Goal: Communication & Community: Answer question/provide support

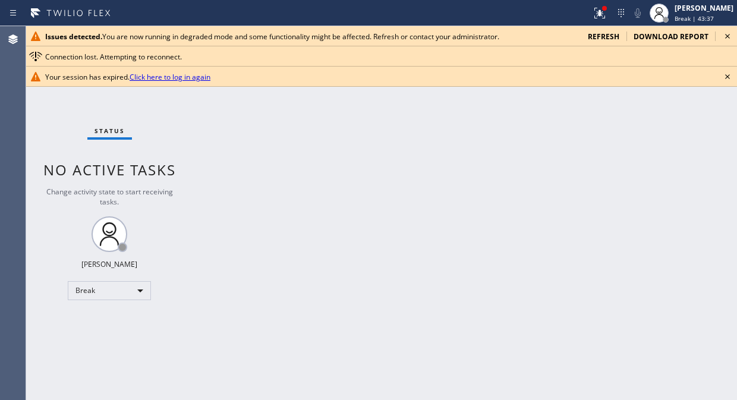
click at [725, 38] on icon at bounding box center [728, 36] width 14 height 14
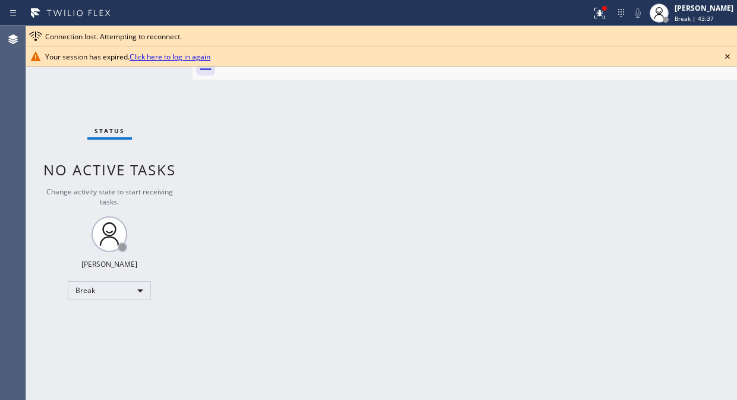
click at [725, 38] on div "Connection lost. Attempting to reconnect." at bounding box center [388, 37] width 687 height 10
click at [722, 56] on icon at bounding box center [728, 56] width 14 height 14
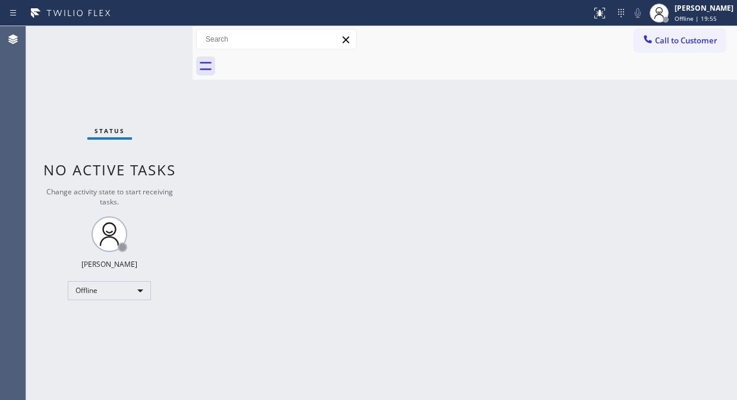
click at [652, 133] on div "Back to Dashboard Change Sender ID Customers Technicians Select a contact Outbo…" at bounding box center [465, 213] width 545 height 374
click at [144, 288] on div "Offline" at bounding box center [109, 290] width 83 height 19
click at [124, 333] on li "Unavailable" at bounding box center [108, 336] width 81 height 14
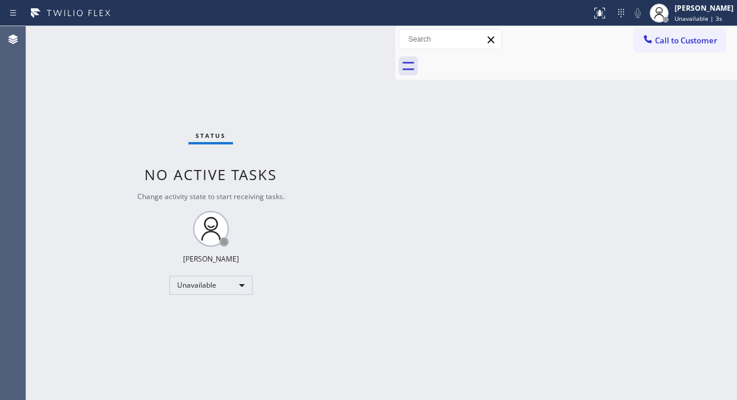
drag, startPoint x: 193, startPoint y: 115, endPoint x: 396, endPoint y: 219, distance: 227.9
click at [395, 219] on div at bounding box center [395, 213] width 0 height 374
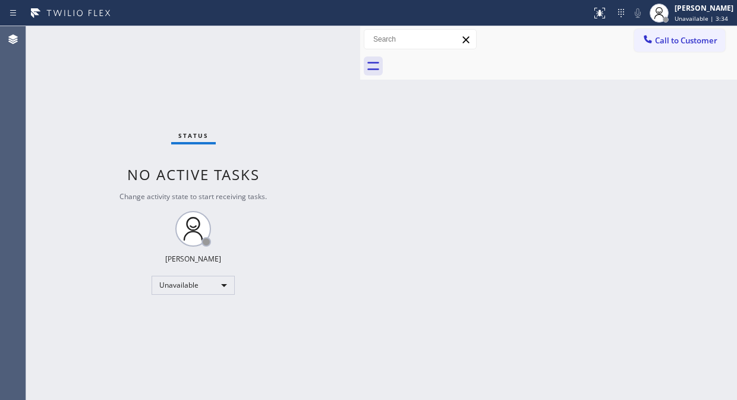
drag, startPoint x: 193, startPoint y: 101, endPoint x: 359, endPoint y: 191, distance: 188.6
click at [360, 191] on div at bounding box center [360, 213] width 0 height 374
click at [359, 140] on div at bounding box center [359, 213] width 0 height 374
click at [530, 399] on div "Back to Dashboard Change Sender ID Customers Technicians Select a contact Outbo…" at bounding box center [549, 213] width 378 height 374
click at [681, 51] on button "Call to Customer" at bounding box center [679, 40] width 91 height 23
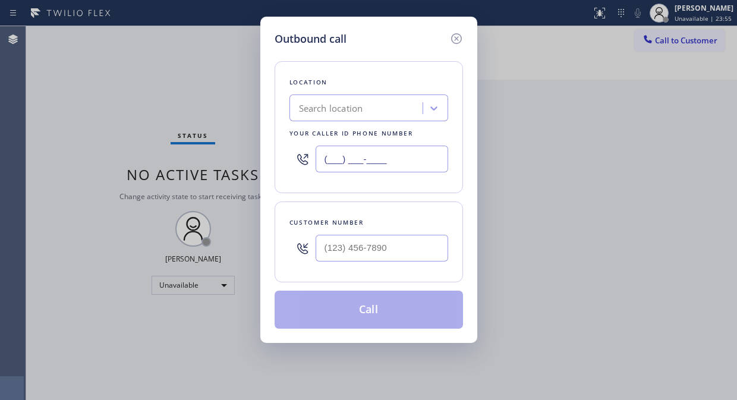
click at [325, 162] on input "(___) ___-____" at bounding box center [382, 159] width 133 height 27
paste input "855) 904-2265"
type input "[PHONE_NUMBER]"
click at [585, 140] on div "Outbound call Location Blue Moon Electrical Your caller id phone number (855) 9…" at bounding box center [368, 200] width 737 height 400
click at [341, 257] on input "(___) ___-____" at bounding box center [382, 248] width 133 height 27
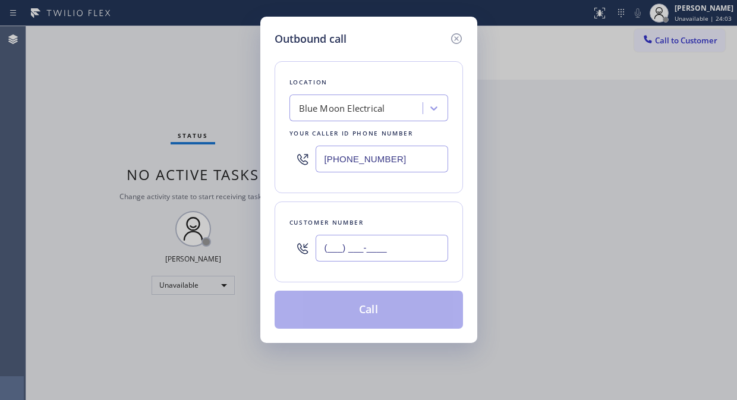
paste input "775) 848-3000"
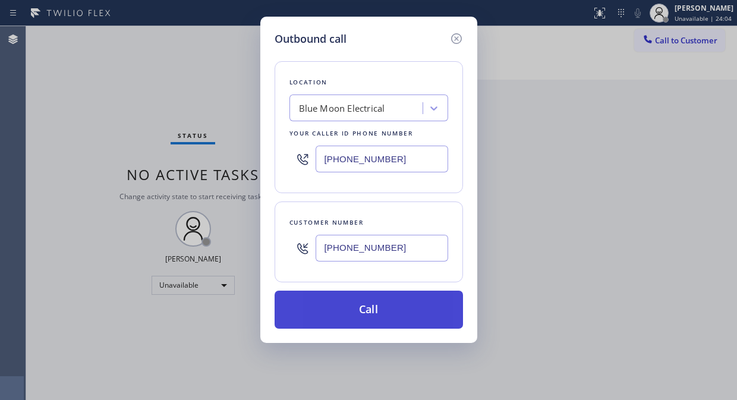
type input "(775) 848-3000"
click at [407, 316] on button "Call" at bounding box center [369, 310] width 188 height 38
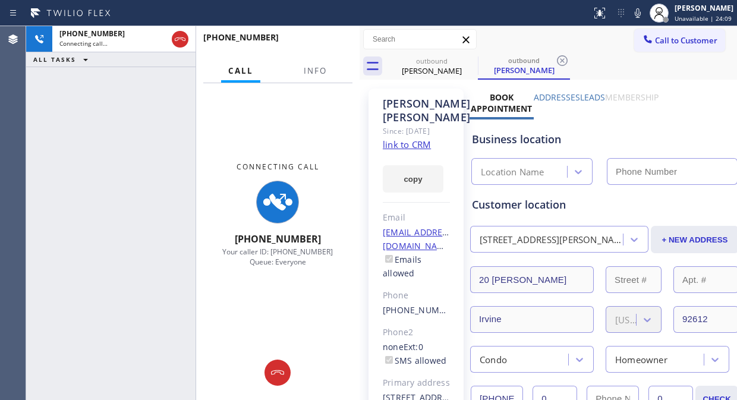
type input "(855) 904-2265"
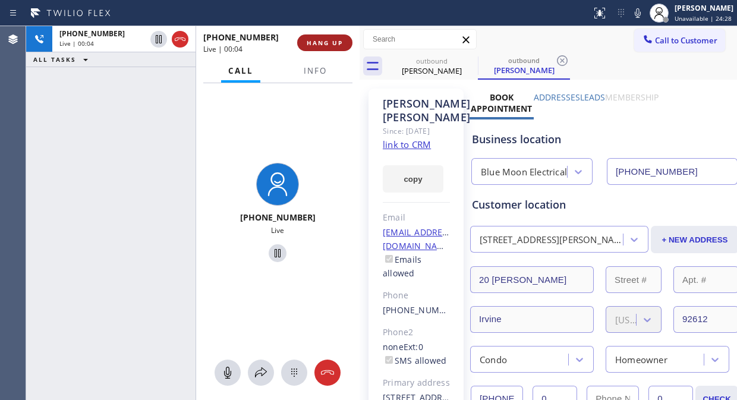
drag, startPoint x: 183, startPoint y: 43, endPoint x: 307, endPoint y: 42, distance: 123.7
click at [187, 46] on div at bounding box center [180, 39] width 17 height 14
click at [325, 42] on span "HANG UP" at bounding box center [325, 43] width 36 height 8
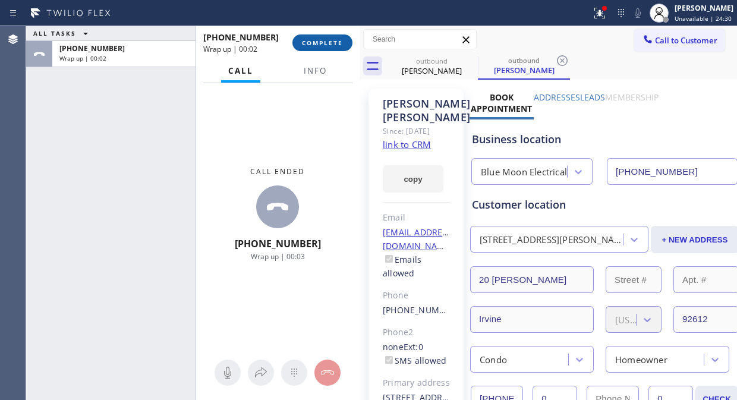
click at [326, 44] on span "COMPLETE" at bounding box center [322, 43] width 41 height 8
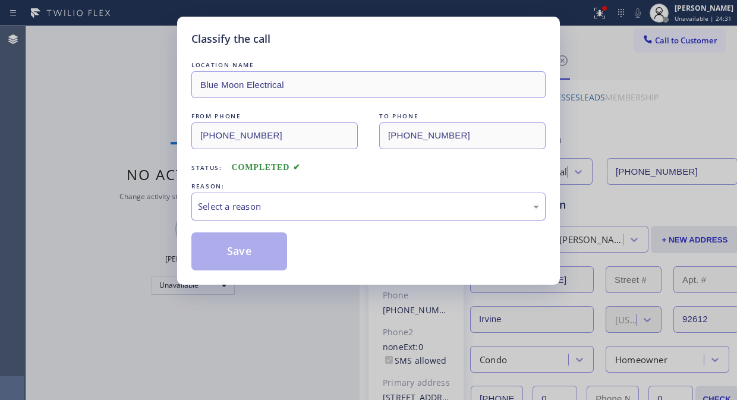
click at [345, 193] on div "Select a reason" at bounding box center [368, 207] width 354 height 28
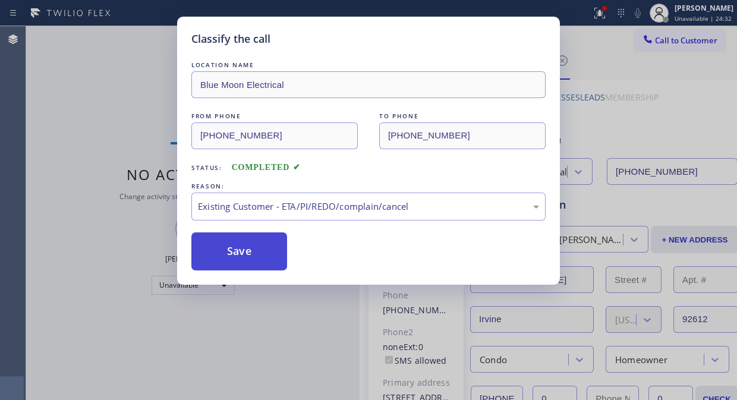
click at [272, 264] on button "Save" at bounding box center [239, 251] width 96 height 38
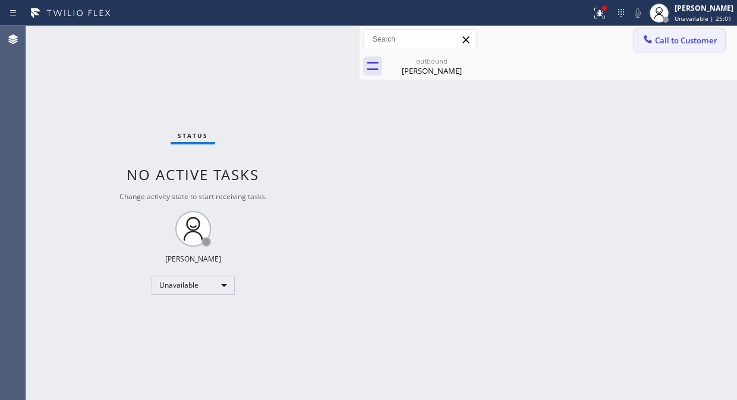
click at [652, 44] on icon at bounding box center [648, 39] width 12 height 12
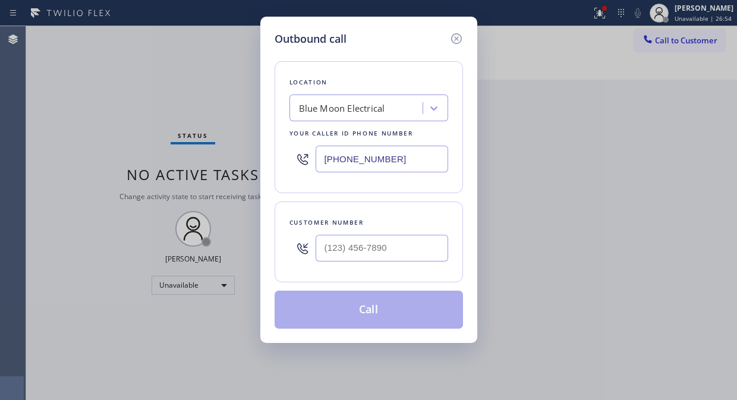
click at [319, 161] on input "(855) 904-2265" at bounding box center [382, 159] width 133 height 27
paste input "760) 377-6169"
type input "(760) 377-6169"
click at [617, 132] on div "Outbound call Location 4B2.Paid Viking Repair Service Your caller id phone numb…" at bounding box center [368, 200] width 737 height 400
click at [335, 253] on input "(___) ___-____" at bounding box center [382, 248] width 133 height 27
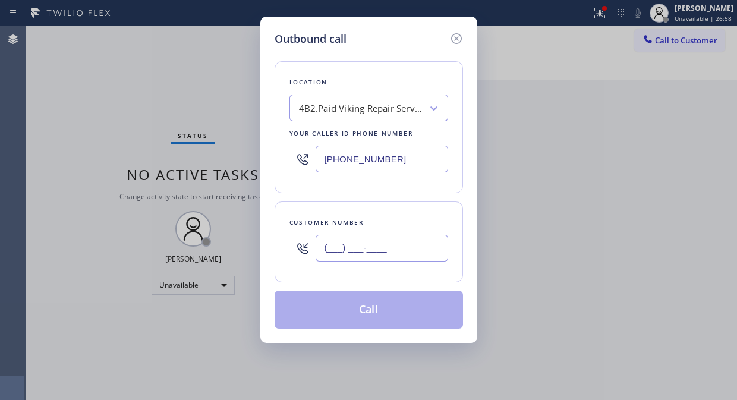
paste input "619) 895-0610"
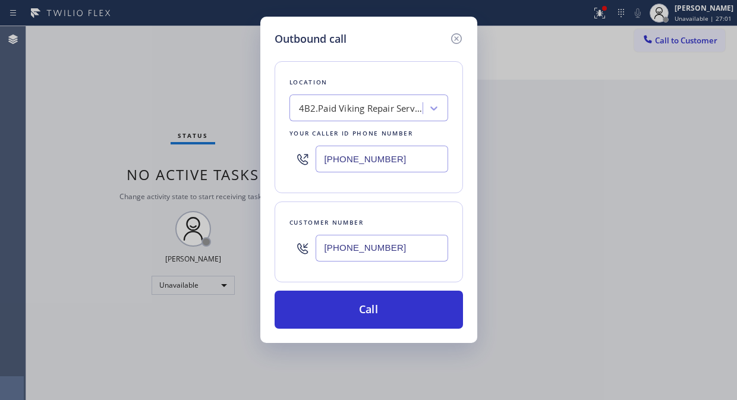
type input "(619) 895-0610"
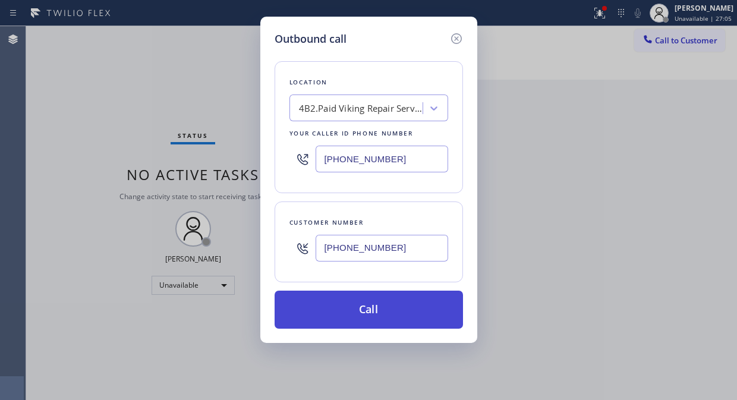
click at [378, 311] on button "Call" at bounding box center [369, 310] width 188 height 38
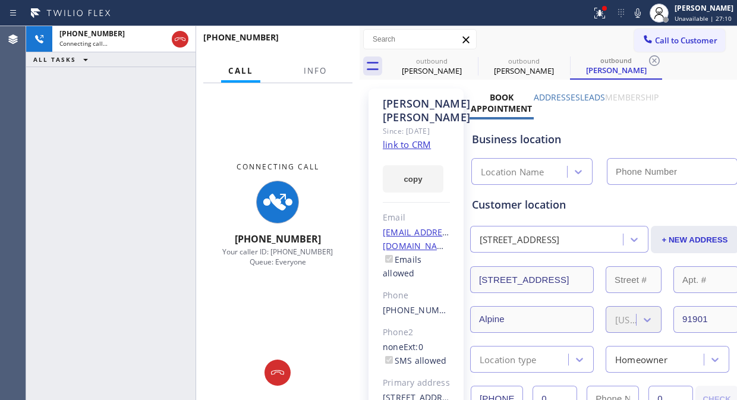
type input "(760) 377-6169"
click at [322, 73] on span "Info" at bounding box center [315, 70] width 23 height 11
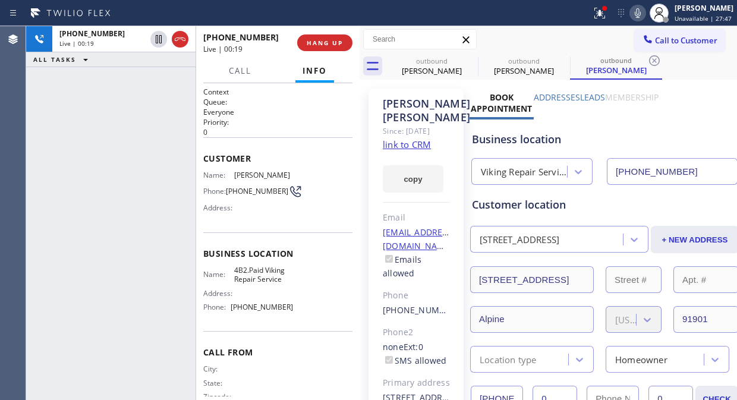
click at [637, 14] on icon at bounding box center [638, 13] width 14 height 14
click at [645, 14] on icon at bounding box center [638, 13] width 14 height 14
click at [641, 139] on div "Business location" at bounding box center [604, 139] width 265 height 16
click at [641, 14] on icon at bounding box center [638, 13] width 6 height 10
click at [642, 14] on icon at bounding box center [638, 13] width 14 height 14
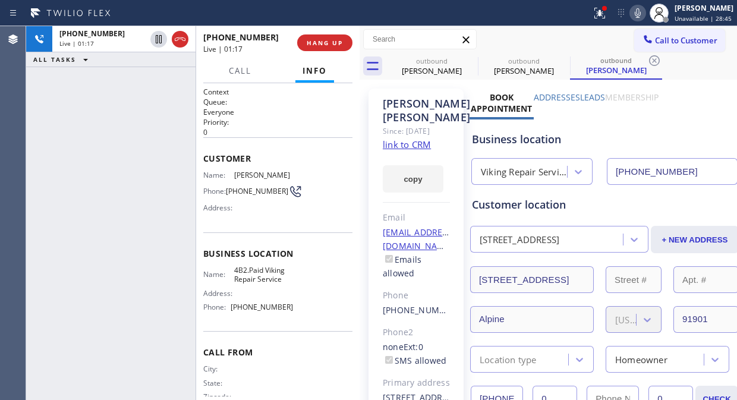
click at [642, 15] on icon at bounding box center [638, 13] width 14 height 14
click at [644, 15] on icon at bounding box center [638, 13] width 14 height 14
click at [645, 15] on icon at bounding box center [638, 13] width 14 height 14
click at [643, 14] on icon at bounding box center [638, 13] width 14 height 14
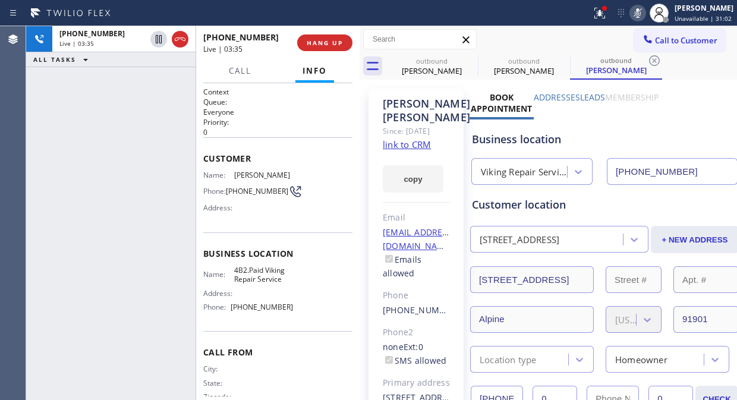
click at [641, 13] on icon at bounding box center [638, 13] width 14 height 14
click at [640, 15] on icon at bounding box center [638, 13] width 14 height 14
click at [640, 11] on icon at bounding box center [638, 13] width 14 height 14
click at [639, 14] on icon at bounding box center [638, 13] width 14 height 14
click at [641, 14] on icon at bounding box center [638, 13] width 14 height 14
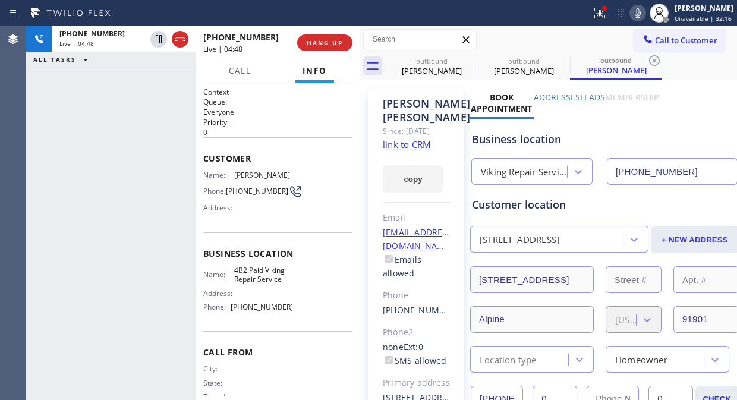
click at [641, 14] on icon at bounding box center [638, 13] width 14 height 14
click at [641, 14] on rect at bounding box center [638, 12] width 8 height 8
click at [112, 153] on div "+16198950610 Live | 05:08 ALL TASKS ALL TASKS ACTIVE TASKS TASKS IN WRAP UP" at bounding box center [110, 213] width 169 height 374
click at [640, 12] on icon at bounding box center [638, 13] width 14 height 14
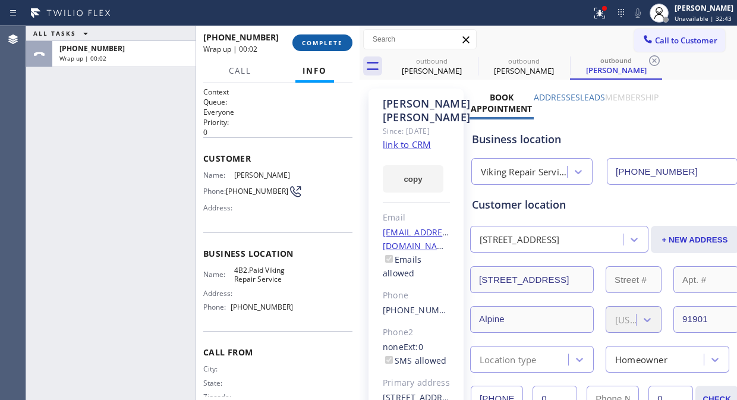
click at [323, 42] on span "COMPLETE" at bounding box center [322, 43] width 41 height 8
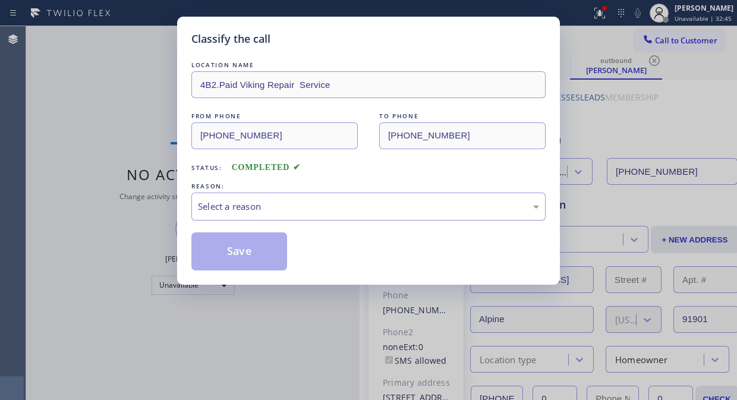
click at [348, 209] on div "Select a reason" at bounding box center [368, 207] width 341 height 14
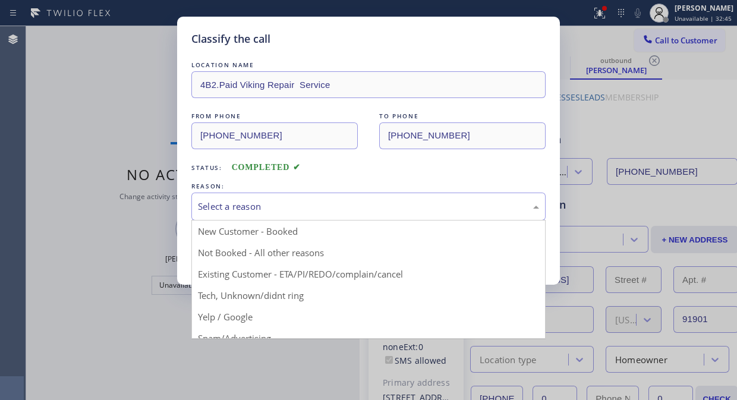
drag, startPoint x: 376, startPoint y: 274, endPoint x: 323, endPoint y: 265, distance: 53.8
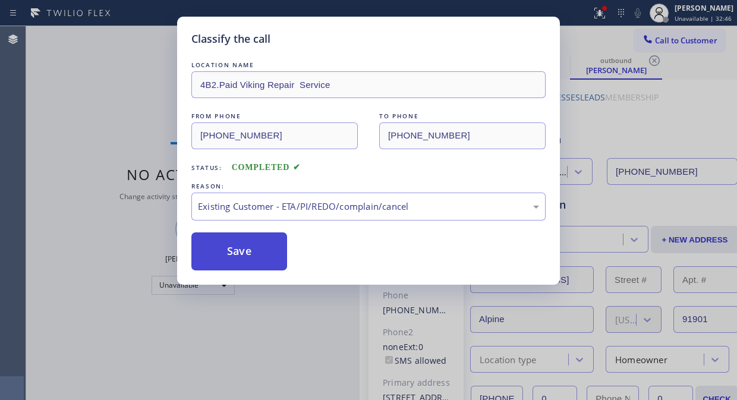
click at [265, 264] on button "Save" at bounding box center [239, 251] width 96 height 38
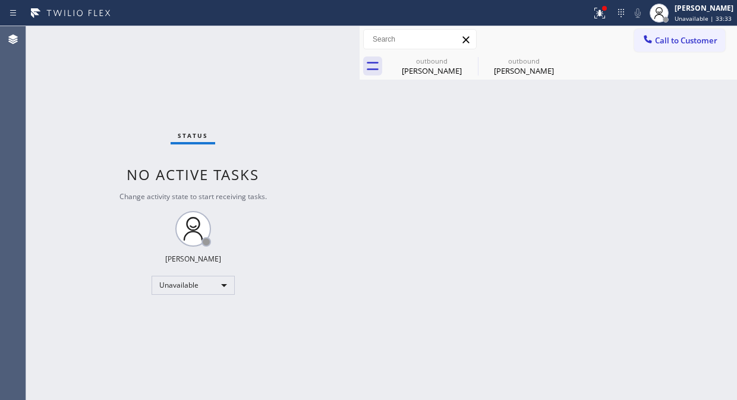
drag, startPoint x: 111, startPoint y: 108, endPoint x: 222, endPoint y: 78, distance: 115.1
click at [111, 108] on div "Status No active tasks Change activity state to start receiving tasks. Fila Gar…" at bounding box center [193, 213] width 334 height 374
click at [668, 38] on span "Call to Customer" at bounding box center [686, 40] width 62 height 11
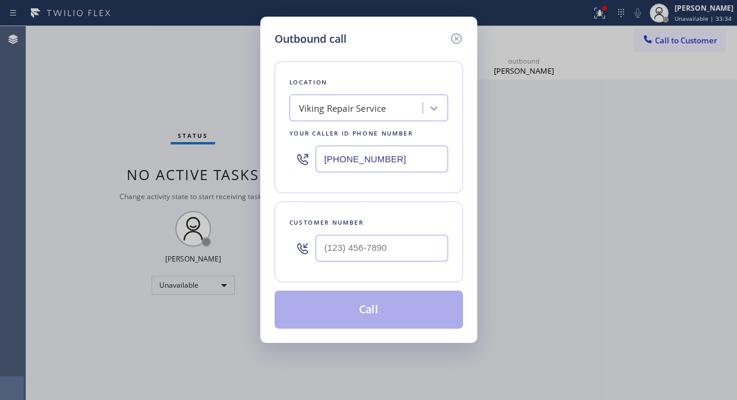
click at [326, 158] on input "(760) 377-6169" at bounding box center [382, 159] width 133 height 27
paste input "281) 508-377"
type input "(760) 377-6169"
click at [359, 260] on input "(___) ___-____" at bounding box center [382, 248] width 133 height 27
paste input "281) 508-3779"
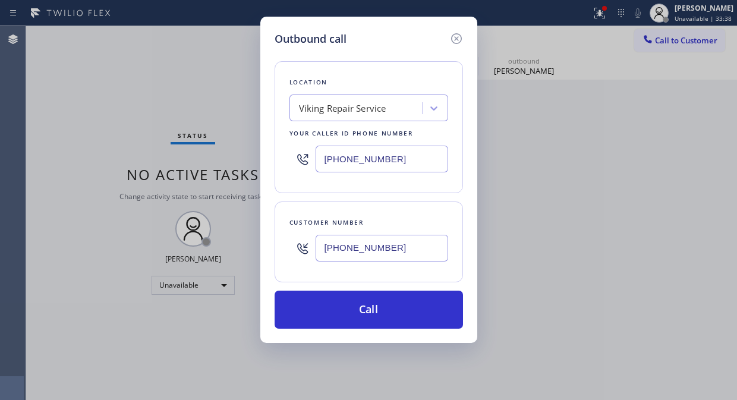
type input "(281) 508-3779"
click at [460, 37] on icon at bounding box center [457, 39] width 14 height 14
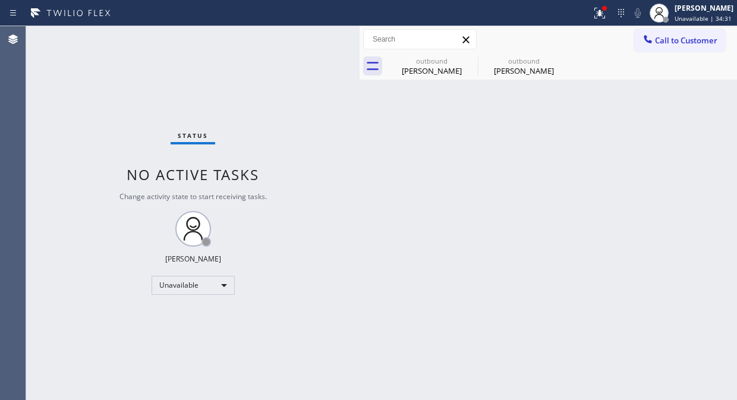
click at [587, 15] on div at bounding box center [296, 13] width 582 height 19
click at [602, 20] on button at bounding box center [600, 13] width 26 height 26
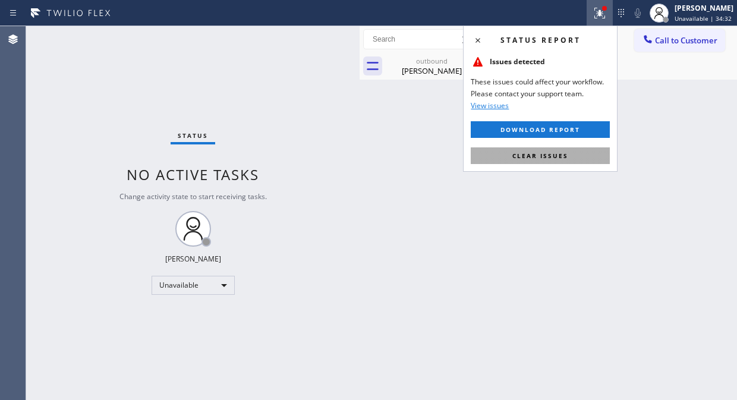
click at [553, 158] on span "Clear issues" at bounding box center [541, 156] width 56 height 8
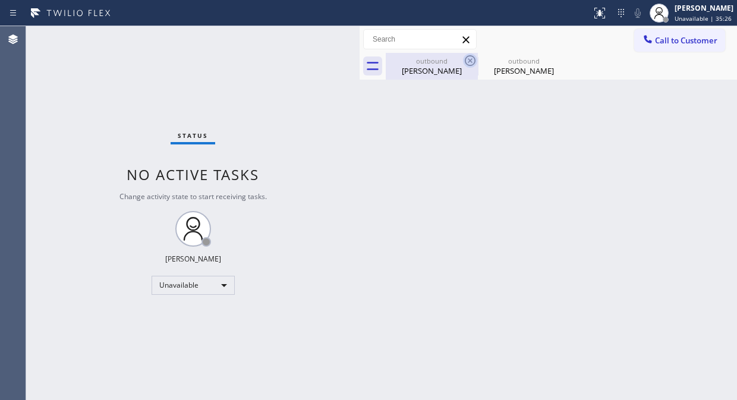
click at [473, 61] on icon at bounding box center [470, 61] width 14 height 14
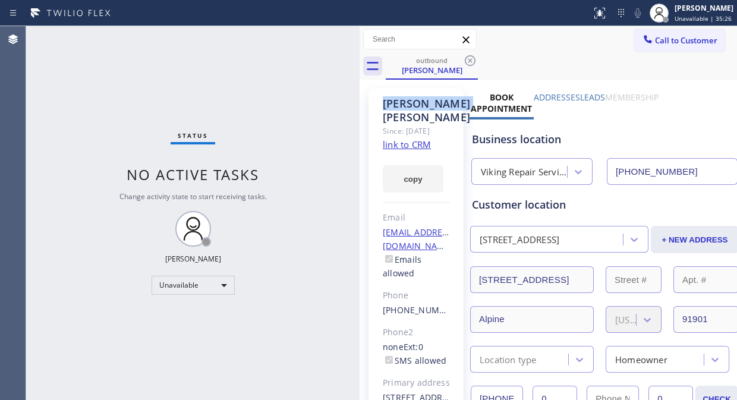
click at [473, 61] on icon at bounding box center [470, 61] width 14 height 14
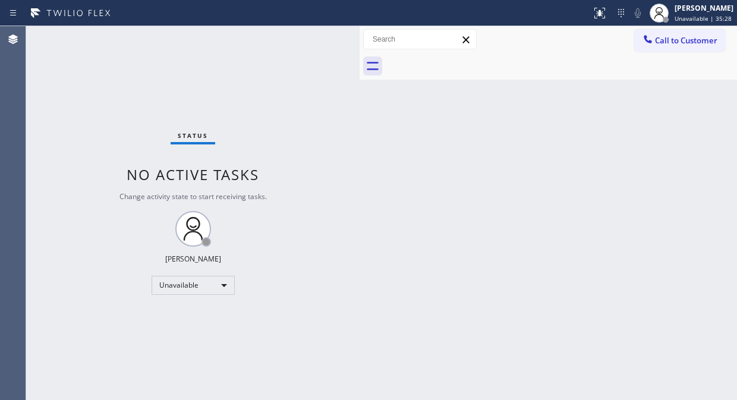
click at [355, 56] on div "Status No active tasks Change activity state to start receiving tasks. Fila Gar…" at bounding box center [193, 213] width 334 height 374
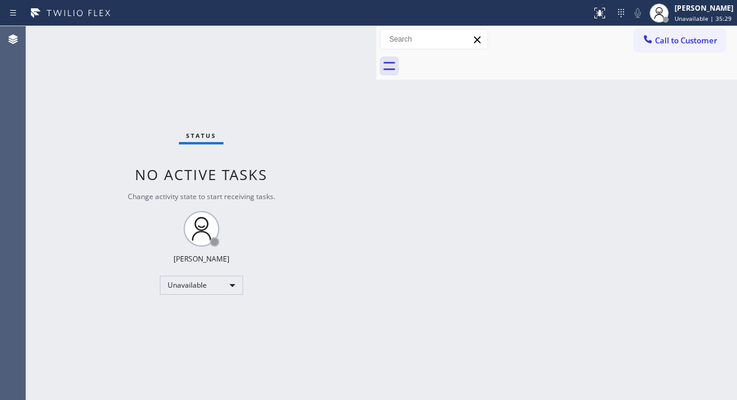
drag, startPoint x: 359, startPoint y: 59, endPoint x: 376, endPoint y: 64, distance: 18.3
click at [376, 64] on div at bounding box center [376, 213] width 0 height 374
click at [653, 44] on icon at bounding box center [648, 39] width 12 height 12
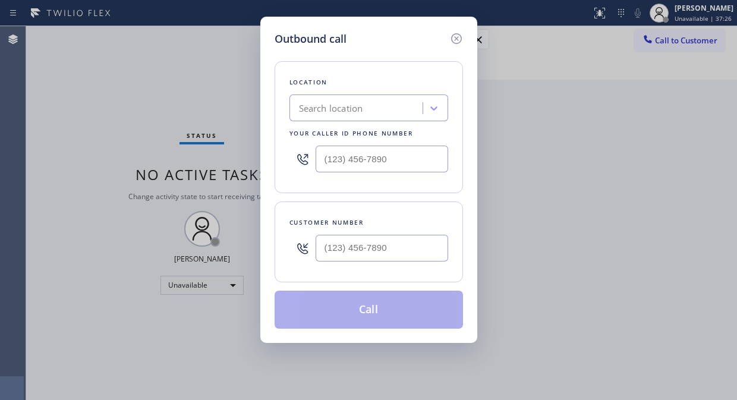
click at [337, 123] on div "Location Search location Your caller id phone number" at bounding box center [369, 127] width 188 height 132
click at [337, 114] on div "Search location" at bounding box center [331, 109] width 64 height 14
paste input "Zoom Electricians Thousand Oaks"
type input "Zoom Electricians Thousand Oaks"
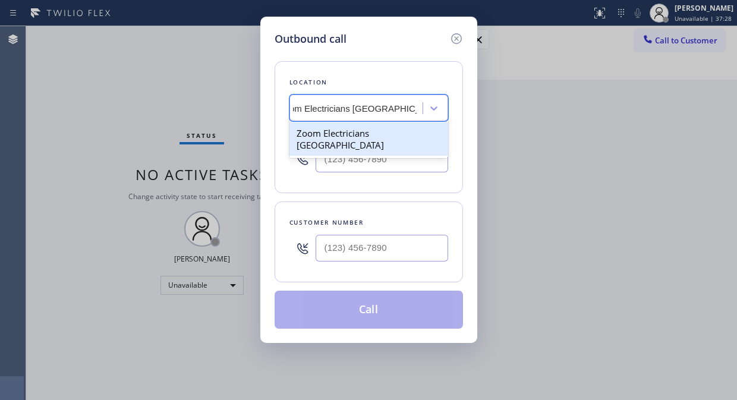
drag, startPoint x: 360, startPoint y: 135, endPoint x: 223, endPoint y: 70, distance: 151.9
click at [360, 137] on div "Zoom Electricians Thousand Oaks" at bounding box center [369, 138] width 159 height 33
type input "(805) 995-4906"
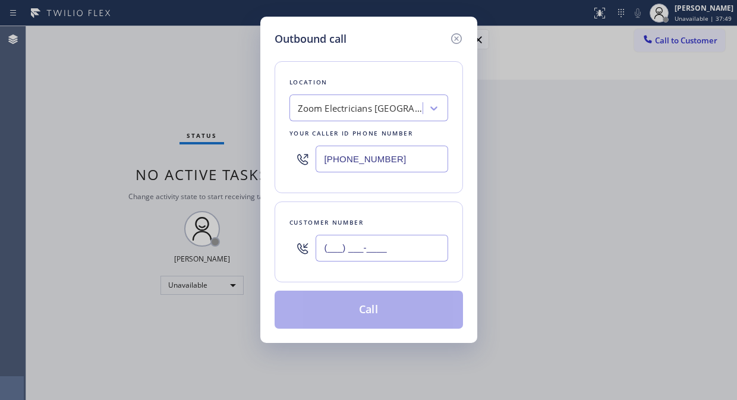
click at [340, 253] on input "(___) ___-____" at bounding box center [382, 248] width 133 height 27
paste input "213) 700-9994"
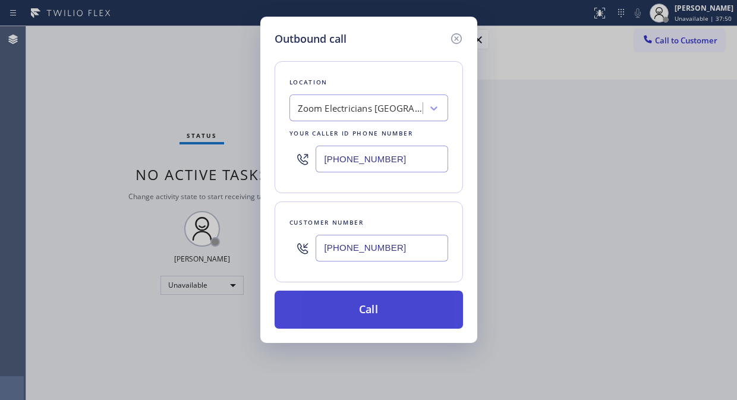
type input "(213) 700-9994"
click at [390, 316] on button "Call" at bounding box center [369, 310] width 188 height 38
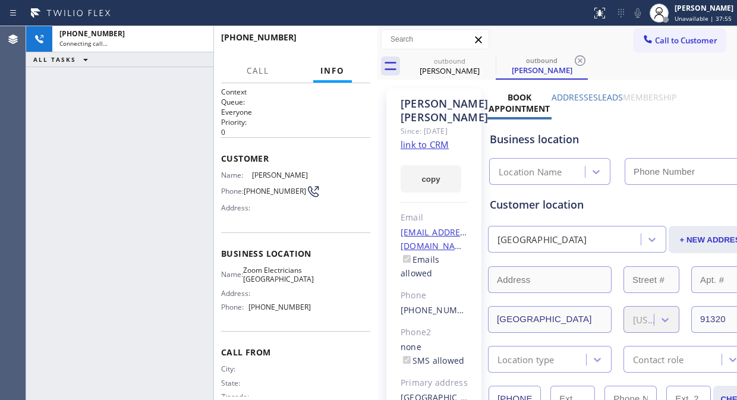
type input "(805) 995-4906"
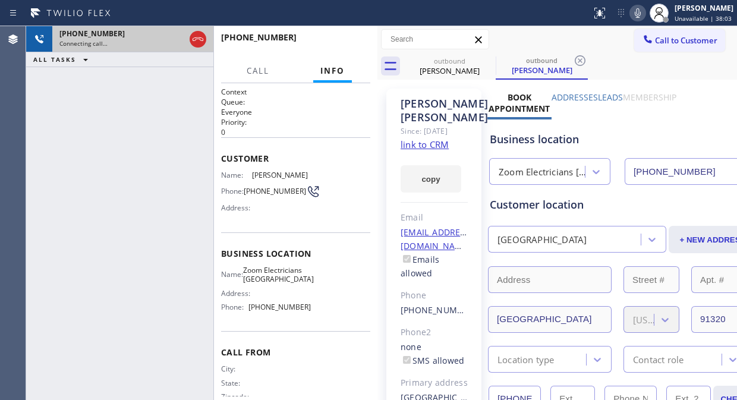
drag, startPoint x: 78, startPoint y: 133, endPoint x: 92, endPoint y: 37, distance: 96.2
click at [78, 128] on div "+12137009994 Connecting call… ALL TASKS ALL TASKS ACTIVE TASKS TASKS IN WRAP UP" at bounding box center [119, 213] width 187 height 374
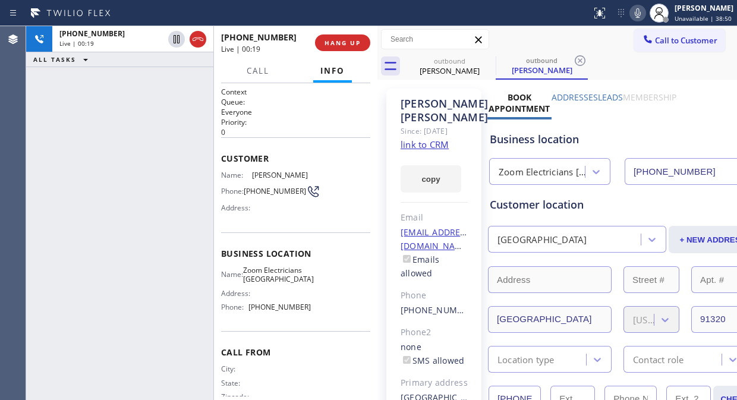
click at [121, 94] on div "+12137009994 Live | 00:19 ALL TASKS ALL TASKS ACTIVE TASKS TASKS IN WRAP UP" at bounding box center [119, 213] width 187 height 374
click at [339, 42] on span "HANG UP" at bounding box center [343, 43] width 36 height 8
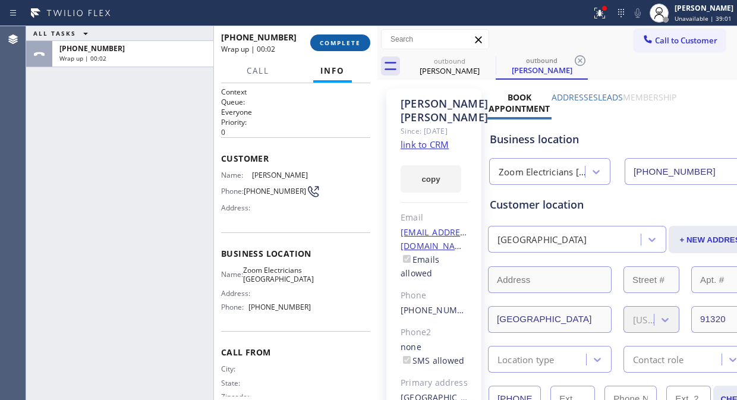
click at [339, 42] on span "COMPLETE" at bounding box center [340, 43] width 41 height 8
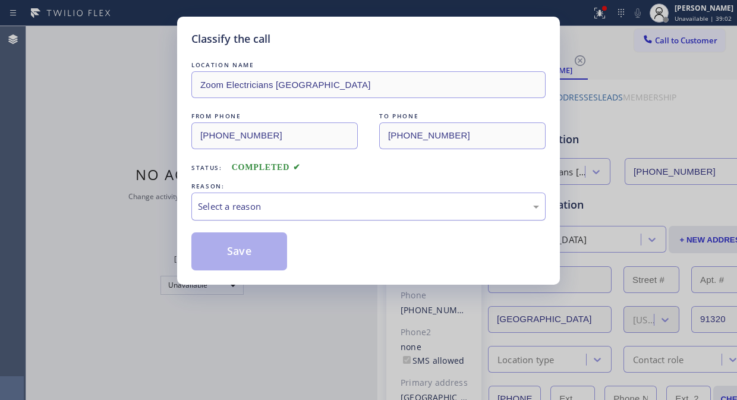
drag, startPoint x: 346, startPoint y: 188, endPoint x: 346, endPoint y: 215, distance: 26.8
click at [346, 189] on div "REASON:" at bounding box center [368, 186] width 354 height 12
click at [347, 216] on div "Select a reason" at bounding box center [368, 207] width 354 height 28
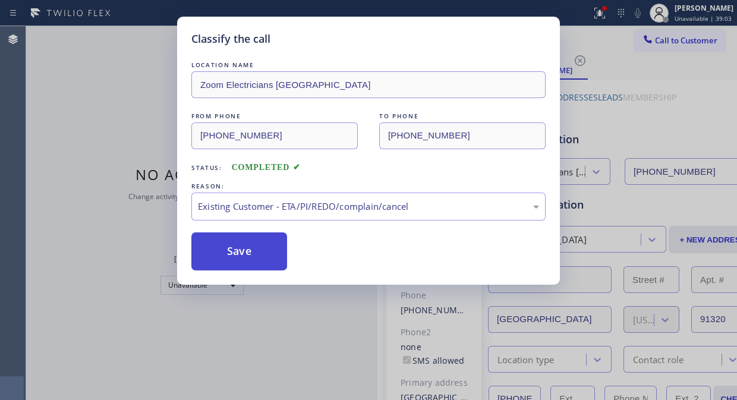
click at [266, 259] on button "Save" at bounding box center [239, 251] width 96 height 38
click at [607, 15] on div "Classify the call LOCATION NAME Zoom Electricians Thousand Oaks FROM PHONE (805…" at bounding box center [368, 200] width 737 height 400
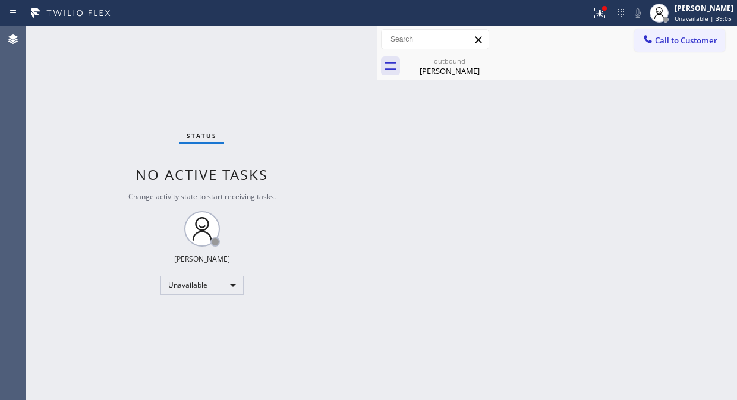
click at [605, 15] on icon at bounding box center [600, 13] width 11 height 11
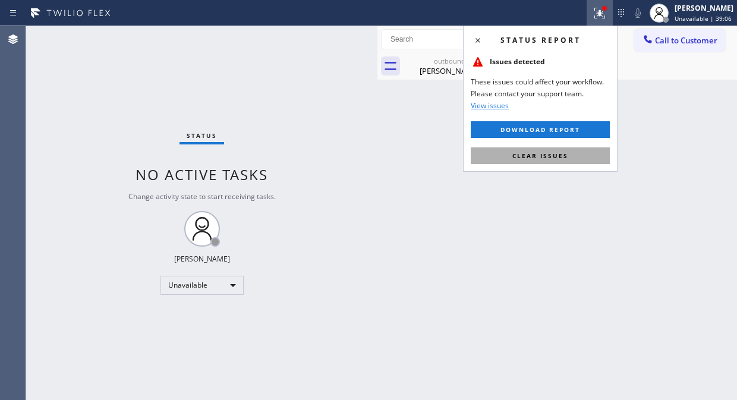
click at [543, 158] on span "Clear issues" at bounding box center [541, 156] width 56 height 8
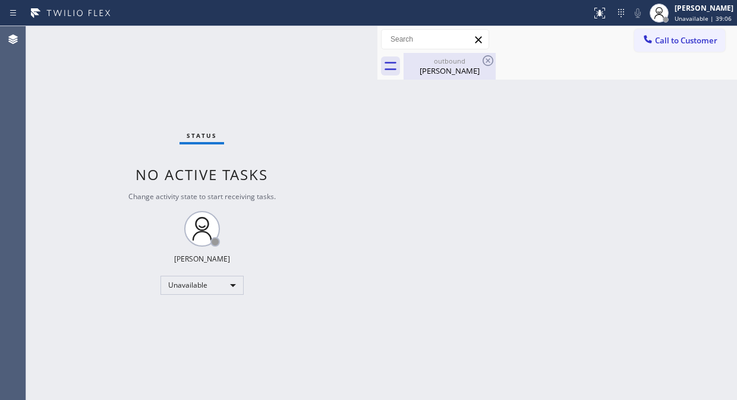
click at [466, 65] on div "Jay Lee" at bounding box center [450, 70] width 90 height 11
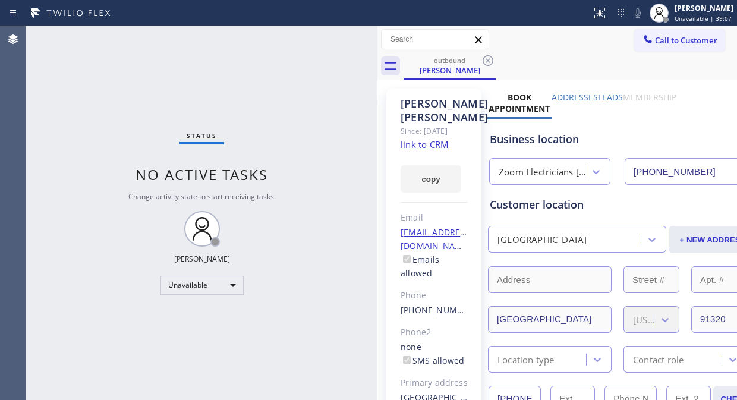
click at [495, 56] on icon at bounding box center [488, 61] width 14 height 14
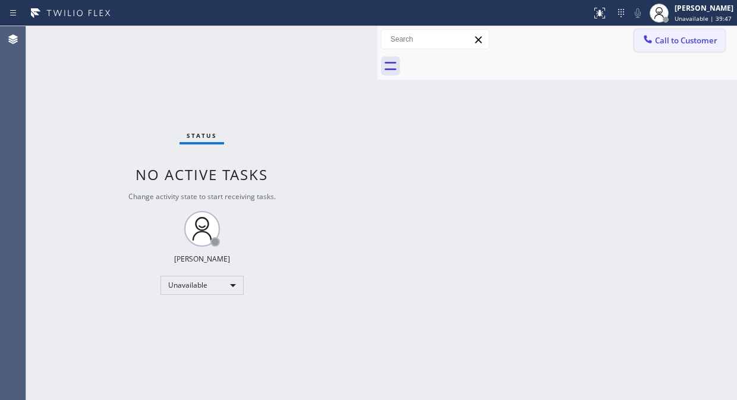
click at [686, 43] on span "Call to Customer" at bounding box center [686, 40] width 62 height 11
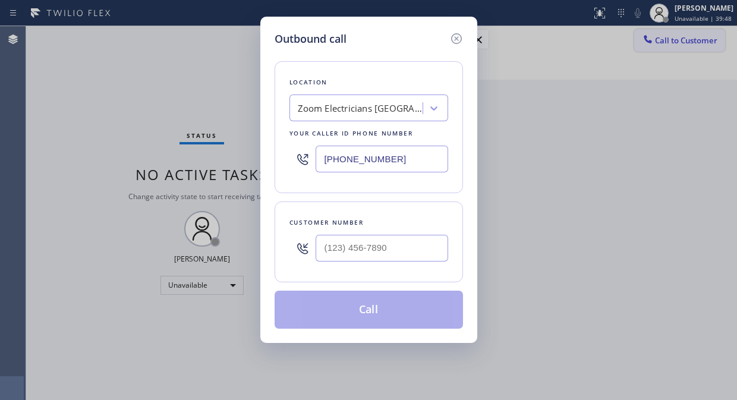
click at [686, 43] on div "Outbound call Location Zoom Electricians Thousand Oaks Your caller id phone num…" at bounding box center [368, 200] width 737 height 400
click at [322, 165] on input "(805) 995-4906" at bounding box center [382, 159] width 133 height 27
paste input "88) 992-3457"
type input "(888) 992-3457"
click at [57, 164] on div "Outbound call Location Whirlpool Appliance Repair Your caller id phone number (…" at bounding box center [368, 200] width 737 height 400
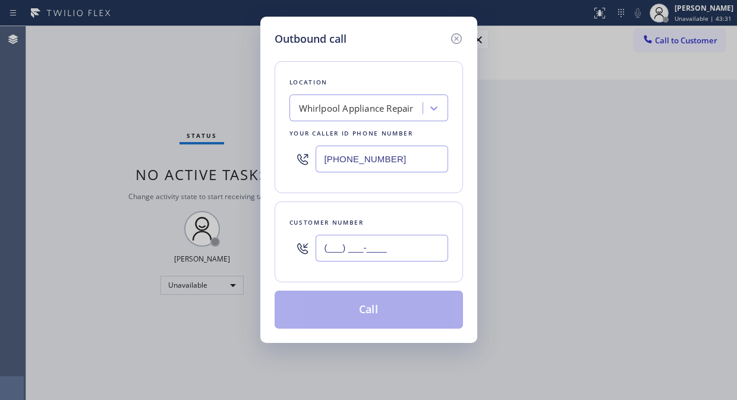
click at [318, 244] on input "(___) ___-____" at bounding box center [382, 248] width 133 height 27
paste input "610) 585-2785"
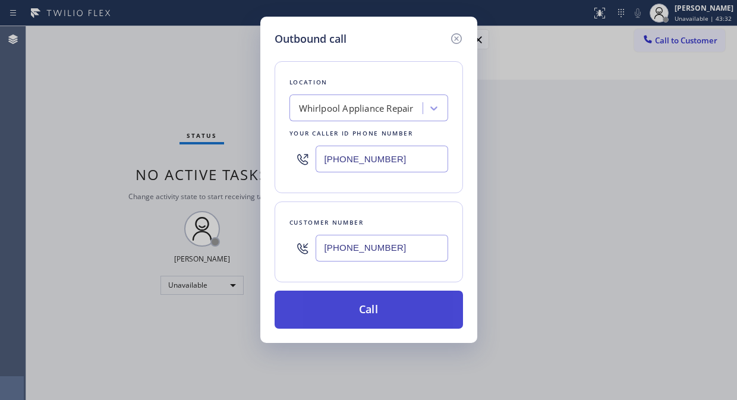
type input "(610) 585-2785"
click at [372, 312] on button "Call" at bounding box center [369, 310] width 188 height 38
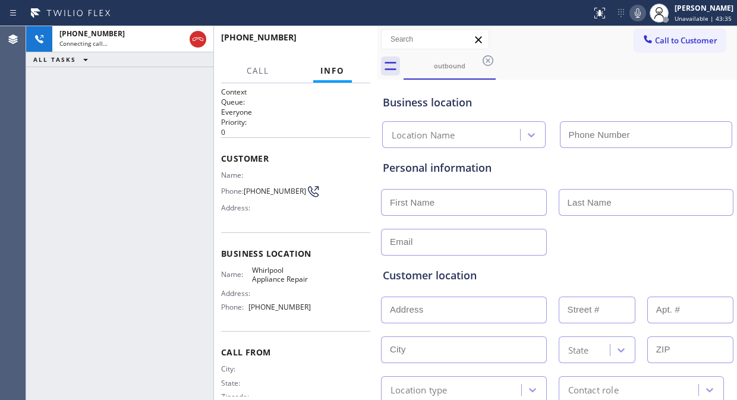
type input "(888) 992-3457"
click at [115, 139] on div "+16105852785 Live | 00:24 ALL TASKS ALL TASKS ACTIVE TASKS TASKS IN WRAP UP" at bounding box center [119, 213] width 187 height 374
drag, startPoint x: 135, startPoint y: 105, endPoint x: 205, endPoint y: 70, distance: 78.2
click at [135, 105] on div "+16105852785 Live | 00:32 ALL TASKS ALL TASKS ACTIVE TASKS TASKS IN WRAP UP" at bounding box center [119, 213] width 187 height 374
click at [327, 48] on button "HANG UP" at bounding box center [342, 42] width 55 height 17
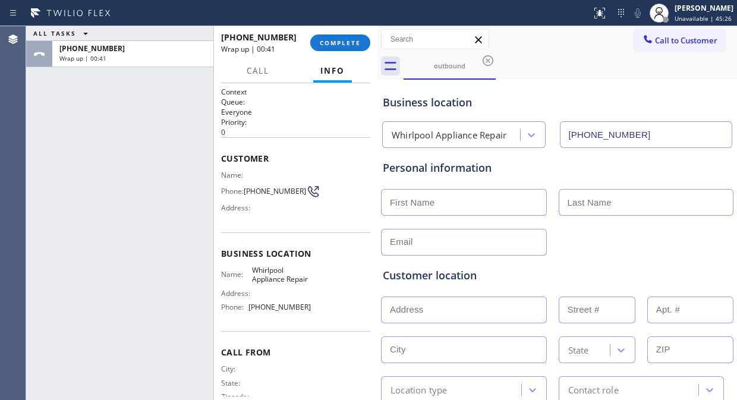
click at [69, 145] on div "ALL TASKS ALL TASKS ACTIVE TASKS TASKS IN WRAP UP +16105852785 Wrap up | 00:41" at bounding box center [119, 213] width 187 height 374
drag, startPoint x: 123, startPoint y: 153, endPoint x: 143, endPoint y: 119, distance: 39.2
click at [123, 153] on div "ALL TASKS ALL TASKS ACTIVE TASKS TASKS IN WRAP UP +16105852785 Wrap up | 00:54" at bounding box center [119, 213] width 187 height 374
click at [341, 48] on button "COMPLETE" at bounding box center [340, 42] width 60 height 17
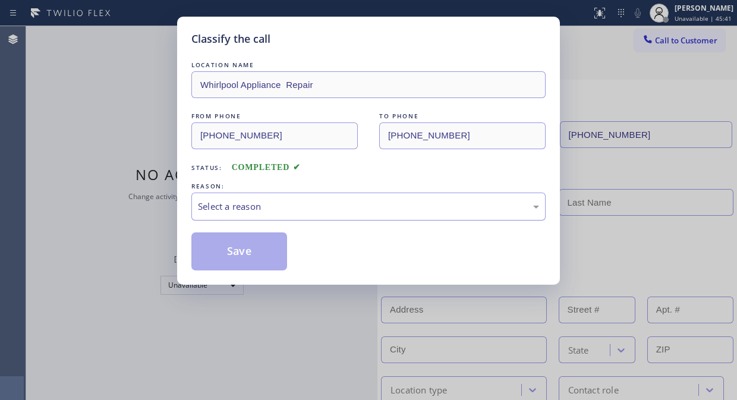
drag, startPoint x: 340, startPoint y: 205, endPoint x: 344, endPoint y: 214, distance: 9.6
click at [341, 205] on div "Select a reason" at bounding box center [368, 207] width 341 height 14
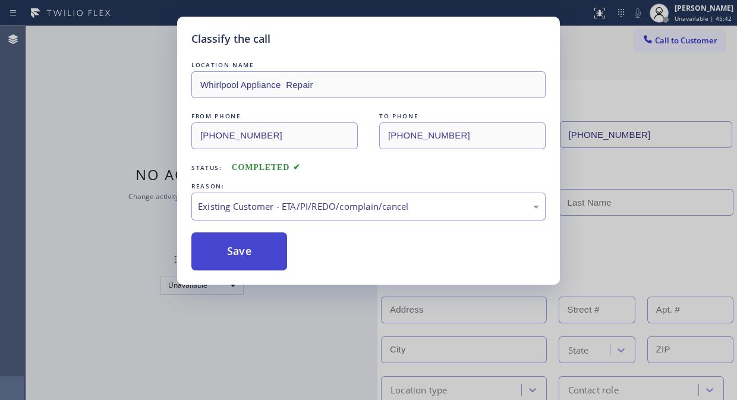
drag, startPoint x: 344, startPoint y: 271, endPoint x: 235, endPoint y: 260, distance: 109.3
click at [230, 260] on button "Save" at bounding box center [239, 251] width 96 height 38
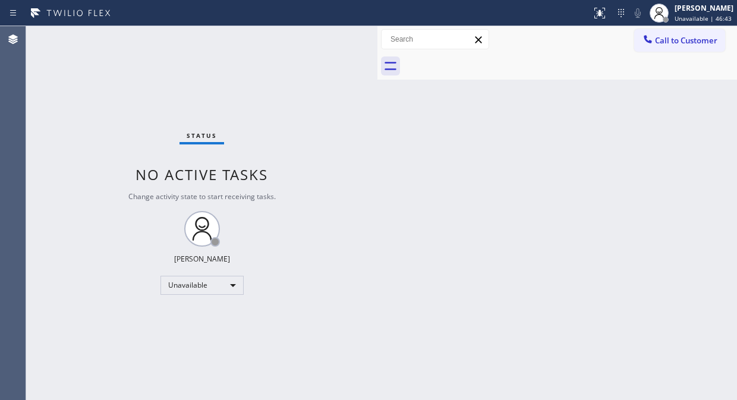
click at [34, 103] on div "Status No active tasks Change activity state to start receiving tasks. Fila Gar…" at bounding box center [201, 213] width 351 height 374
click at [681, 36] on span "Call to Customer" at bounding box center [686, 40] width 62 height 11
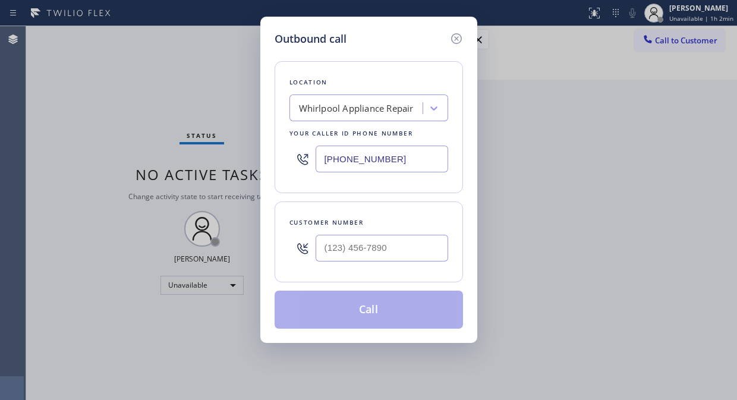
click at [328, 163] on input "(888) 992-3457" at bounding box center [382, 159] width 133 height 27
paste input "44) 988-0068"
click at [323, 159] on input "(844) 988-0068" at bounding box center [382, 159] width 133 height 27
type input "(844) 988-0068"
click at [454, 36] on icon at bounding box center [457, 39] width 14 height 14
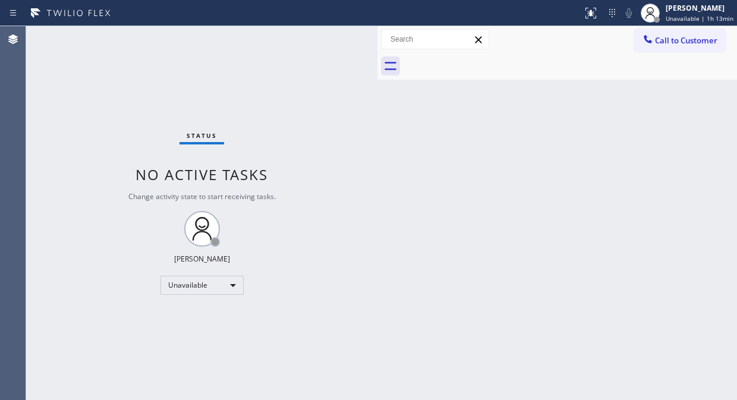
drag, startPoint x: 219, startPoint y: 70, endPoint x: 257, endPoint y: 30, distance: 55.1
click at [218, 70] on div "Status No active tasks Change activity state to start receiving tasks. Fila Gar…" at bounding box center [201, 213] width 351 height 374
click at [676, 45] on span "Call to Customer" at bounding box center [686, 40] width 62 height 11
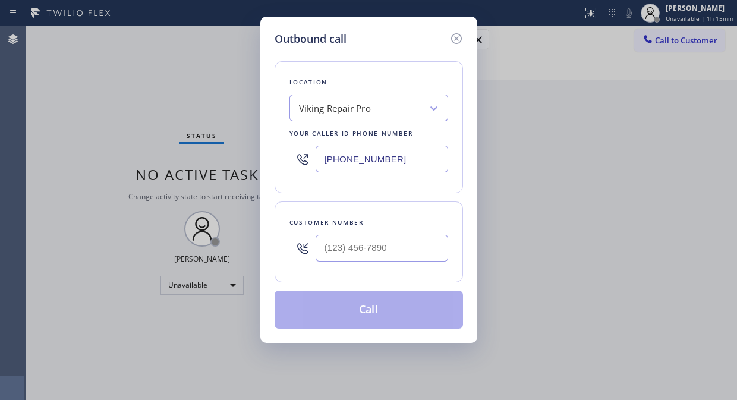
click at [382, 103] on div "Viking Repair Pro" at bounding box center [358, 108] width 130 height 21
paste input "5 Star Appliance Repair"
type input "5 Star Appliance Repair"
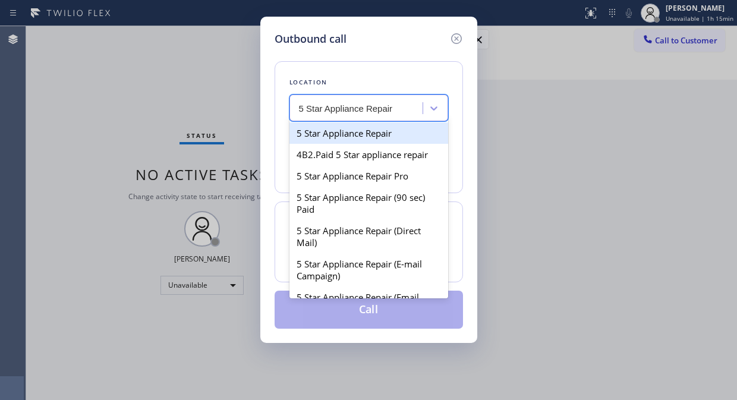
click at [379, 137] on div "5 Star Appliance Repair" at bounding box center [369, 132] width 159 height 21
type input "[PHONE_NUMBER]"
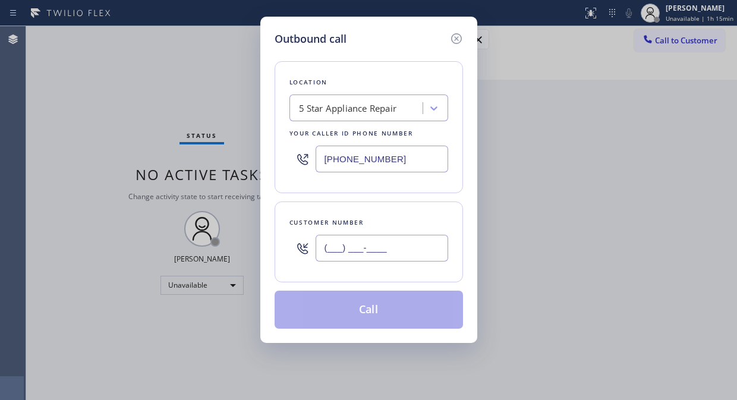
click at [337, 244] on input "(___) ___-____" at bounding box center [382, 248] width 133 height 27
paste input "562) 948-5737"
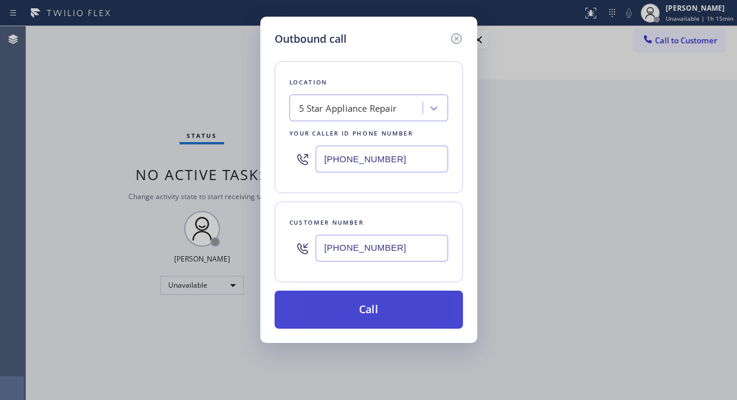
type input "(562) 948-5737"
click at [379, 310] on button "Call" at bounding box center [369, 310] width 188 height 38
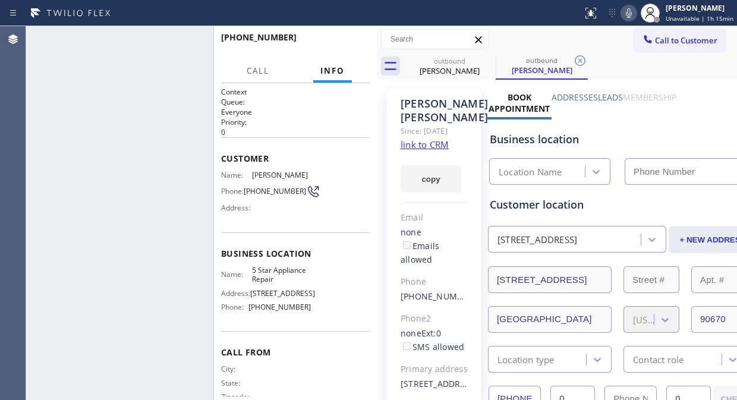
type input "[PHONE_NUMBER]"
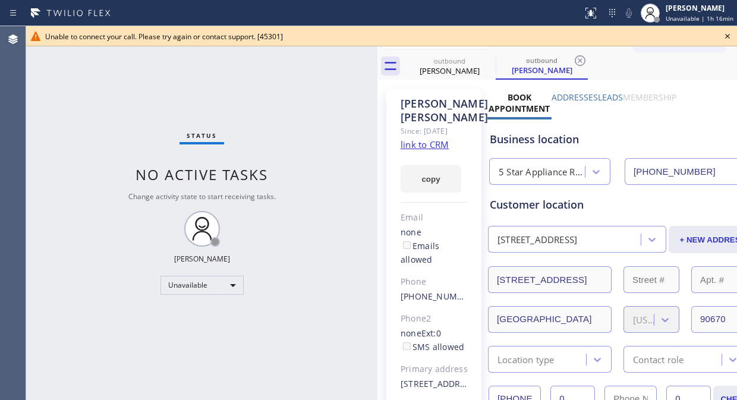
click at [727, 40] on icon at bounding box center [728, 36] width 14 height 14
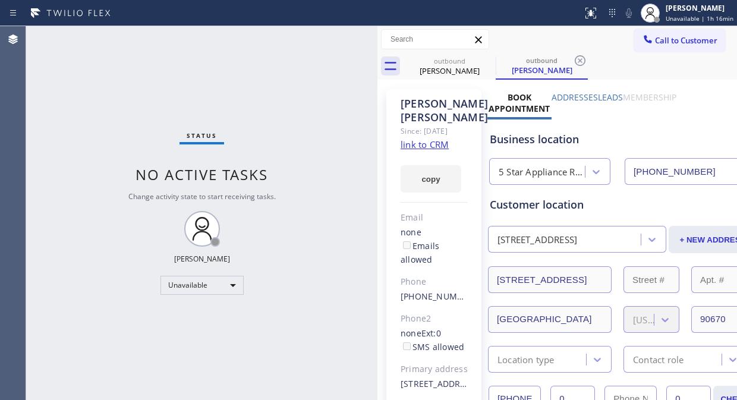
drag, startPoint x: 699, startPoint y: 44, endPoint x: 519, endPoint y: 62, distance: 181.6
click at [690, 44] on span "Call to Customer" at bounding box center [686, 40] width 62 height 11
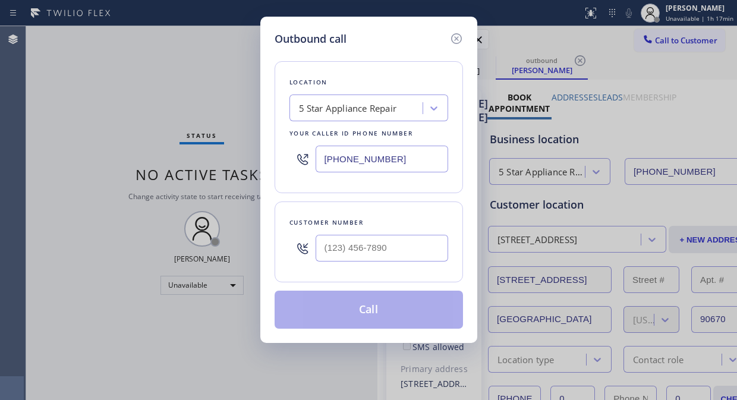
click at [316, 98] on div "5 Star Appliance Repair" at bounding box center [358, 108] width 130 height 21
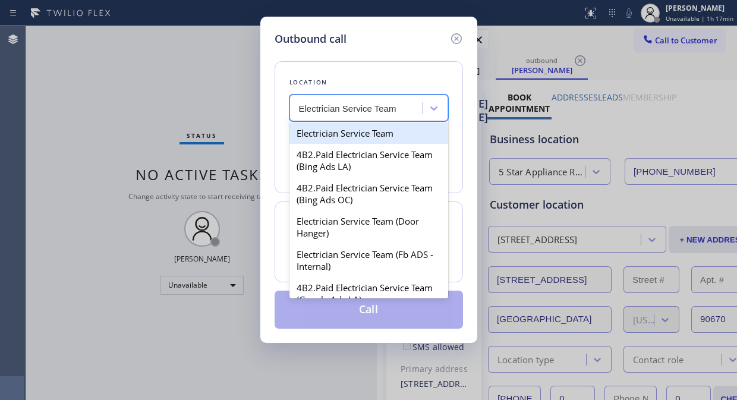
type input "Electrician Service Team"
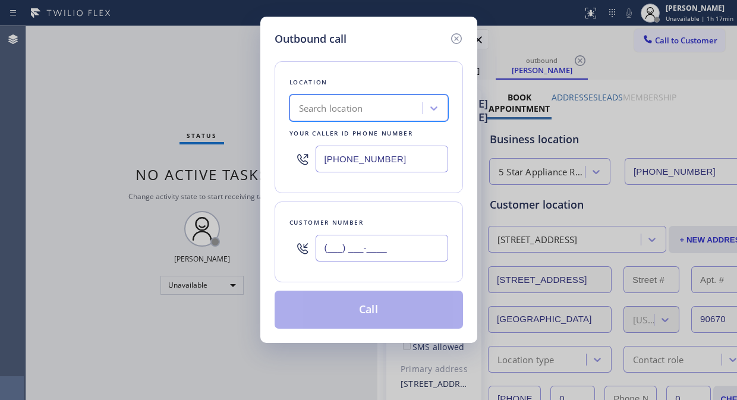
click at [330, 245] on input "(___) ___-____" at bounding box center [382, 248] width 133 height 27
paste input "562) 948-5737"
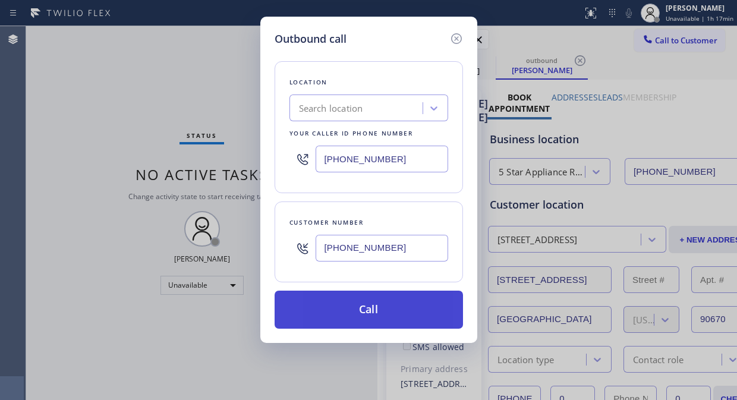
type input "(562) 948-5737"
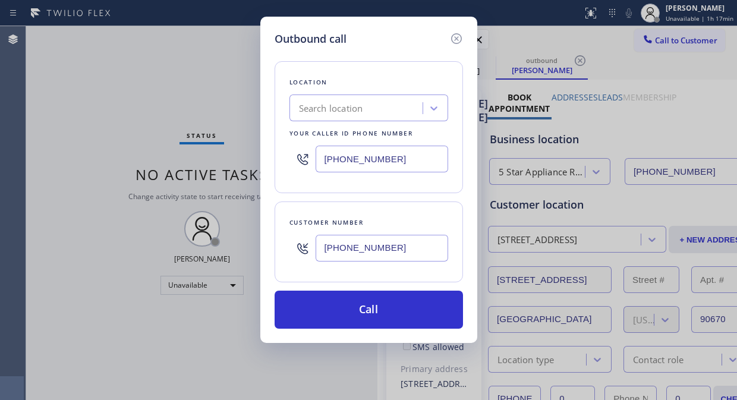
drag, startPoint x: 400, startPoint y: 319, endPoint x: 411, endPoint y: 232, distance: 87.0
click at [400, 318] on button "Call" at bounding box center [369, 310] width 188 height 38
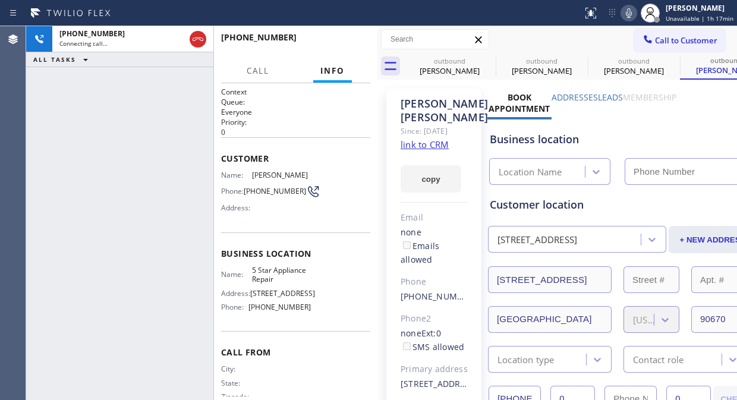
type input "[PHONE_NUMBER]"
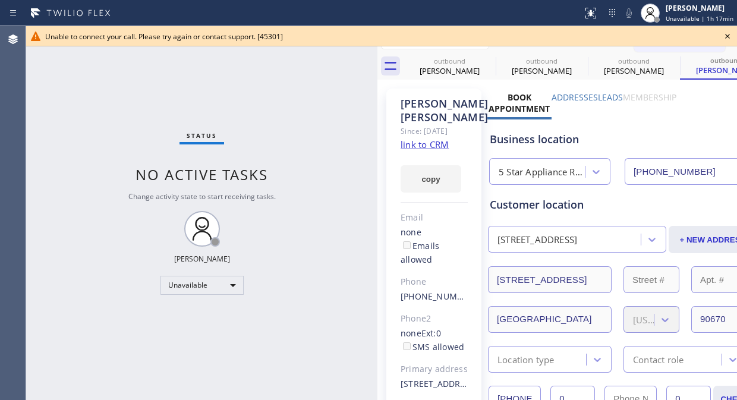
drag, startPoint x: 140, startPoint y: 87, endPoint x: 152, endPoint y: 90, distance: 11.7
click at [140, 87] on div "Status No active tasks Change activity state to start receiving tasks. Fila Gar…" at bounding box center [201, 213] width 351 height 374
click at [731, 33] on icon at bounding box center [728, 36] width 14 height 14
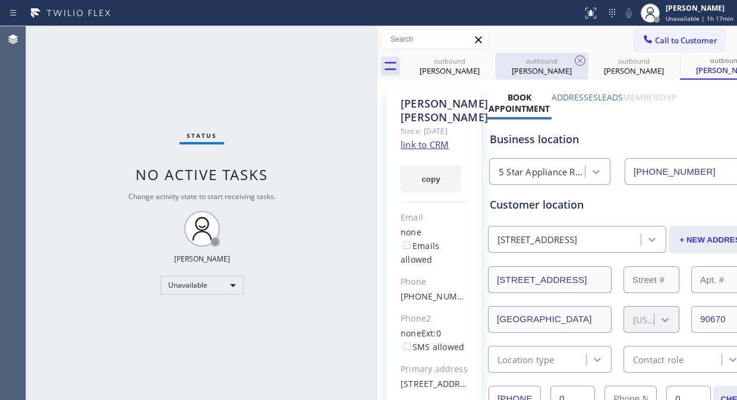
click at [496, 63] on div at bounding box center [496, 66] width 1 height 19
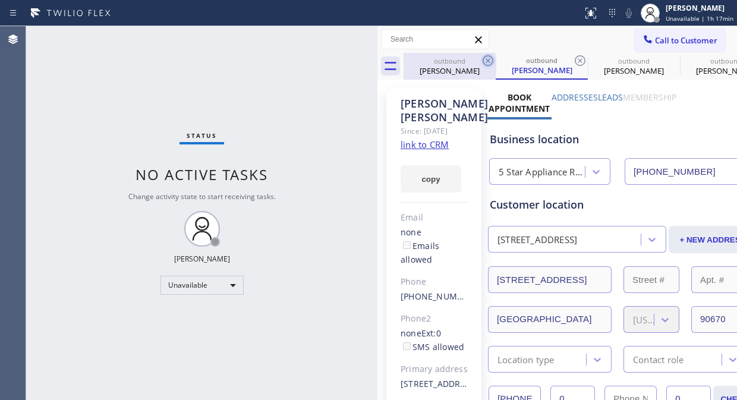
click at [491, 58] on icon at bounding box center [488, 61] width 14 height 14
click at [489, 58] on icon at bounding box center [488, 60] width 11 height 11
click at [496, 58] on div "outbound Antonia Casarez" at bounding box center [542, 66] width 92 height 27
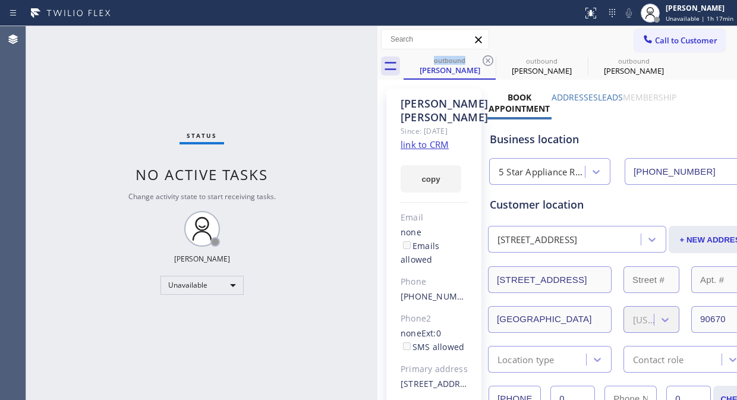
click at [489, 58] on icon at bounding box center [488, 60] width 11 height 11
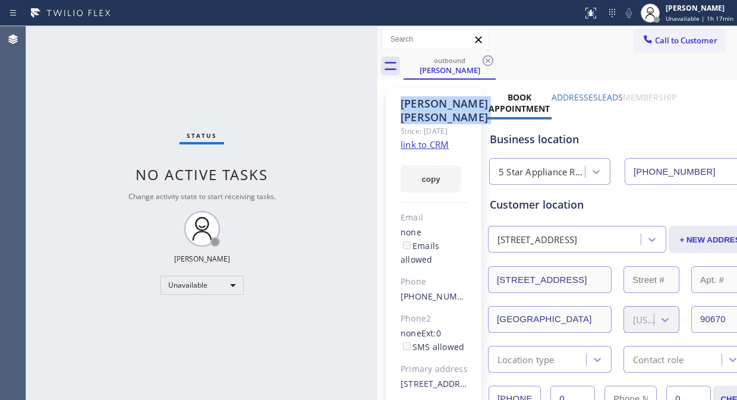
click at [489, 58] on icon at bounding box center [488, 60] width 11 height 11
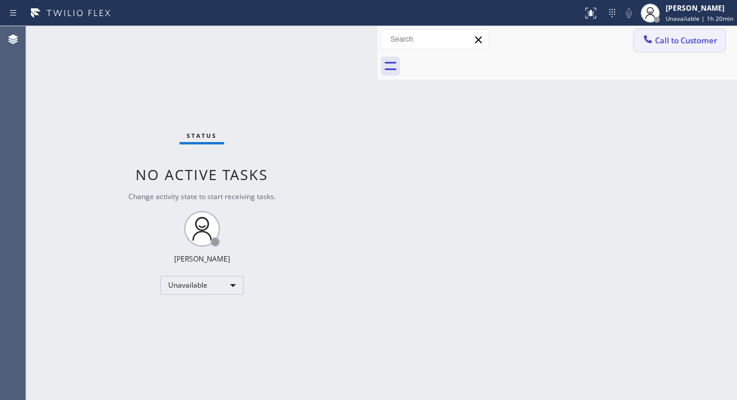
click at [672, 49] on button "Call to Customer" at bounding box center [679, 40] width 91 height 23
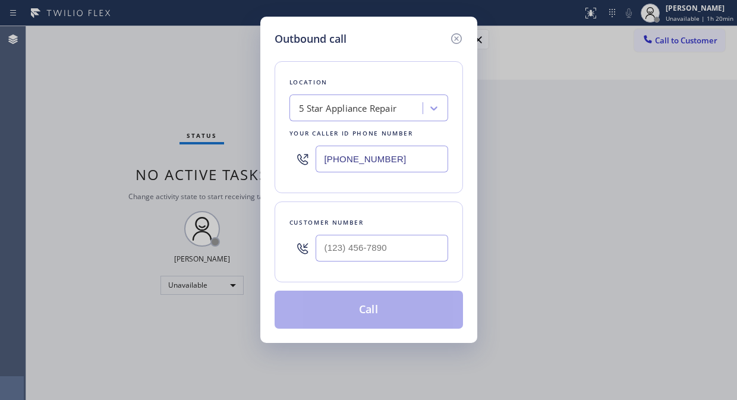
click at [318, 158] on input "[PHONE_NUMBER]" at bounding box center [382, 159] width 133 height 27
paste input "929) 203-9053"
type input "(929) 203-9053"
click at [323, 251] on input "(___) ___-____" at bounding box center [382, 248] width 133 height 27
paste input "917) 887-9801"
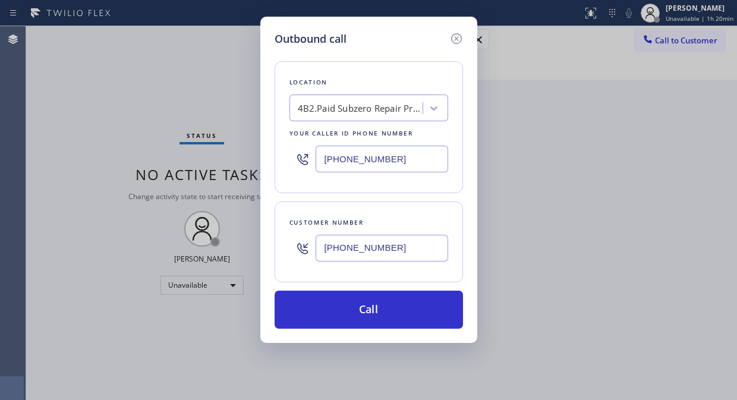
type input "(917) 887-9801"
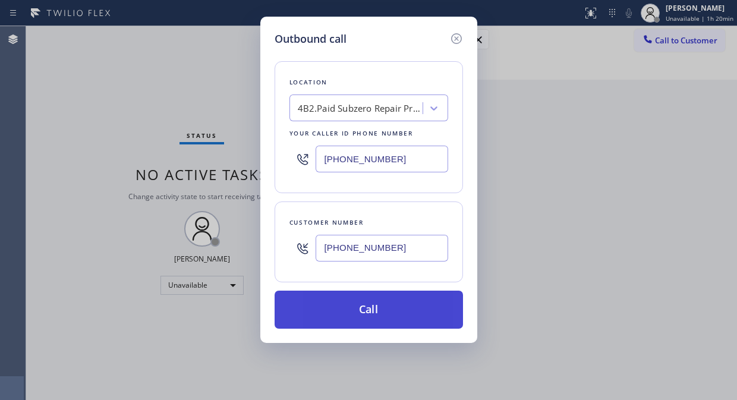
click at [357, 307] on button "Call" at bounding box center [369, 310] width 188 height 38
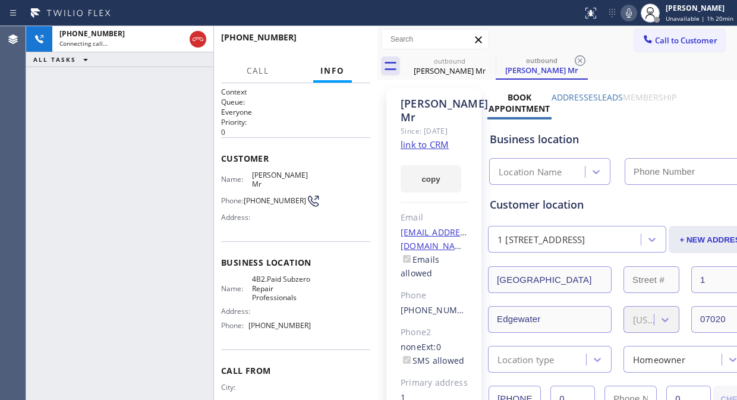
type input "(929) 203-9053"
click at [113, 147] on div "+19178879801 Connecting call… ALL TASKS ALL TASKS ACTIVE TASKS TASKS IN WRAP UP" at bounding box center [119, 213] width 187 height 374
click at [352, 43] on span "HANG UP" at bounding box center [343, 43] width 36 height 8
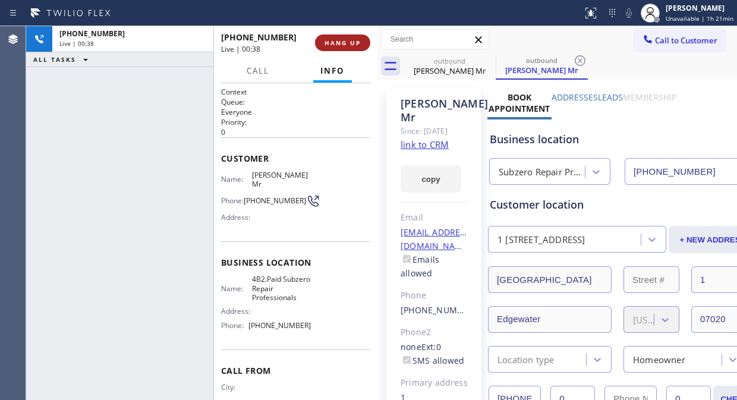
click at [352, 43] on span "HANG UP" at bounding box center [343, 43] width 36 height 8
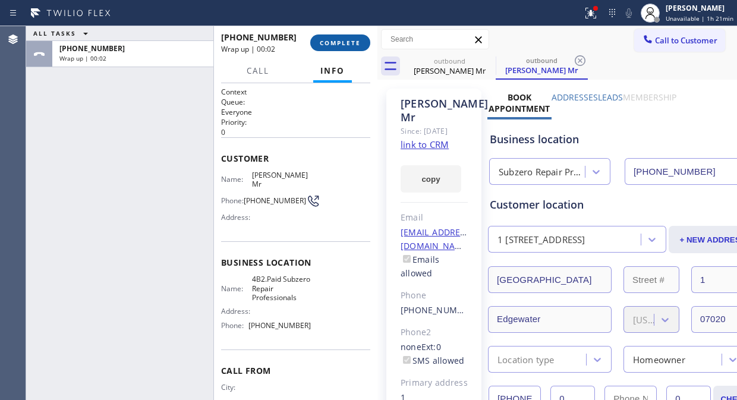
click at [352, 43] on span "COMPLETE" at bounding box center [340, 43] width 41 height 8
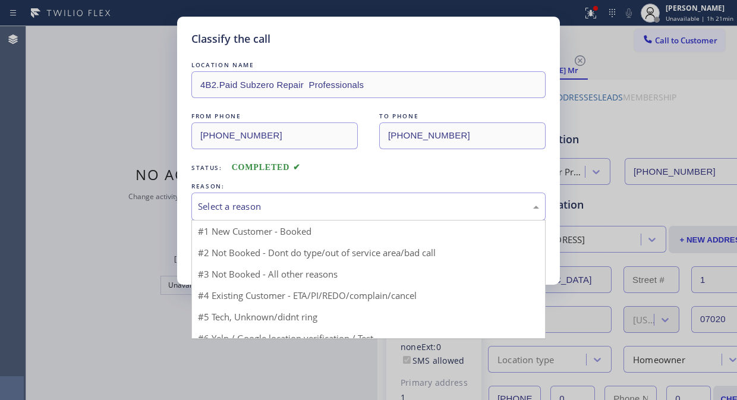
click at [341, 214] on div "Select a reason" at bounding box center [368, 207] width 354 height 28
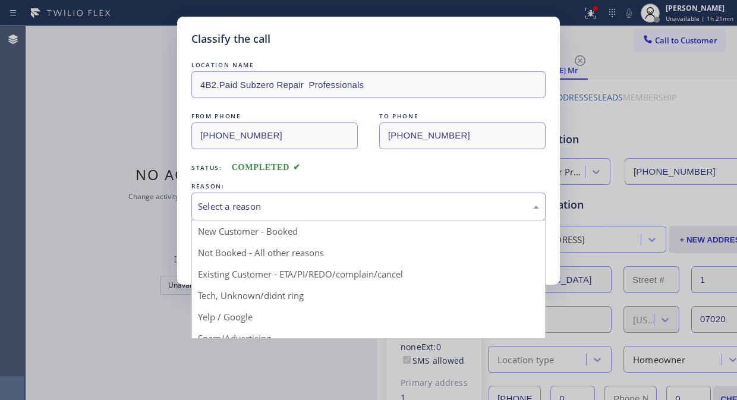
drag, startPoint x: 328, startPoint y: 274, endPoint x: 276, endPoint y: 260, distance: 53.5
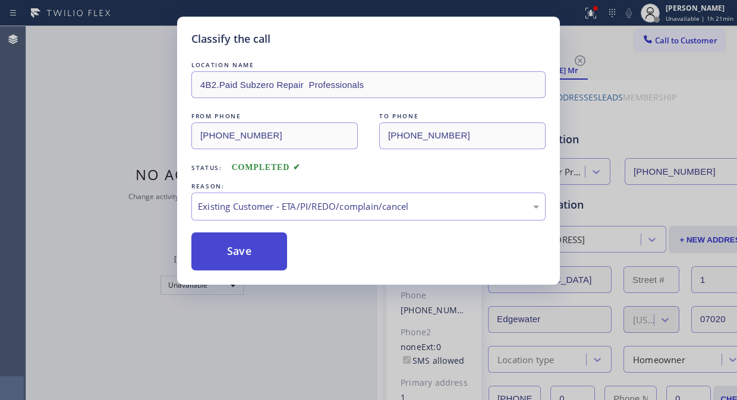
click at [244, 253] on button "Save" at bounding box center [239, 251] width 96 height 38
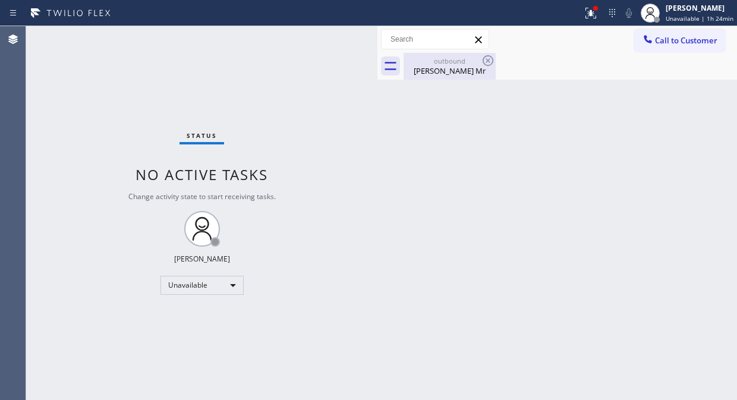
click at [461, 63] on div "outbound" at bounding box center [450, 60] width 90 height 9
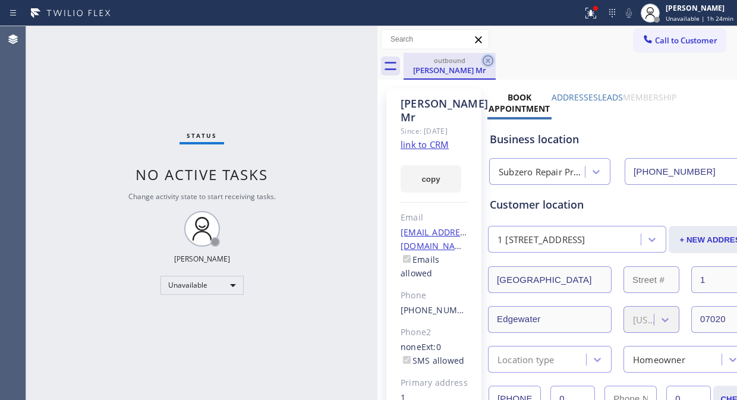
click at [490, 59] on icon at bounding box center [488, 61] width 14 height 14
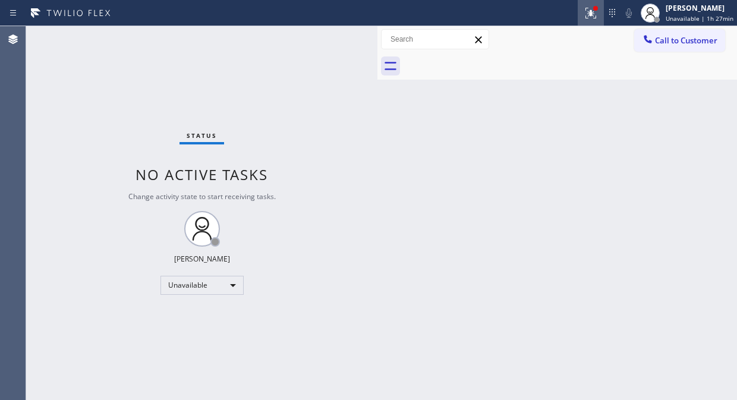
click at [585, 13] on div at bounding box center [591, 13] width 26 height 14
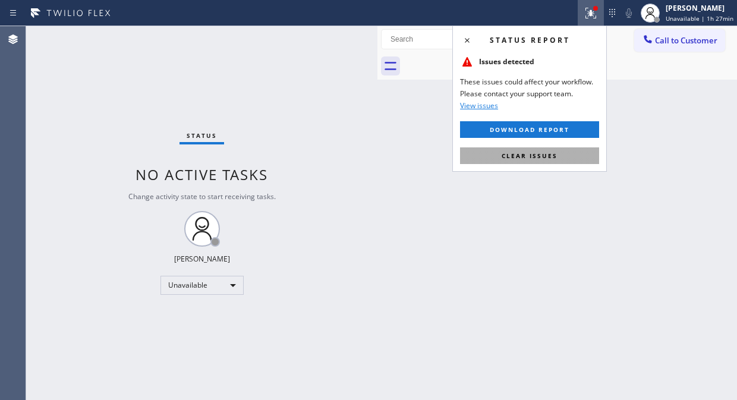
click at [531, 161] on button "Clear issues" at bounding box center [529, 155] width 139 height 17
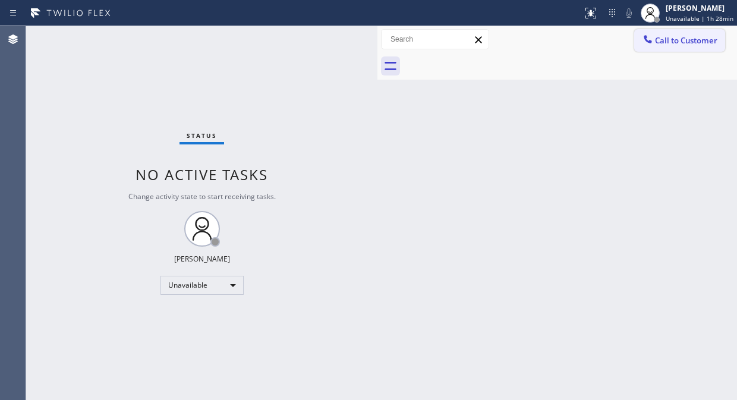
click at [659, 35] on span "Call to Customer" at bounding box center [686, 40] width 62 height 11
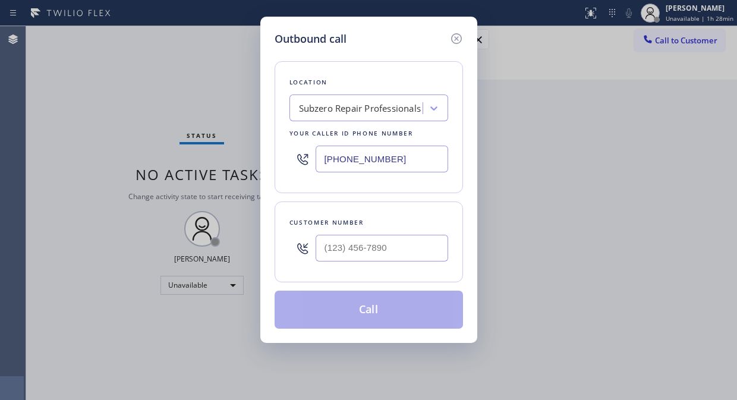
click at [310, 158] on div at bounding box center [303, 159] width 26 height 39
click at [320, 159] on input "(929) 203-9053" at bounding box center [382, 159] width 133 height 27
paste input "844) 988-0068"
type input "(844) 988-0068"
drag, startPoint x: 68, startPoint y: 102, endPoint x: 271, endPoint y: 190, distance: 221.0
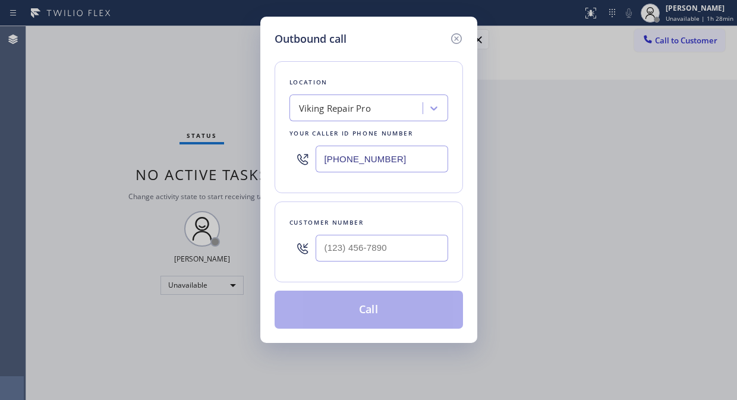
click at [71, 103] on div "Outbound call Location Viking Repair Pro Your caller id phone number (844) 988-…" at bounding box center [368, 200] width 737 height 400
click at [331, 258] on input "(___) ___-____" at bounding box center [382, 248] width 133 height 27
paste input "901) 395-3706"
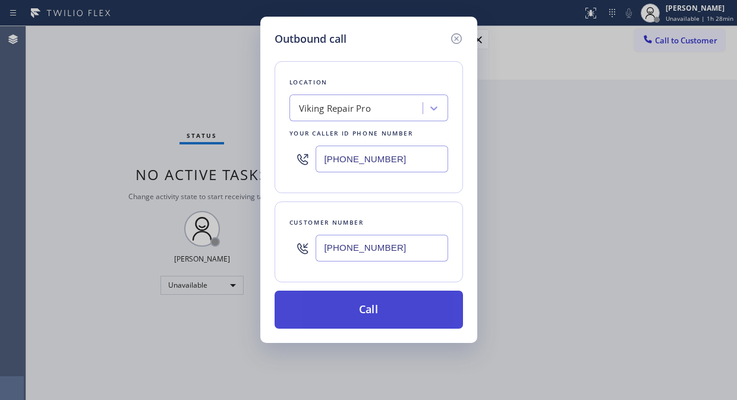
type input "(901) 395-3706"
click at [360, 308] on button "Call" at bounding box center [369, 310] width 188 height 38
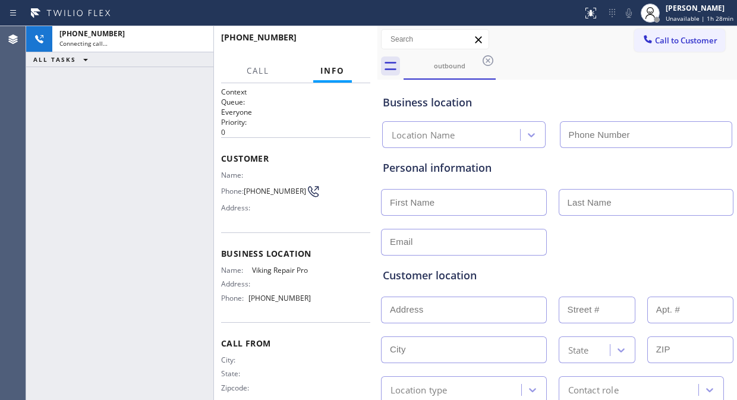
type input "(844) 988-0068"
click at [157, 152] on div "+19013953706 Connecting call… ALL TASKS ALL TASKS ACTIVE TASKS TASKS IN WRAP UP" at bounding box center [119, 213] width 187 height 374
click at [144, 128] on div "+19013953706 Connecting call… ALL TASKS ALL TASKS ACTIVE TASKS TASKS IN WRAP UP" at bounding box center [119, 213] width 187 height 374
click at [513, 61] on div "outbound" at bounding box center [571, 66] width 334 height 27
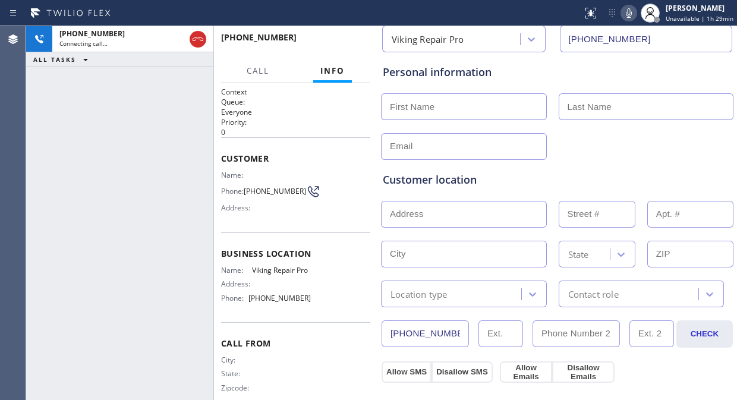
scroll to position [66, 0]
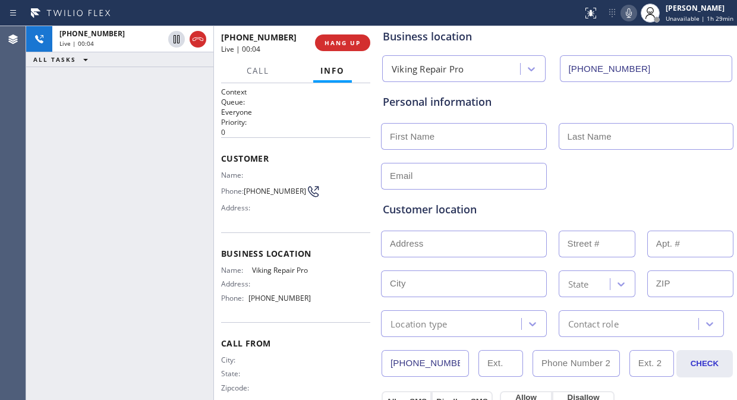
click at [109, 139] on div "+19013953706 Live | 00:04 ALL TASKS ALL TASKS ACTIVE TASKS TASKS IN WRAP UP" at bounding box center [119, 213] width 187 height 374
click at [122, 181] on div "+19013953706 Live | 01:48 ALL TASKS ALL TASKS ACTIVE TASKS TASKS IN WRAP UP" at bounding box center [119, 213] width 187 height 374
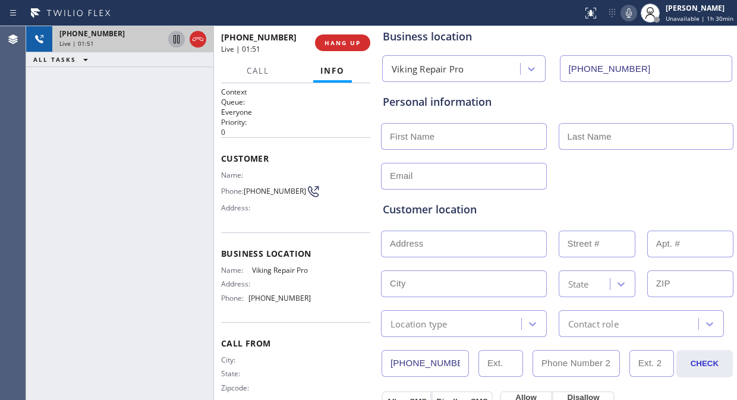
click at [174, 42] on icon at bounding box center [177, 39] width 6 height 8
click at [178, 36] on icon at bounding box center [176, 39] width 8 height 8
click at [627, 14] on icon at bounding box center [629, 13] width 14 height 14
click at [636, 8] on icon at bounding box center [629, 13] width 14 height 14
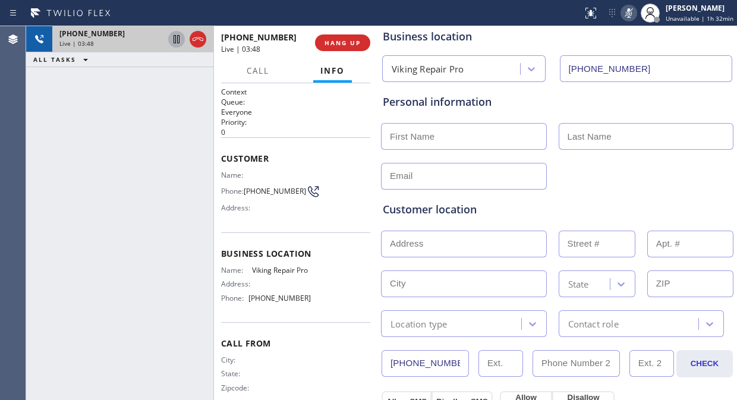
click at [632, 14] on icon at bounding box center [629, 13] width 6 height 10
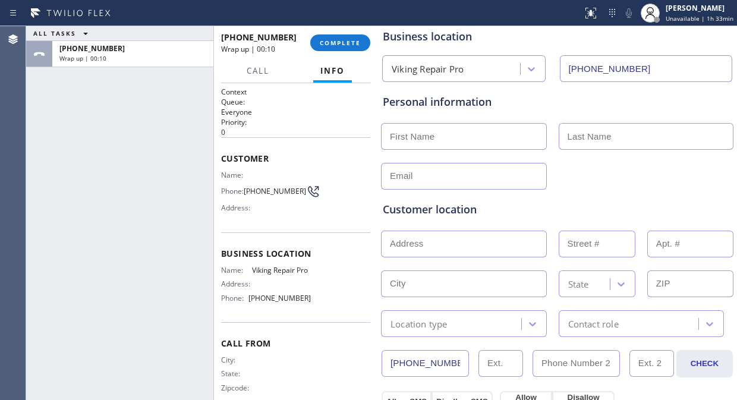
click at [137, 119] on div "ALL TASKS ALL TASKS ACTIVE TASKS TASKS IN WRAP UP +19013953706 Wrap up | 00:10" at bounding box center [119, 213] width 187 height 374
click at [391, 134] on input "text" at bounding box center [464, 136] width 166 height 27
paste input "Jana Marie Rossetto"
click at [472, 134] on input "Jana Marie Rossetto" at bounding box center [464, 136] width 166 height 27
drag, startPoint x: 472, startPoint y: 134, endPoint x: 439, endPoint y: 137, distance: 33.4
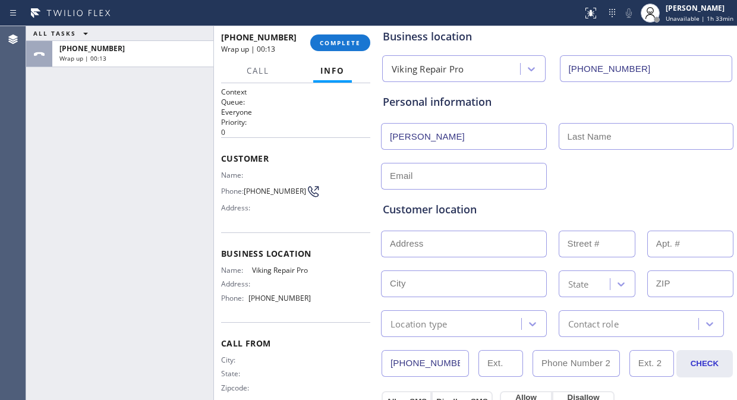
click at [439, 137] on input "Jana Marie Rossetto" at bounding box center [464, 136] width 166 height 27
type input "Jana Marie"
click at [589, 149] on input "text" at bounding box center [646, 136] width 175 height 27
click at [590, 138] on input "text" at bounding box center [646, 136] width 175 height 27
paste input "Rossetto"
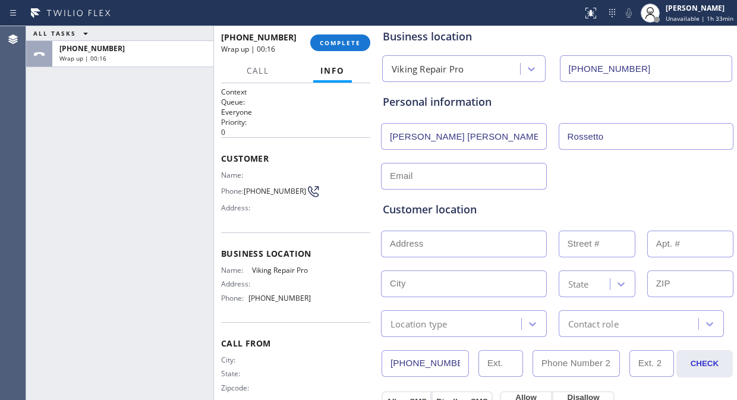
type input "Rossetto"
click at [515, 149] on input "Jana Marie" at bounding box center [464, 136] width 166 height 27
type input "Jana Marie"
click at [406, 242] on input "text" at bounding box center [464, 244] width 166 height 27
paste input "1752 Ullswater PlCrofton, MD 21114"
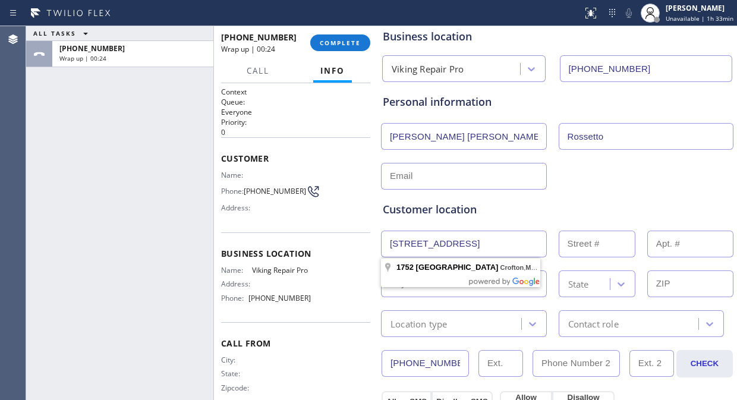
scroll to position [0, 0]
type input "1752 Ullswater Pl"
type input "1752"
type input "Crofton"
type input "21114"
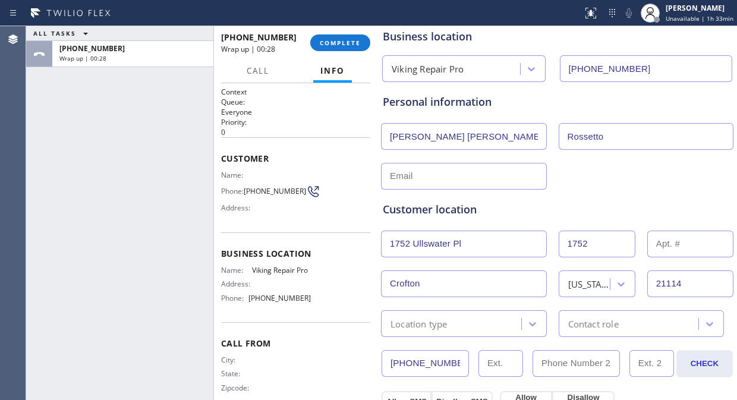
drag, startPoint x: 127, startPoint y: 125, endPoint x: 367, endPoint y: 131, distance: 239.7
click at [134, 125] on div "ALL TASKS ALL TASKS ACTIVE TASKS TASKS IN WRAP UP +19013953706 Wrap up | 00:28" at bounding box center [119, 213] width 187 height 374
click at [424, 168] on input "text" at bounding box center [464, 176] width 166 height 27
paste input "jana.m.rossetto@gmail.com"
click at [394, 175] on input "jana.m.rossetto@gmail.com" at bounding box center [464, 176] width 166 height 27
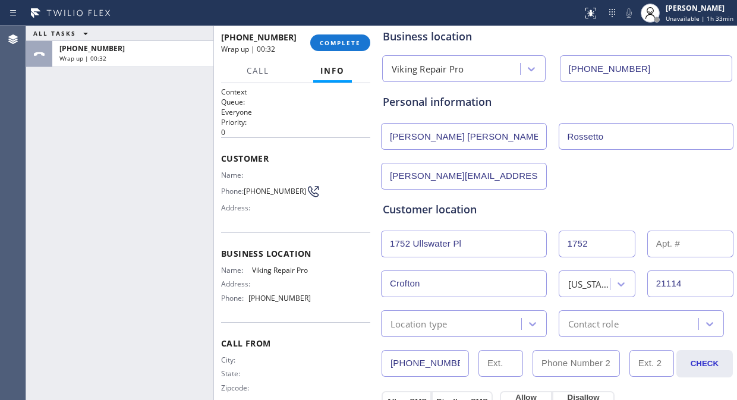
type input "jana.m.rossetto@gmail.com"
click at [604, 211] on div "Customer location" at bounding box center [557, 210] width 349 height 16
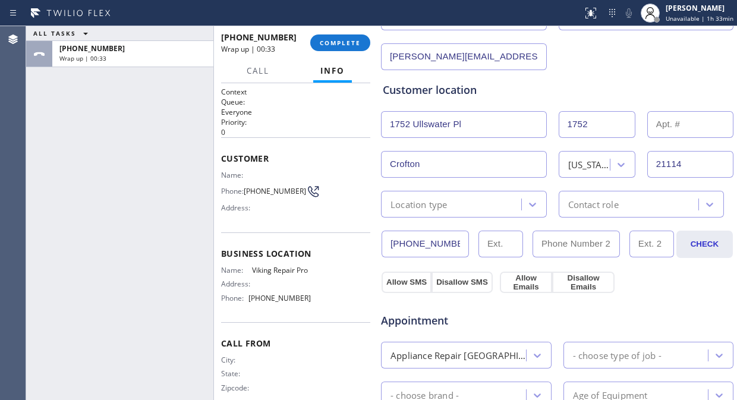
scroll to position [264, 0]
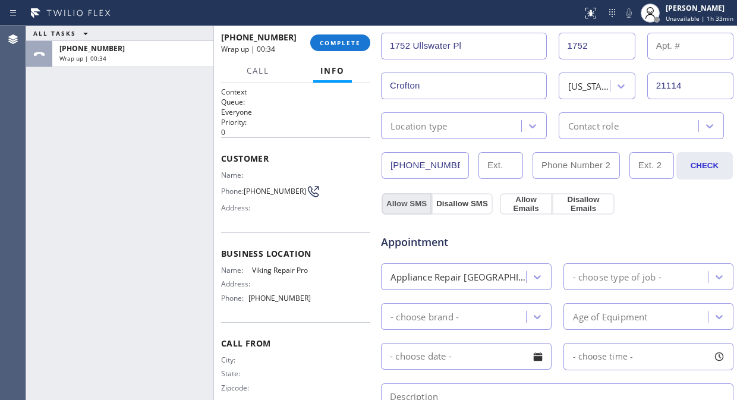
click at [401, 197] on button "Allow SMS" at bounding box center [407, 203] width 50 height 21
click at [525, 203] on button "Allow Emails" at bounding box center [526, 203] width 52 height 21
click at [611, 287] on div "- choose type of job -" at bounding box center [638, 276] width 142 height 21
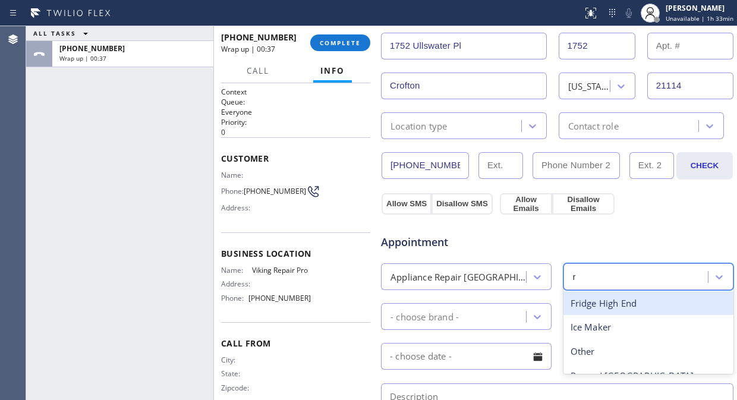
type input "ra"
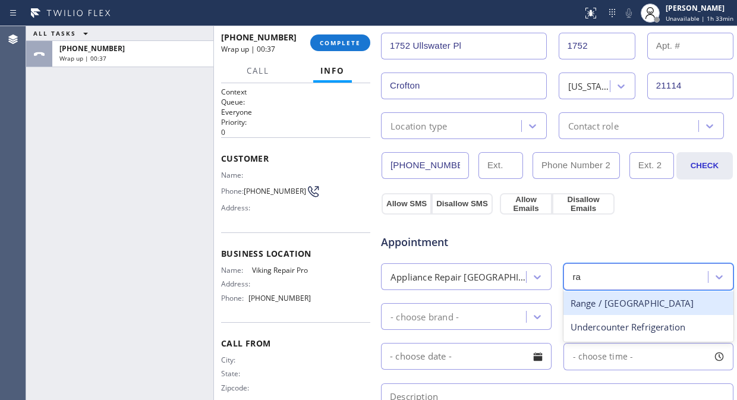
click at [598, 298] on div "Range / Stove High End" at bounding box center [649, 303] width 171 height 24
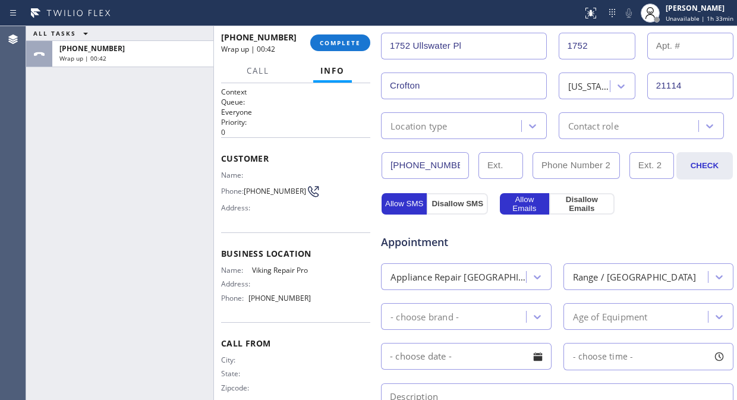
drag, startPoint x: 129, startPoint y: 167, endPoint x: 226, endPoint y: 166, distance: 96.9
click at [129, 167] on div "ALL TASKS ALL TASKS ACTIVE TASKS TASKS IN WRAP UP +19013953706 Wrap up | 00:42" at bounding box center [119, 213] width 187 height 374
click at [449, 316] on div "- choose brand -" at bounding box center [425, 317] width 68 height 14
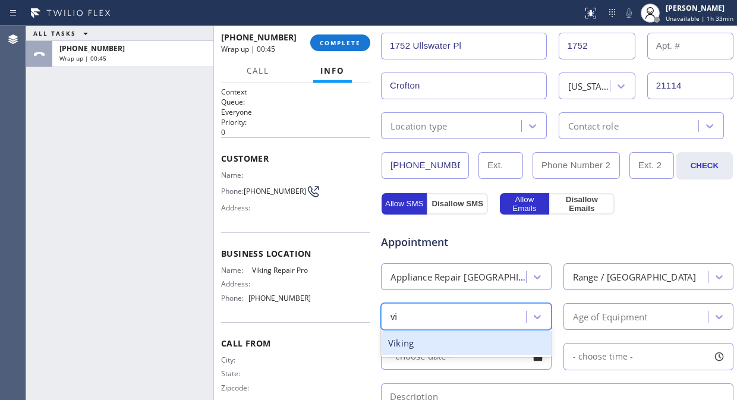
type input "vik"
click at [448, 344] on div "Viking" at bounding box center [466, 343] width 171 height 24
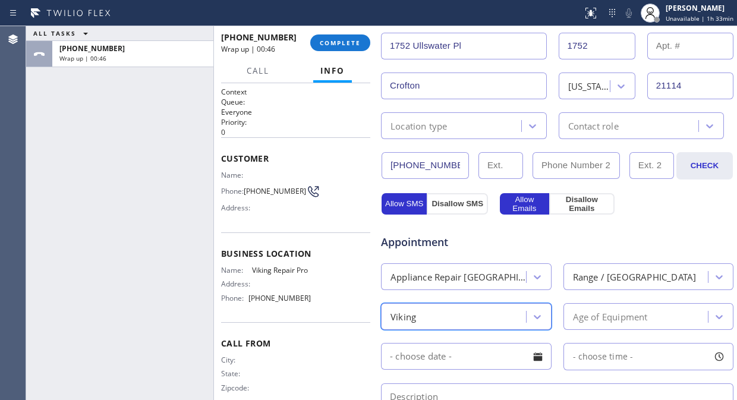
click at [621, 305] on div "Age of Equipment" at bounding box center [649, 316] width 171 height 27
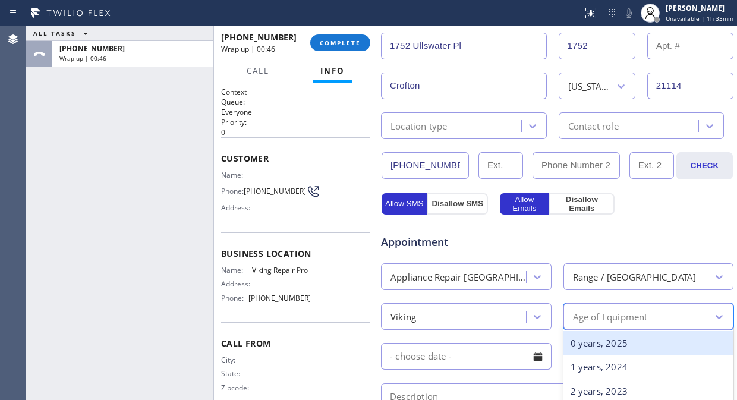
type input "3"
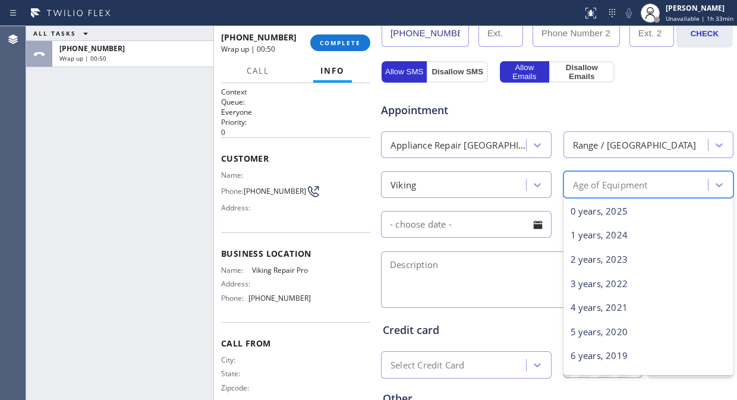
type input "5"
type input "3"
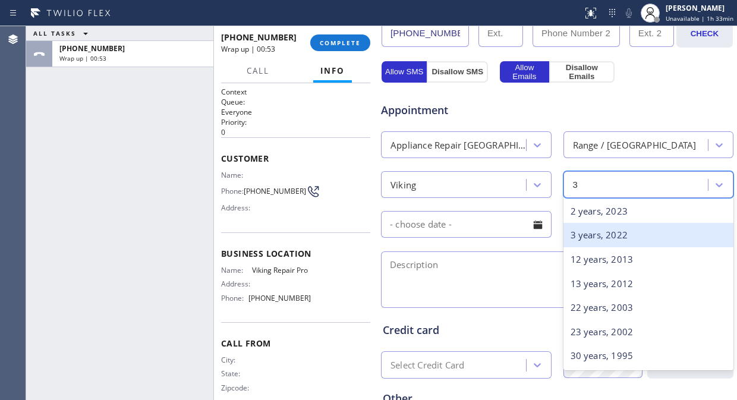
click at [608, 243] on div "3 years, 2022" at bounding box center [649, 235] width 171 height 24
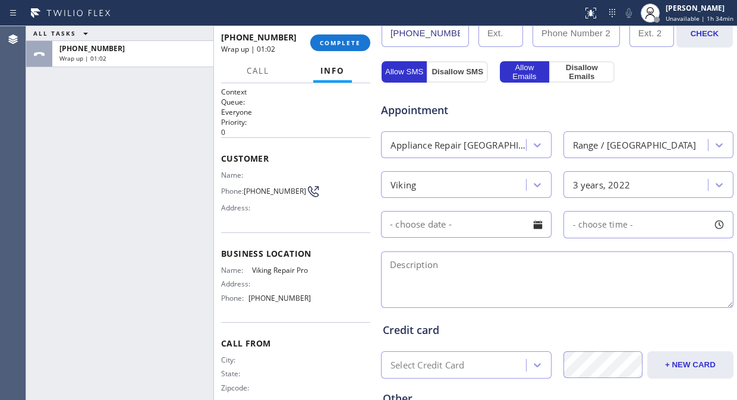
click at [150, 194] on div "ALL TASKS ALL TASKS ACTIVE TASKS TASKS IN WRAP UP +19013953706 Wrap up | 01:02" at bounding box center [119, 213] width 187 height 374
click at [472, 280] on textarea at bounding box center [557, 280] width 353 height 56
paste textarea "Viking/ seems like some of the burners burns realy hot, hotter than the whole t…"
drag, startPoint x: 441, startPoint y: 278, endPoint x: 385, endPoint y: 279, distance: 55.3
click at [385, 279] on textarea "Viking/ seems like some of the burners burn really hot, hotter than the whole t…" at bounding box center [557, 280] width 353 height 56
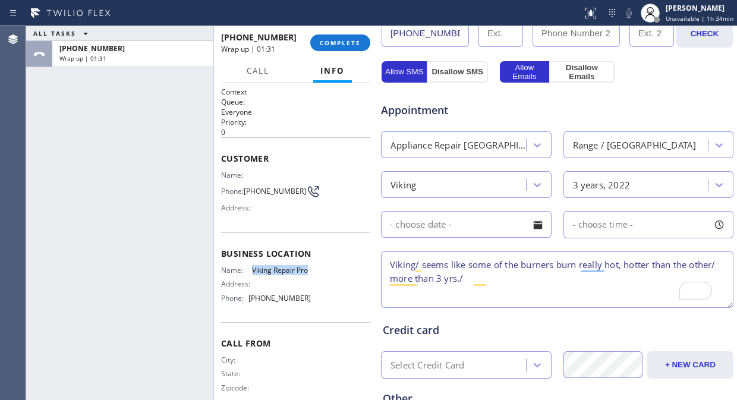
drag, startPoint x: 274, startPoint y: 278, endPoint x: 247, endPoint y: 274, distance: 27.2
click at [247, 274] on div "Name: Viking Repair Pro" at bounding box center [266, 270] width 90 height 9
copy div "Viking Repair Pro"
click at [539, 280] on textarea "Viking/ seems like some of the burners burn really hot, hotter than the other/ …" at bounding box center [557, 280] width 353 height 56
paste textarea "Viking Repair Pro"
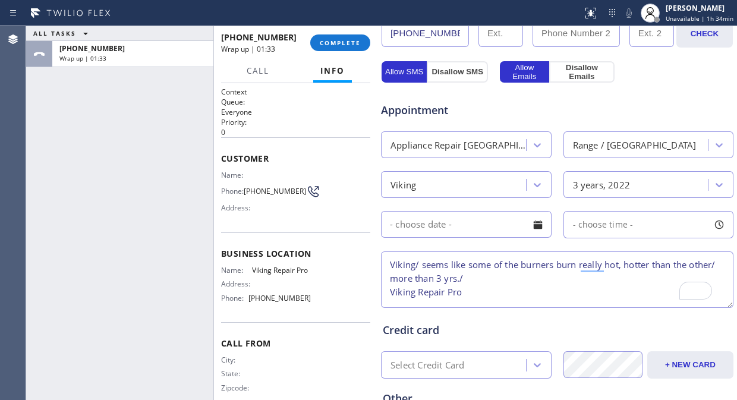
click at [387, 293] on textarea "Viking/ seems like some of the burners burn really hot, hotter than the other/ …" at bounding box center [557, 280] width 353 height 56
click at [599, 278] on textarea "Viking/ seems like some of the burners burn really hot, hotter than the other/ …" at bounding box center [557, 280] width 353 height 56
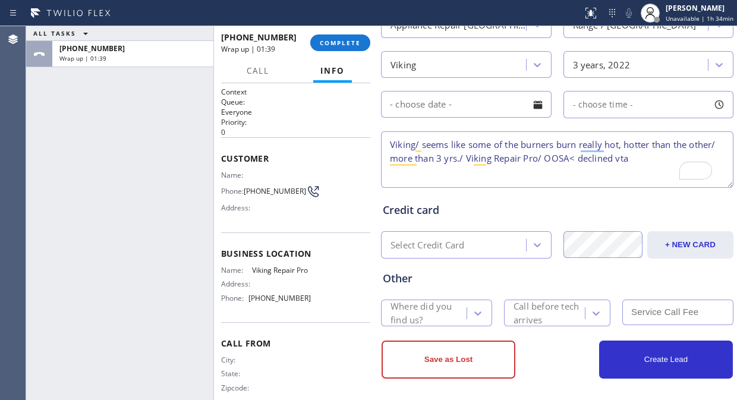
scroll to position [521, 0]
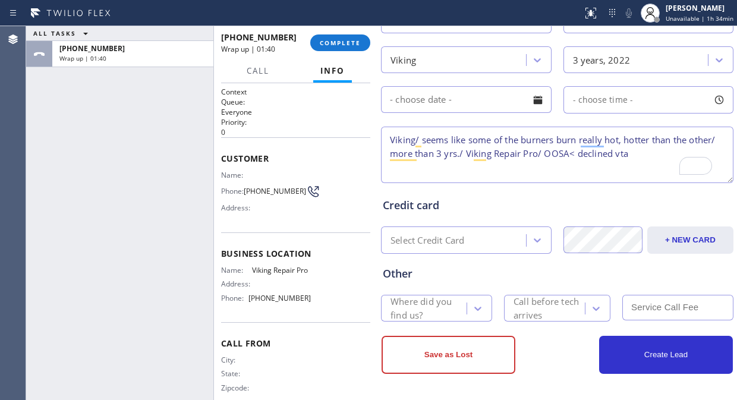
type textarea "Viking/ seems like some of the burners burn really hot, hotter than the other/ …"
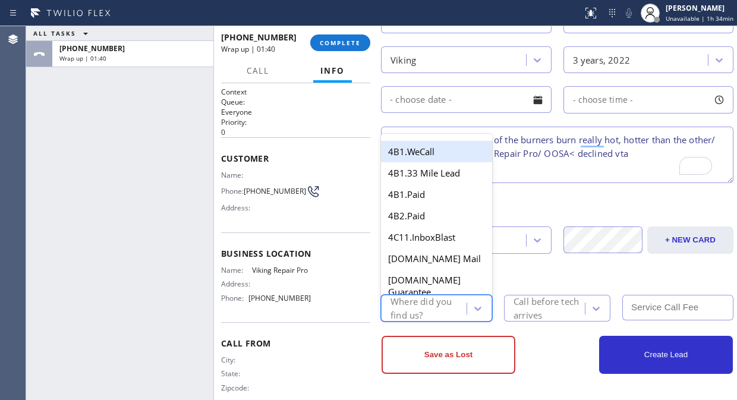
click at [406, 300] on div "Where did you find us?" at bounding box center [428, 308] width 75 height 27
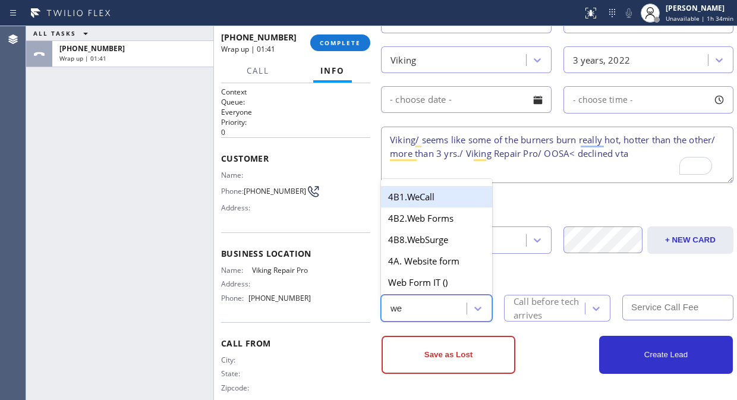
type input "web"
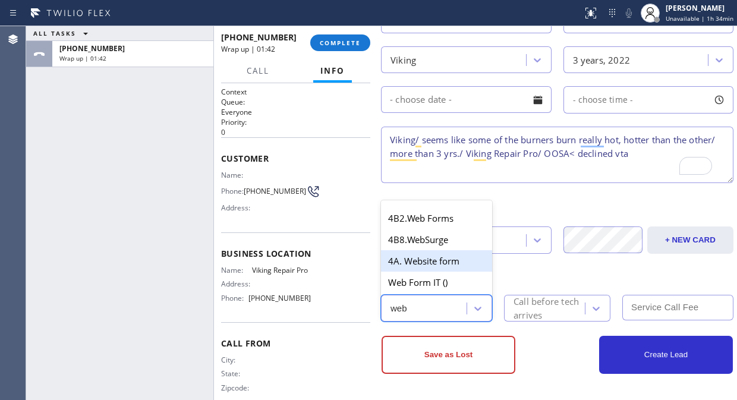
click at [436, 258] on div "4A. Website form" at bounding box center [436, 260] width 111 height 21
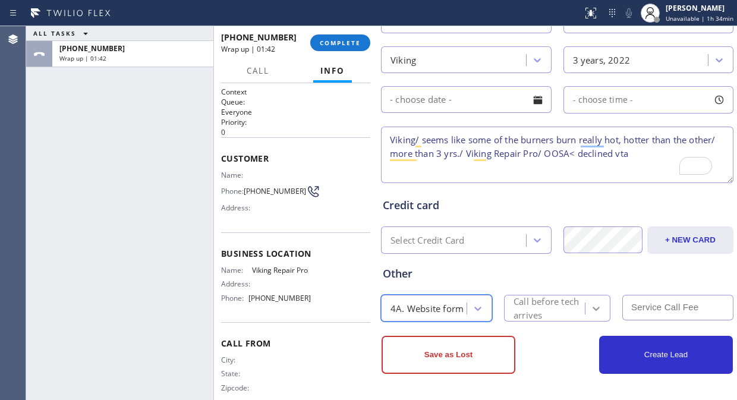
click at [586, 311] on div at bounding box center [596, 308] width 21 height 21
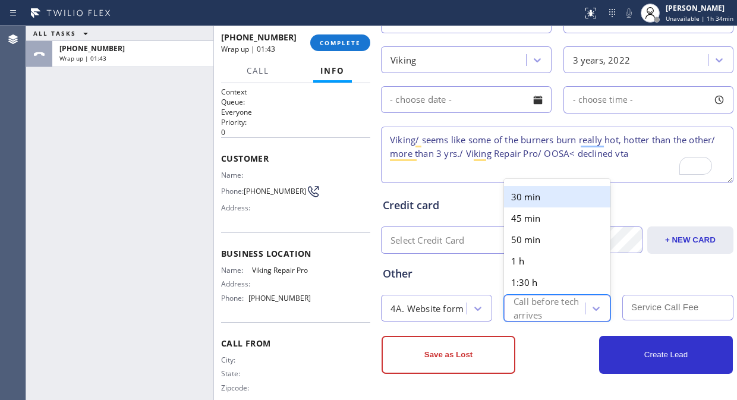
click at [516, 188] on div "30 min" at bounding box center [557, 196] width 106 height 21
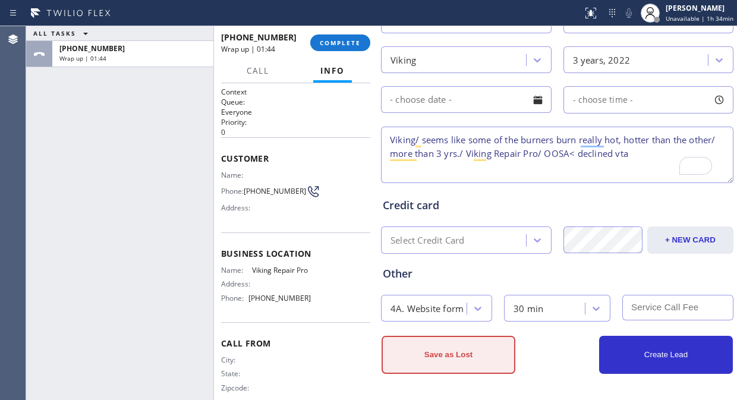
click at [483, 350] on button "Save as Lost" at bounding box center [449, 355] width 134 height 38
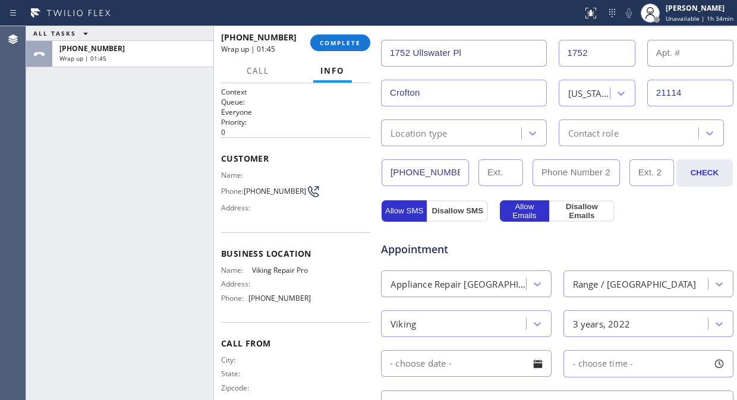
scroll to position [99, 0]
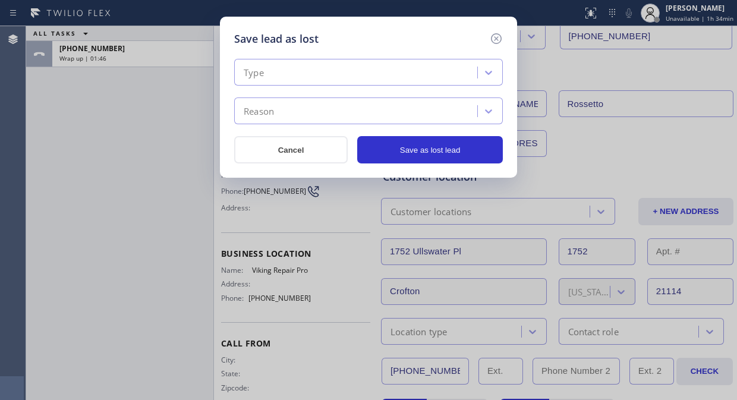
click at [330, 64] on div "Type" at bounding box center [358, 72] width 240 height 21
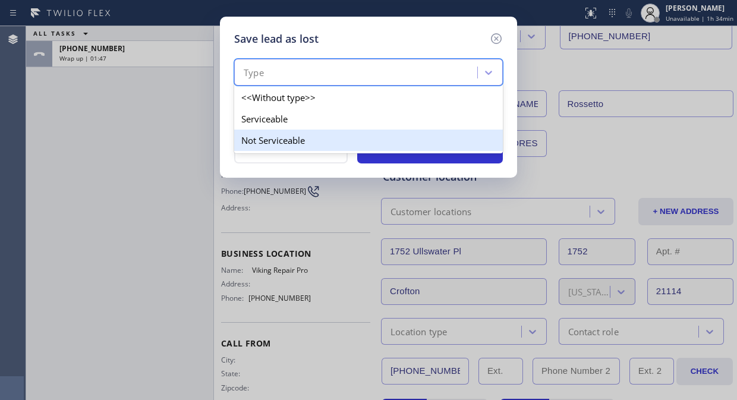
click at [300, 140] on div "Not Serviceable" at bounding box center [368, 140] width 269 height 21
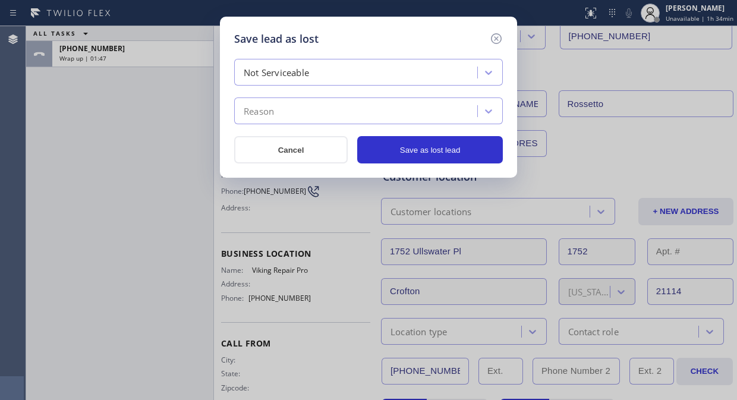
click at [303, 122] on div "Reason" at bounding box center [368, 111] width 269 height 27
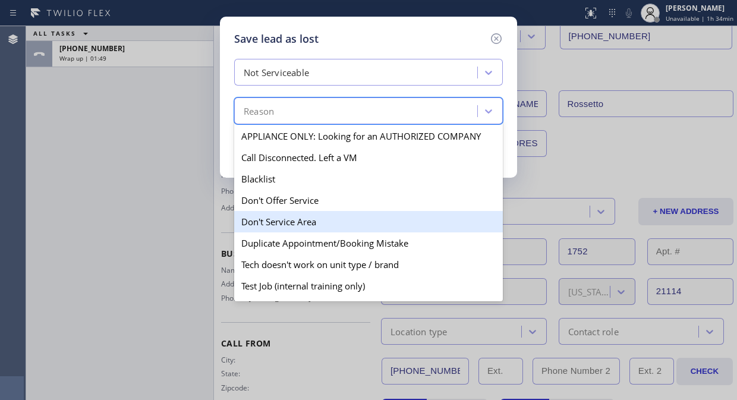
click at [311, 221] on div "Don't Service Area" at bounding box center [368, 221] width 269 height 21
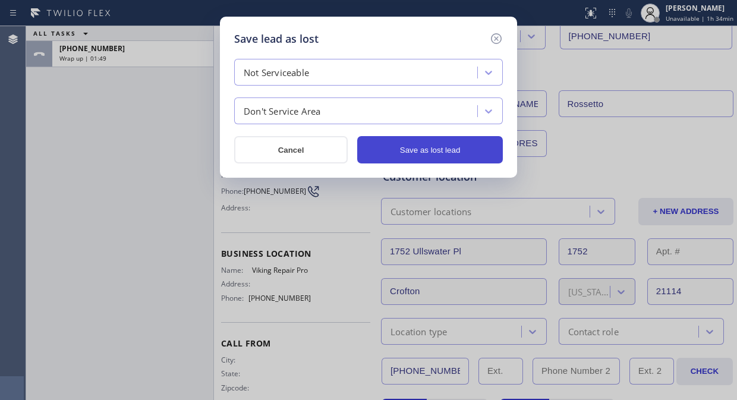
click at [451, 153] on button "Save as lost lead" at bounding box center [430, 149] width 146 height 27
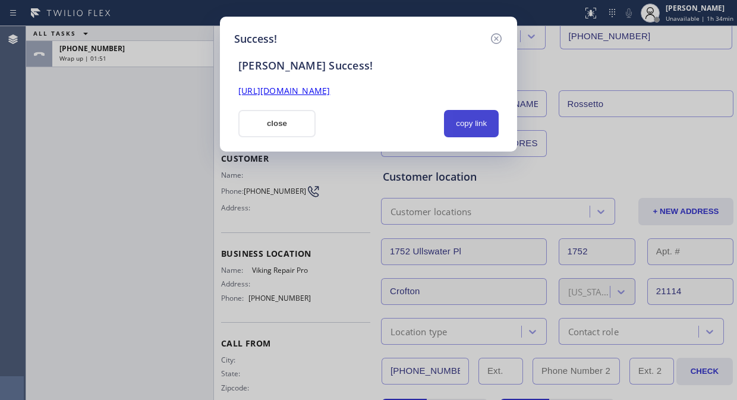
click at [465, 122] on button "copy link" at bounding box center [471, 123] width 55 height 27
drag, startPoint x: 265, startPoint y: 124, endPoint x: 325, endPoint y: 67, distance: 82.4
click at [266, 125] on button "close" at bounding box center [276, 123] width 77 height 27
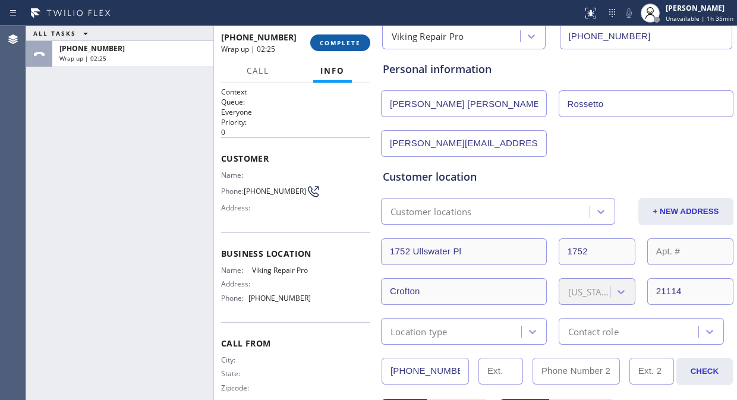
click at [348, 42] on span "COMPLETE" at bounding box center [340, 43] width 41 height 8
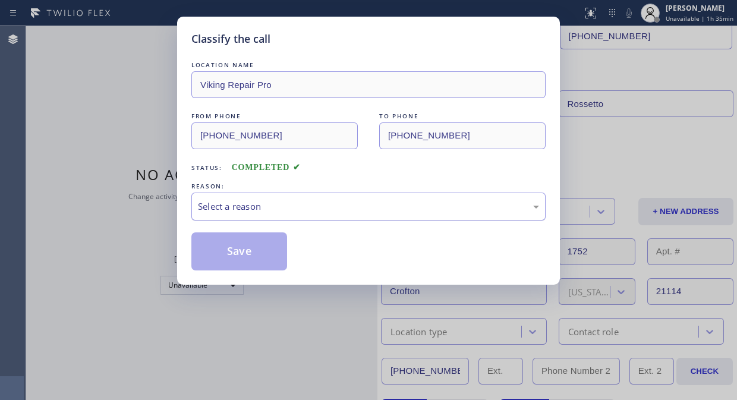
click at [317, 210] on div "Select a reason" at bounding box center [368, 207] width 341 height 14
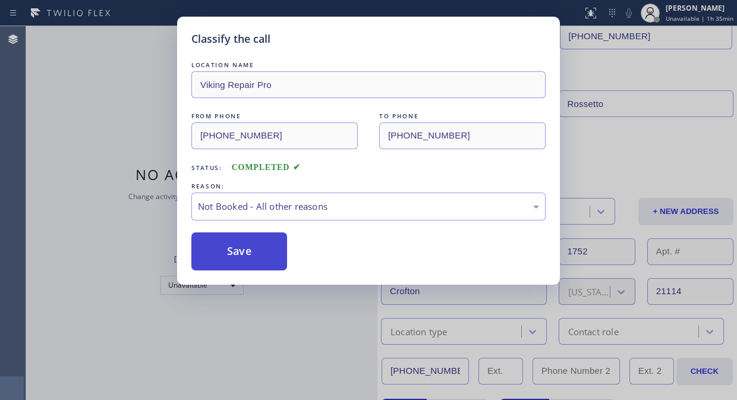
click at [264, 262] on button "Save" at bounding box center [239, 251] width 96 height 38
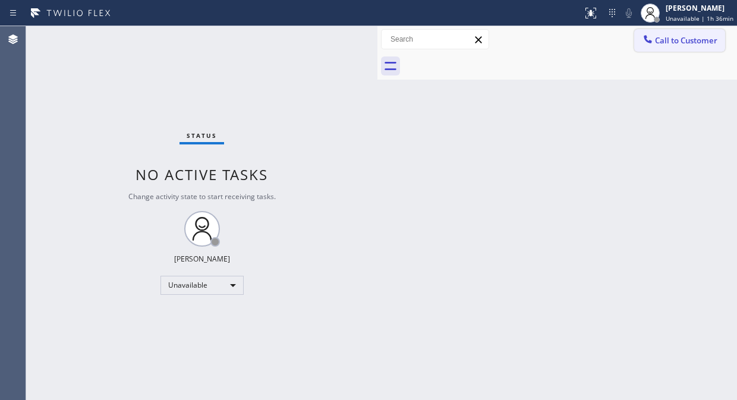
click at [704, 33] on button "Call to Customer" at bounding box center [679, 40] width 91 height 23
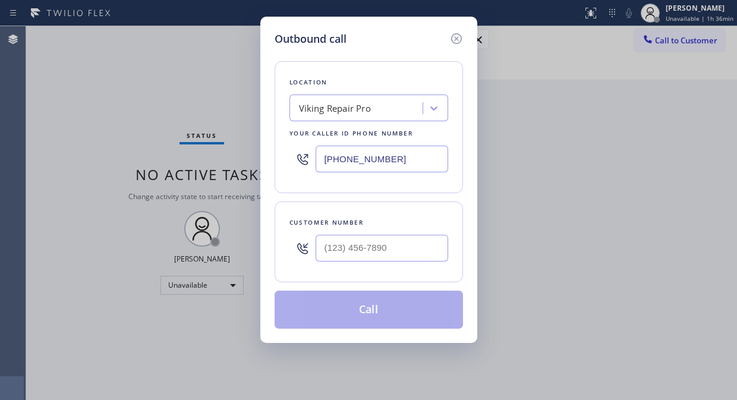
drag, startPoint x: 357, startPoint y: 161, endPoint x: 300, endPoint y: 161, distance: 57.1
click at [300, 161] on div "(844) 988-0068" at bounding box center [369, 159] width 159 height 39
click at [322, 161] on input "(844) 988-0068" at bounding box center [382, 159] width 133 height 27
paste input "213) 238-6617"
type input "(213) 238-6617"
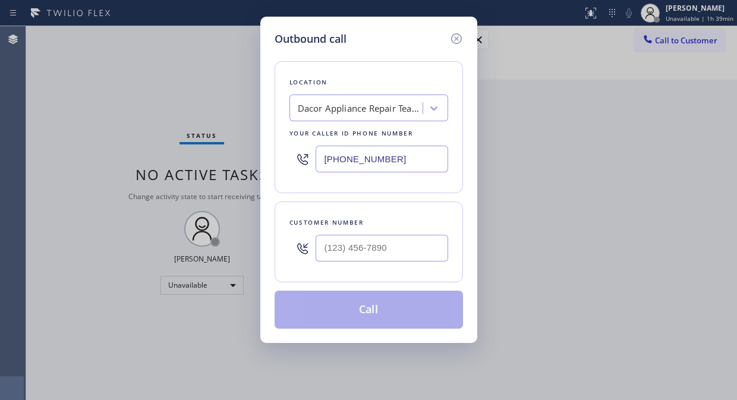
click at [137, 120] on div "Outbound call Location Dacor Appliance Repair Team Los Angeles Your caller id p…" at bounding box center [368, 200] width 737 height 400
click at [323, 246] on input "(___) ___-____" at bounding box center [382, 248] width 133 height 27
paste input "917) 881-2423"
type input "(917) 881-2423"
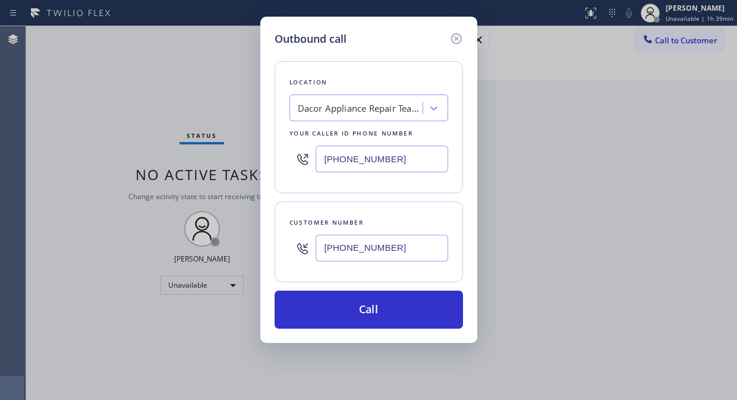
click at [405, 206] on div "Customer number (917) 881-2423" at bounding box center [369, 242] width 188 height 81
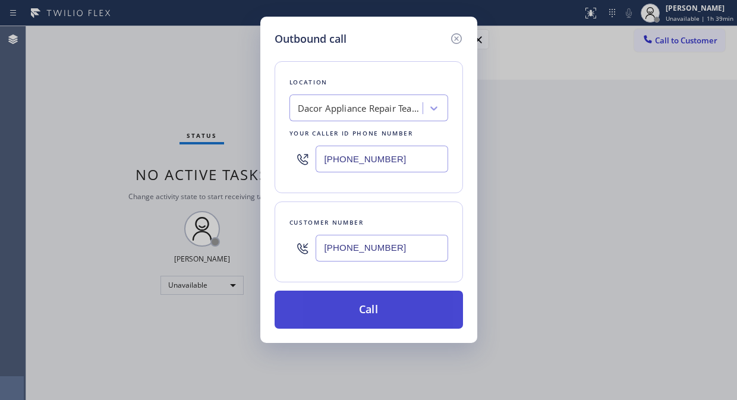
click at [390, 323] on button "Call" at bounding box center [369, 310] width 188 height 38
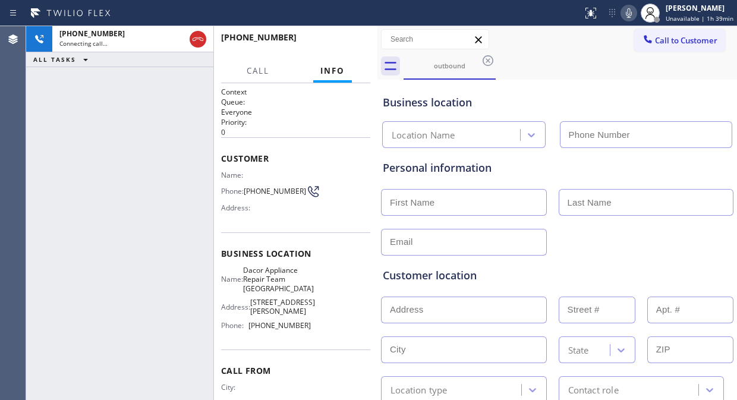
type input "(213) 238-6617"
click at [102, 98] on div "+19178812423 Live | 00:01 ALL TASKS ALL TASKS ACTIVE TASKS TASKS IN WRAP UP" at bounding box center [119, 213] width 187 height 374
click at [129, 152] on div "+19178812423 Live | 00:14 ALL TASKS ALL TASKS ACTIVE TASKS TASKS IN WRAP UP" at bounding box center [119, 213] width 187 height 374
click at [350, 39] on span "HANG UP" at bounding box center [343, 43] width 36 height 8
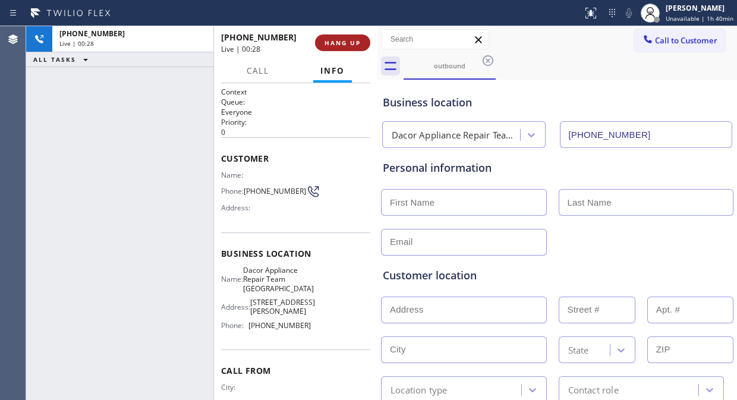
click at [350, 39] on span "HANG UP" at bounding box center [343, 43] width 36 height 8
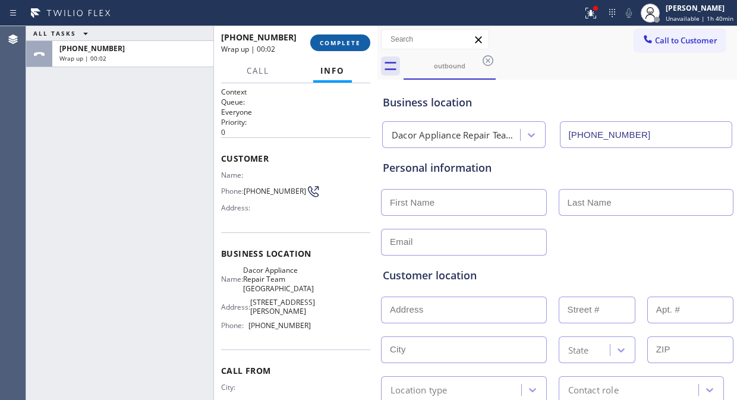
click at [350, 39] on span "COMPLETE" at bounding box center [340, 43] width 41 height 8
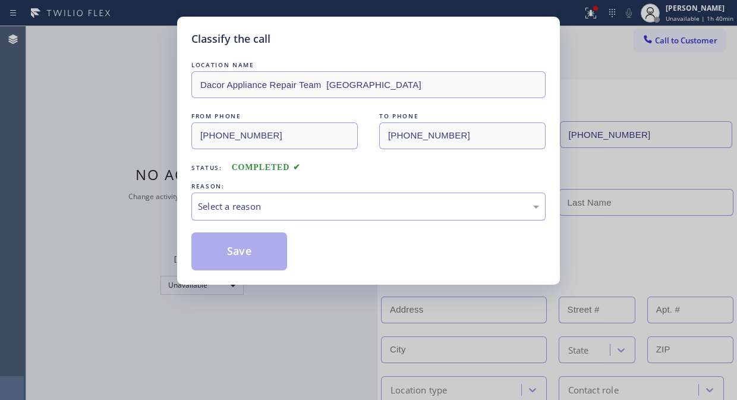
click at [359, 208] on div "Select a reason" at bounding box center [368, 207] width 341 height 14
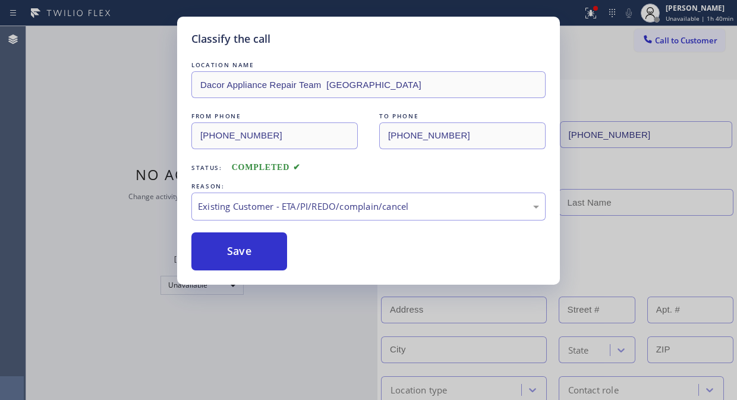
drag, startPoint x: 347, startPoint y: 272, endPoint x: 182, endPoint y: 251, distance: 166.7
drag, startPoint x: 183, startPoint y: 251, endPoint x: 198, endPoint y: 253, distance: 15.1
click at [187, 251] on div "Classify the call LOCATION NAME Dacor Appliance Repair Team Los Angeles FROM PH…" at bounding box center [368, 151] width 383 height 268
drag, startPoint x: 252, startPoint y: 260, endPoint x: 357, endPoint y: 318, distance: 120.3
click at [252, 260] on button "Save" at bounding box center [239, 251] width 96 height 38
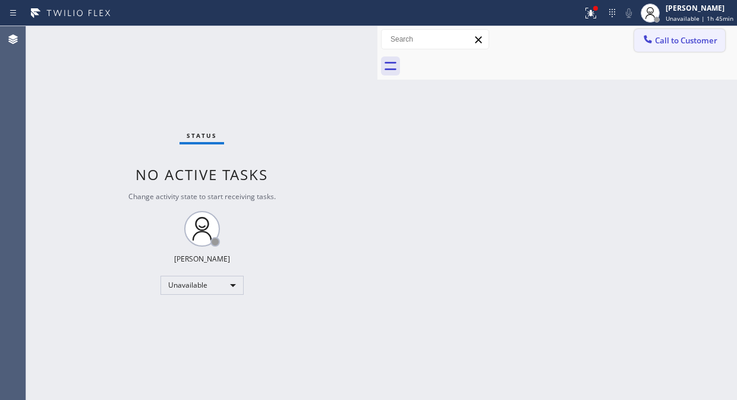
click at [652, 48] on button "Call to Customer" at bounding box center [679, 40] width 91 height 23
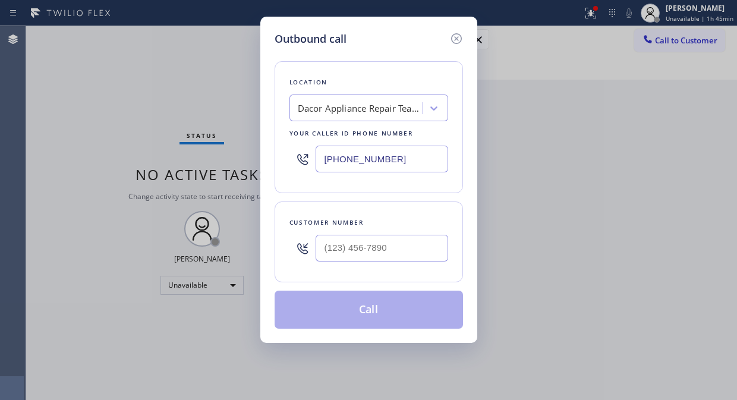
click at [329, 159] on input "(213) 238-6617" at bounding box center [382, 159] width 133 height 27
paste input "714) 400-2318"
type input "(714) 400-2318"
click at [94, 106] on div "Outbound call Location Mission Viejo Electricians Team Your caller id phone num…" at bounding box center [368, 200] width 737 height 400
click at [322, 163] on input "(714) 400-2318" at bounding box center [382, 159] width 133 height 27
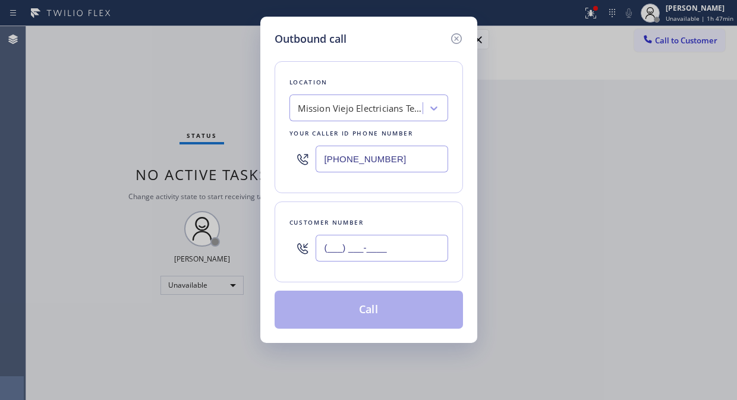
click at [328, 251] on input "(___) ___-____" at bounding box center [382, 248] width 133 height 27
paste input "714) 400-2318"
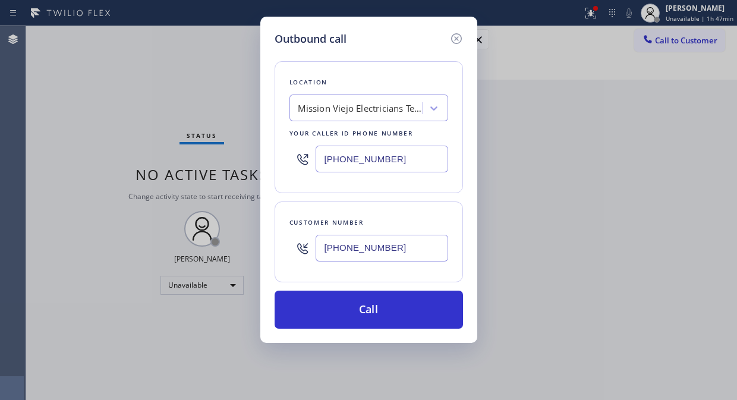
type input "(714) 400-2318"
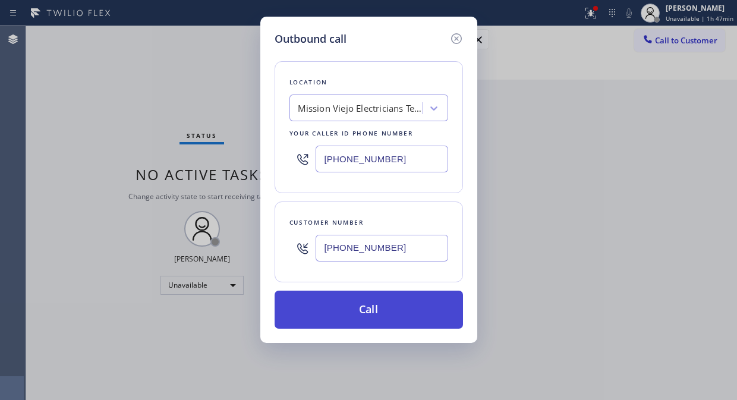
click at [414, 313] on button "Call" at bounding box center [369, 310] width 188 height 38
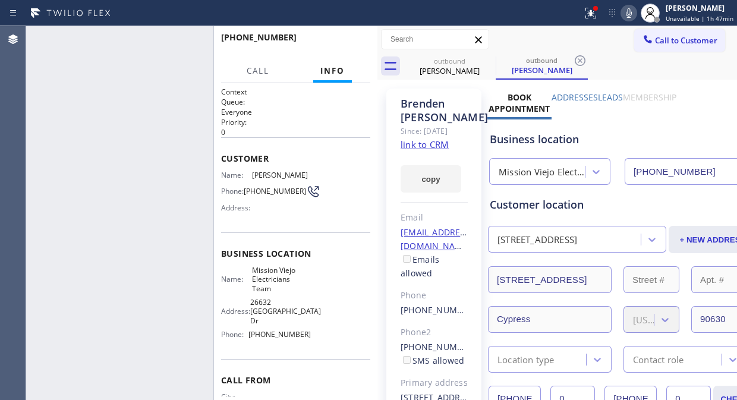
type input "(714) 400-2318"
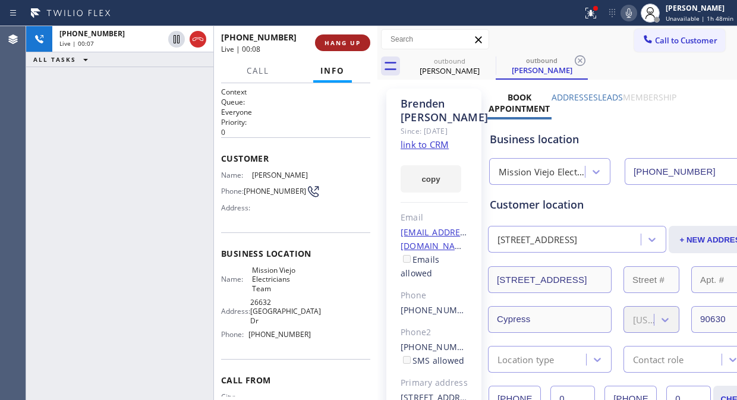
click at [335, 42] on span "HANG UP" at bounding box center [343, 43] width 36 height 8
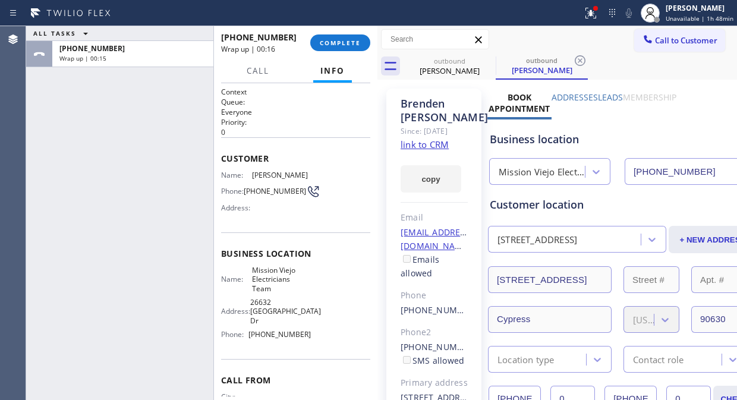
click at [373, 43] on div "+17144002318 Wrap up | 00:16 COMPLETE" at bounding box center [296, 42] width 164 height 33
click at [358, 40] on span "COMPLETE" at bounding box center [340, 43] width 41 height 8
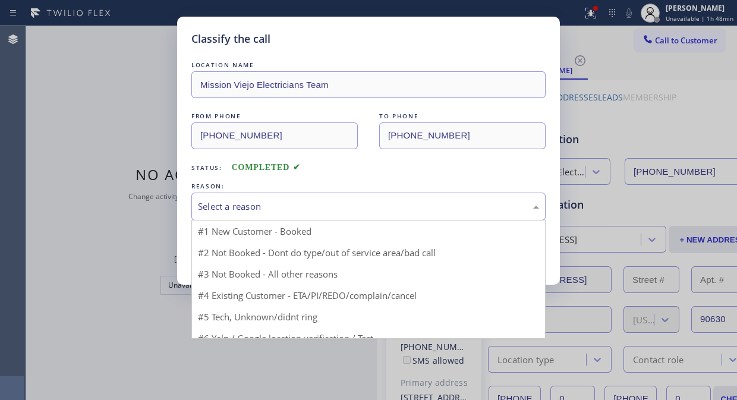
click at [339, 206] on div "Select a reason" at bounding box center [368, 207] width 341 height 14
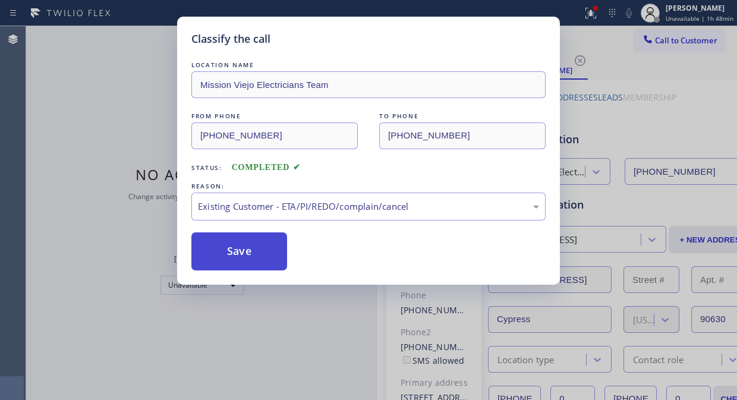
click at [256, 263] on button "Save" at bounding box center [239, 251] width 96 height 38
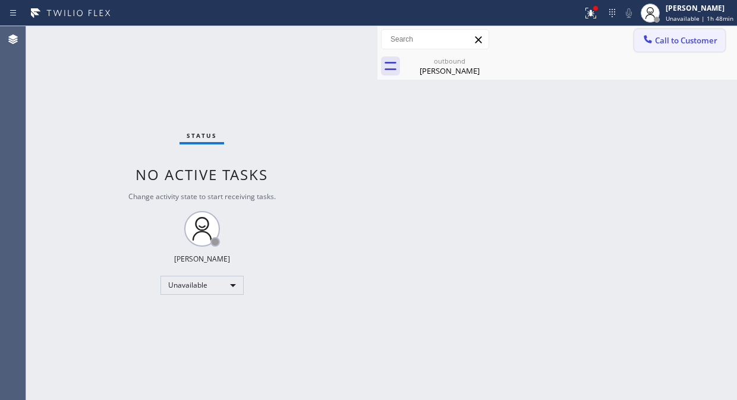
click at [673, 42] on span "Call to Customer" at bounding box center [686, 40] width 62 height 11
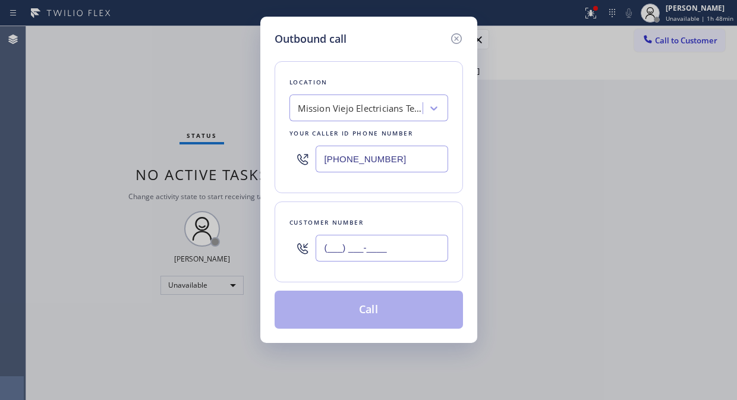
click at [395, 257] on input "(___) ___-____" at bounding box center [382, 248] width 133 height 27
paste input "949) 697-9743"
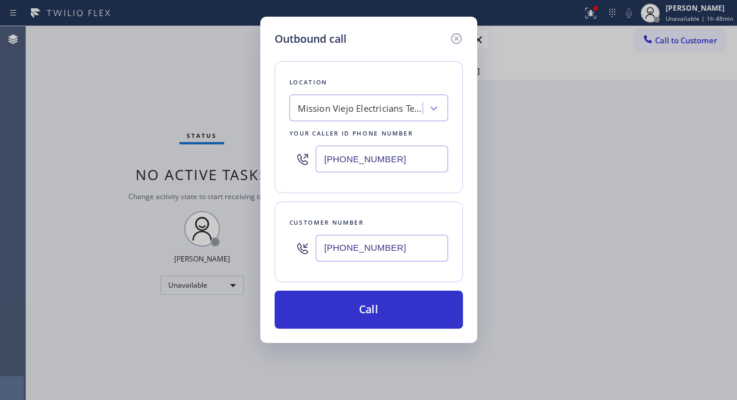
type input "(949) 697-9743"
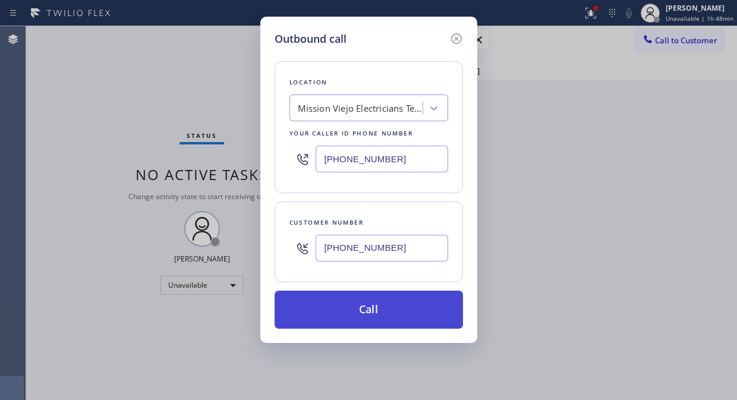
click at [397, 306] on button "Call" at bounding box center [369, 310] width 188 height 38
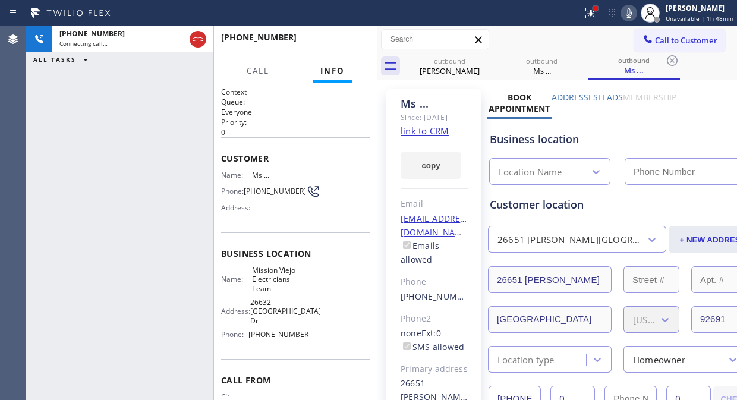
click at [598, 9] on div at bounding box center [595, 8] width 5 height 5
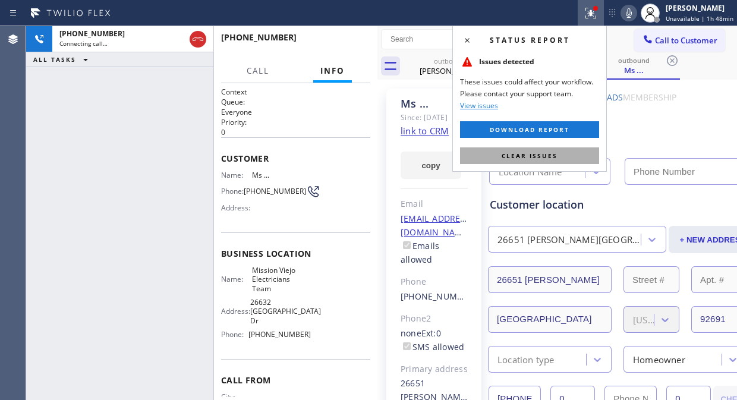
click at [547, 159] on span "Clear issues" at bounding box center [530, 156] width 56 height 8
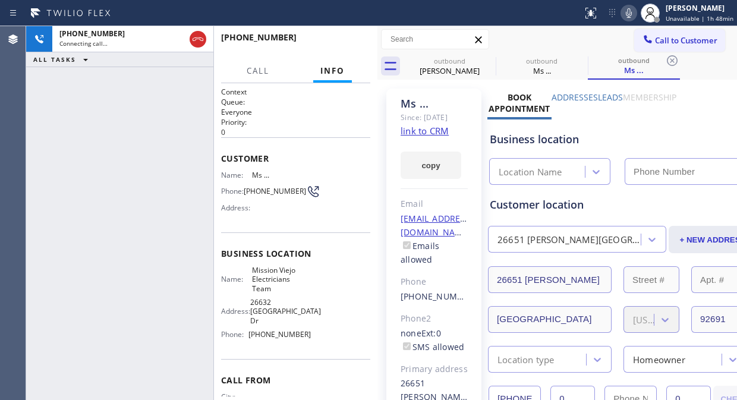
type input "(714) 400-2318"
click at [464, 64] on div "outbound" at bounding box center [450, 60] width 90 height 9
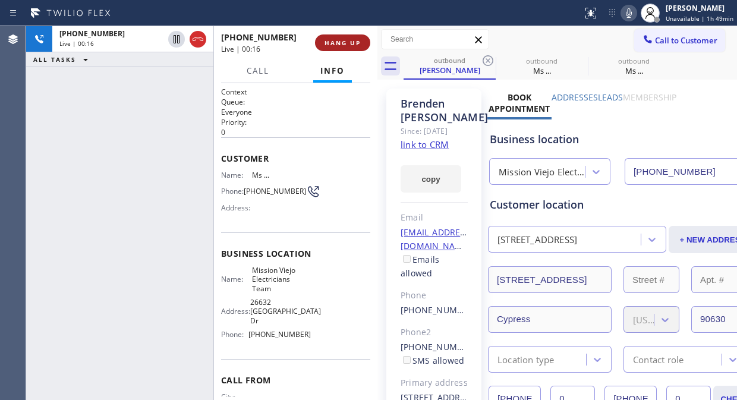
click at [335, 43] on span "HANG UP" at bounding box center [343, 43] width 36 height 8
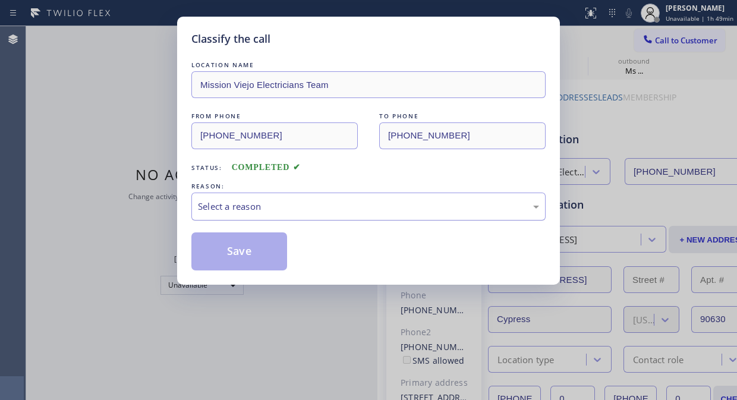
drag, startPoint x: 347, startPoint y: 208, endPoint x: 348, endPoint y: 215, distance: 6.6
click at [348, 208] on div "Select a reason" at bounding box center [368, 207] width 341 height 14
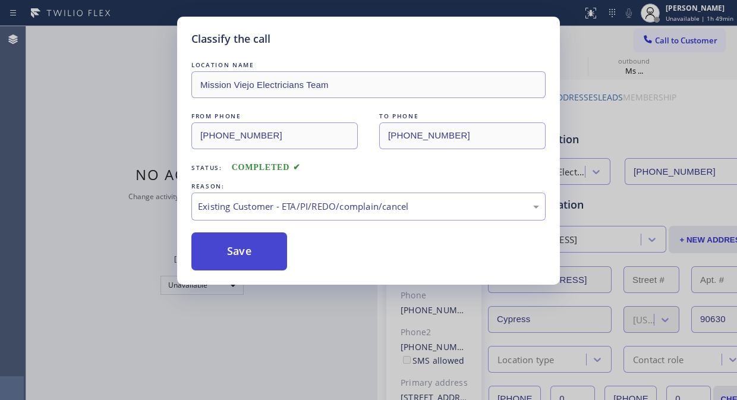
click at [262, 247] on button "Save" at bounding box center [239, 251] width 96 height 38
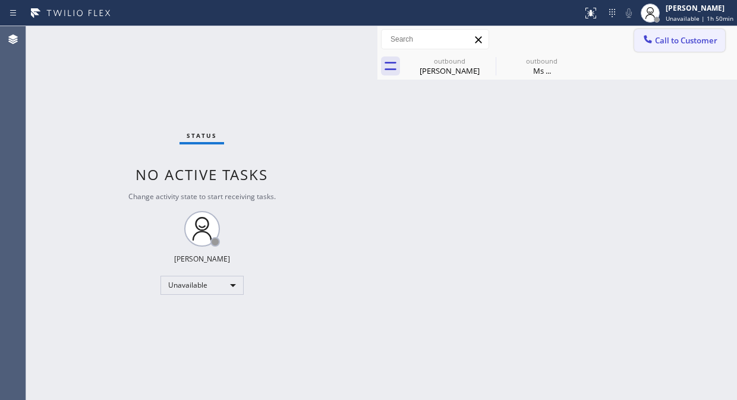
click at [668, 48] on button "Call to Customer" at bounding box center [679, 40] width 91 height 23
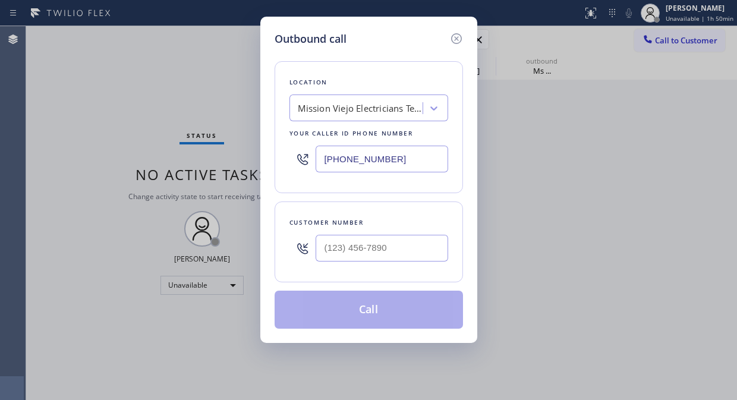
click at [323, 158] on input "(714) 400-2318" at bounding box center [382, 159] width 133 height 27
paste input "text"
type input "(714) 400-2318"
click at [59, 65] on div "Outbound call Location Mission Viejo Electricians Team Your caller id phone num…" at bounding box center [368, 200] width 737 height 400
click at [326, 254] on input "(___) ___-____" at bounding box center [382, 248] width 133 height 27
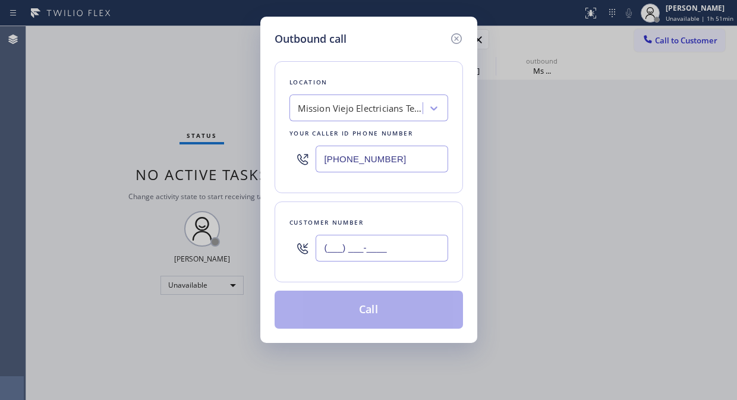
paste input "954) 290-8908"
type input "(954) 290-8908"
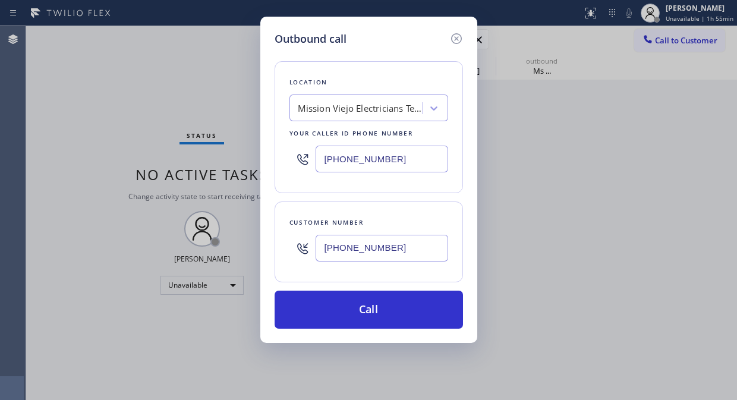
click at [323, 161] on input "(714) 400-2318" at bounding box center [382, 159] width 133 height 27
paste input "954) 835-4535"
click at [324, 159] on input "(954) 835-4535" at bounding box center [382, 159] width 133 height 27
type input "(954) 835-4535"
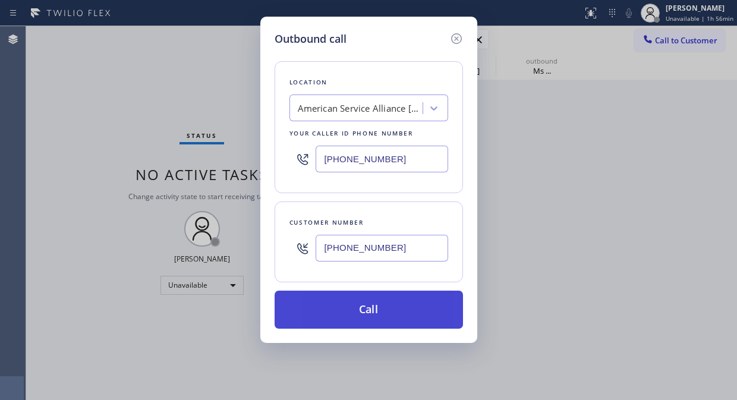
click at [346, 302] on button "Call" at bounding box center [369, 310] width 188 height 38
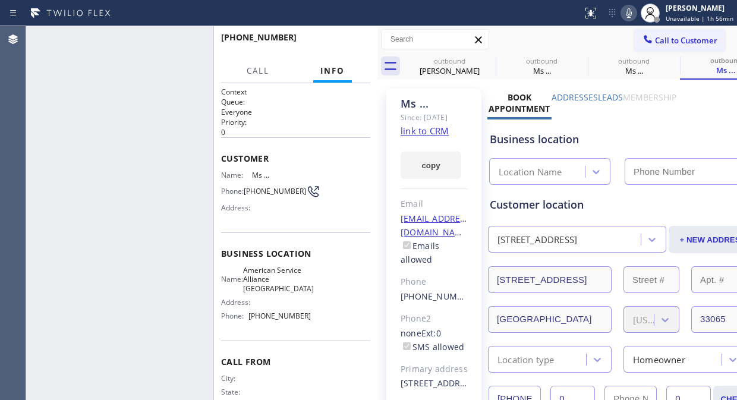
type input "(954) 835-4535"
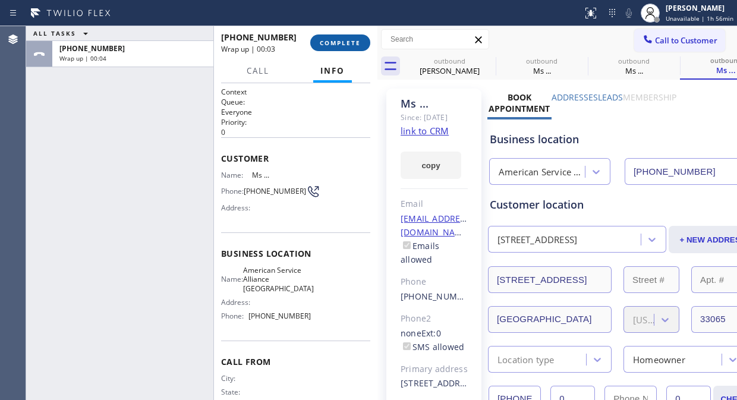
click at [335, 45] on span "COMPLETE" at bounding box center [340, 43] width 41 height 8
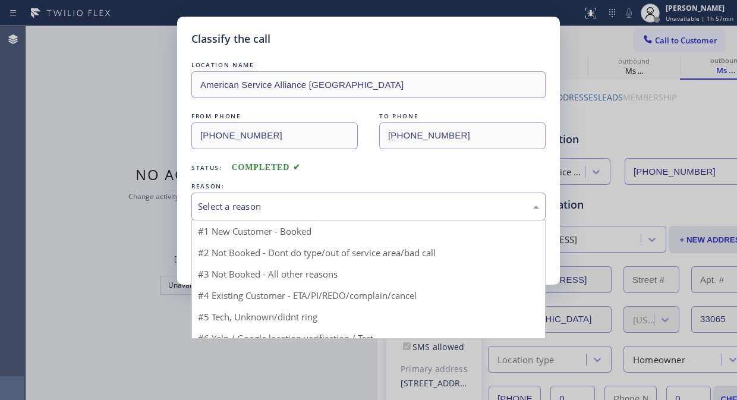
click at [342, 210] on div "Select a reason" at bounding box center [368, 207] width 341 height 14
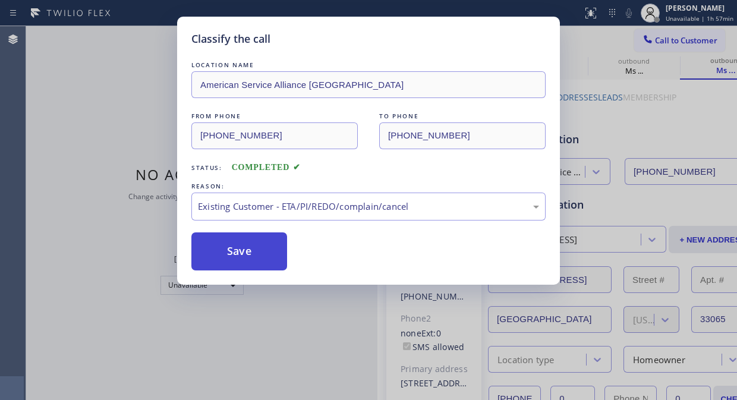
click at [264, 263] on button "Save" at bounding box center [239, 251] width 96 height 38
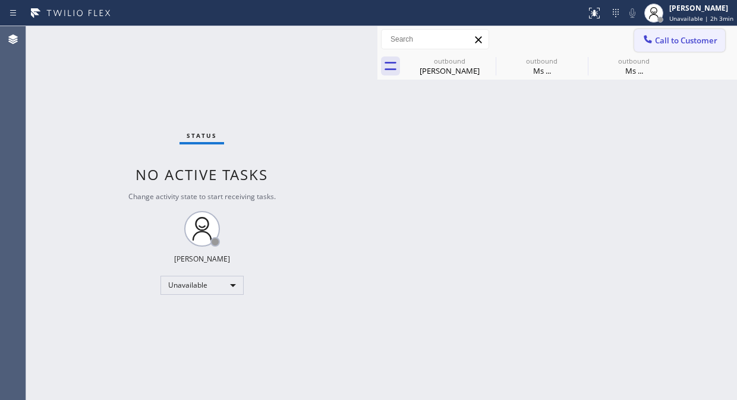
click at [682, 39] on span "Call to Customer" at bounding box center [686, 40] width 62 height 11
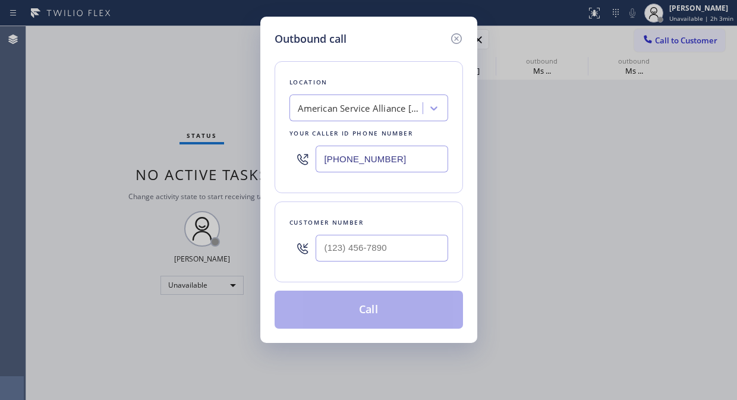
click at [325, 162] on input "(954) 835-4535" at bounding box center [382, 159] width 133 height 27
paste input "855) 941-2960"
type input "(855) 941-2960"
click at [325, 245] on input "(___) ___-____" at bounding box center [382, 248] width 133 height 27
paste input "626) 632-0951"
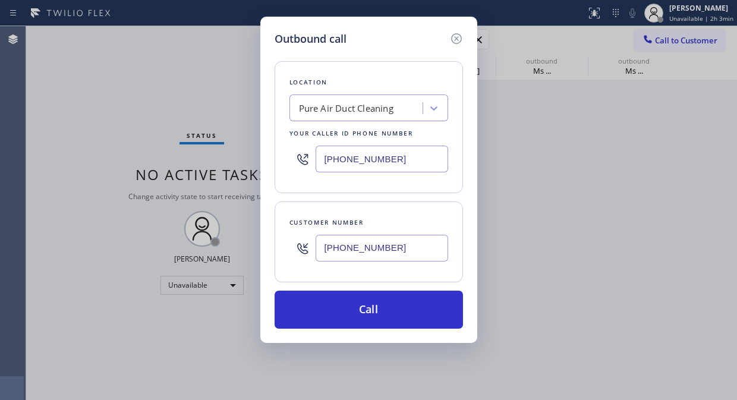
type input "(626) 632-0951"
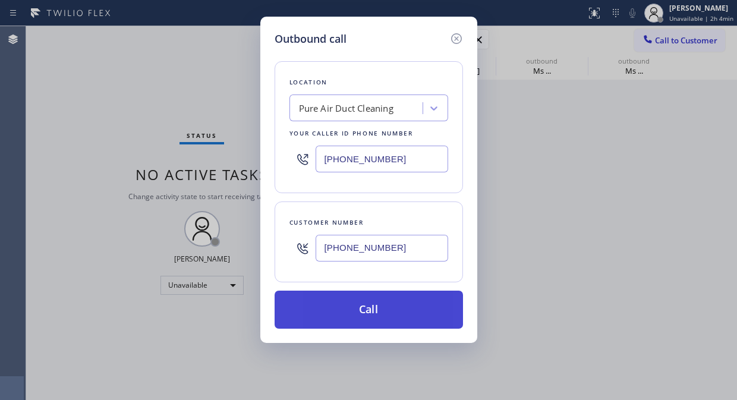
click at [402, 318] on button "Call" at bounding box center [369, 310] width 188 height 38
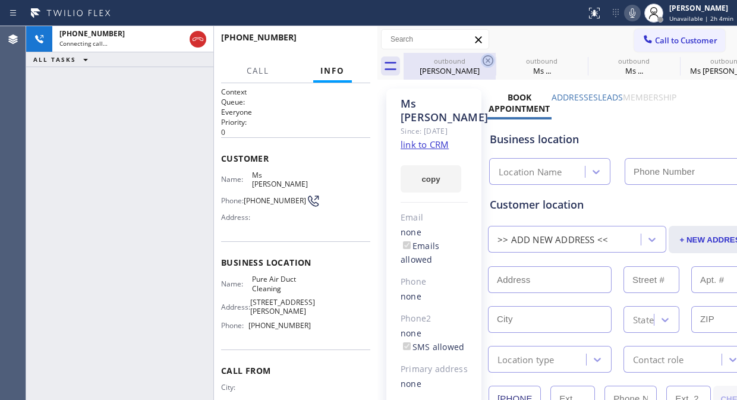
click at [488, 59] on icon at bounding box center [488, 61] width 14 height 14
click at [0, 0] on icon at bounding box center [0, 0] width 0 height 0
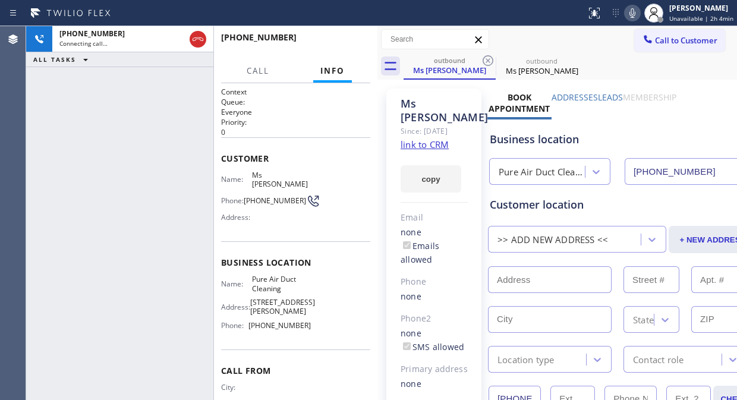
type input "(855) 941-2960"
click at [488, 59] on icon at bounding box center [488, 61] width 14 height 14
type input "(855) 941-2960"
click at [565, 50] on div "Call to Customer Outbound call Location Pure Air Duct Cleaning Your caller id p…" at bounding box center [558, 39] width 360 height 27
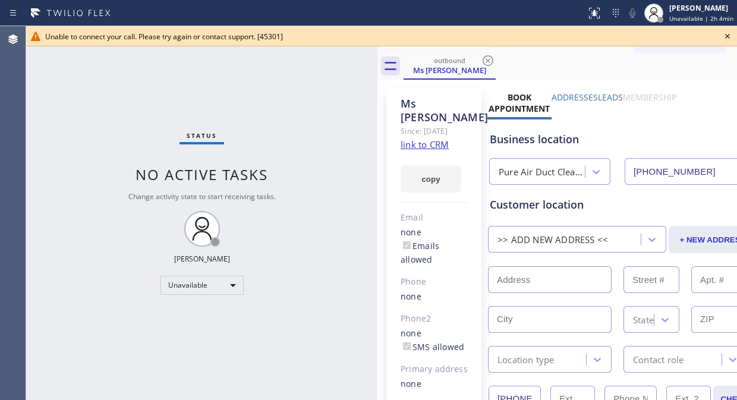
click at [730, 36] on icon at bounding box center [728, 36] width 14 height 14
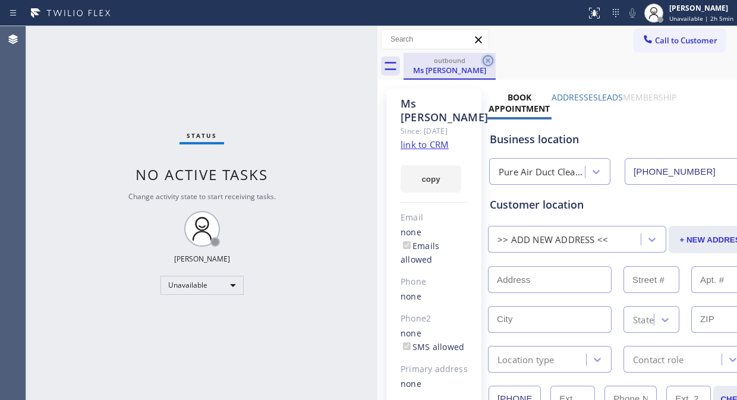
click at [489, 56] on icon at bounding box center [488, 60] width 11 height 11
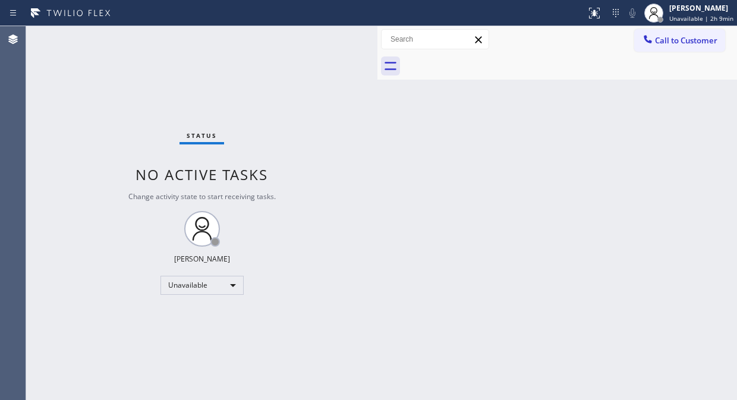
click at [86, 87] on div "Status No active tasks Change activity state to start receiving tasks. Fila Gar…" at bounding box center [201, 213] width 351 height 374
click at [668, 38] on span "Call to Customer" at bounding box center [686, 40] width 62 height 11
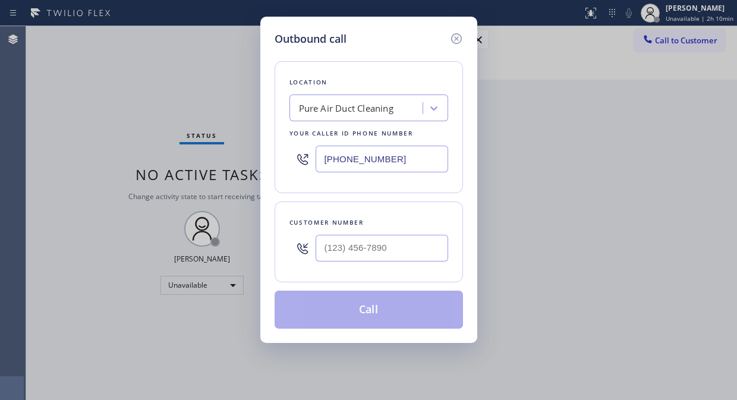
click at [407, 112] on div "Pure Air Duct Cleaning" at bounding box center [358, 108] width 130 height 21
type input "5 star appliance repair"
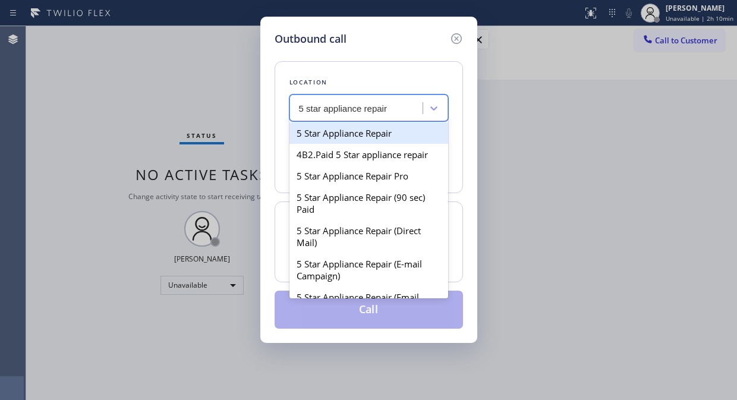
click at [390, 139] on div "5 Star Appliance Repair" at bounding box center [369, 132] width 159 height 21
type input "[PHONE_NUMBER]"
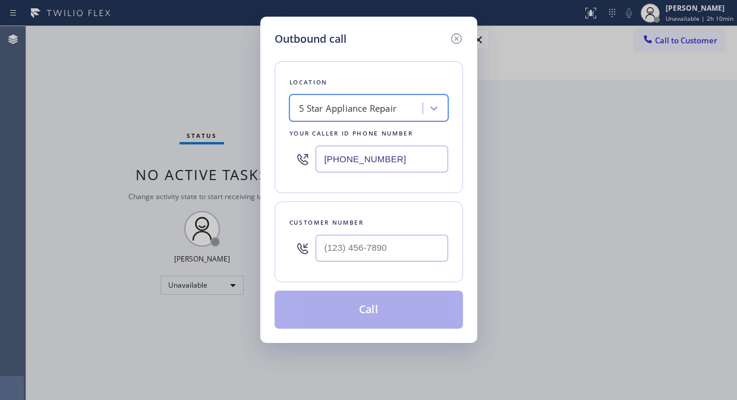
click at [360, 263] on div at bounding box center [382, 248] width 133 height 39
click at [354, 253] on input "(___) ___-____" at bounding box center [382, 248] width 133 height 27
paste input "619) 733-9567"
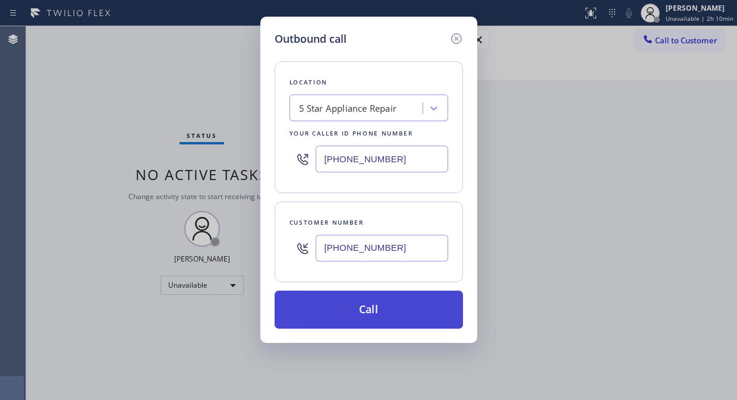
type input "(619) 733-9567"
click at [378, 304] on button "Call" at bounding box center [369, 310] width 188 height 38
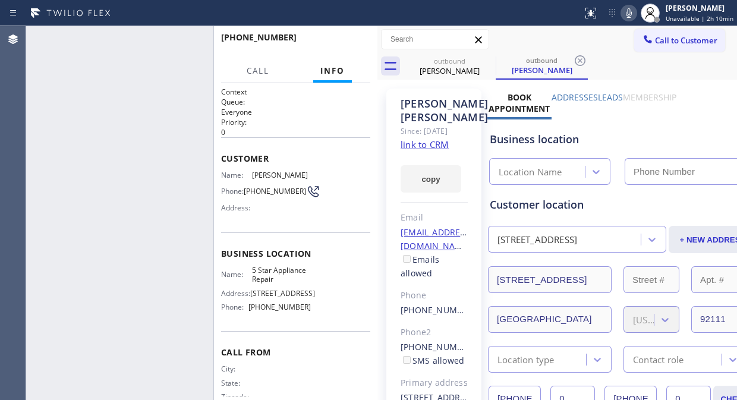
type input "[PHONE_NUMBER]"
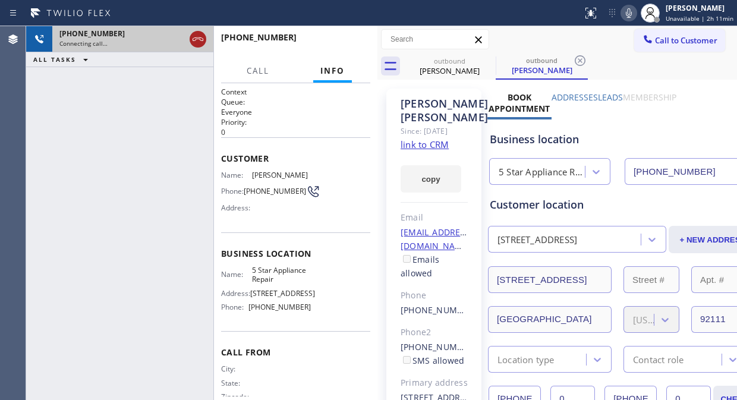
click at [202, 45] on icon at bounding box center [198, 39] width 14 height 14
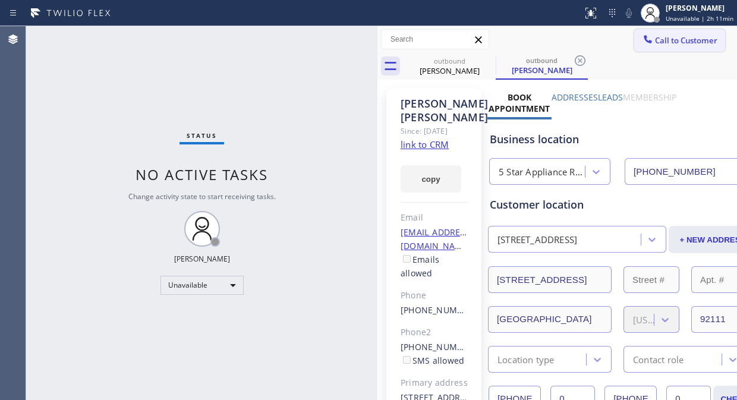
click at [661, 40] on span "Call to Customer" at bounding box center [686, 40] width 62 height 11
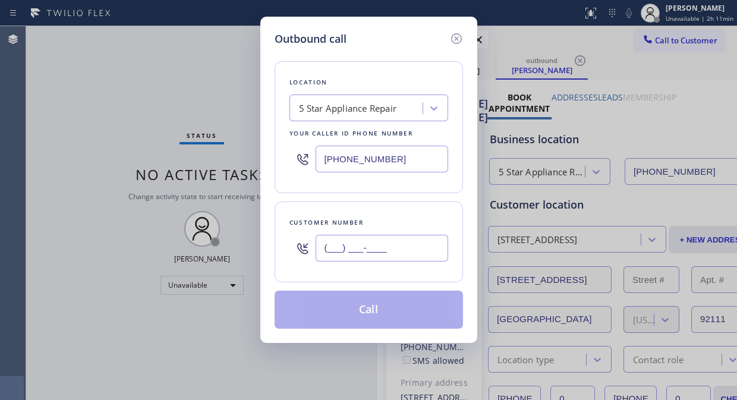
click at [326, 246] on input "(___) ___-____" at bounding box center [382, 248] width 133 height 27
paste input "480) 370-2005"
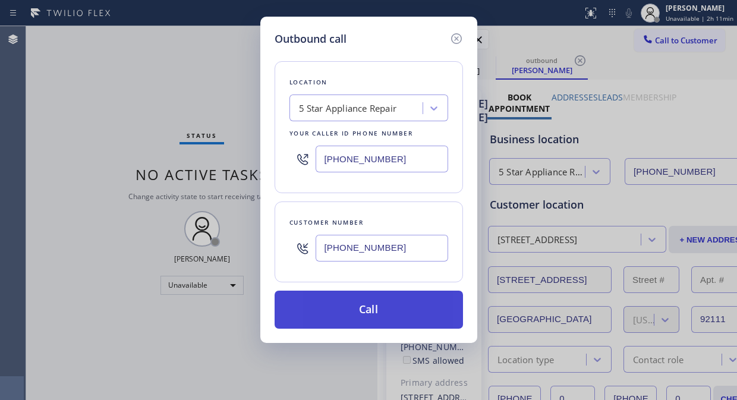
type input "(480) 370-2005"
click at [372, 307] on button "Call" at bounding box center [369, 310] width 188 height 38
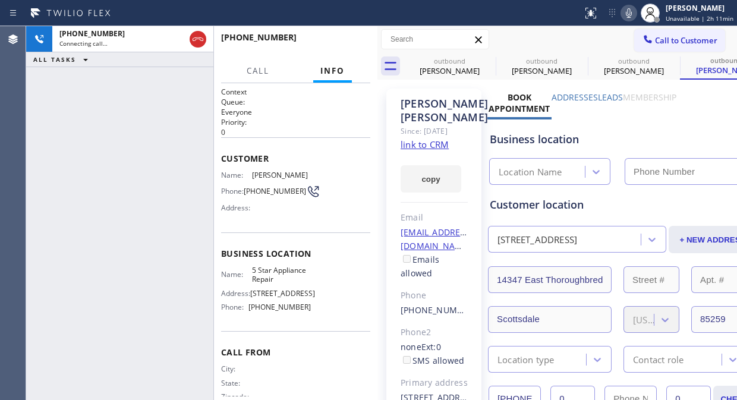
type input "[PHONE_NUMBER]"
click at [347, 43] on span "HANG UP" at bounding box center [343, 43] width 36 height 8
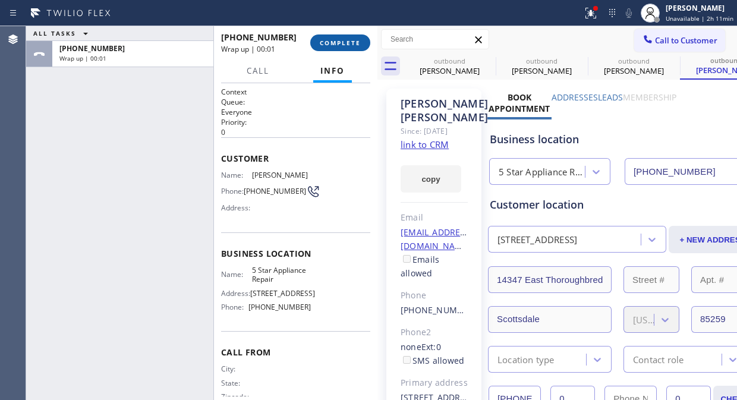
click at [347, 43] on span "COMPLETE" at bounding box center [340, 43] width 41 height 8
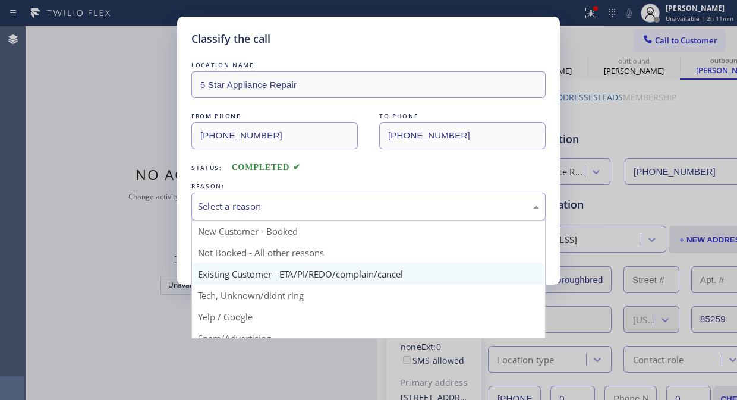
drag, startPoint x: 357, startPoint y: 205, endPoint x: 350, endPoint y: 268, distance: 64.1
click at [357, 215] on div "Select a reason" at bounding box center [368, 207] width 354 height 28
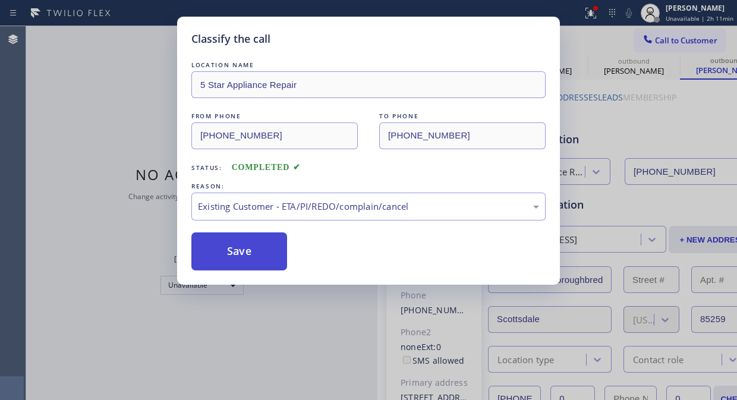
click at [281, 268] on button "Save" at bounding box center [239, 251] width 96 height 38
click at [256, 253] on button "Save" at bounding box center [239, 251] width 96 height 38
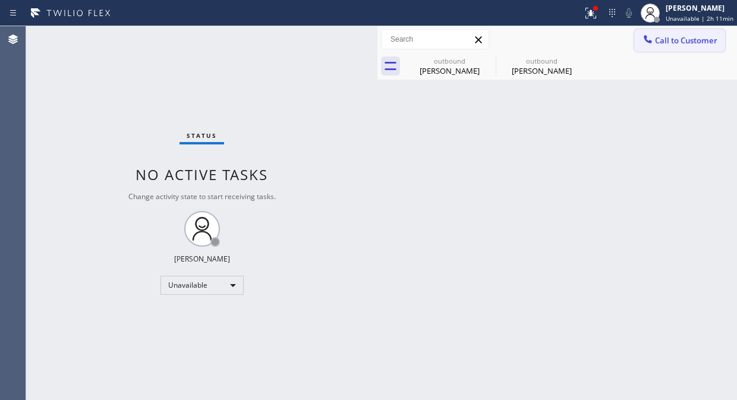
click at [664, 32] on button "Call to Customer" at bounding box center [679, 40] width 91 height 23
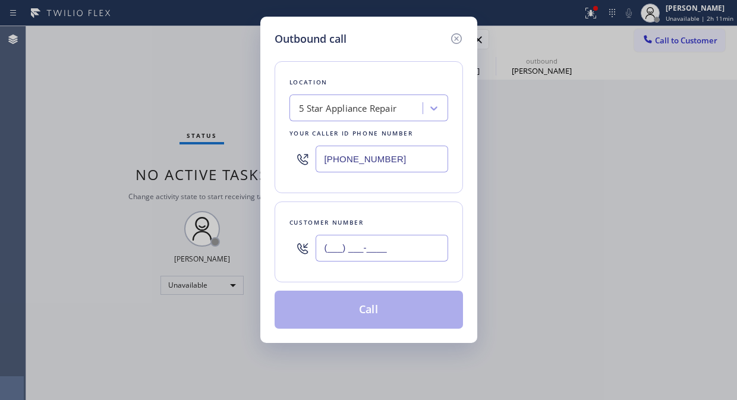
click at [369, 247] on input "(___) ___-____" at bounding box center [382, 248] width 133 height 27
paste input "508) 221-5886"
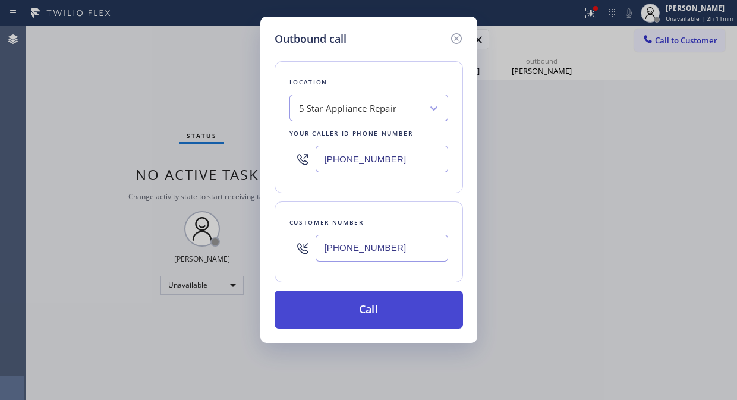
type input "(508) 221-5886"
click at [406, 310] on button "Call" at bounding box center [369, 310] width 188 height 38
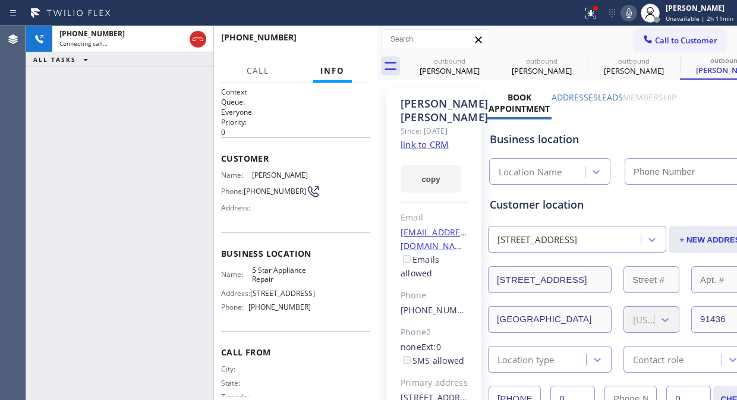
type input "[PHONE_NUMBER]"
click at [485, 60] on icon at bounding box center [488, 61] width 14 height 14
click at [0, 0] on icon at bounding box center [0, 0] width 0 height 0
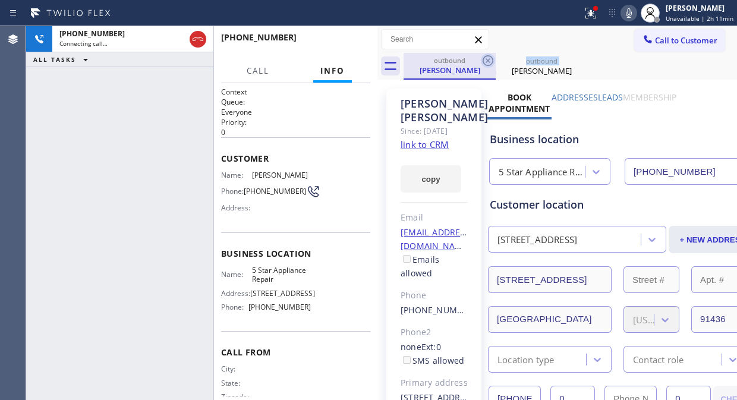
click at [485, 61] on icon at bounding box center [488, 61] width 14 height 14
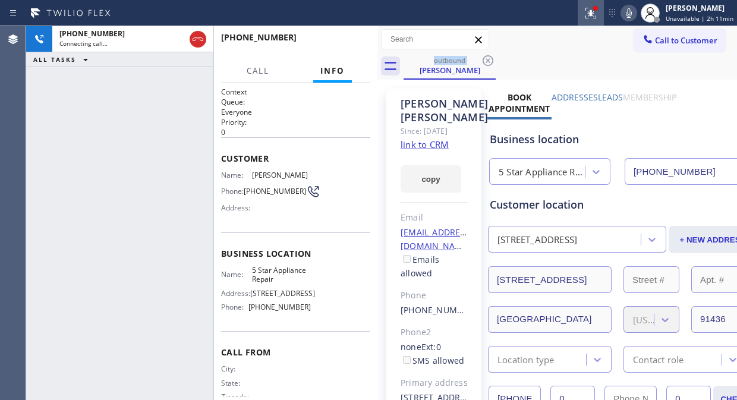
click at [598, 18] on icon at bounding box center [591, 13] width 14 height 14
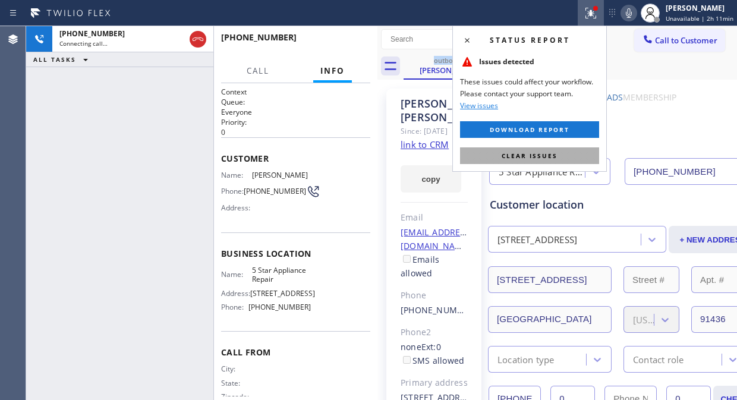
click at [538, 150] on button "Clear issues" at bounding box center [529, 155] width 139 height 17
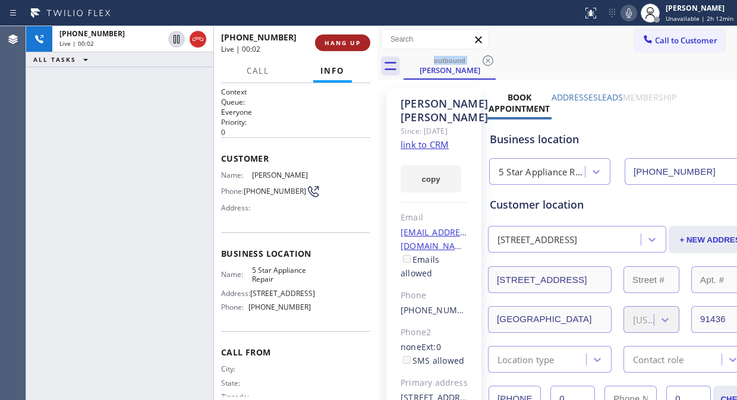
click at [325, 46] on span "HANG UP" at bounding box center [343, 43] width 36 height 8
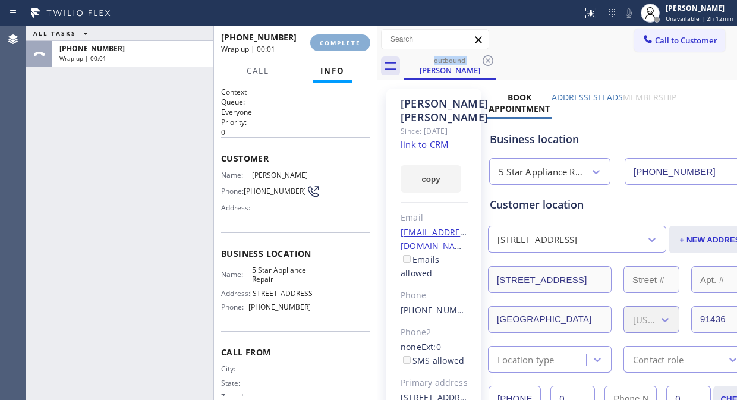
click at [325, 46] on span "COMPLETE" at bounding box center [340, 43] width 41 height 8
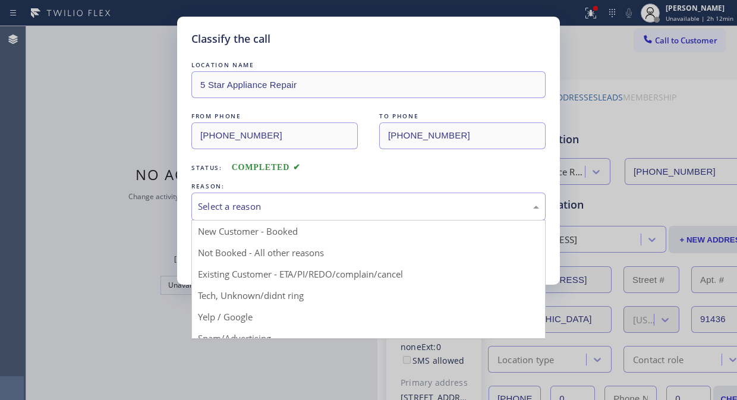
click at [360, 211] on div "Select a reason" at bounding box center [368, 207] width 341 height 14
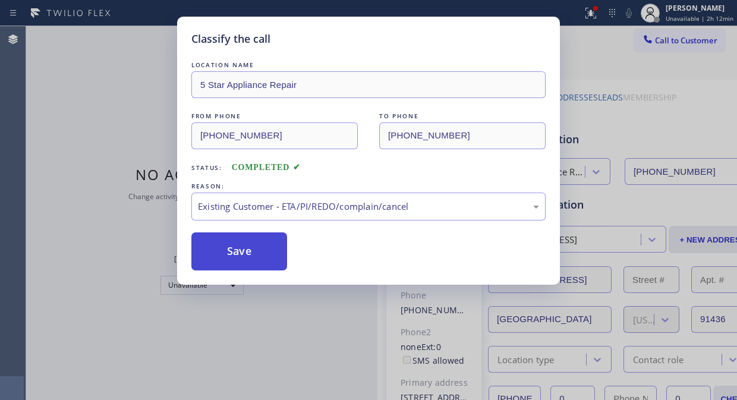
click at [268, 256] on button "Save" at bounding box center [239, 251] width 96 height 38
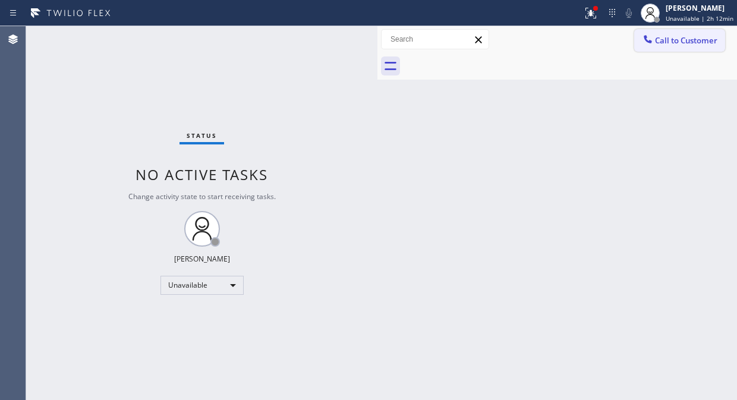
click at [664, 50] on button "Call to Customer" at bounding box center [679, 40] width 91 height 23
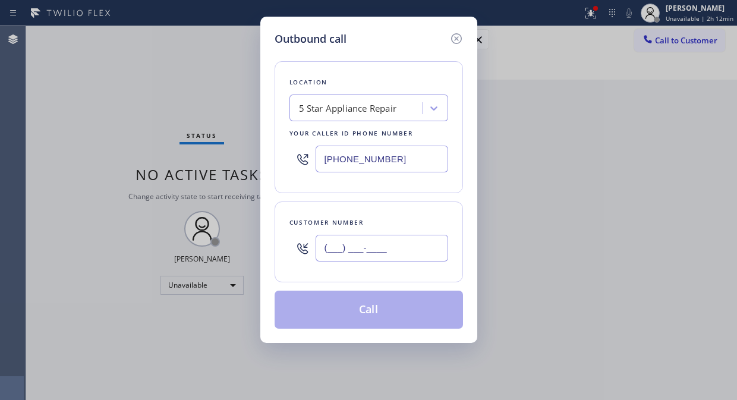
click at [420, 259] on input "(___) ___-____" at bounding box center [382, 248] width 133 height 27
paste input "646) 644-7606"
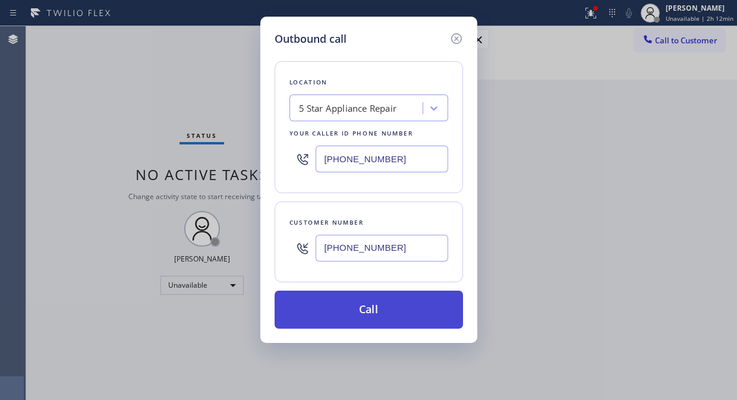
type input "(646) 644-7606"
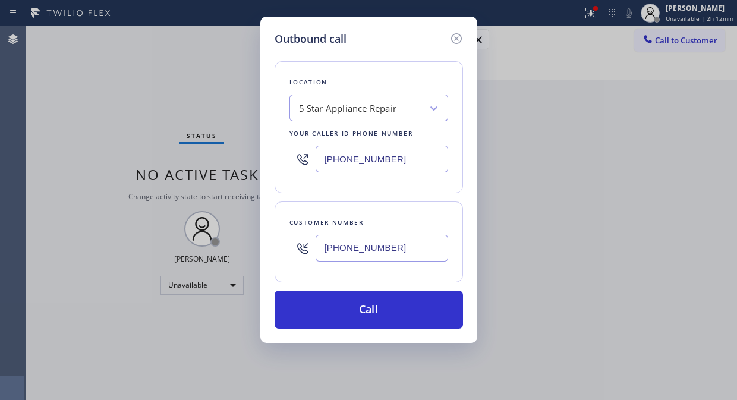
drag, startPoint x: 403, startPoint y: 313, endPoint x: 534, endPoint y: 18, distance: 322.9
click at [408, 311] on button "Call" at bounding box center [369, 310] width 188 height 38
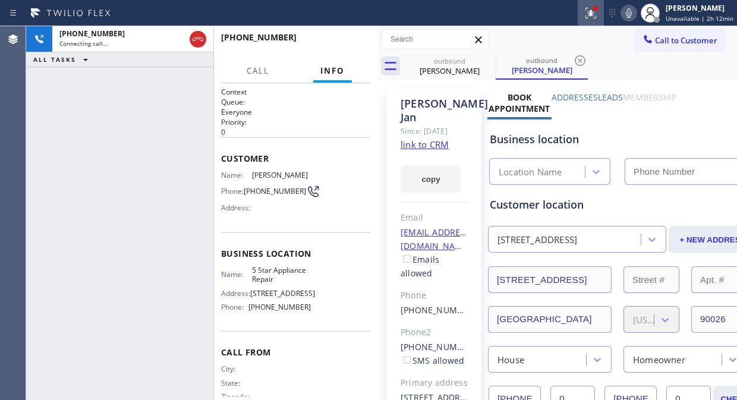
click at [598, 14] on icon at bounding box center [591, 13] width 14 height 14
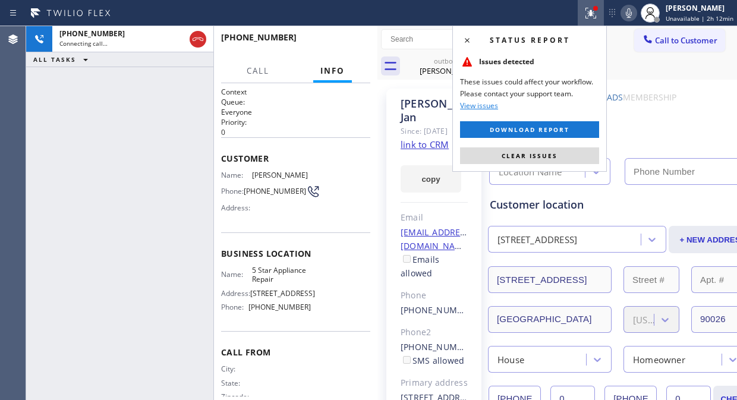
type input "[PHONE_NUMBER]"
click at [560, 164] on div "Status report Issues detected These issues could affect your workflow. Please c…" at bounding box center [530, 99] width 155 height 146
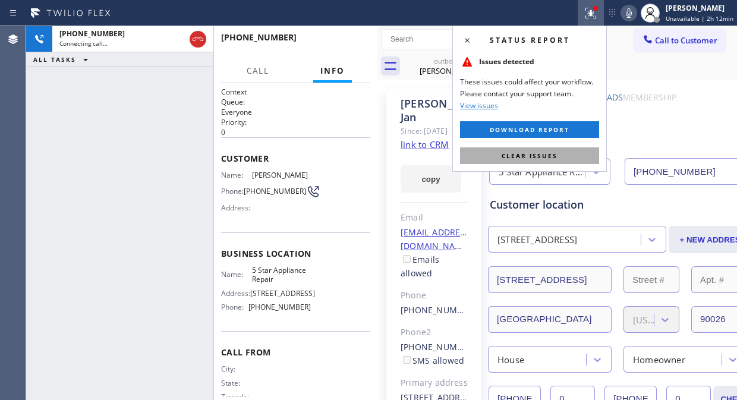
click at [504, 158] on span "Clear issues" at bounding box center [530, 156] width 56 height 8
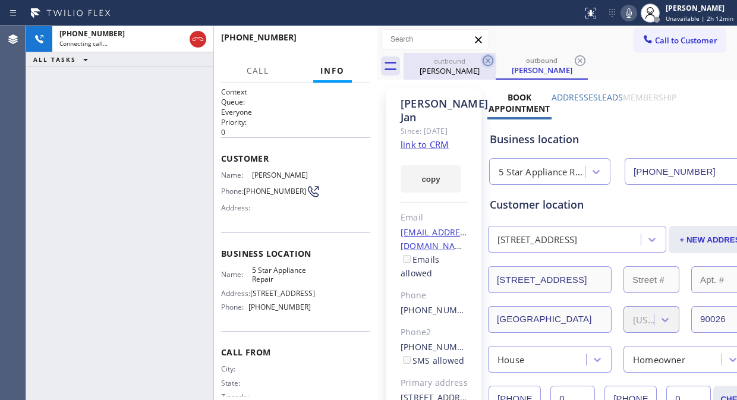
click at [486, 58] on icon at bounding box center [488, 61] width 14 height 14
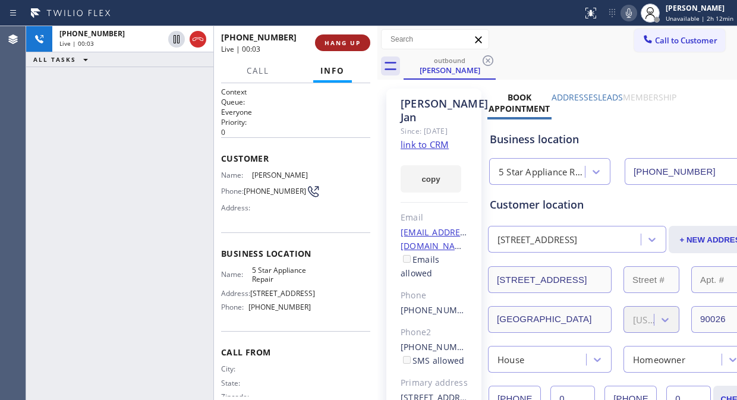
click at [352, 38] on button "HANG UP" at bounding box center [342, 42] width 55 height 17
click at [351, 40] on span "HANG UP" at bounding box center [343, 43] width 36 height 8
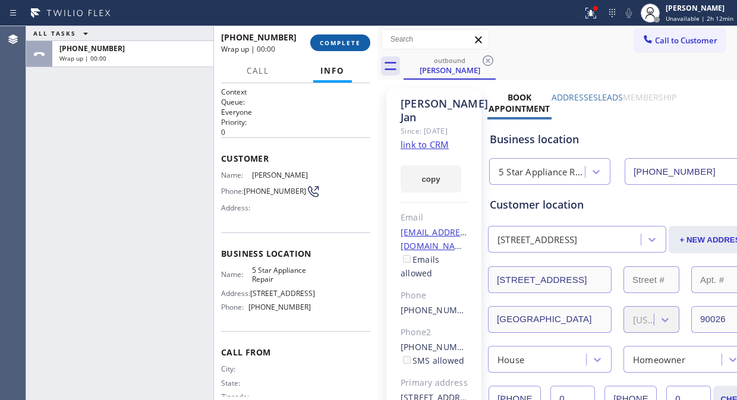
click at [349, 42] on span "COMPLETE" at bounding box center [340, 43] width 41 height 8
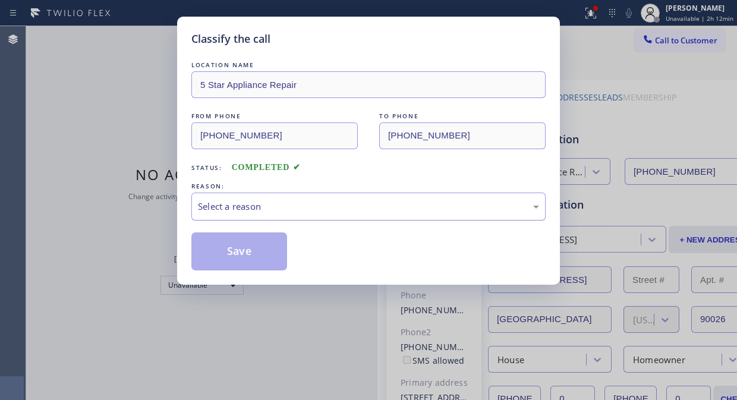
click at [352, 200] on div "Select a reason" at bounding box center [368, 207] width 341 height 14
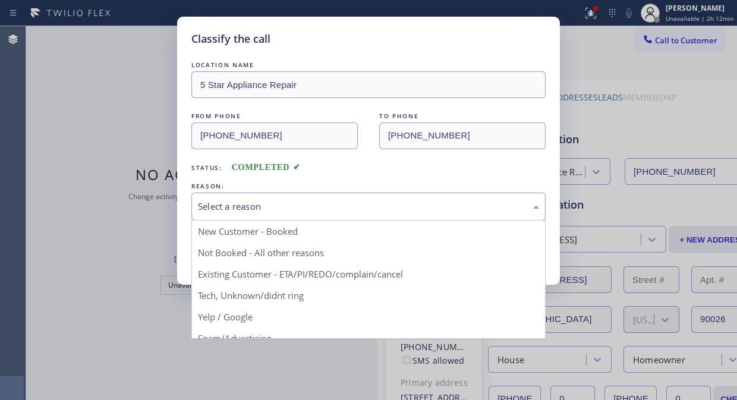
drag, startPoint x: 351, startPoint y: 274, endPoint x: 269, endPoint y: 252, distance: 85.5
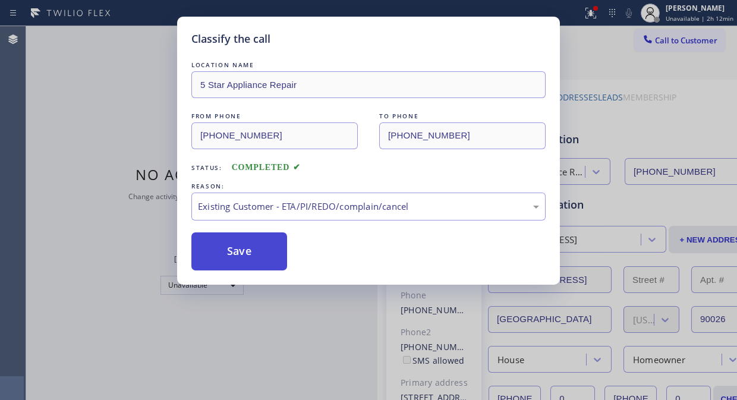
click at [269, 252] on button "Save" at bounding box center [239, 251] width 96 height 38
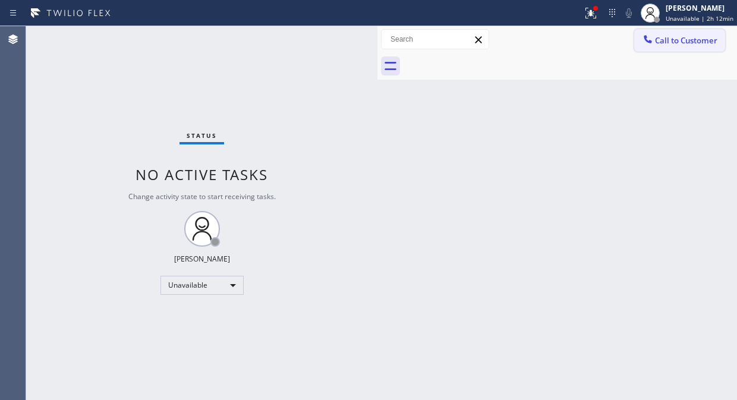
click at [673, 40] on span "Call to Customer" at bounding box center [686, 40] width 62 height 11
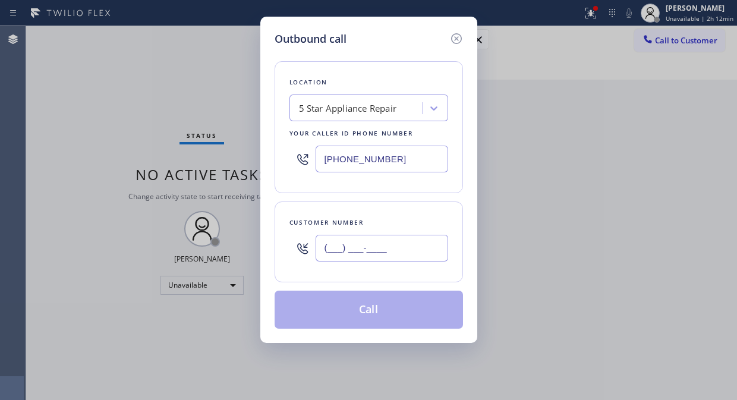
click at [389, 250] on input "(___) ___-____" at bounding box center [382, 248] width 133 height 27
paste input "408) 398-1002"
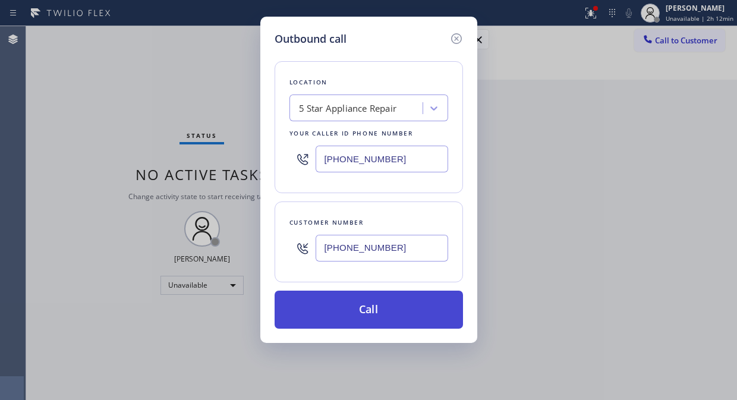
type input "(408) 398-1002"
click at [398, 307] on button "Call" at bounding box center [369, 310] width 188 height 38
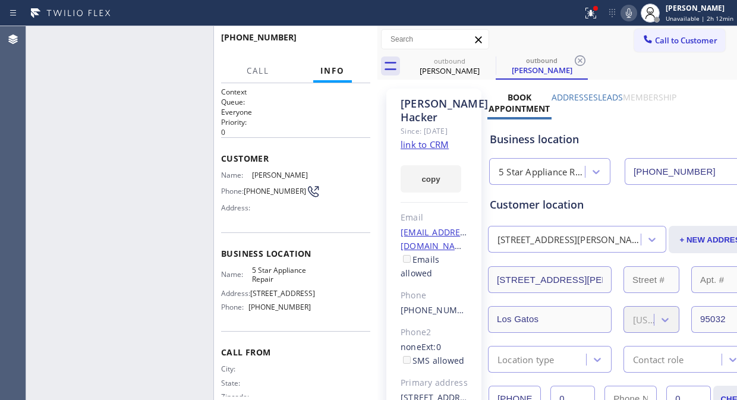
type input "[PHONE_NUMBER]"
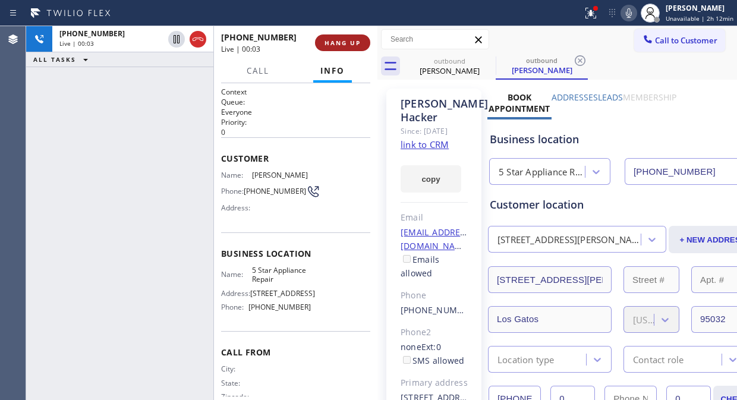
click at [350, 42] on span "HANG UP" at bounding box center [343, 43] width 36 height 8
click at [350, 42] on span "COMPLETE" at bounding box center [340, 43] width 41 height 8
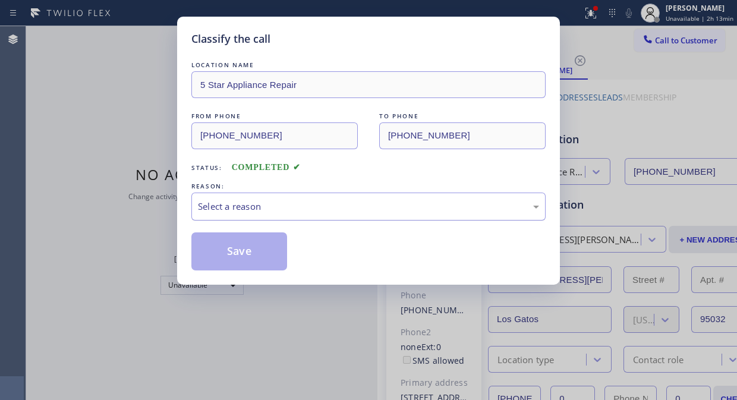
click at [383, 205] on div "Select a reason" at bounding box center [368, 207] width 341 height 14
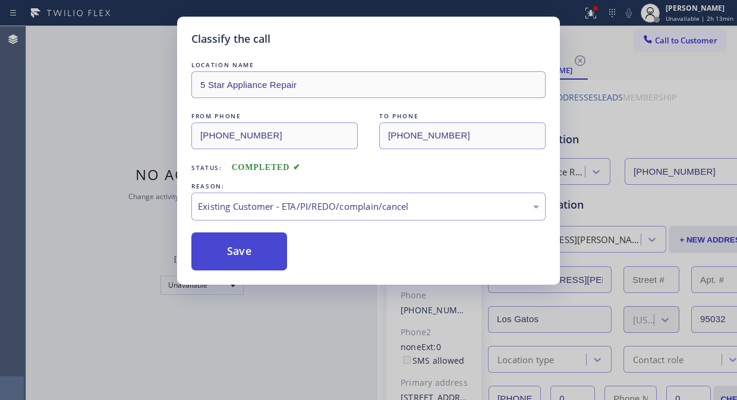
click at [245, 253] on button "Save" at bounding box center [239, 251] width 96 height 38
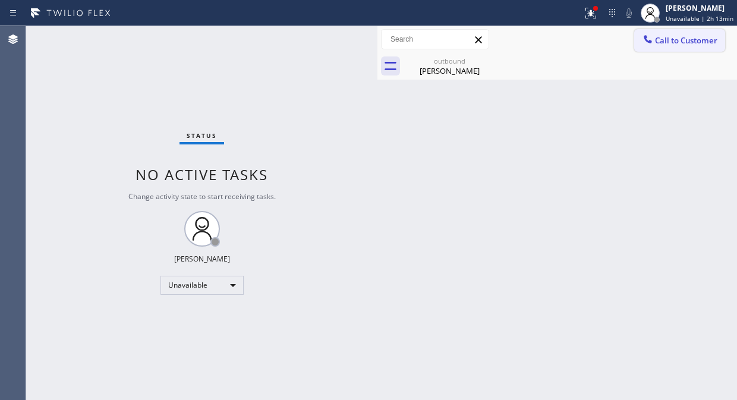
click at [665, 39] on span "Call to Customer" at bounding box center [686, 40] width 62 height 11
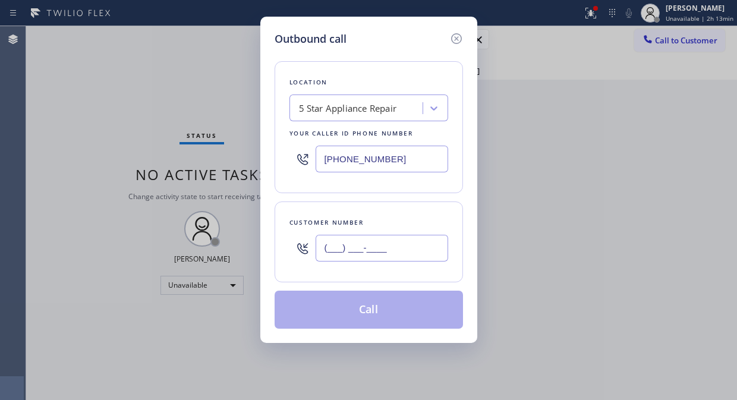
drag, startPoint x: 404, startPoint y: 244, endPoint x: 407, endPoint y: 234, distance: 10.5
click at [403, 247] on input "(___) ___-____" at bounding box center [382, 248] width 133 height 27
paste input "310) 351-3913"
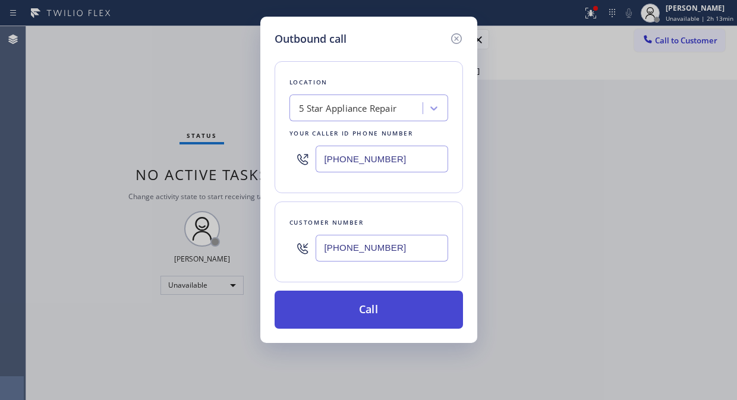
type input "(310) 351-3913"
click at [419, 309] on button "Call" at bounding box center [369, 310] width 188 height 38
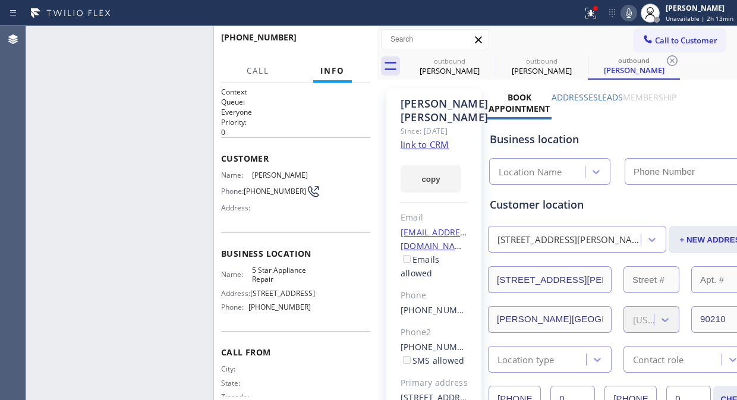
type input "[PHONE_NUMBER]"
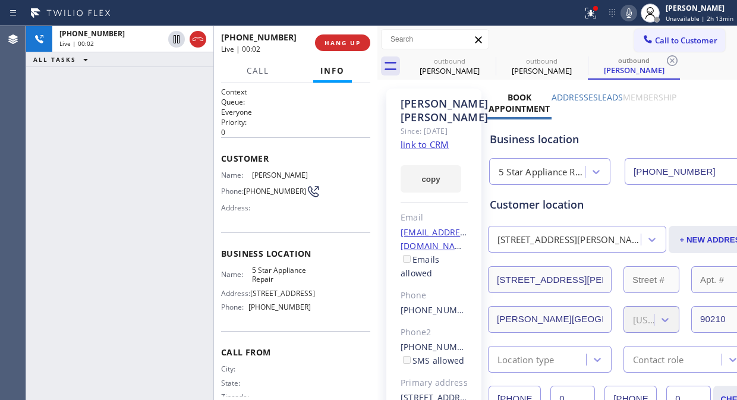
drag, startPoint x: 74, startPoint y: 131, endPoint x: 143, endPoint y: 90, distance: 80.3
click at [75, 131] on div "+13103513913 Live | 00:02 ALL TASKS ALL TASKS ACTIVE TASKS TASKS IN WRAP UP" at bounding box center [119, 213] width 187 height 374
click at [331, 45] on span "HANG UP" at bounding box center [343, 43] width 36 height 8
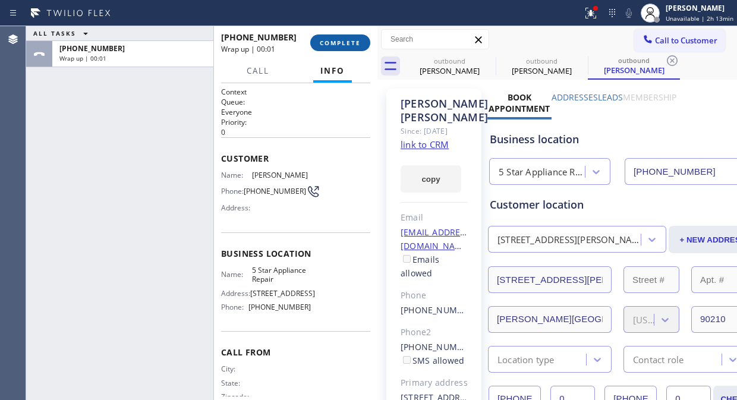
click at [331, 45] on span "COMPLETE" at bounding box center [340, 43] width 41 height 8
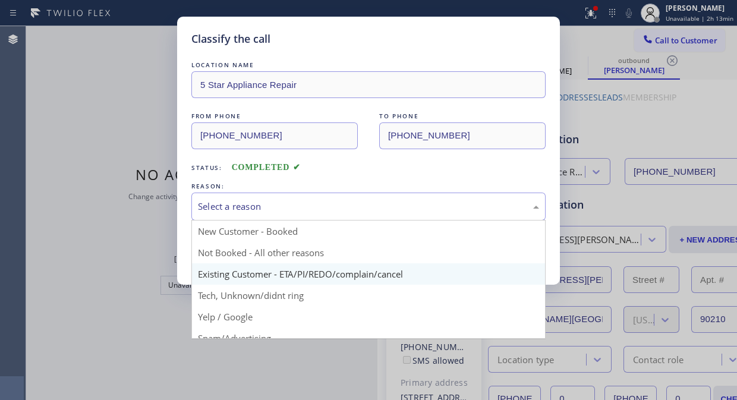
drag, startPoint x: 330, startPoint y: 211, endPoint x: 366, endPoint y: 282, distance: 79.5
click at [331, 213] on div "Select a reason" at bounding box center [368, 207] width 341 height 14
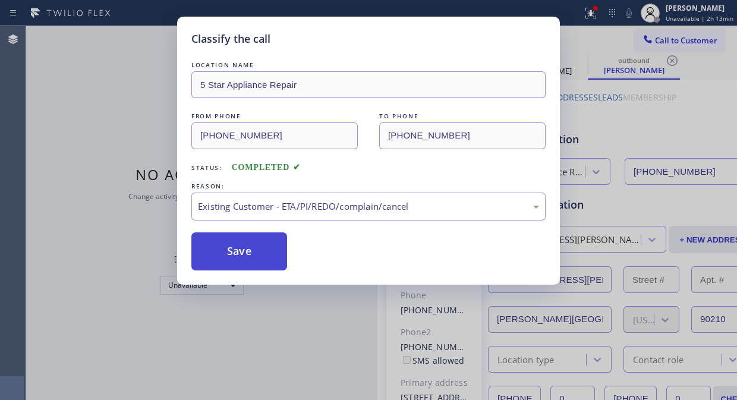
click at [262, 248] on button "Save" at bounding box center [239, 251] width 96 height 38
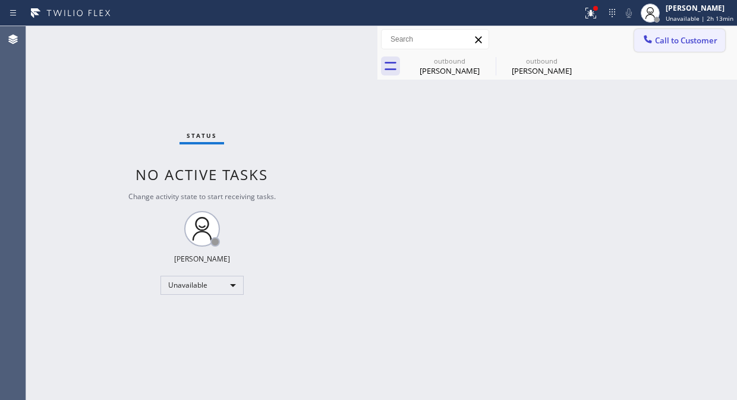
click at [675, 42] on span "Call to Customer" at bounding box center [686, 40] width 62 height 11
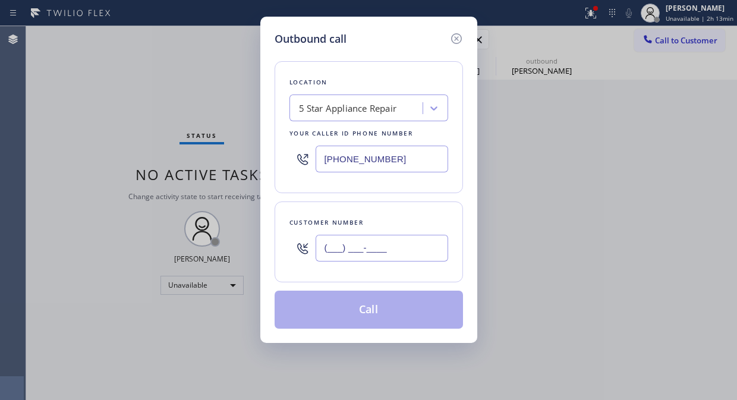
click at [431, 253] on input "(___) ___-____" at bounding box center [382, 248] width 133 height 27
paste input "305) 206-3355"
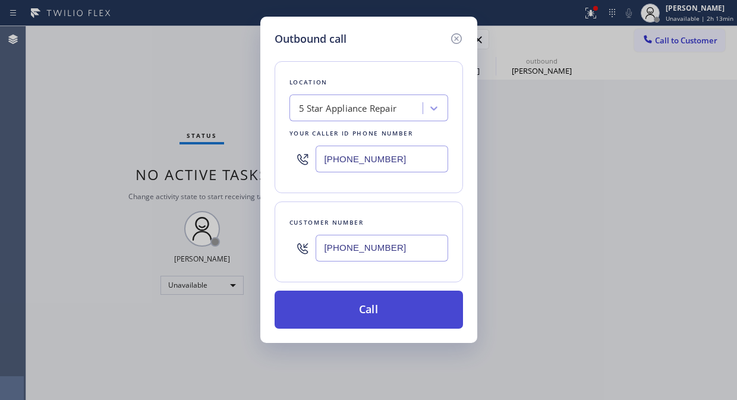
type input "(305) 206-3355"
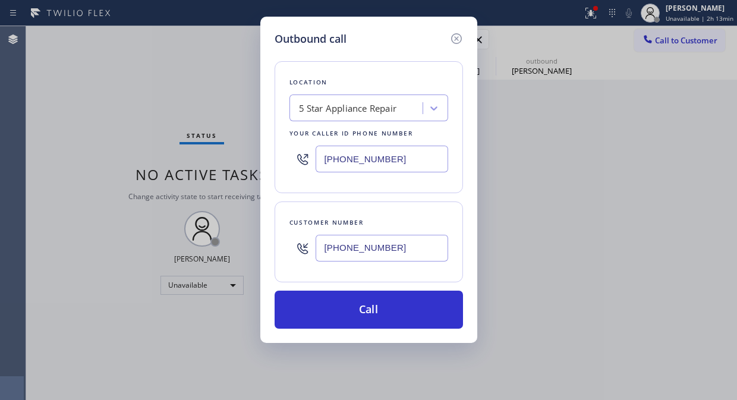
drag, startPoint x: 382, startPoint y: 307, endPoint x: 480, endPoint y: 97, distance: 232.0
click at [384, 306] on button "Call" at bounding box center [369, 310] width 188 height 38
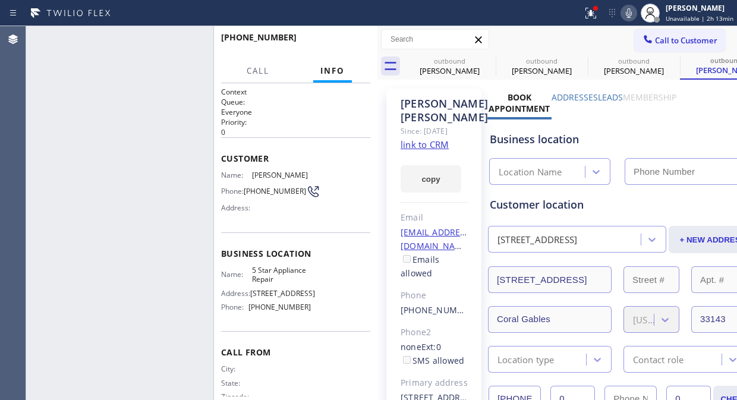
type input "[PHONE_NUMBER]"
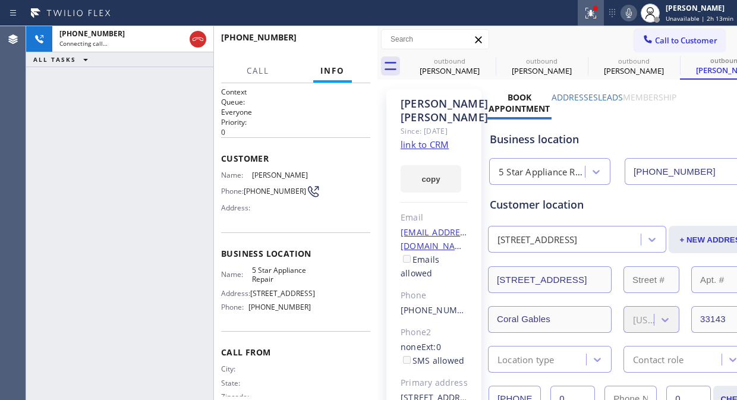
click at [587, 11] on icon at bounding box center [591, 13] width 14 height 14
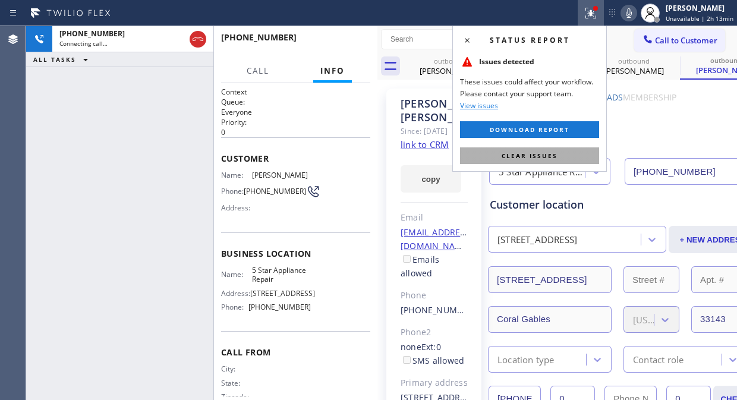
click at [529, 156] on span "Clear issues" at bounding box center [530, 156] width 56 height 8
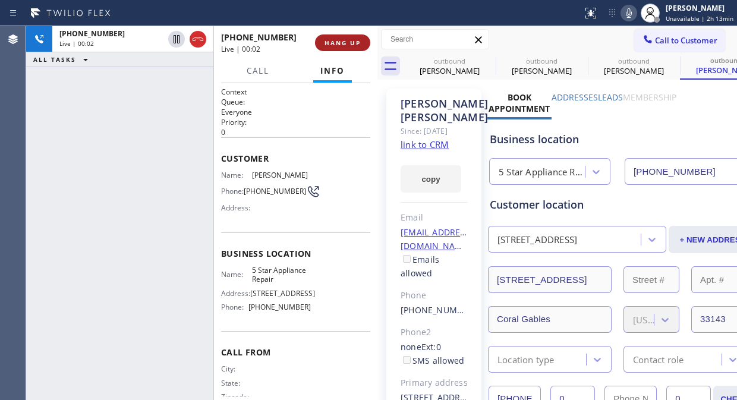
click at [336, 40] on span "HANG UP" at bounding box center [343, 43] width 36 height 8
click at [336, 40] on span "COMPLETE" at bounding box center [340, 43] width 41 height 8
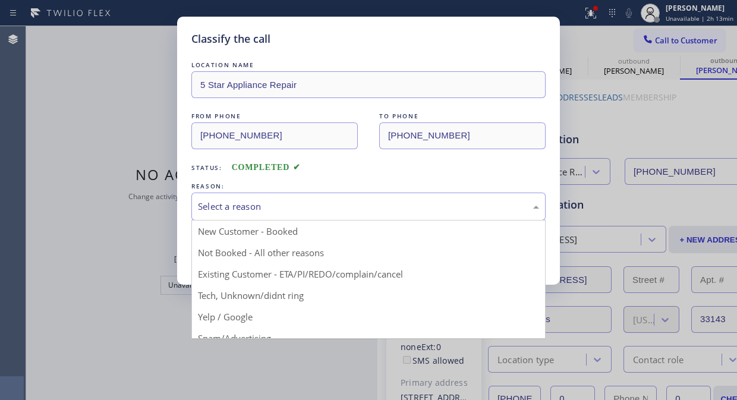
click at [359, 209] on div "Select a reason" at bounding box center [368, 207] width 341 height 14
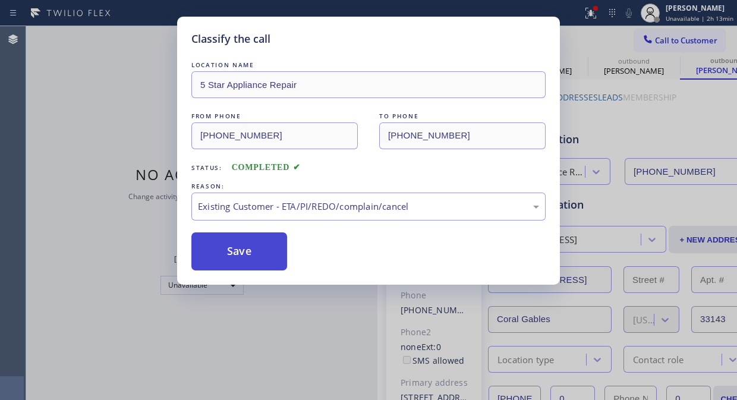
click at [281, 256] on button "Save" at bounding box center [239, 251] width 96 height 38
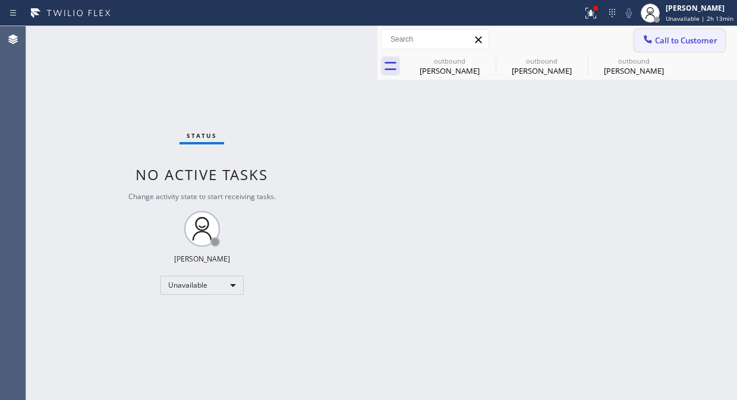
click at [669, 43] on span "Call to Customer" at bounding box center [686, 40] width 62 height 11
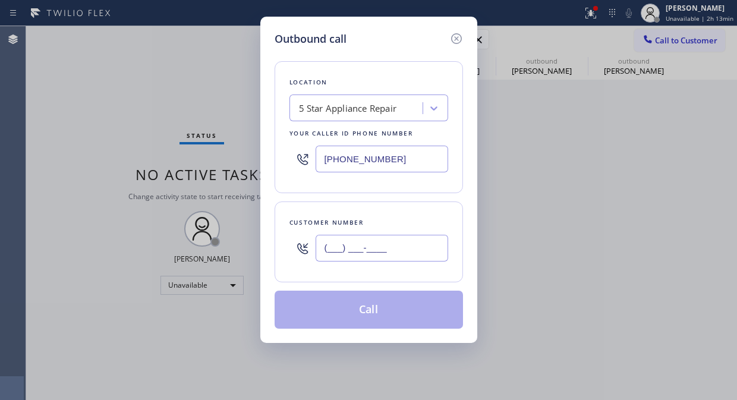
click at [427, 258] on input "(___) ___-____" at bounding box center [382, 248] width 133 height 27
paste input "805) 218-4191"
type input "(805) 218-4191"
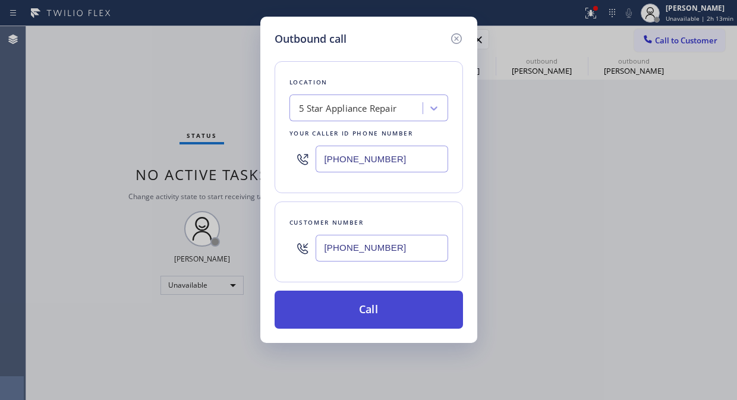
click at [415, 315] on button "Call" at bounding box center [369, 310] width 188 height 38
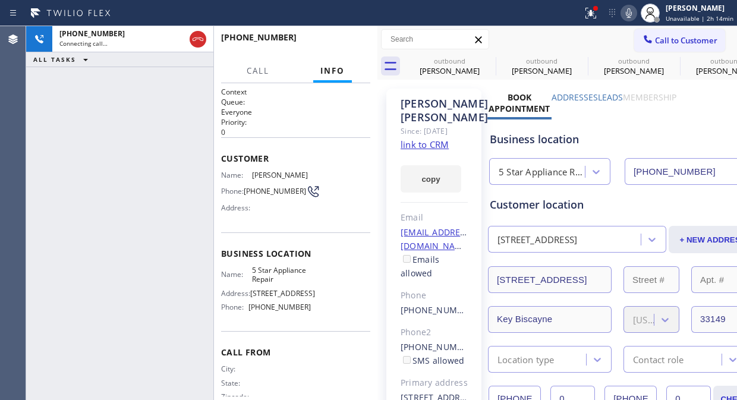
type input "[PHONE_NUMBER]"
click at [342, 43] on span "HANG UP" at bounding box center [343, 43] width 36 height 8
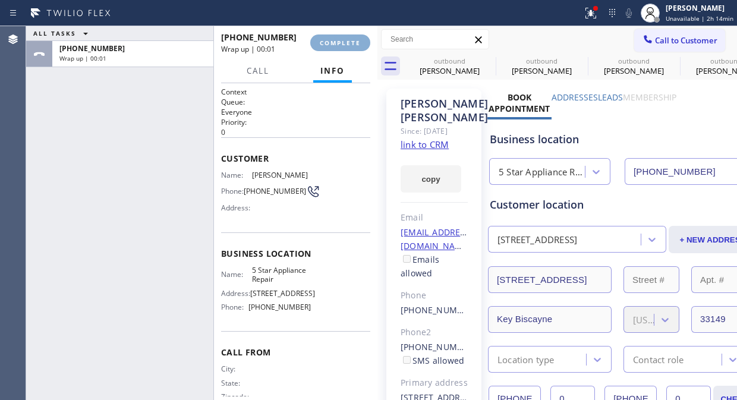
click at [342, 43] on span "COMPLETE" at bounding box center [340, 43] width 41 height 8
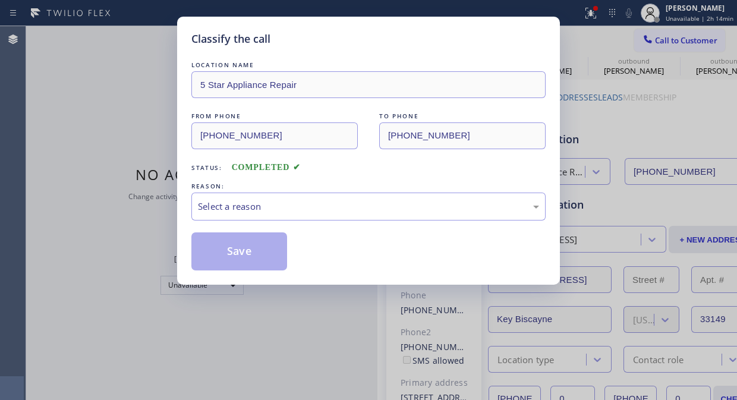
click at [342, 43] on div "Classify the call" at bounding box center [368, 39] width 354 height 16
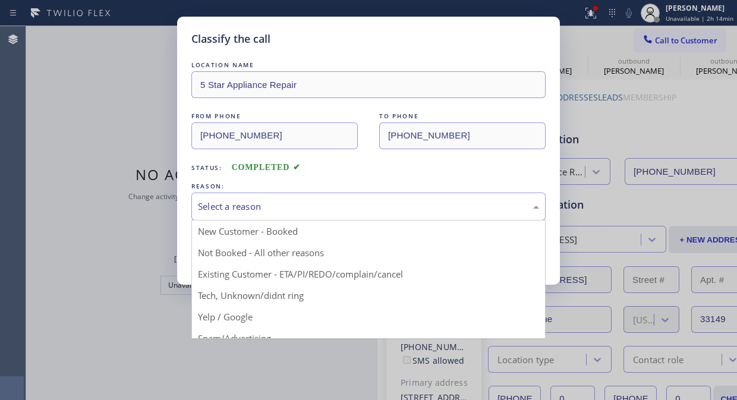
click at [315, 215] on div "Select a reason" at bounding box center [368, 207] width 354 height 28
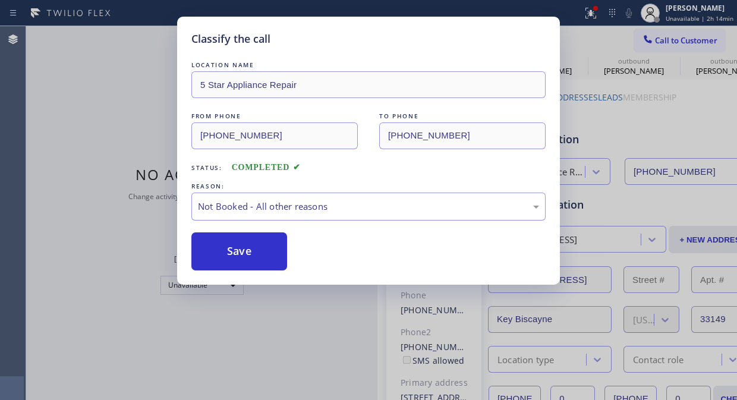
drag, startPoint x: 335, startPoint y: 201, endPoint x: 335, endPoint y: 219, distance: 17.8
click at [335, 202] on div "Not Booked - All other reasons" at bounding box center [368, 207] width 341 height 14
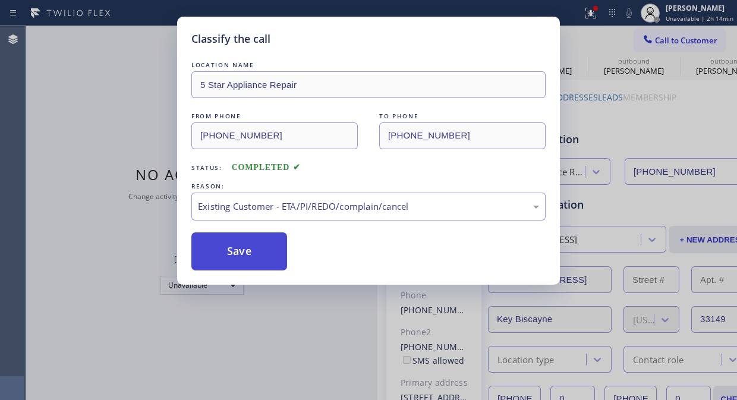
click at [268, 253] on button "Save" at bounding box center [239, 251] width 96 height 38
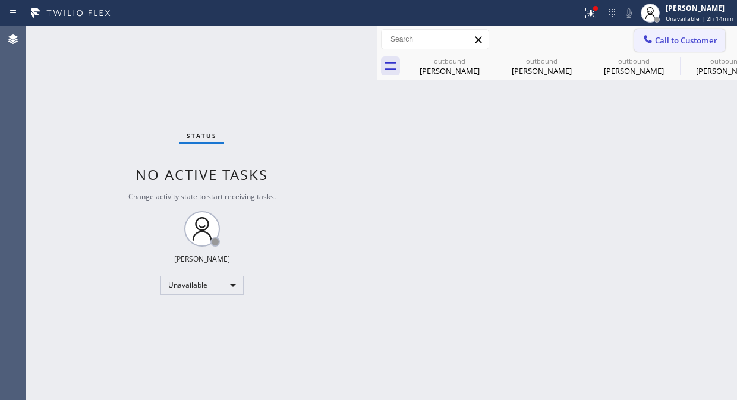
click at [643, 43] on icon at bounding box center [648, 39] width 12 height 12
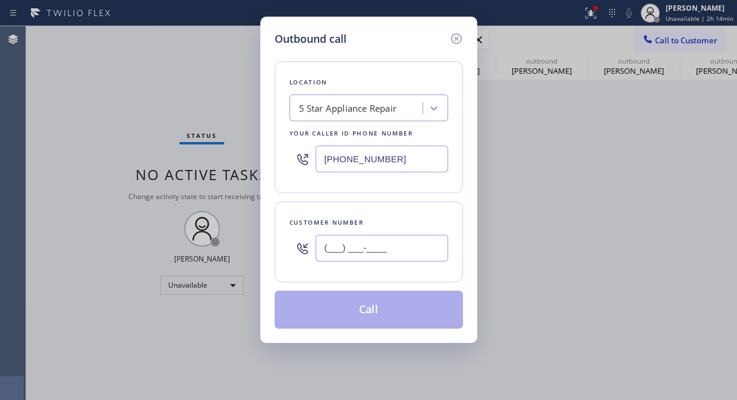
click at [395, 241] on input "(___) ___-____" at bounding box center [382, 248] width 133 height 27
paste input "480) 246-9297"
type input "(480) 246-9297"
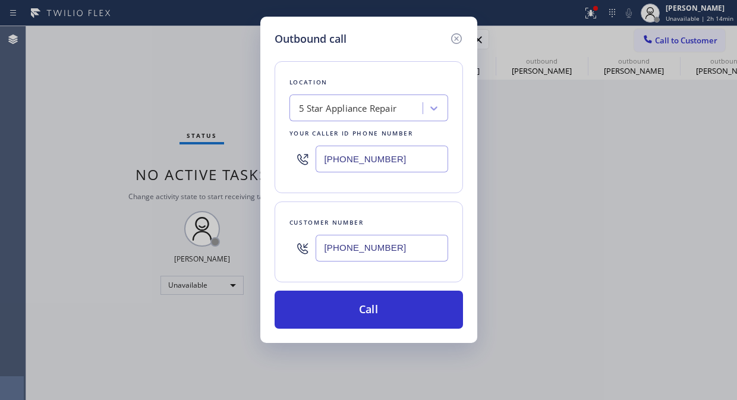
drag, startPoint x: 399, startPoint y: 312, endPoint x: 555, endPoint y: 7, distance: 342.8
click at [400, 312] on button "Call" at bounding box center [369, 310] width 188 height 38
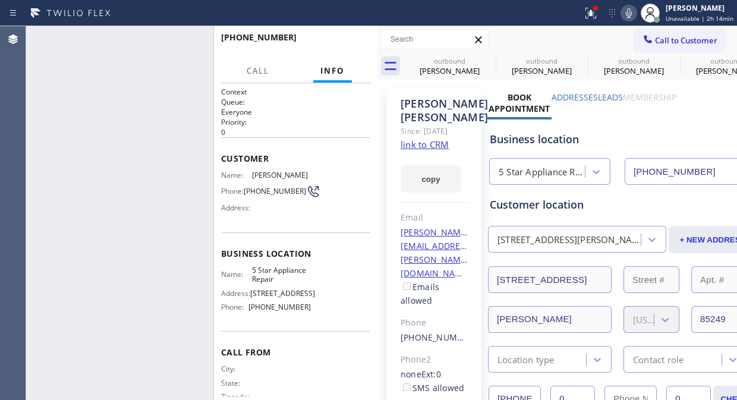
type input "[PHONE_NUMBER]"
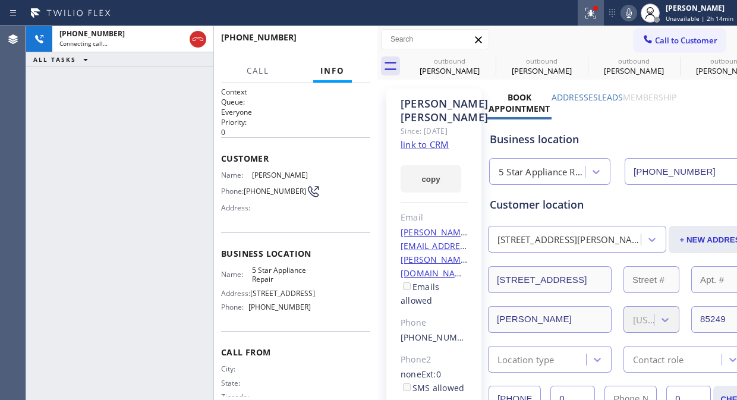
click at [590, 14] on icon at bounding box center [591, 13] width 14 height 14
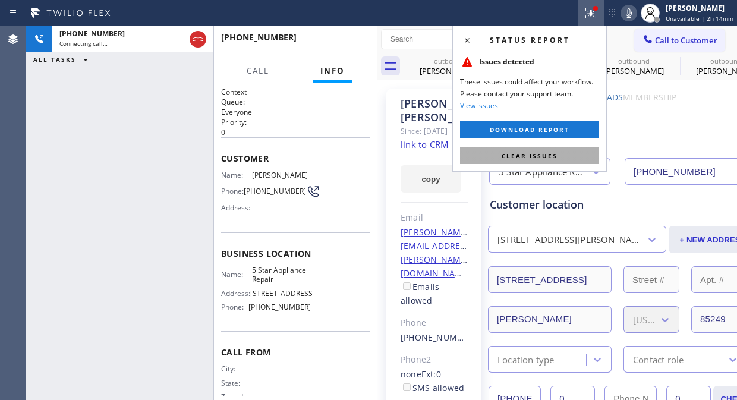
click at [553, 159] on span "Clear issues" at bounding box center [530, 156] width 56 height 8
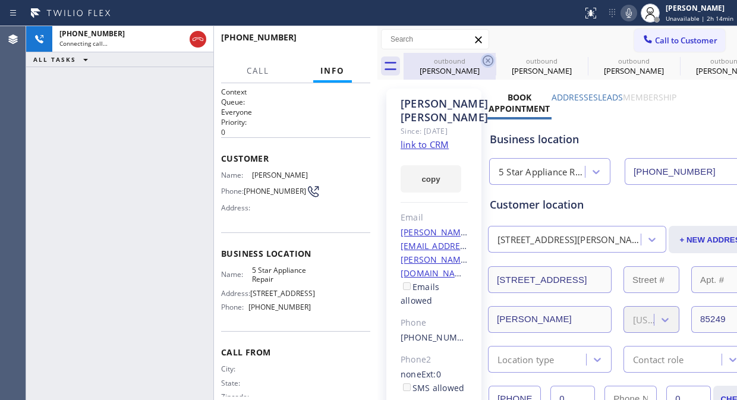
click at [491, 58] on icon at bounding box center [488, 61] width 14 height 14
click at [0, 0] on icon at bounding box center [0, 0] width 0 height 0
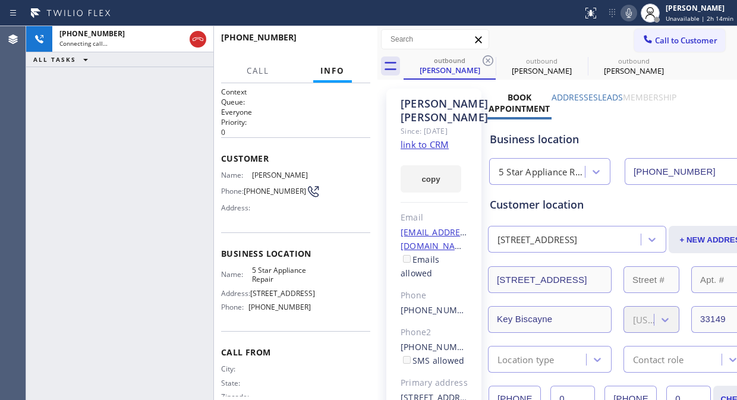
click at [491, 58] on icon at bounding box center [488, 61] width 14 height 14
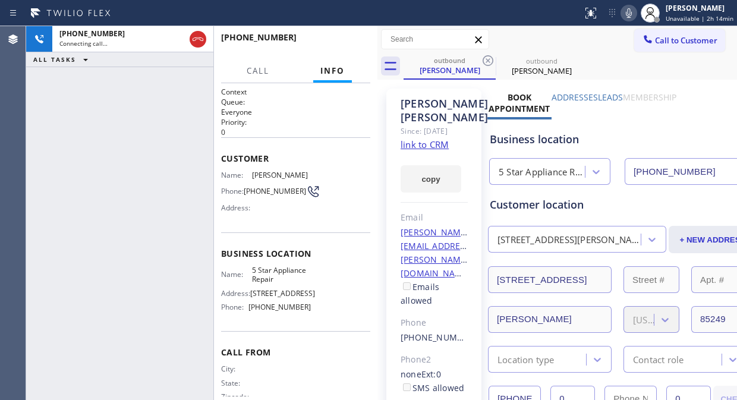
click at [491, 58] on icon at bounding box center [488, 61] width 14 height 14
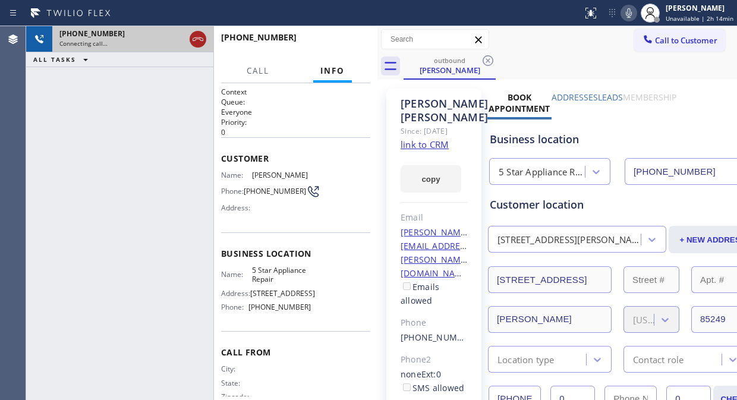
click at [195, 44] on icon at bounding box center [198, 39] width 14 height 14
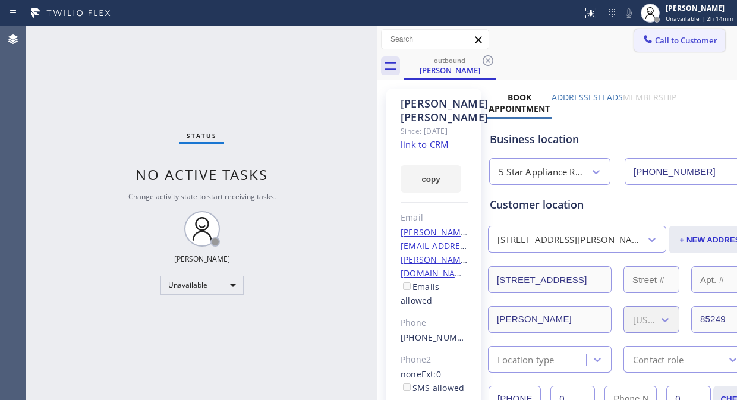
click at [643, 34] on icon at bounding box center [648, 39] width 12 height 12
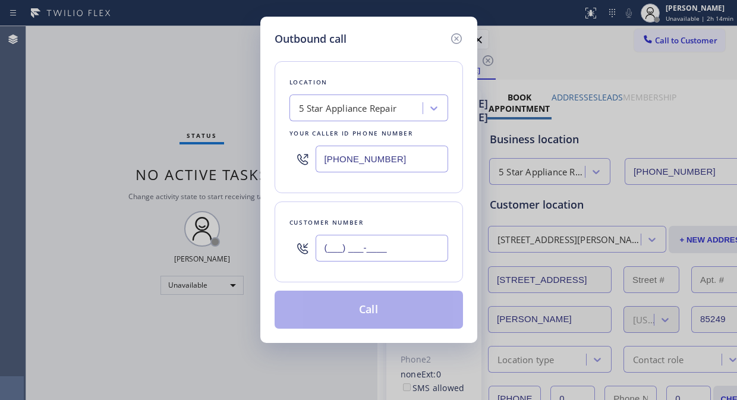
click at [318, 246] on input "(___) ___-____" at bounding box center [382, 248] width 133 height 27
paste input "917) 734-2083"
type input "(917) 734-2083"
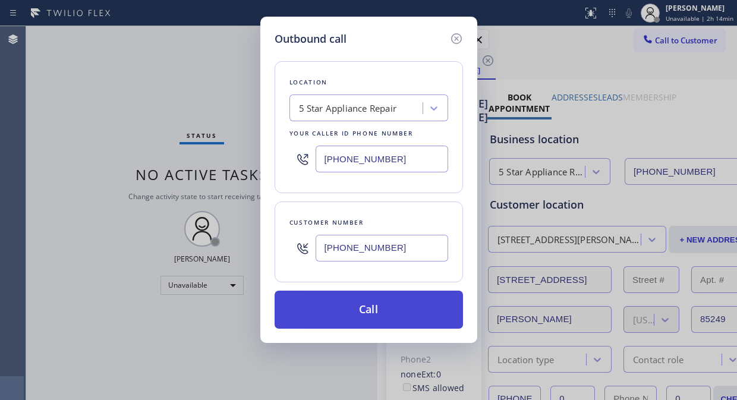
click at [347, 306] on button "Call" at bounding box center [369, 310] width 188 height 38
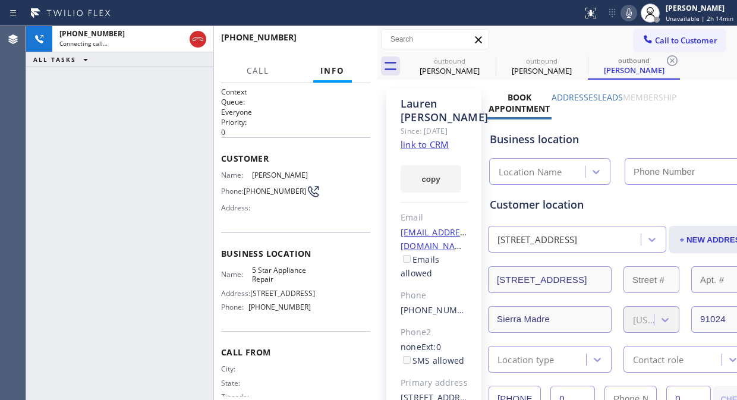
type input "[PHONE_NUMBER]"
click at [488, 60] on icon at bounding box center [488, 60] width 11 height 11
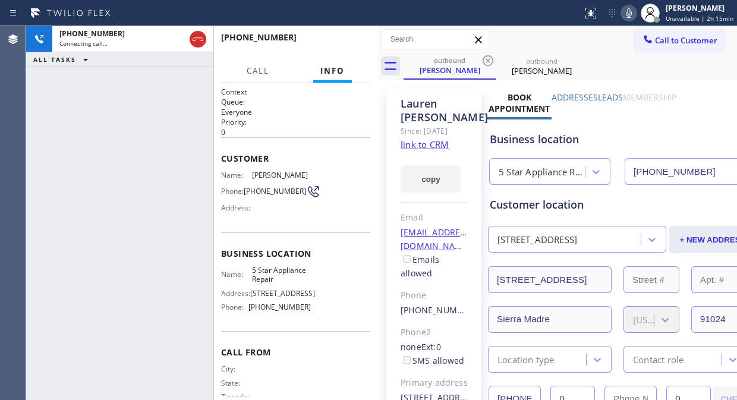
click at [488, 60] on icon at bounding box center [488, 60] width 11 height 11
click at [0, 0] on icon at bounding box center [0, 0] width 0 height 0
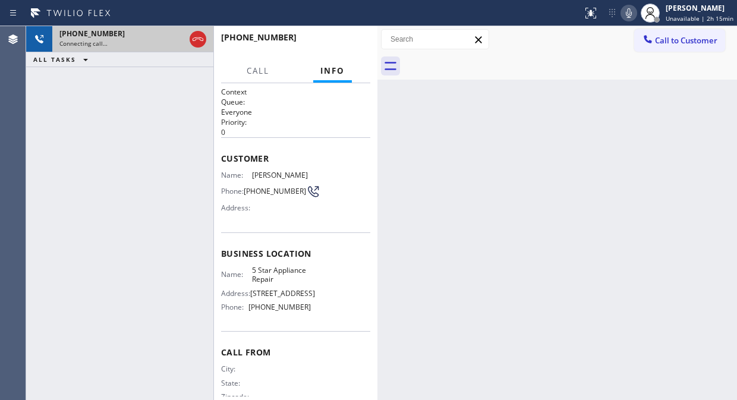
click at [128, 42] on div "Connecting call…" at bounding box center [121, 43] width 125 height 8
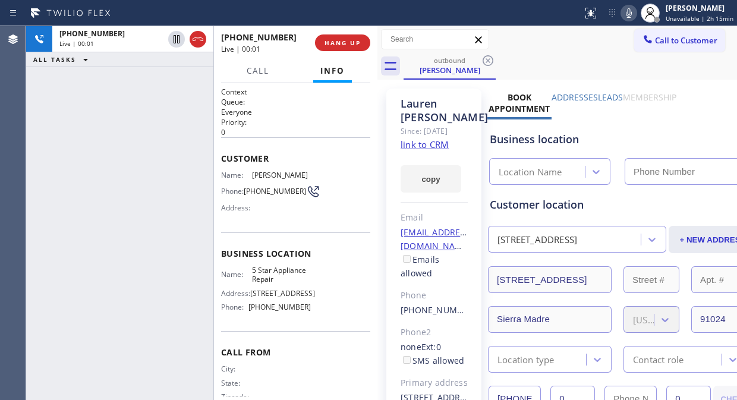
type input "[PHONE_NUMBER]"
click at [351, 46] on span "HANG UP" at bounding box center [343, 43] width 36 height 8
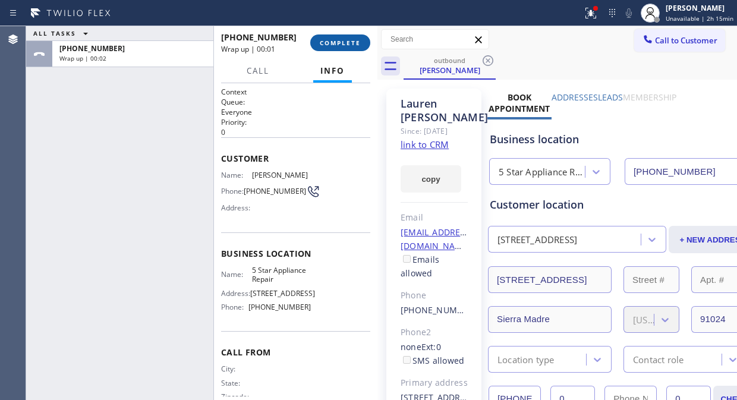
click at [351, 46] on span "COMPLETE" at bounding box center [340, 43] width 41 height 8
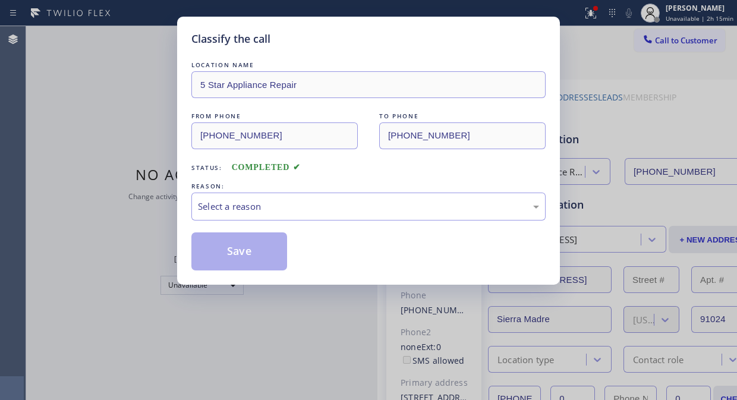
click at [353, 221] on div "LOCATION NAME 5 Star Appliance Repair FROM PHONE (855) 731-4952 TO PHONE (917) …" at bounding box center [368, 165] width 354 height 212
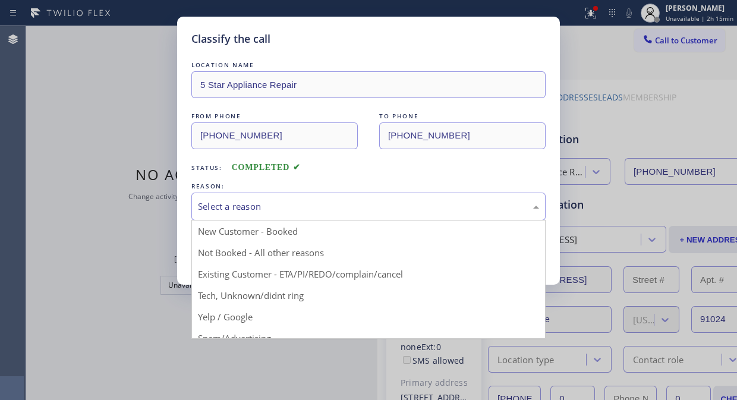
click at [360, 200] on div "Select a reason" at bounding box center [368, 207] width 341 height 14
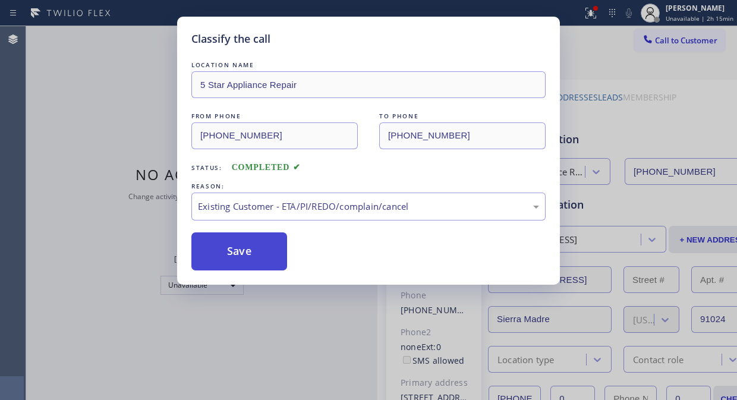
click at [240, 245] on button "Save" at bounding box center [239, 251] width 96 height 38
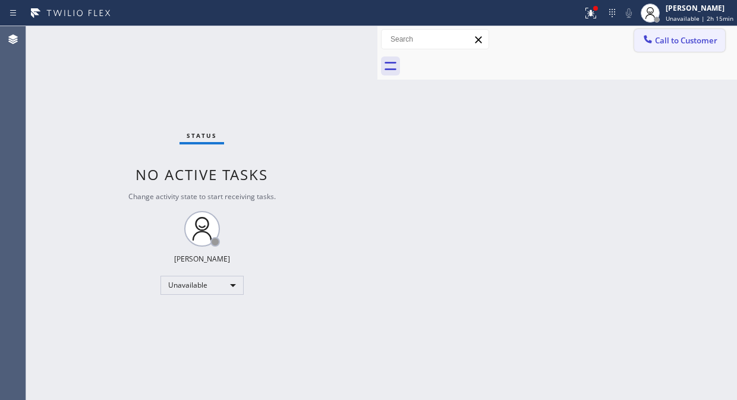
click at [672, 40] on span "Call to Customer" at bounding box center [686, 40] width 62 height 11
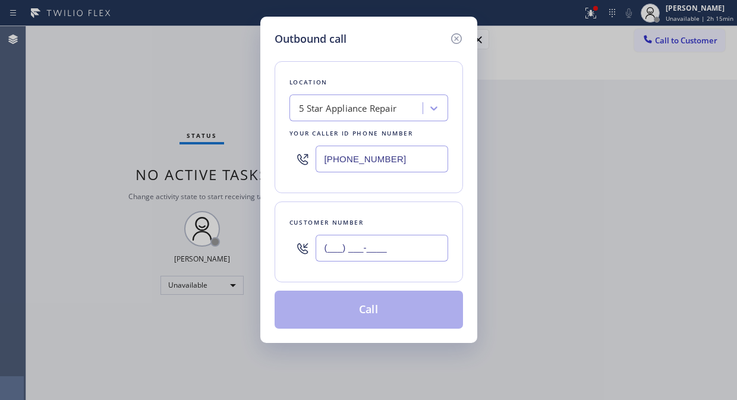
click at [407, 248] on input "(___) ___-____" at bounding box center [382, 248] width 133 height 27
paste input "650) 773-2422"
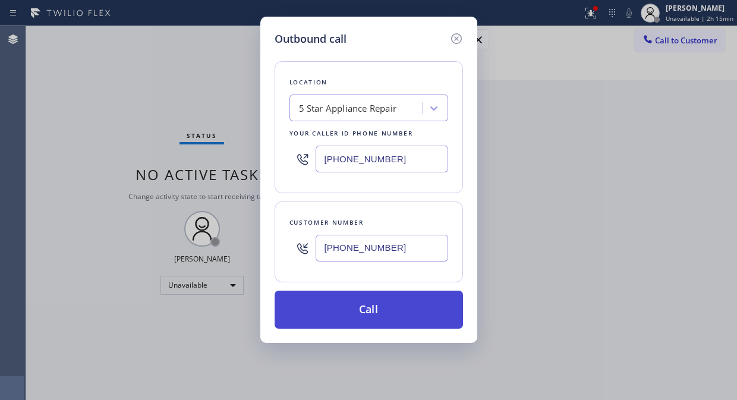
type input "(650) 773-2422"
click at [389, 306] on button "Call" at bounding box center [369, 310] width 188 height 38
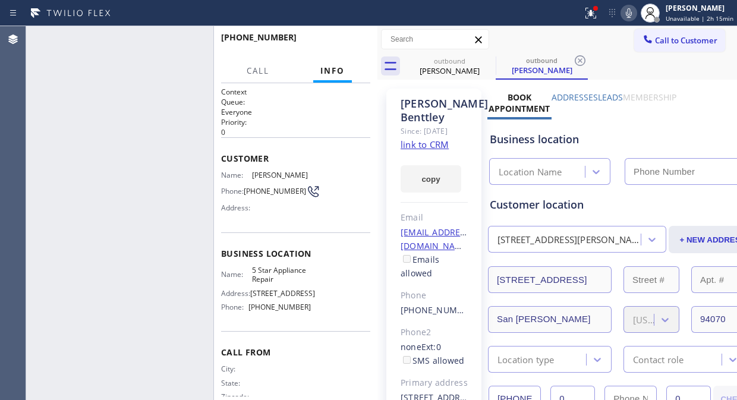
type input "[PHONE_NUMBER]"
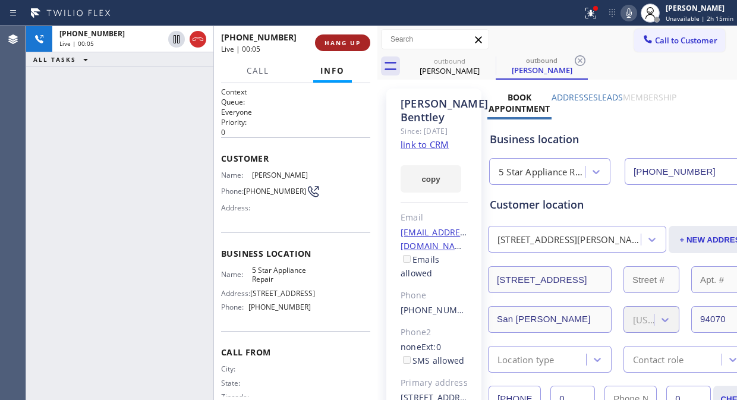
click at [347, 51] on button "HANG UP" at bounding box center [342, 42] width 55 height 17
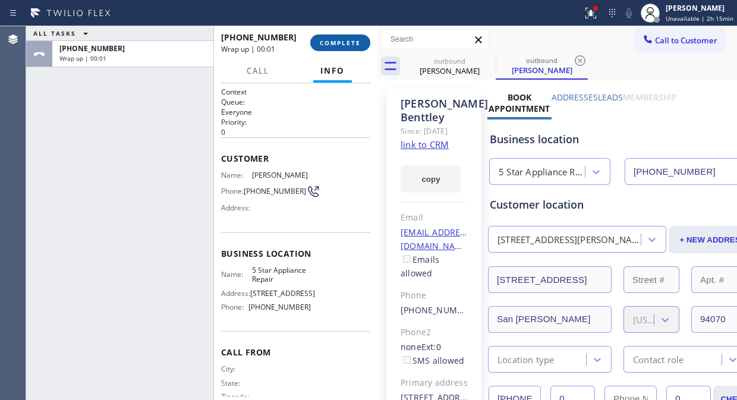
click at [347, 51] on button "COMPLETE" at bounding box center [340, 42] width 60 height 17
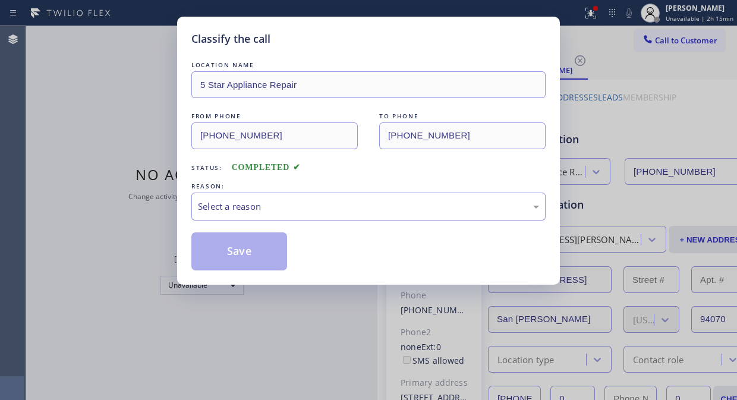
click at [340, 212] on div "Select a reason" at bounding box center [368, 207] width 341 height 14
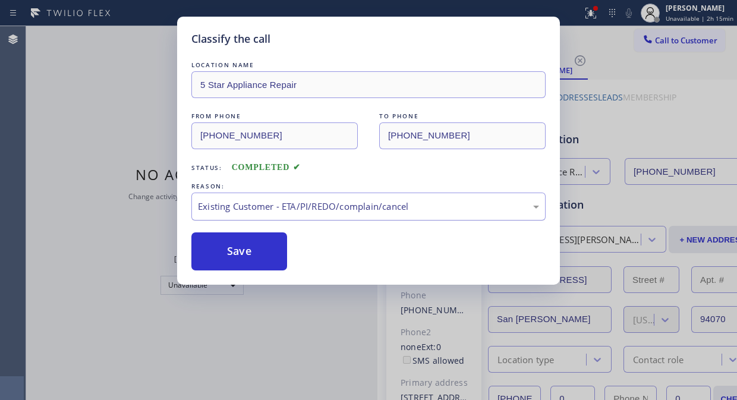
drag, startPoint x: 257, startPoint y: 266, endPoint x: 353, endPoint y: 209, distance: 110.9
click at [257, 265] on button "Save" at bounding box center [239, 251] width 96 height 38
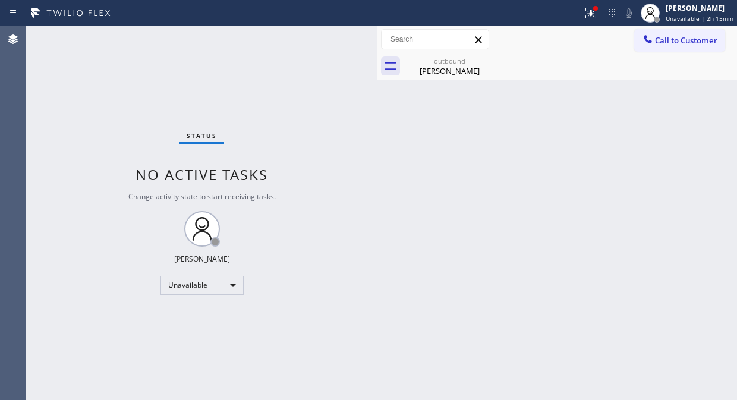
click at [667, 36] on span "Call to Customer" at bounding box center [686, 40] width 62 height 11
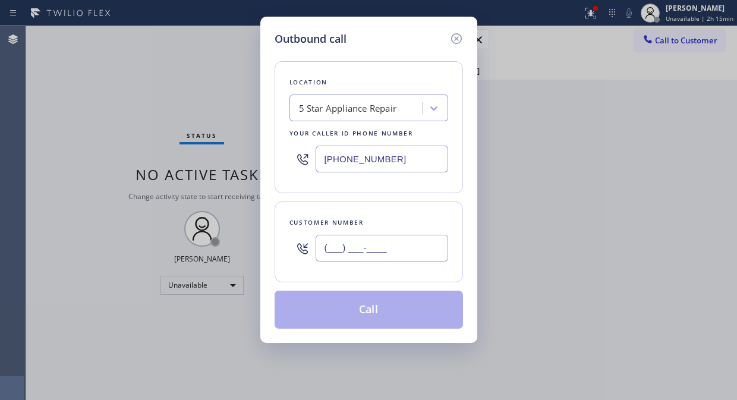
click at [387, 246] on input "(___) ___-____" at bounding box center [382, 248] width 133 height 27
paste input "310) 948-8633"
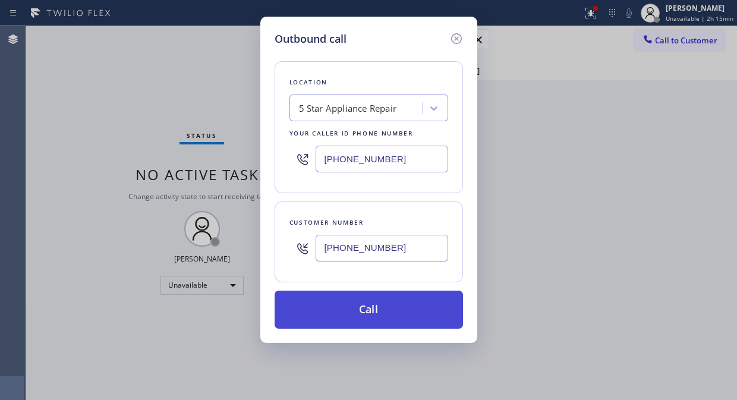
type input "(310) 948-8633"
click at [378, 293] on button "Call" at bounding box center [369, 310] width 188 height 38
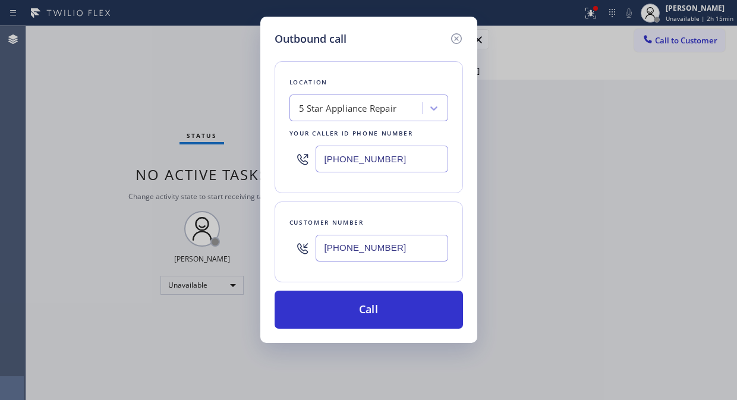
drag, startPoint x: 378, startPoint y: 309, endPoint x: 479, endPoint y: 39, distance: 288.5
click at [379, 310] on button "Call" at bounding box center [369, 310] width 188 height 38
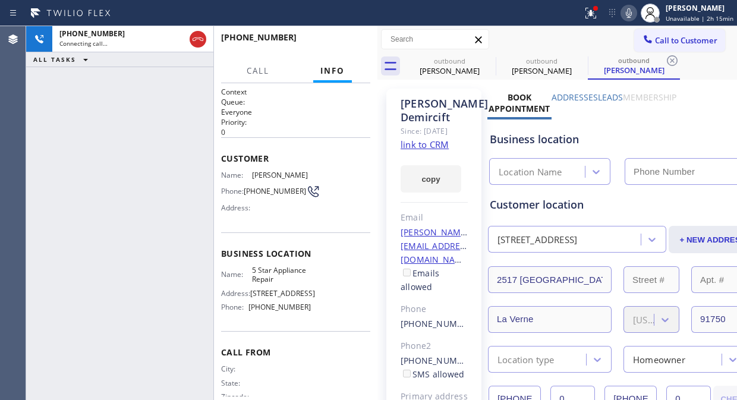
type input "[PHONE_NUMBER]"
click at [489, 62] on icon at bounding box center [488, 60] width 11 height 11
click at [0, 0] on icon at bounding box center [0, 0] width 0 height 0
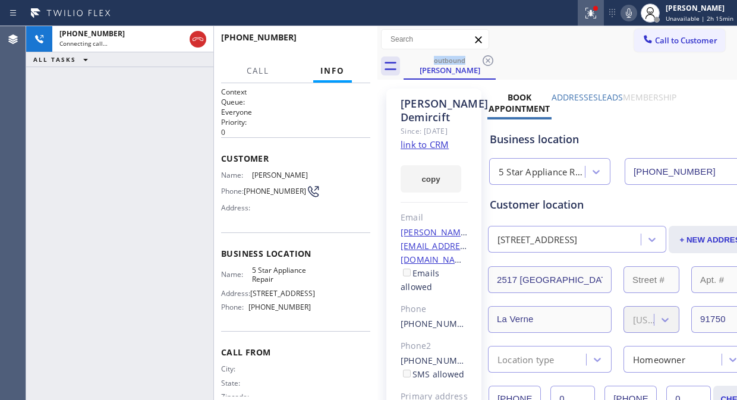
click at [591, 6] on icon at bounding box center [591, 13] width 14 height 14
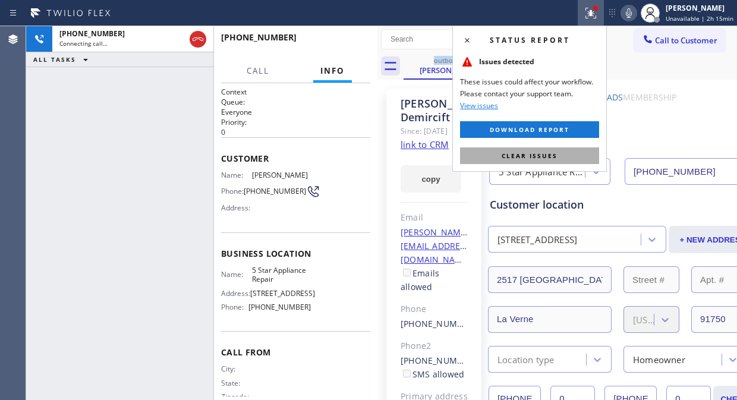
click at [533, 158] on span "Clear issues" at bounding box center [530, 156] width 56 height 8
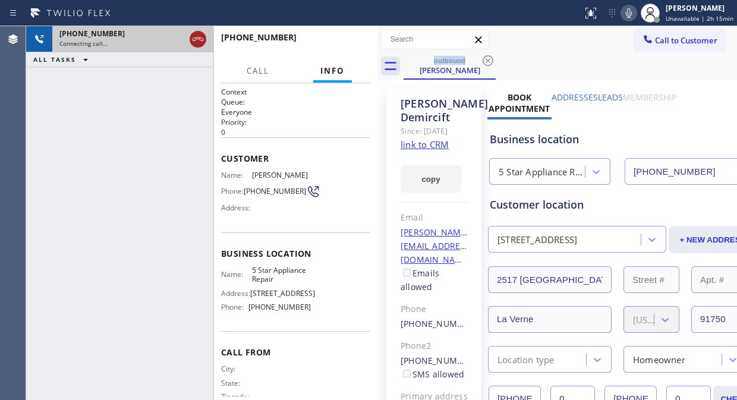
click at [203, 39] on icon at bounding box center [198, 39] width 14 height 14
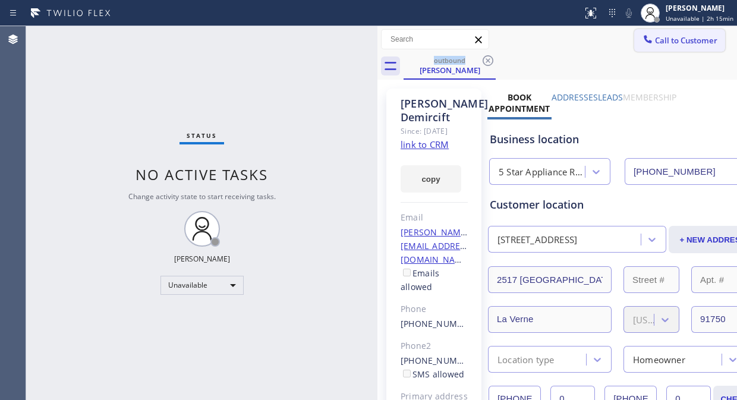
click at [658, 36] on span "Call to Customer" at bounding box center [686, 40] width 62 height 11
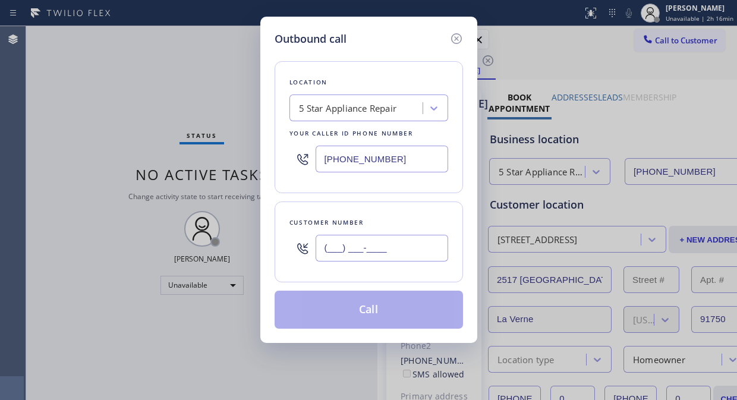
click at [329, 250] on input "(___) ___-____" at bounding box center [382, 248] width 133 height 27
paste input "760) 579-9647"
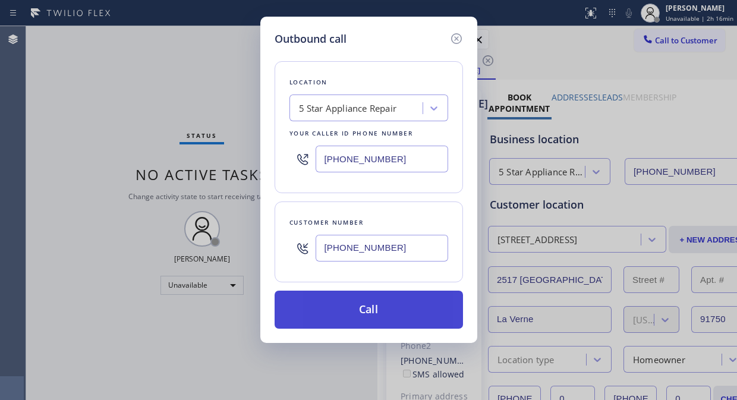
type input "(760) 579-9647"
click at [365, 309] on button "Call" at bounding box center [369, 310] width 188 height 38
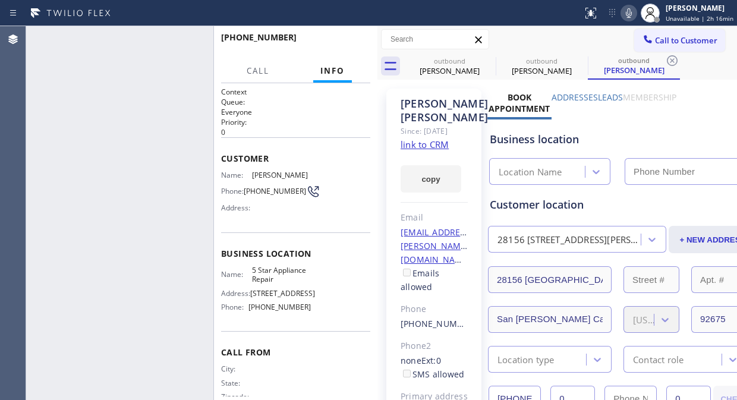
type input "[PHONE_NUMBER]"
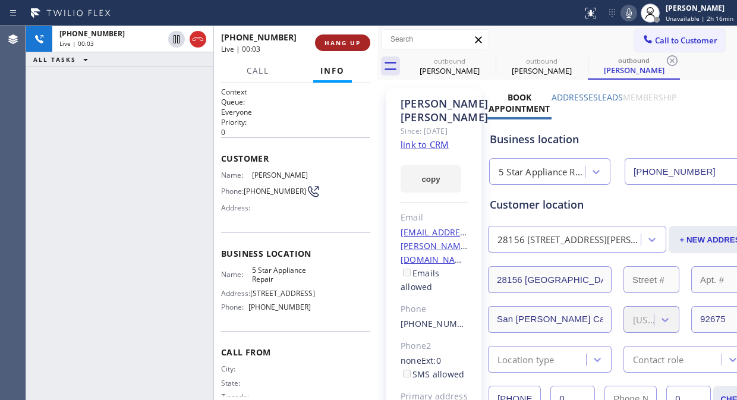
click at [339, 42] on span "HANG UP" at bounding box center [343, 43] width 36 height 8
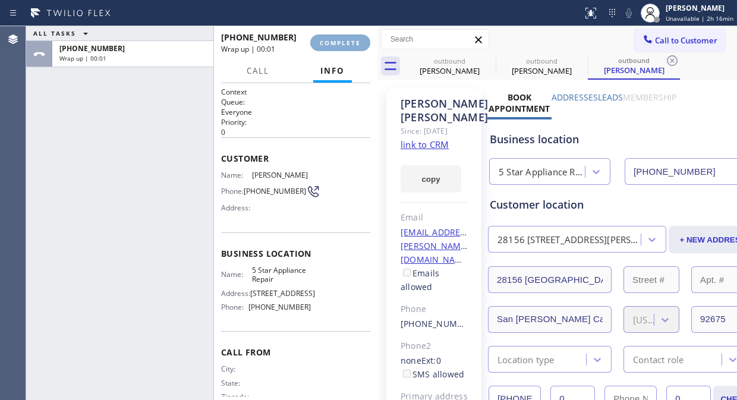
click at [339, 42] on span "COMPLETE" at bounding box center [340, 43] width 41 height 8
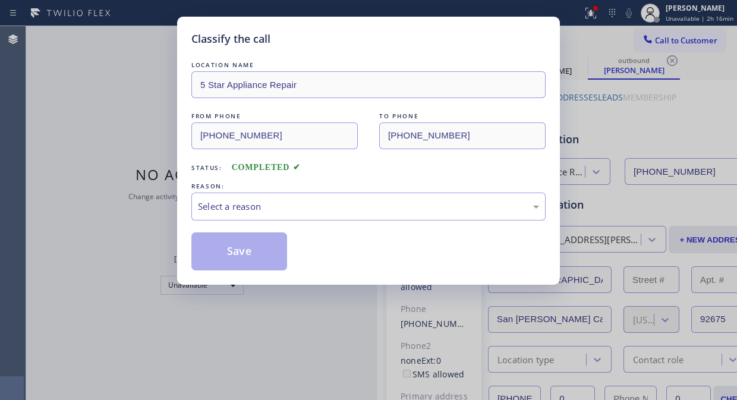
click at [339, 42] on div "Classify the call" at bounding box center [368, 39] width 354 height 16
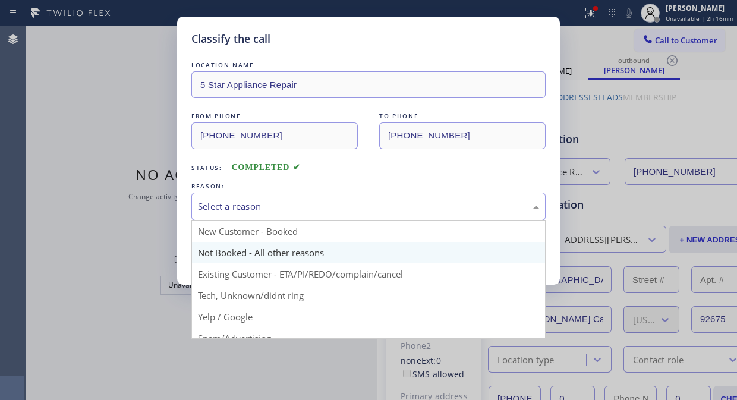
drag, startPoint x: 347, startPoint y: 206, endPoint x: 347, endPoint y: 257, distance: 50.5
click at [348, 212] on div "Select a reason" at bounding box center [368, 207] width 341 height 14
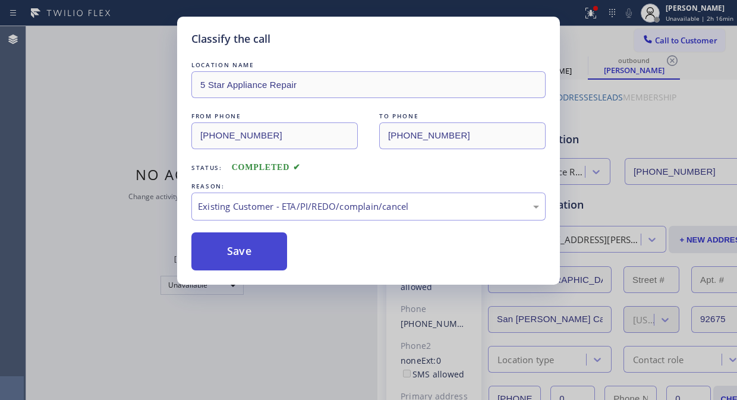
click at [274, 269] on button "Save" at bounding box center [239, 251] width 96 height 38
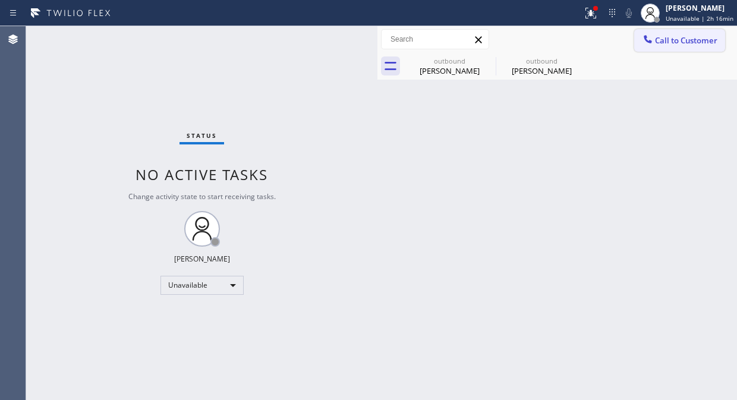
click at [670, 40] on span "Call to Customer" at bounding box center [686, 40] width 62 height 11
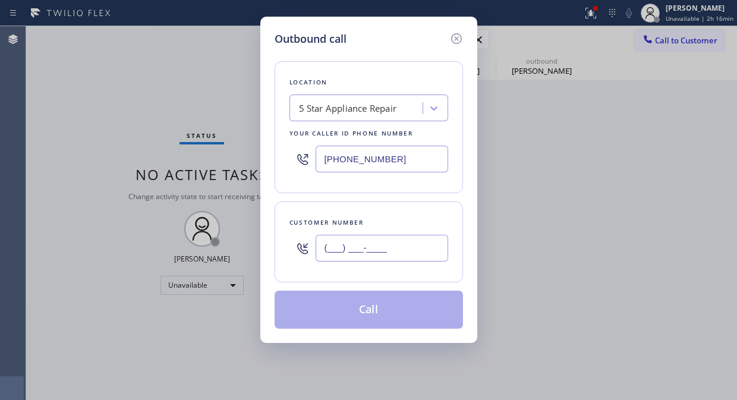
click at [401, 244] on input "(___) ___-____" at bounding box center [382, 248] width 133 height 27
paste input "510) 575-6521"
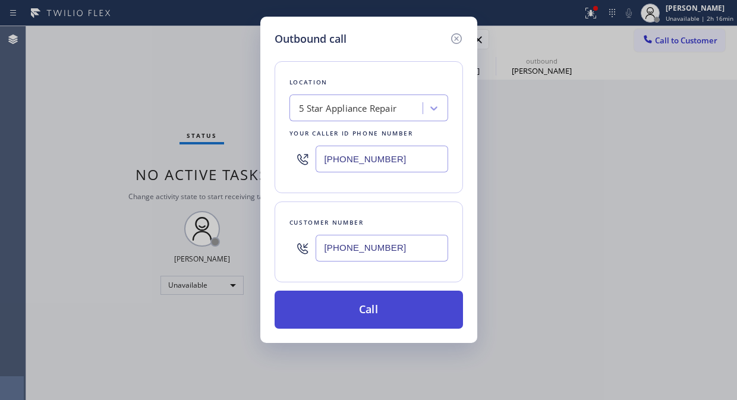
type input "(510) 575-6521"
click at [391, 313] on button "Call" at bounding box center [369, 310] width 188 height 38
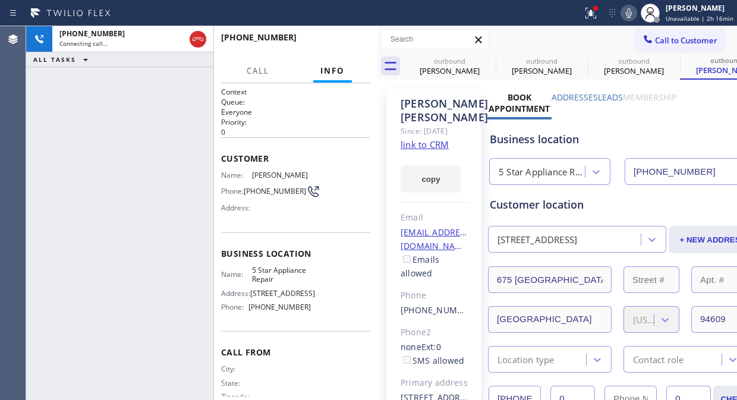
type input "[PHONE_NUMBER]"
click at [629, 8] on icon at bounding box center [629, 13] width 14 height 14
click at [628, 10] on icon at bounding box center [629, 13] width 14 height 14
click at [585, 11] on div at bounding box center [591, 13] width 26 height 14
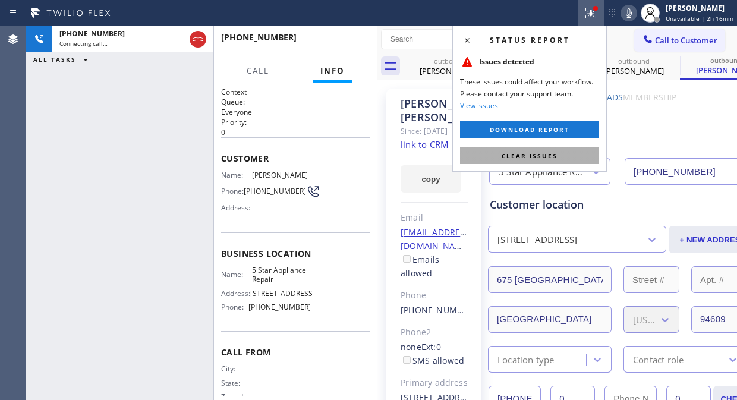
click at [549, 152] on span "Clear issues" at bounding box center [530, 156] width 56 height 8
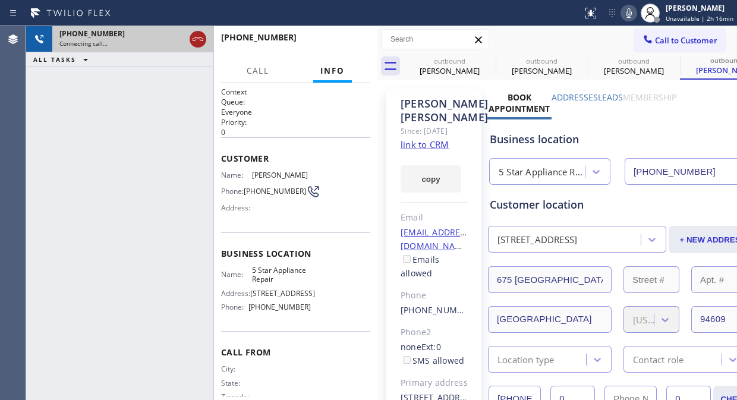
click at [201, 42] on icon at bounding box center [198, 39] width 14 height 14
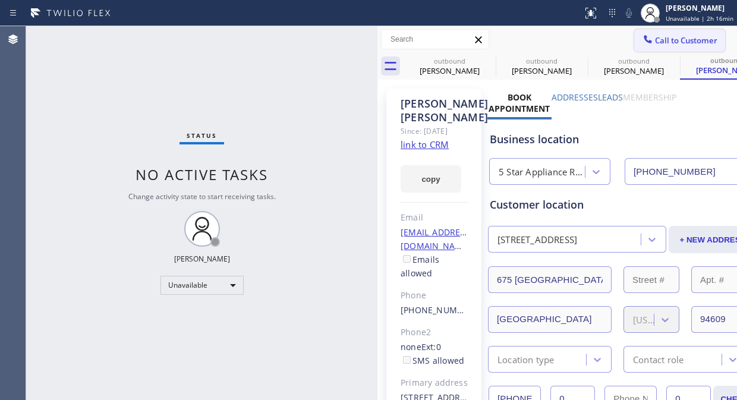
click at [652, 46] on button "Call to Customer" at bounding box center [679, 40] width 91 height 23
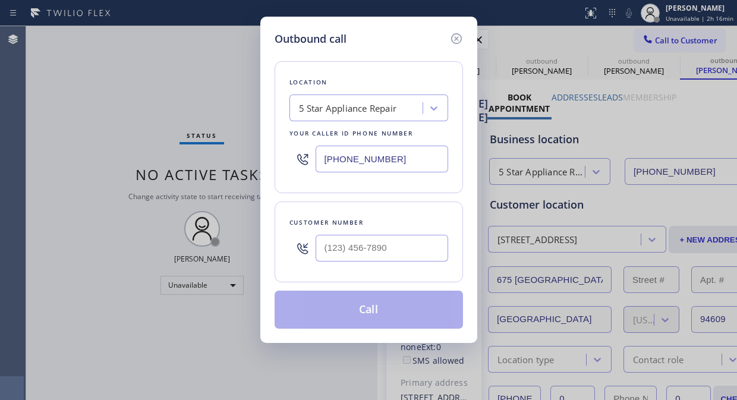
click at [348, 247] on input "text" at bounding box center [382, 248] width 133 height 27
click at [341, 259] on input "text" at bounding box center [382, 248] width 133 height 27
click at [333, 247] on input "(___) ___-____" at bounding box center [382, 248] width 133 height 27
paste input "77) 375-0574"
click at [324, 253] on input "(_77) 375-0574" at bounding box center [382, 248] width 133 height 27
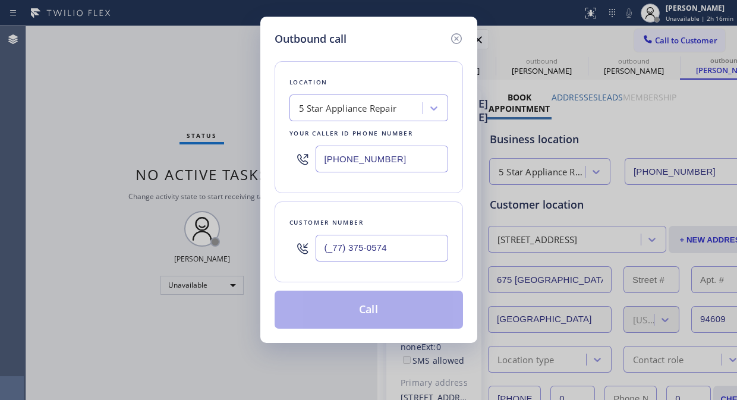
paste input "773) 750-5745"
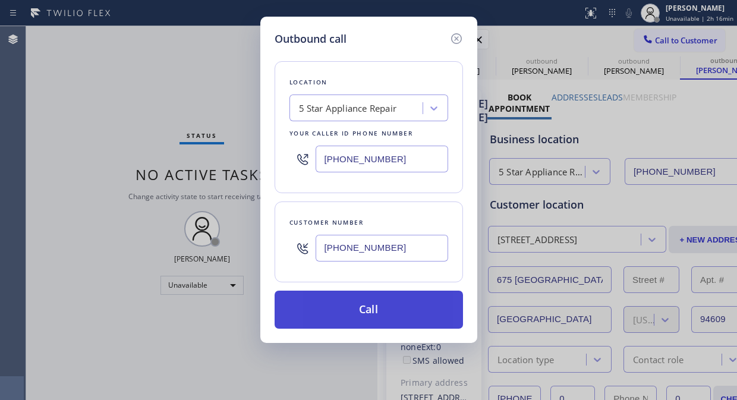
type input "(773) 750-5745"
click at [390, 319] on button "Call" at bounding box center [369, 310] width 188 height 38
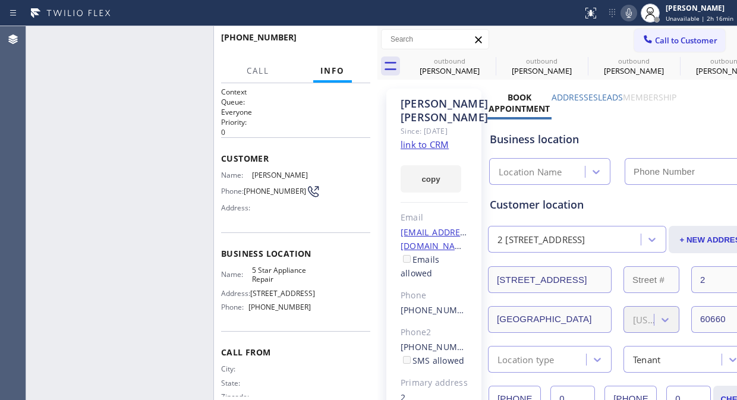
type input "[PHONE_NUMBER]"
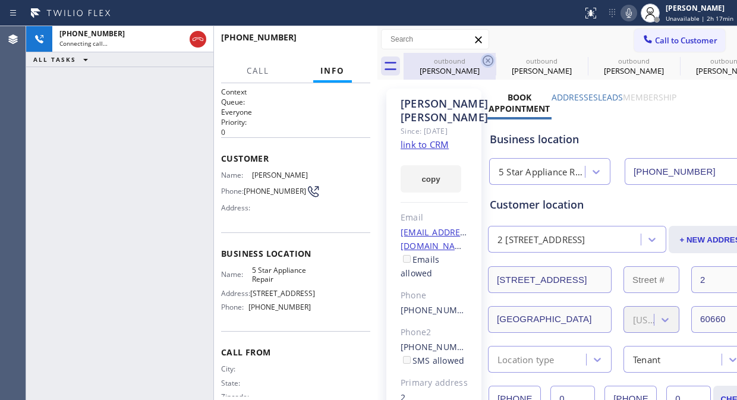
click at [489, 55] on icon at bounding box center [488, 61] width 14 height 14
click at [0, 0] on icon at bounding box center [0, 0] width 0 height 0
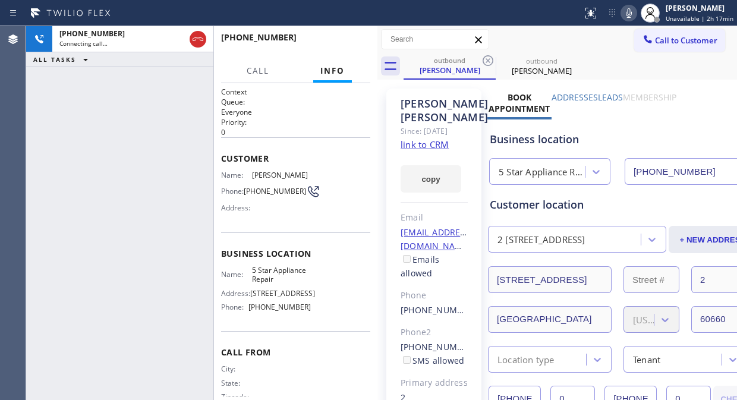
click at [489, 55] on icon at bounding box center [488, 61] width 14 height 14
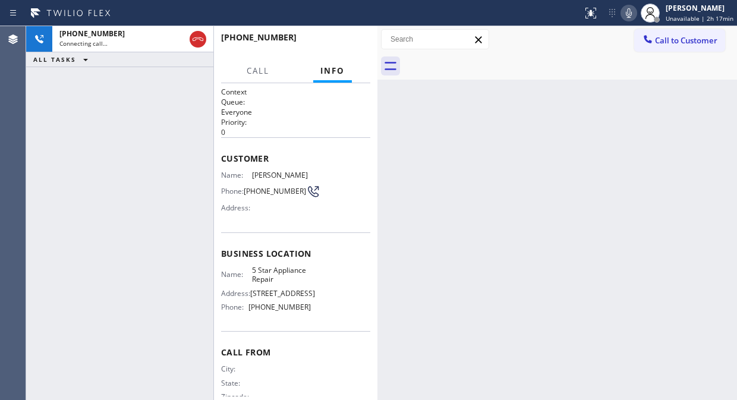
click at [489, 55] on div at bounding box center [571, 66] width 334 height 27
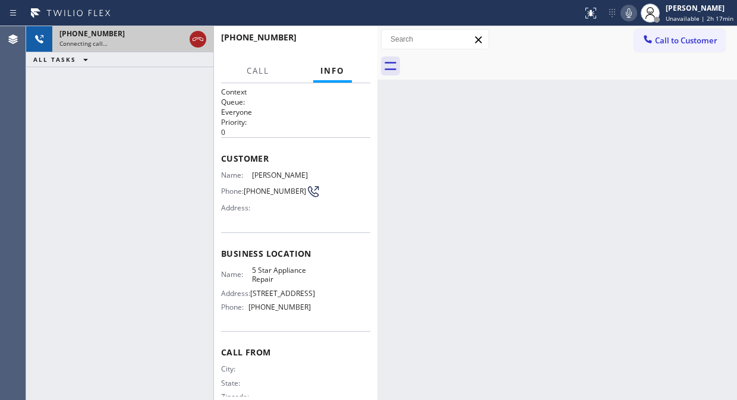
click at [200, 34] on icon at bounding box center [198, 39] width 14 height 14
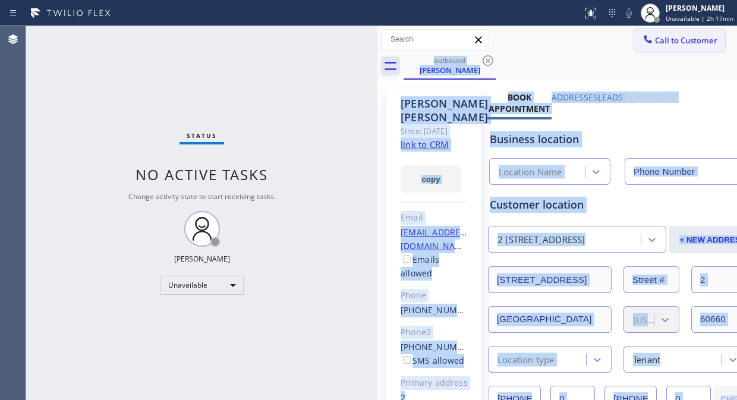
click at [692, 43] on span "Call to Customer" at bounding box center [686, 40] width 62 height 11
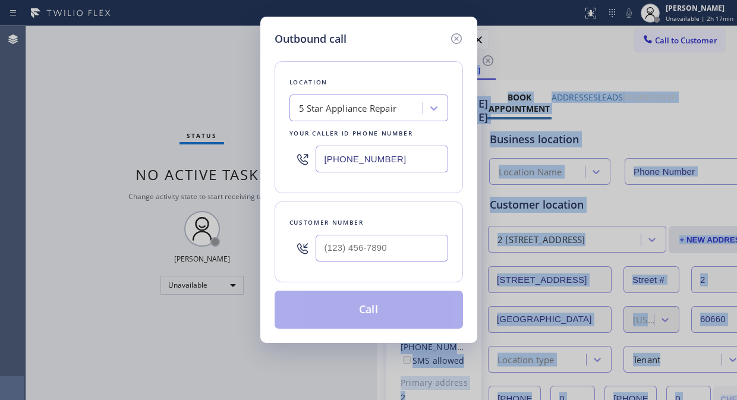
type input "[PHONE_NUMBER]"
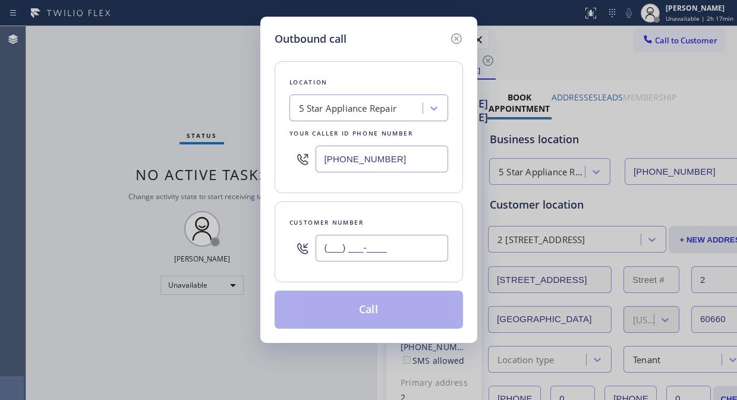
click at [329, 246] on input "(___) ___-____" at bounding box center [382, 248] width 133 height 27
paste input "310) 701-7497"
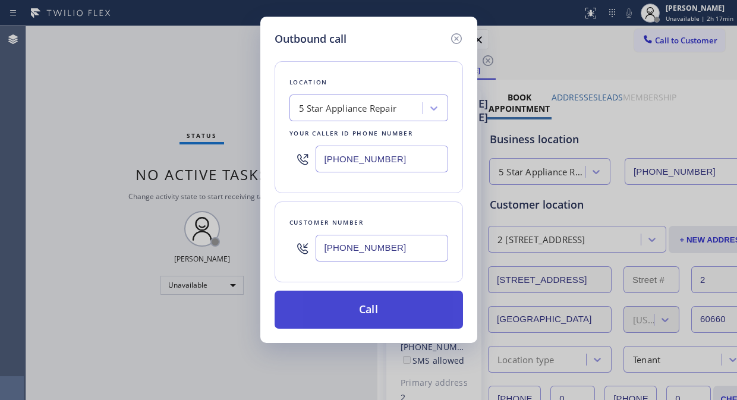
type input "(310) 701-7497"
click at [393, 302] on button "Call" at bounding box center [369, 310] width 188 height 38
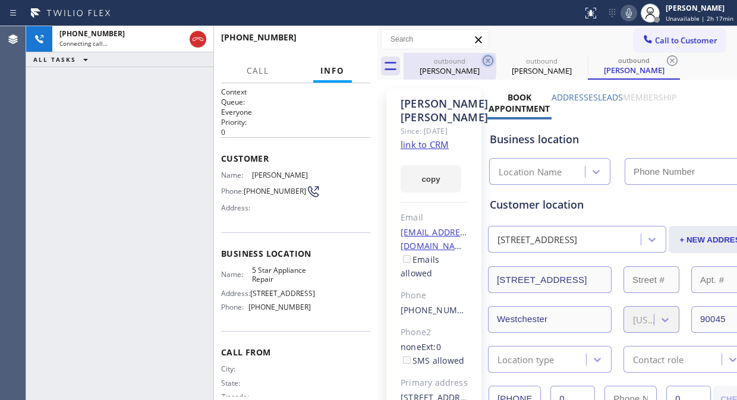
click at [491, 61] on icon at bounding box center [488, 61] width 14 height 14
type input "[PHONE_NUMBER]"
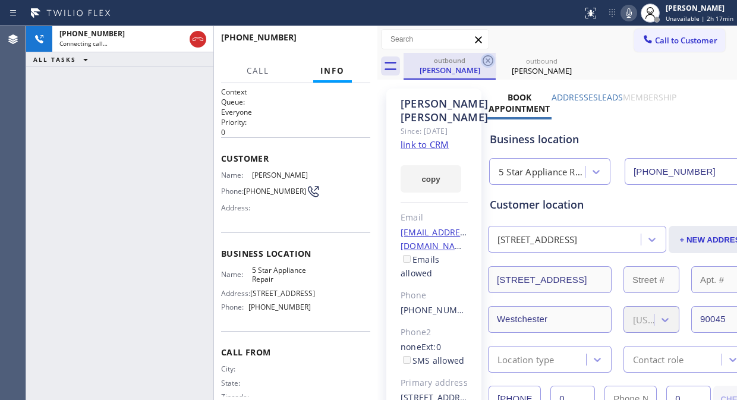
click at [490, 61] on icon at bounding box center [488, 61] width 14 height 14
click at [573, 61] on icon at bounding box center [580, 61] width 14 height 14
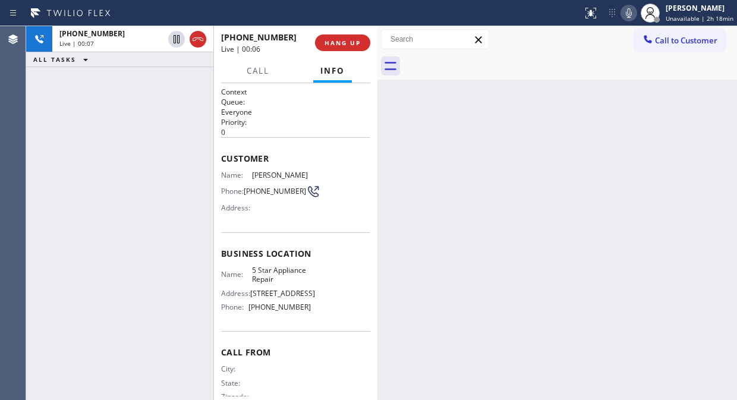
click at [337, 54] on div "+13107017497 Live | 00:06 HANG UP" at bounding box center [295, 42] width 149 height 31
click at [337, 48] on button "HANG UP" at bounding box center [342, 42] width 55 height 17
click at [337, 46] on button "HANG UP" at bounding box center [342, 42] width 55 height 17
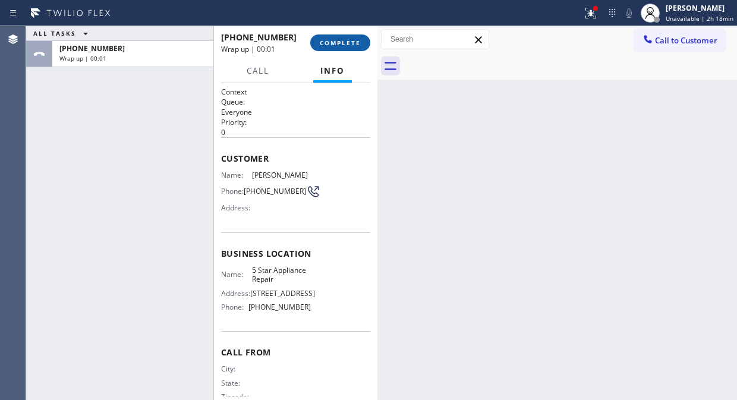
click at [342, 42] on span "COMPLETE" at bounding box center [340, 43] width 41 height 8
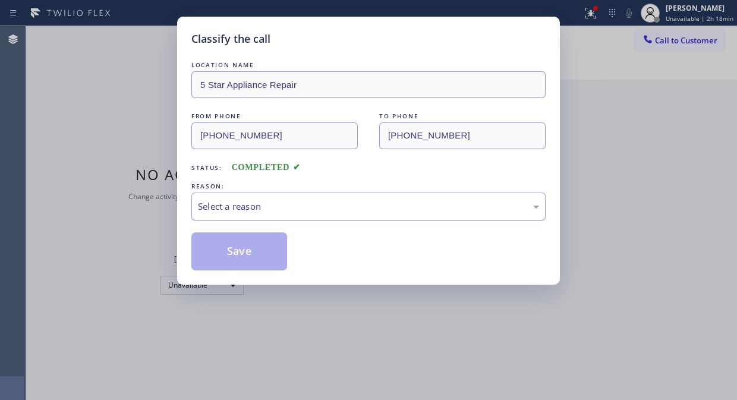
click at [341, 212] on div "Select a reason" at bounding box center [368, 207] width 341 height 14
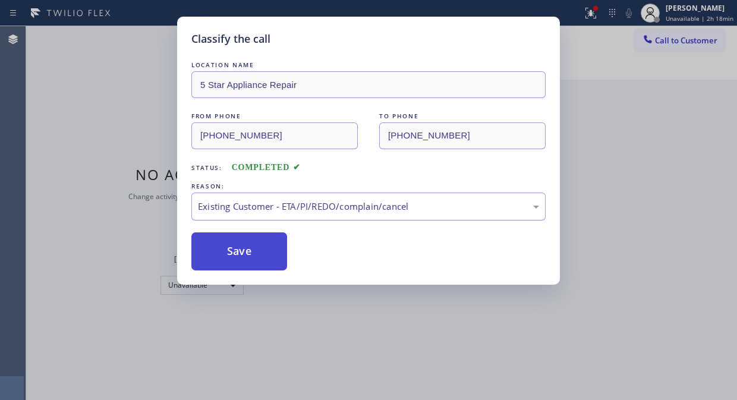
click at [248, 242] on button "Save" at bounding box center [239, 251] width 96 height 38
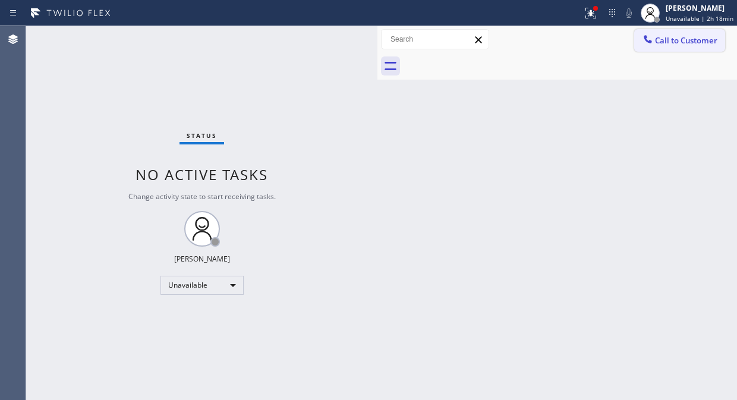
click at [665, 43] on span "Call to Customer" at bounding box center [686, 40] width 62 height 11
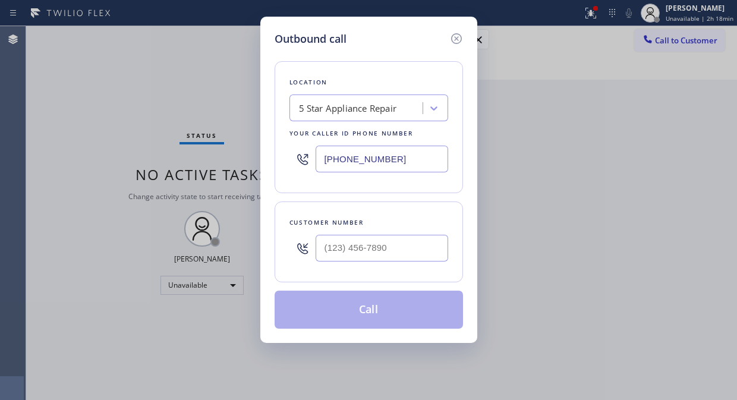
click at [359, 266] on div at bounding box center [382, 248] width 133 height 39
click at [362, 254] on input "(___) ___-____" at bounding box center [382, 248] width 133 height 27
paste input "480) 227-6451"
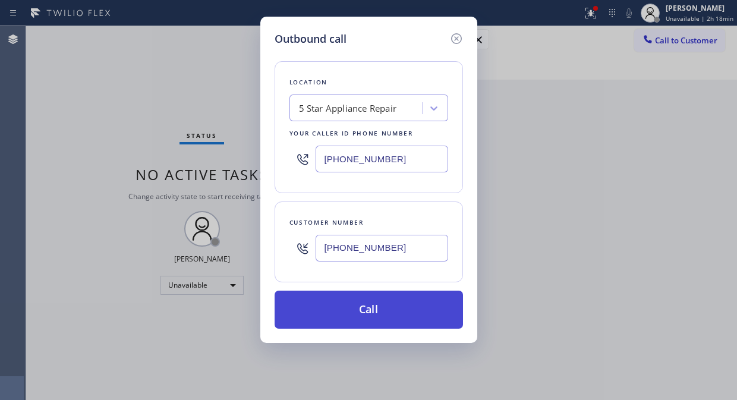
type input "(480) 227-6451"
drag, startPoint x: 408, startPoint y: 312, endPoint x: 495, endPoint y: 1, distance: 323.0
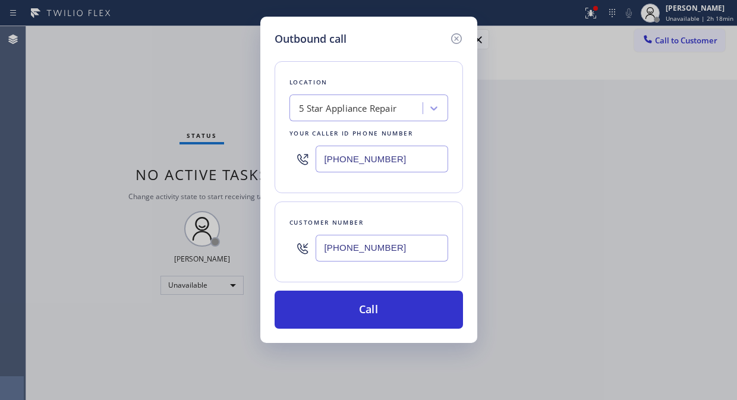
click at [409, 311] on button "Call" at bounding box center [369, 310] width 188 height 38
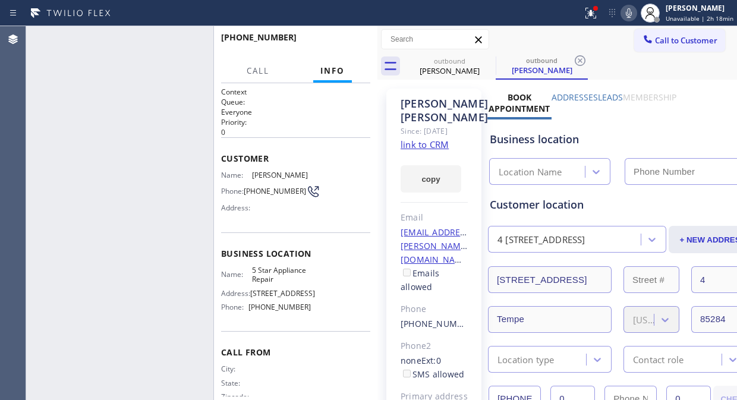
type input "[PHONE_NUMBER]"
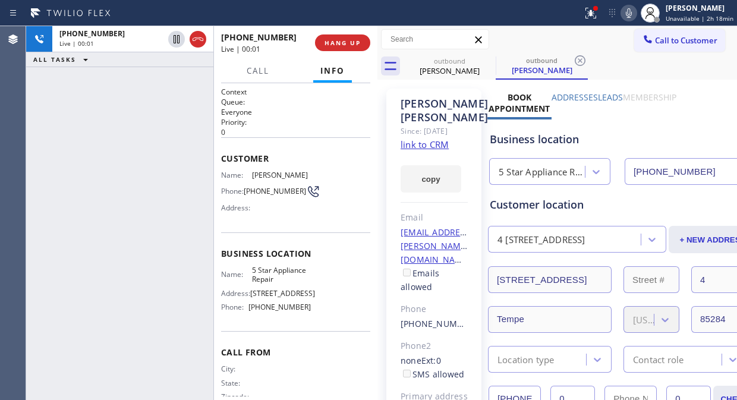
click at [303, 39] on div "+14802276451" at bounding box center [264, 37] width 86 height 11
click at [343, 39] on span "HANG UP" at bounding box center [343, 43] width 36 height 8
click at [345, 39] on span "HANG UP" at bounding box center [343, 43] width 36 height 8
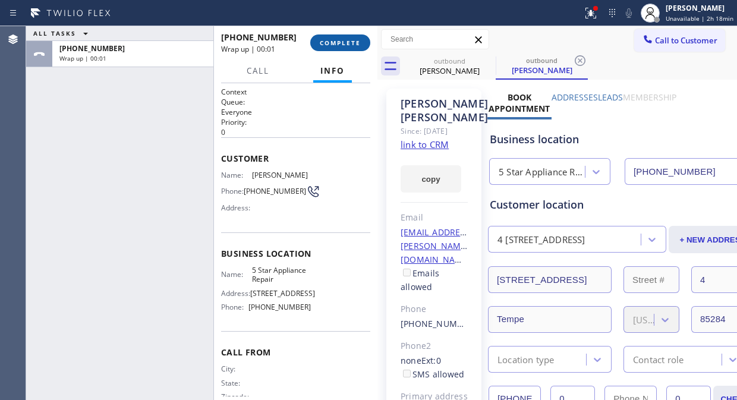
click at [348, 40] on span "COMPLETE" at bounding box center [340, 43] width 41 height 8
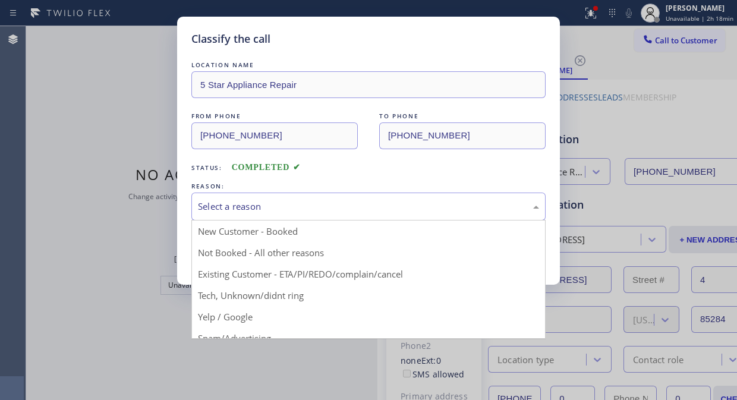
click at [347, 208] on div "Select a reason" at bounding box center [368, 207] width 341 height 14
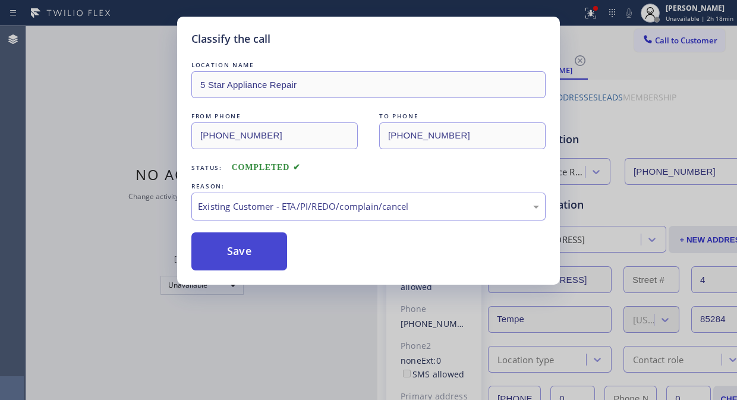
click at [260, 251] on button "Save" at bounding box center [239, 251] width 96 height 38
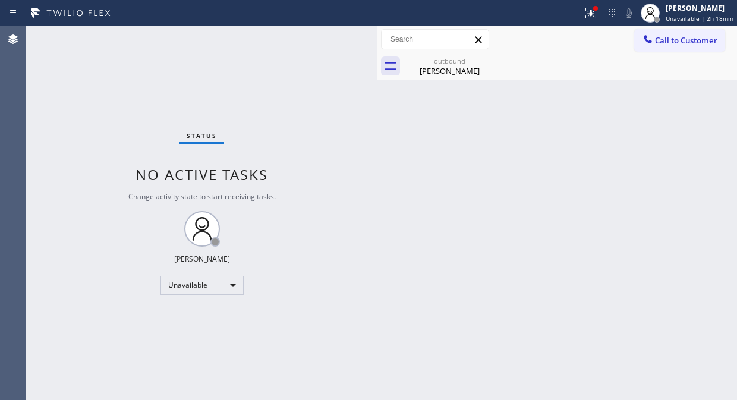
click at [670, 43] on span "Call to Customer" at bounding box center [686, 40] width 62 height 11
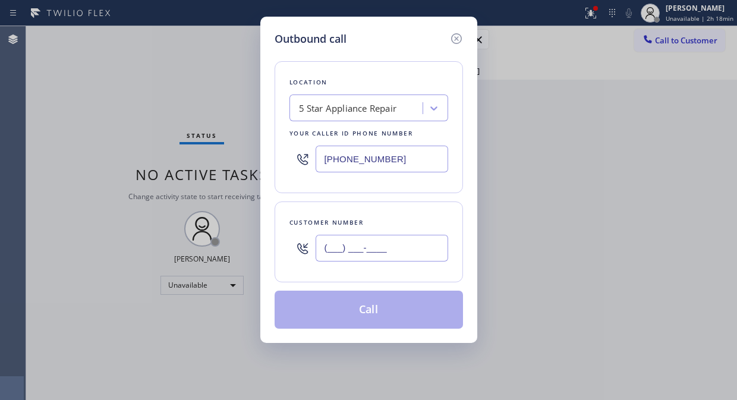
click at [339, 252] on input "(___) ___-____" at bounding box center [382, 248] width 133 height 27
paste input "314) 422-7142"
type input "(314) 422-7142"
click at [395, 318] on button "Call" at bounding box center [369, 310] width 188 height 38
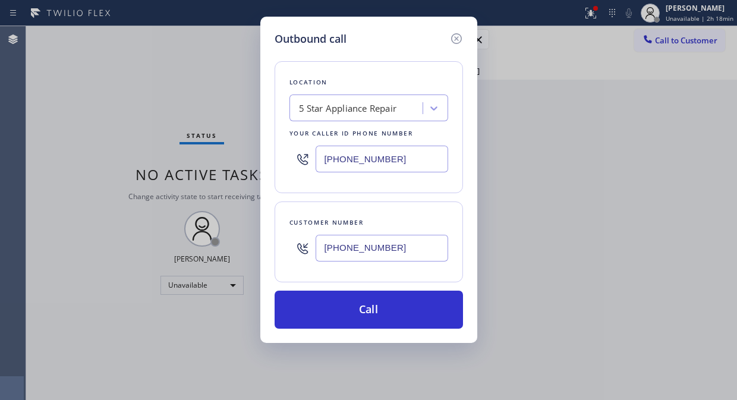
click at [416, 312] on div "Back to Dashboard Change Sender ID Customers Technicians Select a contact Outbo…" at bounding box center [558, 213] width 360 height 374
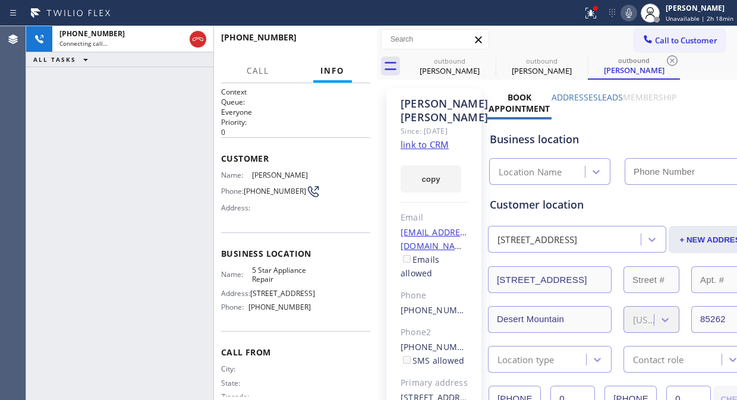
type input "[PHONE_NUMBER]"
click at [340, 42] on span "HANG UP" at bounding box center [343, 43] width 36 height 8
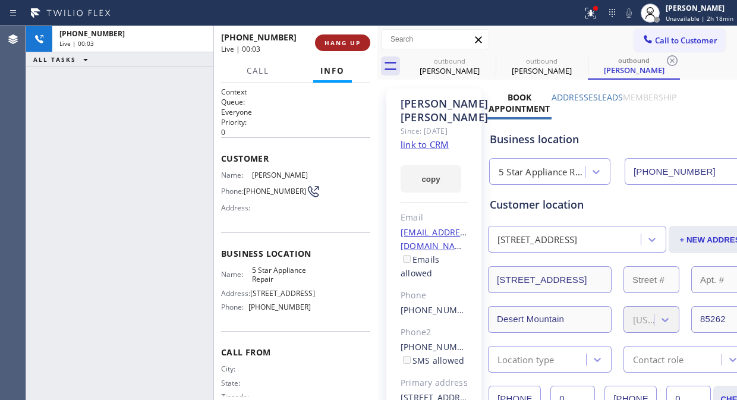
click at [340, 42] on span "HANG UP" at bounding box center [343, 43] width 36 height 8
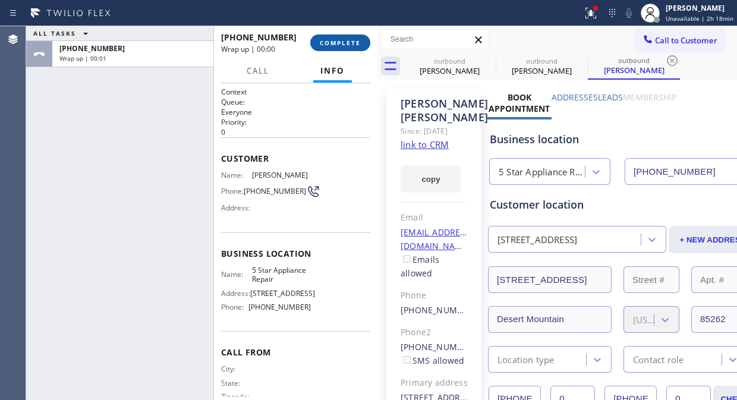
click at [340, 42] on span "COMPLETE" at bounding box center [340, 43] width 41 height 8
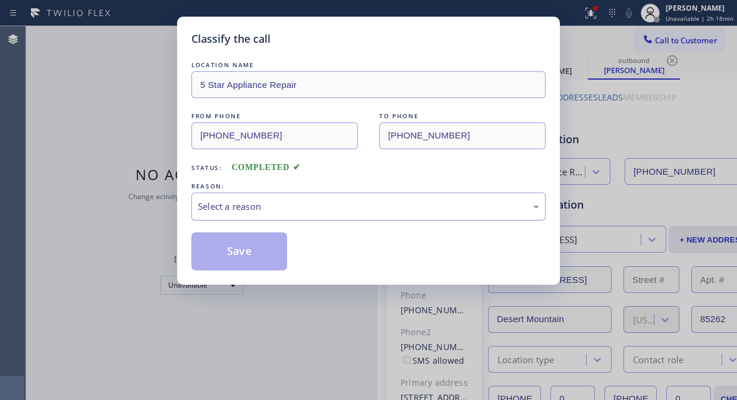
drag, startPoint x: 349, startPoint y: 204, endPoint x: 349, endPoint y: 214, distance: 10.1
click at [349, 205] on div "Select a reason" at bounding box center [368, 207] width 341 height 14
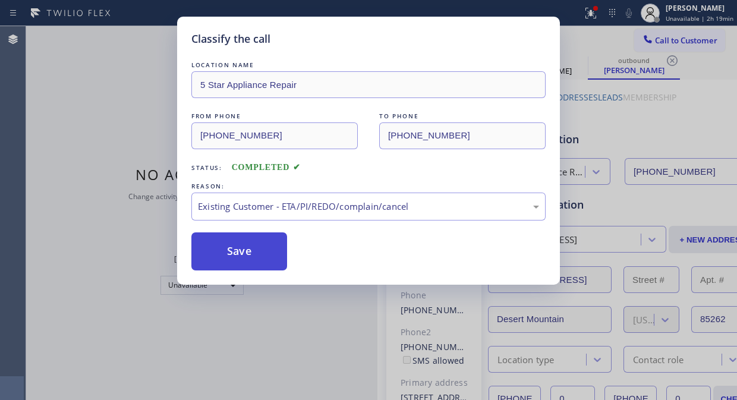
drag, startPoint x: 287, startPoint y: 268, endPoint x: 254, endPoint y: 258, distance: 33.7
click at [286, 268] on button "Save" at bounding box center [239, 251] width 96 height 38
click at [254, 258] on button "Save" at bounding box center [239, 251] width 96 height 38
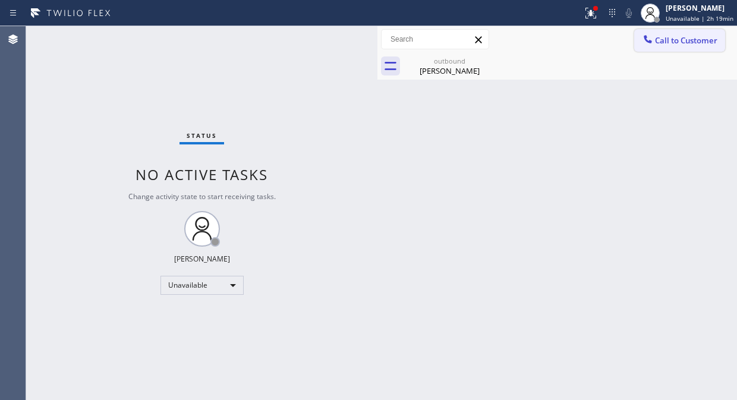
click at [677, 38] on span "Call to Customer" at bounding box center [686, 40] width 62 height 11
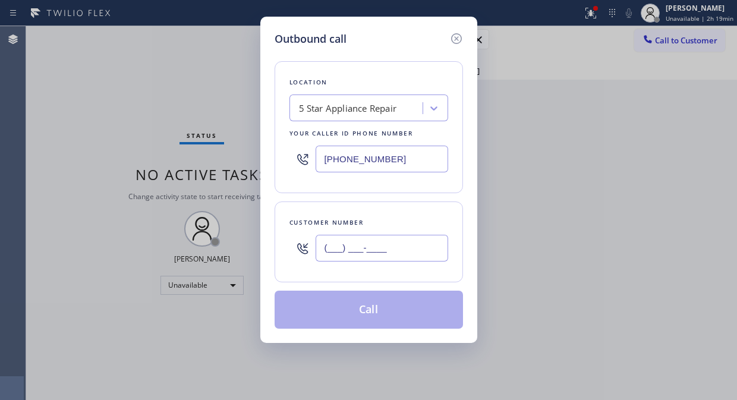
click at [387, 244] on input "(___) ___-____" at bounding box center [382, 248] width 133 height 27
paste input "314) 422-7142"
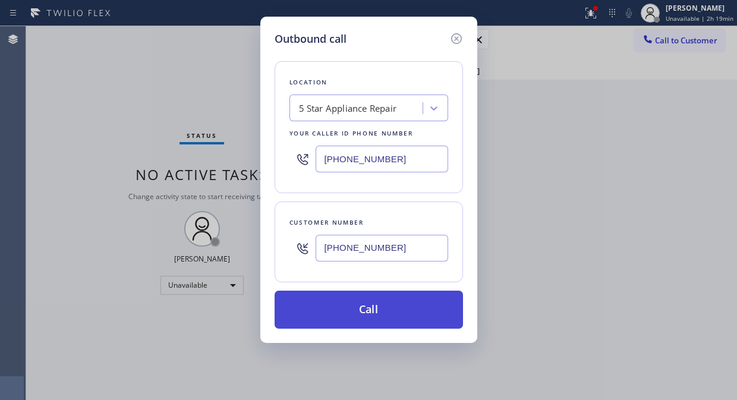
type input "(314) 422-7142"
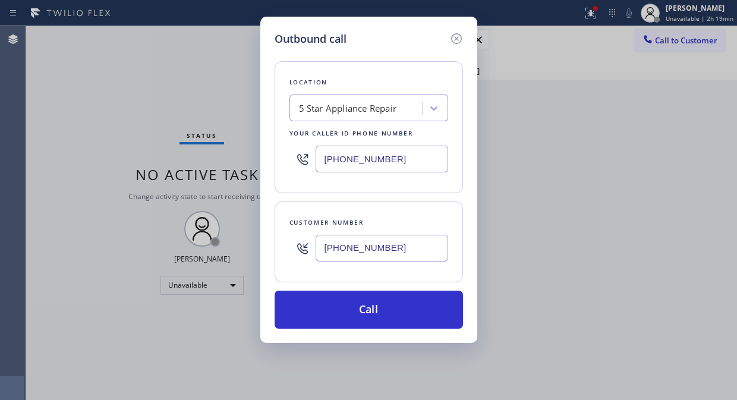
drag, startPoint x: 395, startPoint y: 308, endPoint x: 438, endPoint y: 222, distance: 95.5
click at [397, 309] on button "Call" at bounding box center [369, 310] width 188 height 38
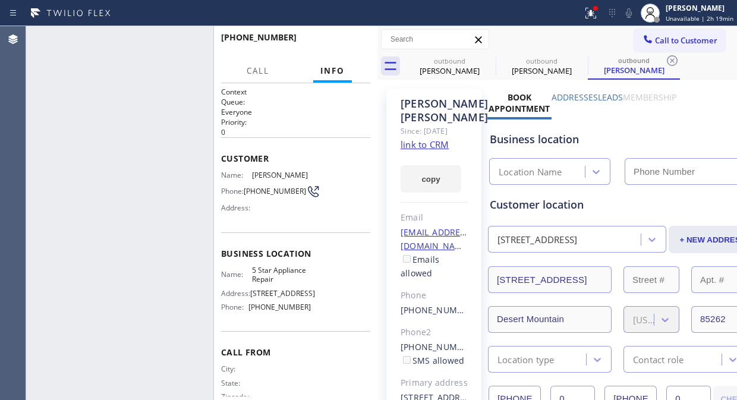
type input "[PHONE_NUMBER]"
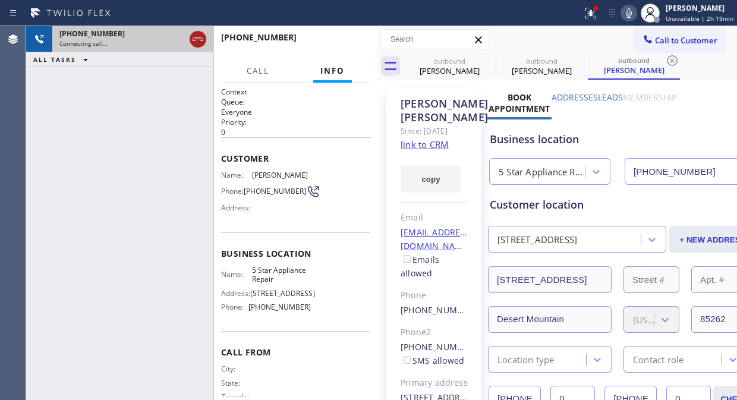
click at [193, 42] on icon at bounding box center [198, 39] width 14 height 14
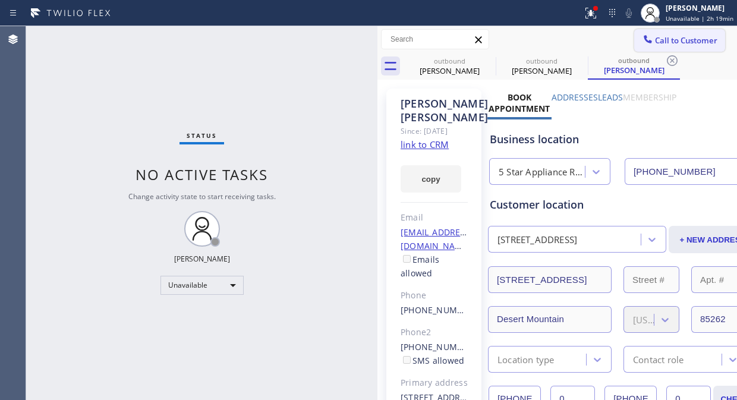
click at [661, 45] on span "Call to Customer" at bounding box center [686, 40] width 62 height 11
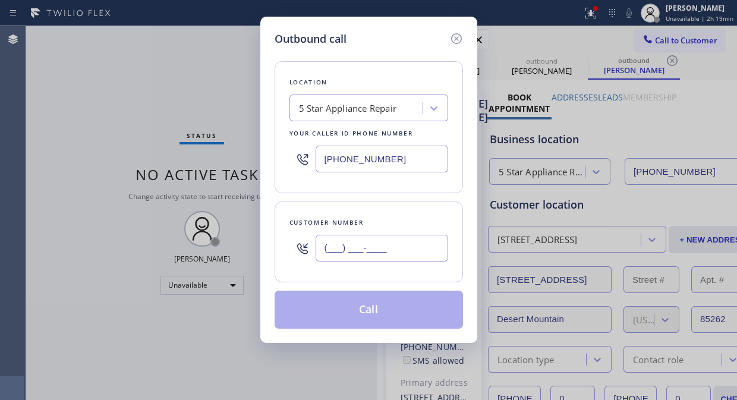
click at [328, 254] on input "(___) ___-____" at bounding box center [382, 248] width 133 height 27
paste input "623) 210-9382"
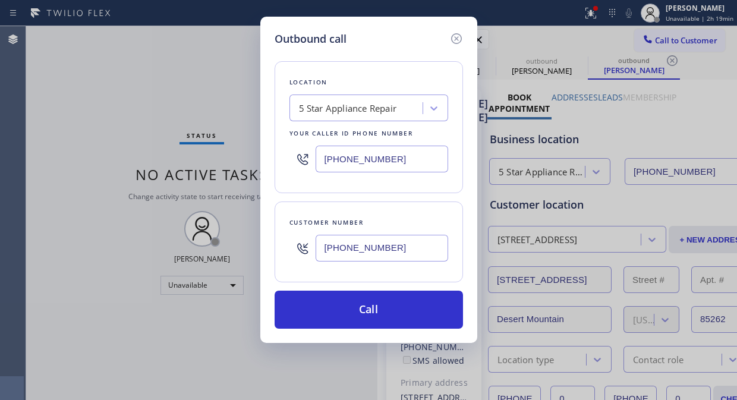
type input "(623) 210-9382"
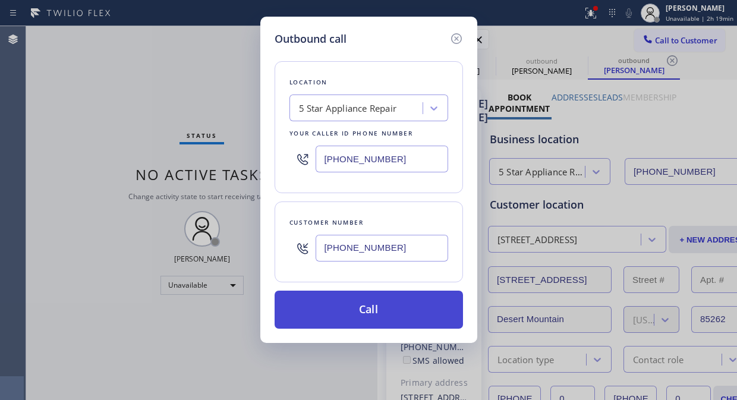
click at [389, 309] on button "Call" at bounding box center [369, 310] width 188 height 38
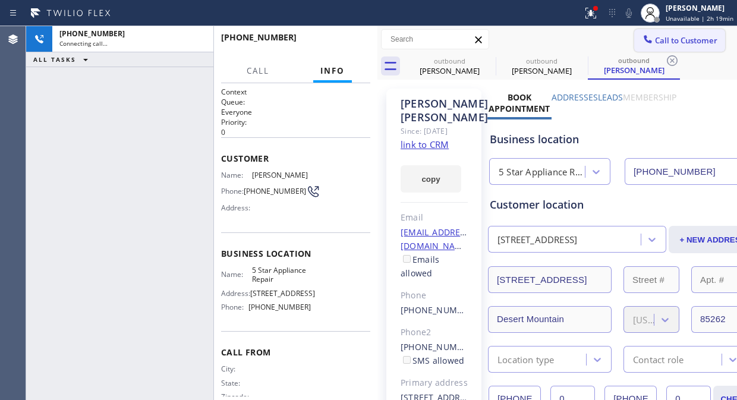
click at [658, 39] on span "Call to Customer" at bounding box center [686, 40] width 62 height 11
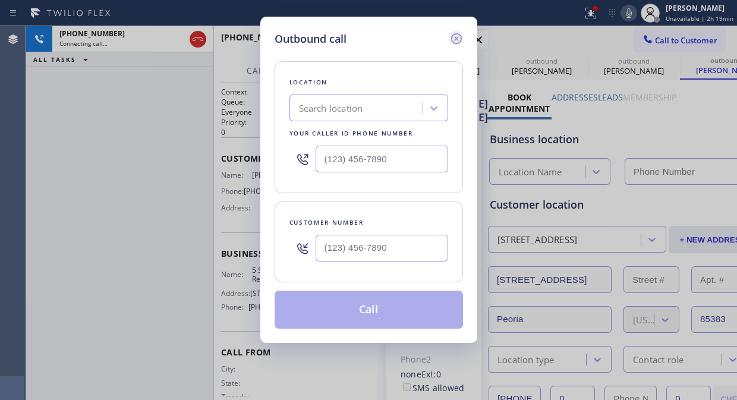
click at [456, 39] on icon at bounding box center [456, 38] width 11 height 11
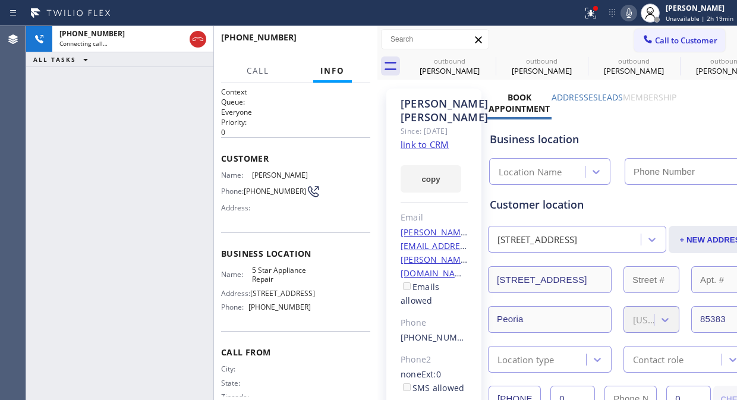
type input "[PHONE_NUMBER]"
drag, startPoint x: 373, startPoint y: 48, endPoint x: 320, endPoint y: 38, distance: 53.9
click at [370, 46] on div "+16232109382 Live | 00:05 HANG UP" at bounding box center [296, 42] width 164 height 33
click at [317, 37] on button "HANG UP" at bounding box center [342, 42] width 55 height 17
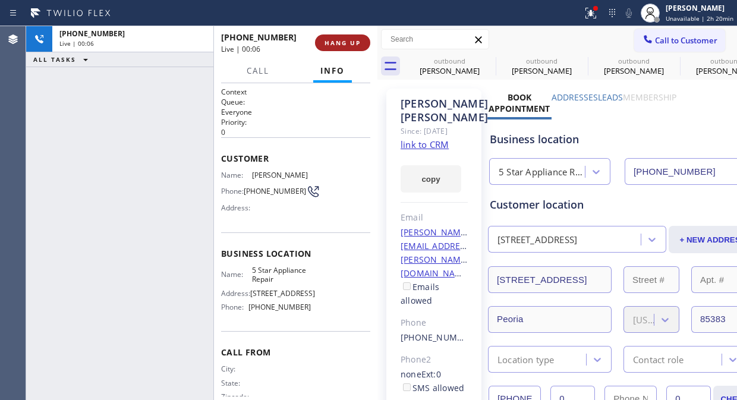
click at [334, 44] on span "HANG UP" at bounding box center [343, 43] width 36 height 8
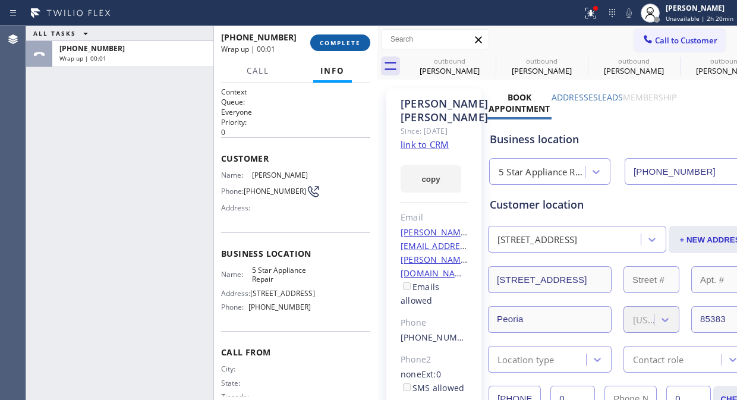
click at [334, 44] on span "COMPLETE" at bounding box center [340, 43] width 41 height 8
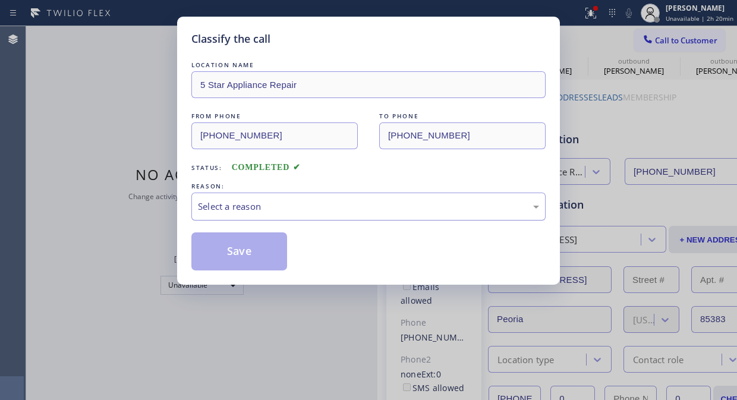
click at [375, 212] on div "Select a reason" at bounding box center [368, 207] width 341 height 14
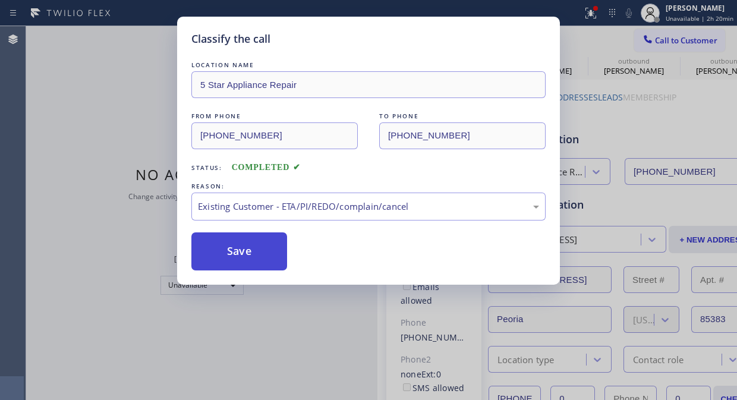
click at [245, 250] on button "Save" at bounding box center [239, 251] width 96 height 38
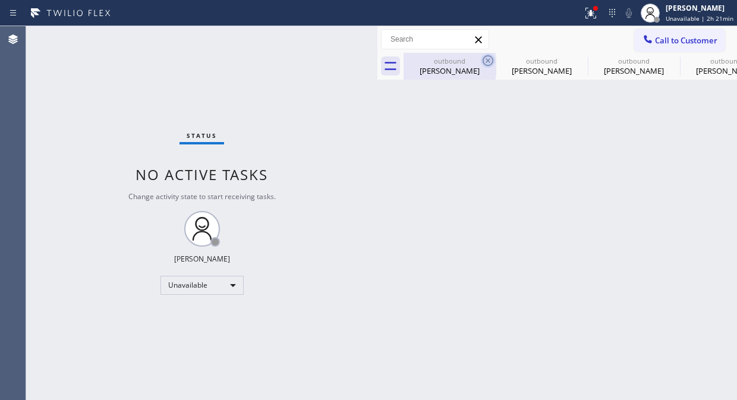
click at [490, 62] on icon at bounding box center [488, 61] width 14 height 14
click at [0, 0] on icon at bounding box center [0, 0] width 0 height 0
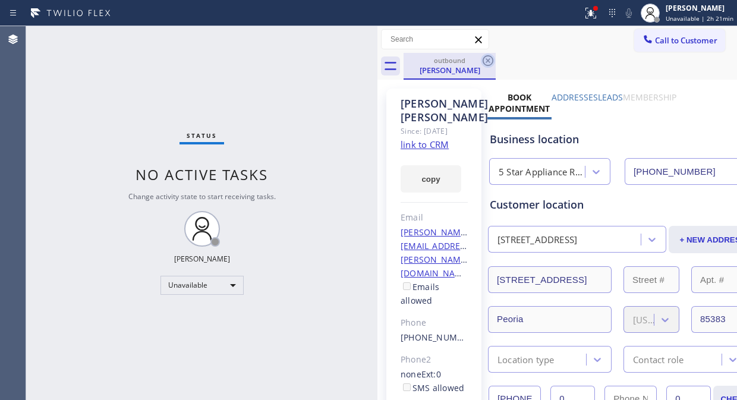
click at [491, 62] on icon at bounding box center [488, 61] width 14 height 14
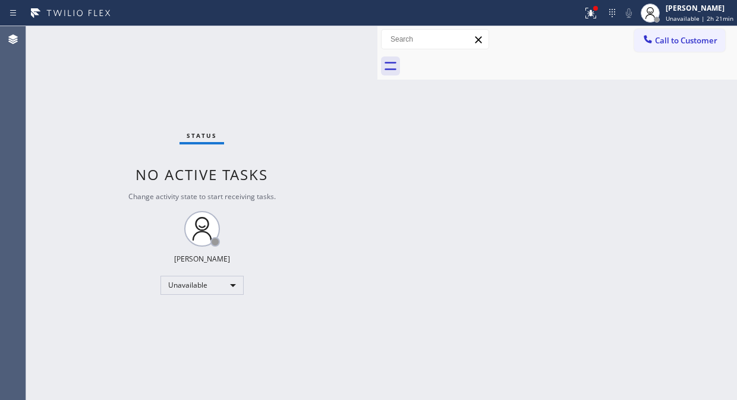
click at [491, 62] on div at bounding box center [571, 66] width 334 height 27
click at [595, 20] on button at bounding box center [591, 13] width 26 height 26
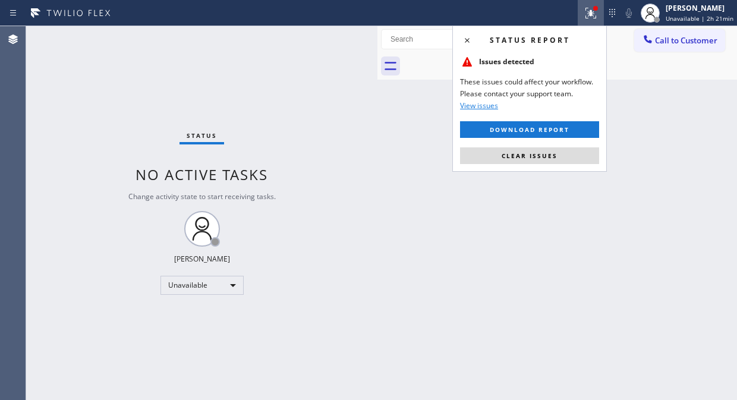
click at [543, 146] on div "Status report Issues detected These issues could affect your workflow. Please c…" at bounding box center [530, 99] width 155 height 146
drag, startPoint x: 555, startPoint y: 155, endPoint x: 538, endPoint y: 254, distance: 100.1
click at [555, 158] on span "Clear issues" at bounding box center [530, 156] width 56 height 8
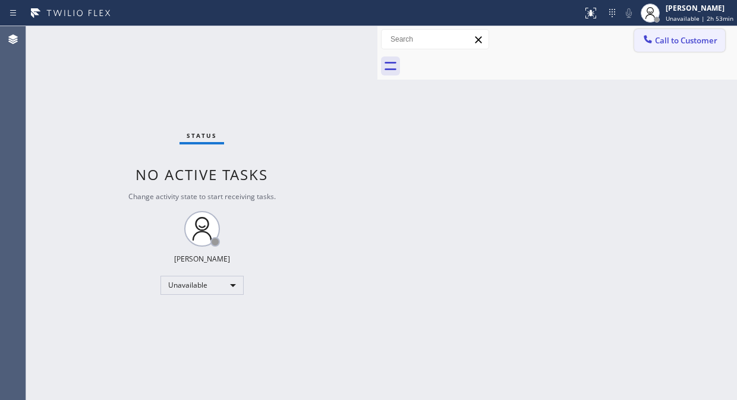
click at [718, 38] on span "Call to Customer" at bounding box center [686, 40] width 62 height 11
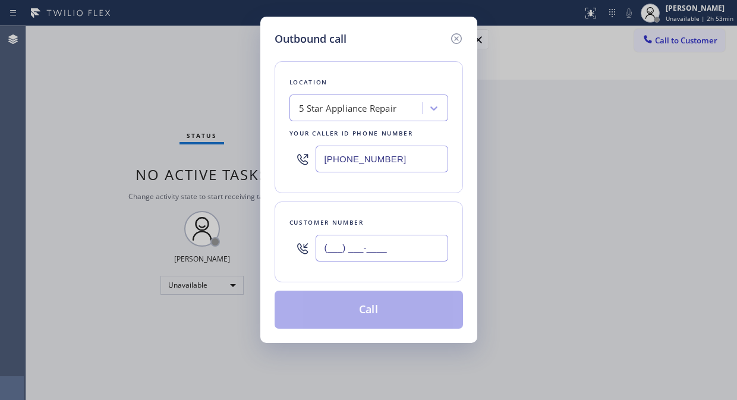
click at [337, 246] on input "(___) ___-____" at bounding box center [382, 248] width 133 height 27
paste input "714) 308-8398"
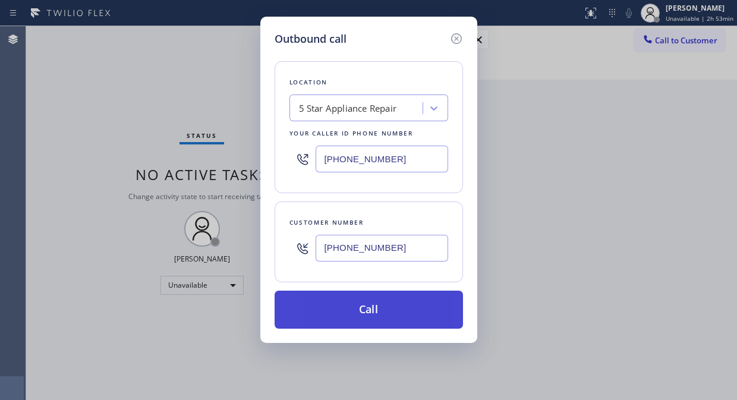
type input "(714) 308-8398"
click at [411, 316] on button "Call" at bounding box center [369, 310] width 188 height 38
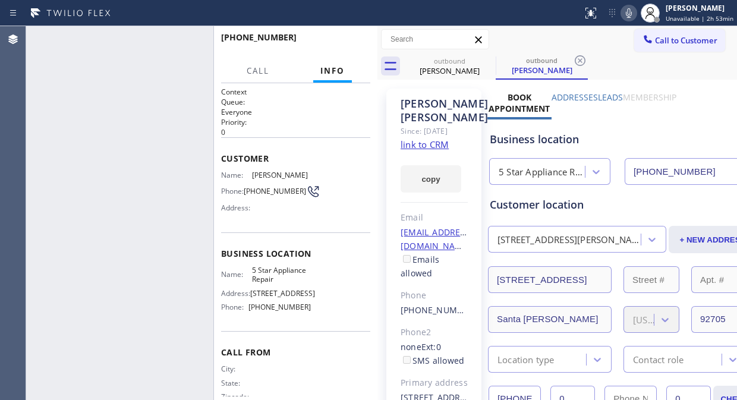
type input "[PHONE_NUMBER]"
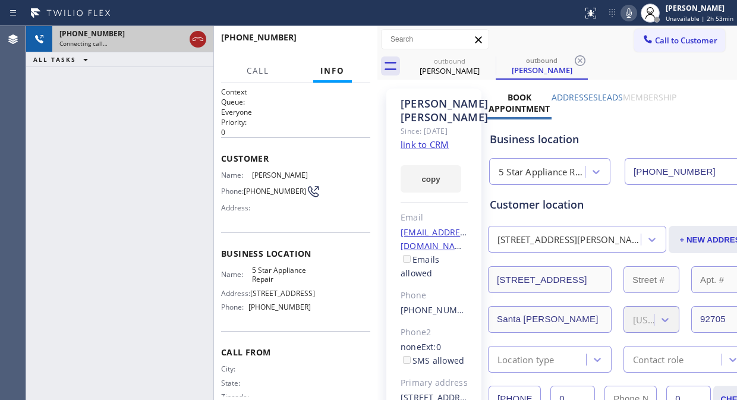
click at [194, 40] on icon at bounding box center [198, 39] width 14 height 14
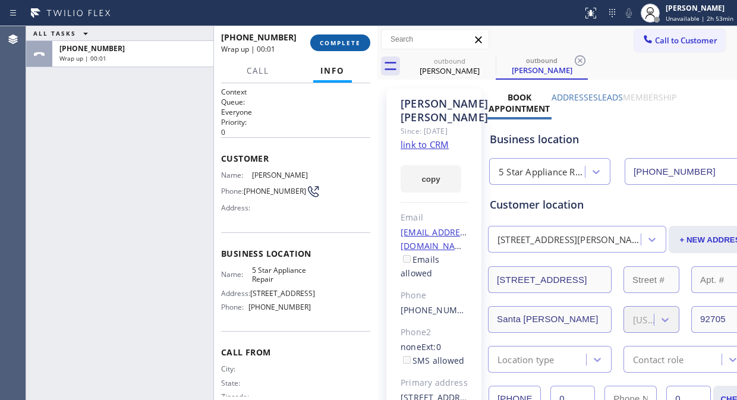
click at [335, 42] on span "COMPLETE" at bounding box center [340, 43] width 41 height 8
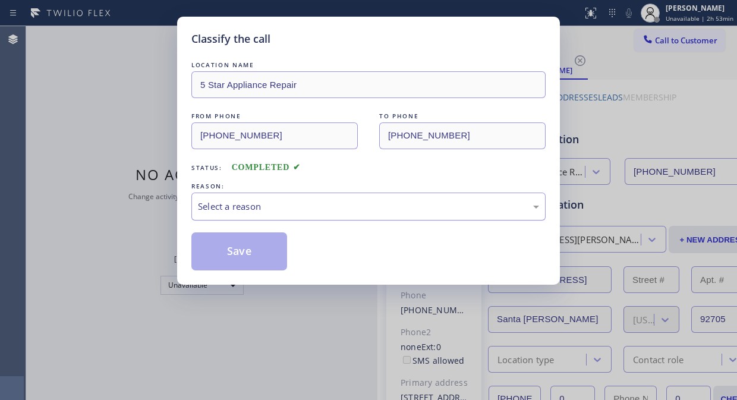
click at [306, 209] on div "Select a reason" at bounding box center [368, 207] width 341 height 14
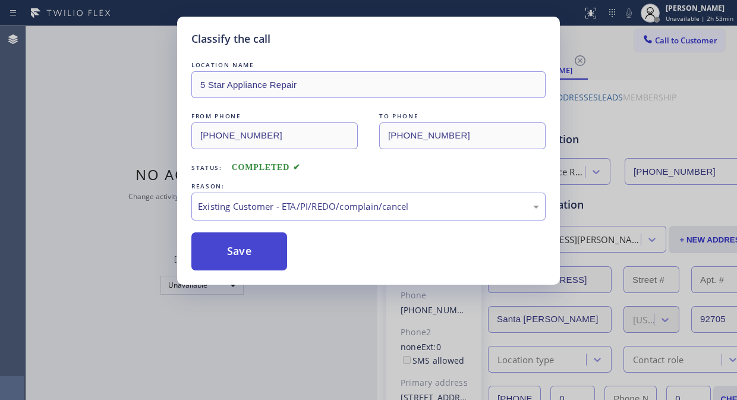
click at [256, 254] on button "Save" at bounding box center [239, 251] width 96 height 38
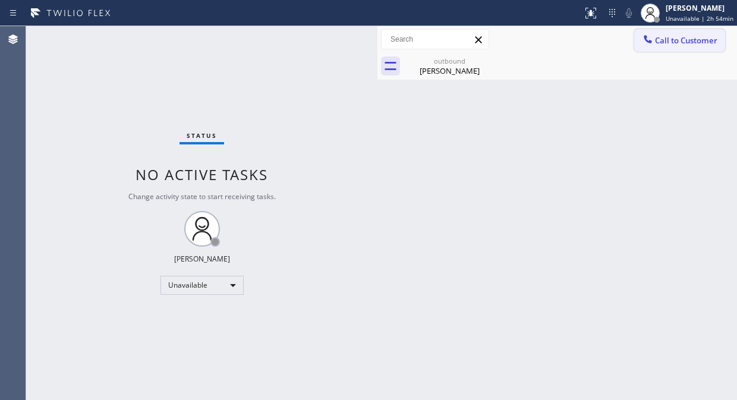
click at [677, 45] on button "Call to Customer" at bounding box center [679, 40] width 91 height 23
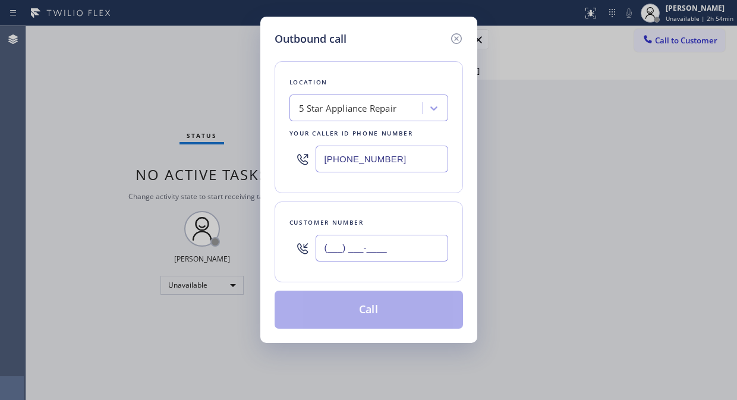
click at [384, 240] on input "(___) ___-____" at bounding box center [382, 248] width 133 height 27
paste input "424) 322-8816"
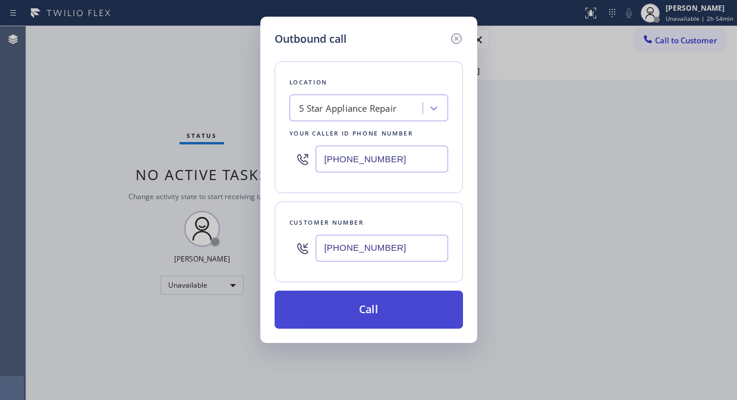
type input "(424) 322-8816"
click at [401, 316] on button "Call" at bounding box center [369, 310] width 188 height 38
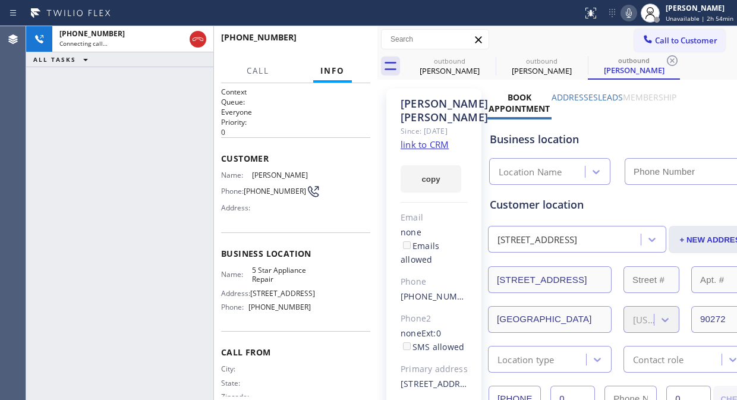
type input "[PHONE_NUMBER]"
drag, startPoint x: 199, startPoint y: 45, endPoint x: 429, endPoint y: 34, distance: 230.9
click at [200, 45] on icon at bounding box center [198, 39] width 14 height 14
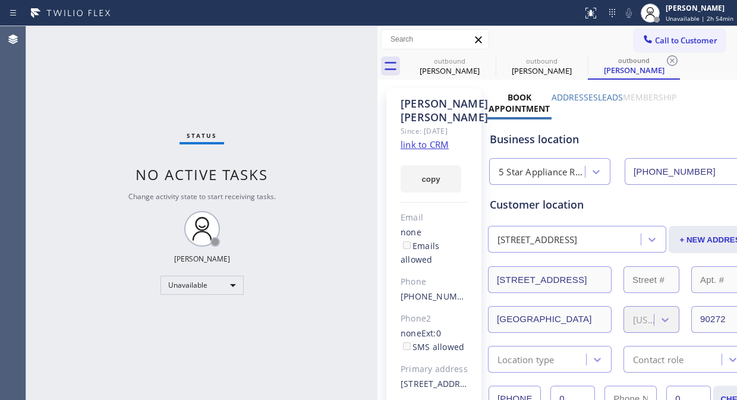
click at [658, 46] on button "Call to Customer" at bounding box center [679, 40] width 91 height 23
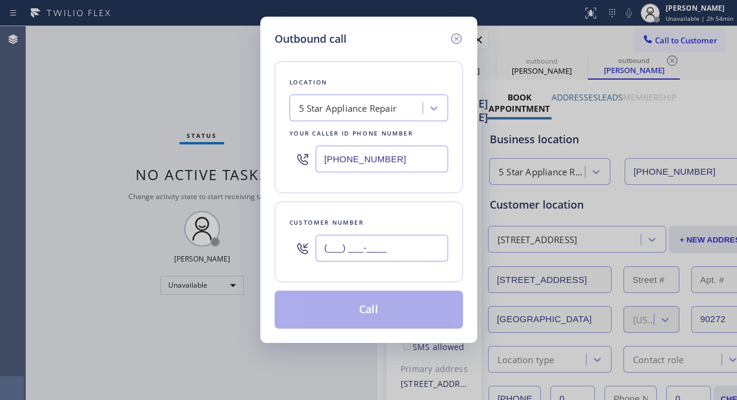
paste input "480) 206-9674"
click at [328, 253] on input "(480) 206-9674" at bounding box center [382, 248] width 133 height 27
paste input "text"
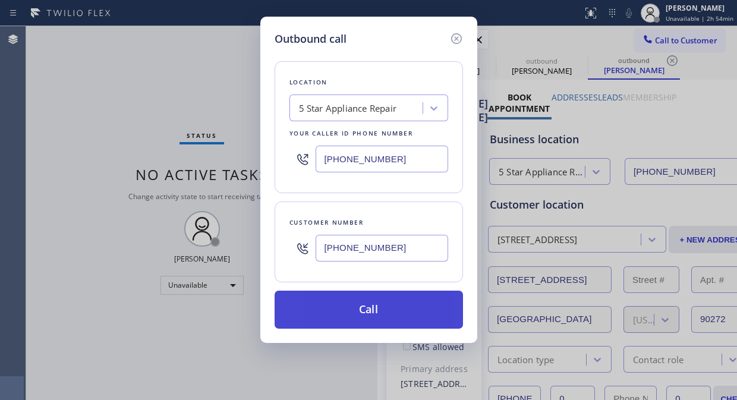
type input "(480) 206-9674"
click at [375, 306] on button "Call" at bounding box center [369, 310] width 188 height 38
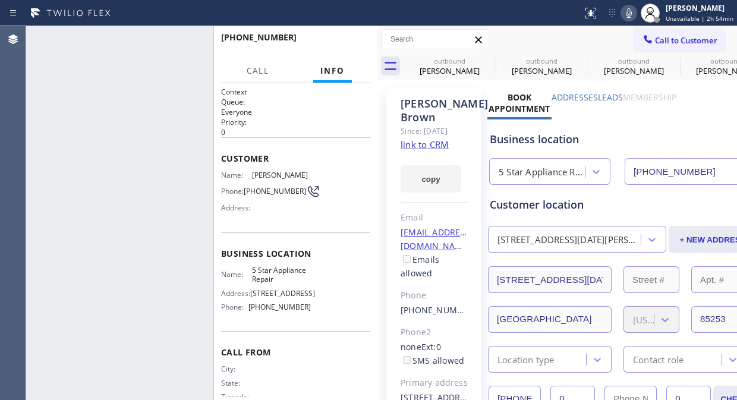
type input "[PHONE_NUMBER]"
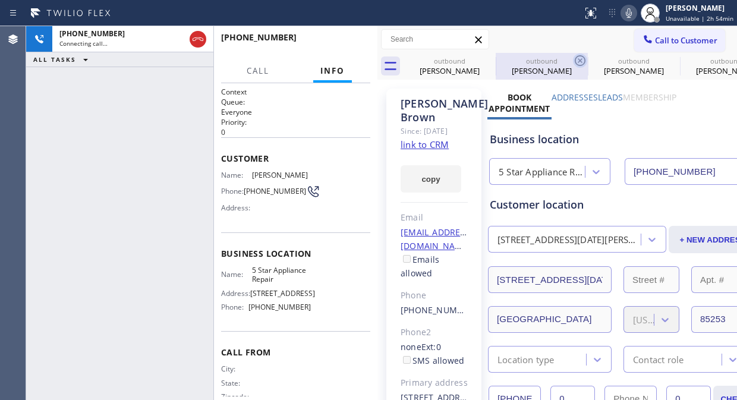
click at [0, 0] on icon at bounding box center [0, 0] width 0 height 0
click at [575, 60] on icon at bounding box center [580, 60] width 11 height 11
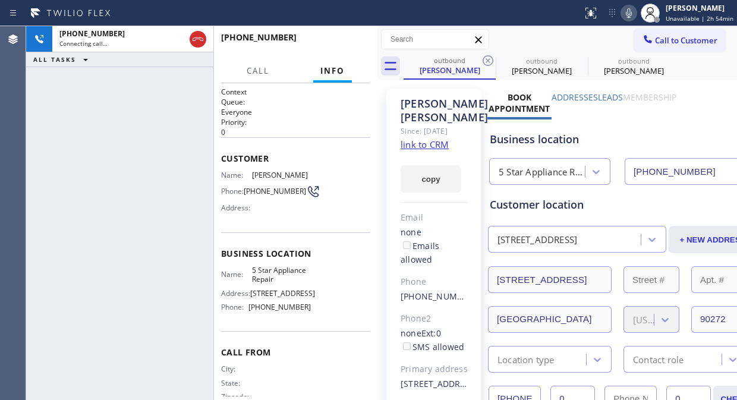
click at [488, 60] on icon at bounding box center [488, 60] width 11 height 11
click at [0, 0] on icon at bounding box center [0, 0] width 0 height 0
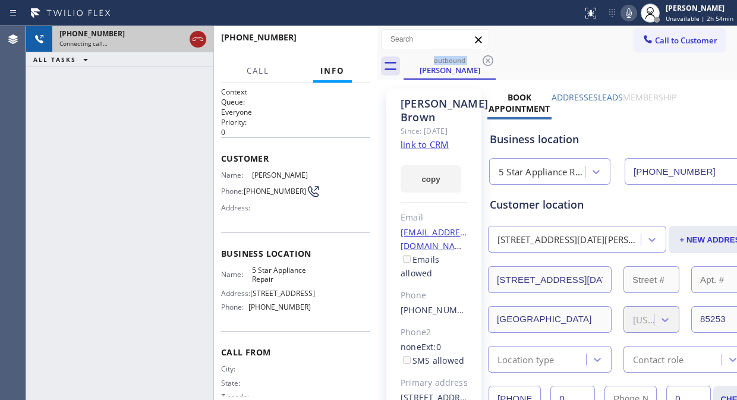
click at [196, 44] on icon at bounding box center [198, 39] width 14 height 14
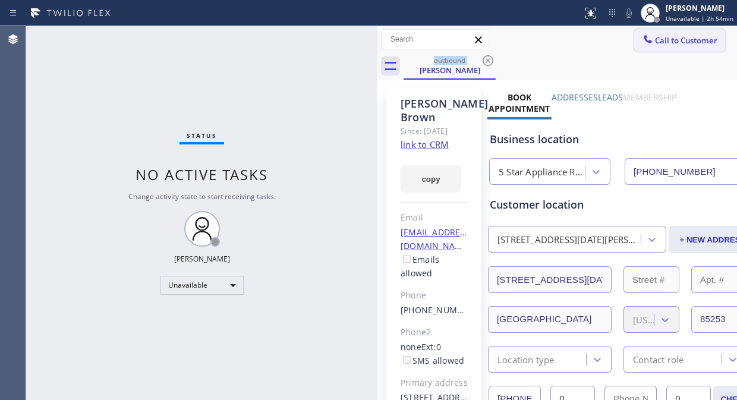
click at [666, 48] on button "Call to Customer" at bounding box center [679, 40] width 91 height 23
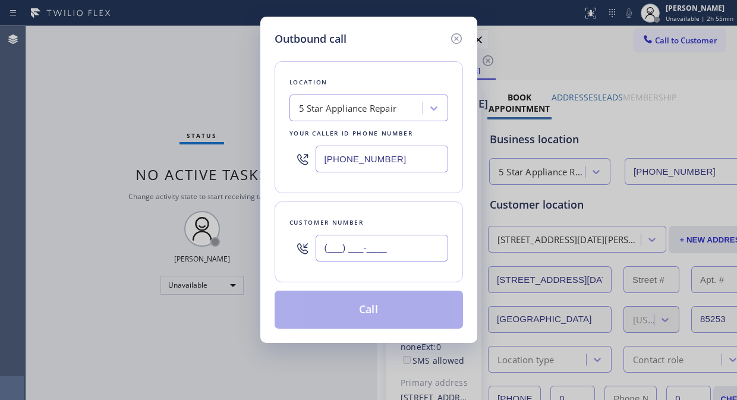
click at [323, 256] on input "(___) ___-____" at bounding box center [382, 248] width 133 height 27
paste input "805) 822-7456"
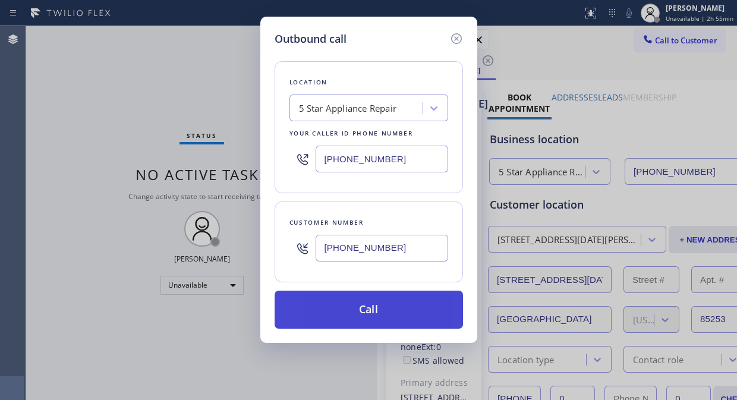
type input "(805) 822-7456"
click at [419, 315] on button "Call" at bounding box center [369, 310] width 188 height 38
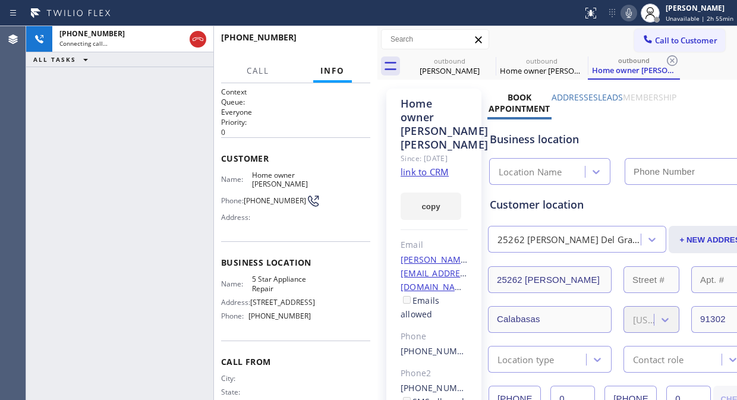
type input "[PHONE_NUMBER]"
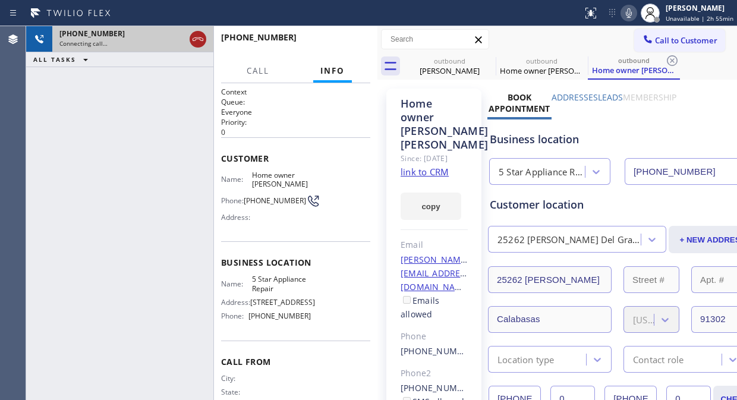
click at [202, 37] on icon at bounding box center [198, 39] width 14 height 14
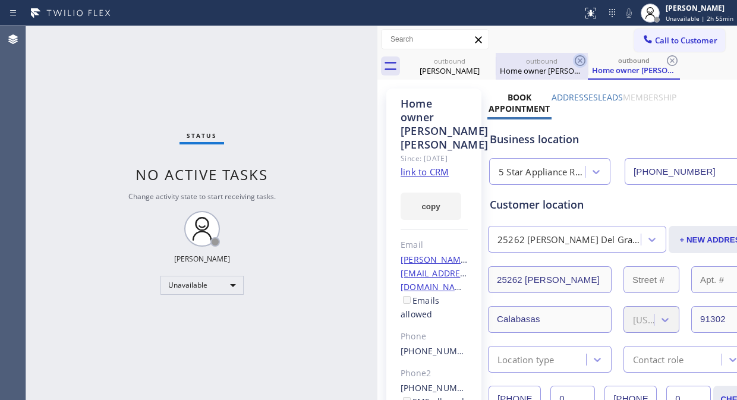
click at [0, 0] on icon at bounding box center [0, 0] width 0 height 0
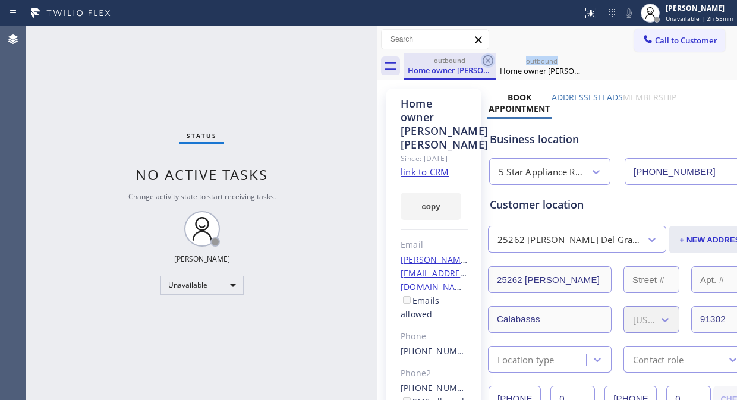
click at [488, 58] on icon at bounding box center [488, 61] width 14 height 14
click at [0, 0] on icon at bounding box center [0, 0] width 0 height 0
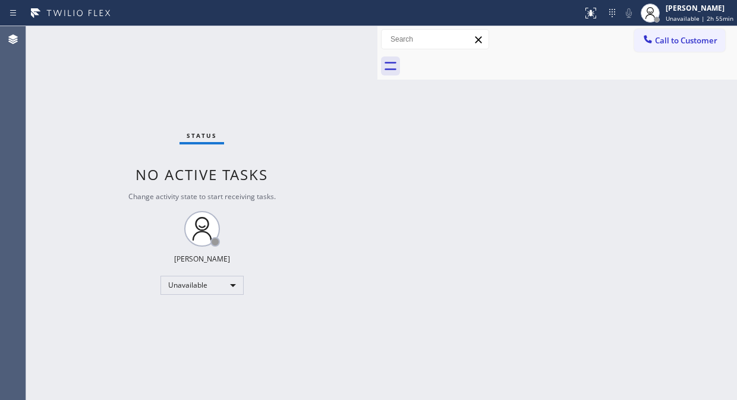
click at [488, 58] on div at bounding box center [571, 66] width 334 height 27
click at [687, 40] on span "Call to Customer" at bounding box center [686, 40] width 62 height 11
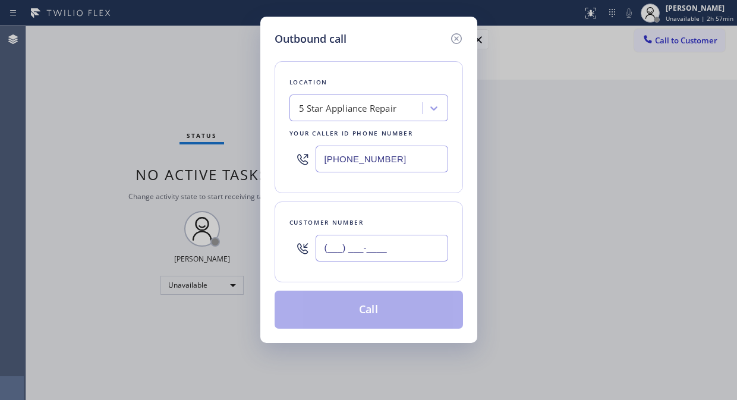
click at [352, 253] on input "(___) ___-____" at bounding box center [382, 248] width 133 height 27
paste input "347) 693-1965"
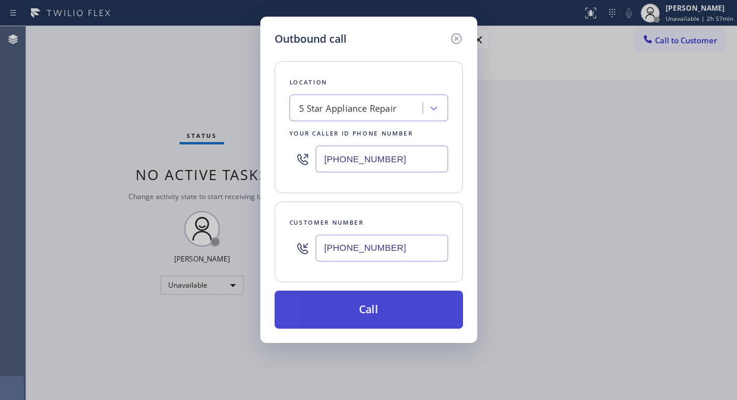
type input "(347) 693-1965"
click at [369, 306] on button "Call" at bounding box center [369, 310] width 188 height 38
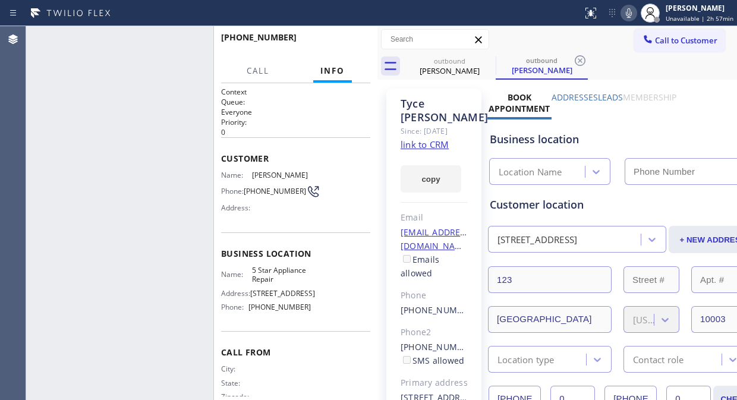
type input "[PHONE_NUMBER]"
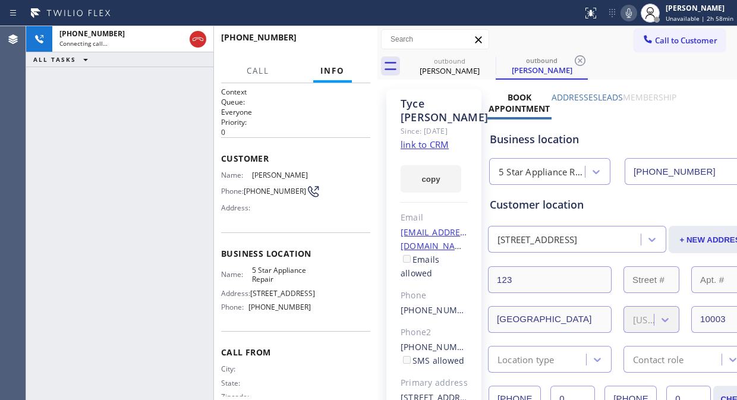
click at [548, 14] on div at bounding box center [291, 13] width 573 height 19
click at [69, 131] on div "+13476931965 Connecting call… ALL TASKS ALL TASKS ACTIVE TASKS TASKS IN WRAP UP" at bounding box center [119, 213] width 187 height 374
click at [338, 39] on span "HANG UP" at bounding box center [343, 43] width 36 height 8
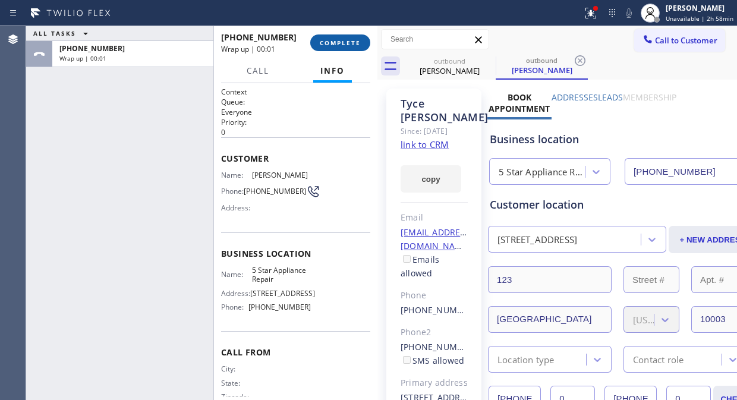
click at [340, 43] on span "COMPLETE" at bounding box center [340, 43] width 41 height 8
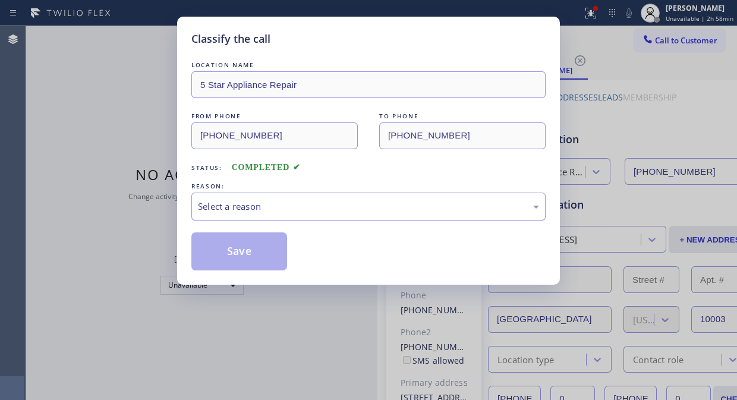
click at [398, 211] on div "Select a reason" at bounding box center [368, 207] width 341 height 14
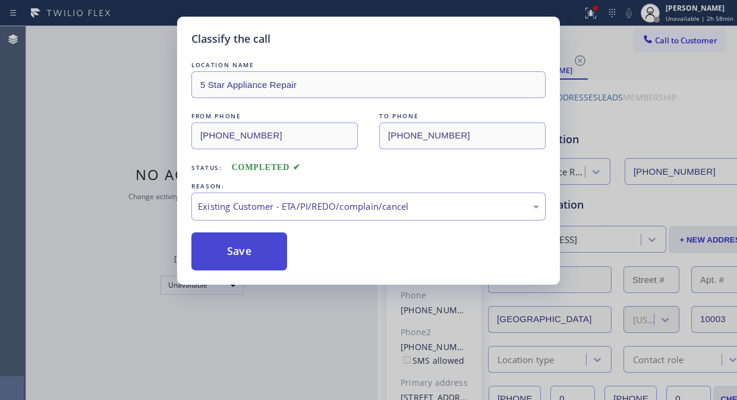
click at [202, 246] on button "Save" at bounding box center [239, 251] width 96 height 38
click at [227, 243] on button "Save" at bounding box center [239, 251] width 96 height 38
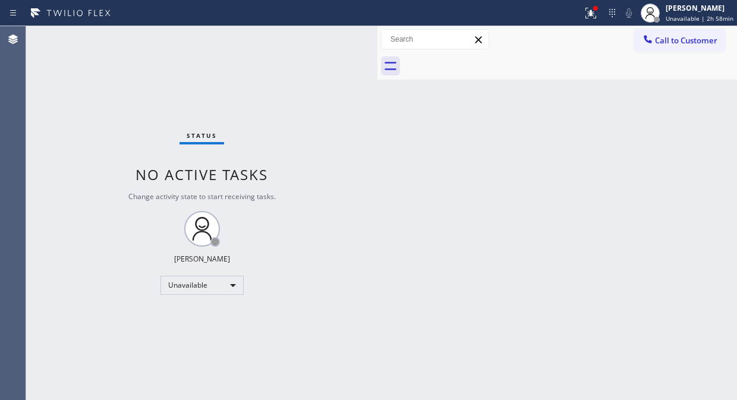
drag, startPoint x: 697, startPoint y: 37, endPoint x: 389, endPoint y: 208, distance: 352.4
click at [697, 37] on span "Call to Customer" at bounding box center [686, 40] width 62 height 11
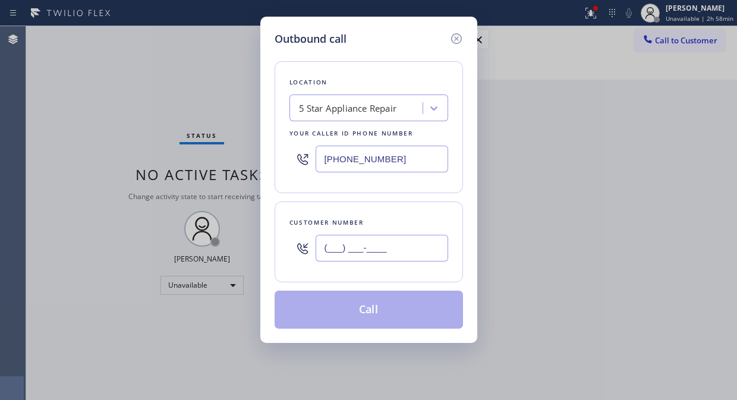
click at [337, 245] on input "(___) ___-____" at bounding box center [382, 248] width 133 height 27
paste input "480) 206-9674"
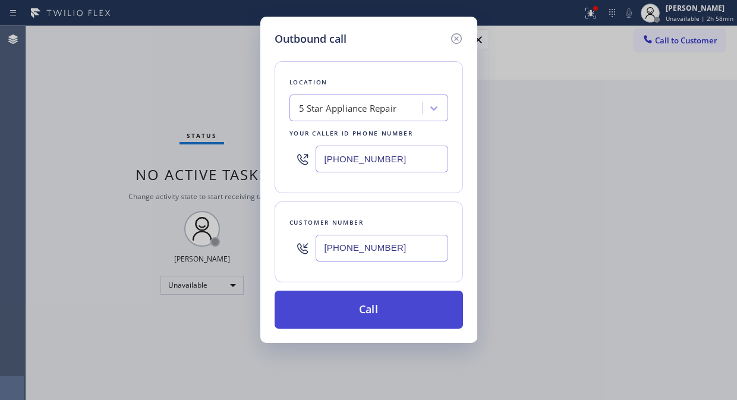
type input "(480) 206-9674"
click at [370, 312] on button "Call" at bounding box center [369, 310] width 188 height 38
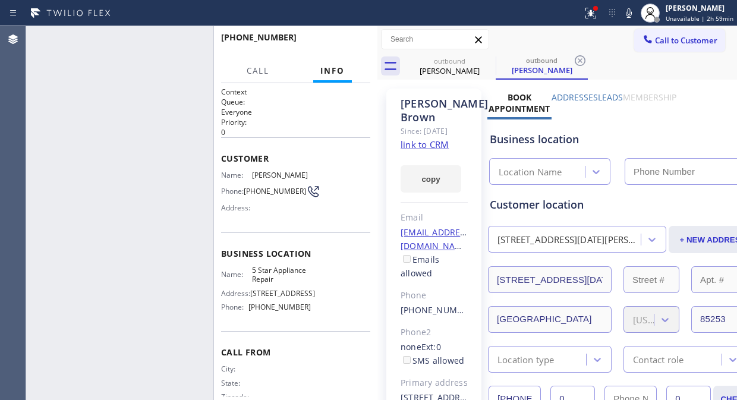
type input "(855) 731-4952"
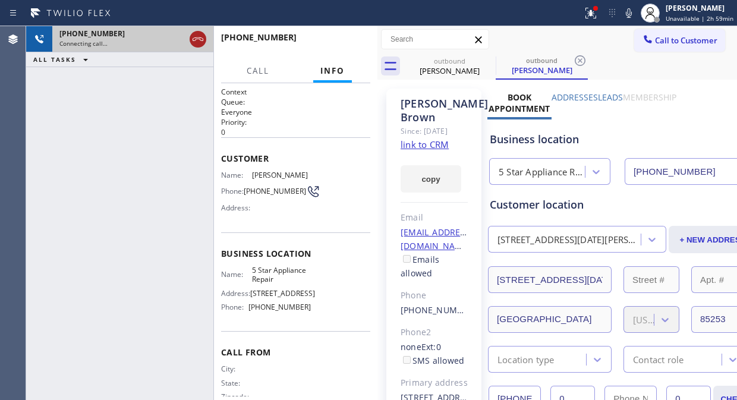
click at [195, 39] on icon at bounding box center [198, 39] width 14 height 14
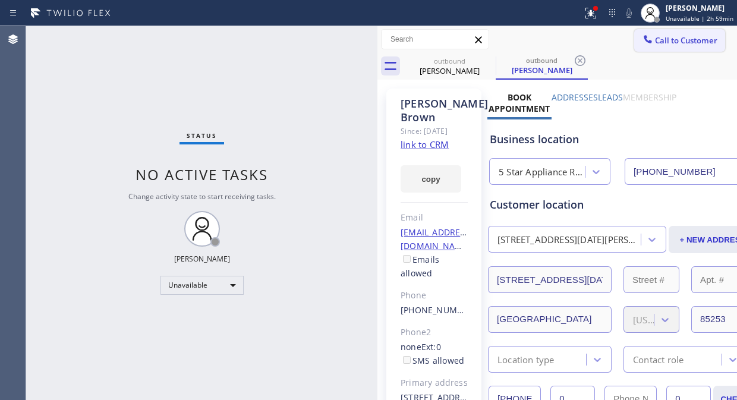
click at [670, 39] on span "Call to Customer" at bounding box center [686, 40] width 62 height 11
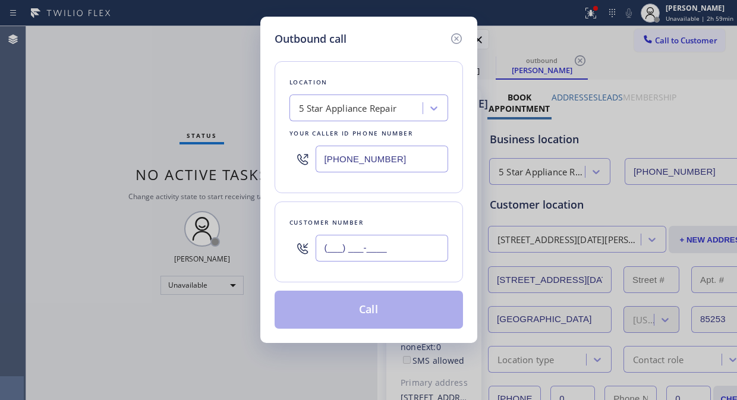
click at [323, 250] on input "(___) ___-____" at bounding box center [382, 248] width 133 height 27
paste input "310) 838-1323"
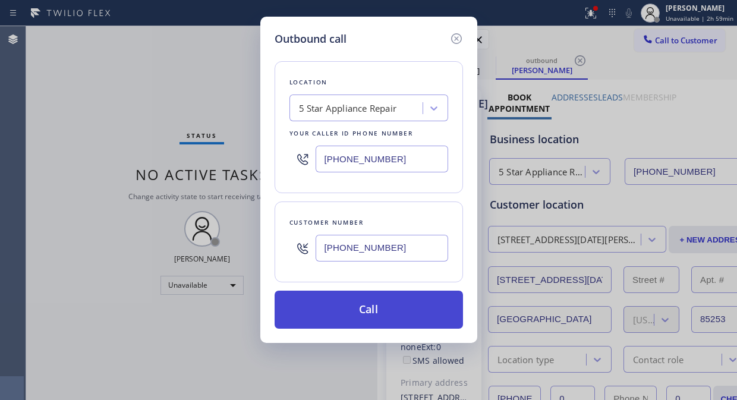
type input "(310) 838-1323"
click at [384, 316] on button "Call" at bounding box center [369, 310] width 188 height 38
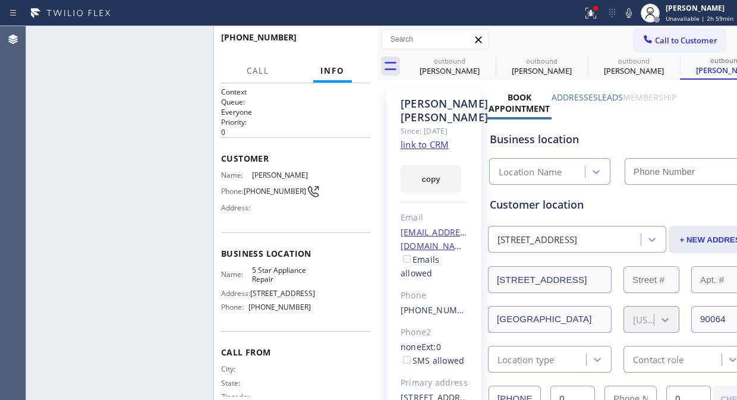
type input "[PHONE_NUMBER]"
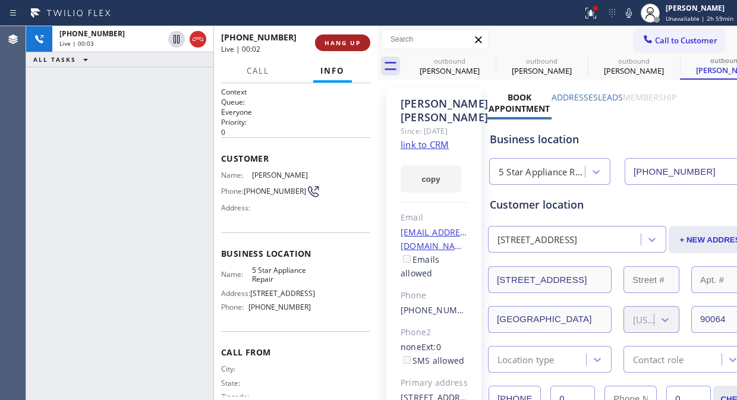
click at [334, 43] on span "HANG UP" at bounding box center [343, 43] width 36 height 8
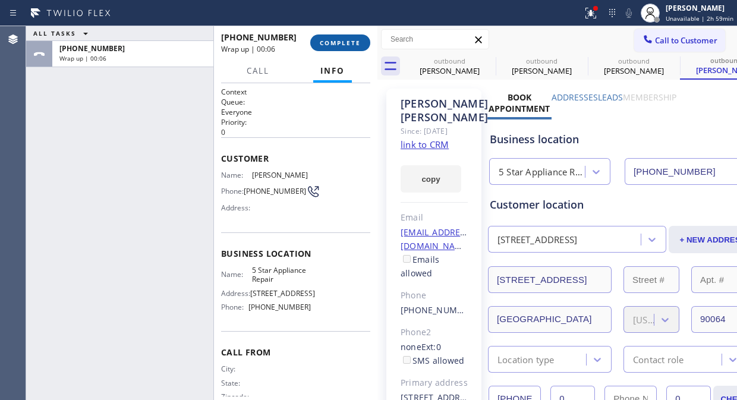
click at [341, 44] on span "COMPLETE" at bounding box center [340, 43] width 41 height 8
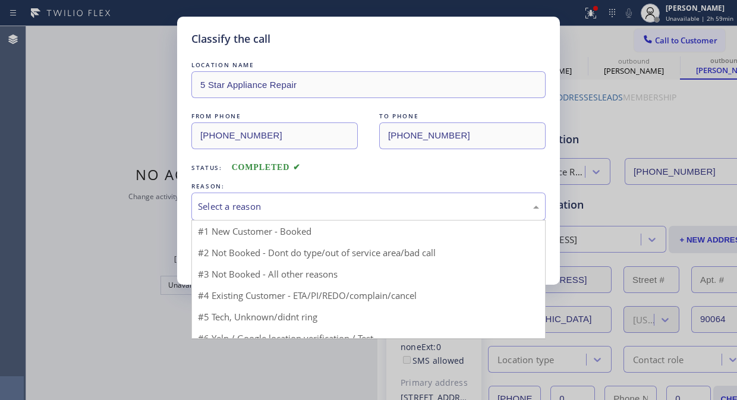
drag, startPoint x: 362, startPoint y: 200, endPoint x: 362, endPoint y: 212, distance: 11.9
click at [362, 205] on div "Select a reason" at bounding box center [368, 207] width 341 height 14
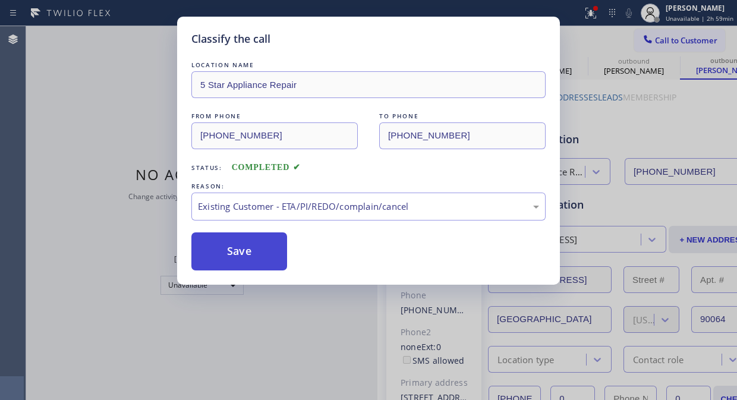
click at [272, 249] on button "Save" at bounding box center [239, 251] width 96 height 38
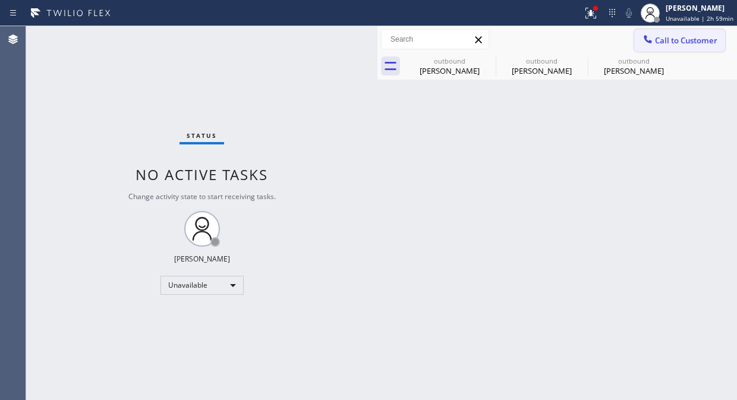
click at [690, 38] on span "Call to Customer" at bounding box center [686, 40] width 62 height 11
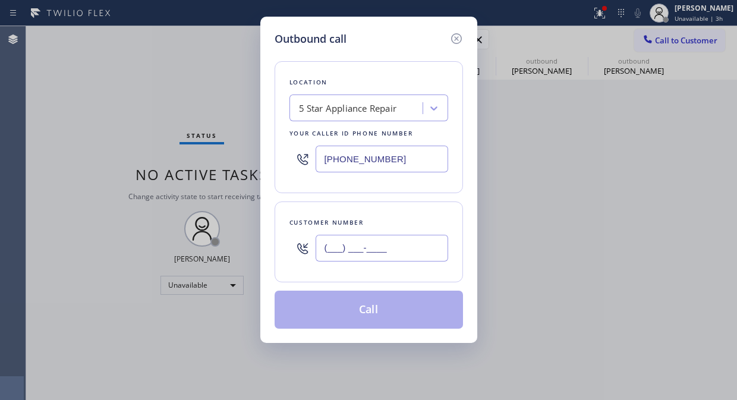
click at [403, 256] on input "(___) ___-____" at bounding box center [382, 248] width 133 height 27
paste input "858) 336-7196"
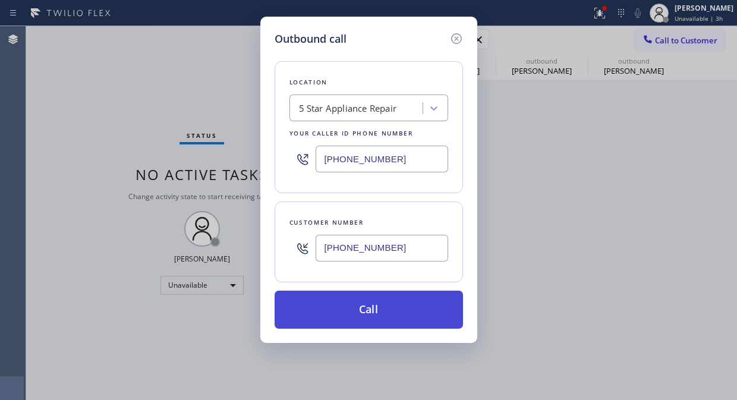
type input "(858) 336-7196"
click at [393, 301] on button "Call" at bounding box center [369, 310] width 188 height 38
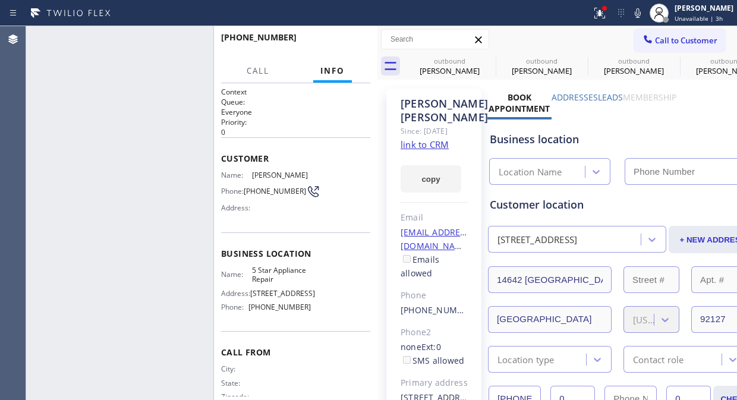
type input "[PHONE_NUMBER]"
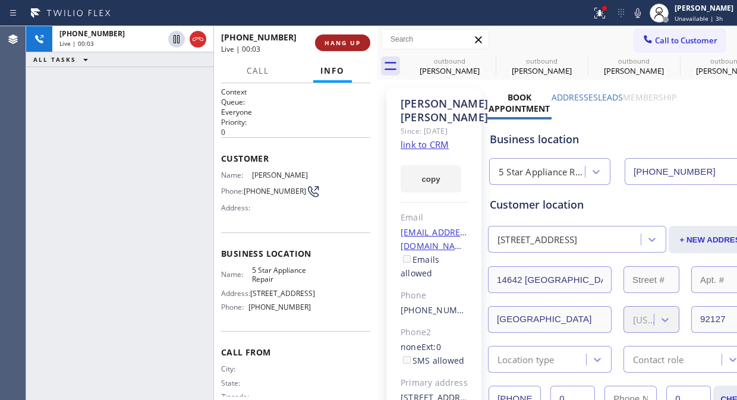
click at [348, 40] on span "HANG UP" at bounding box center [343, 43] width 36 height 8
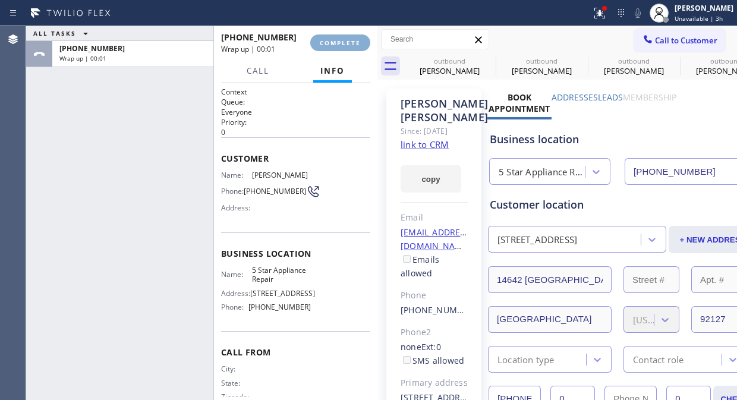
click at [348, 43] on span "COMPLETE" at bounding box center [340, 43] width 41 height 8
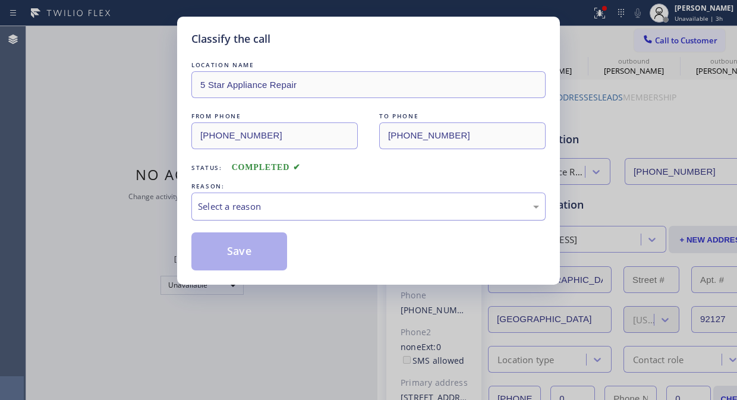
click at [350, 212] on div "Select a reason" at bounding box center [368, 207] width 341 height 14
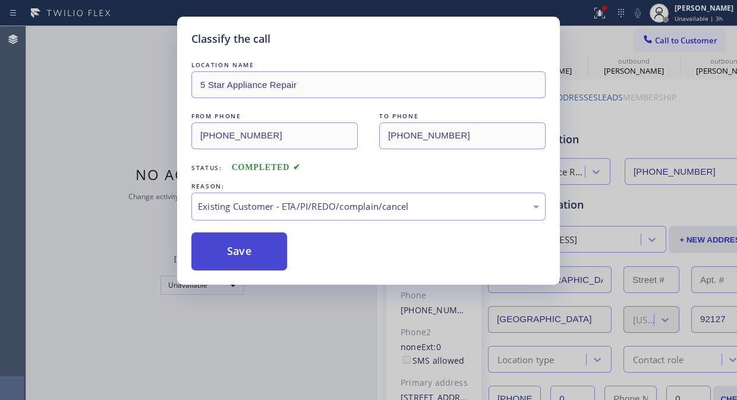
click at [269, 250] on button "Save" at bounding box center [239, 251] width 96 height 38
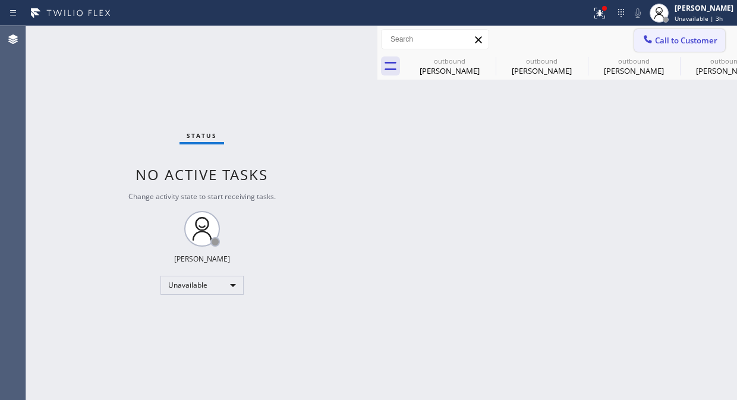
click at [678, 42] on span "Call to Customer" at bounding box center [686, 40] width 62 height 11
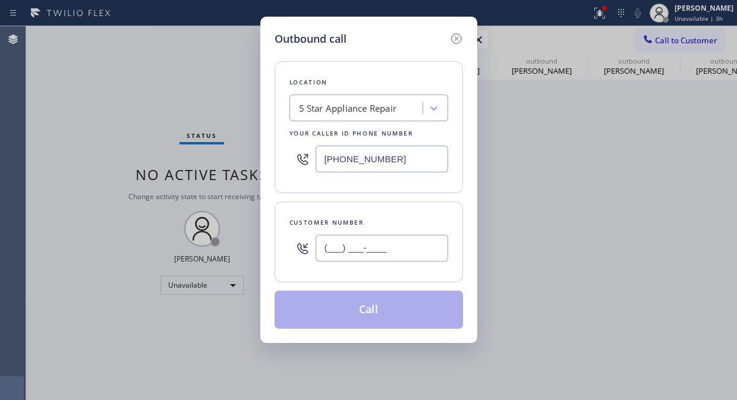
click at [388, 247] on input "(___) ___-____" at bounding box center [382, 248] width 133 height 27
paste input "602) 626-8586"
type input "(602) 626-8586"
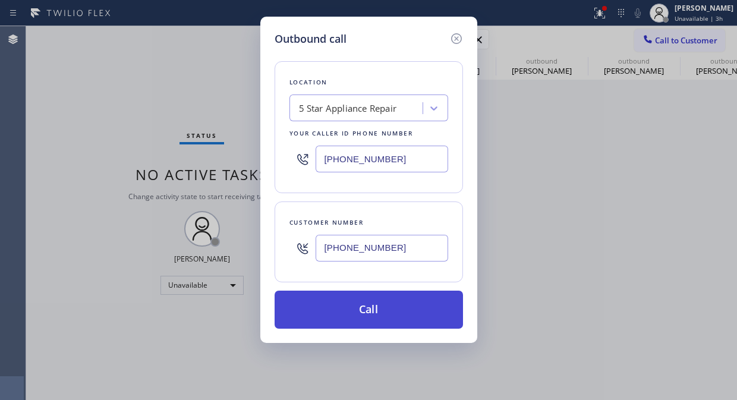
click at [414, 318] on button "Call" at bounding box center [369, 310] width 188 height 38
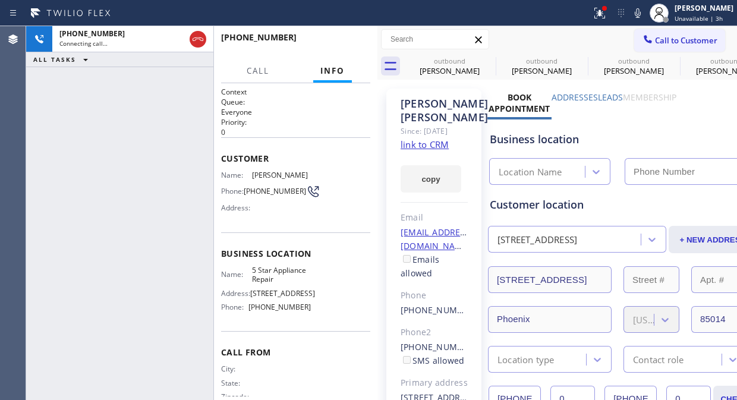
type input "[PHONE_NUMBER]"
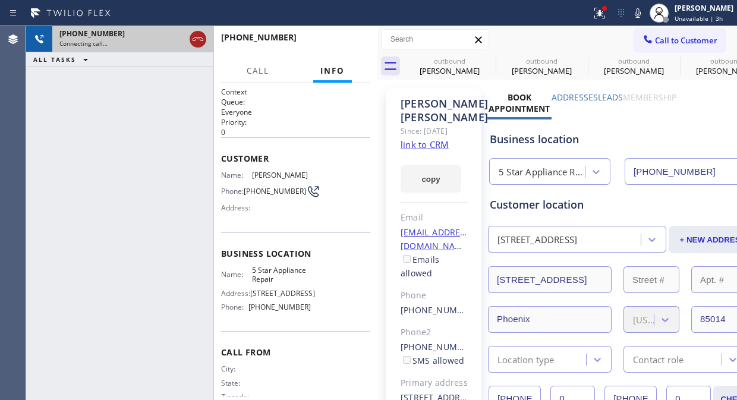
click at [201, 44] on icon at bounding box center [198, 39] width 14 height 14
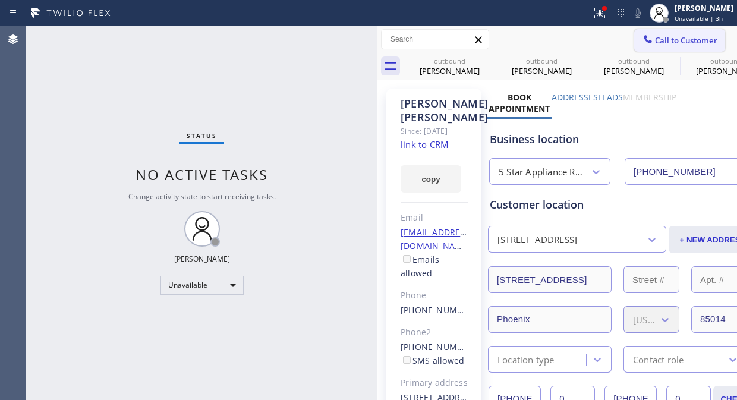
click at [655, 36] on span "Call to Customer" at bounding box center [686, 40] width 62 height 11
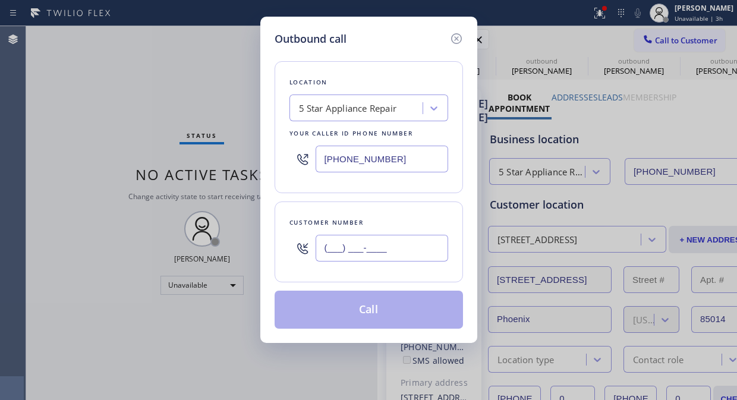
click at [320, 254] on input "(___) ___-____" at bounding box center [382, 248] width 133 height 27
paste input "323) 972-1431"
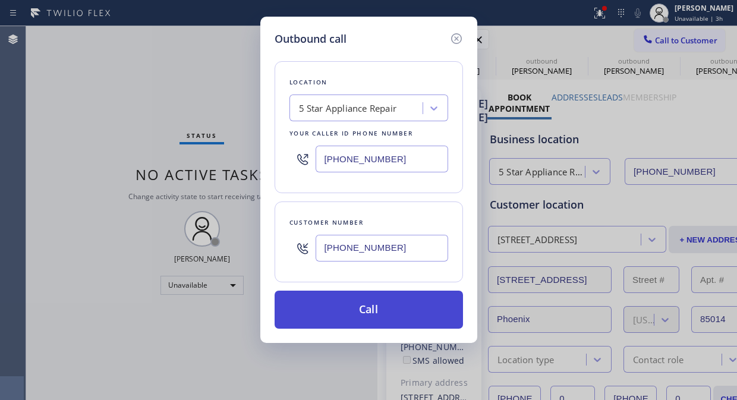
type input "(323) 972-1431"
click at [371, 307] on button "Call" at bounding box center [369, 310] width 188 height 38
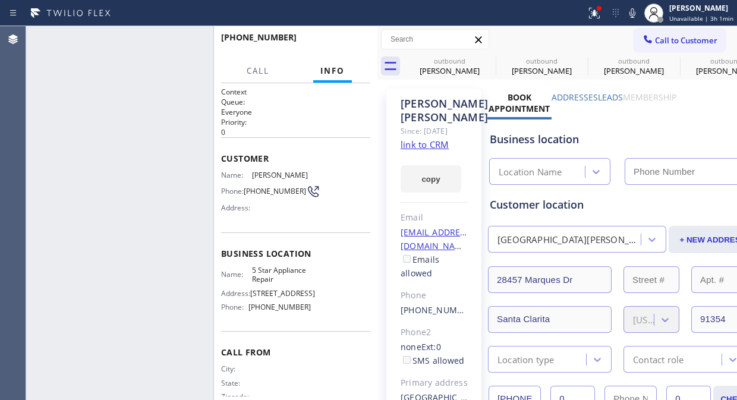
type input "[PHONE_NUMBER]"
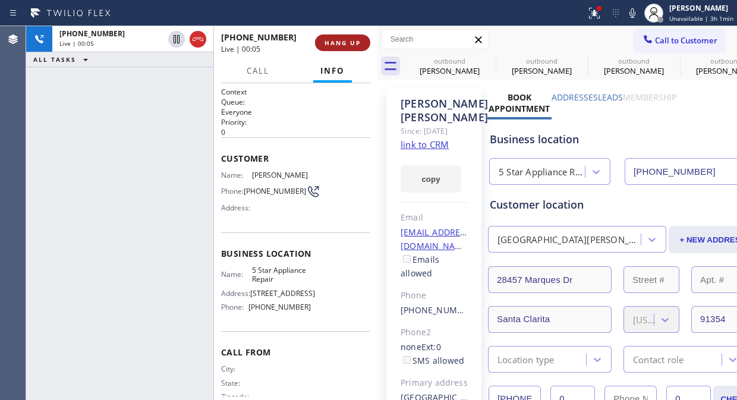
click at [334, 48] on button "HANG UP" at bounding box center [342, 42] width 55 height 17
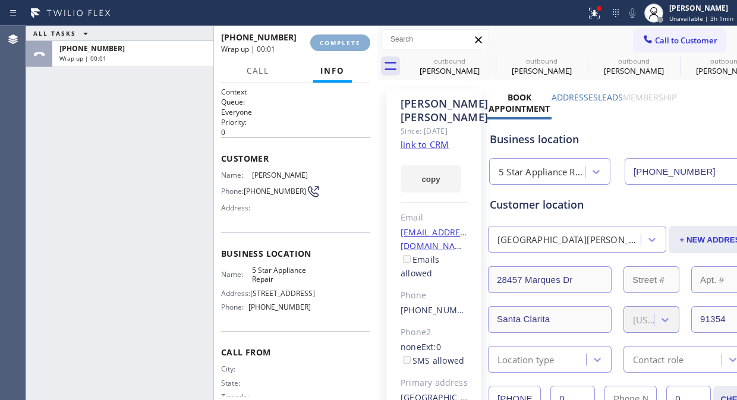
click at [334, 48] on button "COMPLETE" at bounding box center [340, 42] width 60 height 17
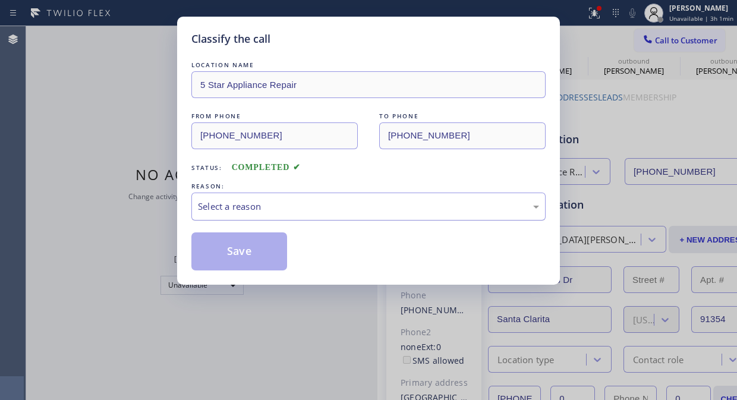
click at [336, 213] on div "Select a reason" at bounding box center [368, 207] width 341 height 14
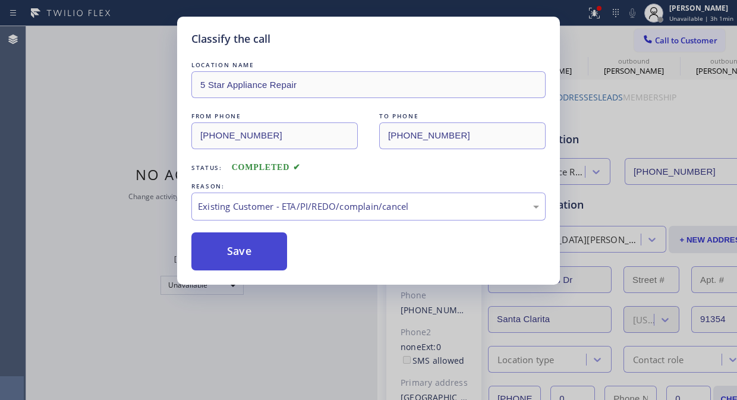
click at [265, 263] on button "Save" at bounding box center [239, 251] width 96 height 38
click at [663, 40] on span "Call to Customer" at bounding box center [686, 40] width 62 height 11
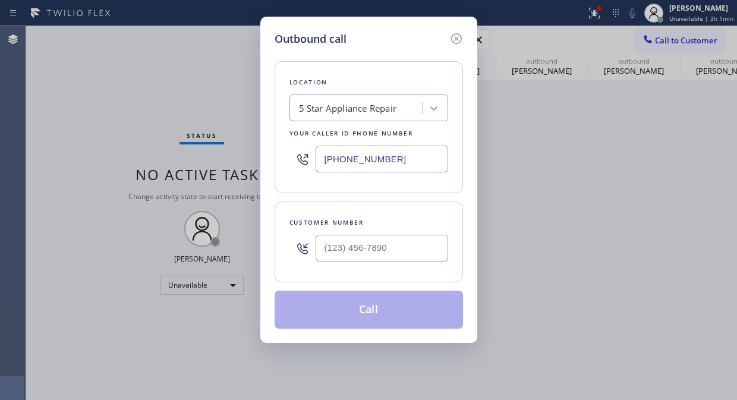
click at [663, 40] on div "Outbound call Location 5 Star Appliance Repair Your caller id phone number (855…" at bounding box center [368, 200] width 737 height 400
click at [395, 243] on input "(___) ___-____" at bounding box center [382, 248] width 133 height 27
paste input "602) 509-0495"
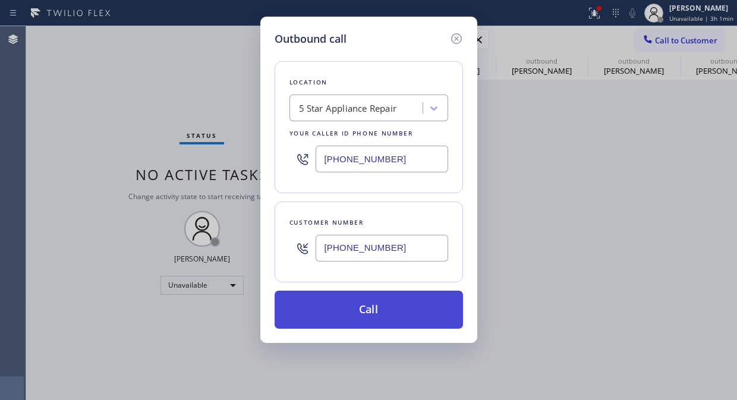
type input "(602) 509-0495"
click at [402, 310] on button "Call" at bounding box center [369, 310] width 188 height 38
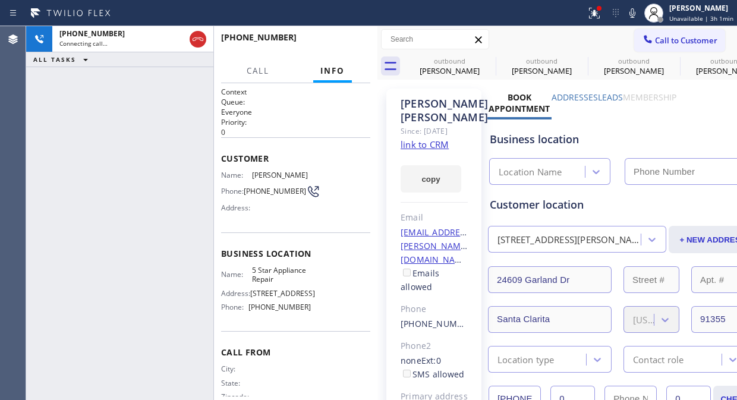
type input "[PHONE_NUMBER]"
click at [349, 45] on span "HANG UP" at bounding box center [343, 43] width 36 height 8
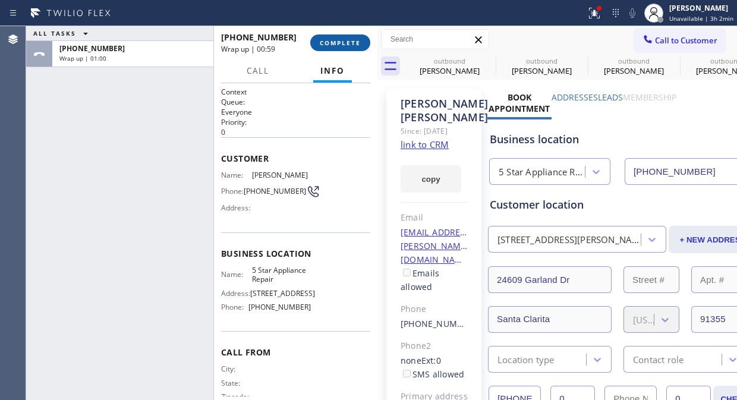
click at [344, 46] on span "COMPLETE" at bounding box center [340, 43] width 41 height 8
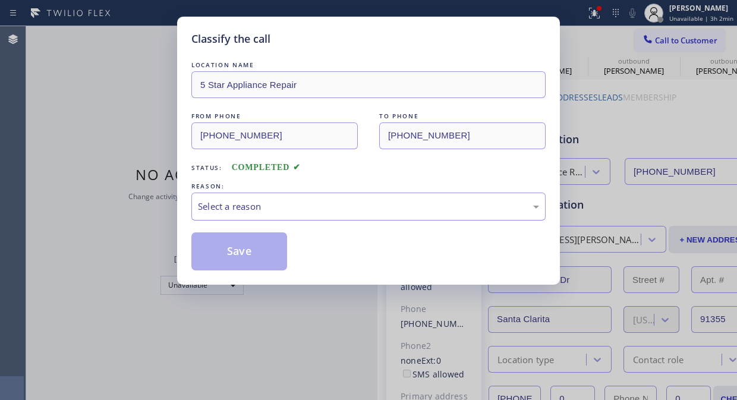
drag, startPoint x: 375, startPoint y: 210, endPoint x: 375, endPoint y: 217, distance: 6.6
click at [375, 213] on div "Select a reason" at bounding box center [368, 207] width 341 height 14
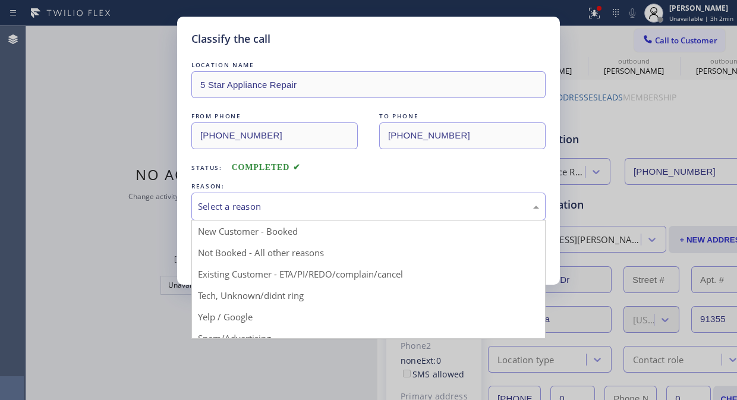
drag, startPoint x: 346, startPoint y: 278, endPoint x: 257, endPoint y: 254, distance: 91.7
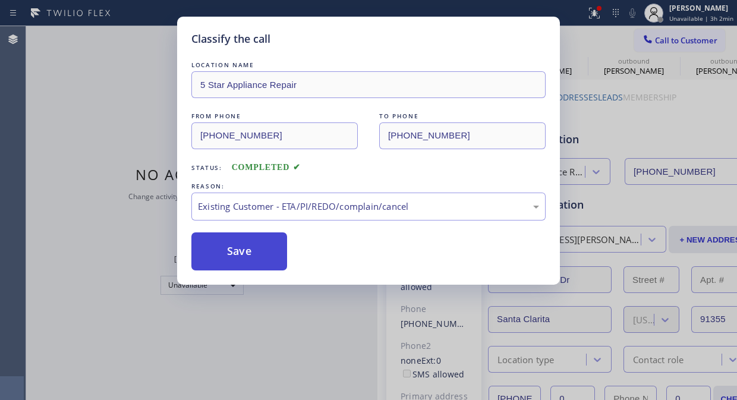
click at [257, 254] on button "Save" at bounding box center [239, 251] width 96 height 38
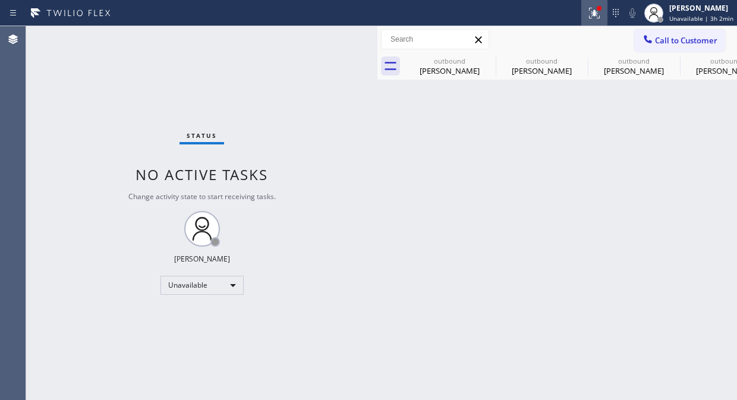
click at [602, 12] on icon at bounding box center [594, 13] width 14 height 14
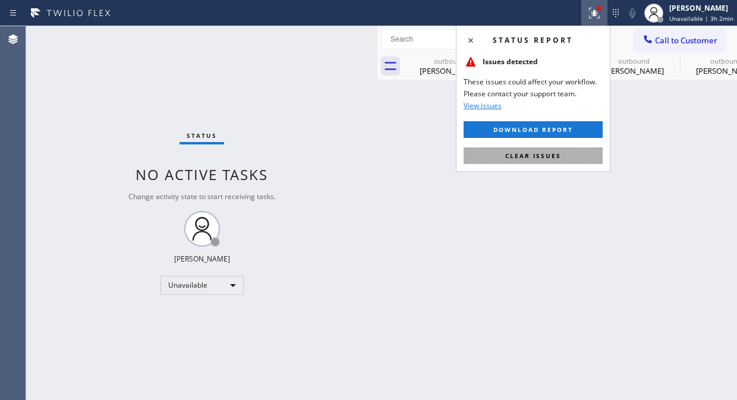
click at [544, 161] on button "Clear issues" at bounding box center [533, 155] width 139 height 17
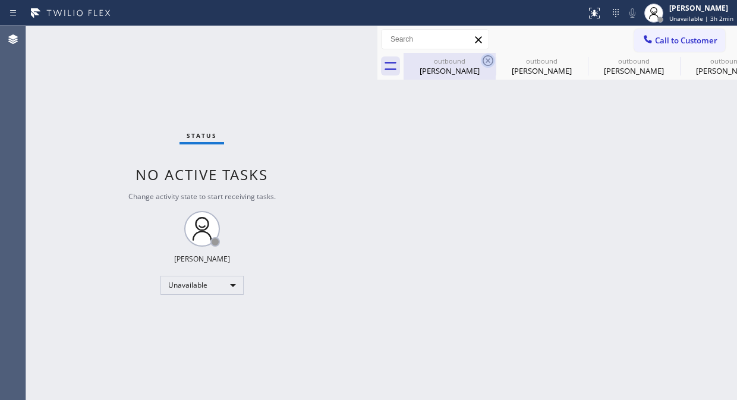
click at [488, 58] on icon at bounding box center [488, 61] width 14 height 14
click at [0, 0] on icon at bounding box center [0, 0] width 0 height 0
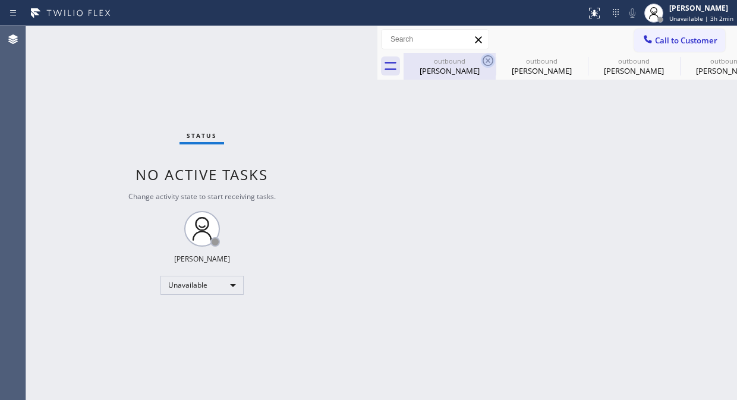
click at [0, 0] on icon at bounding box center [0, 0] width 0 height 0
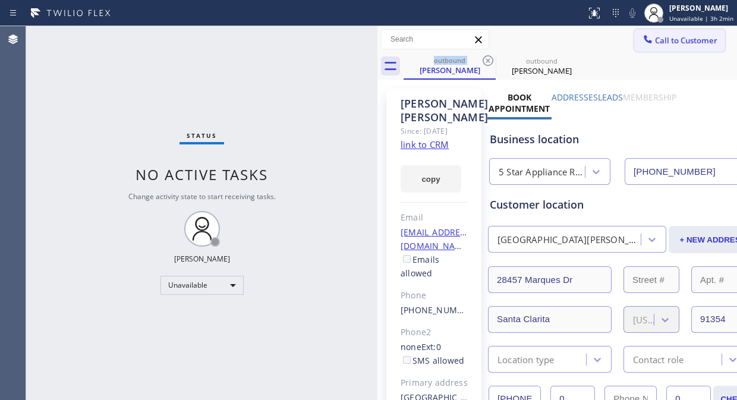
click at [659, 37] on span "Call to Customer" at bounding box center [686, 40] width 62 height 11
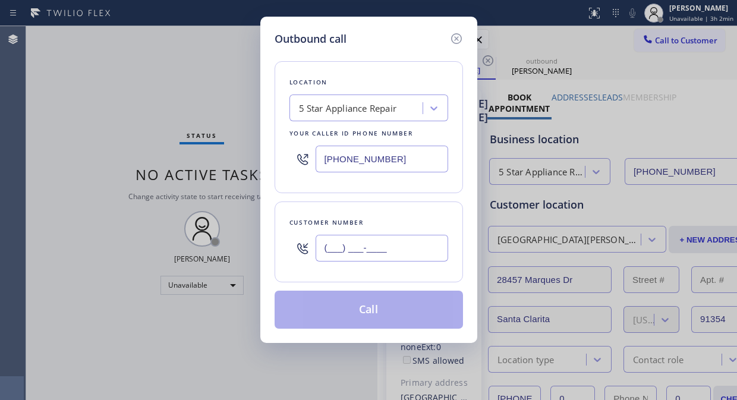
click at [379, 251] on input "(___) ___-____" at bounding box center [382, 248] width 133 height 27
paste input "602) 509-0495"
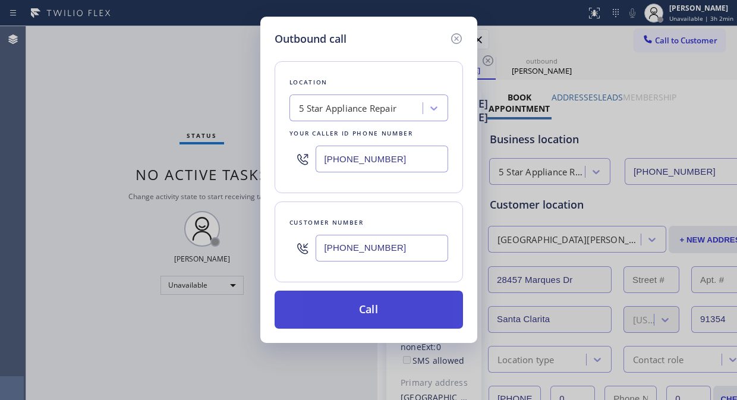
type input "(602) 509-0495"
click at [373, 325] on button "Call" at bounding box center [369, 310] width 188 height 38
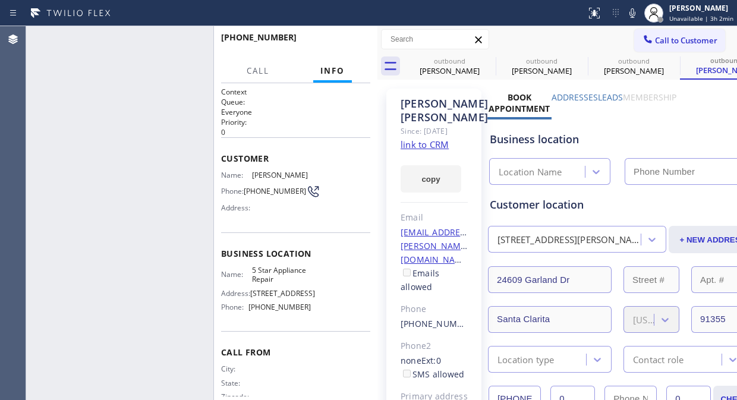
type input "[PHONE_NUMBER]"
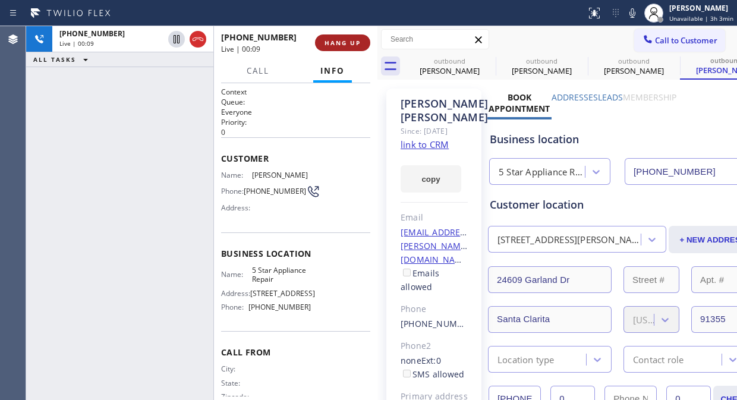
click at [328, 48] on button "HANG UP" at bounding box center [342, 42] width 55 height 17
click at [329, 48] on button "HANG UP" at bounding box center [342, 42] width 55 height 17
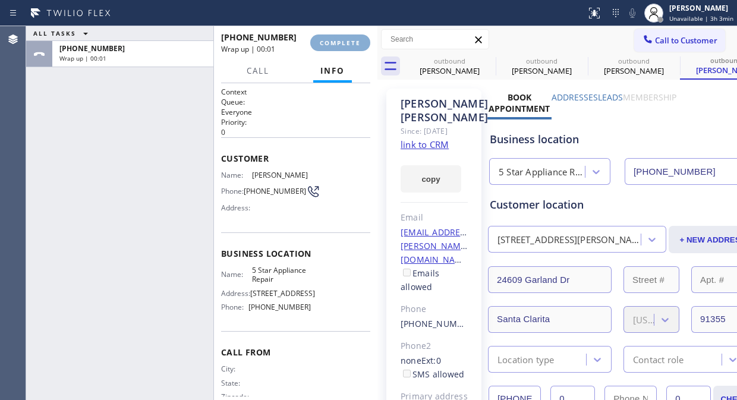
click at [329, 46] on span "COMPLETE" at bounding box center [340, 43] width 41 height 8
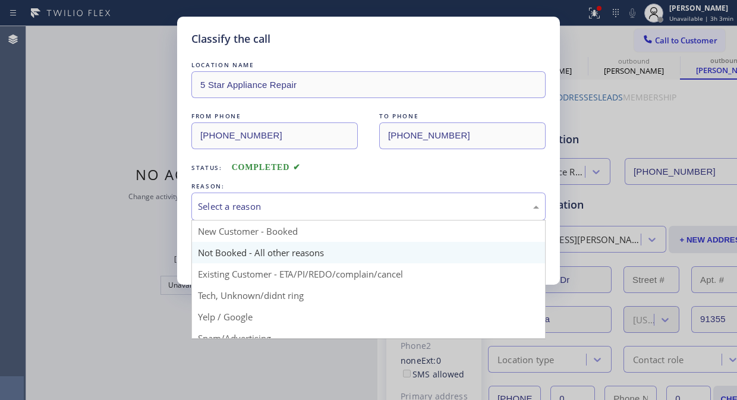
drag, startPoint x: 357, startPoint y: 207, endPoint x: 351, endPoint y: 263, distance: 56.2
click at [357, 206] on div "Select a reason" at bounding box center [368, 207] width 341 height 14
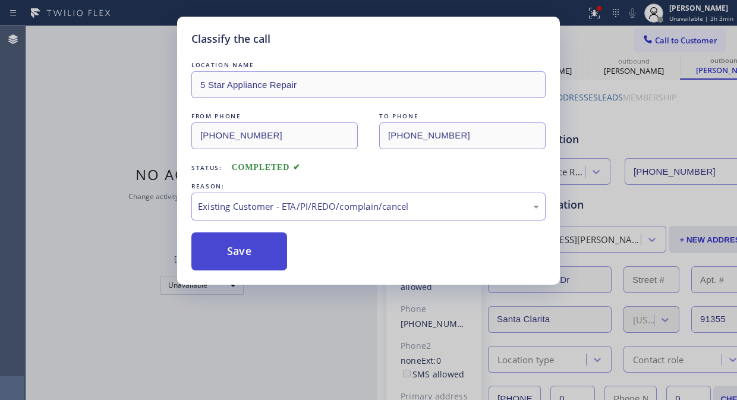
click at [271, 249] on button "Save" at bounding box center [239, 251] width 96 height 38
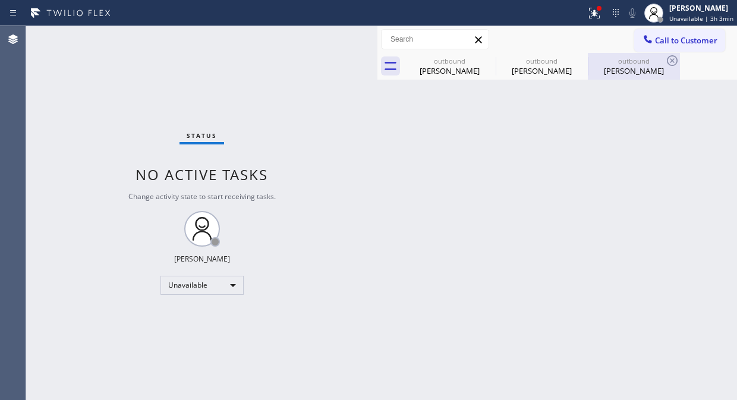
click at [609, 72] on div "Jamie Bateman" at bounding box center [634, 70] width 90 height 11
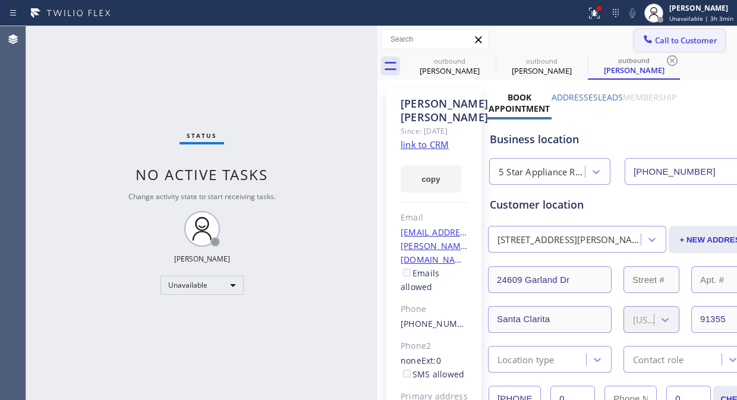
click at [661, 37] on span "Call to Customer" at bounding box center [686, 40] width 62 height 11
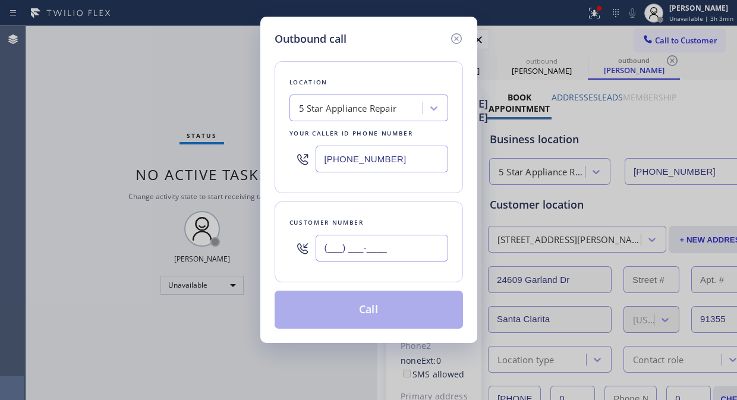
click at [328, 243] on input "(___) ___-____" at bounding box center [382, 248] width 133 height 27
paste input "786) 412-7419"
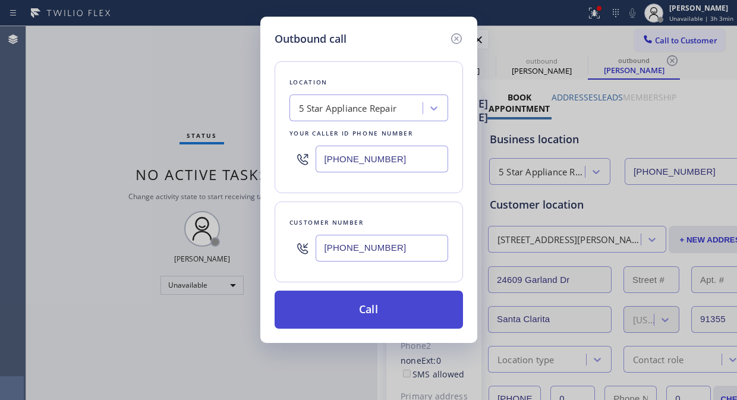
type input "(786) 412-7419"
click at [409, 312] on button "Call" at bounding box center [369, 310] width 188 height 38
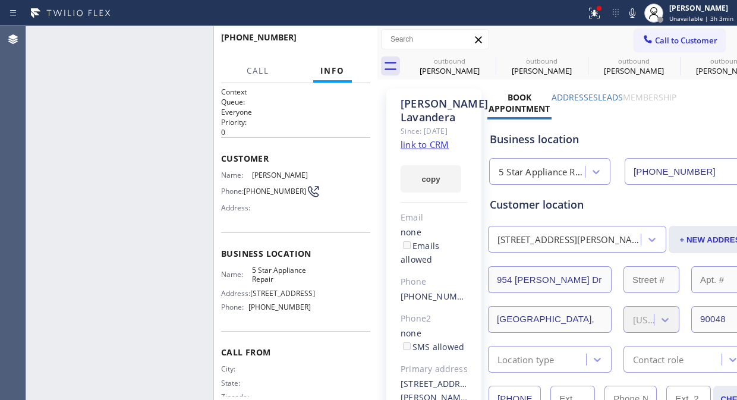
type input "[PHONE_NUMBER]"
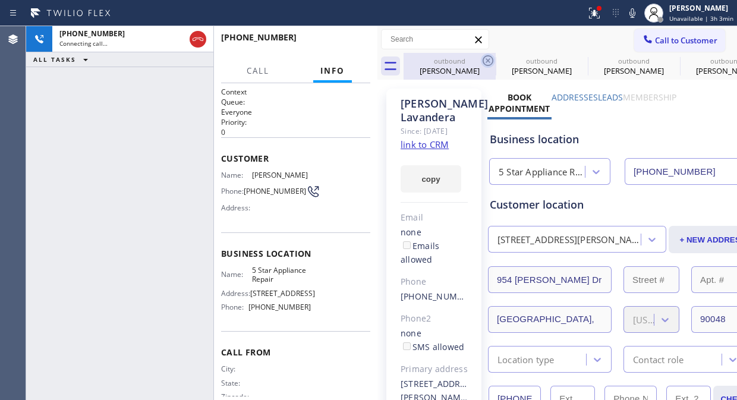
click at [483, 61] on icon at bounding box center [488, 60] width 11 height 11
click at [0, 0] on icon at bounding box center [0, 0] width 0 height 0
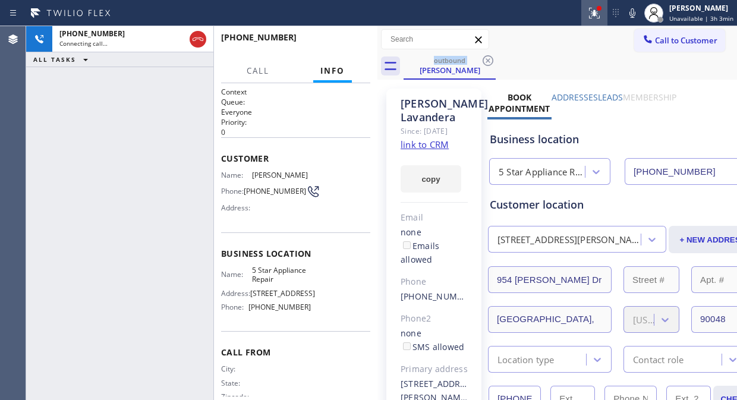
click at [598, 20] on button at bounding box center [595, 13] width 26 height 26
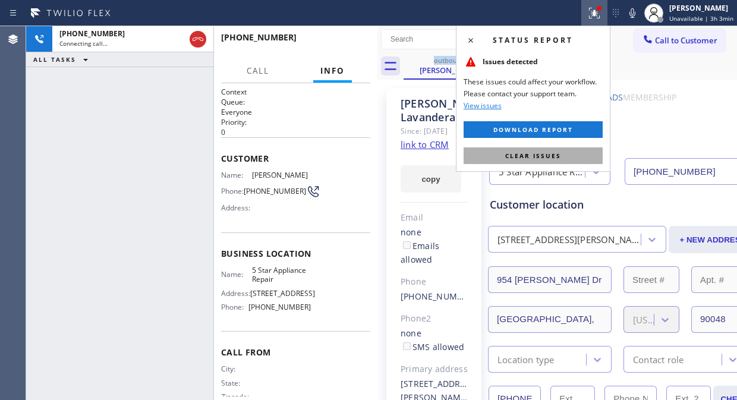
click at [544, 161] on button "Clear issues" at bounding box center [533, 155] width 139 height 17
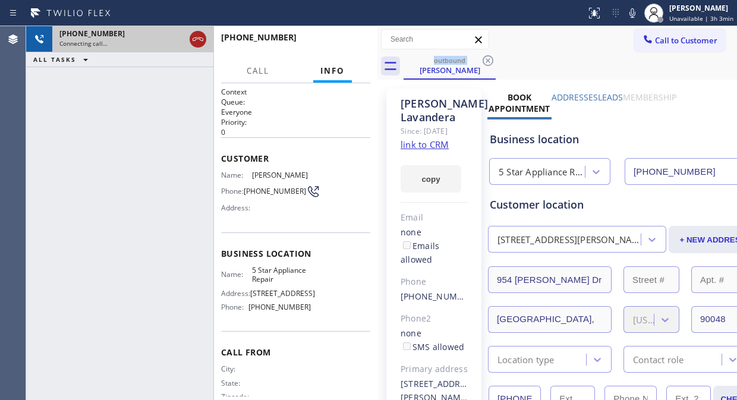
click at [201, 37] on icon at bounding box center [198, 39] width 11 height 4
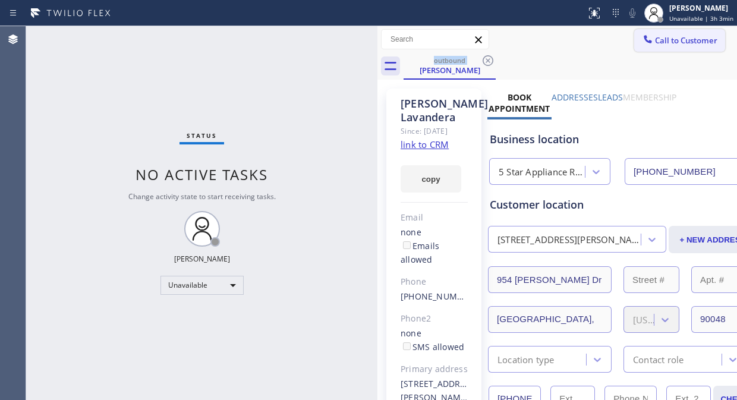
click at [663, 42] on span "Call to Customer" at bounding box center [686, 40] width 62 height 11
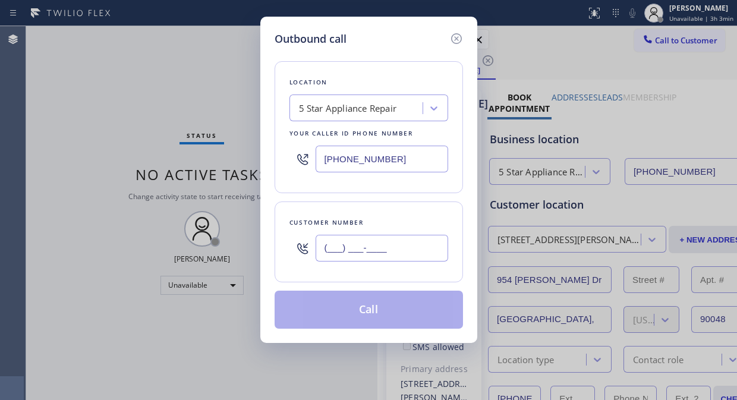
click at [354, 249] on input "(___) ___-____" at bounding box center [382, 248] width 133 height 27
click at [354, 235] on input "(___) ___-____" at bounding box center [382, 248] width 133 height 27
paste input "480) 816-4534"
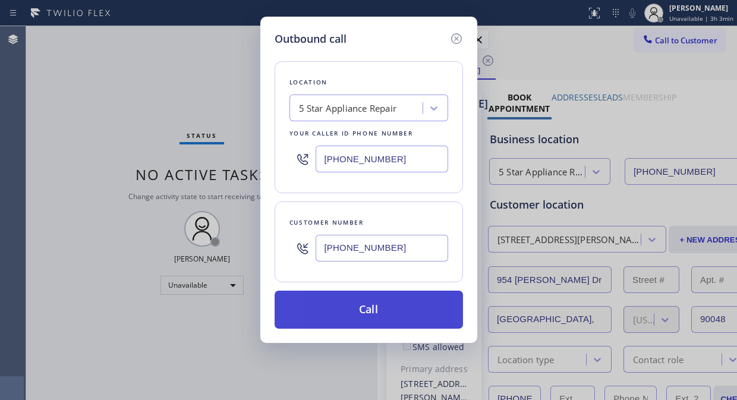
type input "(480) 816-4534"
click at [367, 307] on button "Call" at bounding box center [369, 310] width 188 height 38
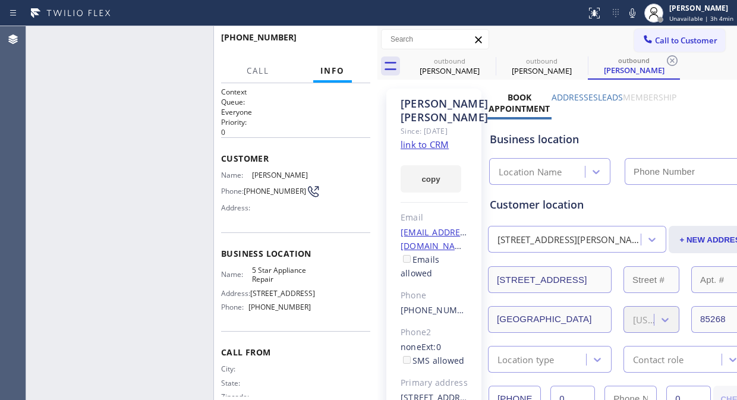
type input "[PHONE_NUMBER]"
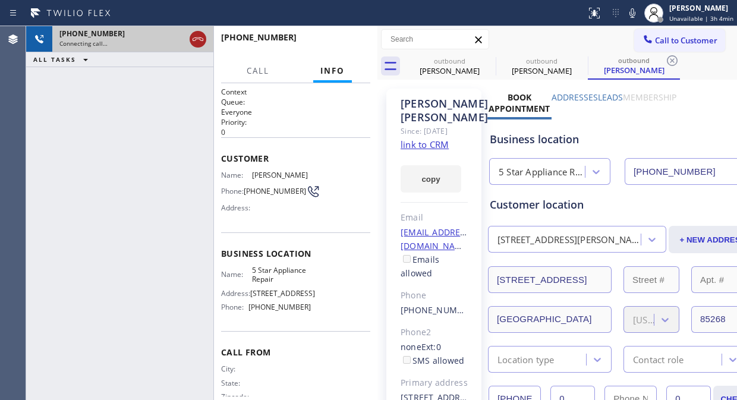
click at [197, 42] on icon at bounding box center [198, 39] width 14 height 14
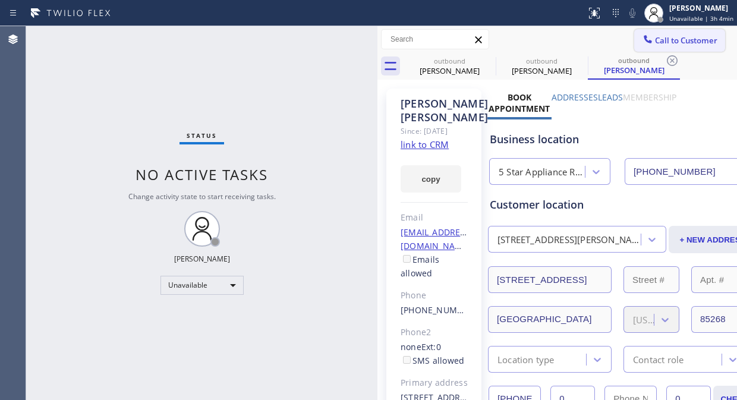
click at [673, 48] on button "Call to Customer" at bounding box center [679, 40] width 91 height 23
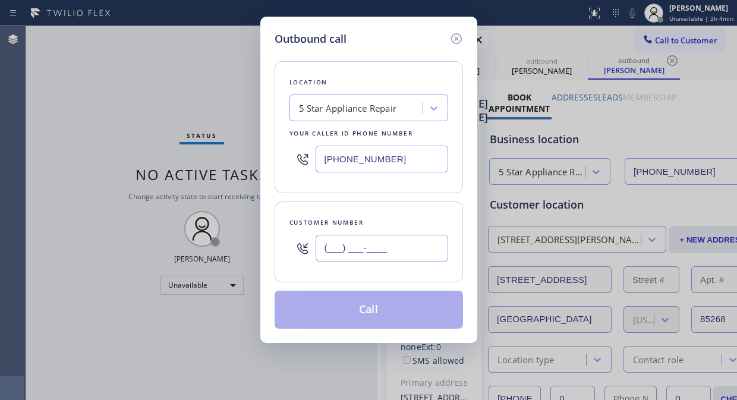
click at [322, 239] on input "(___) ___-____" at bounding box center [382, 248] width 133 height 27
paste input "760) 420-3746"
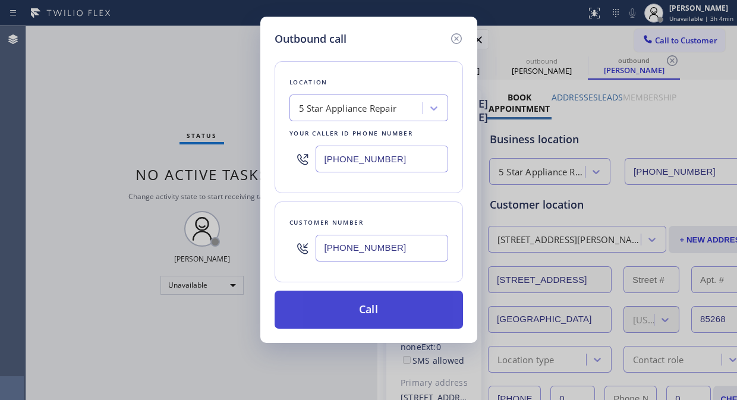
type input "(760) 420-3746"
click at [365, 308] on button "Call" at bounding box center [369, 310] width 188 height 38
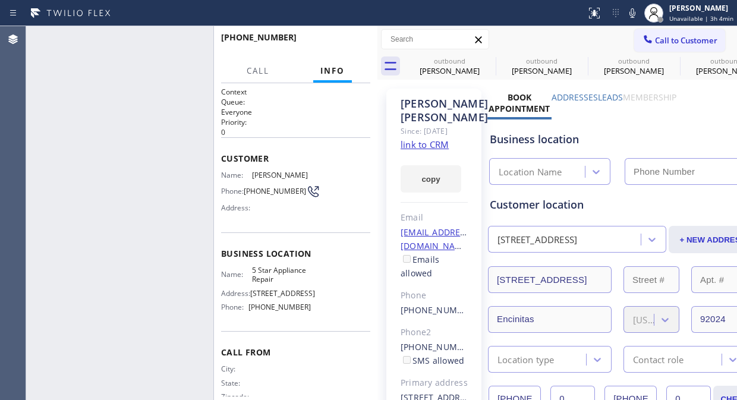
type input "[PHONE_NUMBER]"
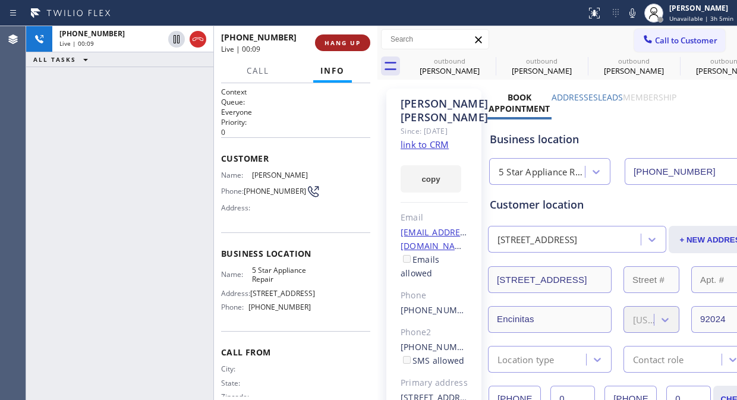
click at [345, 39] on span "HANG UP" at bounding box center [343, 43] width 36 height 8
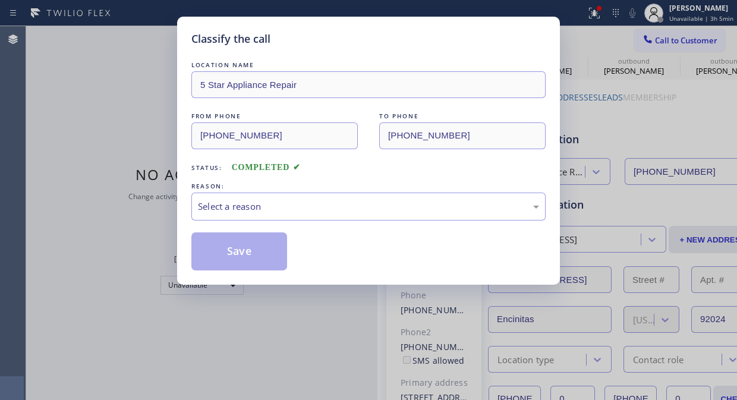
click at [366, 191] on div "REASON:" at bounding box center [368, 186] width 354 height 12
drag, startPoint x: 366, startPoint y: 200, endPoint x: 361, endPoint y: 216, distance: 16.2
click at [366, 203] on div "Select a reason" at bounding box center [368, 207] width 341 height 14
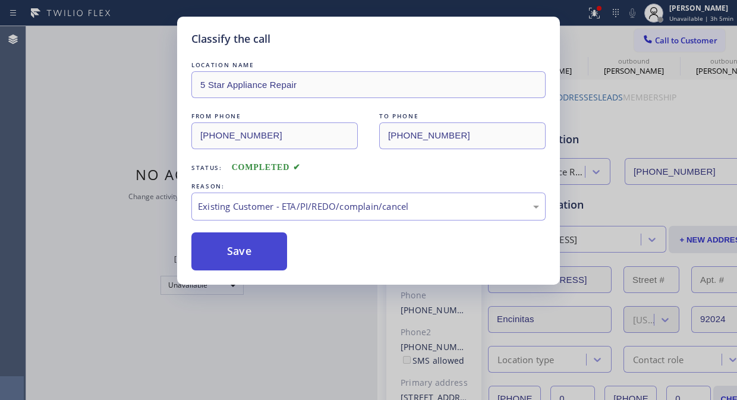
click at [244, 253] on button "Save" at bounding box center [239, 251] width 96 height 38
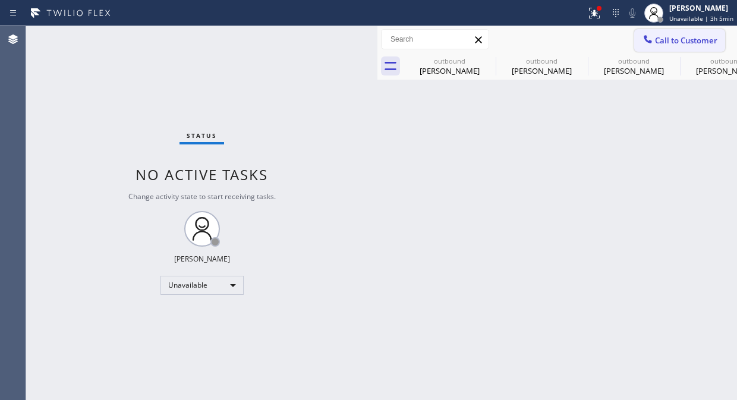
click at [655, 42] on span "Call to Customer" at bounding box center [686, 40] width 62 height 11
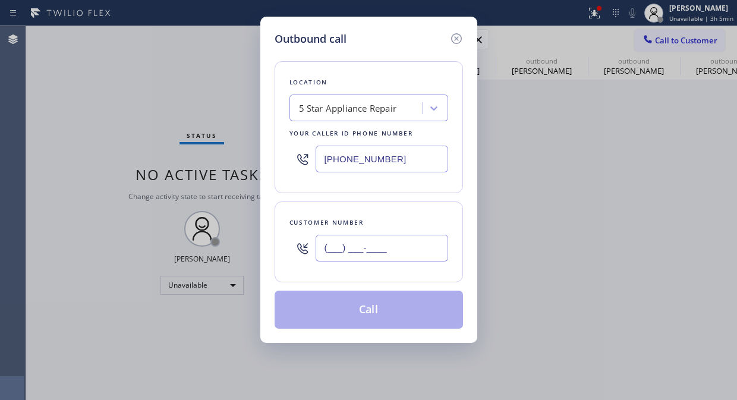
click at [362, 244] on input "(___) ___-____" at bounding box center [382, 248] width 133 height 27
paste input "424) 234-1276"
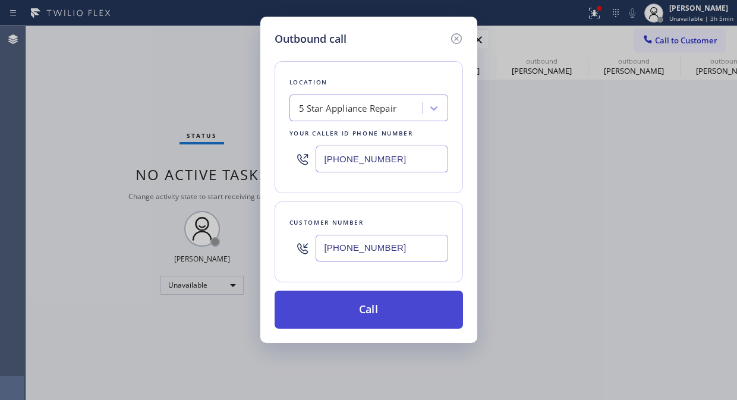
type input "(424) 234-1276"
click at [384, 306] on button "Call" at bounding box center [369, 310] width 188 height 38
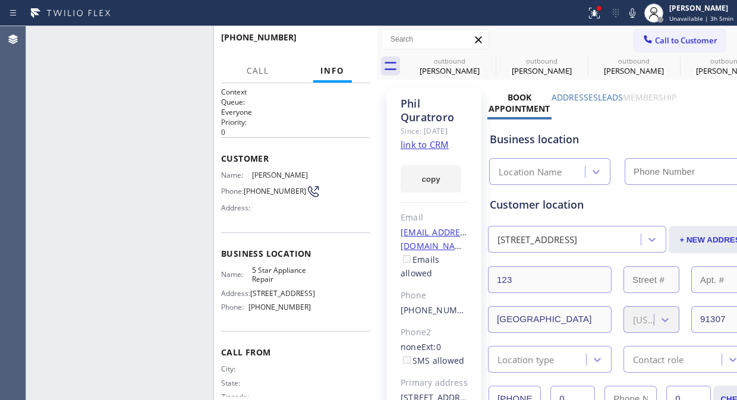
type input "[PHONE_NUMBER]"
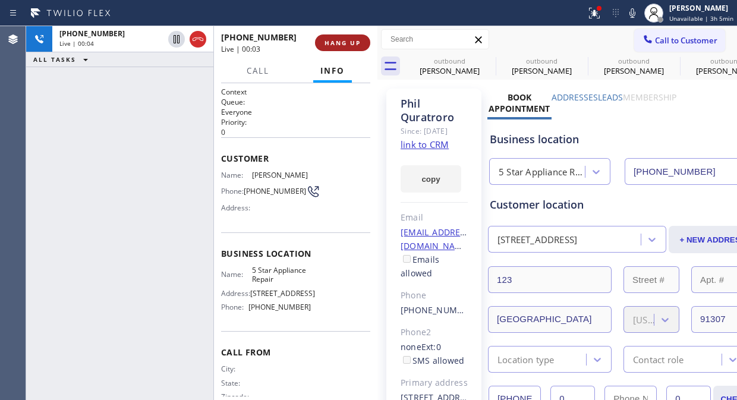
click at [328, 40] on span "HANG UP" at bounding box center [343, 43] width 36 height 8
click at [329, 40] on span "HANG UP" at bounding box center [343, 43] width 36 height 8
click at [329, 39] on span "COMPLETE" at bounding box center [340, 43] width 41 height 8
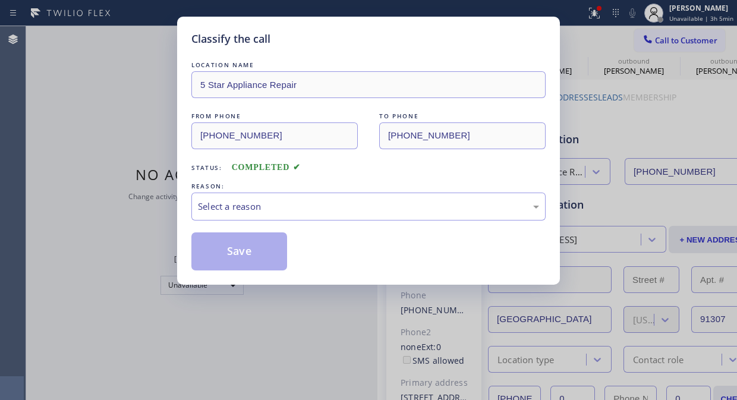
click at [329, 39] on div "Classify the call" at bounding box center [368, 39] width 354 height 16
drag, startPoint x: 356, startPoint y: 203, endPoint x: 354, endPoint y: 214, distance: 11.4
click at [356, 206] on div "Select a reason" at bounding box center [368, 207] width 341 height 14
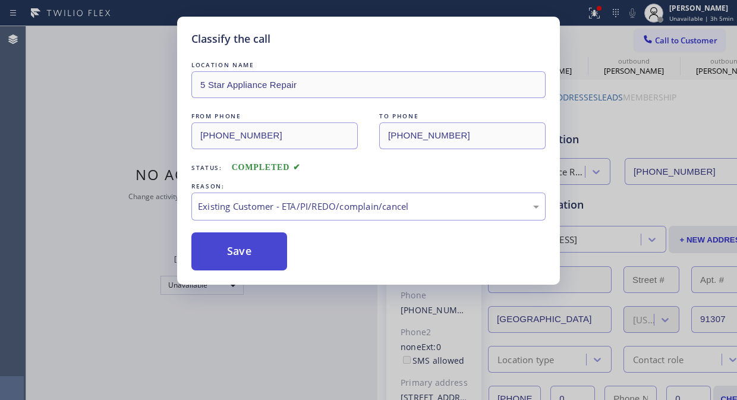
click at [272, 262] on button "Save" at bounding box center [239, 251] width 96 height 38
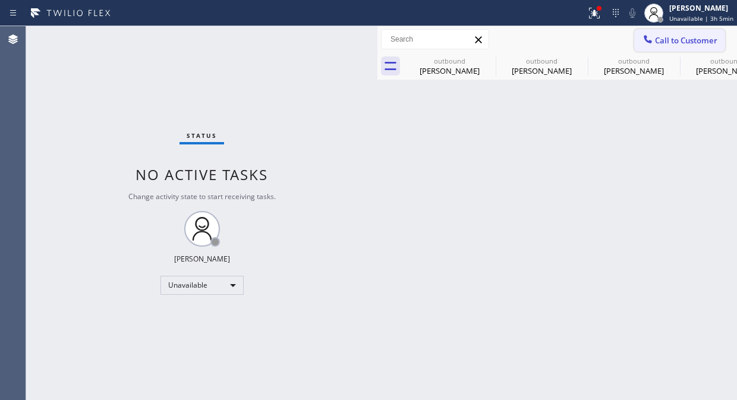
click at [657, 36] on span "Call to Customer" at bounding box center [686, 40] width 62 height 11
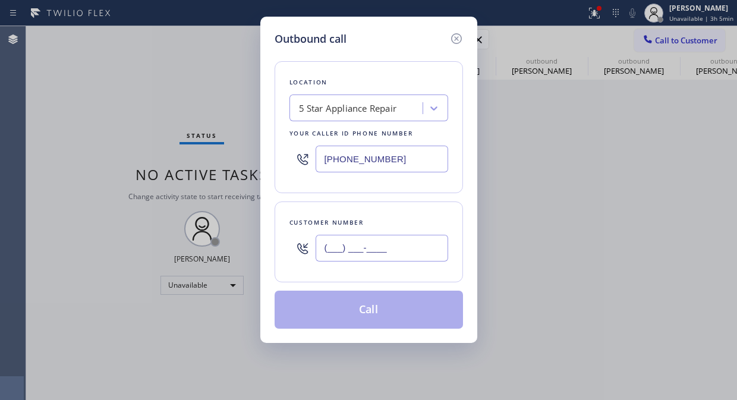
click at [373, 238] on input "(___) ___-____" at bounding box center [382, 248] width 133 height 27
paste input "818) 355-3001"
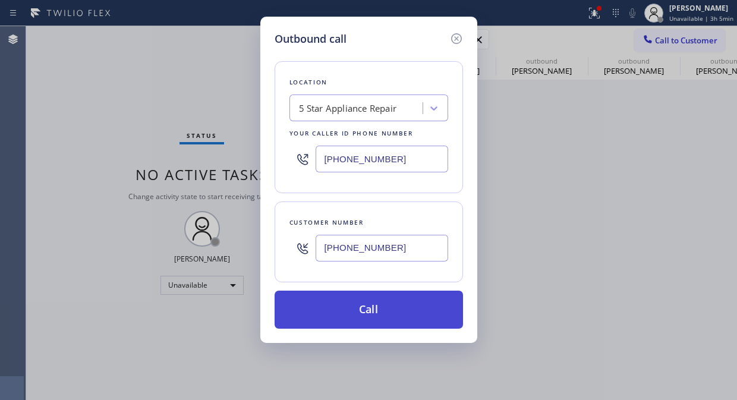
type input "(818) 355-3001"
click at [381, 308] on button "Call" at bounding box center [369, 310] width 188 height 38
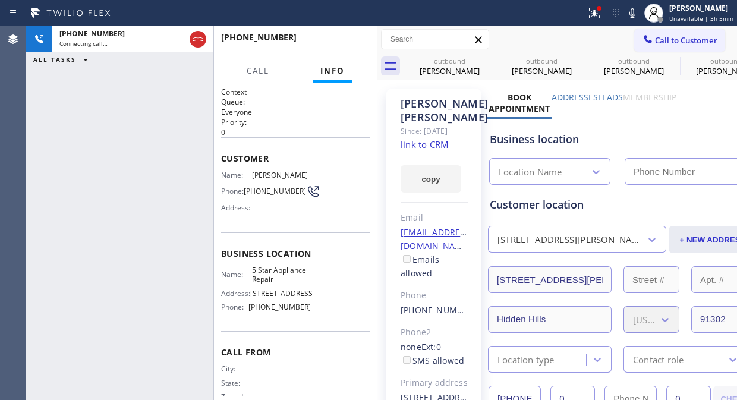
type input "[PHONE_NUMBER]"
drag, startPoint x: 608, startPoint y: 10, endPoint x: 576, endPoint y: 68, distance: 66.8
click at [608, 10] on div at bounding box center [595, 13] width 26 height 14
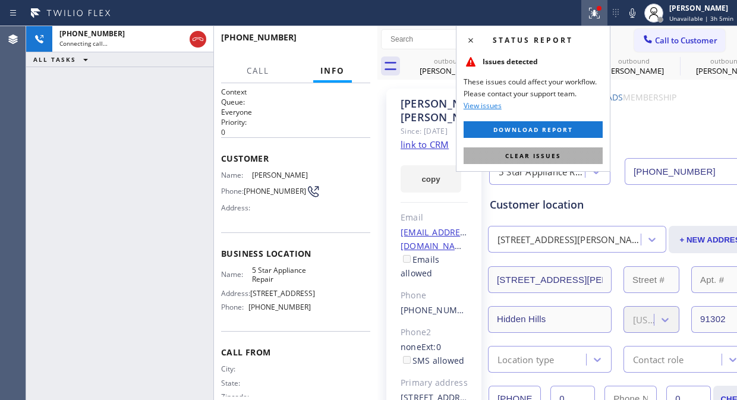
click at [541, 155] on span "Clear issues" at bounding box center [533, 156] width 56 height 8
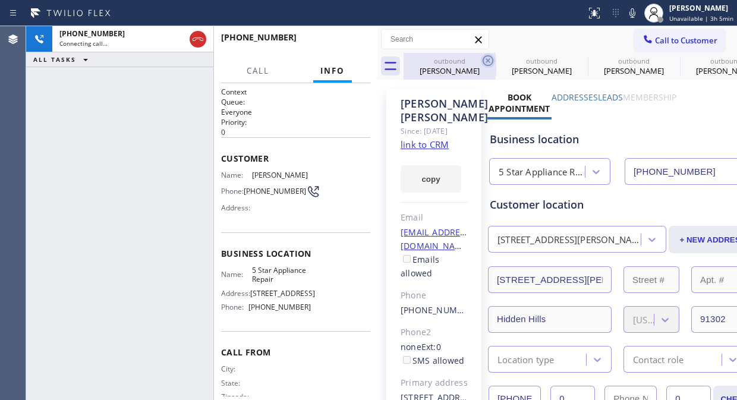
click at [491, 62] on icon at bounding box center [488, 61] width 14 height 14
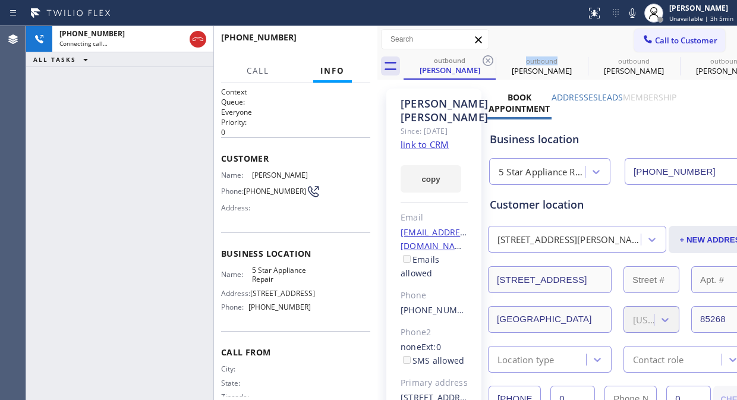
click at [491, 62] on icon at bounding box center [488, 61] width 14 height 14
click at [573, 61] on icon at bounding box center [580, 61] width 14 height 14
click at [0, 0] on icon at bounding box center [0, 0] width 0 height 0
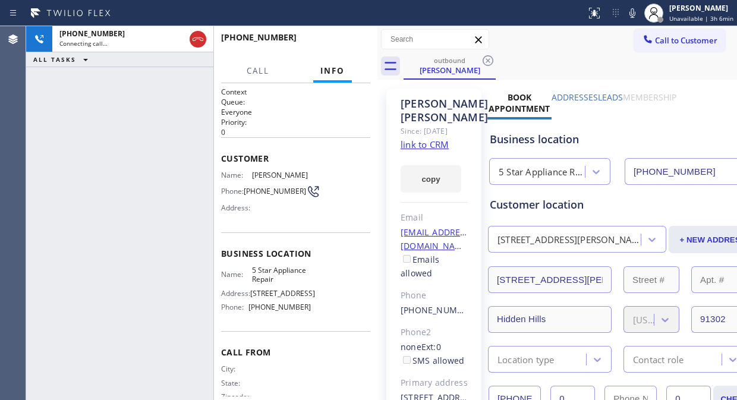
click at [491, 61] on icon at bounding box center [488, 61] width 14 height 14
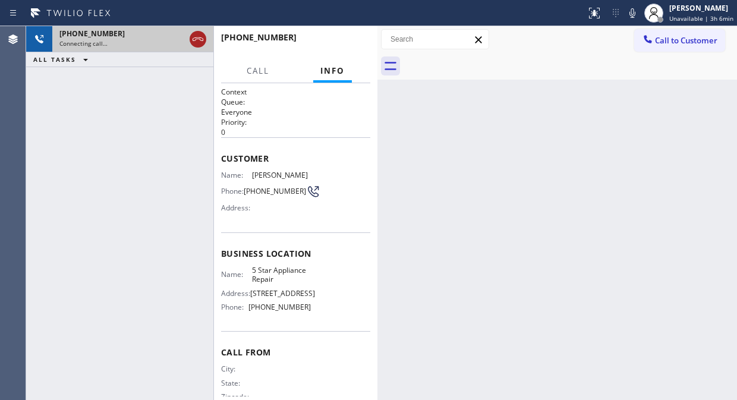
click at [200, 36] on icon at bounding box center [198, 39] width 14 height 14
click at [645, 42] on icon at bounding box center [648, 39] width 12 height 12
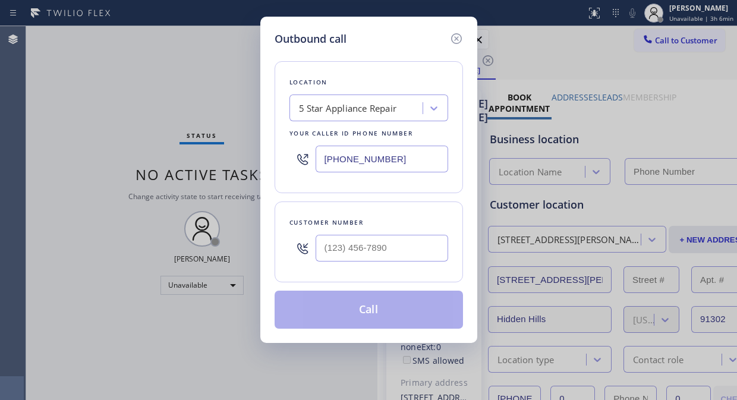
type input "[PHONE_NUMBER]"
click at [340, 263] on div at bounding box center [382, 248] width 133 height 39
type input "(___) ___-____"
click at [337, 249] on input "(___) ___-____" at bounding box center [382, 248] width 133 height 27
drag, startPoint x: 307, startPoint y: 242, endPoint x: 311, endPoint y: 247, distance: 6.4
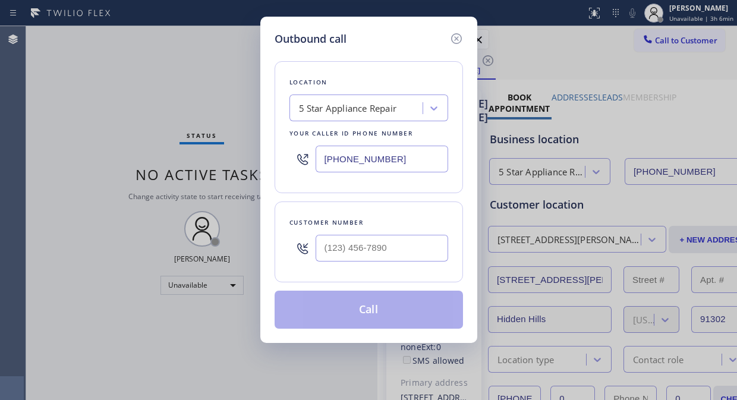
click at [308, 244] on icon at bounding box center [303, 248] width 14 height 14
click at [317, 247] on input "(___) ___-____" at bounding box center [382, 248] width 133 height 27
paste input "818) 355-3001"
type input "(818) 355-3001"
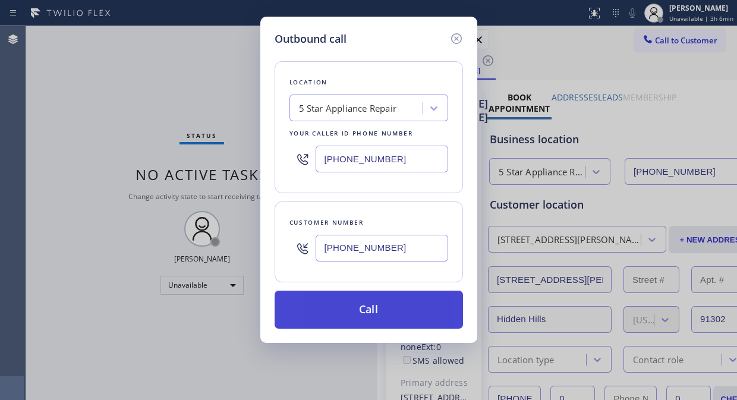
click at [375, 316] on button "Call" at bounding box center [369, 310] width 188 height 38
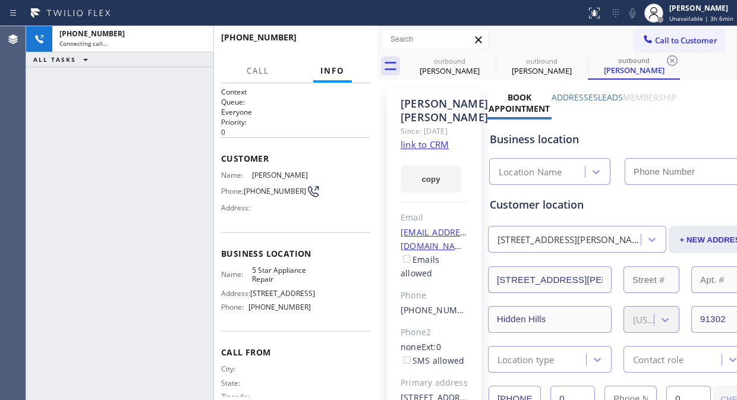
type input "[PHONE_NUMBER]"
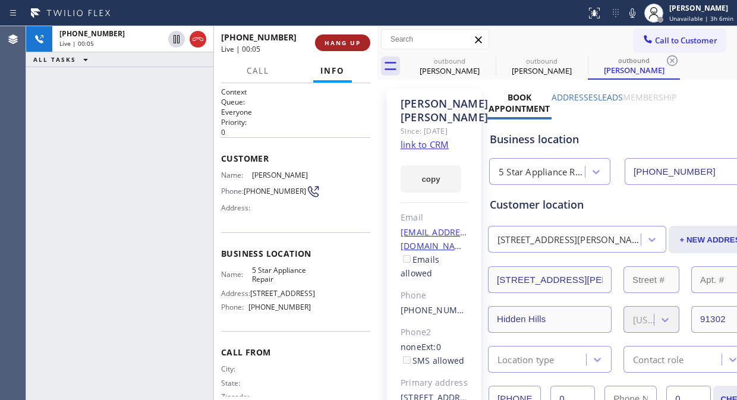
click at [351, 39] on span "HANG UP" at bounding box center [343, 43] width 36 height 8
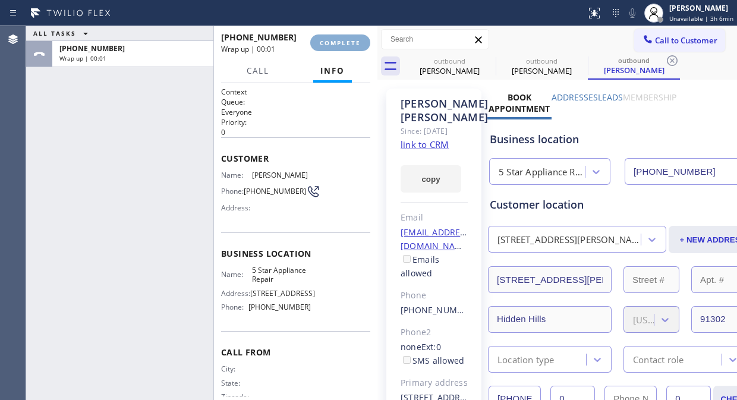
click at [350, 39] on span "COMPLETE" at bounding box center [340, 43] width 41 height 8
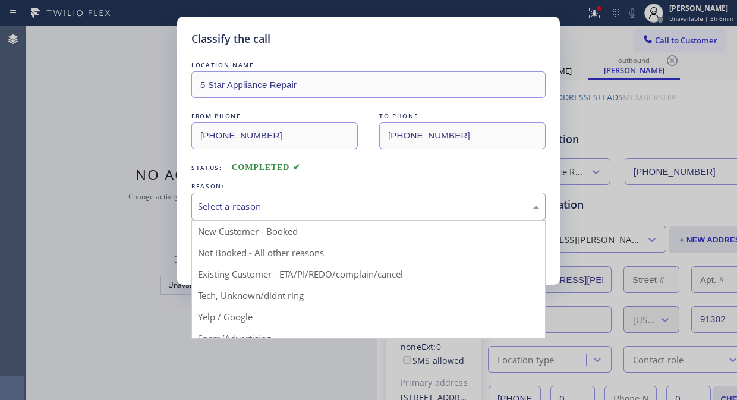
click at [367, 204] on div "Select a reason" at bounding box center [368, 207] width 341 height 14
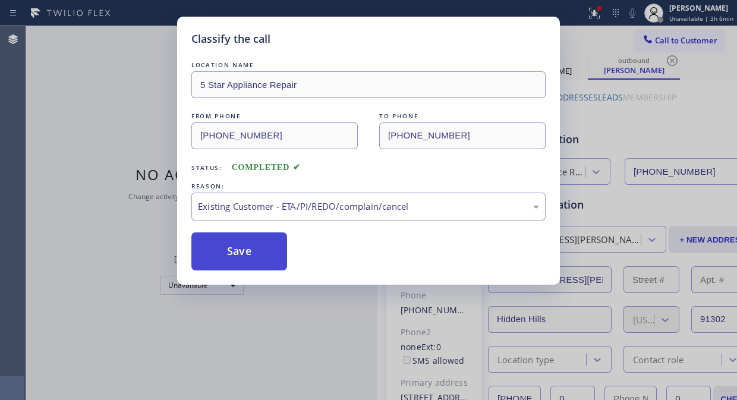
click at [222, 252] on button "Save" at bounding box center [239, 251] width 96 height 38
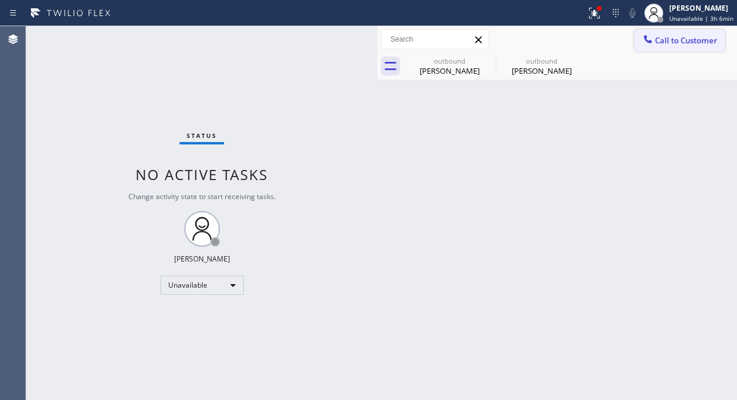
click at [686, 36] on span "Call to Customer" at bounding box center [686, 40] width 62 height 11
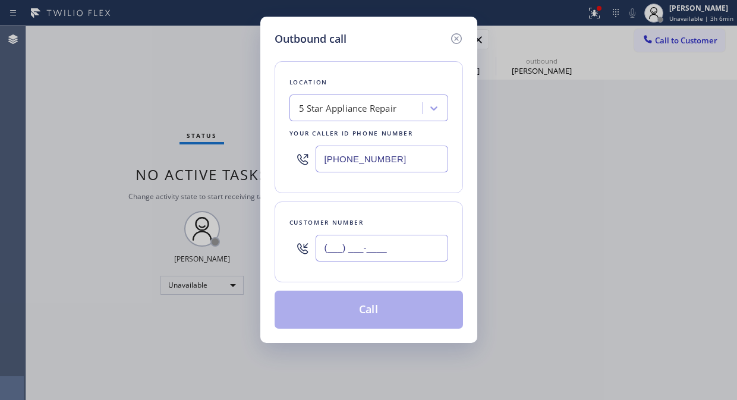
click at [370, 245] on input "(___) ___-____" at bounding box center [382, 248] width 133 height 27
paste input "626) 222-4167"
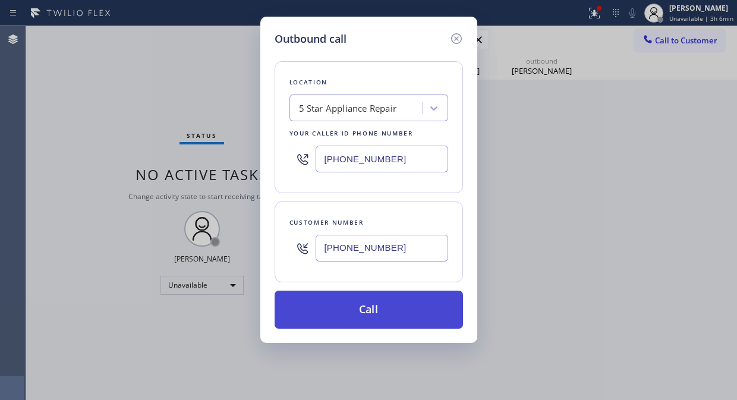
type input "(626) 222-4167"
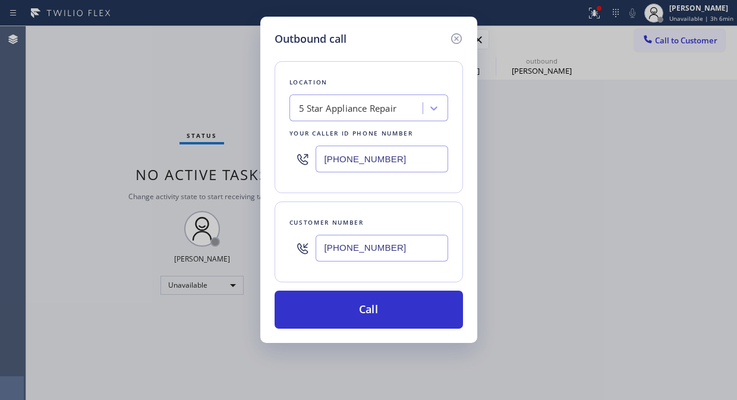
drag, startPoint x: 403, startPoint y: 310, endPoint x: 551, endPoint y: 36, distance: 311.8
click at [404, 307] on button "Call" at bounding box center [369, 310] width 188 height 38
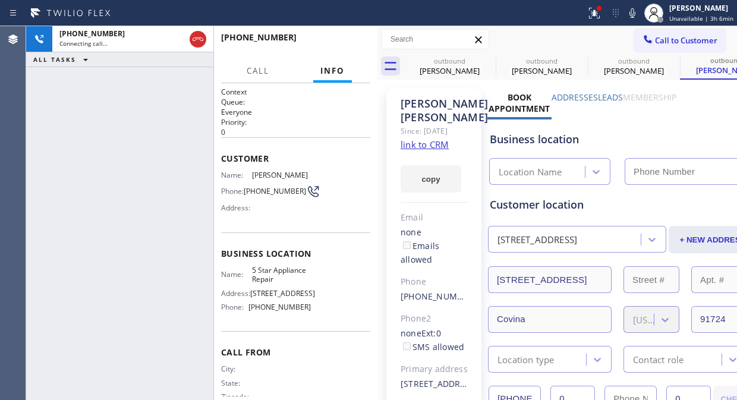
type input "[PHONE_NUMBER]"
click at [359, 39] on span "HANG UP" at bounding box center [343, 43] width 36 height 8
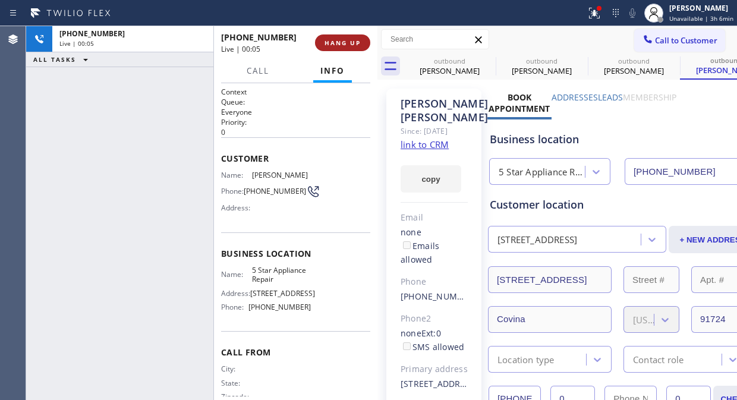
click at [359, 39] on span "HANG UP" at bounding box center [343, 43] width 36 height 8
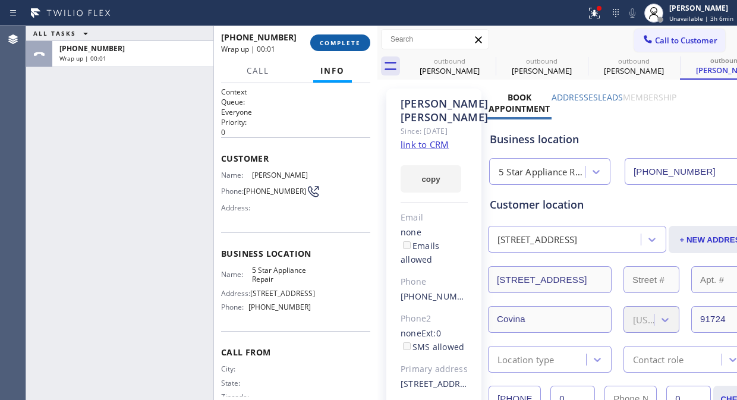
click at [340, 42] on span "COMPLETE" at bounding box center [340, 43] width 41 height 8
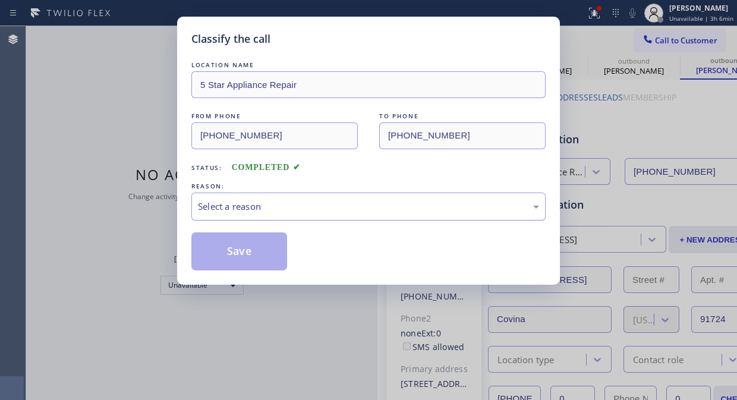
click at [367, 210] on div "Select a reason" at bounding box center [368, 207] width 341 height 14
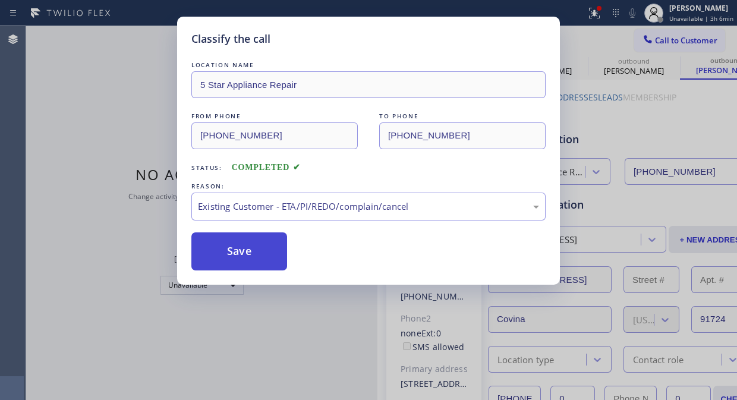
click at [246, 257] on button "Save" at bounding box center [239, 251] width 96 height 38
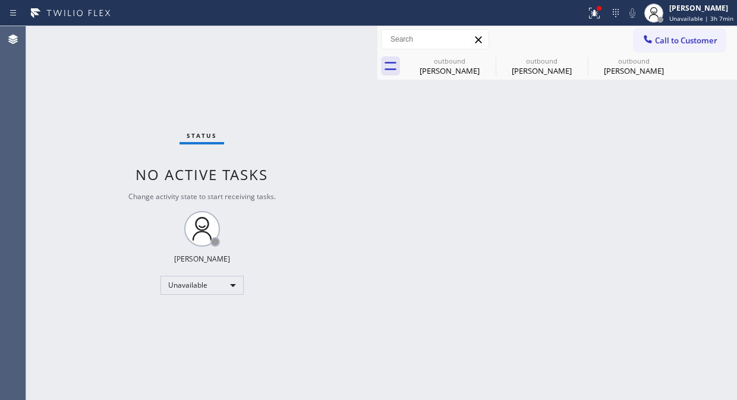
drag, startPoint x: 90, startPoint y: 115, endPoint x: 328, endPoint y: 94, distance: 239.3
click at [94, 114] on div "Status No active tasks Change activity state to start receiving tasks. Fila Gar…" at bounding box center [201, 213] width 351 height 374
click at [662, 37] on span "Call to Customer" at bounding box center [686, 40] width 62 height 11
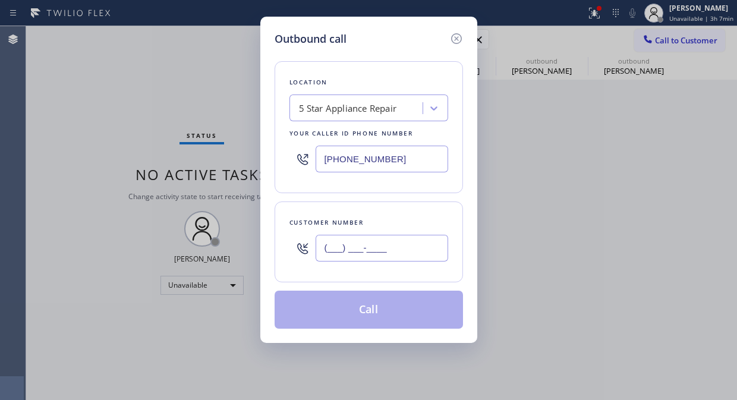
click at [342, 243] on input "(___) ___-____" at bounding box center [382, 248] width 133 height 27
paste input "661) 259-9234"
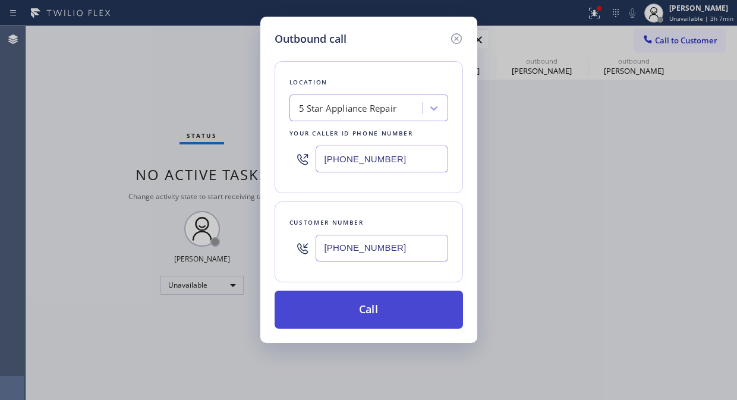
type input "(661) 259-9234"
click at [384, 304] on button "Call" at bounding box center [369, 310] width 188 height 38
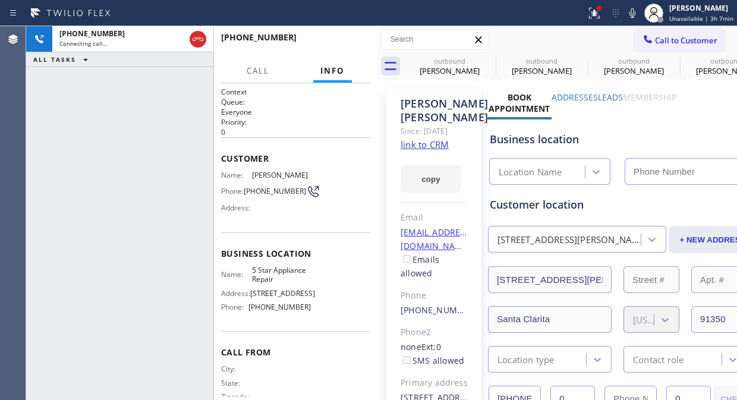
type input "[PHONE_NUMBER]"
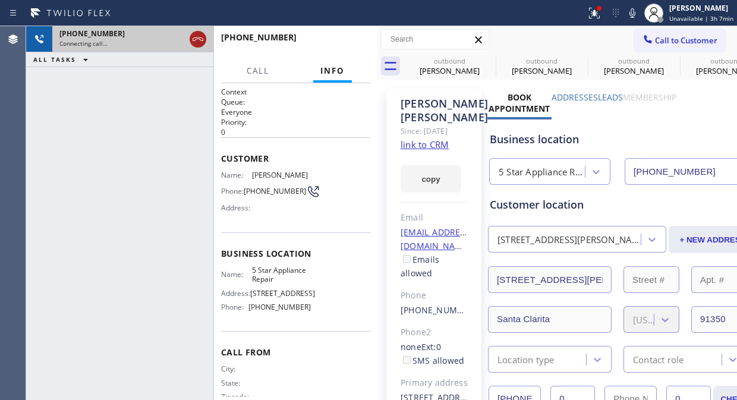
click at [191, 37] on icon at bounding box center [198, 39] width 14 height 14
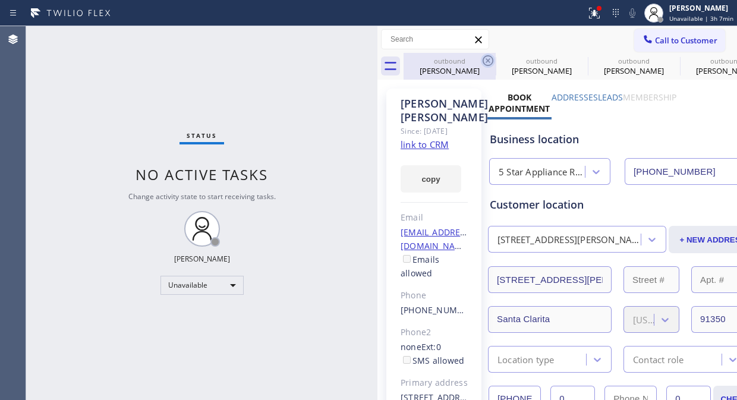
click at [486, 58] on icon at bounding box center [488, 61] width 14 height 14
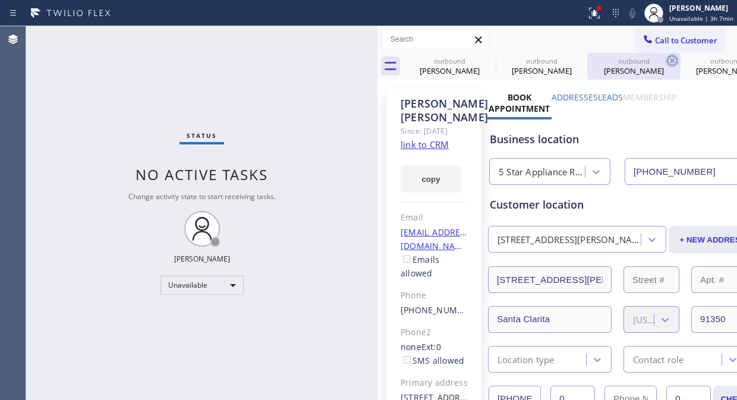
click at [0, 0] on icon at bounding box center [0, 0] width 0 height 0
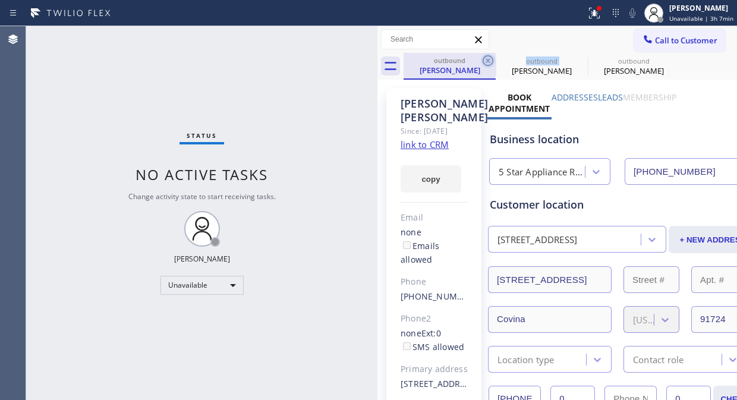
click at [486, 58] on icon at bounding box center [488, 60] width 11 height 11
click at [0, 0] on icon at bounding box center [0, 0] width 0 height 0
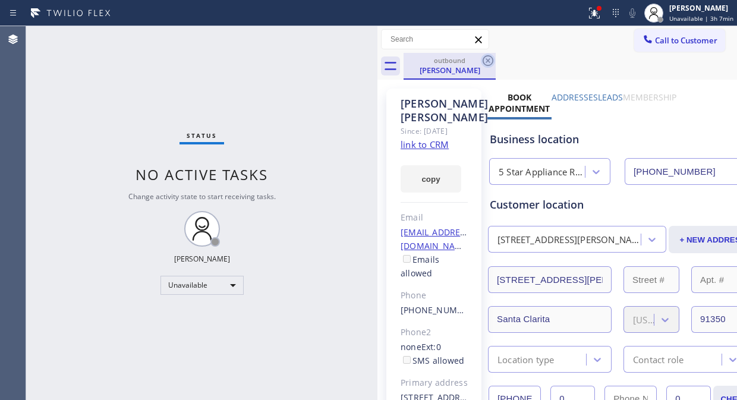
click at [489, 58] on icon at bounding box center [488, 60] width 11 height 11
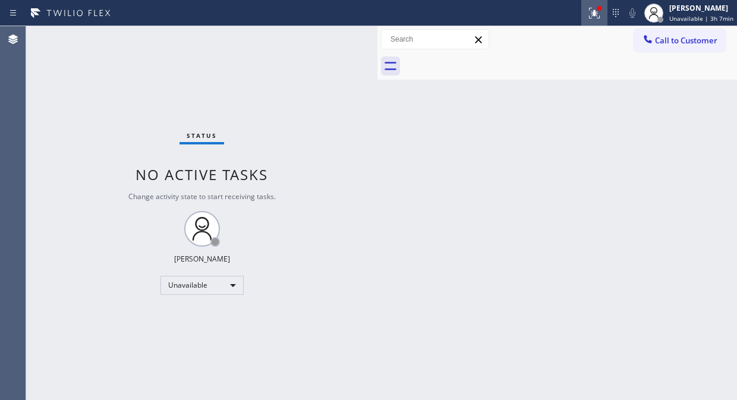
click at [595, 20] on icon at bounding box center [594, 13] width 14 height 14
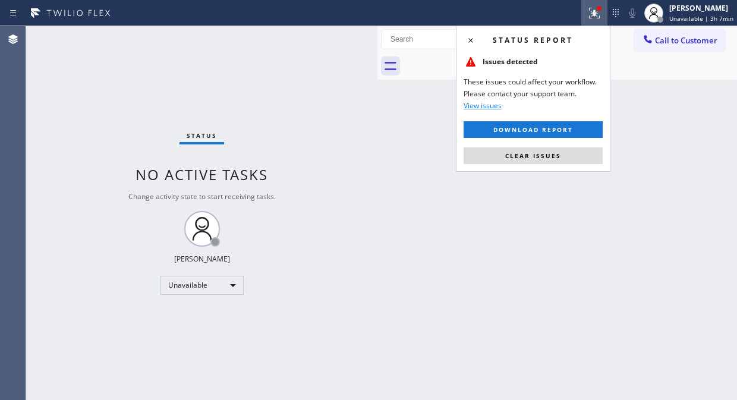
drag, startPoint x: 567, startPoint y: 156, endPoint x: 524, endPoint y: 294, distance: 143.9
click at [567, 157] on button "Clear issues" at bounding box center [533, 155] width 139 height 17
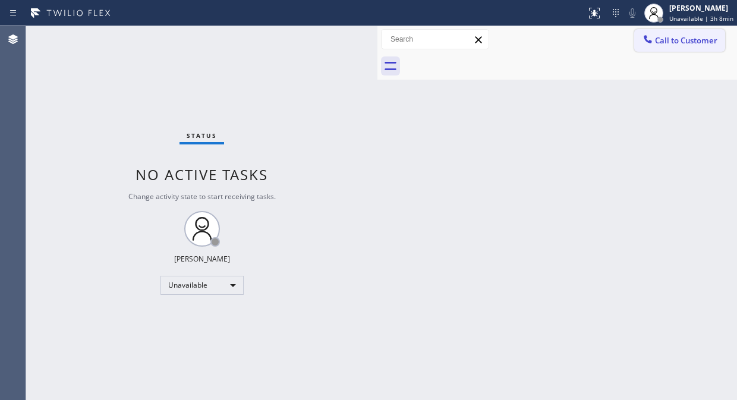
click at [661, 34] on button "Call to Customer" at bounding box center [679, 40] width 91 height 23
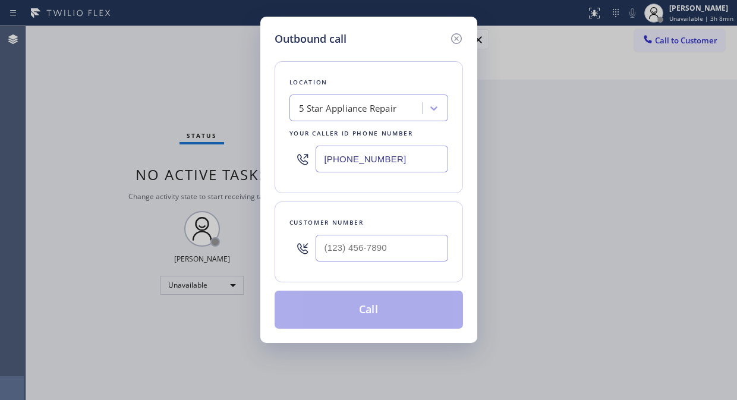
click at [327, 162] on input "[PHONE_NUMBER]" at bounding box center [382, 159] width 133 height 27
paste input "920-0825"
type input "(855) 920-0825"
click at [334, 253] on input "(___) ___-____" at bounding box center [382, 248] width 133 height 27
paste input "206) 605-3881"
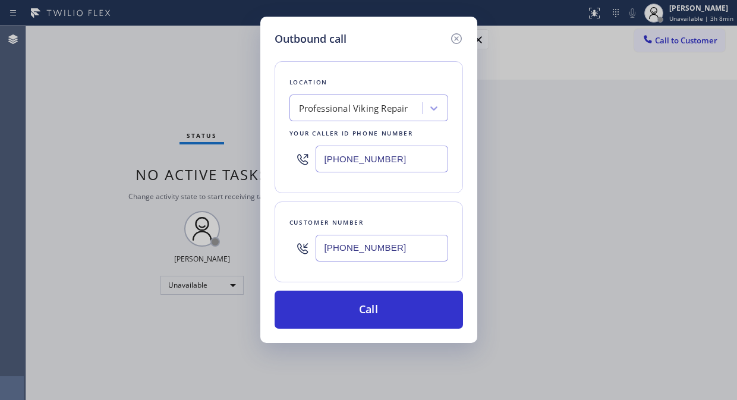
type input "(206) 605-3881"
drag, startPoint x: 83, startPoint y: 120, endPoint x: 139, endPoint y: 156, distance: 65.8
click at [83, 120] on div "Outbound call Location Professional Viking Repair Your caller id phone number (…" at bounding box center [368, 200] width 737 height 400
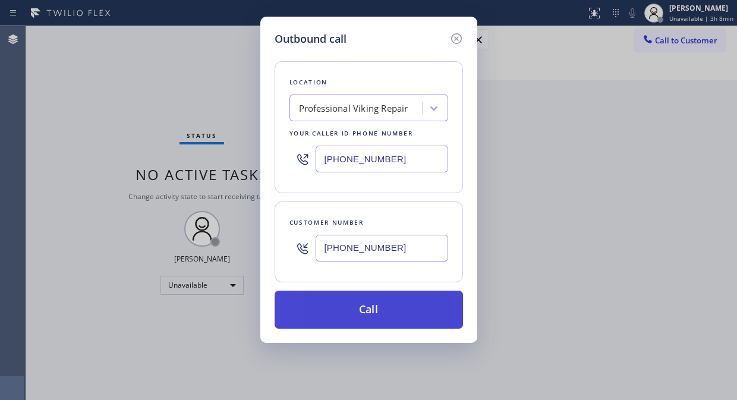
click at [366, 309] on button "Call" at bounding box center [369, 310] width 188 height 38
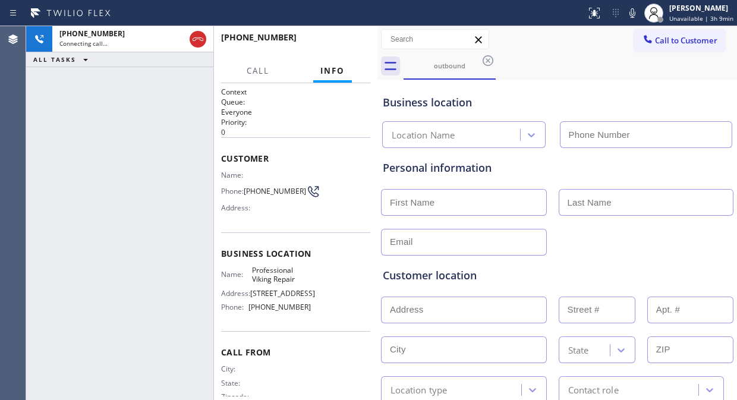
type input "(855) 920-0825"
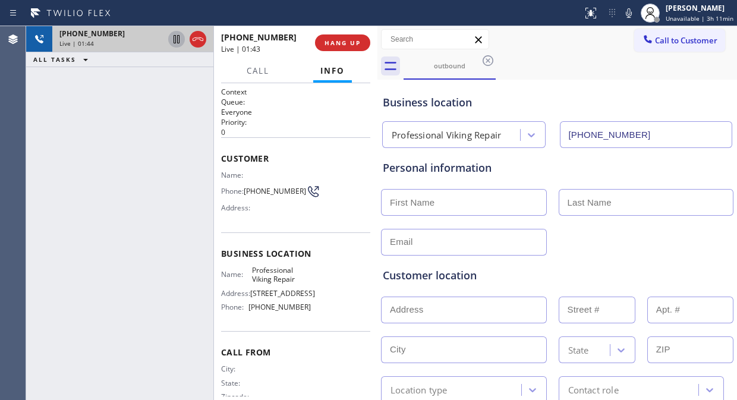
click at [171, 42] on icon at bounding box center [176, 39] width 14 height 14
click at [173, 42] on icon at bounding box center [176, 39] width 14 height 14
click at [65, 131] on div "+12066053881 Live | 02:37 ALL TASKS ALL TASKS ACTIVE TASKS TASKS IN WRAP UP" at bounding box center [119, 213] width 187 height 374
click at [56, 116] on div "+12066053881 Live | 03:12 ALL TASKS ALL TASKS ACTIVE TASKS TASKS IN WRAP UP" at bounding box center [119, 213] width 187 height 374
click at [354, 43] on span "HANG UP" at bounding box center [343, 43] width 36 height 8
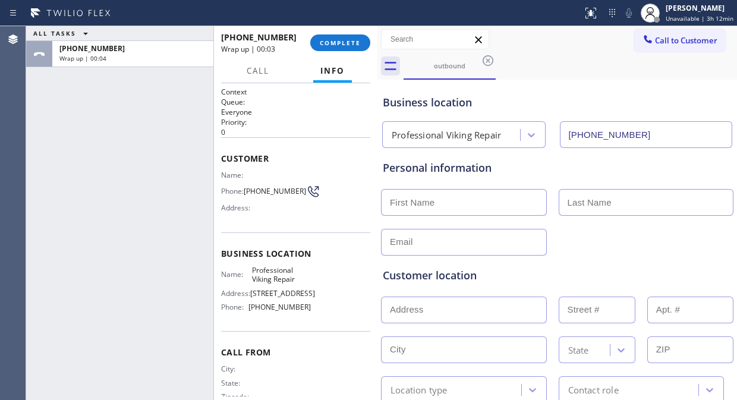
click at [74, 125] on div "ALL TASKS ALL TASKS ACTIVE TASKS TASKS IN WRAP UP +12066053881 Wrap up | 00:04" at bounding box center [119, 213] width 187 height 374
click at [409, 198] on input "text" at bounding box center [464, 202] width 166 height 27
paste input "Kara"
type input "Kara"
click at [559, 203] on input "text" at bounding box center [646, 202] width 175 height 27
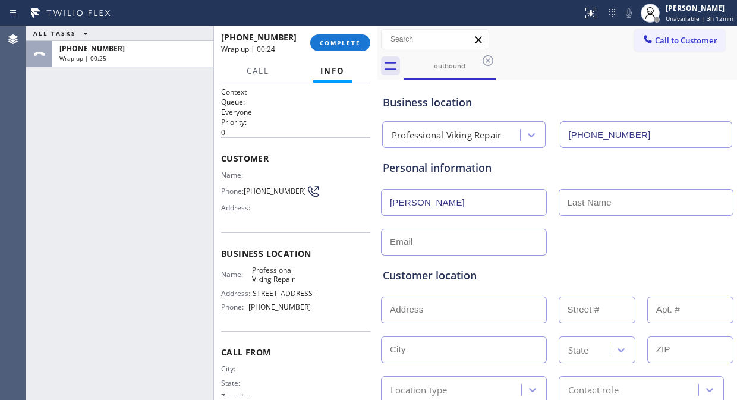
drag, startPoint x: 57, startPoint y: 169, endPoint x: 504, endPoint y: 169, distance: 446.6
click at [63, 169] on div "ALL TASKS ALL TASKS ACTIVE TASKS TASKS IN WRAP UP +12066053881 Wrap up | 00:25" at bounding box center [119, 213] width 187 height 374
drag, startPoint x: 547, startPoint y: 206, endPoint x: 564, endPoint y: 204, distance: 16.7
click at [548, 205] on div "Kara" at bounding box center [469, 202] width 178 height 27
click at [567, 204] on input "text" at bounding box center [646, 202] width 175 height 27
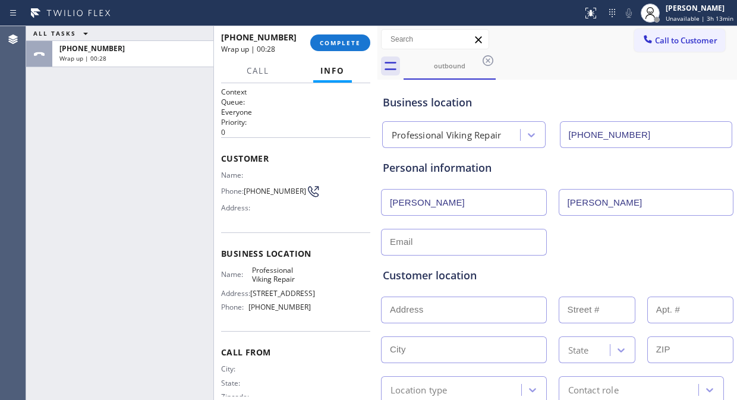
type input "Liu"
click at [492, 246] on input "text" at bounding box center [464, 242] width 166 height 27
paste input "kara.liu@plusinvestment.com"
type input "kara.liu@plusinvestment.com"
click at [584, 254] on div "Customer location >> ADD NEW ADDRESS << + NEW ADDRESS State Location type Conta…" at bounding box center [558, 327] width 354 height 152
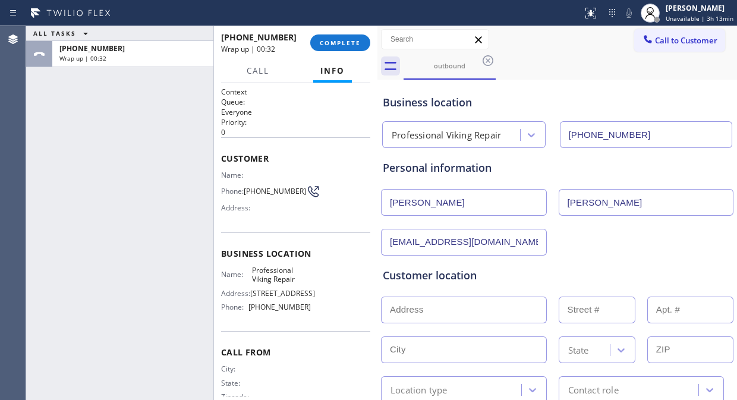
drag, startPoint x: 87, startPoint y: 172, endPoint x: 152, endPoint y: 200, distance: 69.8
click at [88, 172] on div "ALL TASKS ALL TASKS ACTIVE TASKS TASKS IN WRAP UP +12066053881 Wrap up | 00:32" at bounding box center [119, 213] width 187 height 374
click at [450, 308] on input "text" at bounding box center [464, 310] width 166 height 27
paste input "5999 se 32nd st mercer island"
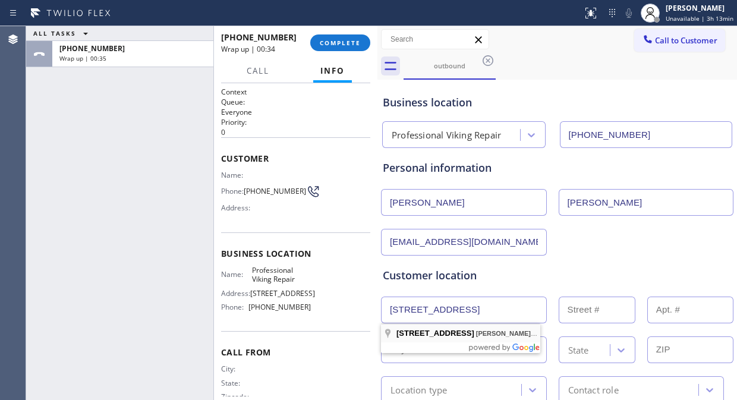
type input "5999 SE 32nd St"
type input "5999"
type input "Mercer Island"
type input "98040"
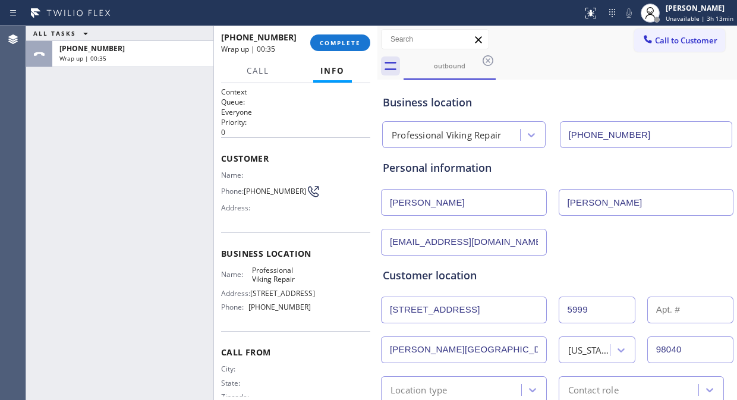
click at [589, 262] on div "Customer location >> ADD NEW ADDRESS << + NEW ADDRESS 5999 SE 32nd St 5999 Merc…" at bounding box center [558, 329] width 354 height 147
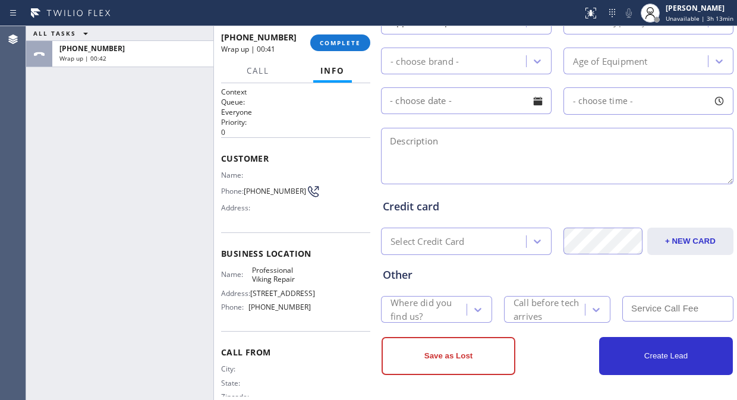
scroll to position [521, 0]
click at [80, 103] on div "ALL TASKS ALL TASKS ACTIVE TASKS TASKS IN WRAP UP +12066053881 Wrap up | 01:41" at bounding box center [119, 213] width 187 height 374
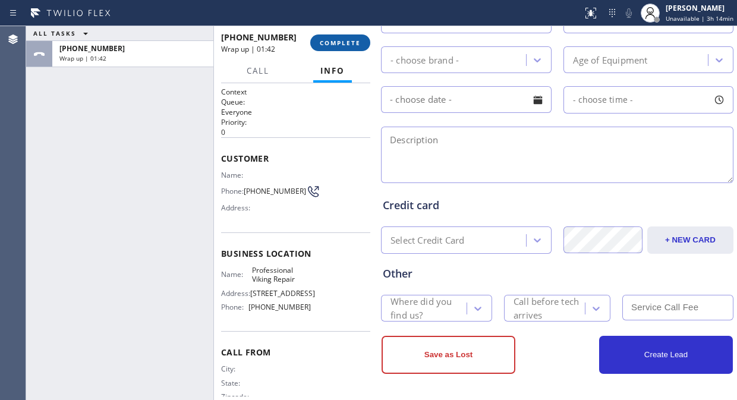
click at [336, 34] on button "COMPLETE" at bounding box center [340, 42] width 60 height 17
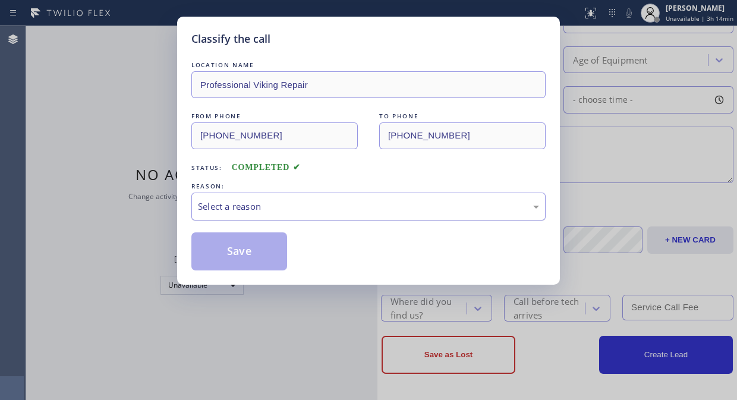
click at [328, 208] on div "Select a reason" at bounding box center [368, 207] width 341 height 14
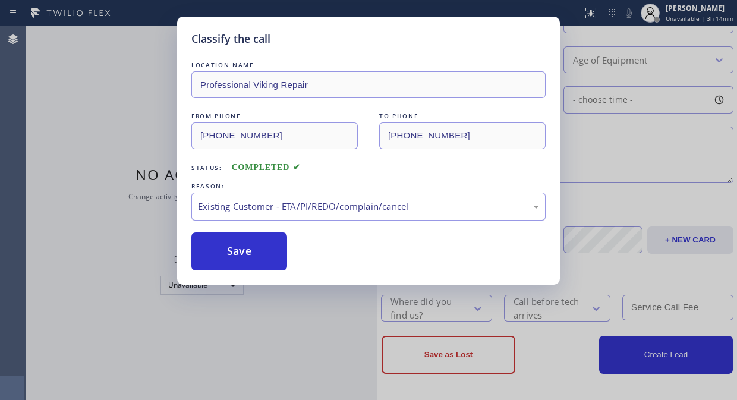
click at [319, 203] on div "Existing Customer - ETA/PI/REDO/complain/cancel" at bounding box center [368, 207] width 341 height 14
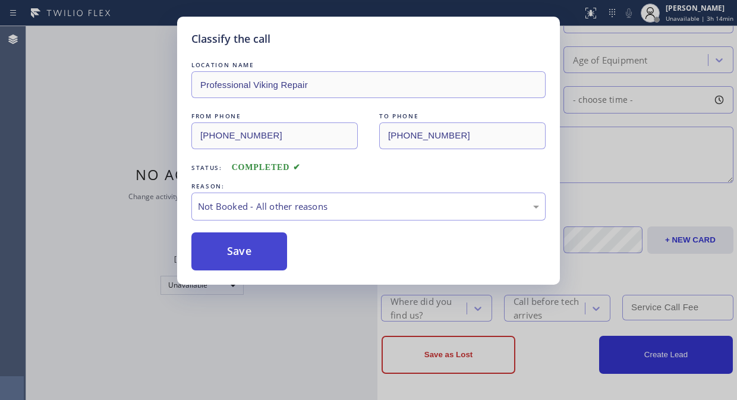
click at [244, 246] on button "Save" at bounding box center [239, 251] width 96 height 38
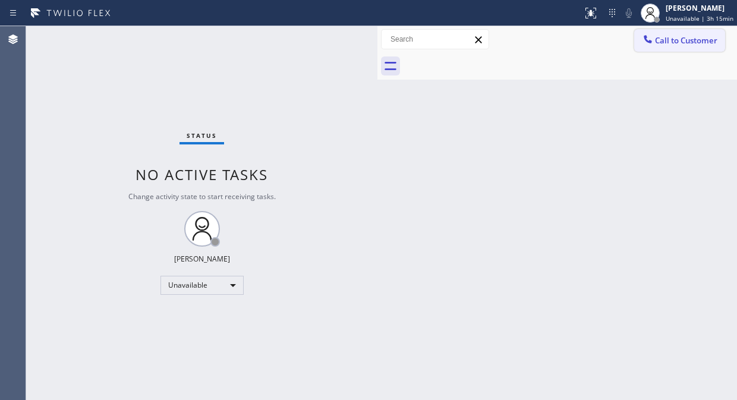
click at [647, 37] on icon at bounding box center [648, 39] width 12 height 12
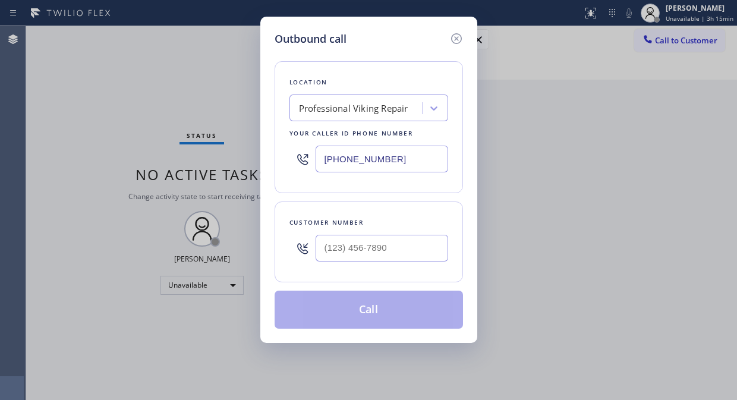
click at [321, 165] on input "(855) 920-0825" at bounding box center [382, 159] width 133 height 27
paste input "347) 757-4373"
type input "(347) 757-4373"
drag, startPoint x: 83, startPoint y: 86, endPoint x: 153, endPoint y: 158, distance: 100.5
click at [83, 86] on div "Outbound call Location 4B2.Paid Brooklyn Appliance Repair Experts Your caller i…" at bounding box center [368, 200] width 737 height 400
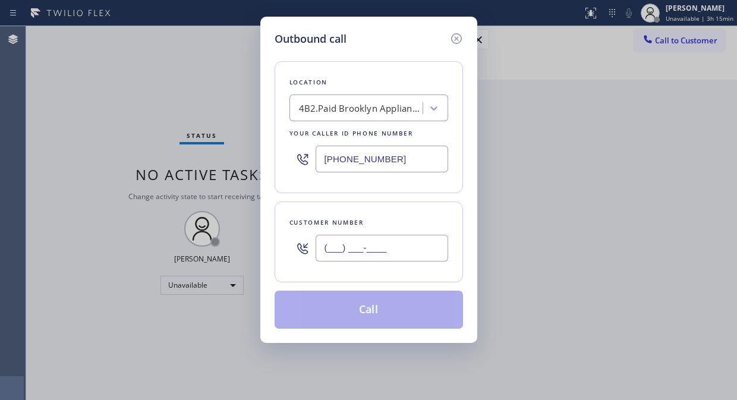
click at [323, 248] on input "(___) ___-____" at bounding box center [382, 248] width 133 height 27
paste input "844) 748-3244"
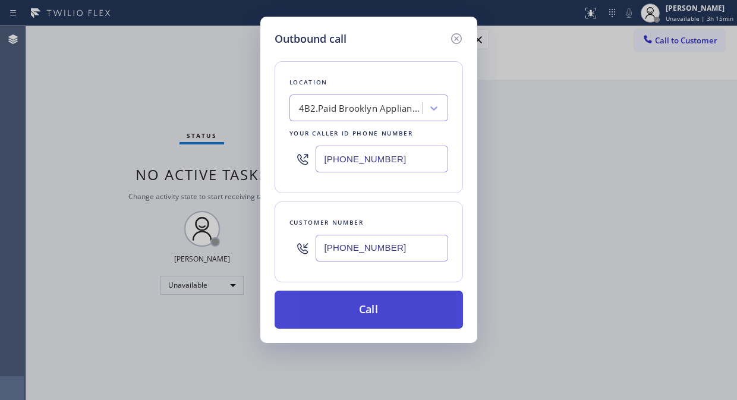
type input "(844) 748-3244"
click at [360, 303] on button "Call" at bounding box center [369, 310] width 188 height 38
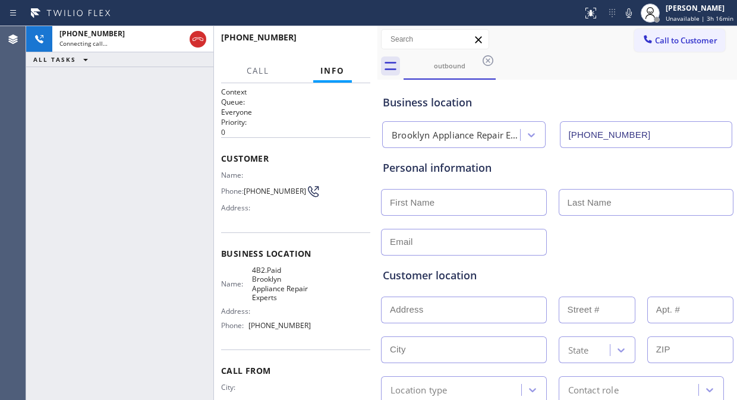
type input "(347) 757-4373"
click at [65, 108] on div "+18447483244 Live | 00:01 ALL TASKS ALL TASKS ACTIVE TASKS TASKS IN WRAP UP" at bounding box center [119, 213] width 187 height 374
drag, startPoint x: 257, startPoint y: 191, endPoint x: 244, endPoint y: 186, distance: 13.6
click at [244, 186] on div "Phone: (844) 748-3244" at bounding box center [266, 191] width 90 height 14
click at [59, 123] on div "+18447483244 Live | 00:45 ALL TASKS ALL TASKS ACTIVE TASKS TASKS IN WRAP UP" at bounding box center [119, 213] width 187 height 374
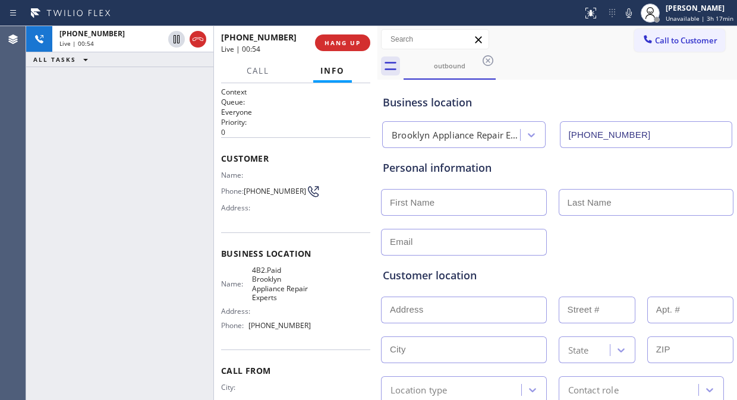
click at [85, 127] on div "+18447483244 Live | 00:54 ALL TASKS ALL TASKS ACTIVE TASKS TASKS IN WRAP UP" at bounding box center [119, 213] width 187 height 374
click at [347, 37] on button "HANG UP" at bounding box center [342, 42] width 55 height 17
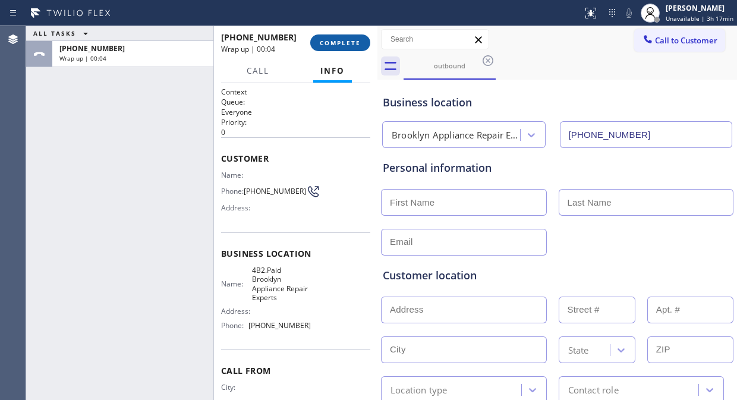
click at [347, 37] on button "COMPLETE" at bounding box center [340, 42] width 60 height 17
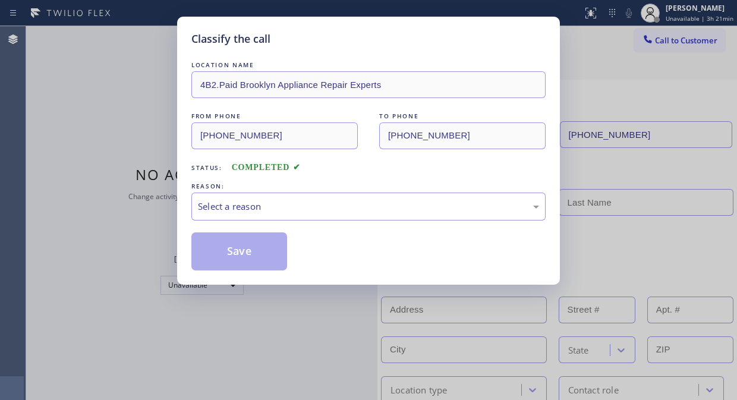
drag, startPoint x: 49, startPoint y: 96, endPoint x: 67, endPoint y: 93, distance: 18.0
click at [49, 96] on div "Classify the call LOCATION NAME 4B2.Paid Brooklyn Appliance Repair Experts FROM…" at bounding box center [368, 200] width 737 height 400
click at [341, 216] on div "Select a reason" at bounding box center [368, 207] width 354 height 28
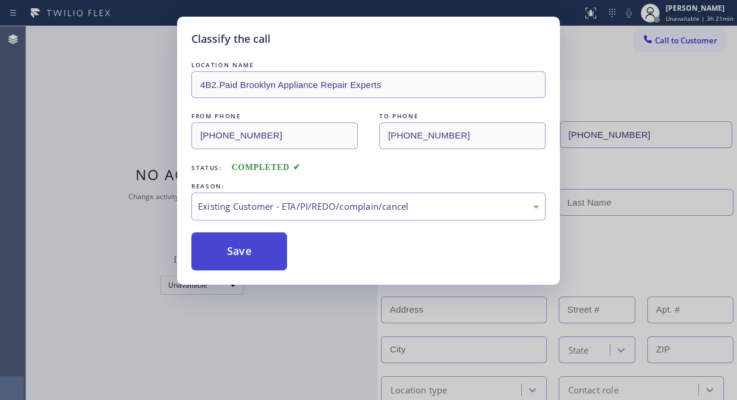
click at [277, 247] on button "Save" at bounding box center [239, 251] width 96 height 38
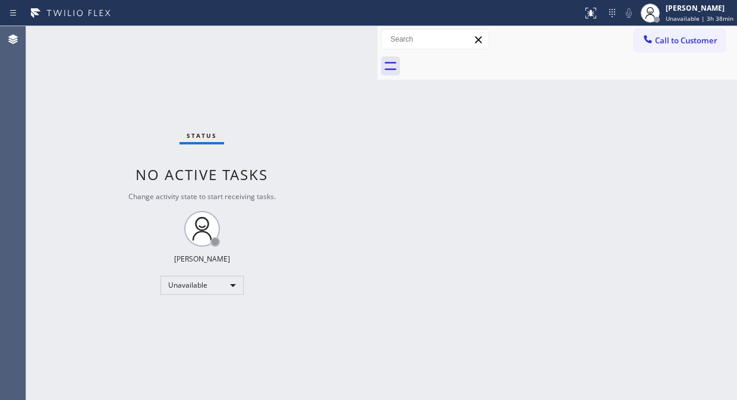
click at [73, 106] on div "Status No active tasks Change activity state to start receiving tasks. Fila Gar…" at bounding box center [201, 213] width 351 height 374
click at [661, 40] on span "Call to Customer" at bounding box center [686, 40] width 62 height 11
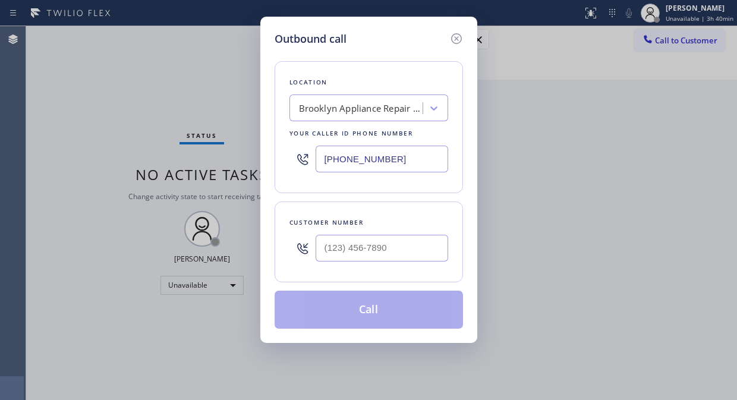
click at [323, 163] on input "(347) 757-4373" at bounding box center [382, 159] width 133 height 27
paste input "888) 992-3457"
type input "(888) 992-3457"
click at [73, 99] on div "Outbound call Location Whirlpool Appliance Repair Your caller id phone number (…" at bounding box center [368, 200] width 737 height 400
click at [322, 247] on input "(___) ___-____" at bounding box center [382, 248] width 133 height 27
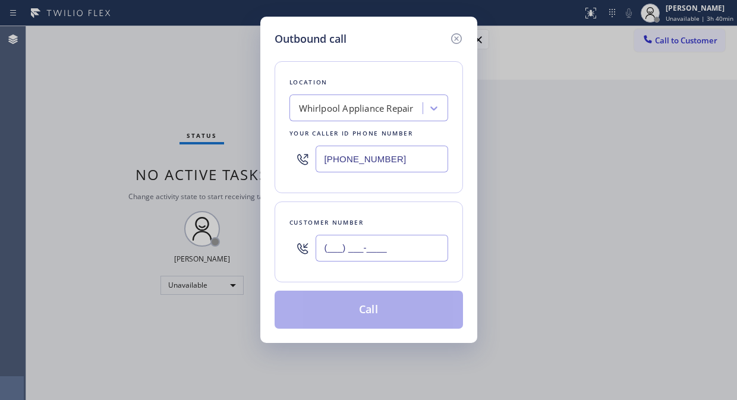
paste input "610) 585-2785"
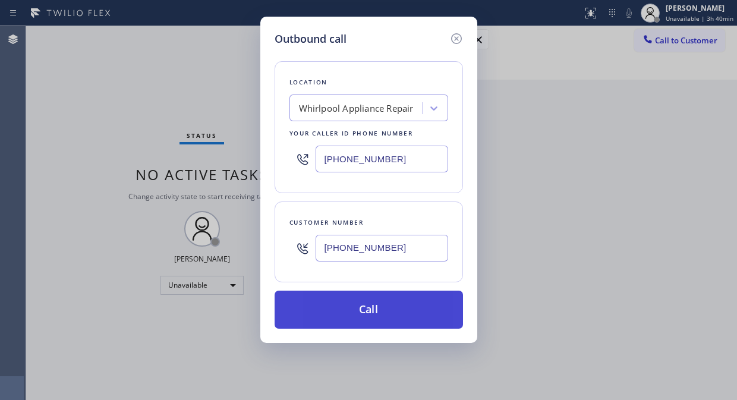
type input "(610) 585-2785"
click at [421, 311] on button "Call" at bounding box center [369, 310] width 188 height 38
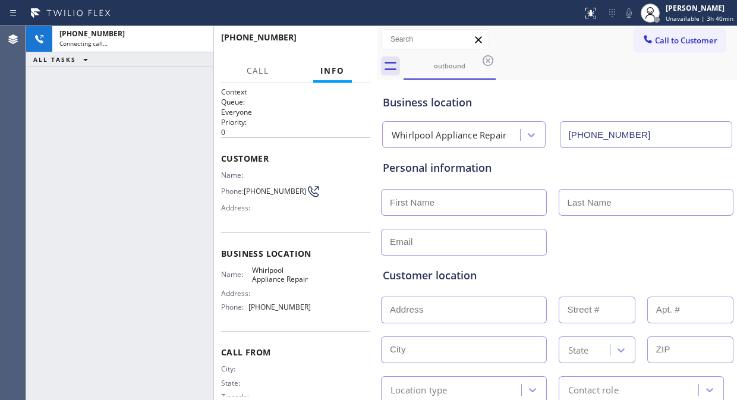
type input "(888) 992-3457"
click at [334, 40] on span "HANG UP" at bounding box center [343, 43] width 36 height 8
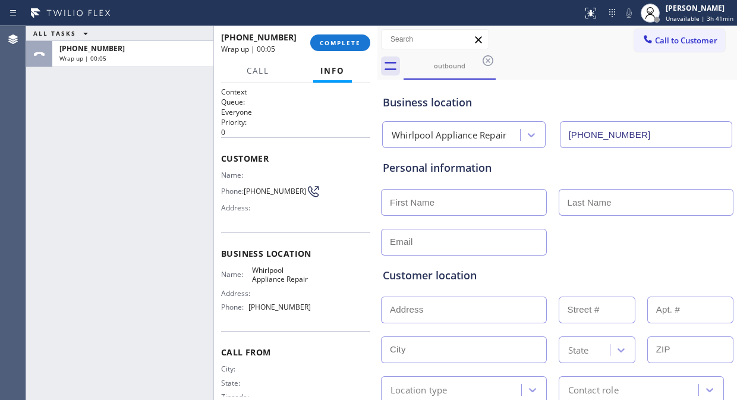
click at [65, 107] on div "ALL TASKS ALL TASKS ACTIVE TASKS TASKS IN WRAP UP +16105852785 Wrap up | 00:05" at bounding box center [119, 213] width 187 height 374
click at [353, 45] on span "COMPLETE" at bounding box center [340, 43] width 41 height 8
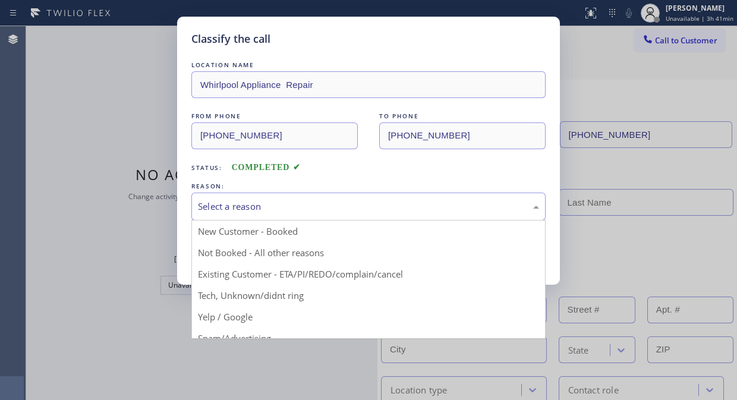
click at [322, 210] on div "Select a reason" at bounding box center [368, 207] width 341 height 14
drag, startPoint x: 353, startPoint y: 276, endPoint x: 316, endPoint y: 265, distance: 38.6
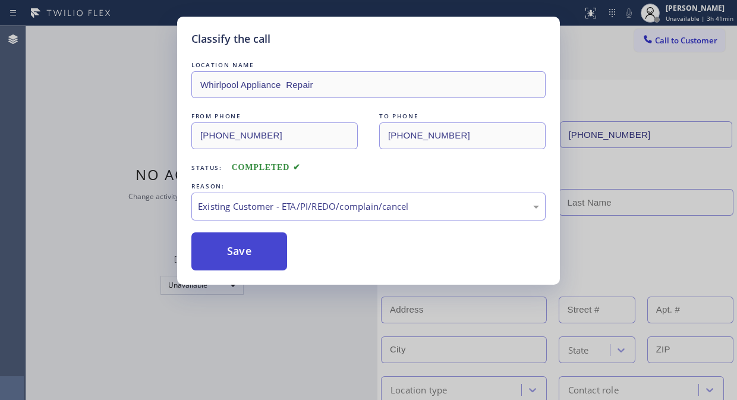
click at [227, 252] on button "Save" at bounding box center [239, 251] width 96 height 38
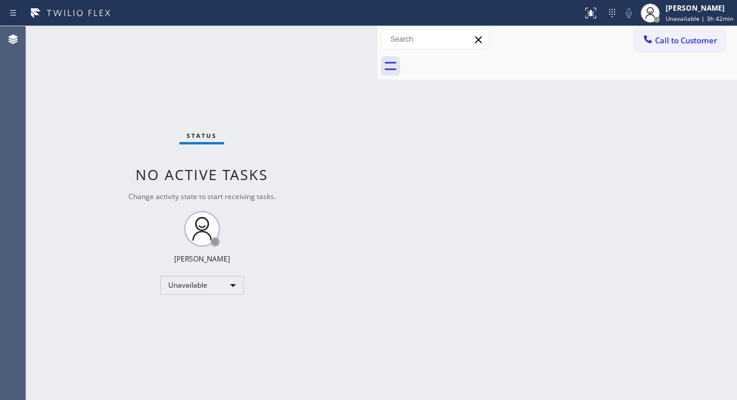
drag, startPoint x: 666, startPoint y: 34, endPoint x: 514, endPoint y: 122, distance: 175.3
click at [667, 35] on span "Call to Customer" at bounding box center [686, 40] width 62 height 11
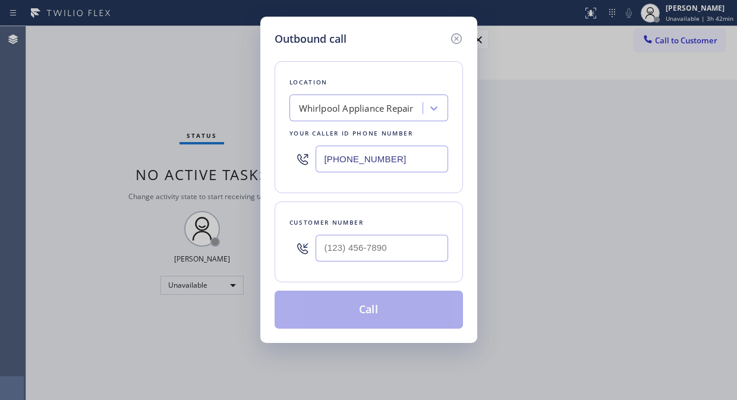
click at [312, 247] on div at bounding box center [303, 248] width 26 height 39
click at [316, 250] on input "(___) ___-____" at bounding box center [382, 248] width 133 height 27
paste input "310) 614-1370"
type input "(310) 614-1370"
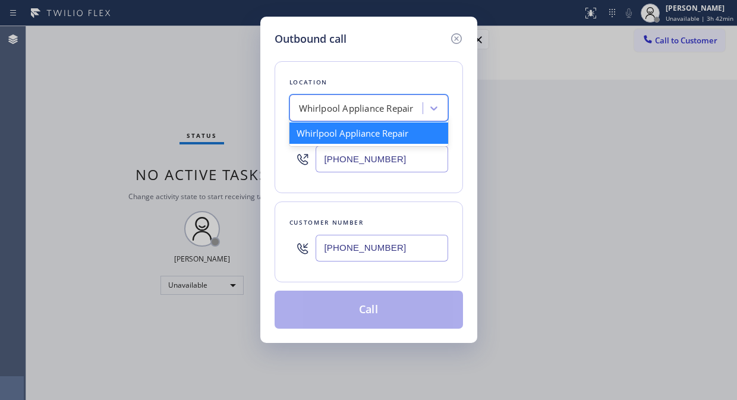
click at [342, 111] on div "Whirlpool Appliance Repair" at bounding box center [356, 109] width 115 height 14
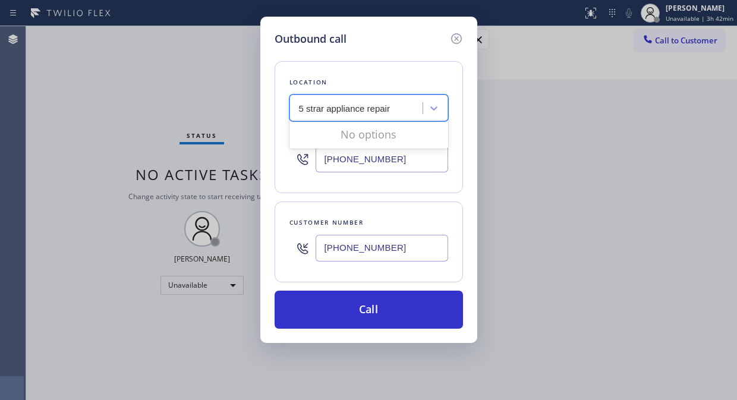
click at [318, 109] on input "5 strar appliance repair" at bounding box center [345, 108] width 92 height 10
type input "5 star appliance repair"
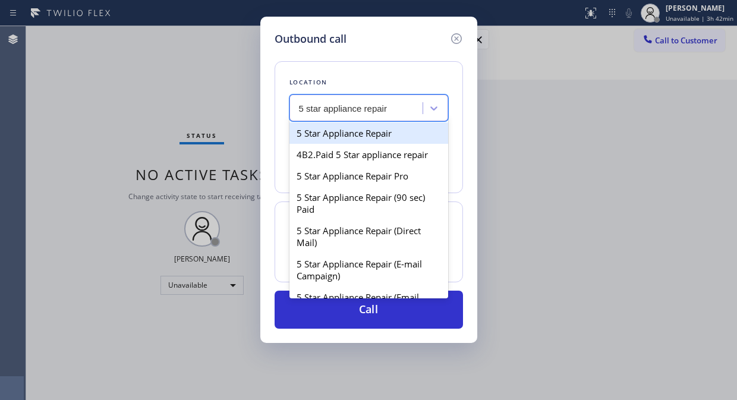
click at [329, 135] on div "5 Star Appliance Repair" at bounding box center [369, 132] width 159 height 21
type input "[PHONE_NUMBER]"
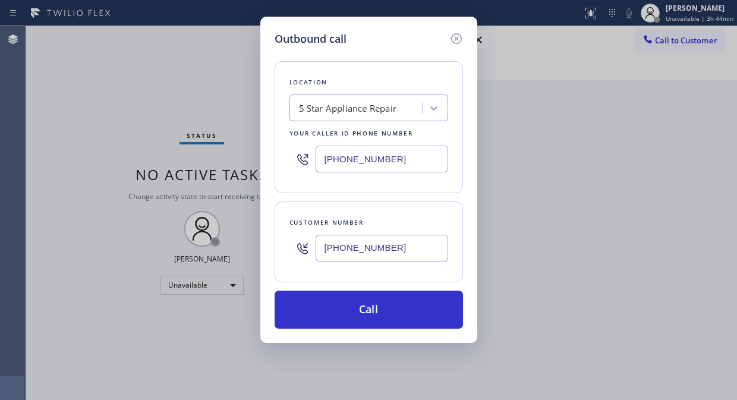
click at [51, 79] on div "Outbound call Location 5 Star Appliance Repair Your caller id phone number (855…" at bounding box center [368, 200] width 737 height 400
click at [70, 74] on div "Outbound call Location 5 Star Appliance Repair Your caller id phone number (855…" at bounding box center [368, 200] width 737 height 400
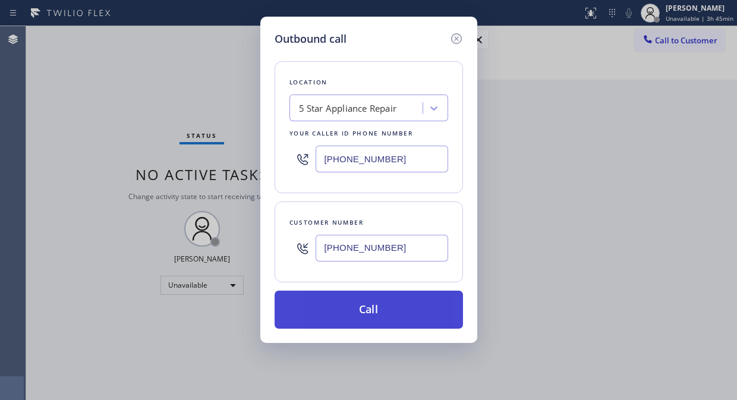
click at [443, 313] on button "Call" at bounding box center [369, 310] width 188 height 38
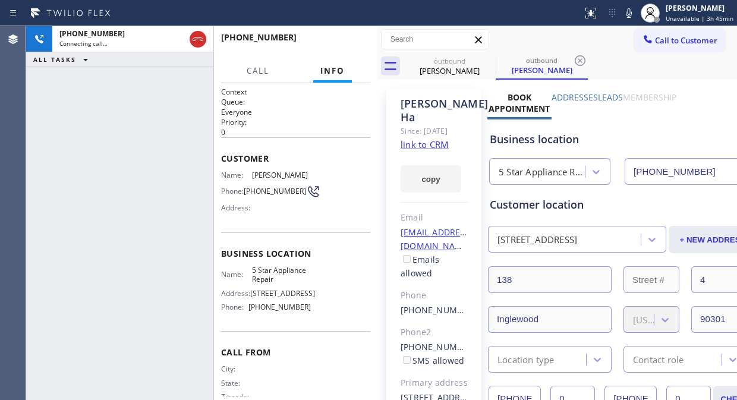
type input "[PHONE_NUMBER]"
click at [70, 90] on div "+13106141370 Live | 00:03 ALL TASKS ALL TASKS ACTIVE TASKS TASKS IN WRAP UP" at bounding box center [119, 213] width 187 height 374
click at [348, 45] on span "HANG UP" at bounding box center [343, 43] width 36 height 8
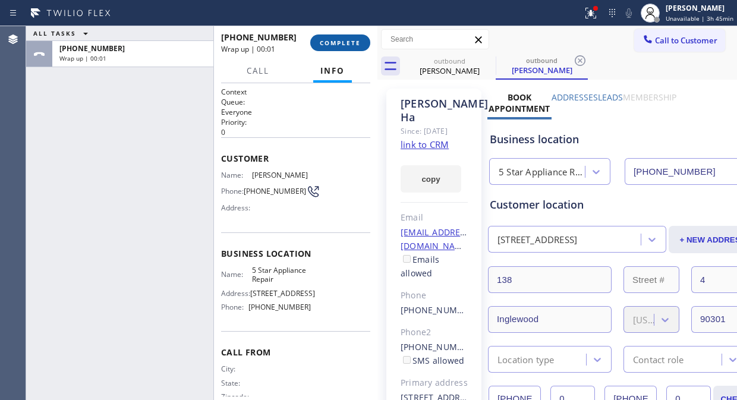
click at [348, 45] on span "COMPLETE" at bounding box center [340, 43] width 41 height 8
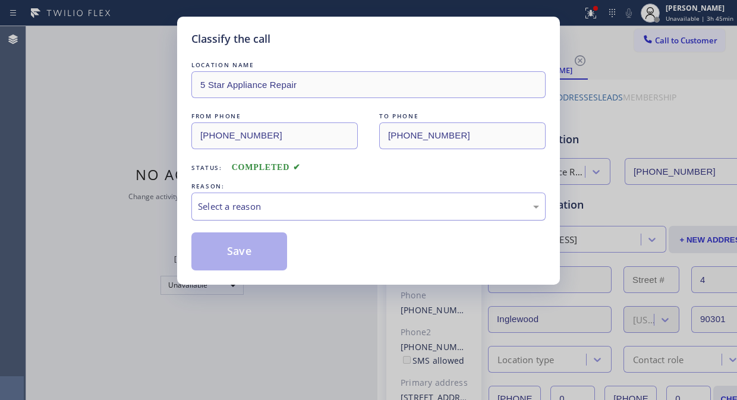
click at [353, 209] on div "Select a reason" at bounding box center [368, 207] width 341 height 14
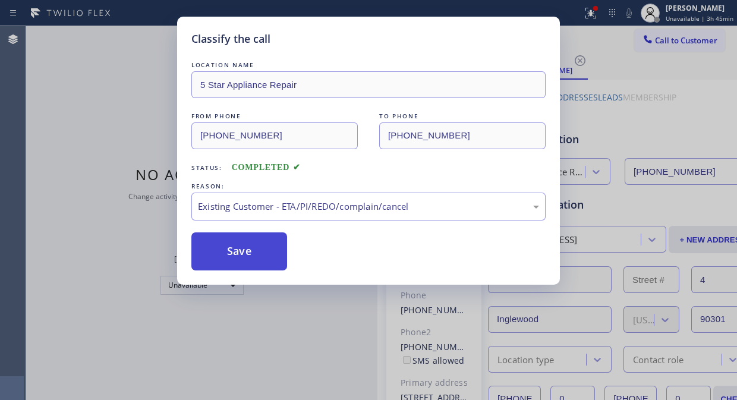
click at [231, 265] on button "Save" at bounding box center [239, 251] width 96 height 38
click at [235, 256] on button "Save" at bounding box center [239, 251] width 96 height 38
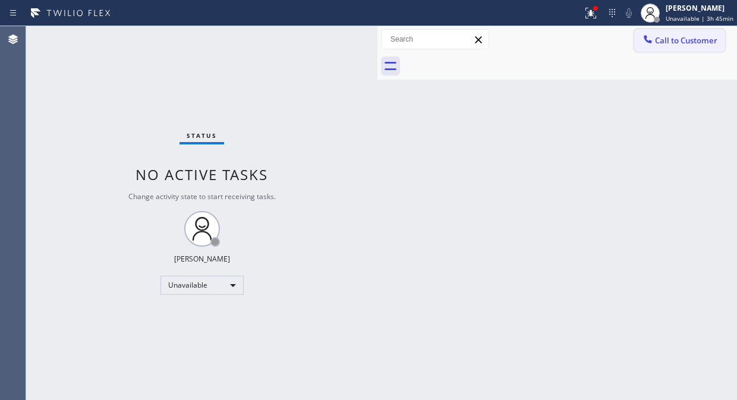
click at [674, 39] on span "Call to Customer" at bounding box center [686, 40] width 62 height 11
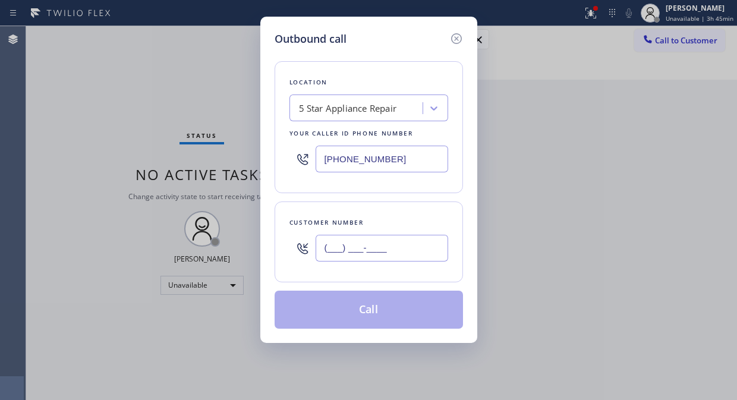
click at [388, 246] on input "(___) ___-____" at bounding box center [382, 248] width 133 height 27
paste input "310) 544-3744"
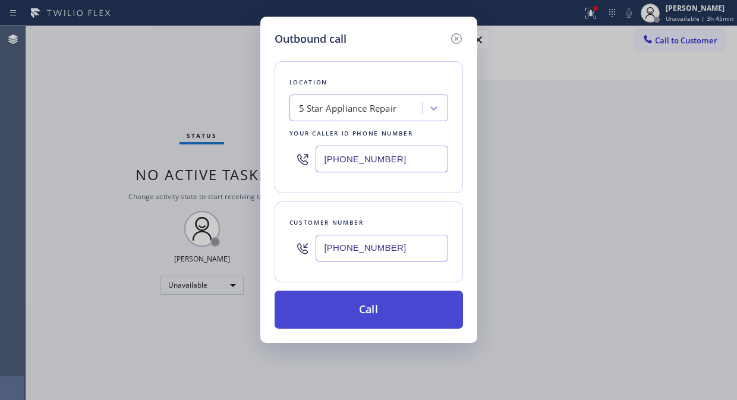
type input "(310) 544-3744"
click at [416, 312] on button "Call" at bounding box center [369, 310] width 188 height 38
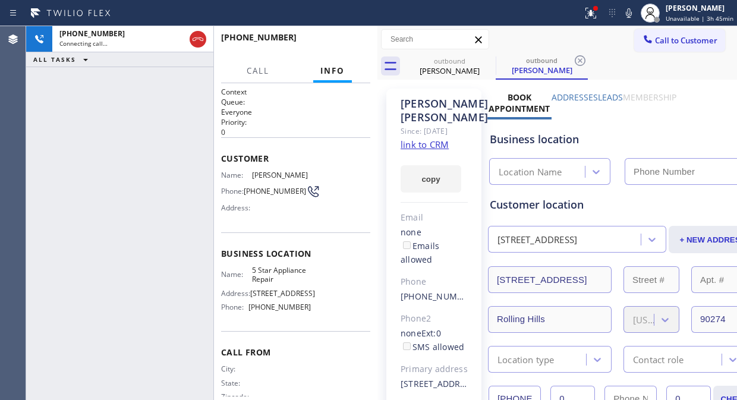
type input "[PHONE_NUMBER]"
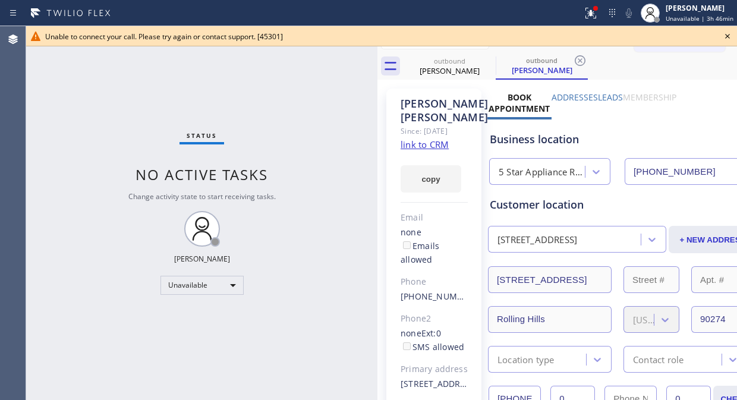
click at [732, 37] on icon at bounding box center [728, 36] width 14 height 14
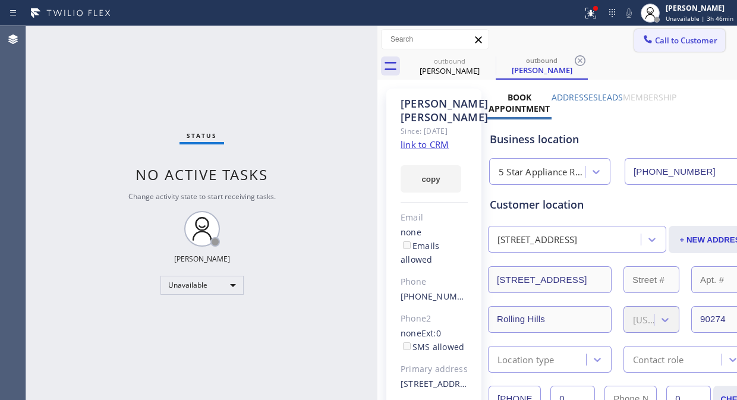
click at [641, 39] on div at bounding box center [648, 40] width 14 height 14
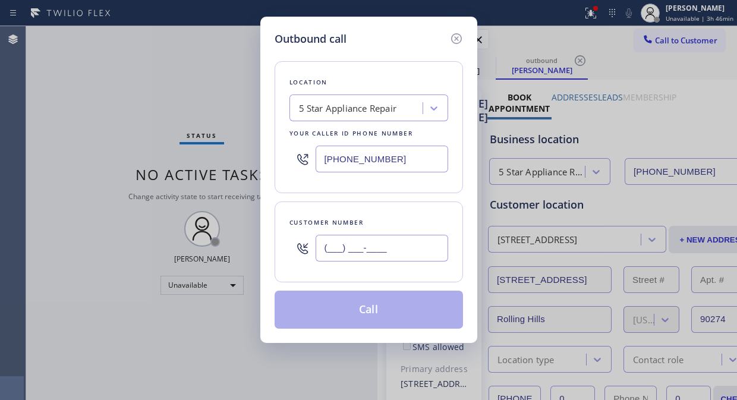
click at [409, 257] on input "(___) ___-____" at bounding box center [382, 248] width 133 height 27
paste input "310) 729-9542"
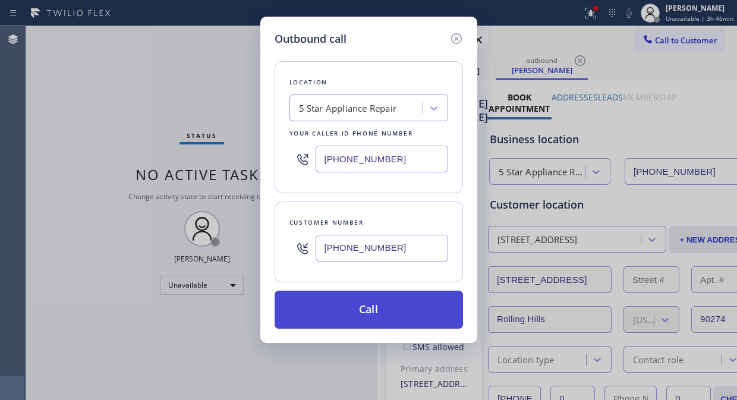
type input "(310) 729-9542"
click at [408, 316] on button "Call" at bounding box center [369, 310] width 188 height 38
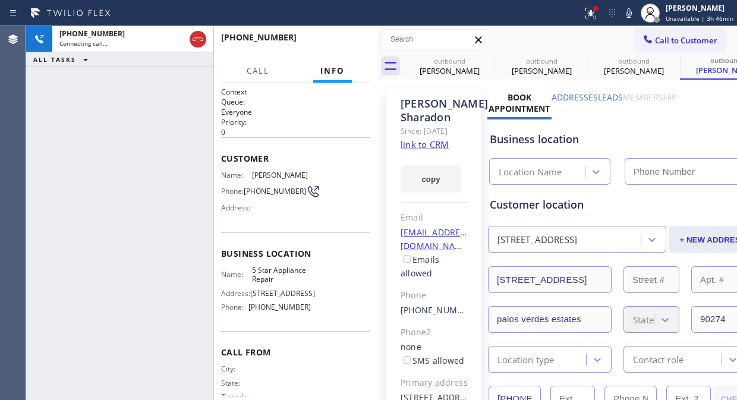
type input "[PHONE_NUMBER]"
click at [489, 56] on icon at bounding box center [488, 61] width 14 height 14
click at [0, 0] on icon at bounding box center [0, 0] width 0 height 0
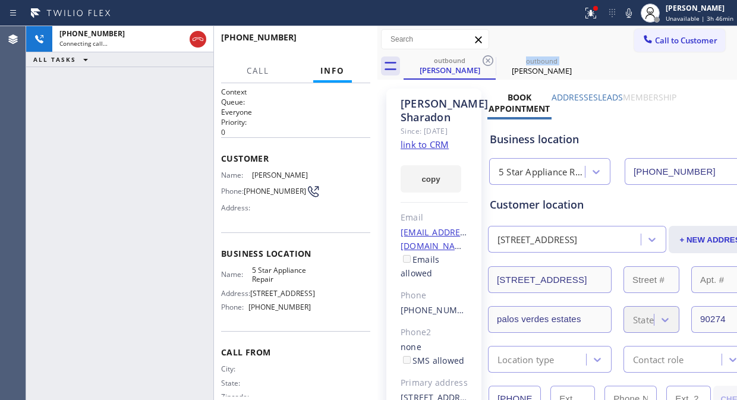
click at [489, 56] on icon at bounding box center [488, 61] width 14 height 14
click at [489, 57] on icon at bounding box center [488, 61] width 14 height 14
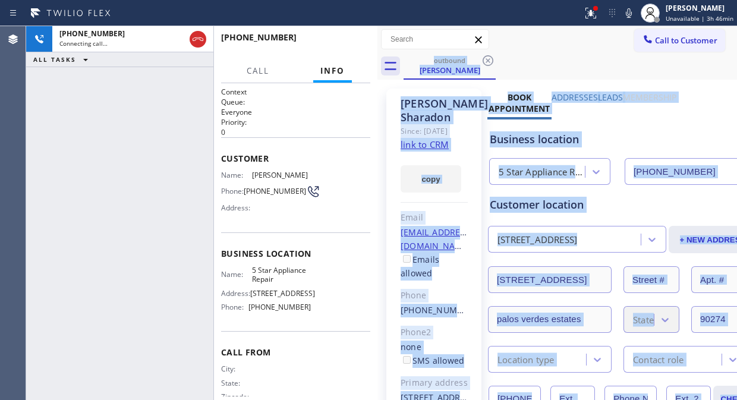
click at [489, 57] on div "outbound Melissa Sharadon" at bounding box center [571, 66] width 334 height 27
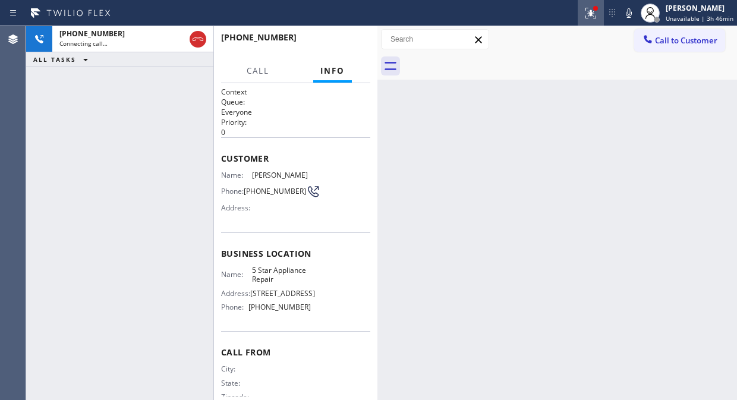
click at [598, 14] on icon at bounding box center [591, 13] width 14 height 14
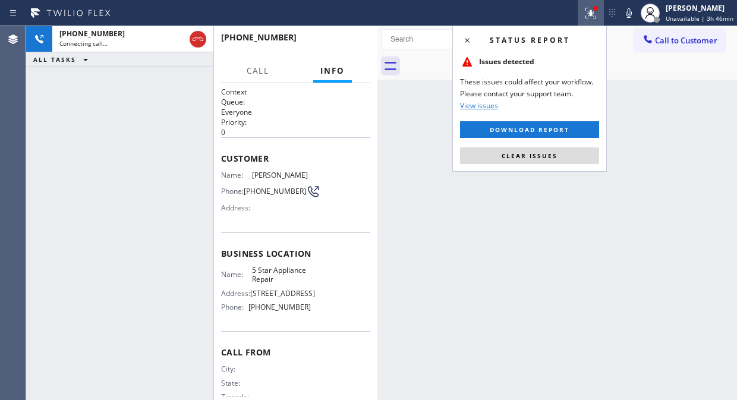
drag, startPoint x: 526, startPoint y: 159, endPoint x: 483, endPoint y: 150, distance: 43.6
click at [526, 158] on span "Clear issues" at bounding box center [530, 156] width 56 height 8
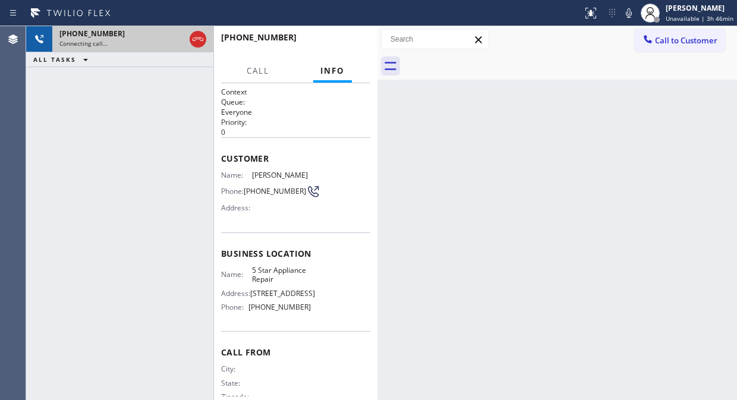
click at [153, 39] on div "Connecting call…" at bounding box center [121, 43] width 125 height 8
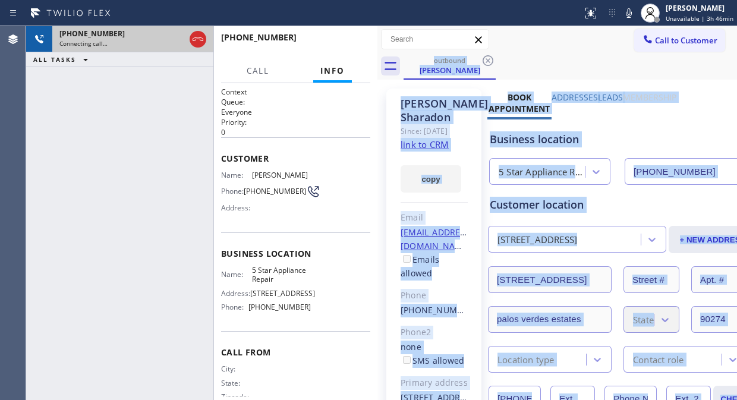
type input "[PHONE_NUMBER]"
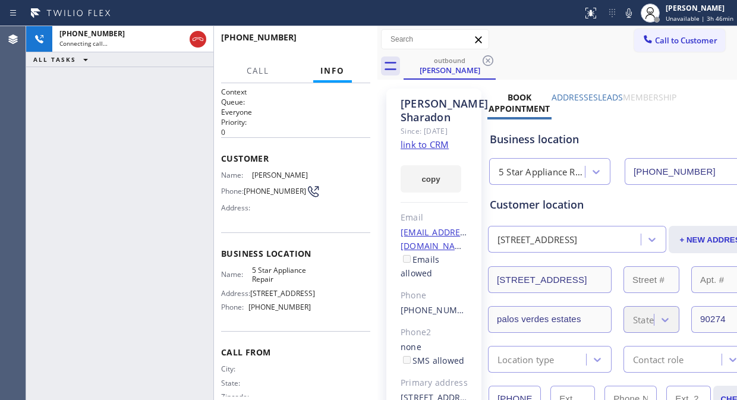
click at [202, 145] on div "+13107299542 Connecting call… ALL TASKS ALL TASKS ACTIVE TASKS TASKS IN WRAP UP" at bounding box center [119, 213] width 187 height 374
click at [350, 44] on span "HANG UP" at bounding box center [343, 43] width 36 height 8
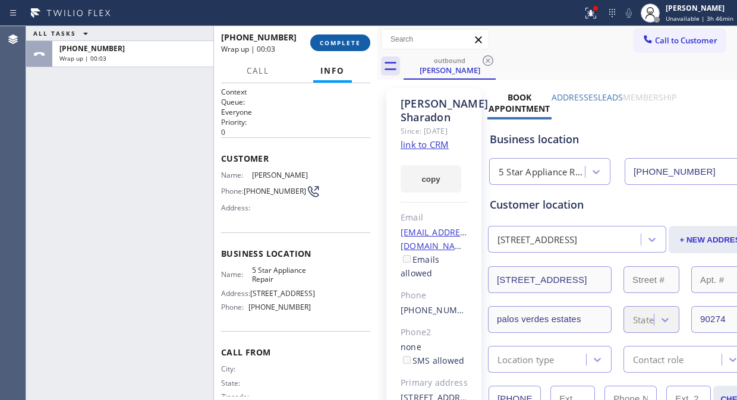
click at [347, 36] on button "COMPLETE" at bounding box center [340, 42] width 60 height 17
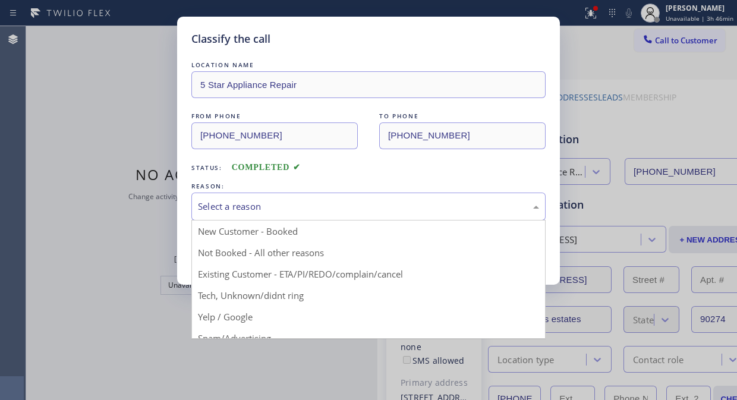
click at [373, 216] on div "Select a reason" at bounding box center [368, 207] width 354 height 28
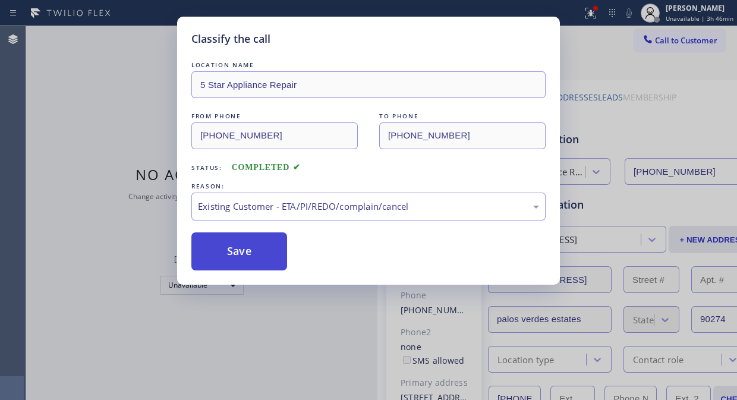
click at [248, 254] on button "Save" at bounding box center [239, 251] width 96 height 38
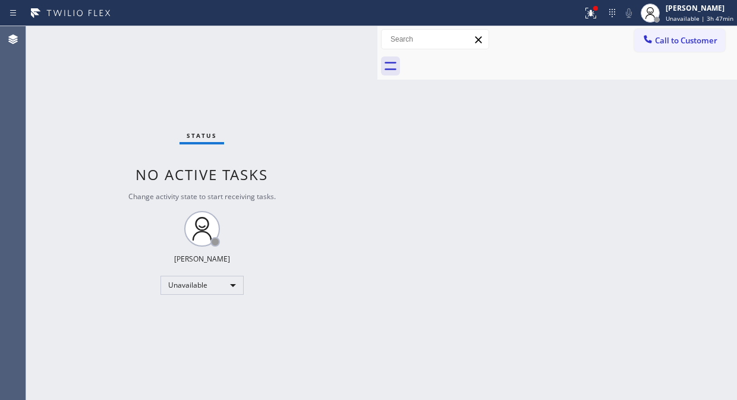
click at [48, 43] on div "Status No active tasks Change activity state to start receiving tasks. Fila Gar…" at bounding box center [201, 213] width 351 height 374
click at [681, 46] on button "Call to Customer" at bounding box center [679, 40] width 91 height 23
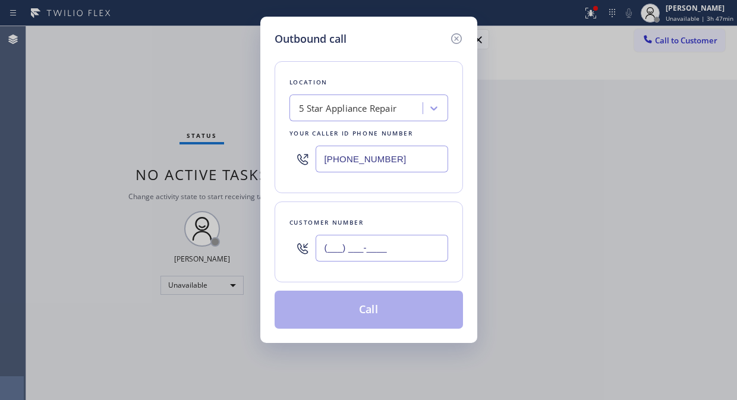
click at [333, 244] on input "(___) ___-____" at bounding box center [382, 248] width 133 height 27
paste input "818) 497-3400"
type input "(818) 497-3400"
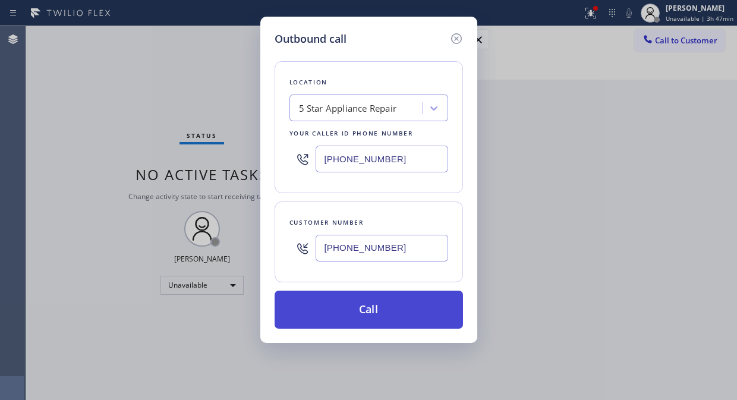
click at [416, 310] on button "Call" at bounding box center [369, 310] width 188 height 38
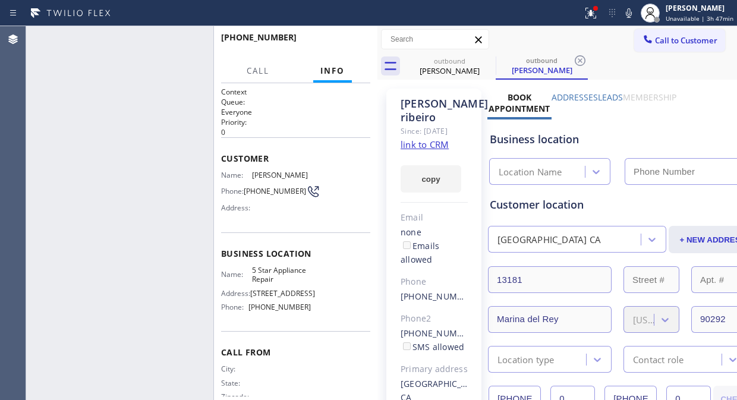
type input "[PHONE_NUMBER]"
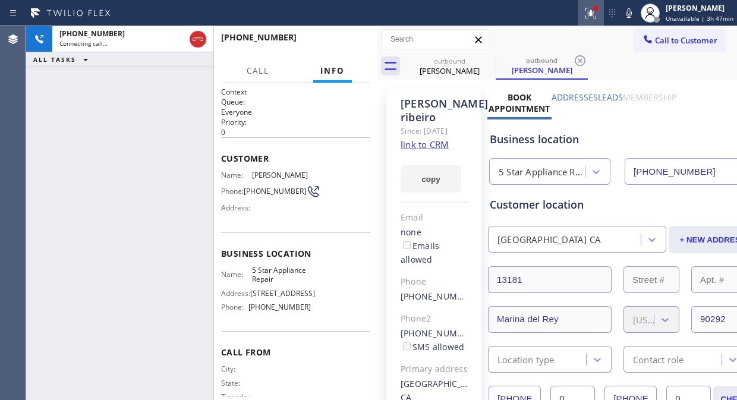
click at [604, 10] on div at bounding box center [591, 13] width 26 height 14
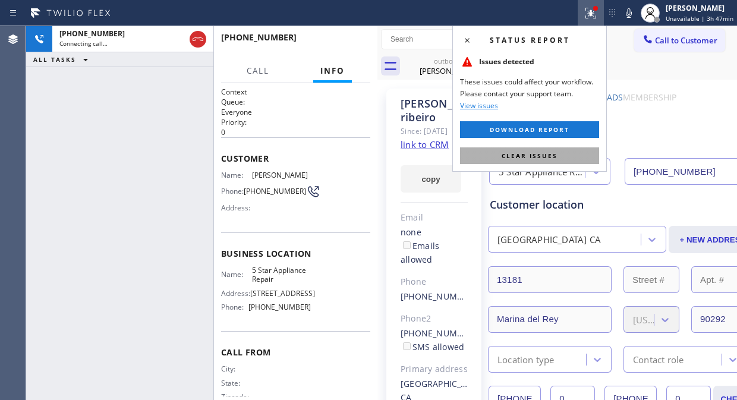
click at [547, 147] on button "Clear issues" at bounding box center [529, 155] width 139 height 17
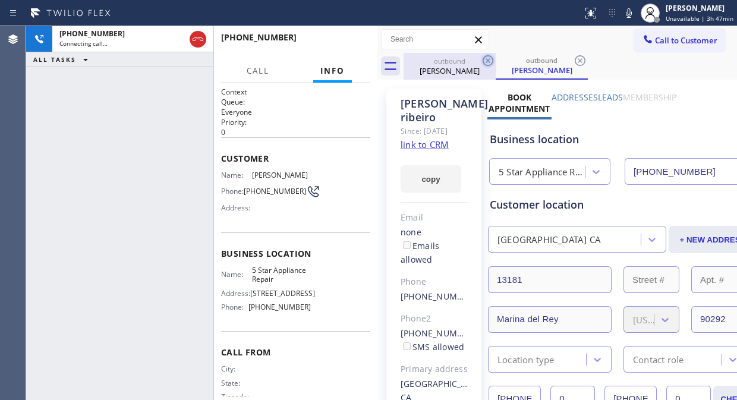
click at [491, 58] on icon at bounding box center [488, 61] width 14 height 14
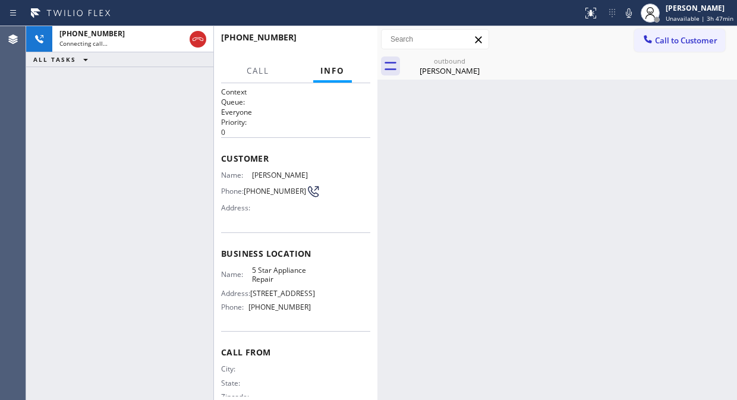
drag, startPoint x: 432, startPoint y: 73, endPoint x: 620, endPoint y: 301, distance: 295.7
click at [433, 74] on div "Natalia ribeiro" at bounding box center [450, 70] width 90 height 11
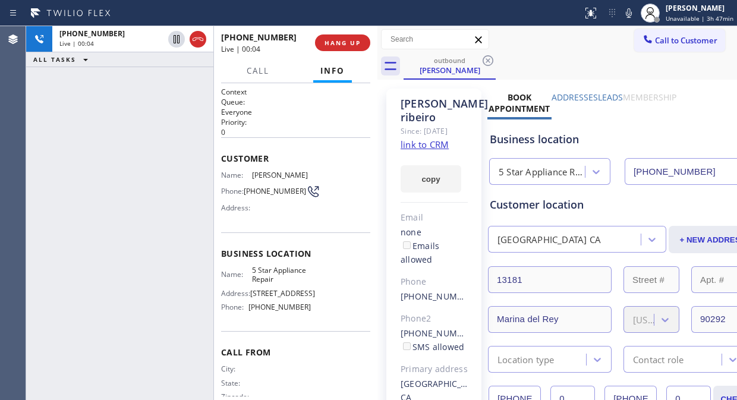
drag, startPoint x: 68, startPoint y: 119, endPoint x: 133, endPoint y: 81, distance: 75.7
click at [68, 118] on div "+18184973400 Live | 00:04 ALL TASKS ALL TASKS ACTIVE TASKS TASKS IN WRAP UP" at bounding box center [119, 213] width 187 height 374
click at [319, 52] on div "+18184973400 Live | 00:04 HANG UP" at bounding box center [295, 42] width 149 height 31
click at [327, 44] on span "HANG UP" at bounding box center [343, 43] width 36 height 8
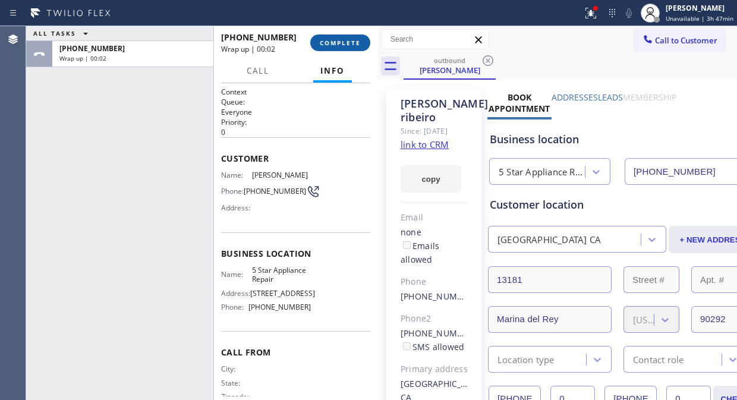
click at [328, 44] on span "COMPLETE" at bounding box center [340, 43] width 41 height 8
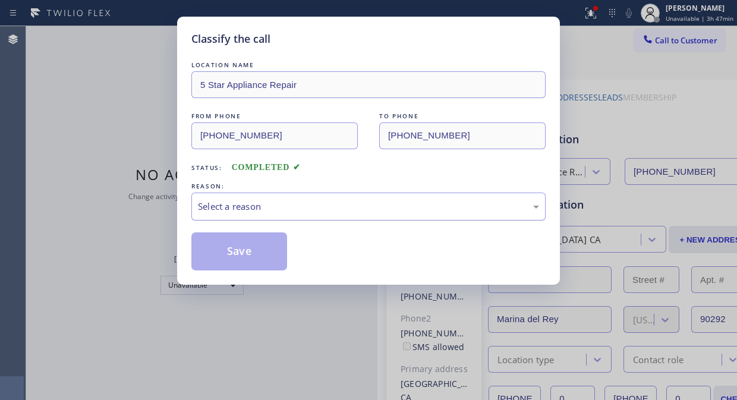
click at [340, 206] on div "Select a reason" at bounding box center [368, 207] width 341 height 14
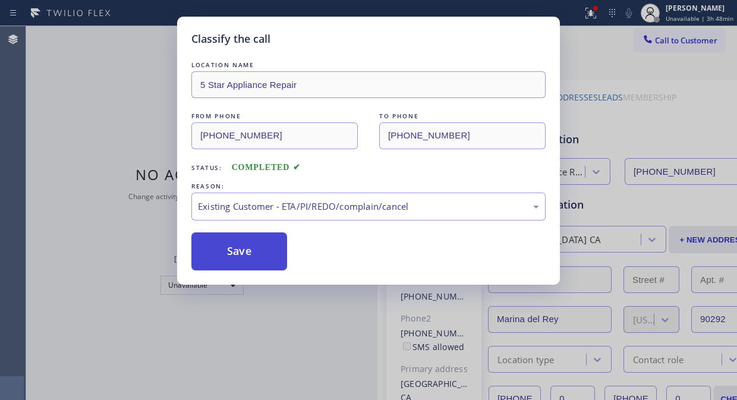
drag, startPoint x: 335, startPoint y: 274, endPoint x: 241, endPoint y: 250, distance: 96.8
click at [223, 247] on button "Save" at bounding box center [239, 251] width 96 height 38
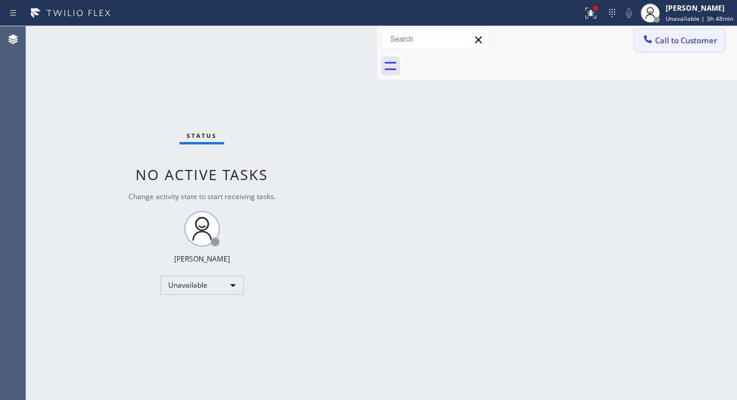
click at [684, 42] on span "Call to Customer" at bounding box center [686, 40] width 62 height 11
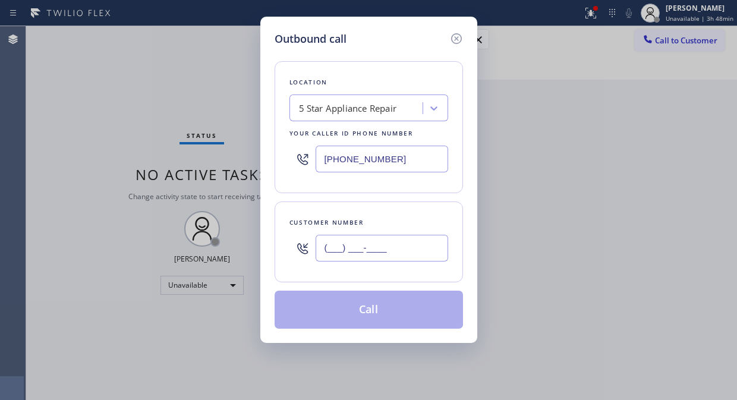
click at [331, 260] on input "(___) ___-____" at bounding box center [382, 248] width 133 height 27
paste input "818) 635-3377"
type input "(818) 635-3377"
click at [400, 312] on button "Call" at bounding box center [369, 310] width 188 height 38
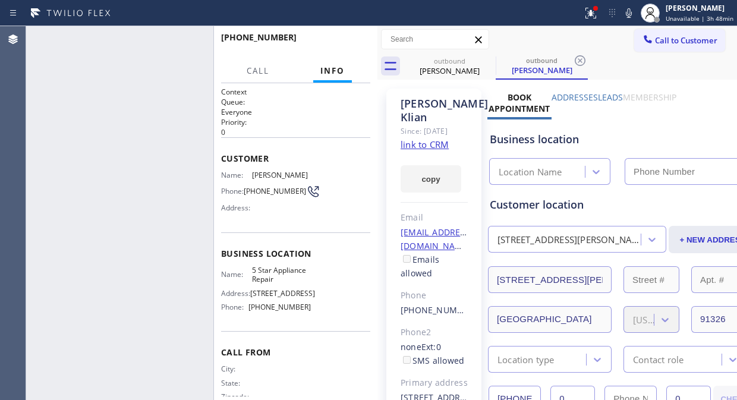
type input "[PHONE_NUMBER]"
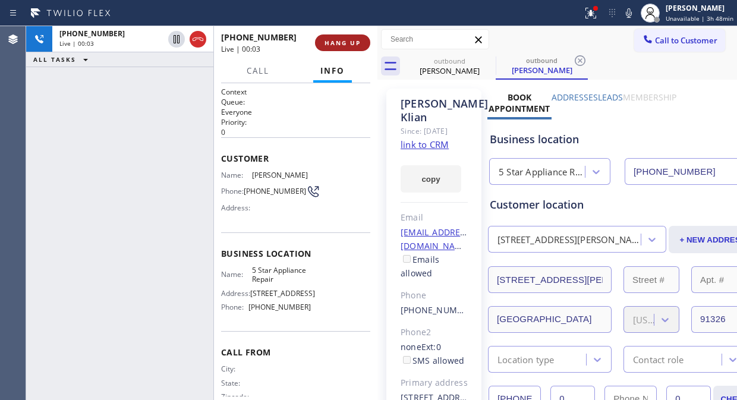
click at [345, 42] on span "HANG UP" at bounding box center [343, 43] width 36 height 8
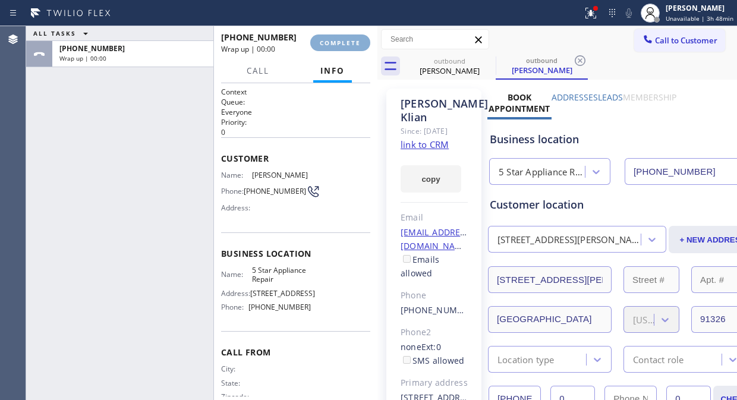
click at [345, 42] on span "COMPLETE" at bounding box center [340, 43] width 41 height 8
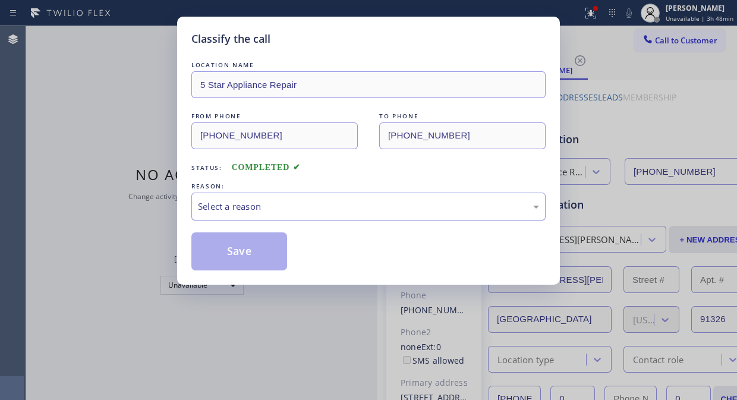
click at [338, 209] on div "Select a reason" at bounding box center [368, 207] width 341 height 14
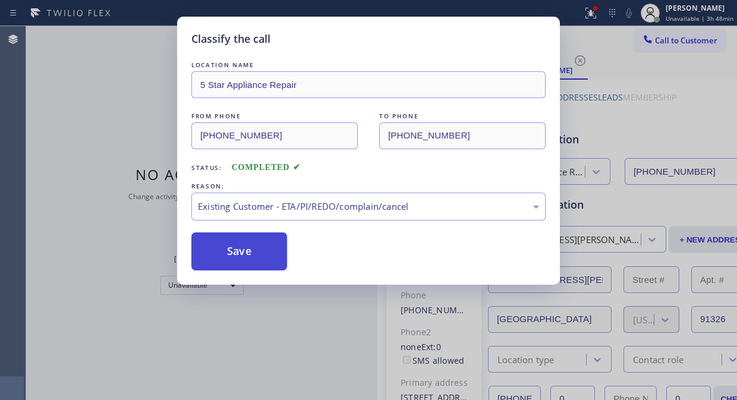
click at [247, 248] on button "Save" at bounding box center [239, 251] width 96 height 38
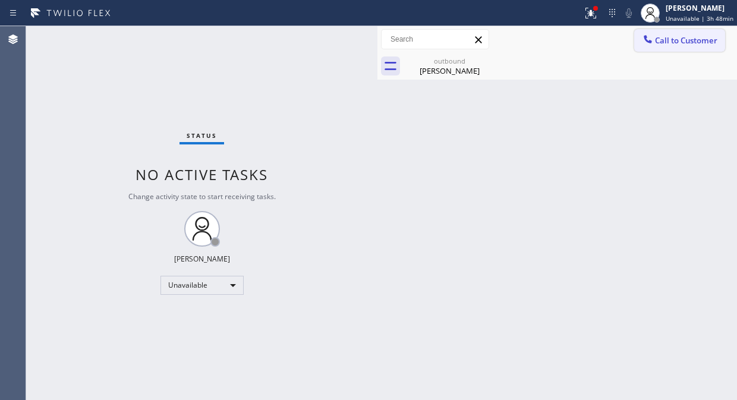
click at [646, 42] on icon at bounding box center [648, 39] width 8 height 8
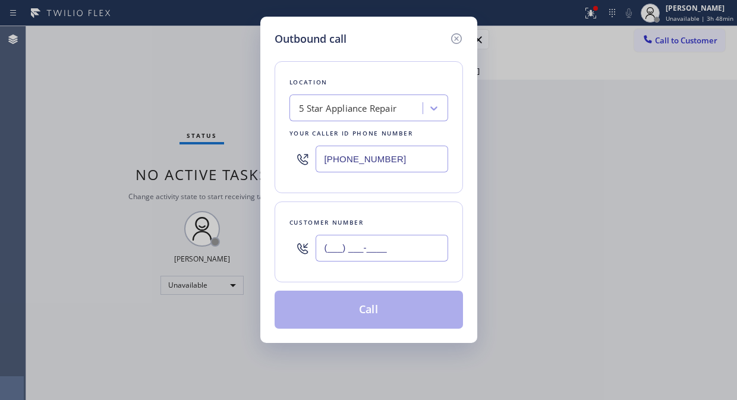
click at [355, 257] on input "(___) ___-____" at bounding box center [382, 248] width 133 height 27
paste input "408) 690-8355"
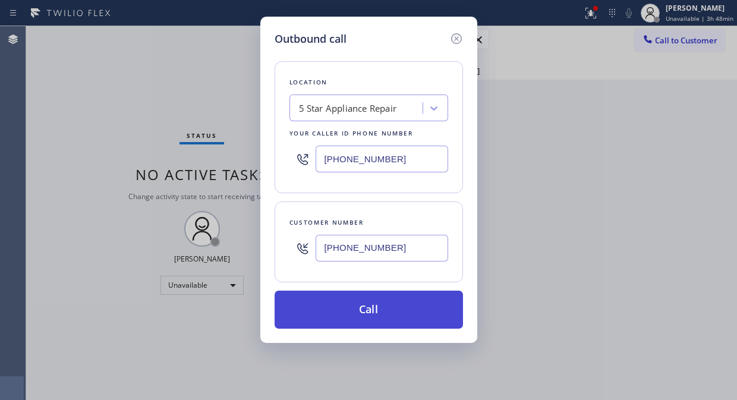
type input "(408) 690-8355"
click at [381, 318] on button "Call" at bounding box center [369, 310] width 188 height 38
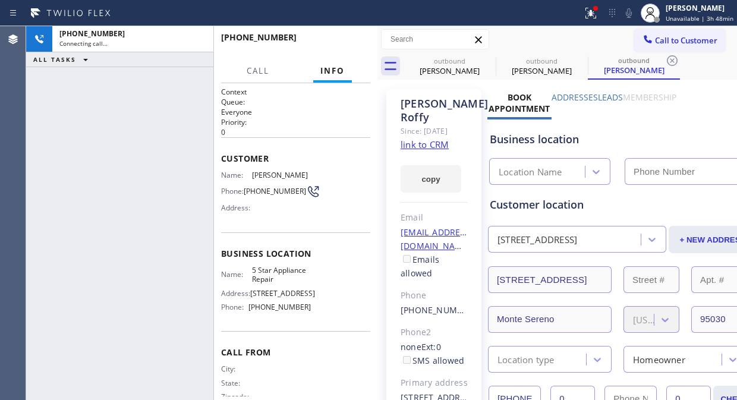
type input "[PHONE_NUMBER]"
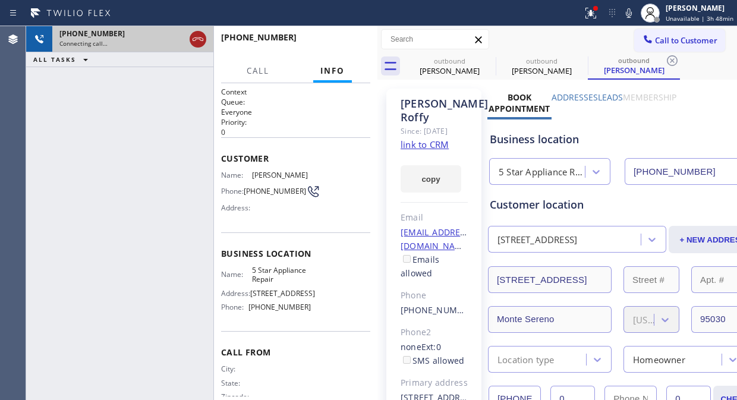
click at [197, 40] on icon at bounding box center [198, 39] width 14 height 14
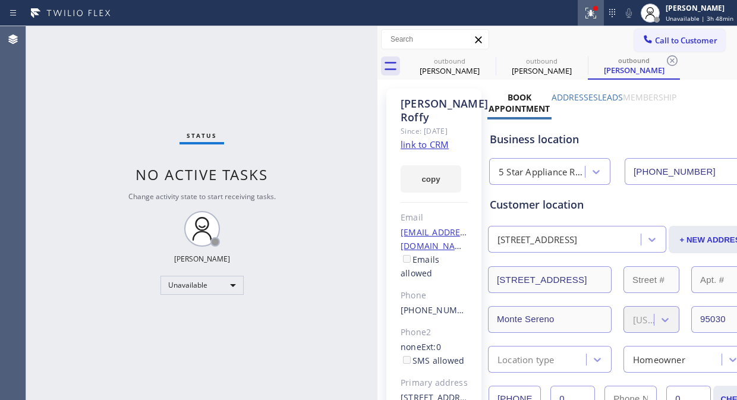
click at [595, 15] on icon at bounding box center [591, 13] width 14 height 14
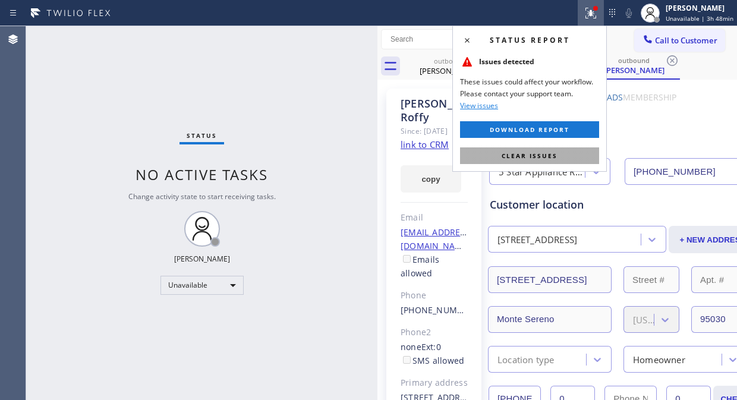
click at [567, 155] on button "Clear issues" at bounding box center [529, 155] width 139 height 17
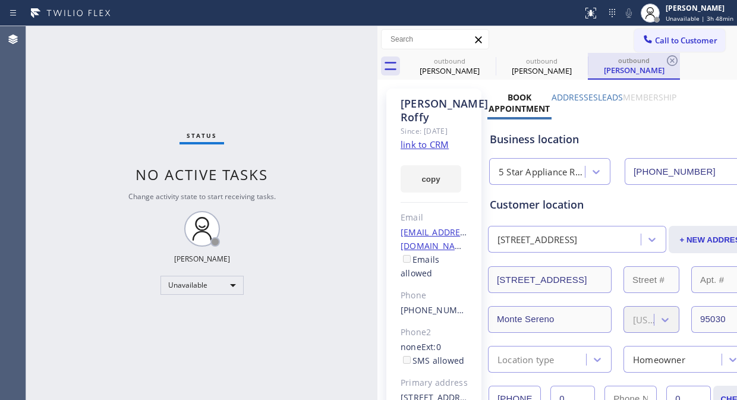
click at [650, 56] on div "outbound" at bounding box center [634, 60] width 90 height 9
click at [659, 42] on span "Call to Customer" at bounding box center [686, 40] width 62 height 11
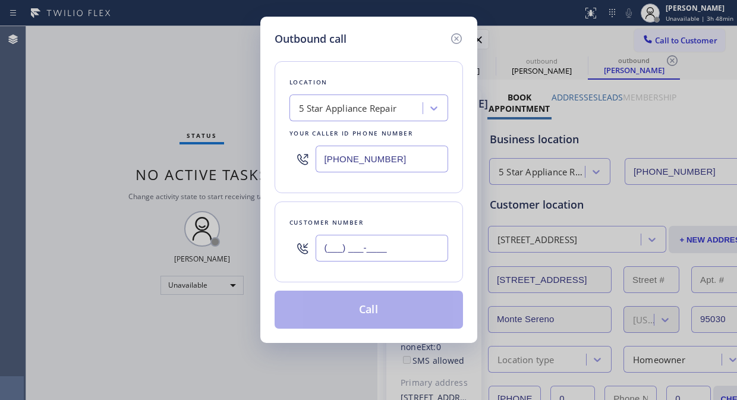
click at [362, 246] on input "(___) ___-____" at bounding box center [382, 248] width 133 height 27
paste input "630) 812-8873"
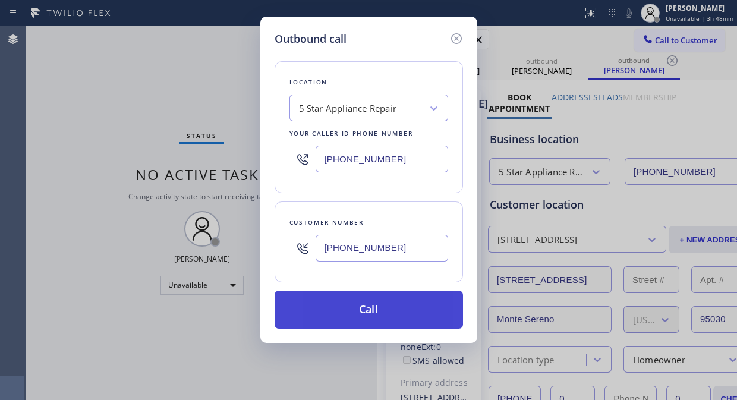
type input "(630) 812-8873"
click at [372, 319] on button "Call" at bounding box center [369, 310] width 188 height 38
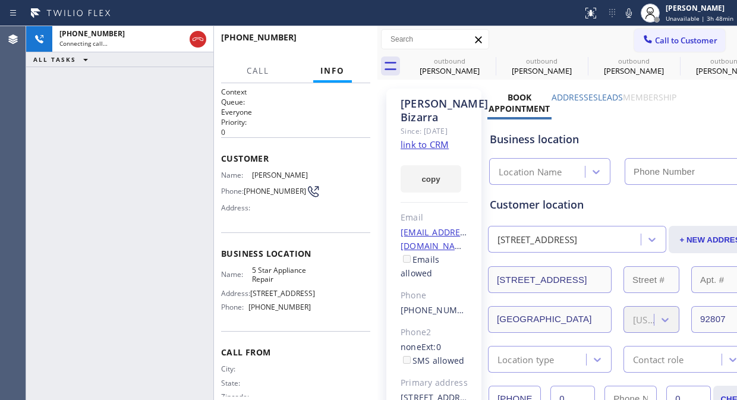
type input "[PHONE_NUMBER]"
click at [482, 60] on icon at bounding box center [488, 61] width 14 height 14
click at [0, 0] on icon at bounding box center [0, 0] width 0 height 0
click at [667, 60] on icon at bounding box center [672, 60] width 11 height 11
click at [0, 0] on icon at bounding box center [0, 0] width 0 height 0
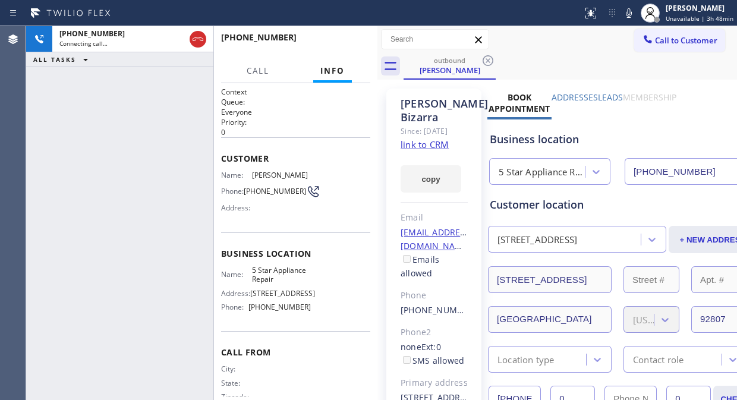
click at [483, 60] on icon at bounding box center [488, 60] width 11 height 11
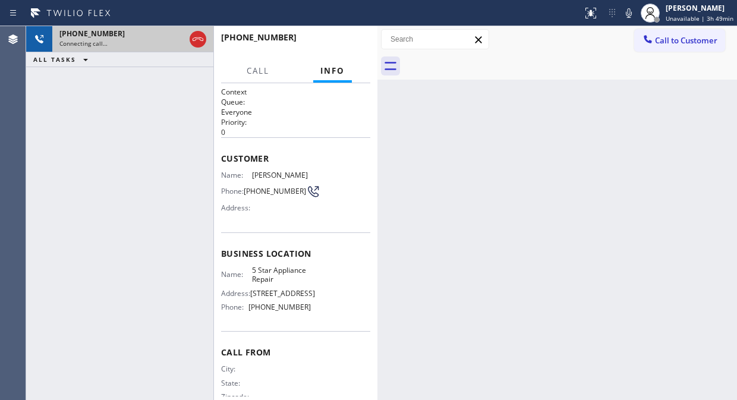
click at [143, 44] on div "Connecting call…" at bounding box center [121, 43] width 125 height 8
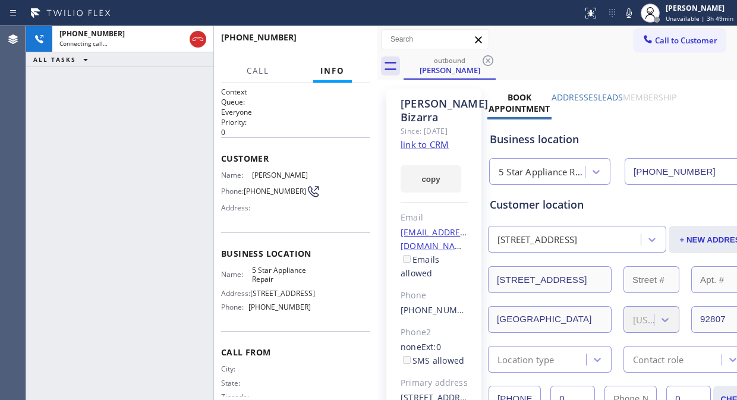
type input "[PHONE_NUMBER]"
click at [347, 45] on span "HANG UP" at bounding box center [343, 43] width 36 height 8
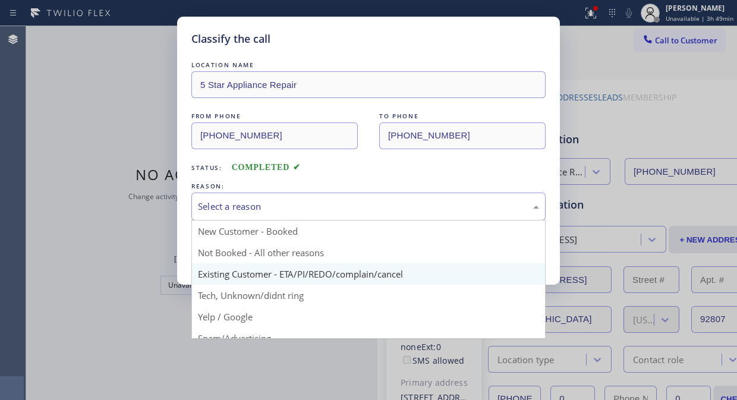
drag, startPoint x: 371, startPoint y: 194, endPoint x: 359, endPoint y: 281, distance: 88.2
click at [372, 194] on div "Select a reason" at bounding box center [368, 207] width 354 height 28
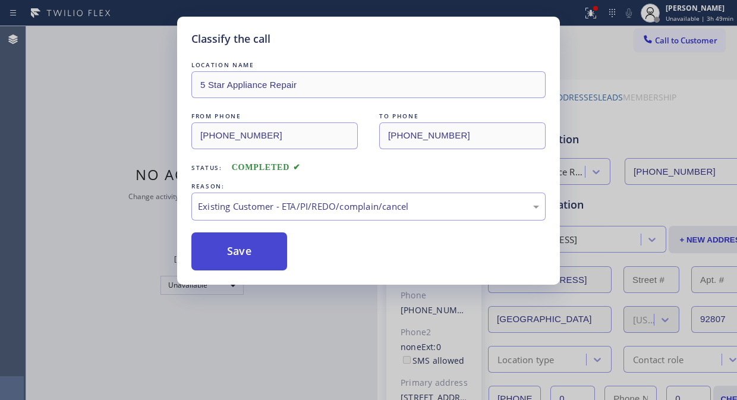
click at [241, 245] on button "Save" at bounding box center [239, 251] width 96 height 38
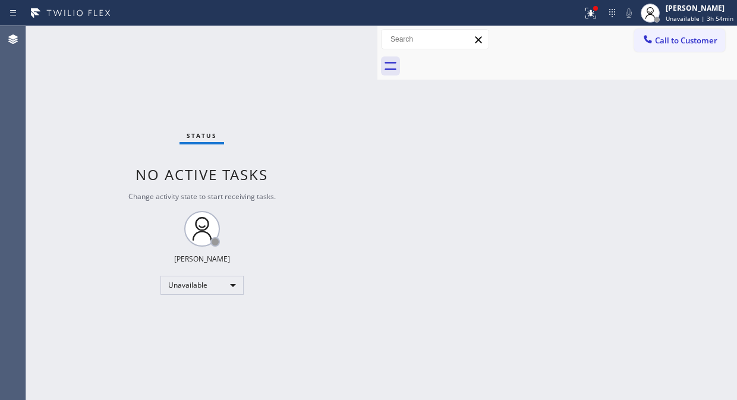
click at [67, 80] on div "Status No active tasks Change activity state to start receiving tasks. Fila Gar…" at bounding box center [201, 213] width 351 height 374
click at [672, 46] on button "Call to Customer" at bounding box center [679, 40] width 91 height 23
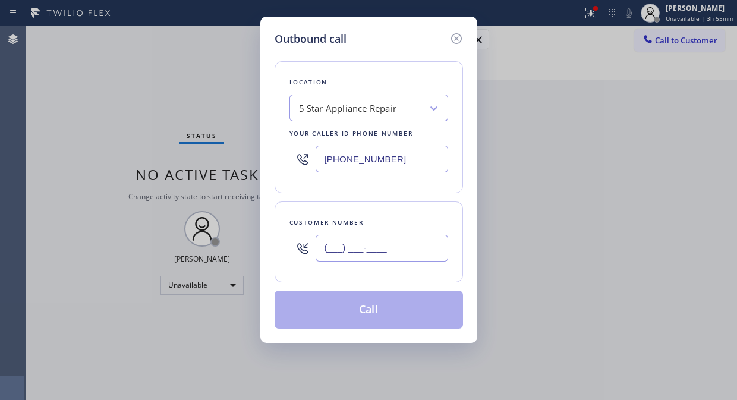
click at [329, 250] on input "(___) ___-____" at bounding box center [382, 248] width 133 height 27
paste input "949) 842-0874"
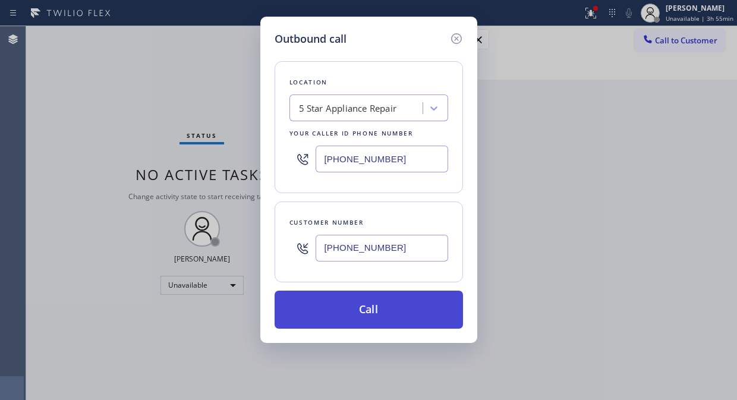
type input "(949) 842-0874"
click at [372, 306] on button "Call" at bounding box center [369, 310] width 188 height 38
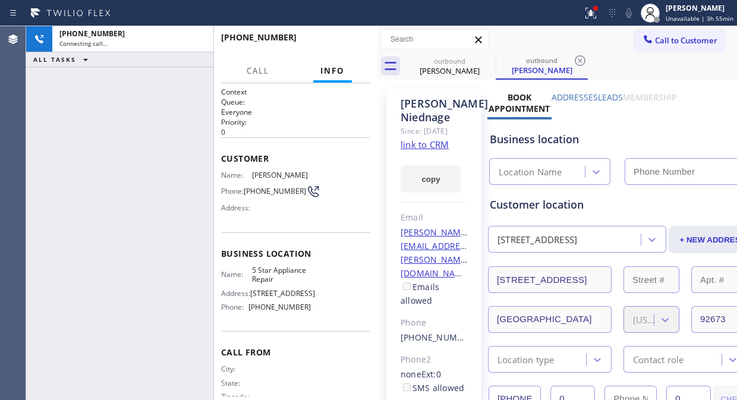
type input "[PHONE_NUMBER]"
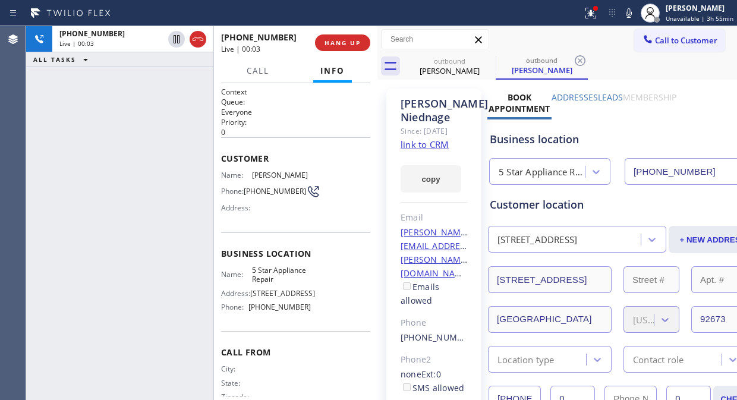
click at [347, 56] on div "+19498420874 Live | 00:03 HANG UP" at bounding box center [295, 42] width 149 height 31
click at [340, 42] on span "HANG UP" at bounding box center [343, 43] width 36 height 8
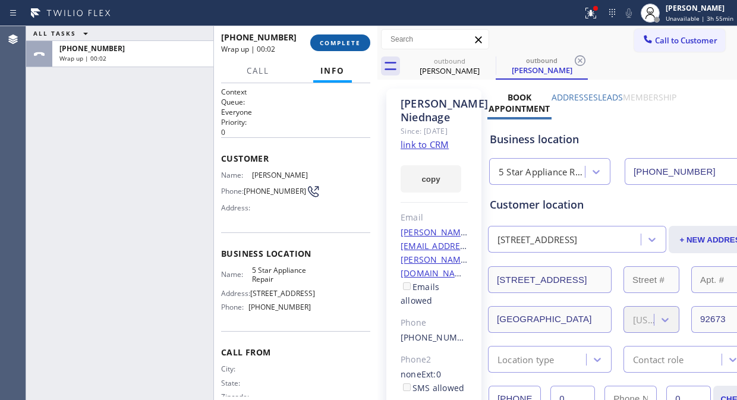
click at [340, 42] on span "COMPLETE" at bounding box center [340, 43] width 41 height 8
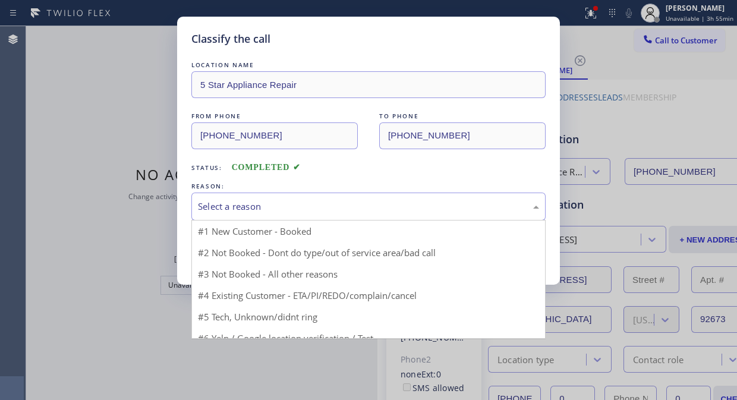
click at [329, 203] on div "Select a reason" at bounding box center [368, 207] width 341 height 14
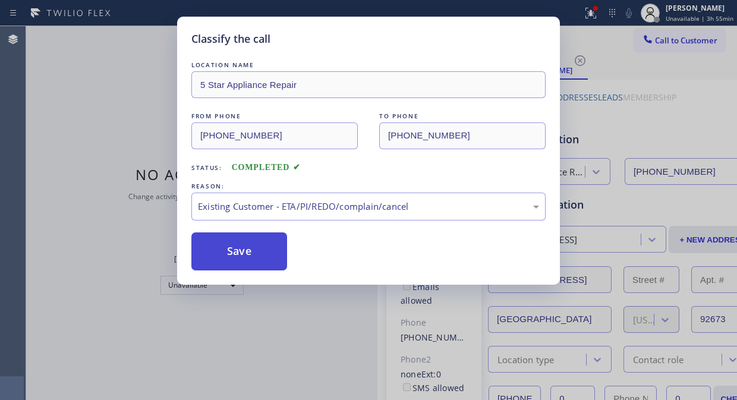
click at [256, 253] on button "Save" at bounding box center [239, 251] width 96 height 38
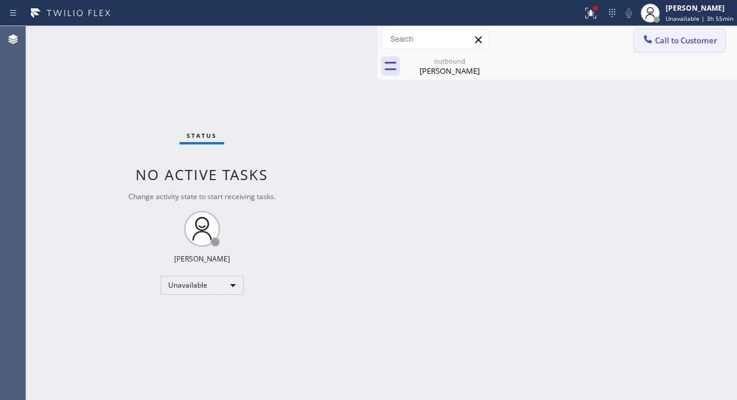
click at [653, 37] on icon at bounding box center [648, 39] width 12 height 12
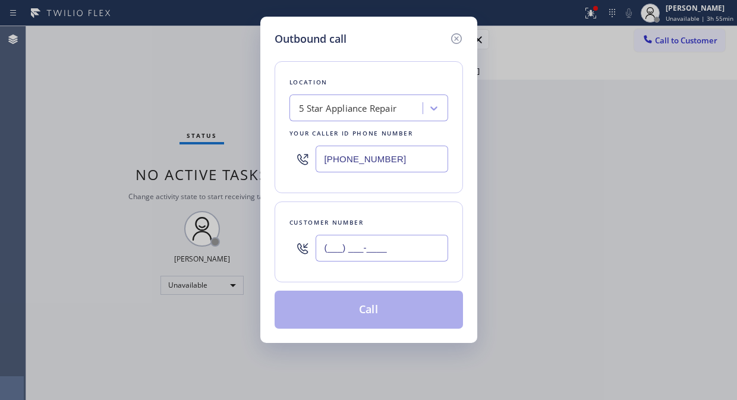
click at [383, 253] on input "(___) ___-____" at bounding box center [382, 248] width 133 height 27
paste input "949) 494-3682"
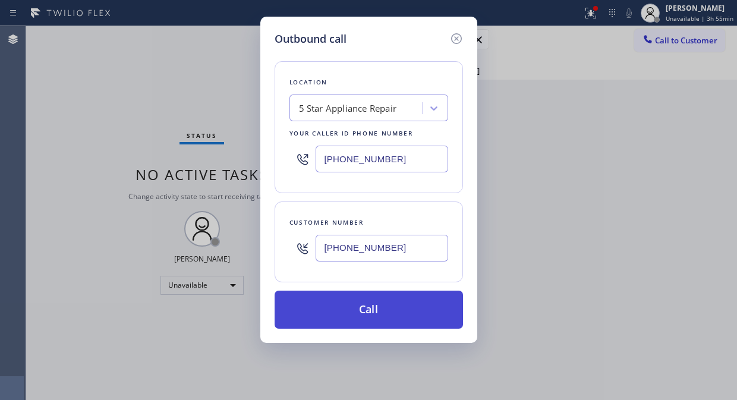
type input "(949) 494-3682"
click at [389, 309] on button "Call" at bounding box center [369, 310] width 188 height 38
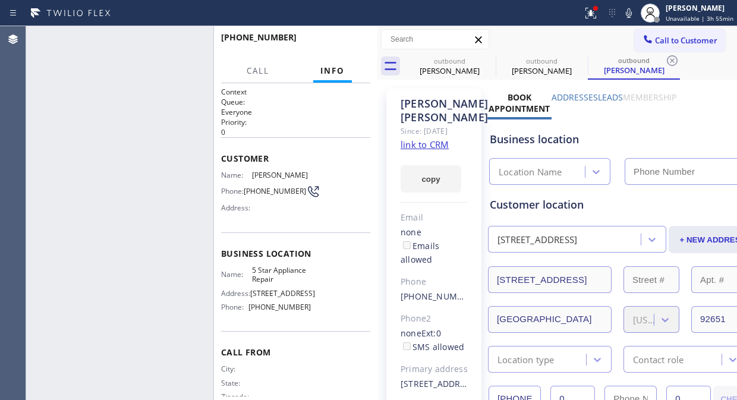
type input "[PHONE_NUMBER]"
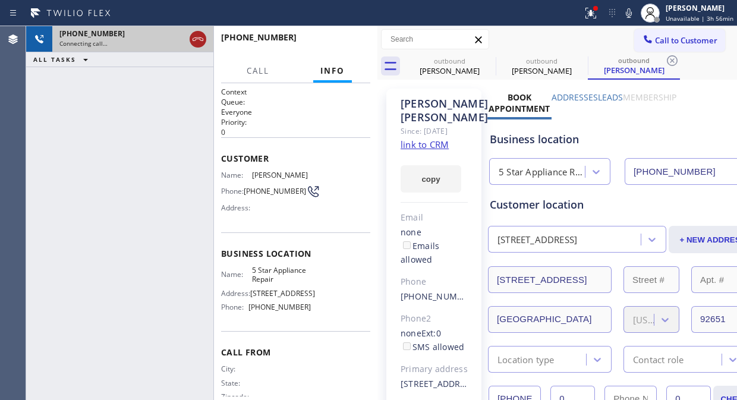
click at [201, 38] on icon at bounding box center [198, 39] width 14 height 14
click at [201, 38] on div "+19494943682" at bounding box center [132, 34] width 147 height 10
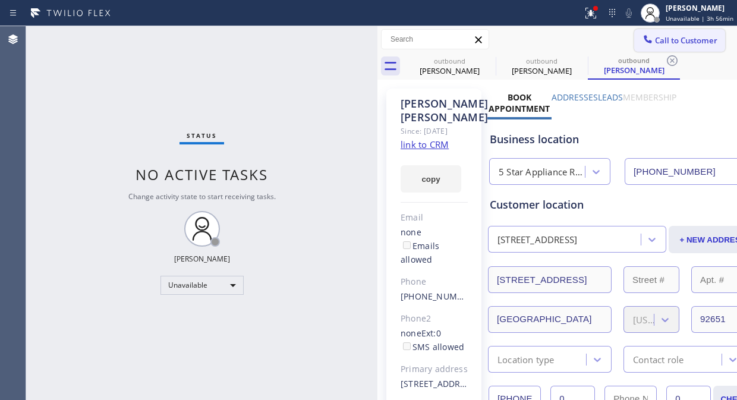
click at [666, 37] on span "Call to Customer" at bounding box center [686, 40] width 62 height 11
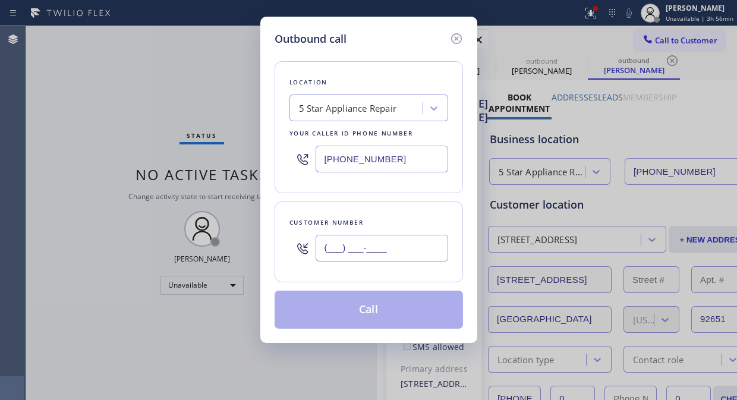
click at [316, 250] on input "(___) ___-____" at bounding box center [382, 248] width 133 height 27
paste input "408) 356-0009"
type input "(408) 356-0009"
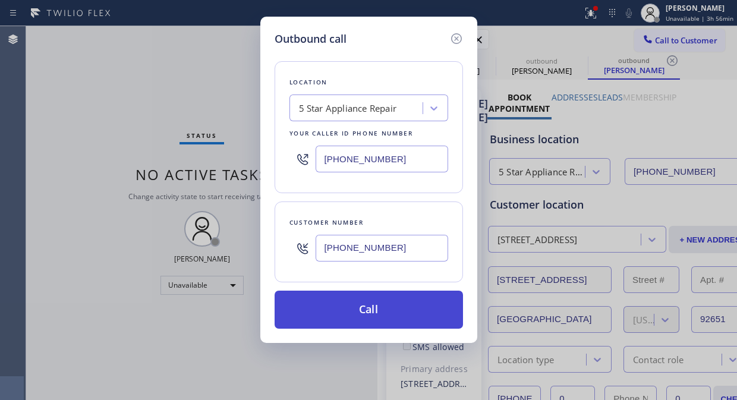
click at [373, 310] on button "Call" at bounding box center [369, 310] width 188 height 38
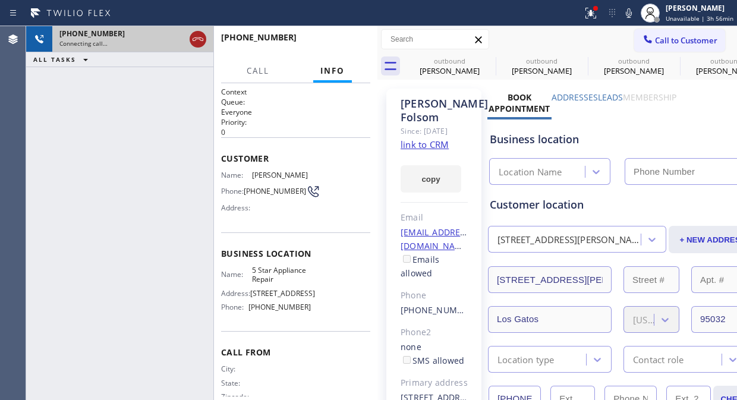
click at [193, 37] on icon at bounding box center [198, 39] width 14 height 14
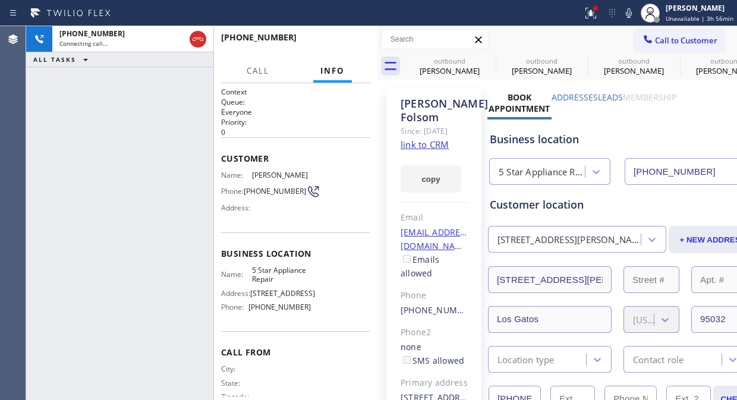
type input "[PHONE_NUMBER]"
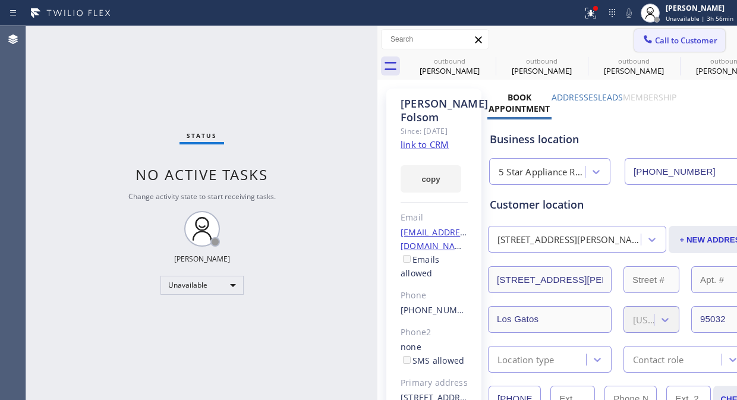
click at [661, 39] on span "Call to Customer" at bounding box center [686, 40] width 62 height 11
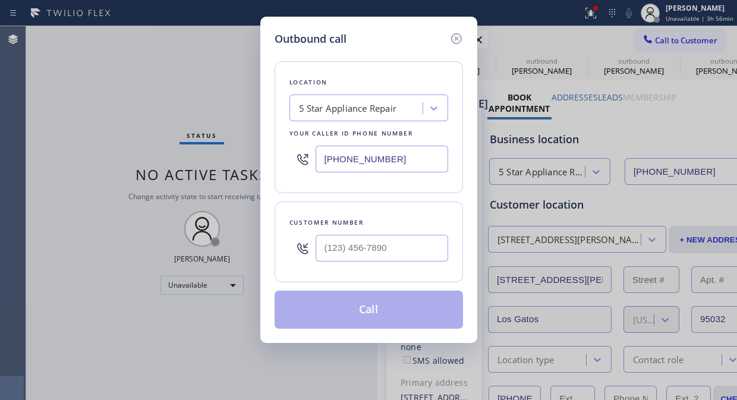
click at [340, 245] on input "text" at bounding box center [382, 248] width 133 height 27
click at [331, 250] on input "(___) ___-____" at bounding box center [382, 248] width 133 height 27
paste input "81) 838-3424"
click at [324, 250] on input "(_81) 838-3424" at bounding box center [382, 248] width 133 height 27
paste input "818) 383-4247"
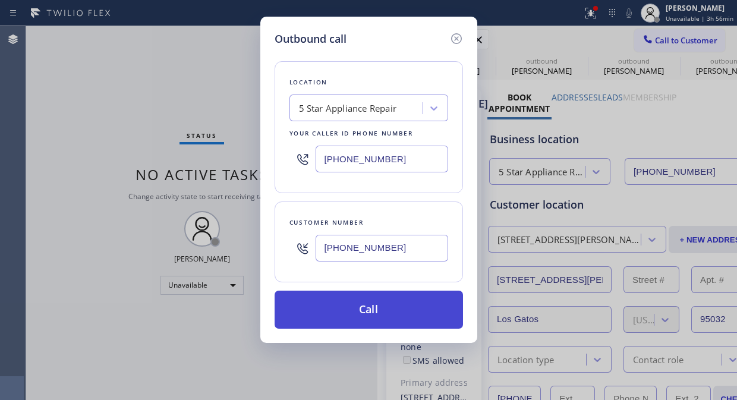
type input "(818) 383-4247"
click at [397, 315] on button "Call" at bounding box center [369, 310] width 188 height 38
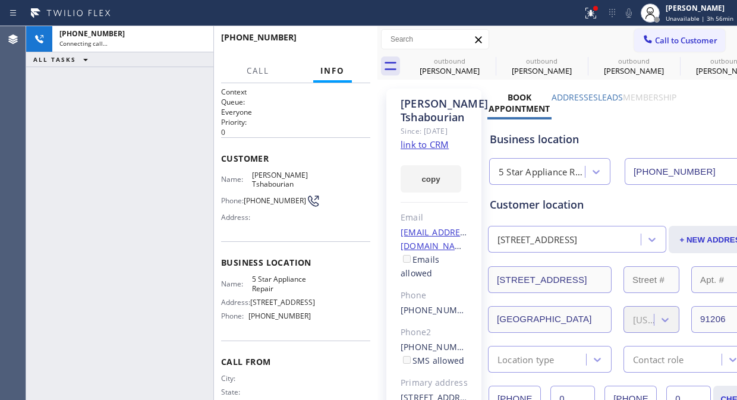
type input "[PHONE_NUMBER]"
click at [0, 0] on icon at bounding box center [0, 0] width 0 height 0
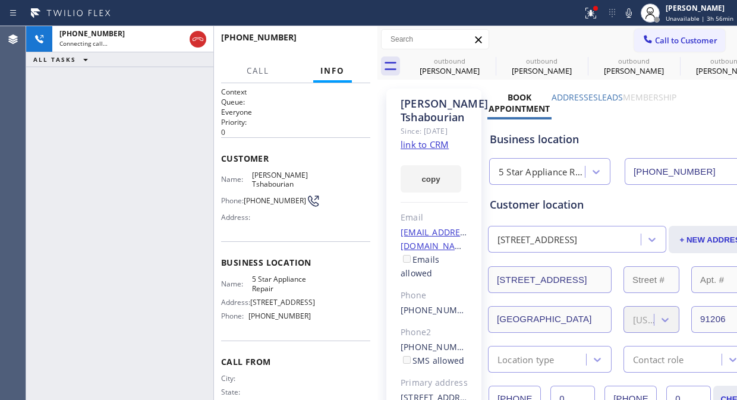
click at [0, 0] on icon at bounding box center [0, 0] width 0 height 0
click at [595, 15] on icon at bounding box center [591, 13] width 14 height 14
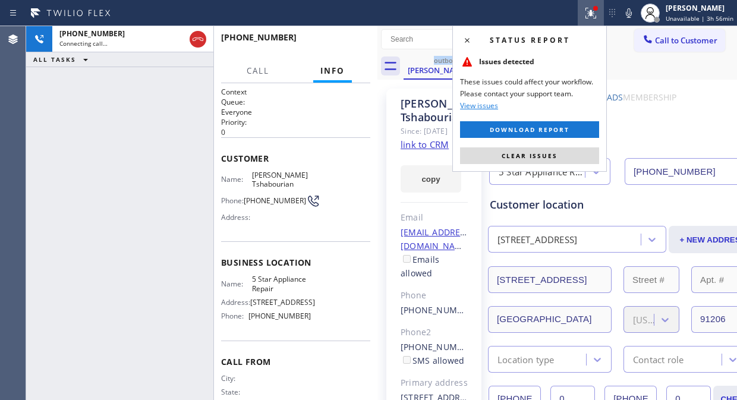
click at [543, 159] on span "Clear issues" at bounding box center [530, 156] width 56 height 8
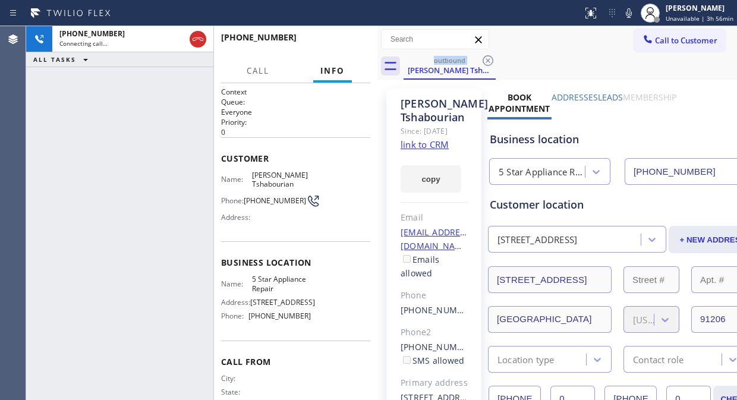
click at [81, 112] on div "+18183834247 Connecting call… ALL TASKS ALL TASKS ACTIVE TASKS TASKS IN WRAP UP" at bounding box center [119, 213] width 187 height 374
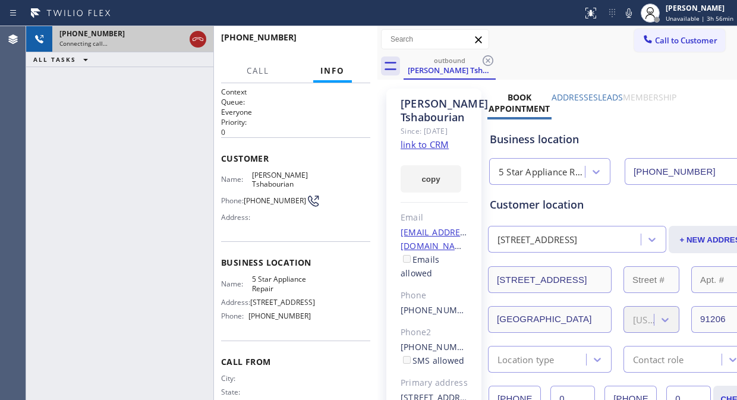
click at [203, 38] on icon at bounding box center [198, 39] width 11 height 4
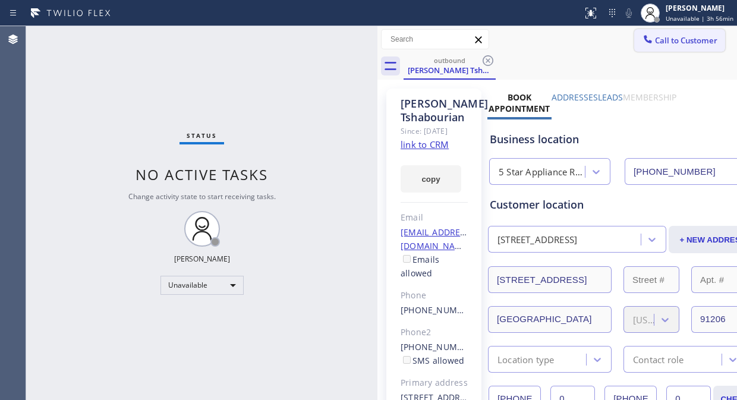
click at [655, 42] on span "Call to Customer" at bounding box center [686, 40] width 62 height 11
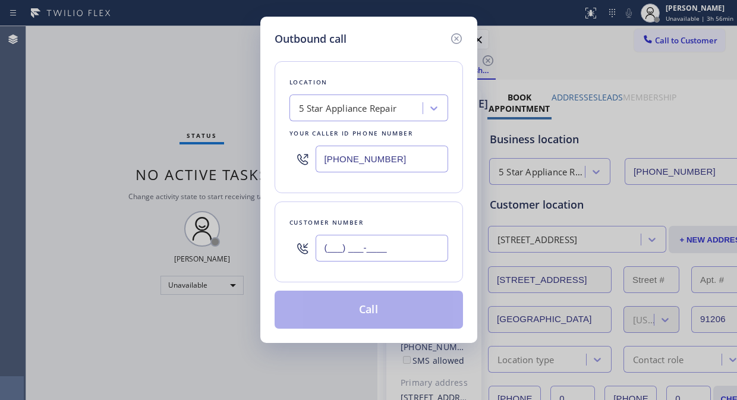
click at [334, 250] on input "(___) ___-____" at bounding box center [382, 248] width 133 height 27
paste input "408) 867-1292"
type input "(408) 867-1292"
click at [401, 320] on button "Call" at bounding box center [369, 310] width 188 height 38
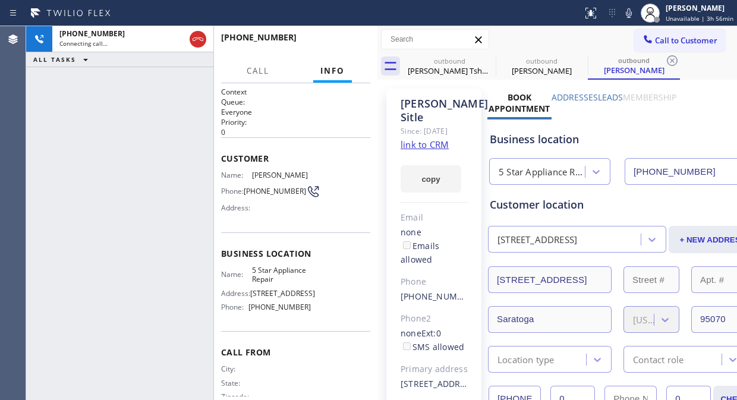
type input "[PHONE_NUMBER]"
click at [489, 59] on icon at bounding box center [488, 60] width 11 height 11
click at [0, 0] on icon at bounding box center [0, 0] width 0 height 0
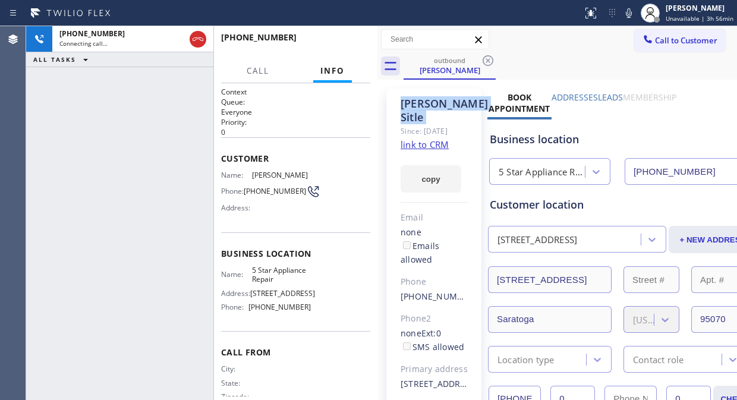
click at [489, 59] on icon at bounding box center [488, 60] width 11 height 11
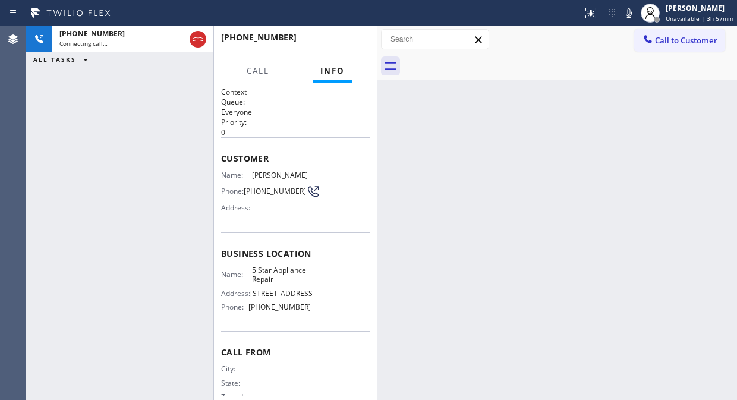
click at [61, 114] on div "+14088671292 Connecting call… ALL TASKS ALL TASKS ACTIVE TASKS TASKS IN WRAP UP" at bounding box center [119, 213] width 187 height 374
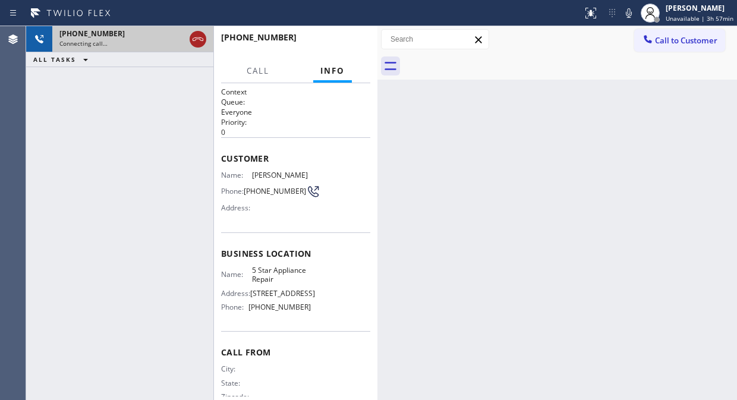
click at [203, 37] on icon at bounding box center [198, 39] width 14 height 14
click at [683, 45] on span "Call to Customer" at bounding box center [686, 40] width 62 height 11
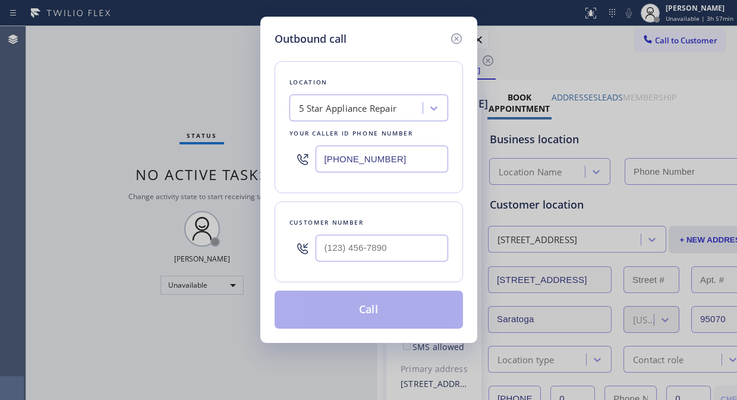
click at [397, 263] on div at bounding box center [382, 248] width 133 height 39
click at [370, 258] on input "text" at bounding box center [382, 248] width 133 height 27
paste input "818) 706-0589"
type input "(818) 706-0589"
type input "[PHONE_NUMBER]"
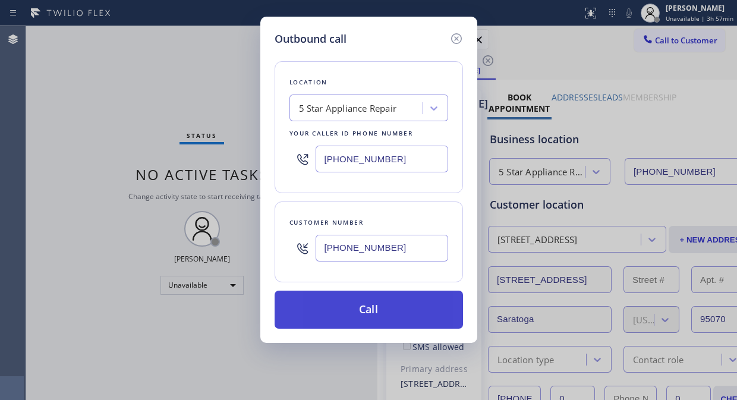
type input "(818) 706-0589"
click at [409, 318] on button "Call" at bounding box center [369, 310] width 188 height 38
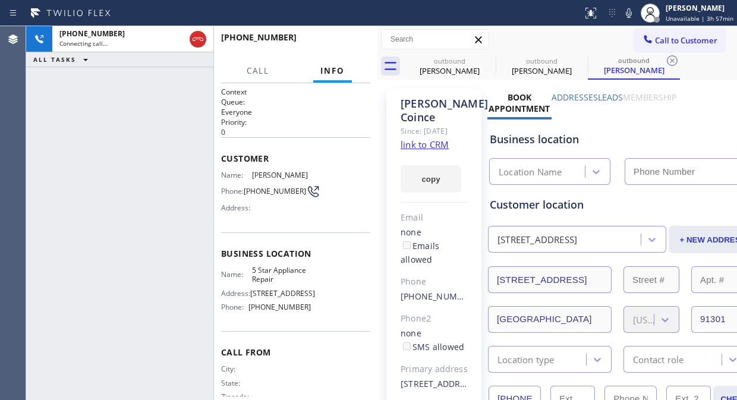
type input "[PHONE_NUMBER]"
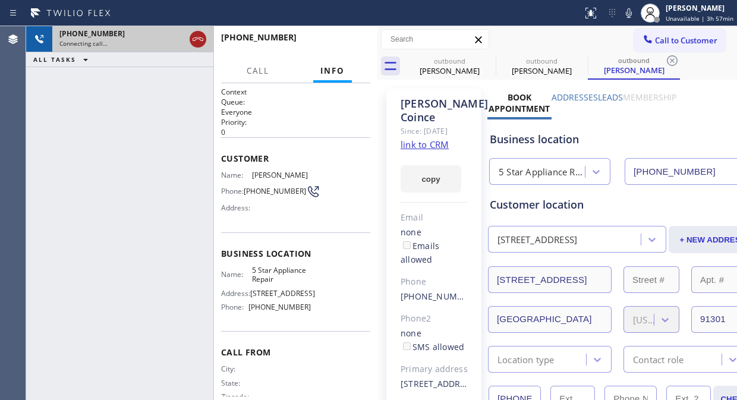
click at [194, 40] on icon at bounding box center [198, 39] width 11 height 4
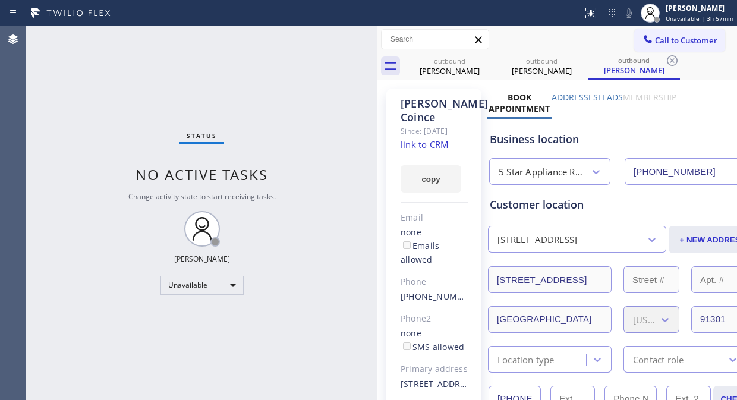
click at [687, 44] on span "Call to Customer" at bounding box center [686, 40] width 62 height 11
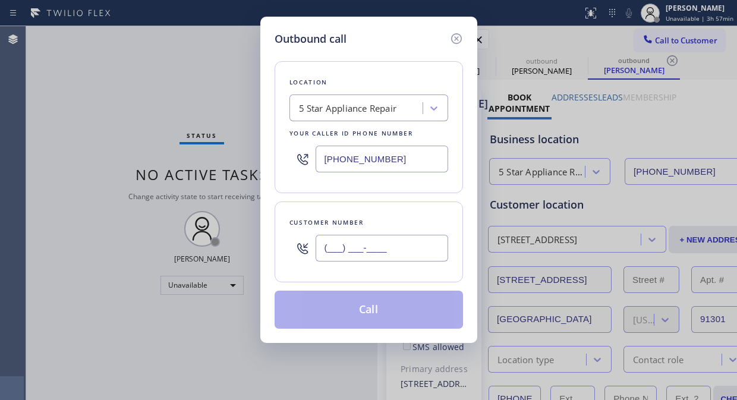
paste input "310) 733-7852"
click at [420, 252] on input "(310) 733-7852" at bounding box center [382, 248] width 133 height 27
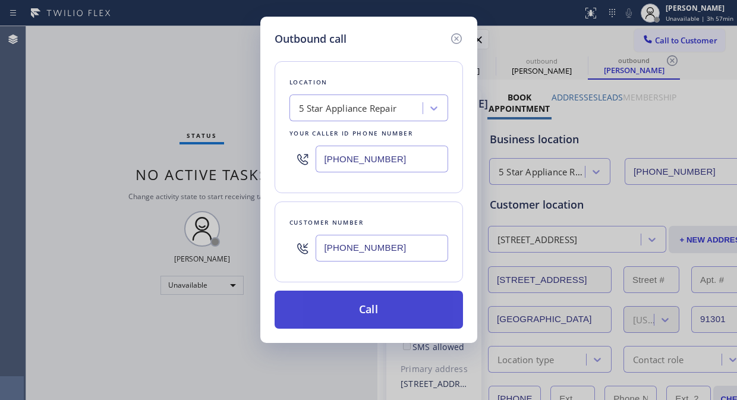
type input "(310) 733-7852"
click at [417, 317] on button "Call" at bounding box center [369, 310] width 188 height 38
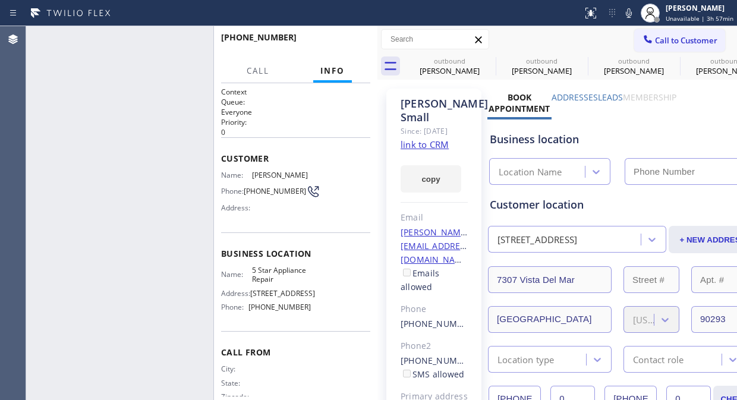
type input "[PHONE_NUMBER]"
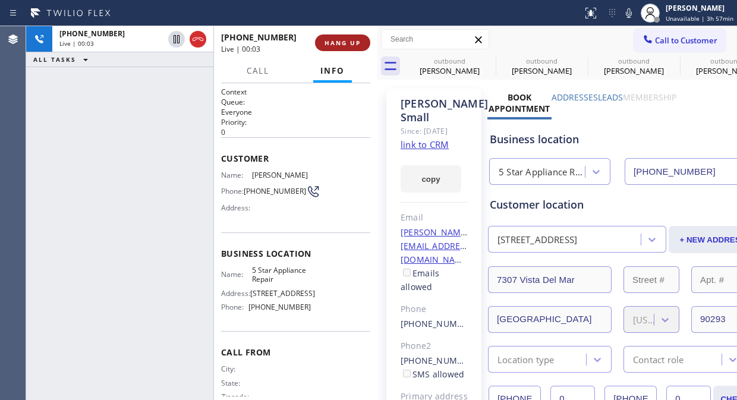
click at [346, 40] on span "HANG UP" at bounding box center [343, 43] width 36 height 8
click at [345, 43] on span "HANG UP" at bounding box center [343, 43] width 36 height 8
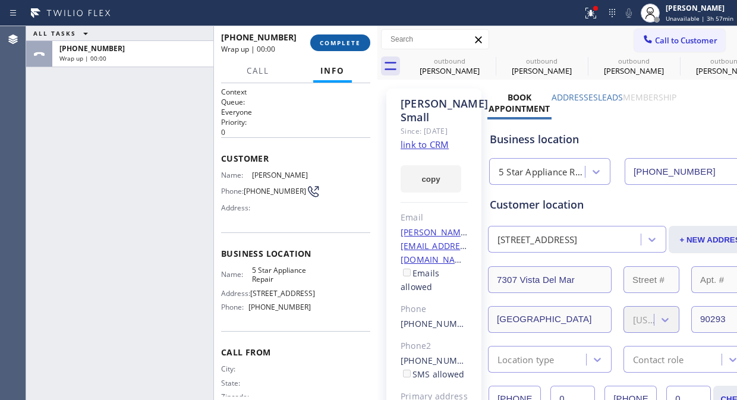
click at [343, 46] on span "COMPLETE" at bounding box center [340, 43] width 41 height 8
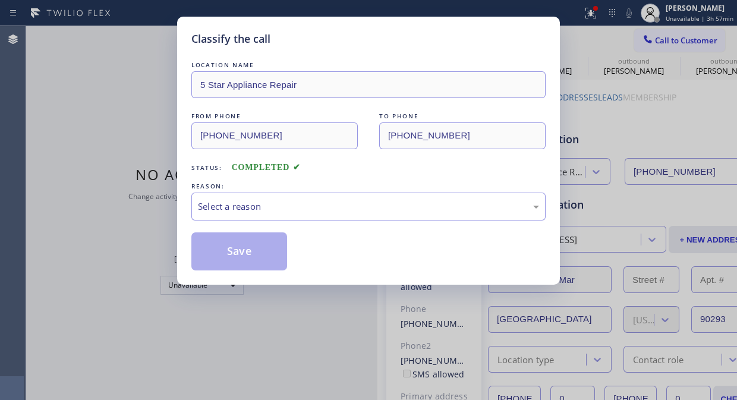
click at [344, 46] on div "Classify the call" at bounding box center [368, 39] width 354 height 16
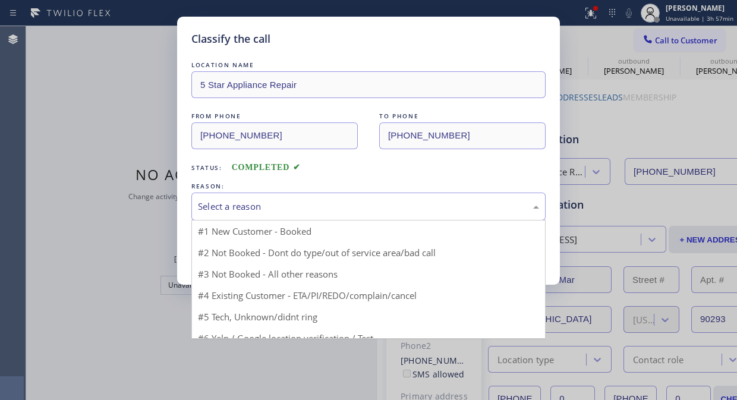
click at [367, 213] on div "Select a reason" at bounding box center [368, 207] width 341 height 14
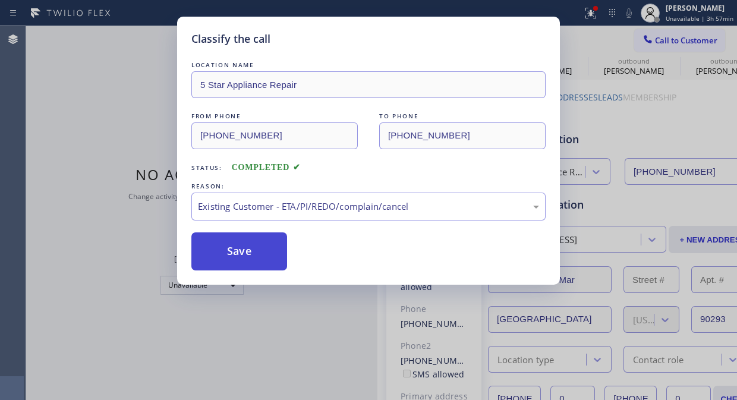
click at [256, 260] on button "Save" at bounding box center [239, 251] width 96 height 38
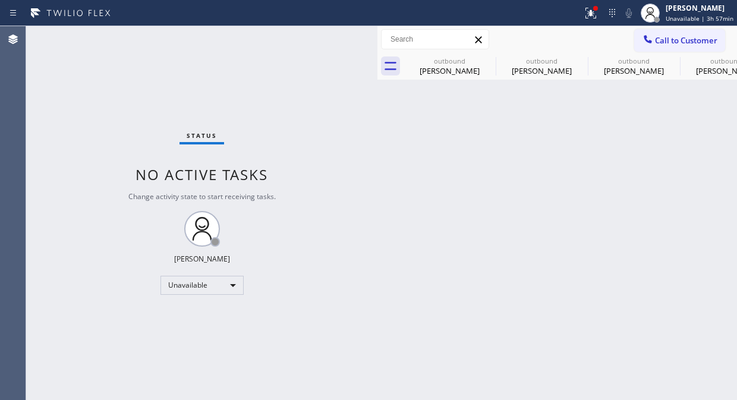
click at [52, 98] on div "Status No active tasks Change activity state to start receiving tasks. Fila Gar…" at bounding box center [201, 213] width 351 height 374
click at [680, 45] on span "Call to Customer" at bounding box center [686, 40] width 62 height 11
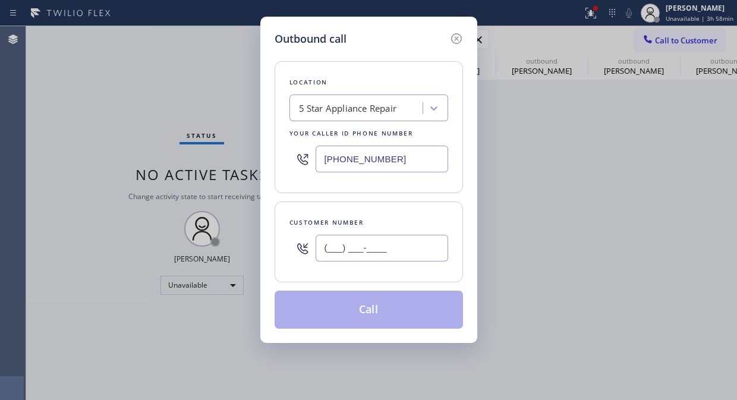
click at [340, 253] on input "(___) ___-____" at bounding box center [382, 248] width 133 height 27
paste input "408) 867-1542"
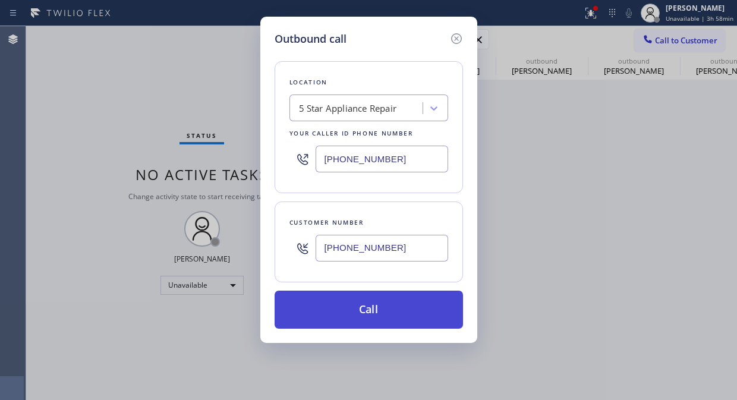
type input "(408) 867-1542"
click at [381, 316] on button "Call" at bounding box center [369, 310] width 188 height 38
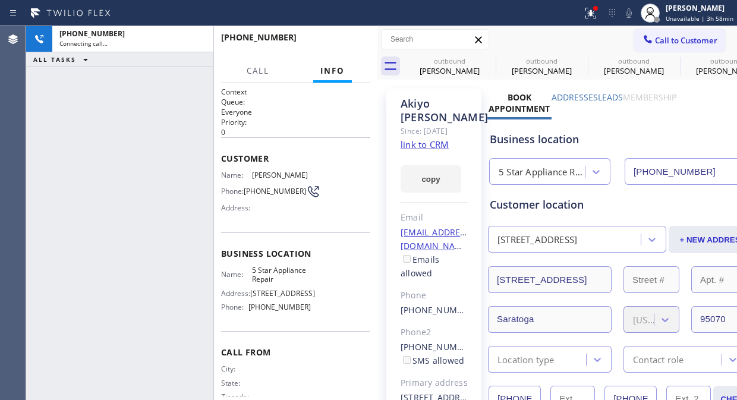
type input "[PHONE_NUMBER]"
click at [592, 10] on icon at bounding box center [591, 13] width 14 height 14
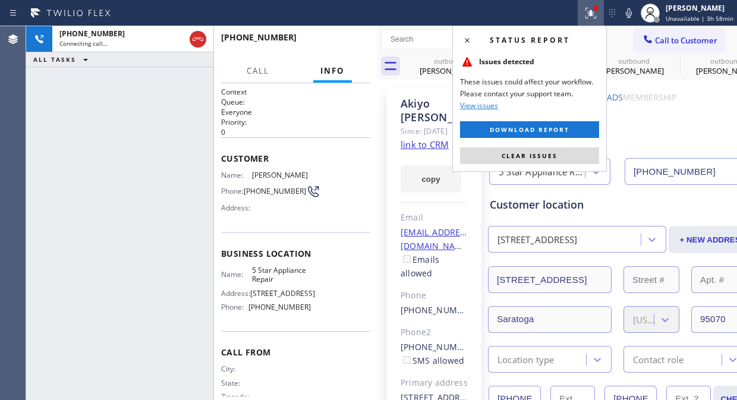
click at [542, 152] on span "Clear issues" at bounding box center [530, 156] width 56 height 8
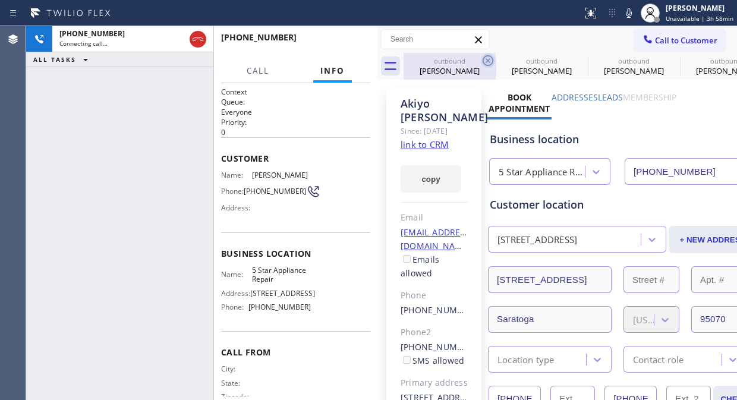
click at [489, 62] on icon at bounding box center [488, 60] width 11 height 11
click at [0, 0] on icon at bounding box center [0, 0] width 0 height 0
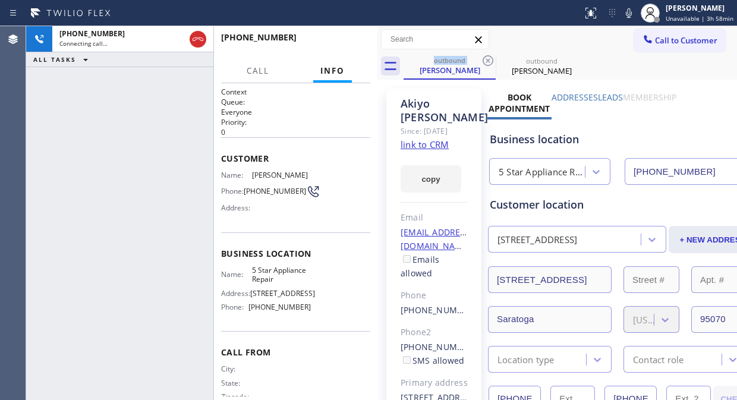
click at [489, 62] on icon at bounding box center [488, 60] width 11 height 11
click at [76, 104] on div "+14088671542 Live | 00:01 ALL TASKS ALL TASKS ACTIVE TASKS TASKS IN WRAP UP" at bounding box center [119, 213] width 187 height 374
click at [442, 150] on link "link to CRM" at bounding box center [425, 145] width 48 height 12
click at [351, 42] on span "HANG UP" at bounding box center [343, 43] width 36 height 8
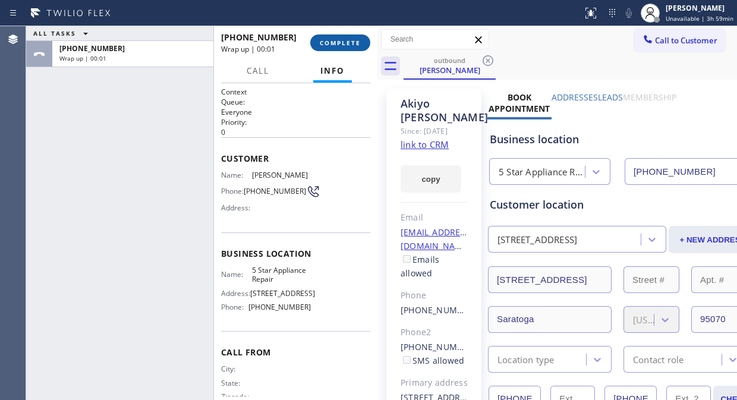
click at [351, 42] on span "COMPLETE" at bounding box center [340, 43] width 41 height 8
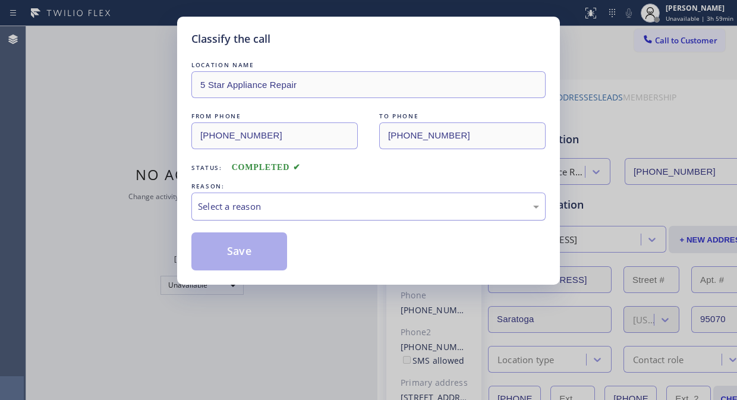
click at [341, 206] on div "Select a reason" at bounding box center [368, 207] width 341 height 14
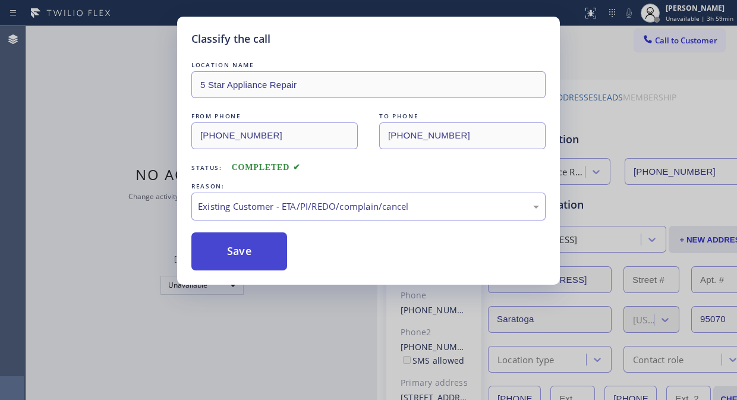
click at [254, 253] on button "Save" at bounding box center [239, 251] width 96 height 38
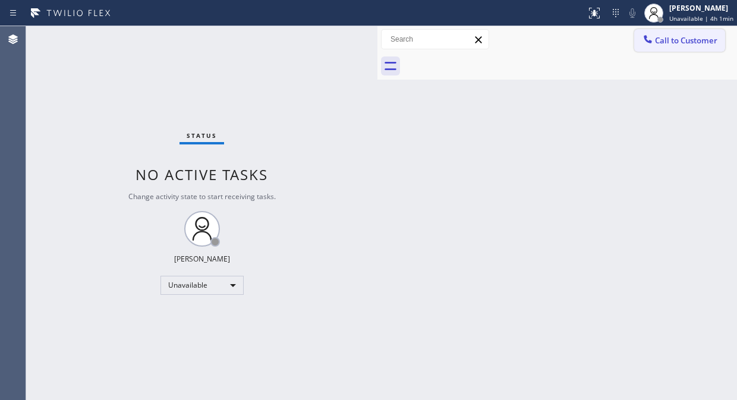
click at [662, 46] on button "Call to Customer" at bounding box center [679, 40] width 91 height 23
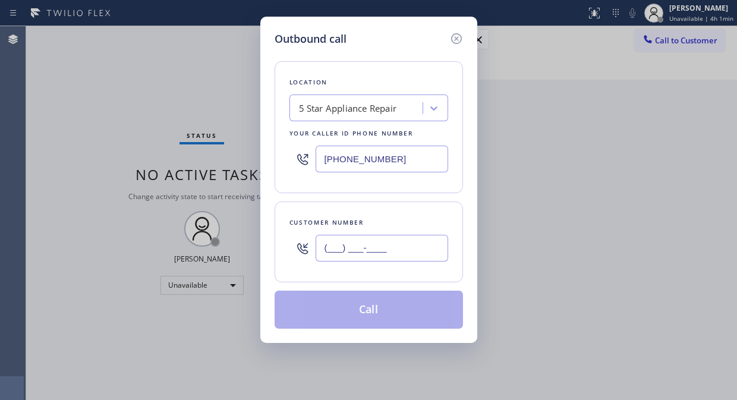
click at [350, 244] on input "(___) ___-____" at bounding box center [382, 248] width 133 height 27
paste input "818) 653-7876"
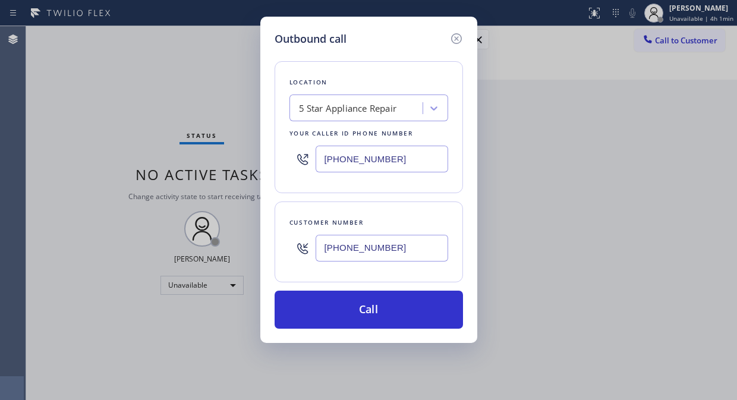
type input "[PHONE_NUMBER]"
click at [346, 112] on div "5 Star Appliance Repair" at bounding box center [348, 109] width 98 height 14
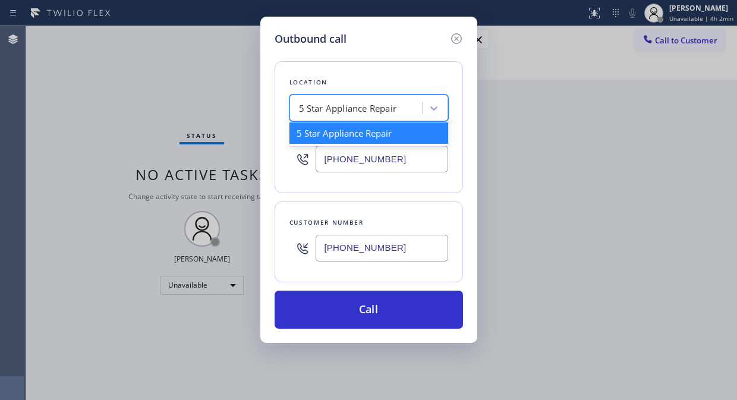
paste input "[PERSON_NAME] Appliance Repair"
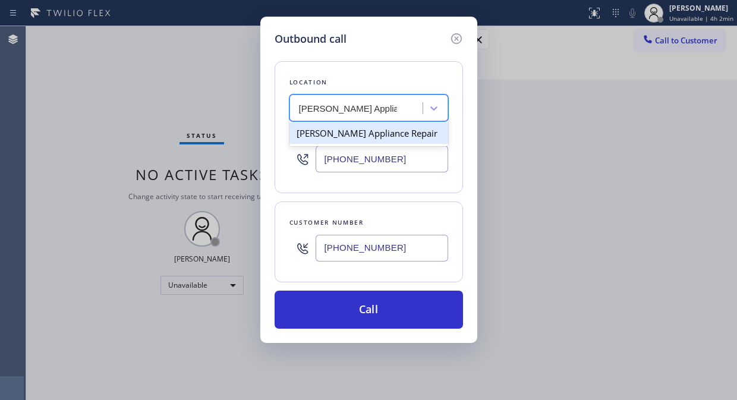
type input "[PERSON_NAME] Appliance Repair"
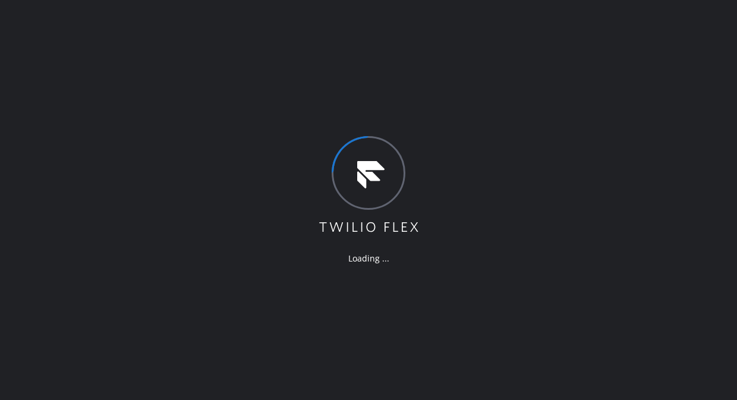
click at [76, 55] on div "Loading ..." at bounding box center [368, 200] width 737 height 400
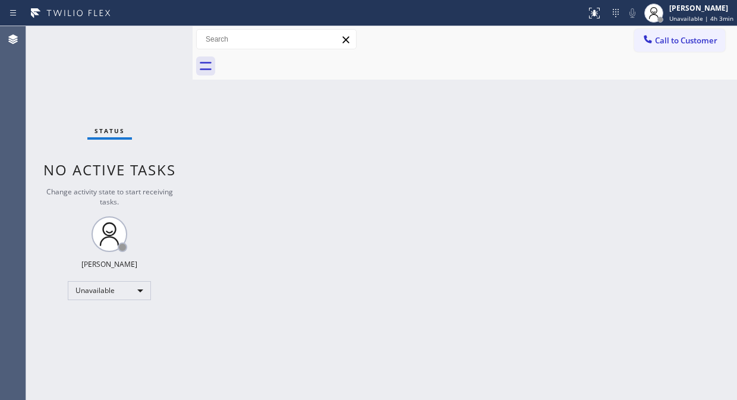
click at [68, 116] on div "Status No active tasks Change activity state to start receiving tasks. [PERSON_…" at bounding box center [109, 213] width 166 height 374
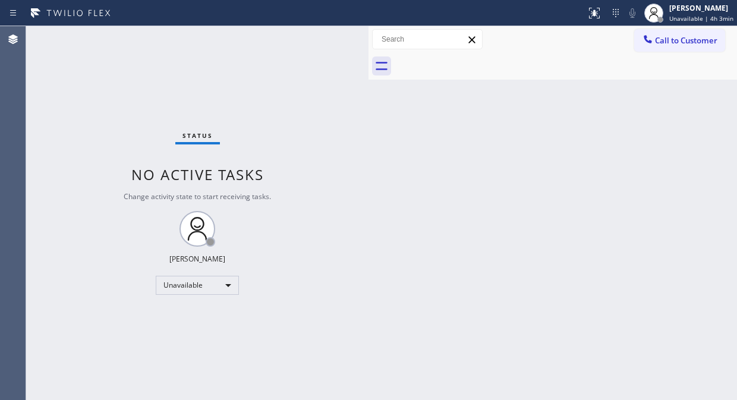
drag, startPoint x: 191, startPoint y: 142, endPoint x: 491, endPoint y: 294, distance: 336.1
click at [369, 209] on div at bounding box center [369, 213] width 0 height 374
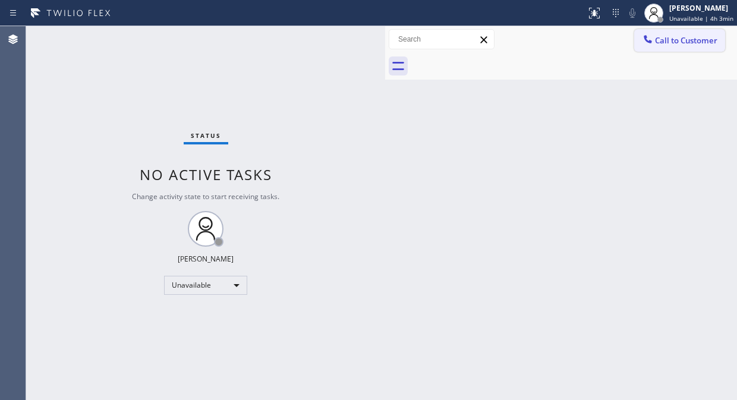
click at [654, 42] on div at bounding box center [648, 40] width 14 height 14
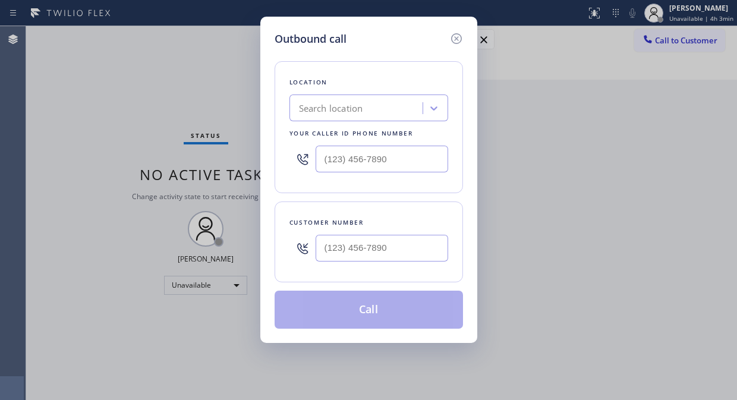
click at [343, 109] on div "Search location" at bounding box center [331, 109] width 64 height 14
paste input "[PERSON_NAME] Appliance Repair"
type input "[PERSON_NAME] Appliance Repair"
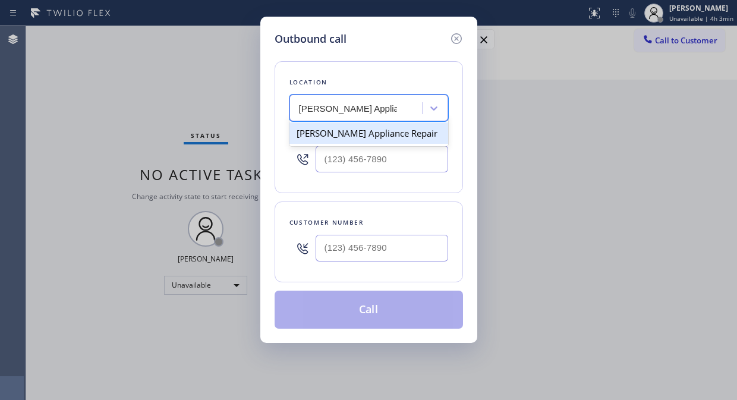
click at [353, 137] on div "[PERSON_NAME] Appliance Repair" at bounding box center [369, 132] width 159 height 21
type input "[PHONE_NUMBER]"
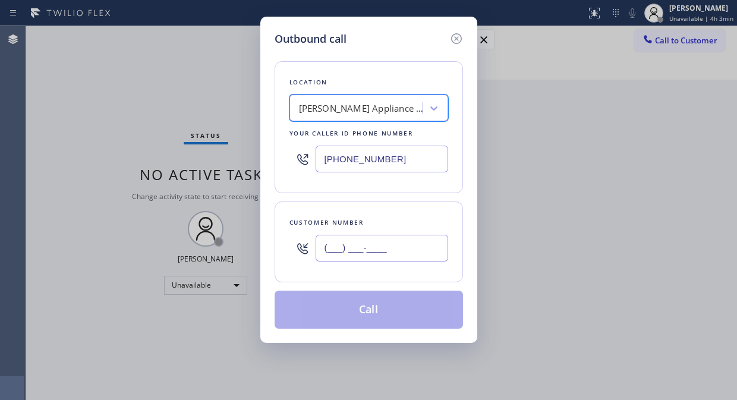
click at [325, 247] on input "(___) ___-____" at bounding box center [382, 248] width 133 height 27
paste input "310) 770-5949"
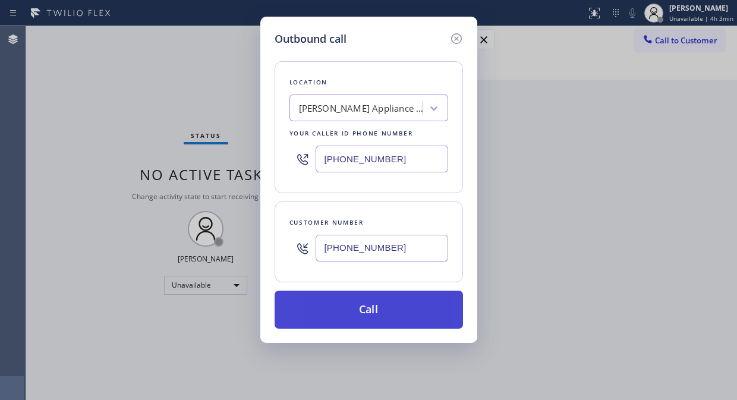
type input "(310) 770-5949"
click at [400, 308] on button "Call" at bounding box center [369, 310] width 188 height 38
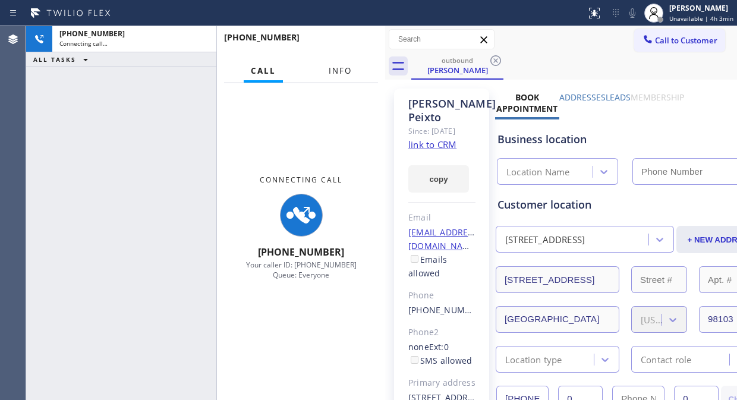
drag, startPoint x: 340, startPoint y: 70, endPoint x: 555, endPoint y: 400, distance: 393.7
click at [340, 70] on span "Info" at bounding box center [340, 70] width 23 height 11
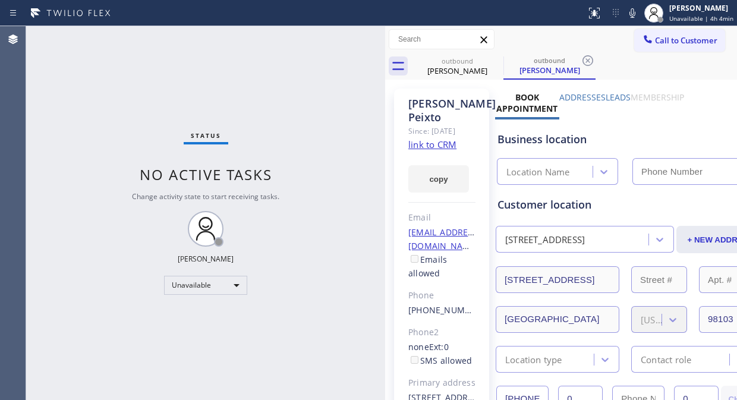
click at [55, 68] on div "Status No active tasks Change activity state to start receiving tasks. Fila Gar…" at bounding box center [205, 213] width 359 height 374
click at [496, 57] on icon at bounding box center [496, 61] width 14 height 14
click at [495, 58] on icon at bounding box center [496, 61] width 14 height 14
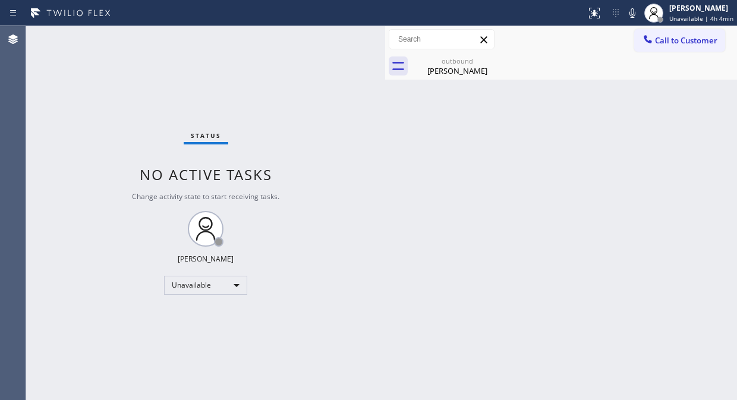
click at [0, 0] on icon at bounding box center [0, 0] width 0 height 0
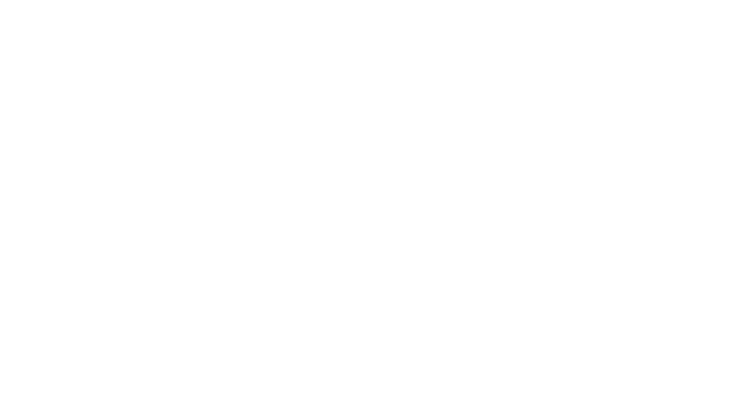
click at [483, 69] on div at bounding box center [368, 200] width 737 height 400
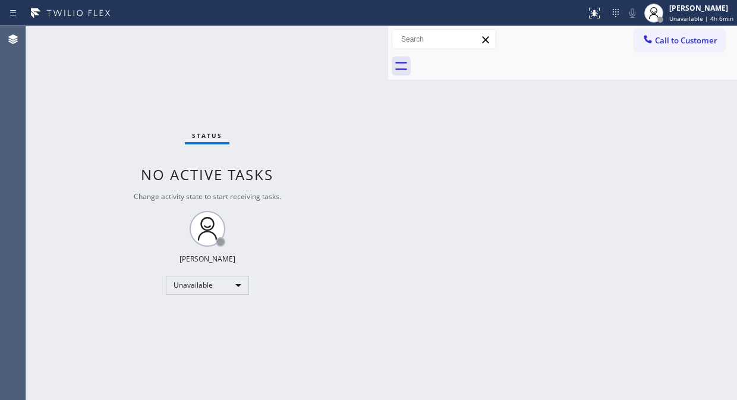
drag, startPoint x: 191, startPoint y: 98, endPoint x: 426, endPoint y: 132, distance: 236.8
click at [388, 132] on div at bounding box center [388, 213] width 0 height 374
click at [667, 53] on div at bounding box center [580, 66] width 316 height 27
drag, startPoint x: 669, startPoint y: 46, endPoint x: 668, endPoint y: 38, distance: 8.3
click at [669, 42] on button "Call to Customer" at bounding box center [679, 40] width 91 height 23
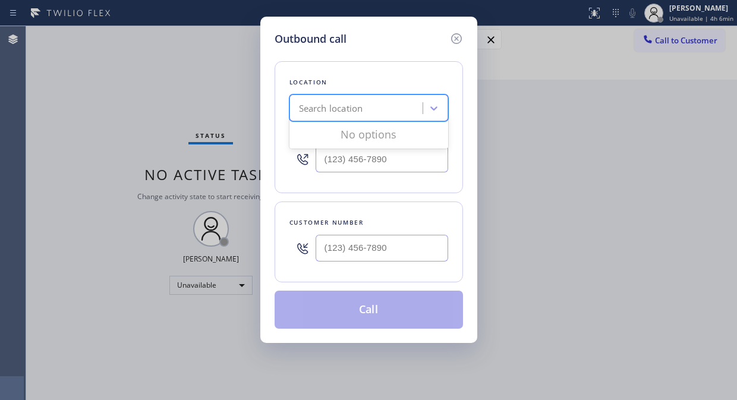
click at [306, 114] on div "Search location" at bounding box center [331, 109] width 64 height 14
paste input "[PERSON_NAME] Appliance Repair"
type input "[PERSON_NAME] Appliance Repair"
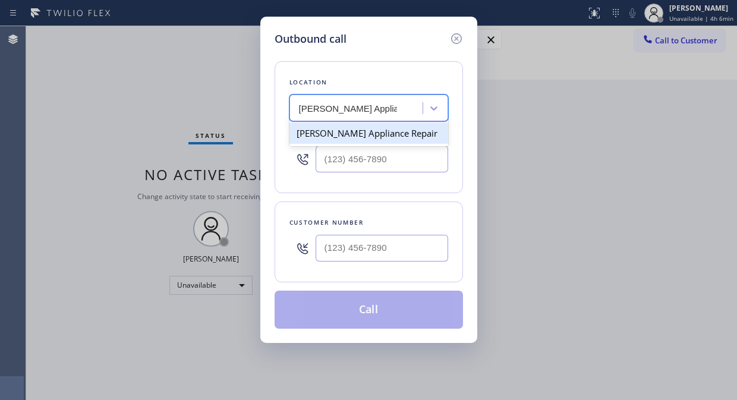
click at [354, 138] on div "[PERSON_NAME] Appliance Repair" at bounding box center [369, 132] width 159 height 21
type input "[PHONE_NUMBER]"
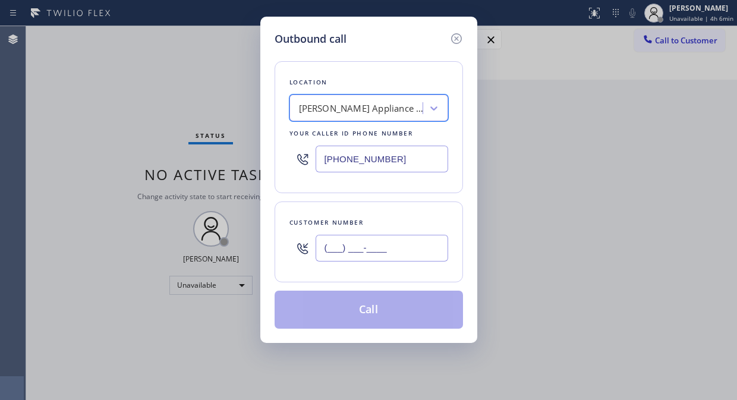
click at [319, 247] on input "(___) ___-____" at bounding box center [382, 248] width 133 height 27
paste input "818) 653-7876"
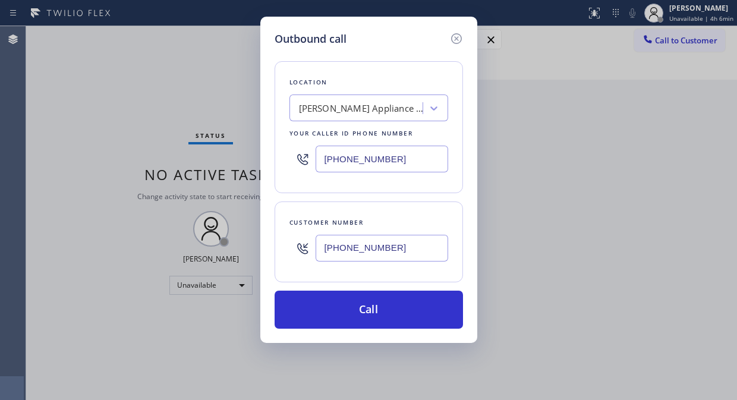
type input "[PHONE_NUMBER]"
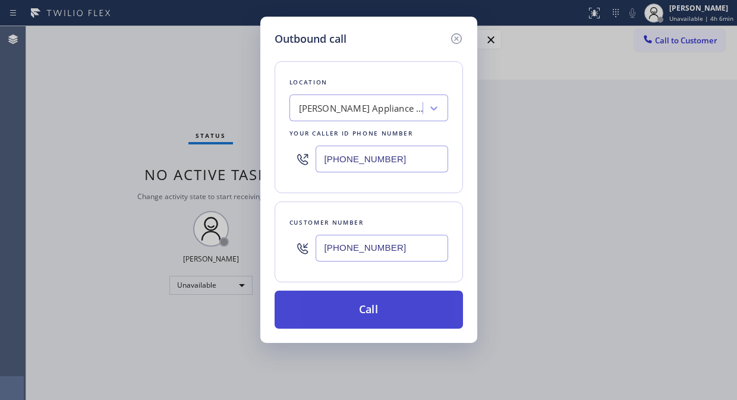
click at [359, 306] on button "Call" at bounding box center [369, 310] width 188 height 38
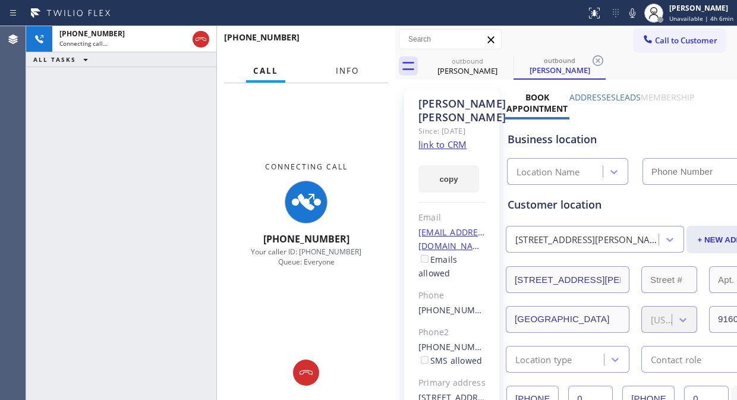
click at [353, 67] on span "Info" at bounding box center [347, 70] width 23 height 11
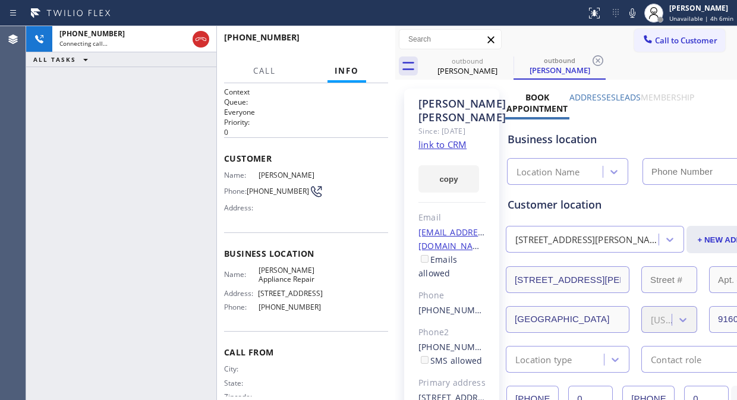
type input "[PHONE_NUMBER]"
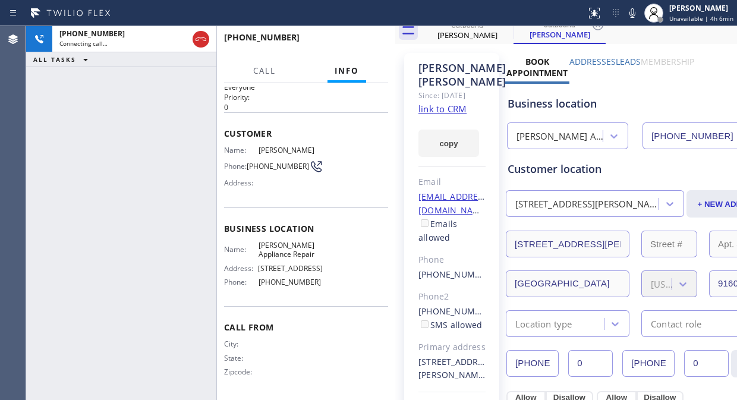
scroll to position [132, 0]
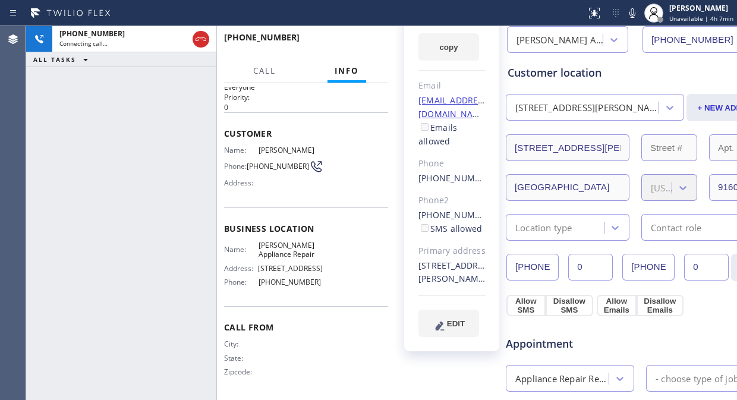
drag, startPoint x: 464, startPoint y: 303, endPoint x: 414, endPoint y: 276, distance: 56.7
click at [414, 276] on div "[PERSON_NAME] Since: [DATE] link to CRM copy Email [EMAIL_ADDRESS][DOMAIN_NAME]…" at bounding box center [451, 154] width 95 height 395
copy div "[STREET_ADDRESS][PERSON_NAME]"
click at [351, 284] on div "Name: [PERSON_NAME] Appliance Repair Address: [STREET_ADDRESS] Phone: [PHONE_NU…" at bounding box center [306, 266] width 164 height 51
click at [363, 45] on span "HANG UP" at bounding box center [360, 43] width 36 height 8
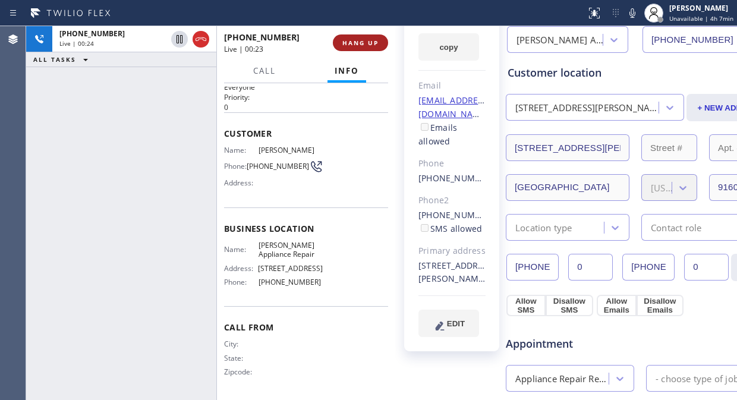
click at [363, 45] on span "HANG UP" at bounding box center [360, 43] width 36 height 8
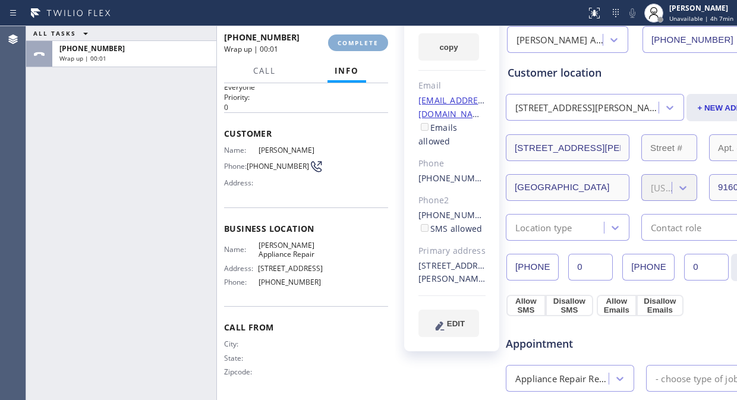
click at [363, 45] on span "COMPLETE" at bounding box center [358, 43] width 41 height 8
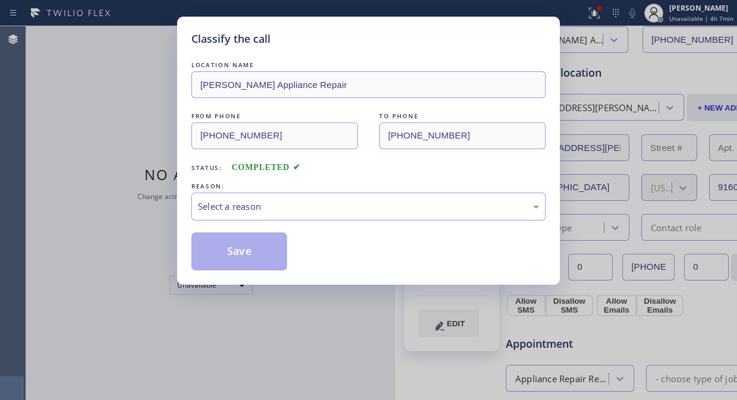
click at [363, 45] on div "Classify the call" at bounding box center [368, 39] width 354 height 16
click at [373, 214] on div "Select a reason" at bounding box center [368, 207] width 354 height 28
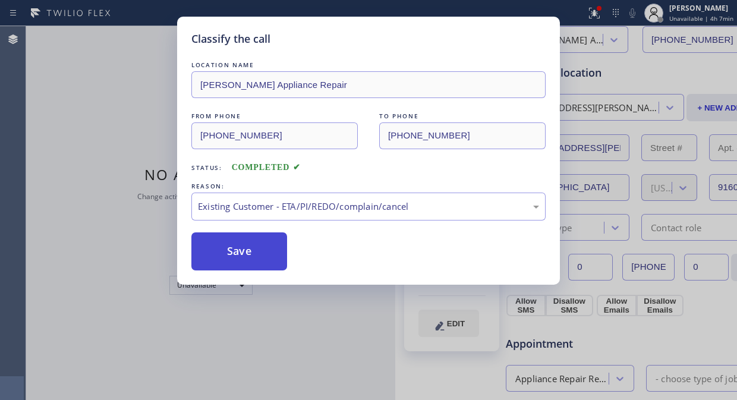
click at [250, 254] on button "Save" at bounding box center [239, 251] width 96 height 38
click at [243, 245] on div "Classify the call LOCATION NAME [PERSON_NAME] Appliance Repair FROM PHONE [PHON…" at bounding box center [381, 213] width 711 height 374
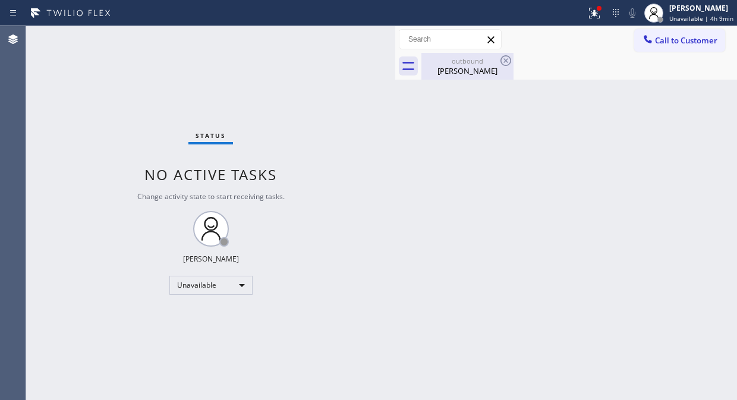
click at [479, 68] on div "[PERSON_NAME]" at bounding box center [468, 70] width 90 height 11
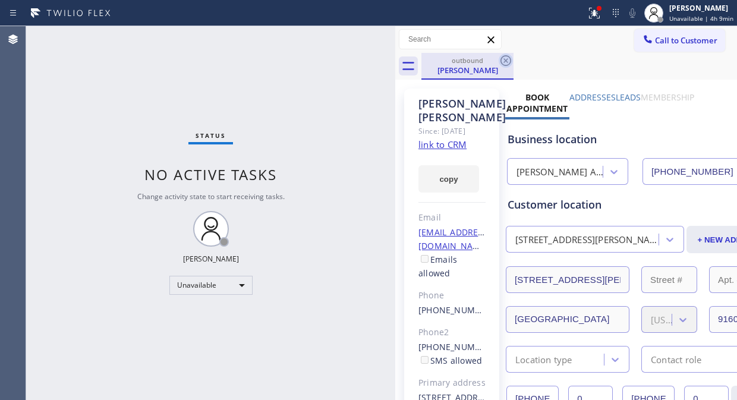
drag, startPoint x: 511, startPoint y: 61, endPoint x: 533, endPoint y: 37, distance: 32.0
click at [512, 61] on icon at bounding box center [506, 61] width 14 height 14
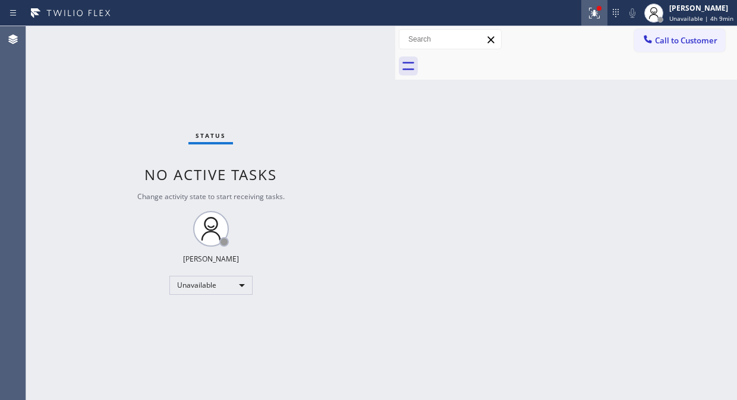
click at [592, 13] on icon at bounding box center [594, 13] width 14 height 14
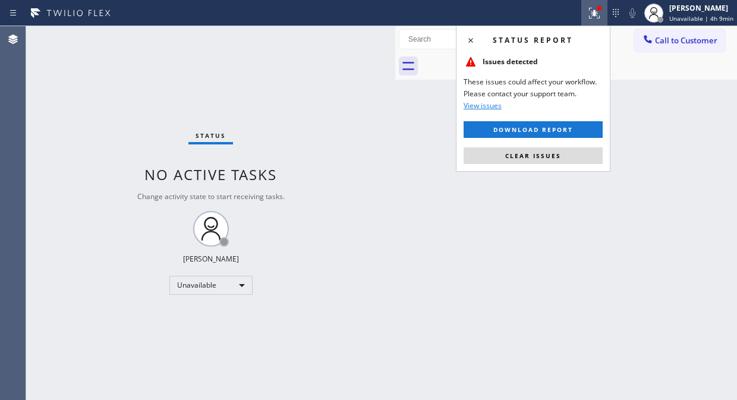
click at [573, 164] on div "Status report Issues detected These issues could affect your workflow. Please c…" at bounding box center [533, 99] width 155 height 146
click at [582, 161] on button "Clear issues" at bounding box center [533, 155] width 139 height 17
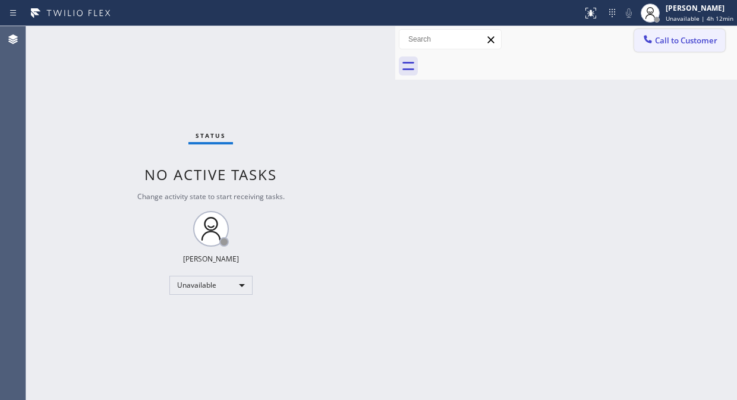
click at [662, 44] on span "Call to Customer" at bounding box center [686, 40] width 62 height 11
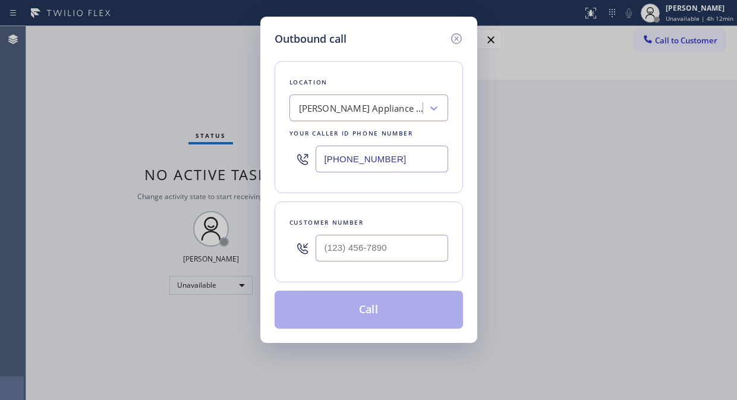
click at [319, 159] on input "[PHONE_NUMBER]" at bounding box center [382, 159] width 133 height 27
paste input "55) 662-5332"
type input "[PHONE_NUMBER]"
click at [333, 253] on input "(___) ___-____" at bounding box center [382, 248] width 133 height 27
paste input "415) 602-3626"
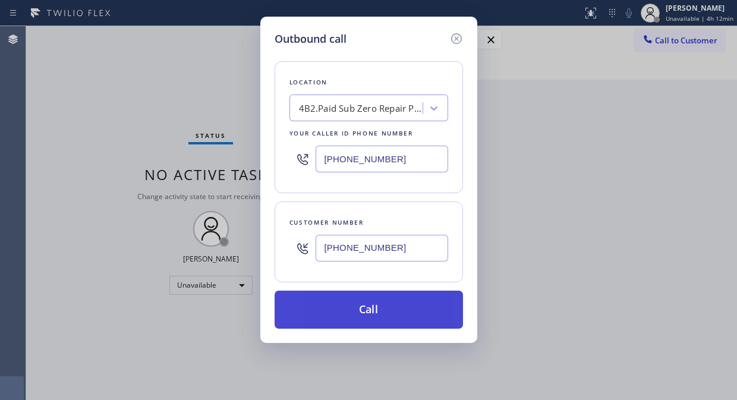
type input "[PHONE_NUMBER]"
click at [379, 310] on button "Call" at bounding box center [369, 310] width 188 height 38
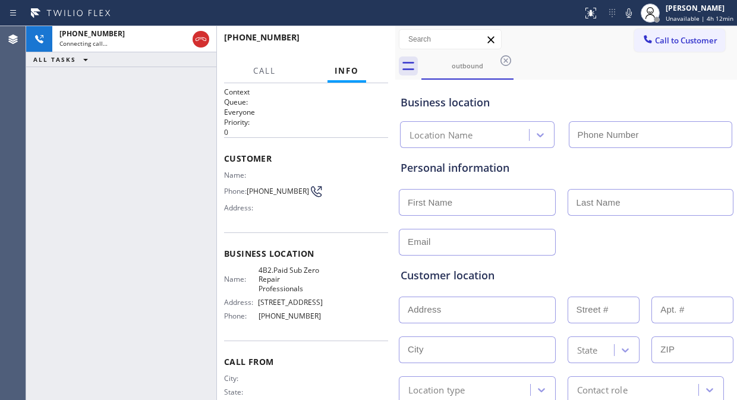
type input "[PHONE_NUMBER]"
click at [73, 98] on div "[PHONE_NUMBER] Live | 00:01 ALL TASKS ALL TASKS ACTIVE TASKS TASKS IN WRAP UP" at bounding box center [121, 213] width 190 height 374
click at [367, 42] on span "HANG UP" at bounding box center [360, 43] width 36 height 8
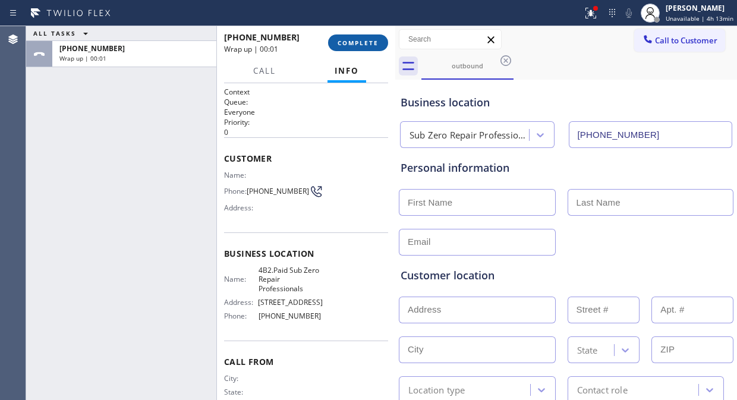
click at [367, 42] on span "COMPLETE" at bounding box center [358, 43] width 41 height 8
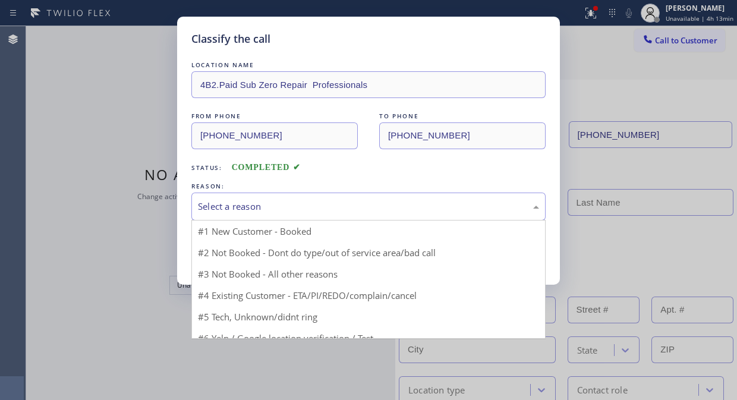
click at [340, 209] on div "Select a reason" at bounding box center [368, 207] width 341 height 14
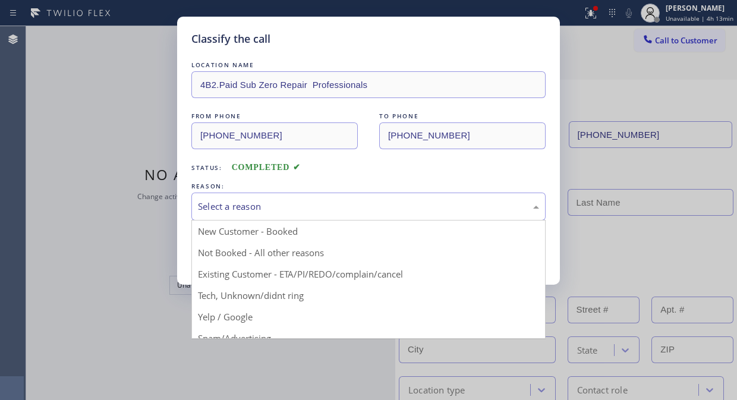
drag, startPoint x: 357, startPoint y: 269, endPoint x: 219, endPoint y: 252, distance: 139.0
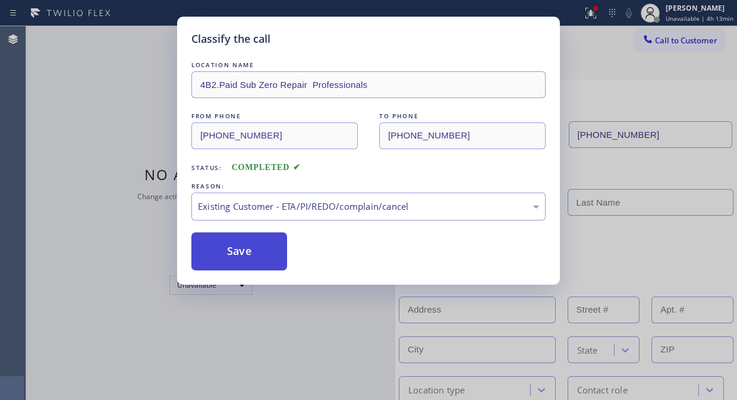
click at [222, 252] on button "Save" at bounding box center [239, 251] width 96 height 38
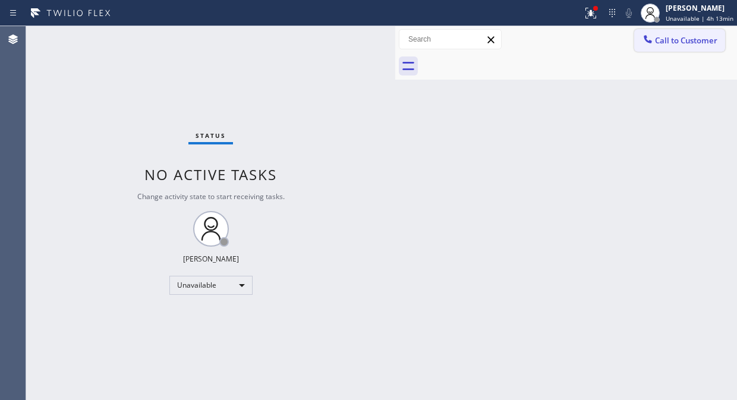
click at [664, 37] on span "Call to Customer" at bounding box center [686, 40] width 62 height 11
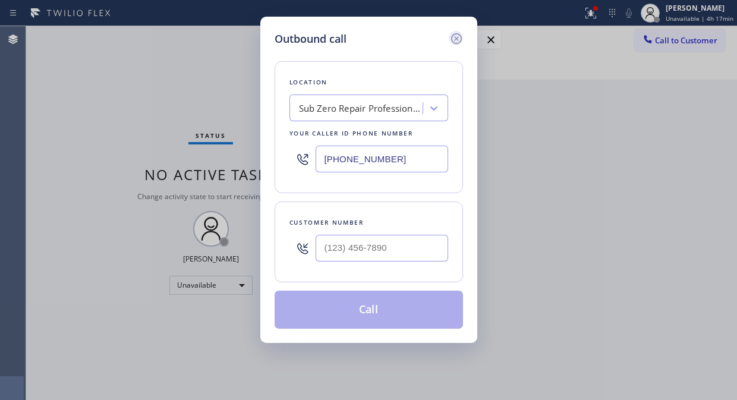
click at [458, 37] on icon at bounding box center [457, 39] width 14 height 14
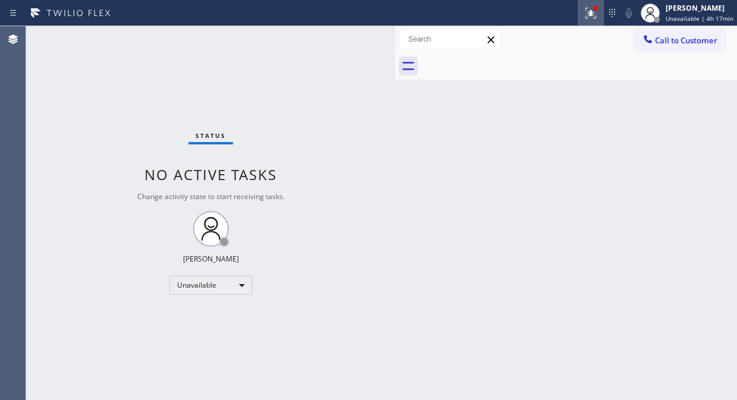
drag, startPoint x: 583, startPoint y: 5, endPoint x: 592, endPoint y: 44, distance: 40.4
click at [585, 6] on div at bounding box center [591, 13] width 26 height 14
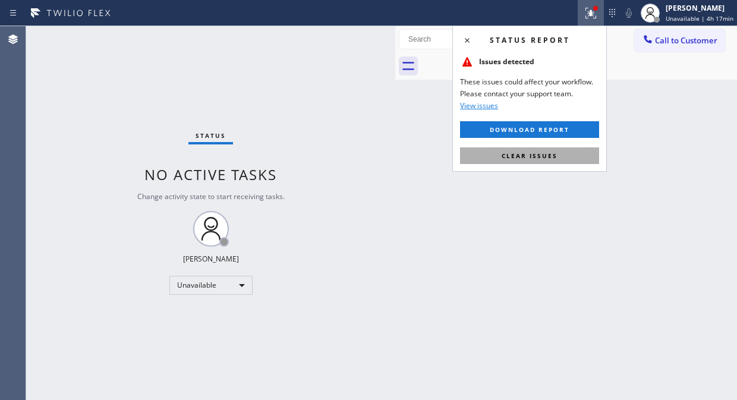
click at [575, 150] on button "Clear issues" at bounding box center [529, 155] width 139 height 17
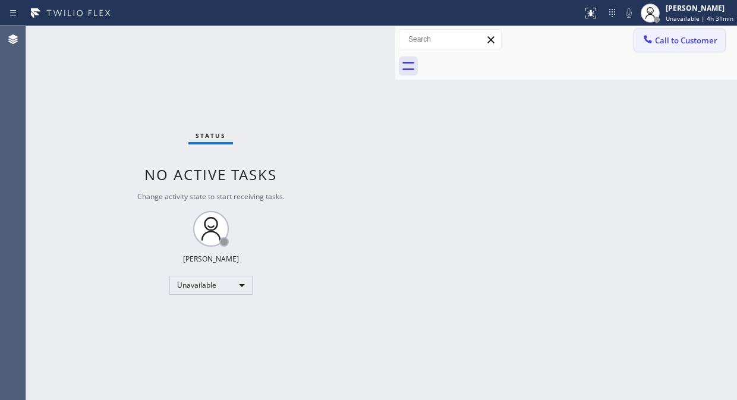
click at [673, 38] on span "Call to Customer" at bounding box center [686, 40] width 62 height 11
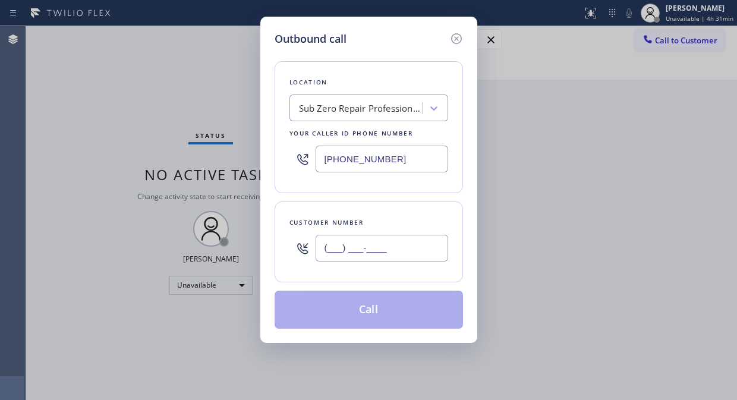
click at [323, 244] on input "(___) ___-____" at bounding box center [382, 248] width 133 height 27
paste input "213) 804-9282"
type input "[PHONE_NUMBER]"
click at [353, 98] on div "Sub Zero Repair Professionals" at bounding box center [358, 108] width 130 height 21
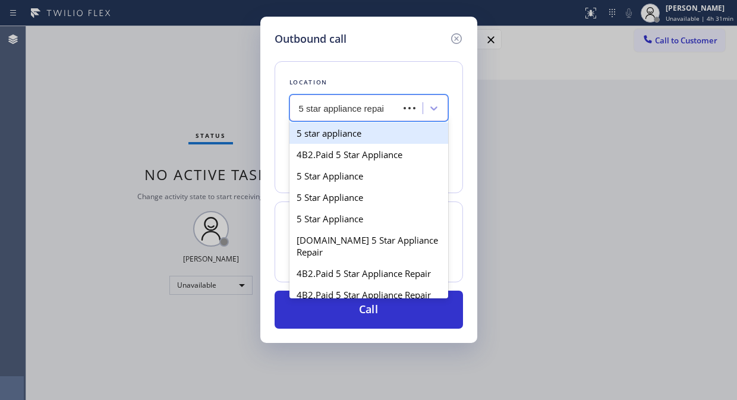
type input "5 star appliance repair"
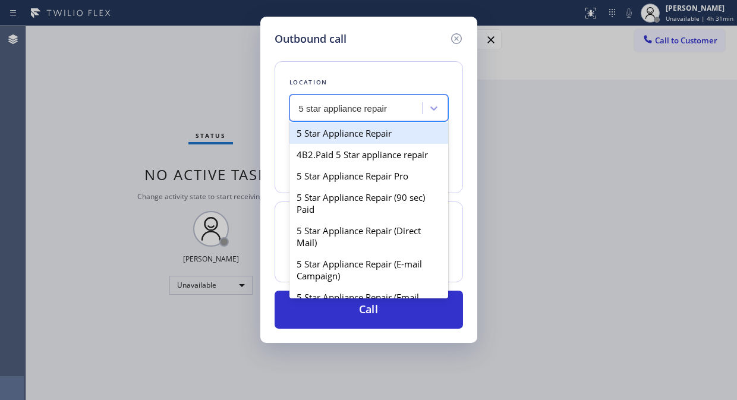
type input "[PHONE_NUMBER]"
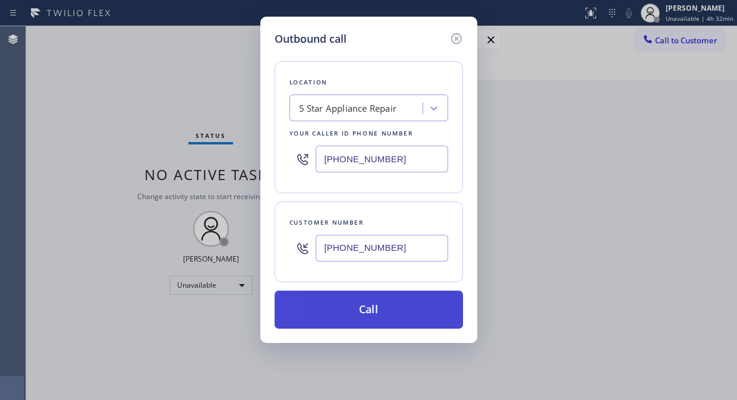
click at [378, 306] on button "Call" at bounding box center [369, 310] width 188 height 38
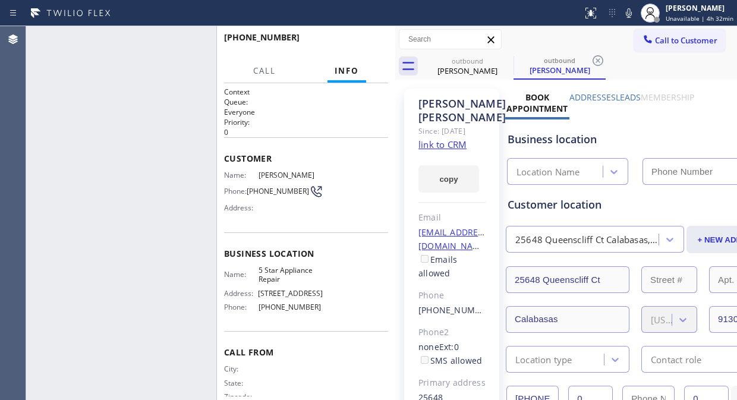
type input "[PHONE_NUMBER]"
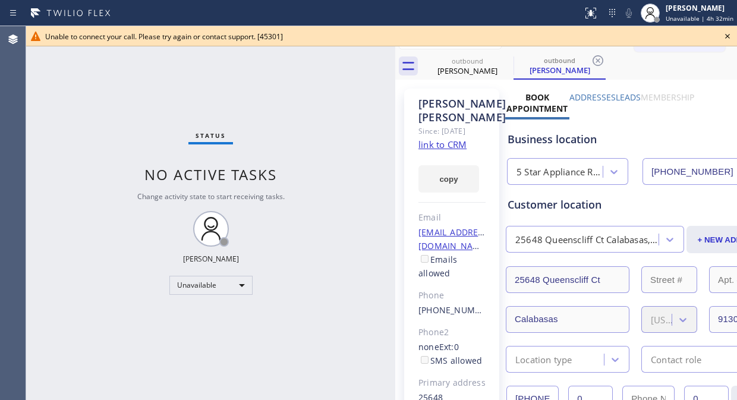
click at [726, 36] on icon at bounding box center [728, 36] width 14 height 14
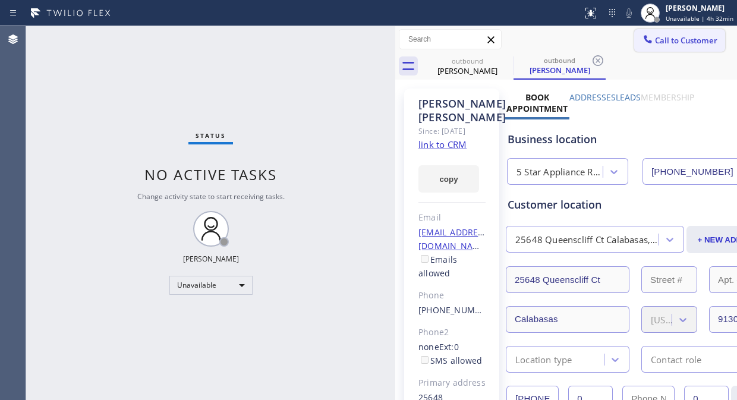
click at [684, 45] on span "Call to Customer" at bounding box center [686, 40] width 62 height 11
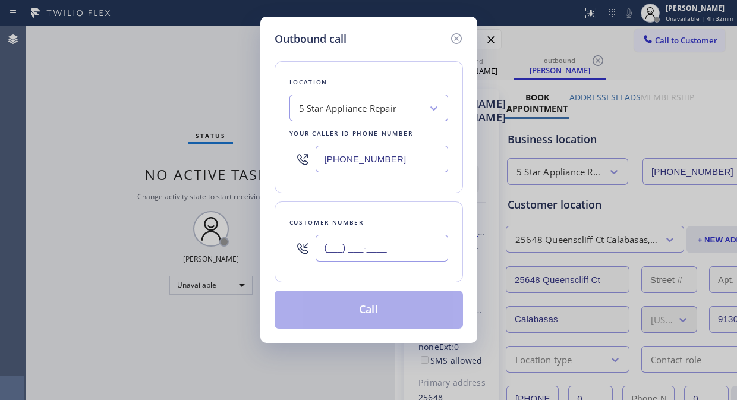
click at [335, 250] on input "(___) ___-____" at bounding box center [382, 248] width 133 height 27
paste input "480) 227-5191"
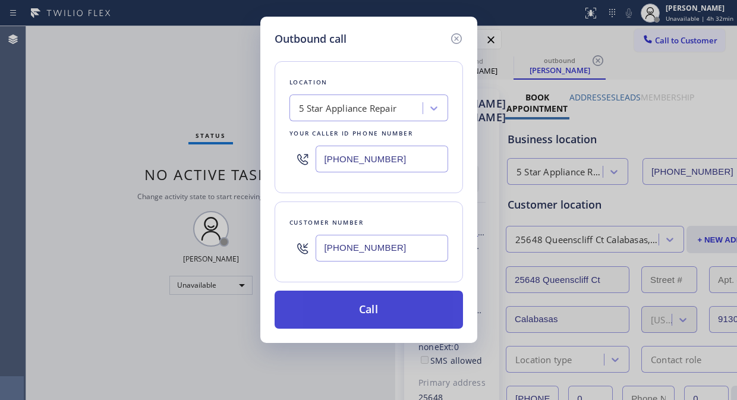
type input "[PHONE_NUMBER]"
click at [384, 308] on button "Call" at bounding box center [369, 310] width 188 height 38
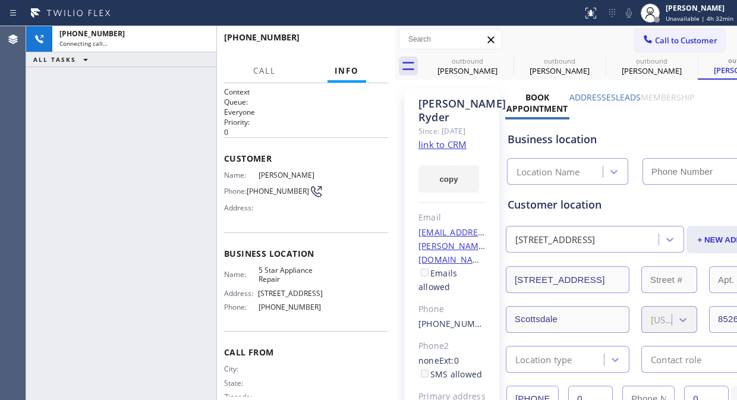
type input "[PHONE_NUMBER]"
drag, startPoint x: 54, startPoint y: 110, endPoint x: 82, endPoint y: 104, distance: 28.6
click at [55, 110] on div "[PHONE_NUMBER] Connecting call… ALL TASKS ALL TASKS ACTIVE TASKS TASKS IN WRAP …" at bounding box center [121, 213] width 190 height 374
click at [508, 59] on icon at bounding box center [506, 61] width 14 height 14
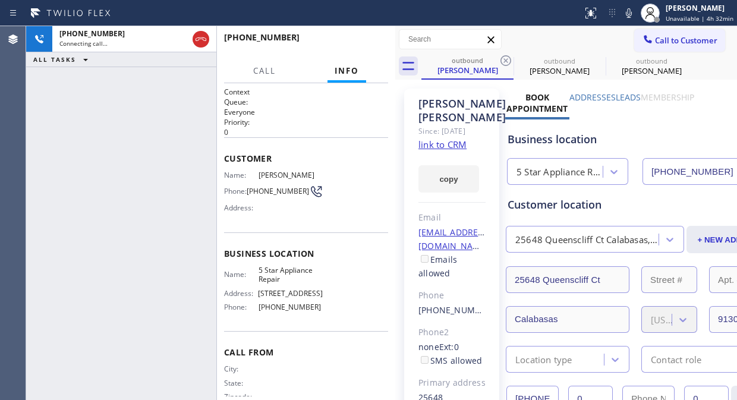
click at [508, 59] on icon at bounding box center [506, 61] width 14 height 14
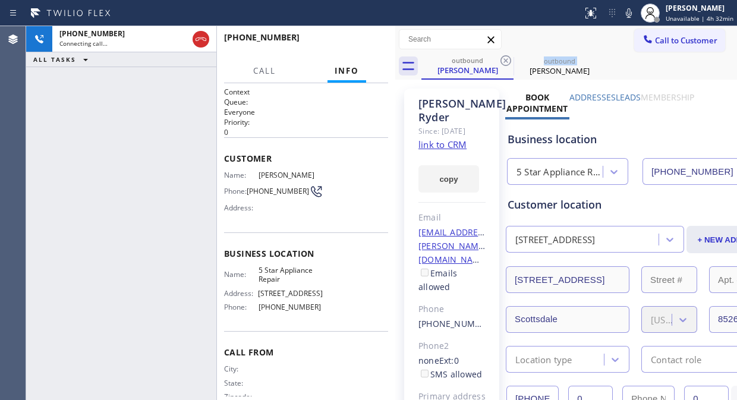
click at [508, 59] on icon at bounding box center [506, 61] width 14 height 14
drag, startPoint x: 199, startPoint y: 34, endPoint x: 234, endPoint y: 149, distance: 120.0
click at [234, 149] on div "[PHONE_NUMBER] Connecting call… ALL TASKS ALL TASKS ACTIVE TASKS TASKS IN WRAP …" at bounding box center [210, 213] width 369 height 374
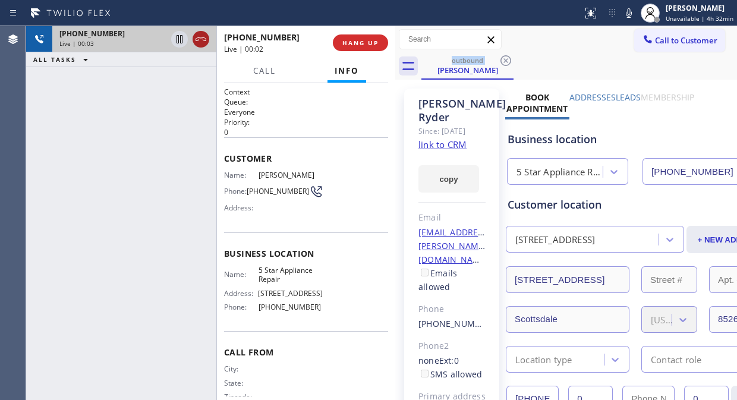
drag, startPoint x: 200, startPoint y: 40, endPoint x: 375, endPoint y: 63, distance: 176.3
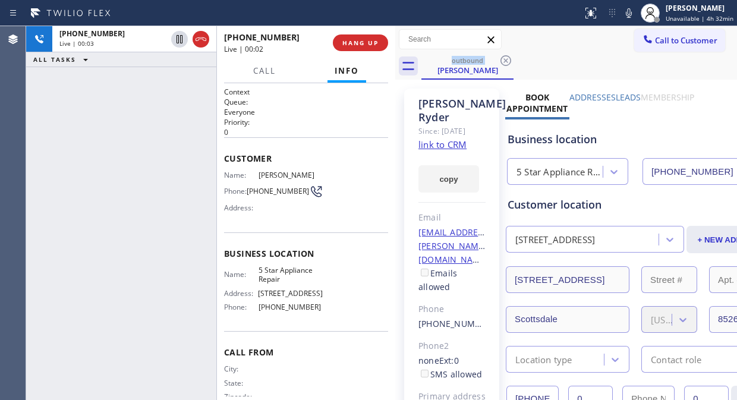
click at [203, 40] on icon at bounding box center [201, 39] width 14 height 14
click at [376, 60] on div "Call Info" at bounding box center [306, 71] width 164 height 24
click at [371, 49] on button "HANG UP" at bounding box center [360, 42] width 55 height 17
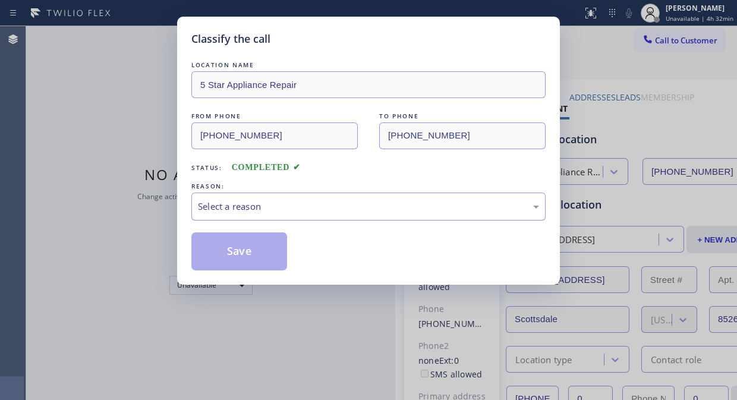
click at [378, 203] on div "Select a reason" at bounding box center [368, 207] width 341 height 14
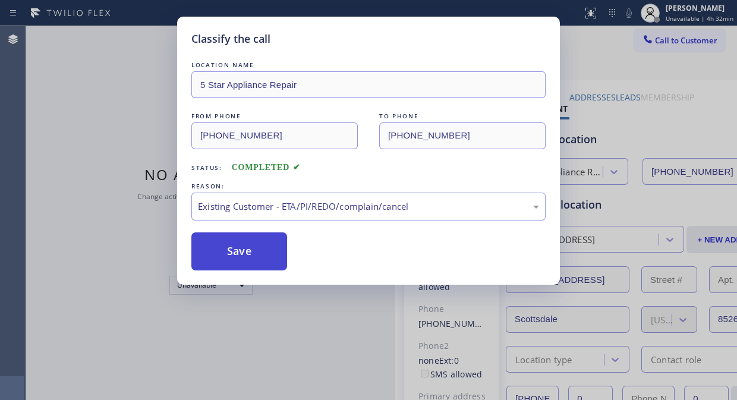
click at [272, 256] on button "Save" at bounding box center [239, 251] width 96 height 38
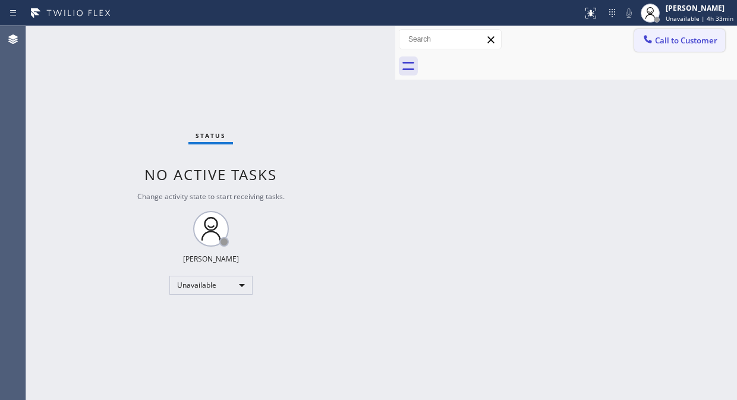
click at [675, 45] on span "Call to Customer" at bounding box center [686, 40] width 62 height 11
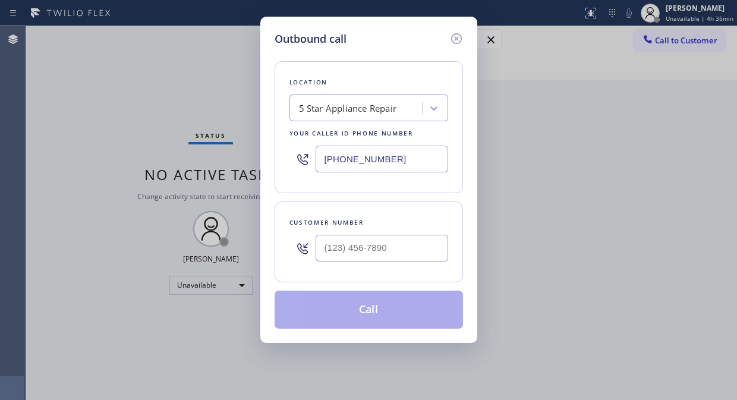
click at [320, 164] on input "[PHONE_NUMBER]" at bounding box center [382, 159] width 133 height 27
paste input "18) 574-5588"
type input "[PHONE_NUMBER]"
click at [50, 108] on div "Outbound call Location Air Duct Cleaning of [PERSON_NAME][GEOGRAPHIC_DATA] Your…" at bounding box center [368, 200] width 737 height 400
click at [329, 256] on input "(___) ___-____" at bounding box center [382, 248] width 133 height 27
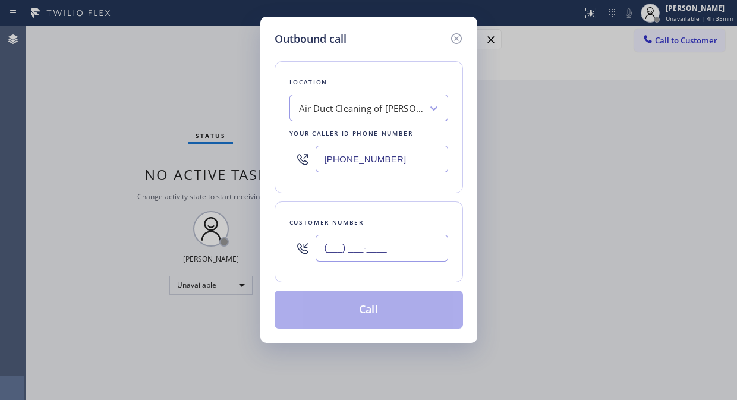
paste input "858) 342-3514"
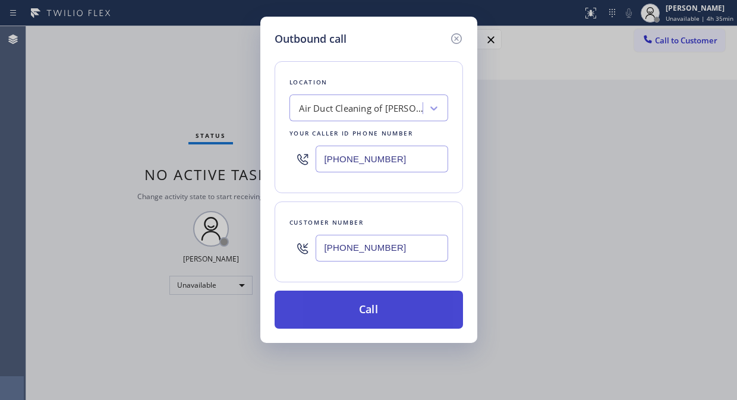
type input "[PHONE_NUMBER]"
click at [387, 310] on button "Call" at bounding box center [369, 310] width 188 height 38
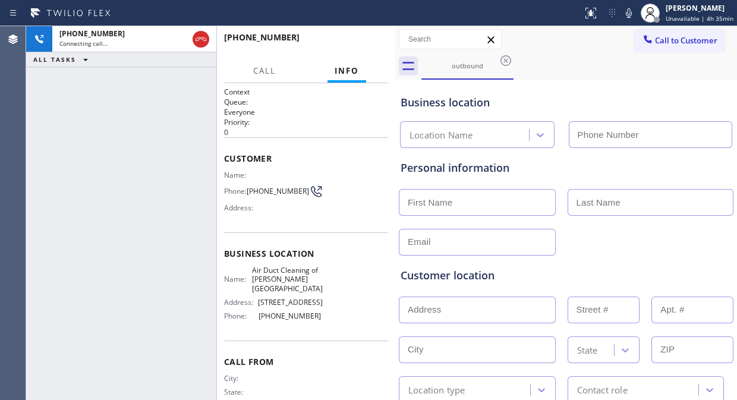
type input "[PHONE_NUMBER]"
click at [52, 122] on div "[PHONE_NUMBER] Live | 00:01 ALL TASKS ALL TASKS ACTIVE TASKS TASKS IN WRAP UP" at bounding box center [121, 213] width 190 height 374
click at [86, 99] on div "[PHONE_NUMBER] Live | 00:15 ALL TASKS ALL TASKS ACTIVE TASKS TASKS IN WRAP UP" at bounding box center [121, 213] width 190 height 374
click at [362, 48] on button "HANG UP" at bounding box center [360, 42] width 55 height 17
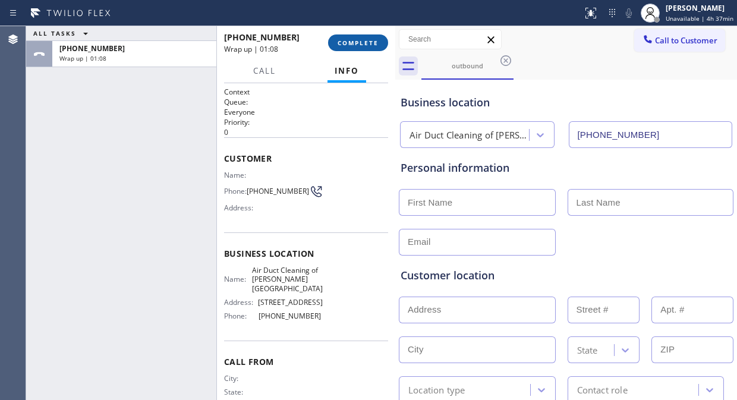
click at [348, 36] on button "COMPLETE" at bounding box center [358, 42] width 60 height 17
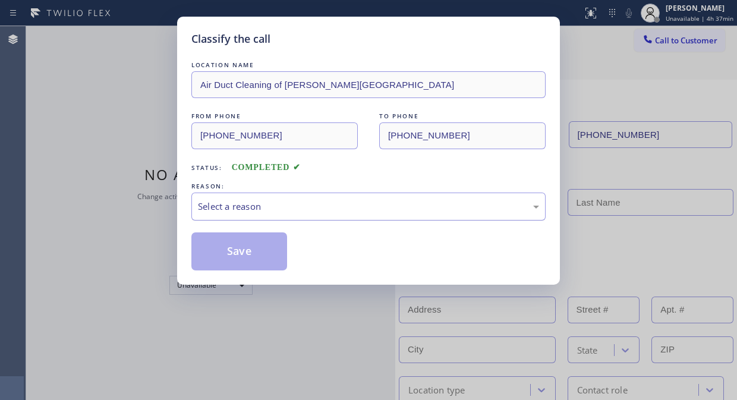
click at [351, 212] on div "Select a reason" at bounding box center [368, 207] width 341 height 14
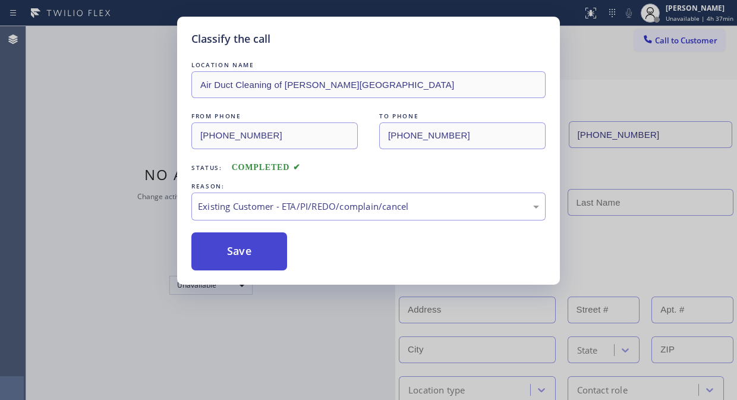
click at [254, 247] on button "Save" at bounding box center [239, 251] width 96 height 38
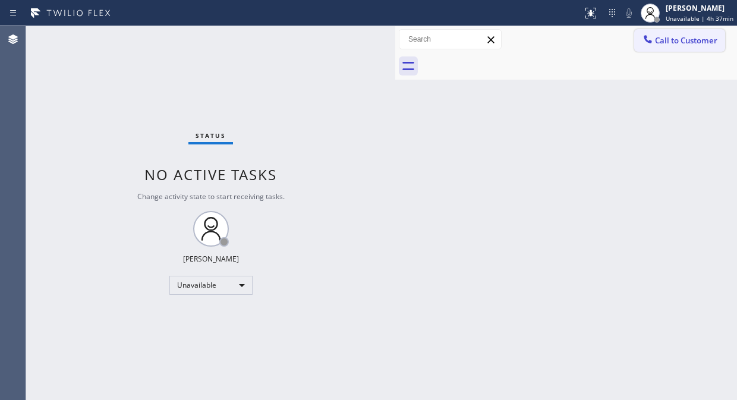
click at [682, 40] on span "Call to Customer" at bounding box center [686, 40] width 62 height 11
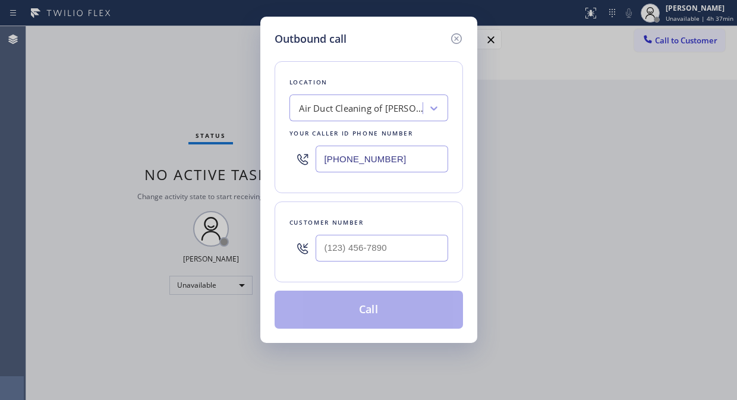
click at [323, 152] on input "[PHONE_NUMBER]" at bounding box center [382, 159] width 133 height 27
paste input "55) 662-5332"
type input "[PHONE_NUMBER]"
click at [91, 61] on div "Outbound call Location 4B2.Paid Sub Zero Repair Professionals Your caller id ph…" at bounding box center [368, 200] width 737 height 400
click at [320, 252] on input "(___) ___-____" at bounding box center [382, 248] width 133 height 27
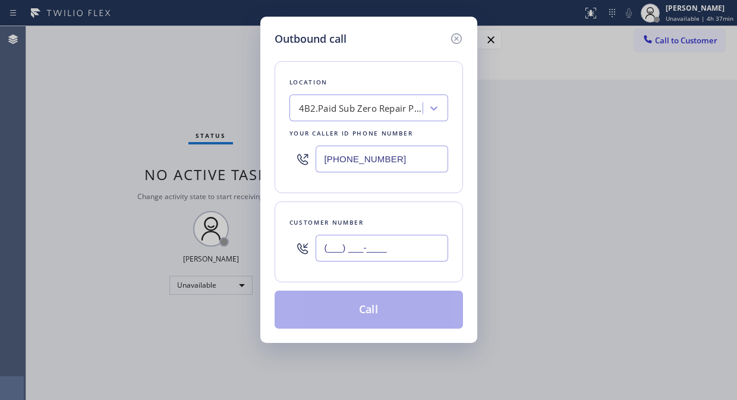
paste input "415) 602-3626"
type input "[PHONE_NUMBER]"
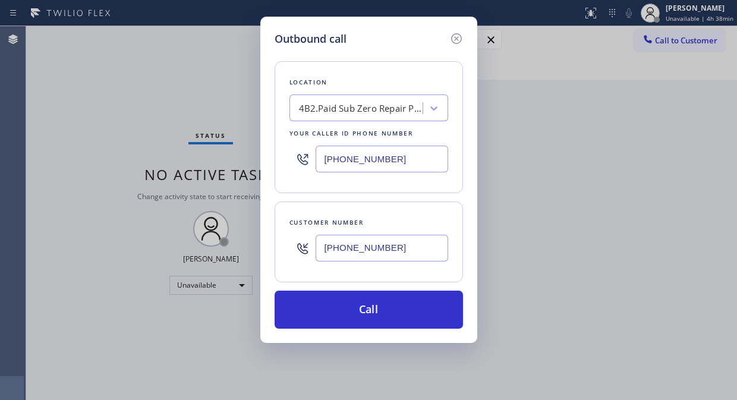
drag, startPoint x: 51, startPoint y: 76, endPoint x: 61, endPoint y: 78, distance: 10.4
click at [51, 76] on div "Outbound call Location 4B2.Paid Sub Zero Repair Professionals Your caller id ph…" at bounding box center [368, 200] width 737 height 400
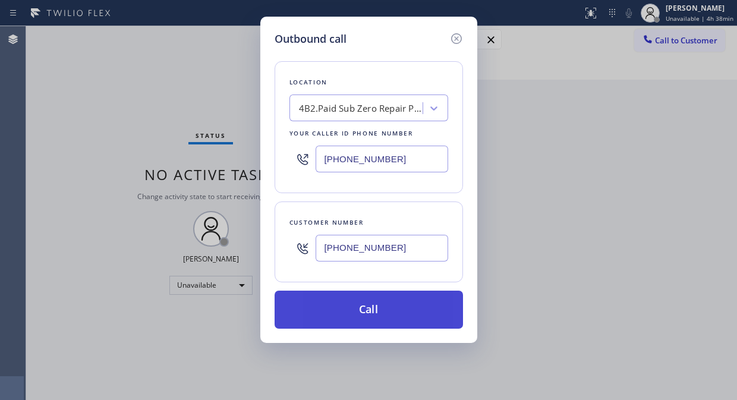
click at [348, 321] on button "Call" at bounding box center [369, 310] width 188 height 38
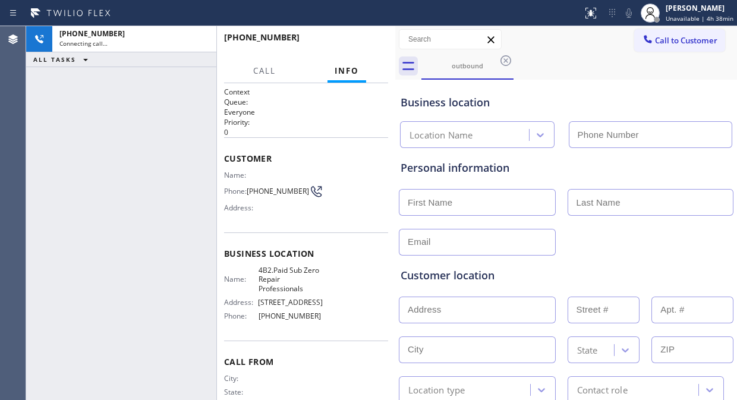
type input "[PHONE_NUMBER]"
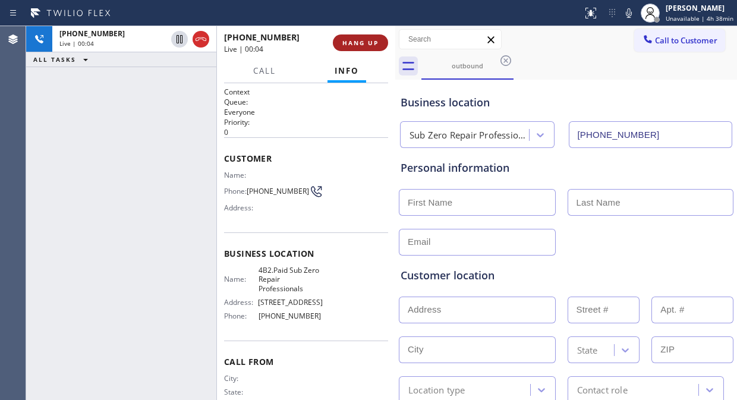
click at [362, 39] on span "HANG UP" at bounding box center [360, 43] width 36 height 8
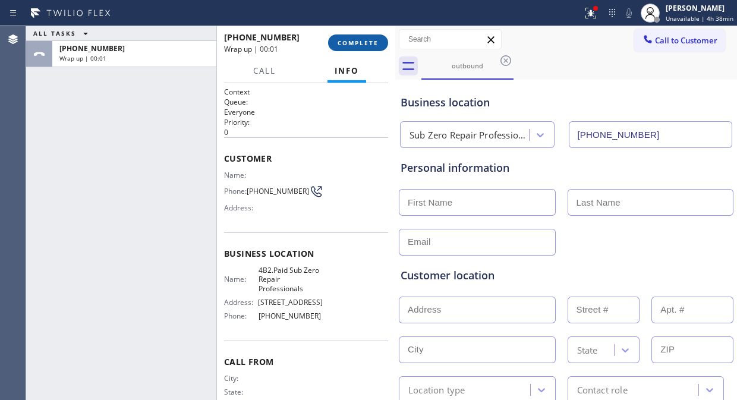
click at [361, 39] on span "COMPLETE" at bounding box center [358, 43] width 41 height 8
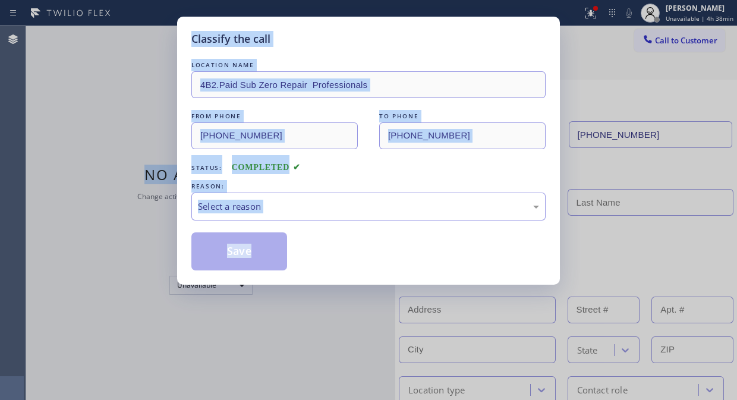
click at [360, 39] on div "Classify the call LOCATION NAME [PERSON_NAME] Appliance Repair FROM PHONE [PHON…" at bounding box center [381, 213] width 711 height 374
click at [361, 206] on div "Select a reason" at bounding box center [368, 207] width 341 height 14
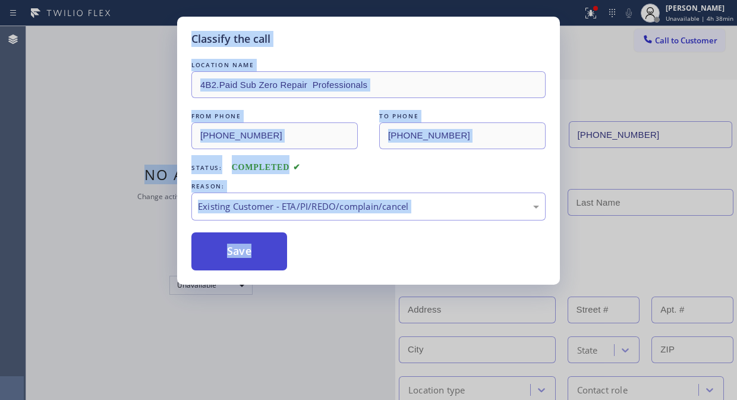
click at [271, 260] on button "Save" at bounding box center [239, 251] width 96 height 38
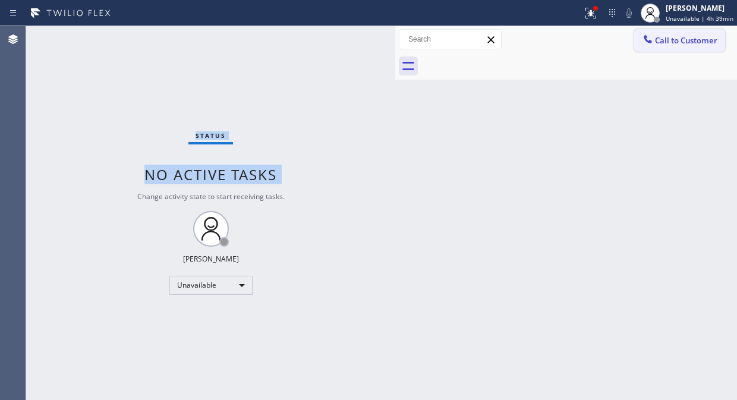
click at [673, 42] on span "Call to Customer" at bounding box center [686, 40] width 62 height 11
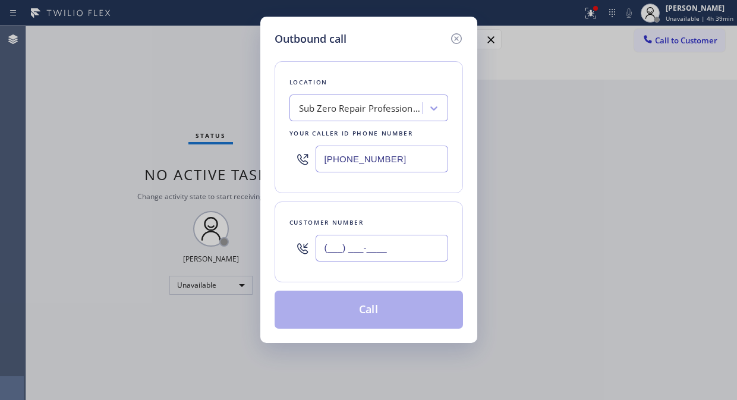
click at [370, 260] on input "(___) ___-____" at bounding box center [382, 248] width 133 height 27
paste input "415) 370-4018"
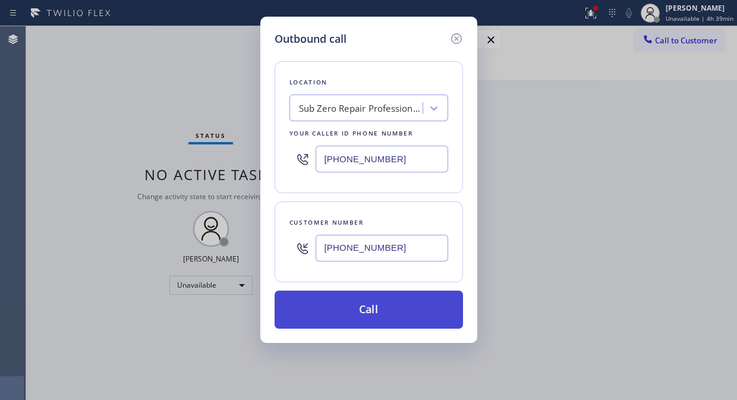
type input "[PHONE_NUMBER]"
click at [381, 305] on button "Call" at bounding box center [369, 310] width 188 height 38
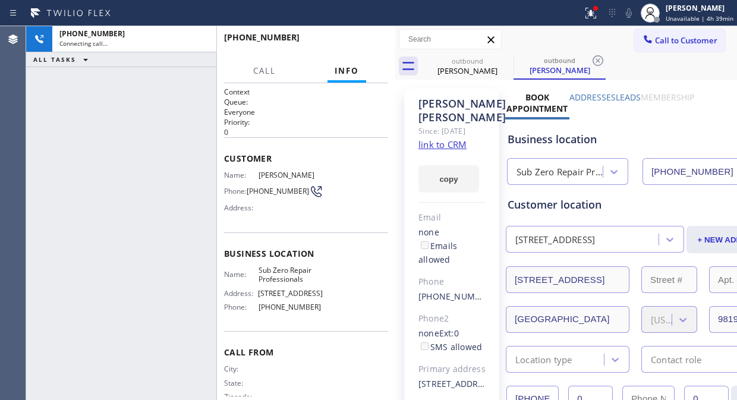
type input "[PHONE_NUMBER]"
click at [77, 140] on div "[PHONE_NUMBER] Live | 00:03 ALL TASKS ALL TASKS ACTIVE TASKS TASKS IN WRAP UP" at bounding box center [121, 213] width 190 height 374
click at [371, 45] on span "HANG UP" at bounding box center [360, 43] width 36 height 8
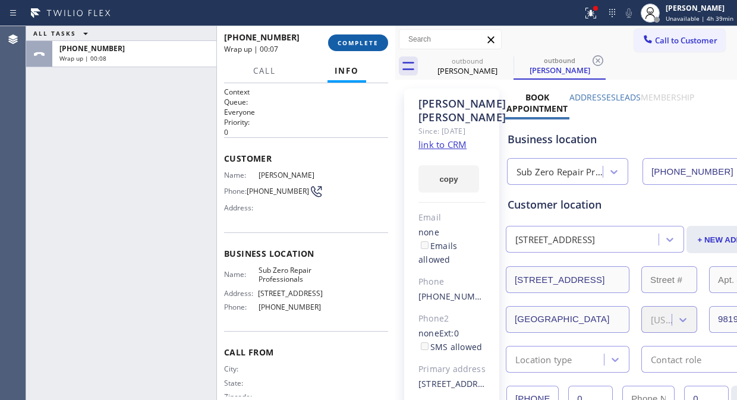
click at [371, 45] on span "COMPLETE" at bounding box center [358, 43] width 41 height 8
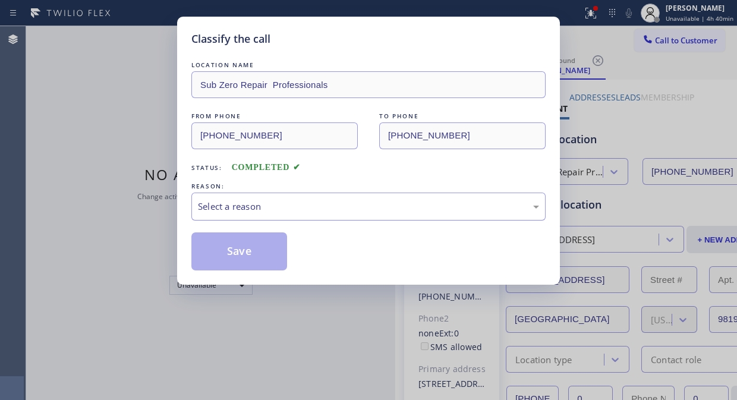
click at [351, 215] on div "Select a reason" at bounding box center [368, 207] width 354 height 28
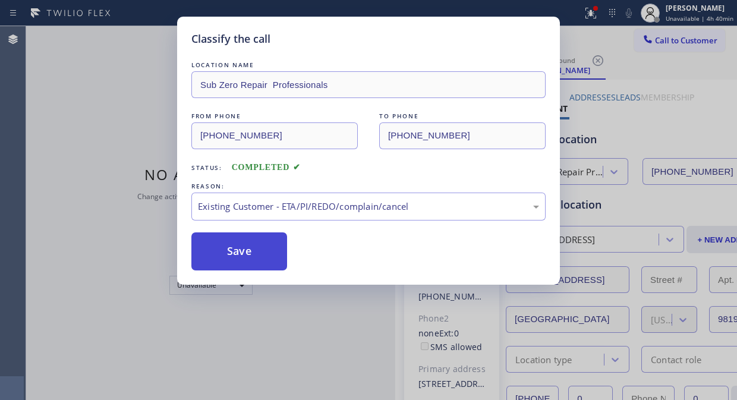
click at [240, 248] on button "Save" at bounding box center [239, 251] width 96 height 38
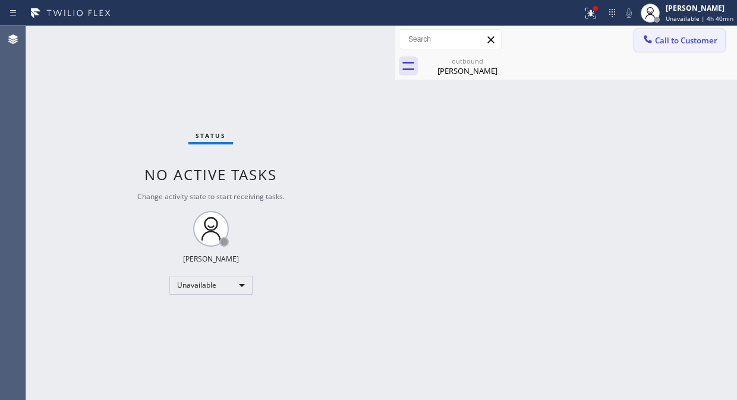
click at [673, 43] on span "Call to Customer" at bounding box center [686, 40] width 62 height 11
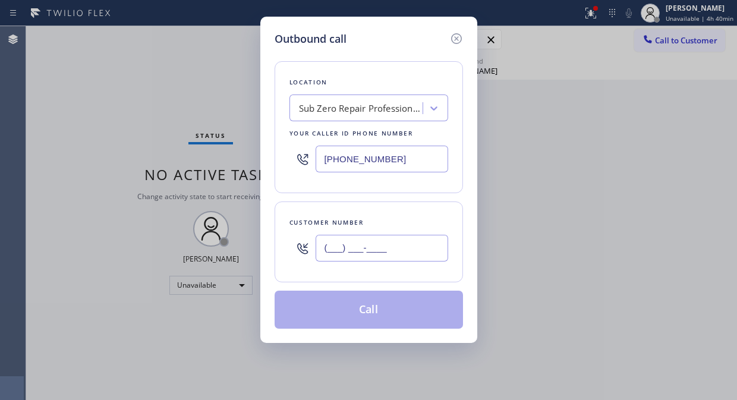
click at [331, 249] on input "(___) ___-____" at bounding box center [382, 248] width 133 height 27
paste input "310) 541-1533"
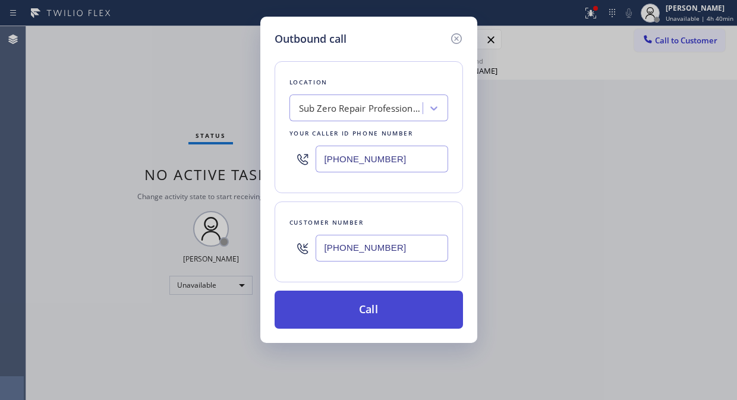
type input "[PHONE_NUMBER]"
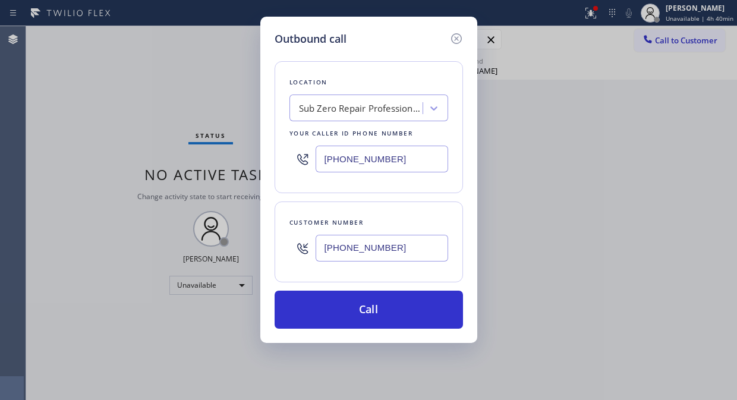
drag, startPoint x: 379, startPoint y: 322, endPoint x: 483, endPoint y: 150, distance: 201.2
click at [381, 321] on button "Call" at bounding box center [369, 310] width 188 height 38
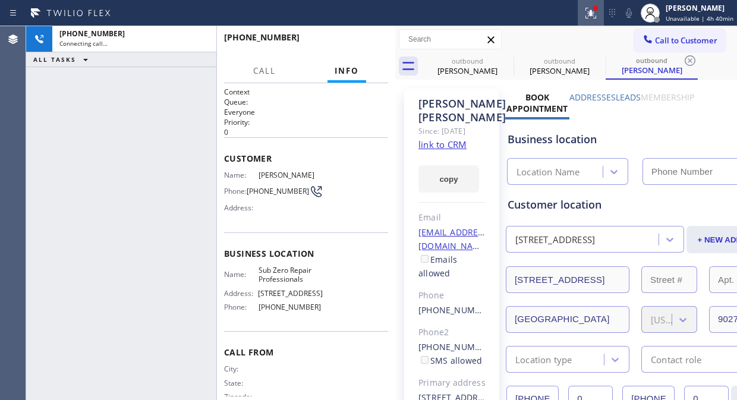
click at [587, 13] on icon at bounding box center [591, 13] width 14 height 14
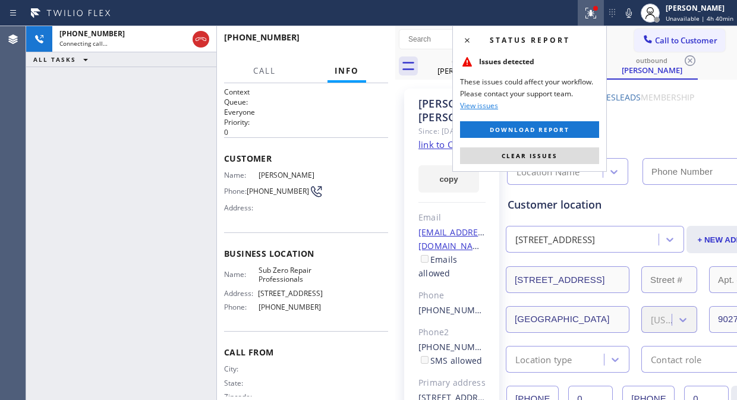
type input "[PHONE_NUMBER]"
drag, startPoint x: 542, startPoint y: 150, endPoint x: 500, endPoint y: 2, distance: 154.4
click at [542, 147] on button "Clear issues" at bounding box center [529, 155] width 139 height 17
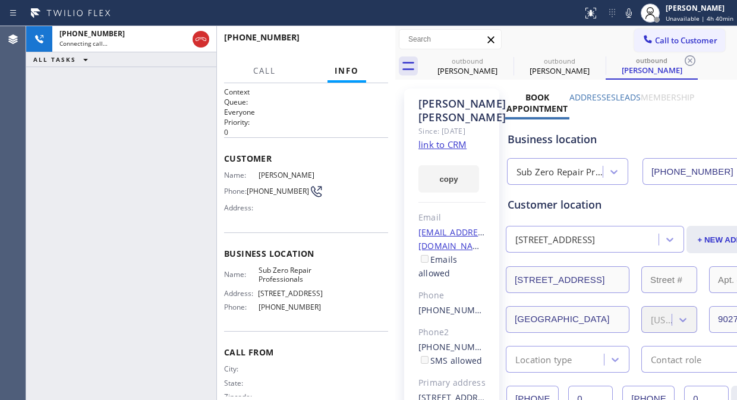
click at [75, 114] on div "[PHONE_NUMBER] Connecting call… ALL TASKS ALL TASKS ACTIVE TASKS TASKS IN WRAP …" at bounding box center [121, 213] width 190 height 374
click at [500, 58] on icon at bounding box center [506, 61] width 14 height 14
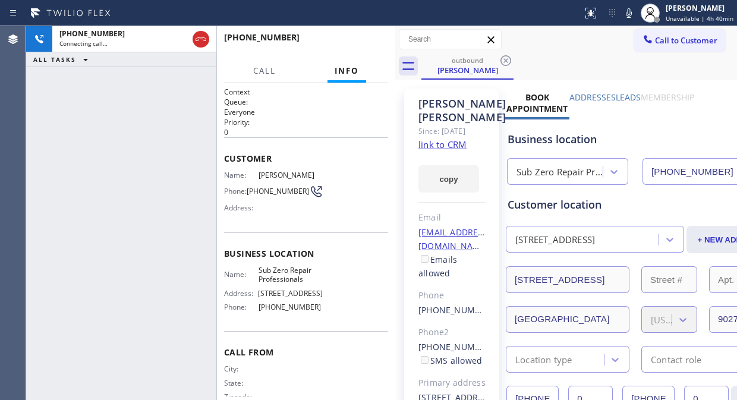
click at [79, 118] on div "[PHONE_NUMBER] Connecting call… ALL TASKS ALL TASKS ACTIVE TASKS TASKS IN WRAP …" at bounding box center [121, 213] width 190 height 374
click at [630, 15] on icon at bounding box center [629, 13] width 6 height 10
click at [630, 15] on icon at bounding box center [629, 13] width 14 height 14
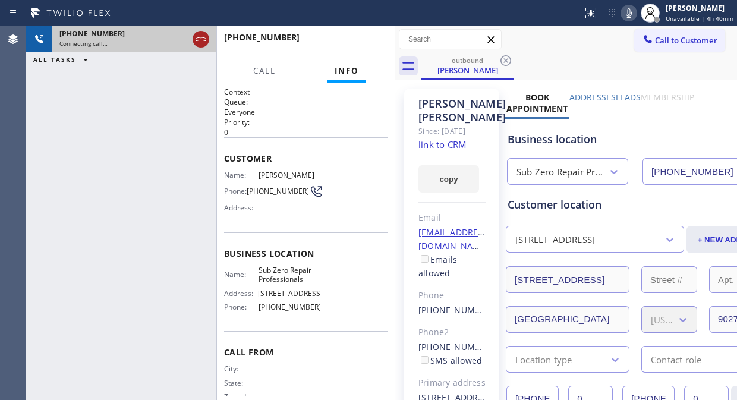
click at [200, 40] on icon at bounding box center [201, 39] width 14 height 14
click at [200, 40] on div "Connecting call…" at bounding box center [134, 43] width 150 height 8
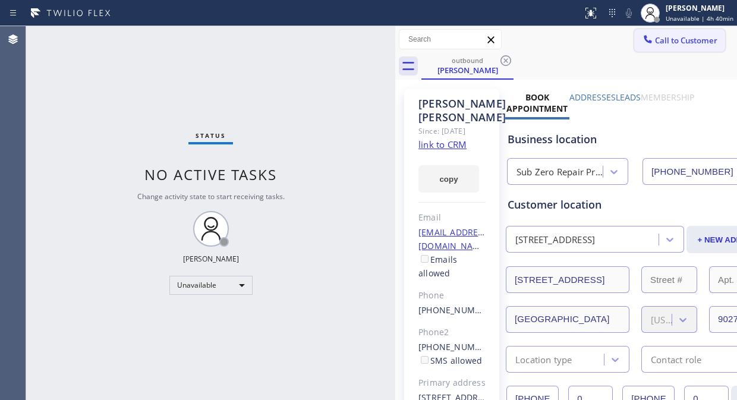
click at [690, 39] on span "Call to Customer" at bounding box center [686, 40] width 62 height 11
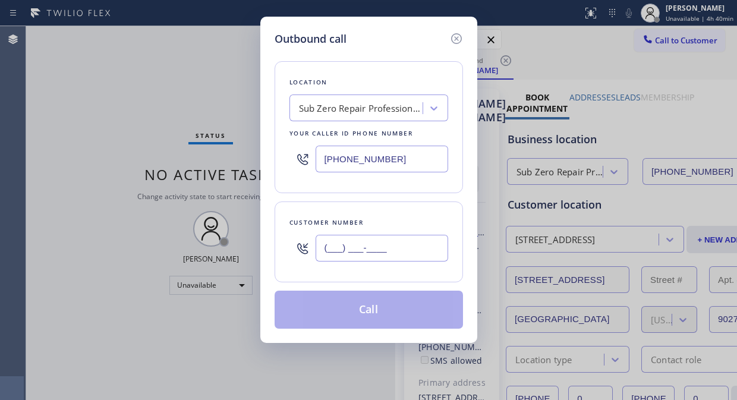
click at [376, 248] on input "(___) ___-____" at bounding box center [382, 248] width 133 height 27
paste input "818) 241-0005"
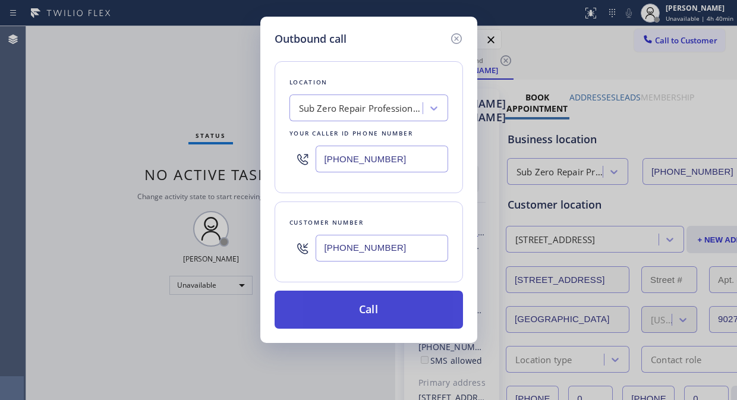
type input "[PHONE_NUMBER]"
click at [393, 306] on button "Call" at bounding box center [369, 310] width 188 height 38
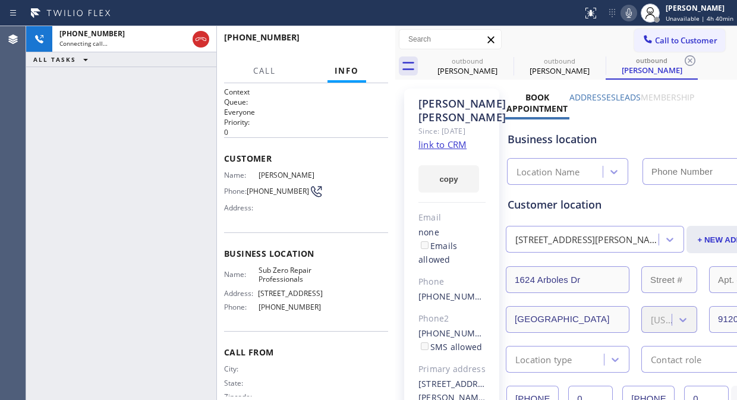
type input "[PHONE_NUMBER]"
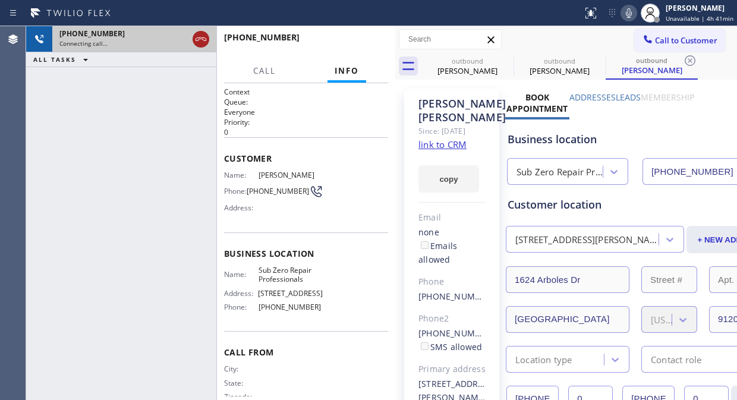
click at [199, 39] on icon at bounding box center [201, 39] width 11 height 4
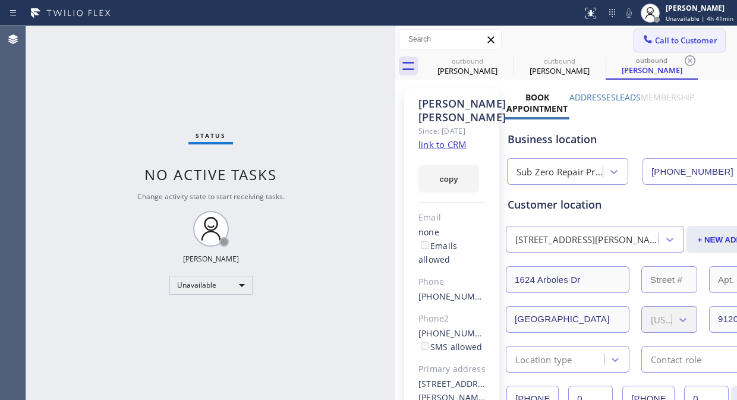
click at [656, 39] on span "Call to Customer" at bounding box center [686, 40] width 62 height 11
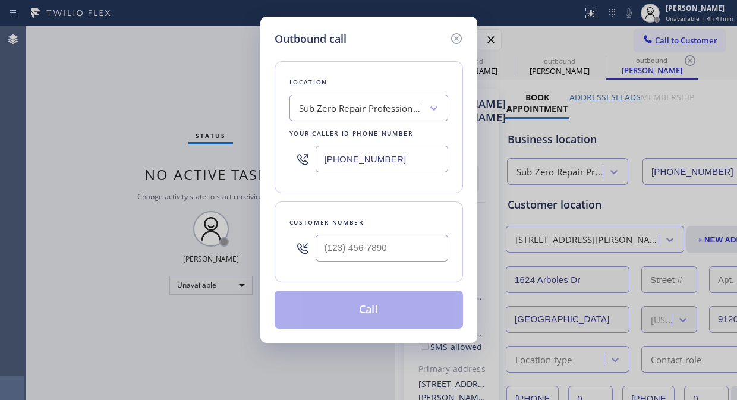
click at [382, 250] on input "text" at bounding box center [382, 248] width 133 height 27
paste input "760) 409-4961"
type input "[PHONE_NUMBER]"
click at [395, 310] on button "Call" at bounding box center [369, 310] width 188 height 38
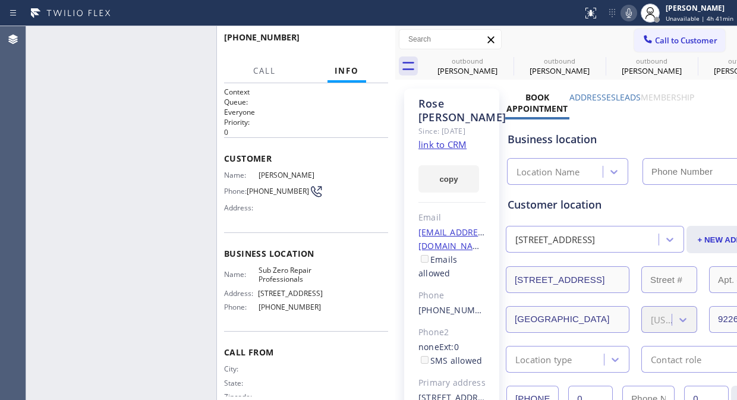
type input "[PHONE_NUMBER]"
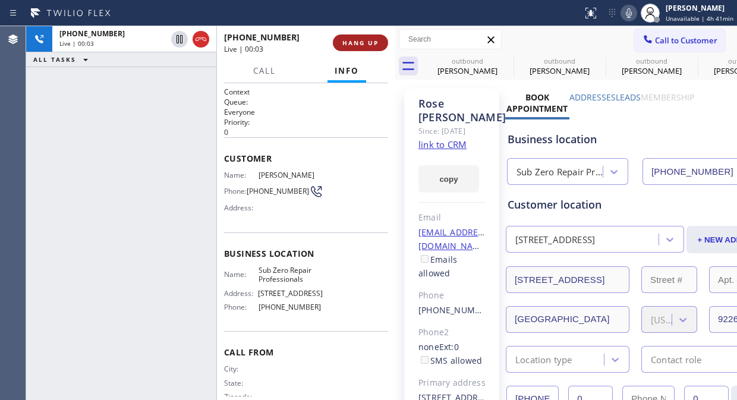
click at [351, 42] on span "HANG UP" at bounding box center [360, 43] width 36 height 8
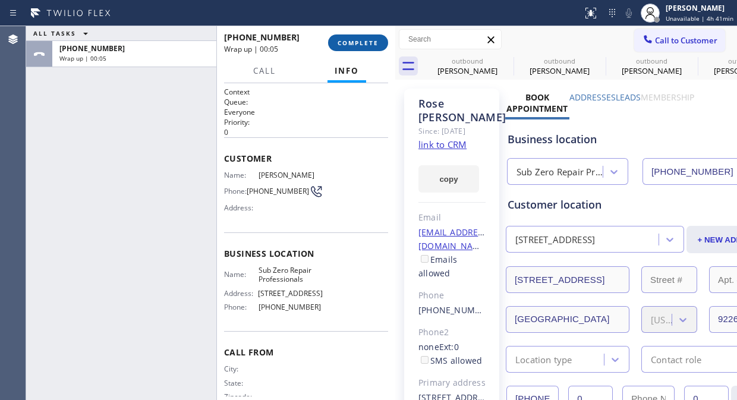
click at [363, 48] on button "COMPLETE" at bounding box center [358, 42] width 60 height 17
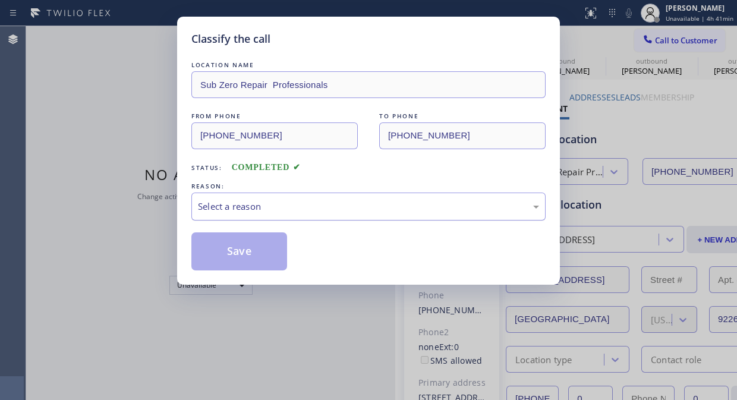
drag, startPoint x: 365, startPoint y: 200, endPoint x: 365, endPoint y: 216, distance: 16.1
click at [365, 203] on div "Select a reason" at bounding box center [368, 207] width 341 height 14
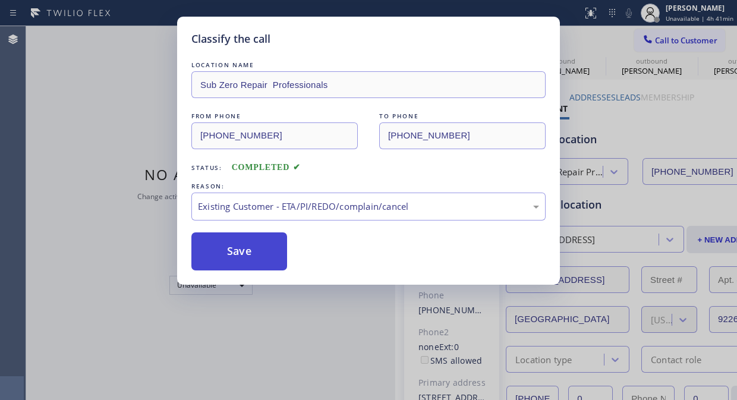
drag, startPoint x: 260, startPoint y: 252, endPoint x: 358, endPoint y: 246, distance: 97.7
click at [262, 252] on button "Save" at bounding box center [239, 251] width 96 height 38
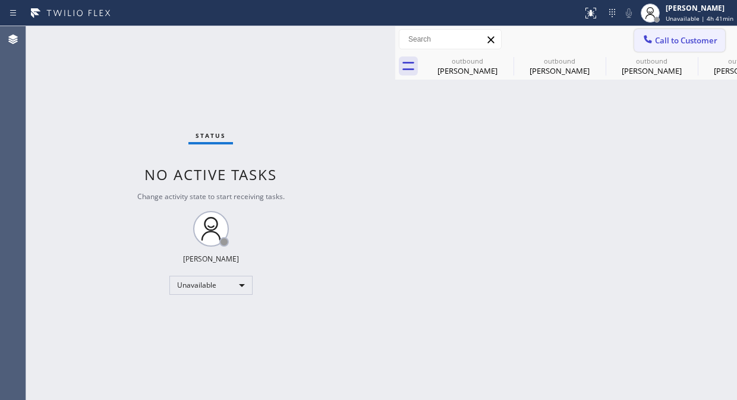
click at [665, 35] on span "Call to Customer" at bounding box center [686, 40] width 62 height 11
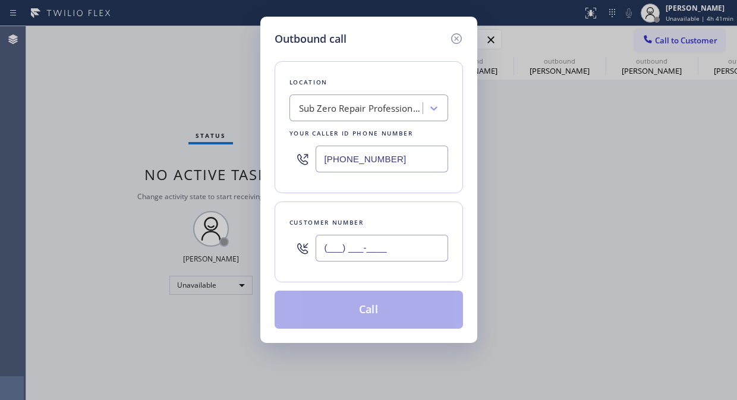
click at [335, 246] on input "(___) ___-____" at bounding box center [382, 248] width 133 height 27
paste input "754) 234-1268"
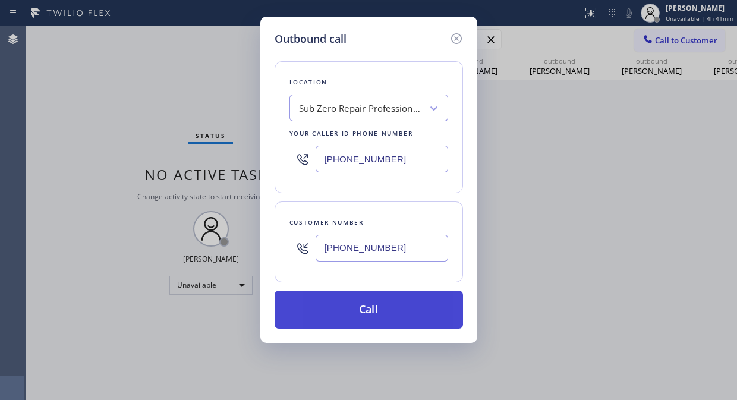
type input "[PHONE_NUMBER]"
click at [388, 301] on button "Call" at bounding box center [369, 310] width 188 height 38
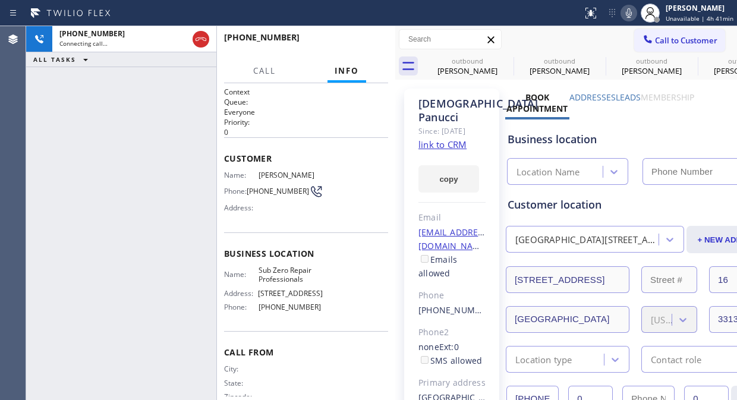
type input "[PHONE_NUMBER]"
click at [54, 141] on div "[PHONE_NUMBER] Live | 00:03 ALL TASKS ALL TASKS ACTIVE TASKS TASKS IN WRAP UP" at bounding box center [121, 213] width 190 height 374
click at [346, 37] on button "HANG UP" at bounding box center [360, 42] width 55 height 17
drag, startPoint x: 346, startPoint y: 37, endPoint x: 347, endPoint y: 43, distance: 6.6
click at [346, 39] on button "HANG UP" at bounding box center [360, 42] width 55 height 17
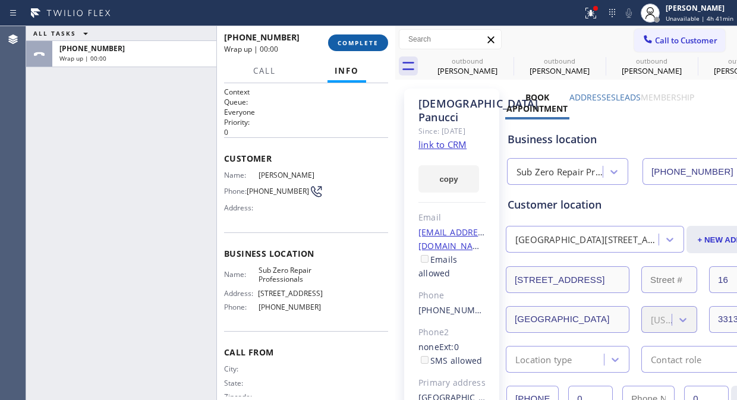
click at [347, 43] on span "COMPLETE" at bounding box center [358, 43] width 41 height 8
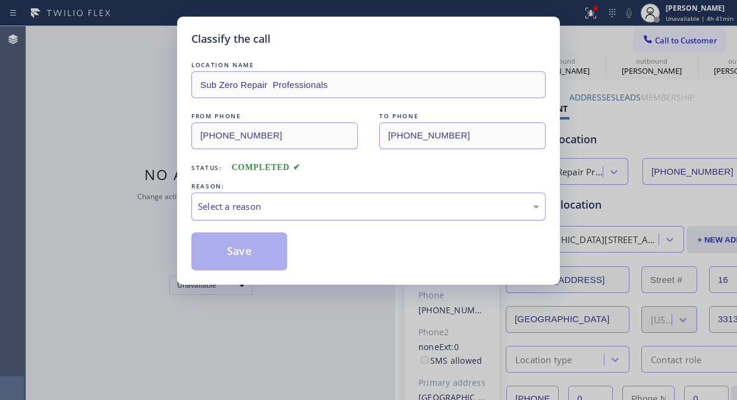
click at [328, 206] on div "Select a reason" at bounding box center [368, 207] width 341 height 14
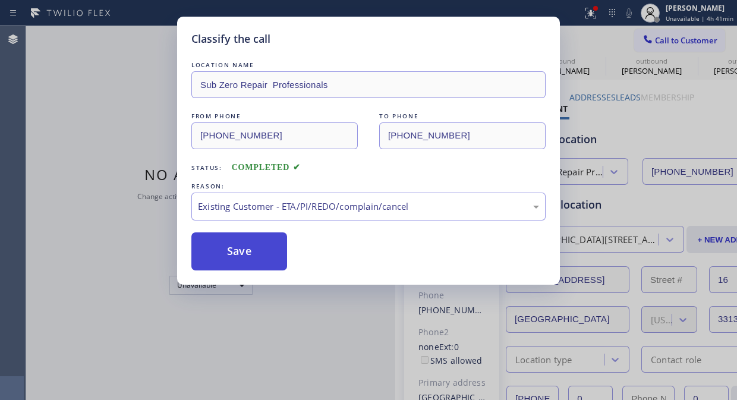
click at [271, 260] on button "Save" at bounding box center [239, 251] width 96 height 38
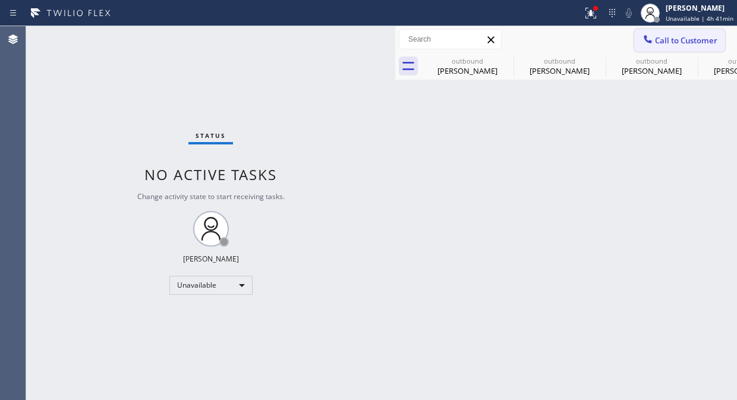
click at [645, 38] on icon at bounding box center [648, 39] width 8 height 8
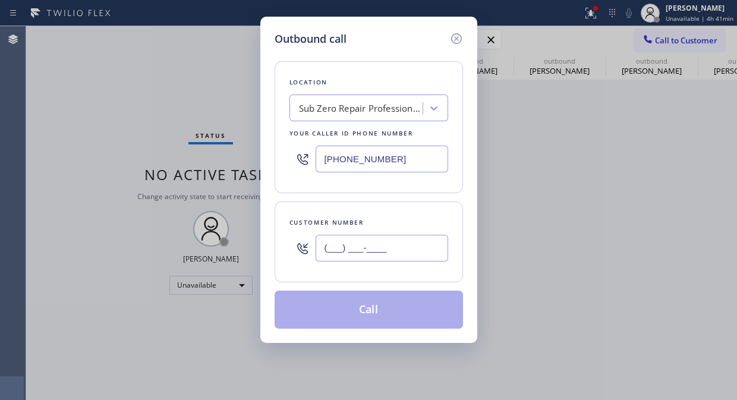
click at [342, 252] on input "(___) ___-____" at bounding box center [382, 248] width 133 height 27
paste input "212) 989-8303"
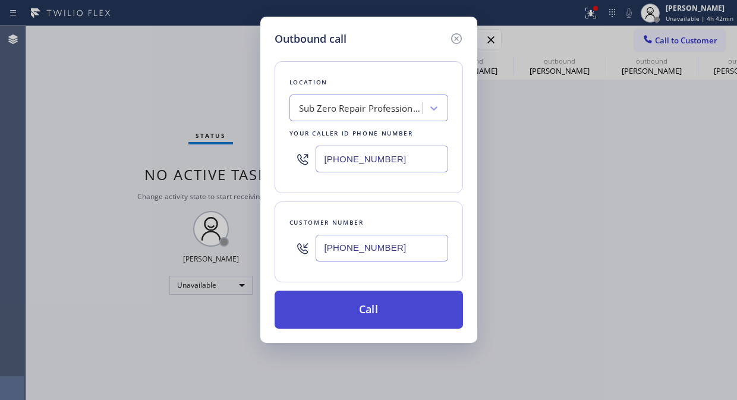
type input "[PHONE_NUMBER]"
click at [414, 311] on button "Call" at bounding box center [369, 310] width 188 height 38
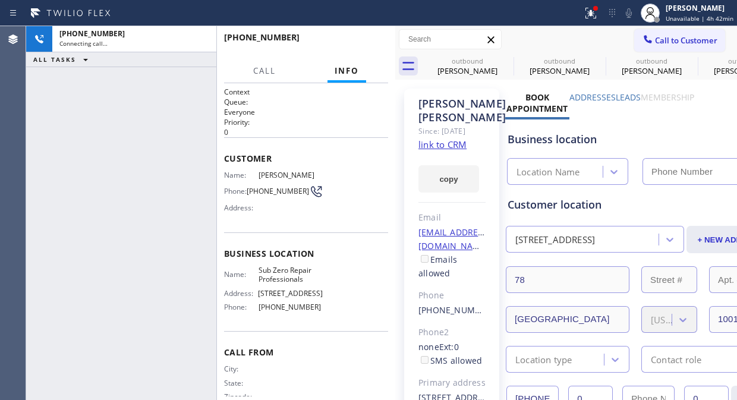
type input "[PHONE_NUMBER]"
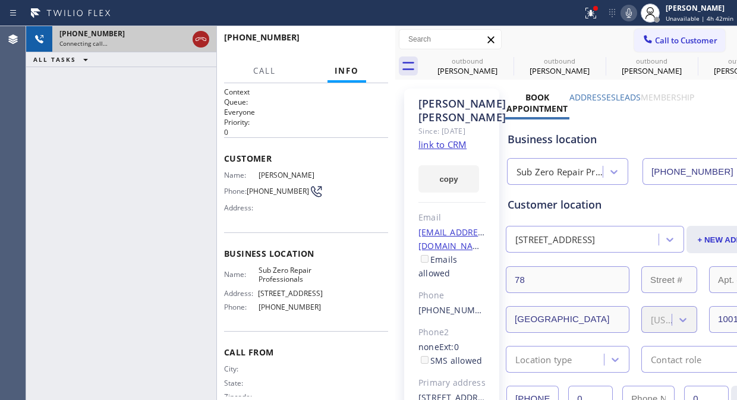
click at [205, 34] on icon at bounding box center [201, 39] width 14 height 14
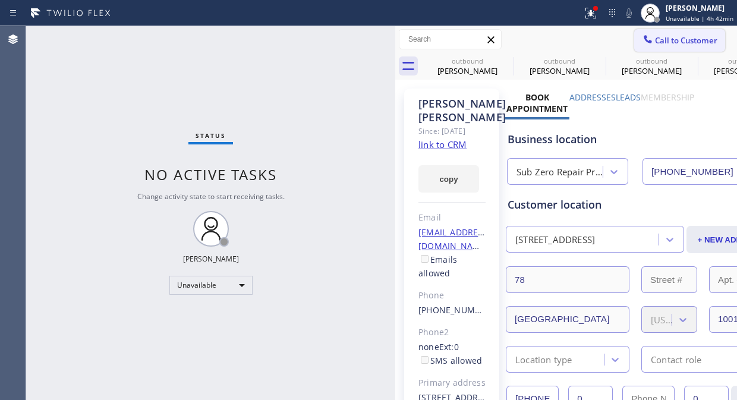
click at [666, 42] on span "Call to Customer" at bounding box center [686, 40] width 62 height 11
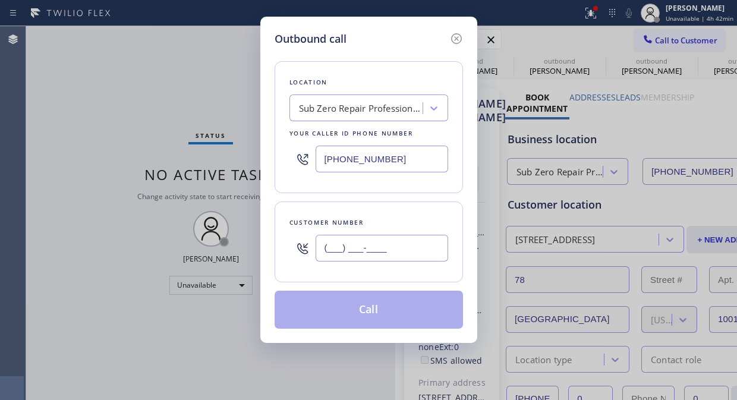
click at [341, 249] on input "(___) ___-____" at bounding box center [382, 248] width 133 height 27
paste input "510) 531-4403"
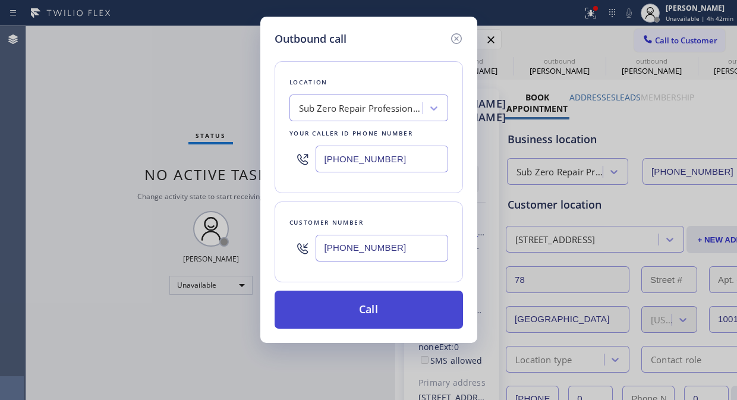
type input "[PHONE_NUMBER]"
click at [352, 313] on button "Call" at bounding box center [369, 310] width 188 height 38
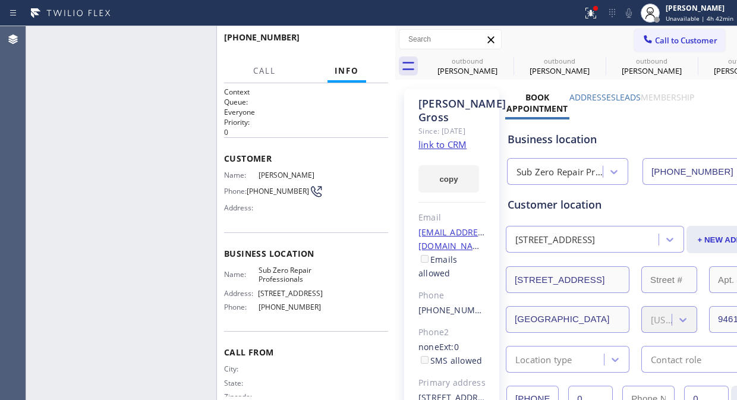
type input "[PHONE_NUMBER]"
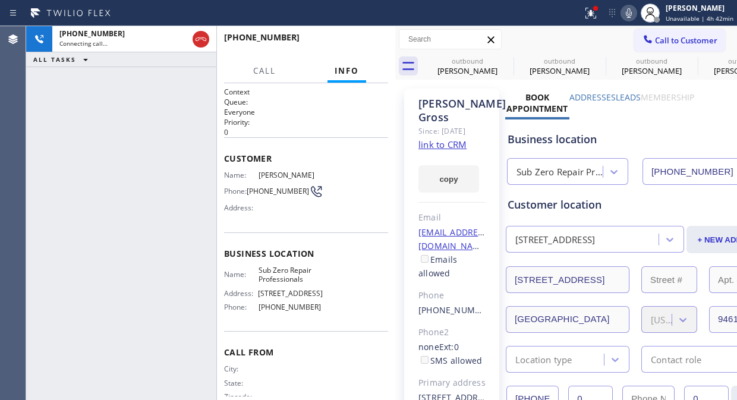
click at [0, 0] on icon at bounding box center [0, 0] width 0 height 0
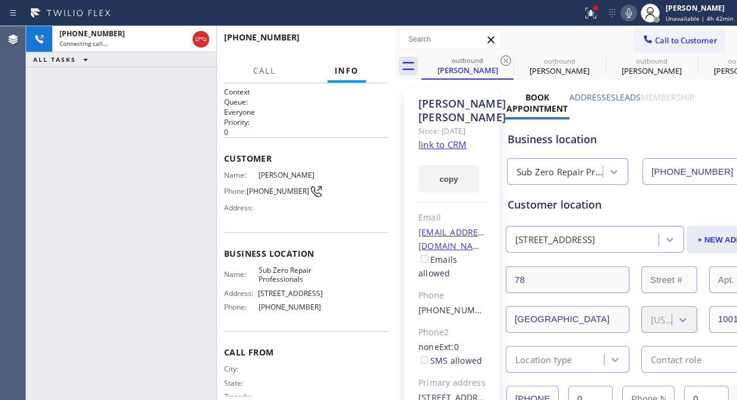
click at [506, 60] on icon at bounding box center [506, 60] width 11 height 11
click at [0, 0] on icon at bounding box center [0, 0] width 0 height 0
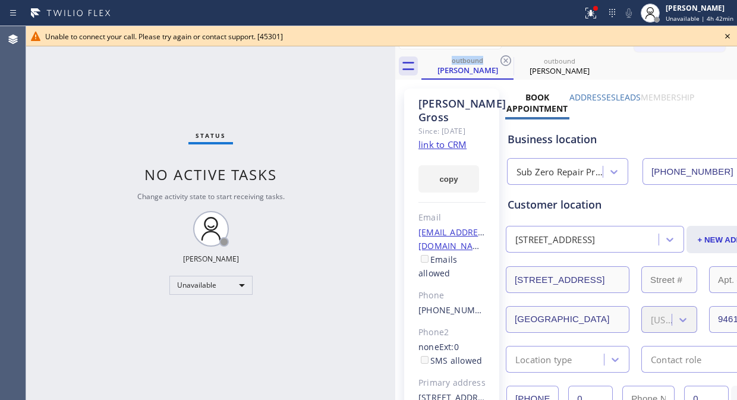
click at [717, 38] on div "Unable to connect your call. Please try again or contact support. [45301]" at bounding box center [381, 36] width 711 height 20
click at [676, 43] on div "Unable to connect your call. Please try again or contact support. [45301]" at bounding box center [381, 36] width 711 height 20
click at [673, 43] on div "Unable to connect your call. Please try again or contact support. [45301]" at bounding box center [381, 36] width 711 height 20
drag, startPoint x: 733, startPoint y: 32, endPoint x: 714, endPoint y: 40, distance: 20.0
click at [733, 33] on icon at bounding box center [728, 36] width 14 height 14
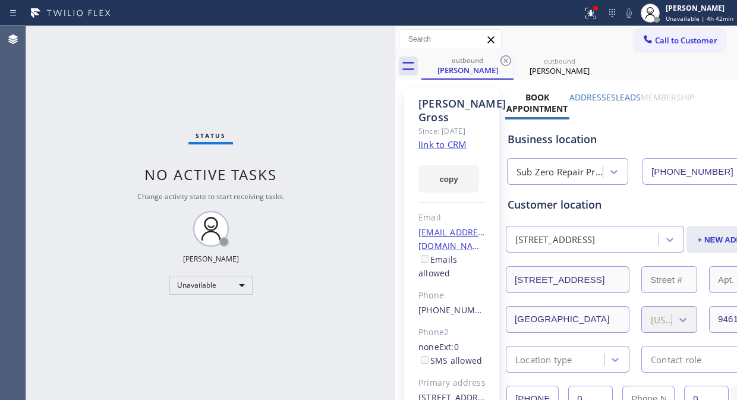
drag, startPoint x: 682, startPoint y: 45, endPoint x: 651, endPoint y: 61, distance: 35.4
click at [675, 49] on button "Call to Customer" at bounding box center [679, 40] width 91 height 23
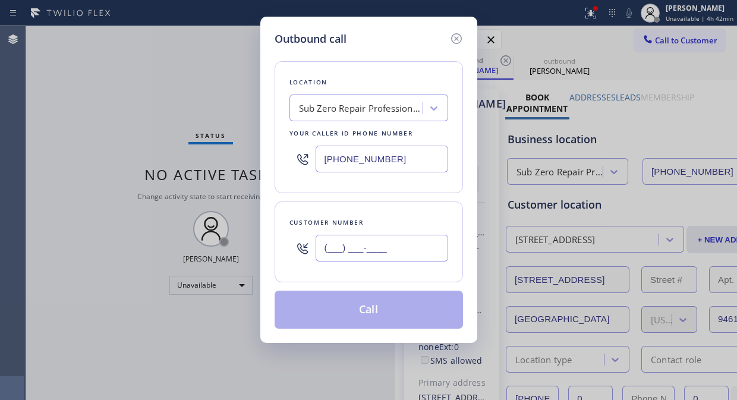
drag, startPoint x: 336, startPoint y: 251, endPoint x: 337, endPoint y: 241, distance: 10.2
click at [336, 252] on input "(___) ___-____" at bounding box center [382, 248] width 133 height 27
paste input "310) 373-5962"
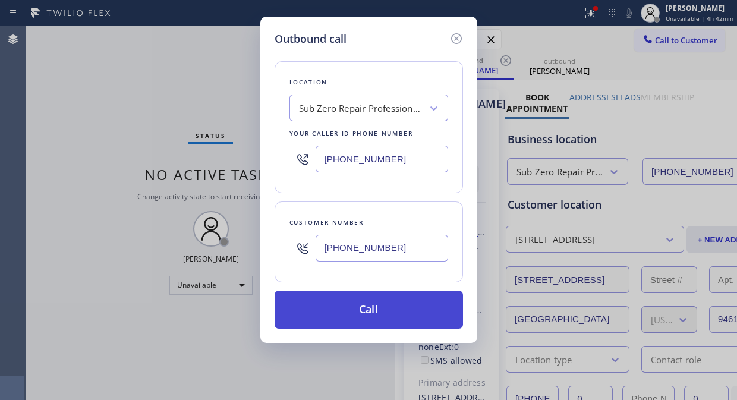
type input "[PHONE_NUMBER]"
click at [397, 308] on button "Call" at bounding box center [369, 310] width 188 height 38
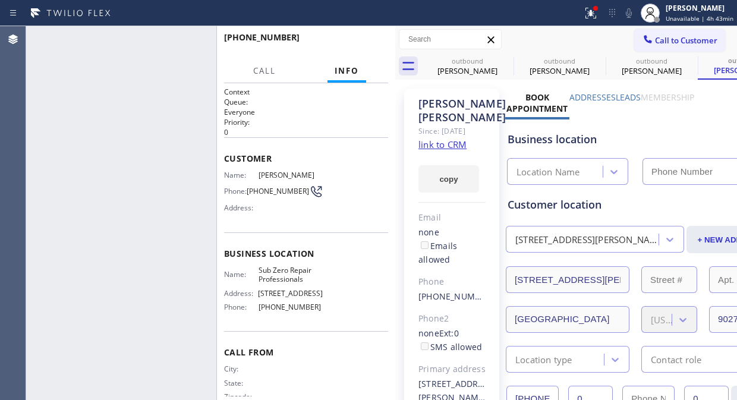
type input "[PHONE_NUMBER]"
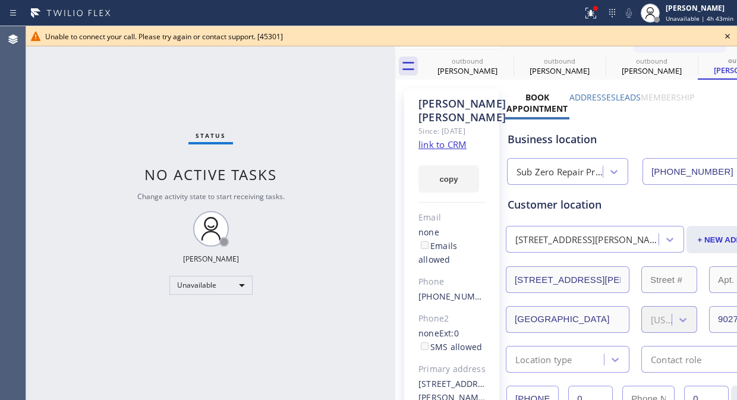
click at [726, 36] on icon at bounding box center [728, 36] width 14 height 14
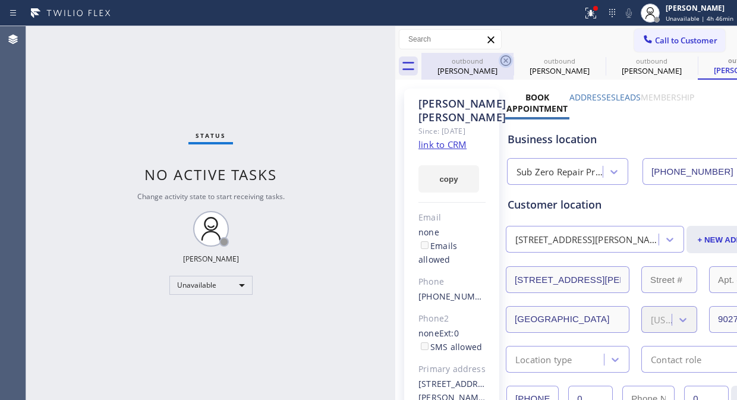
click at [505, 61] on icon at bounding box center [506, 60] width 11 height 11
click at [0, 0] on icon at bounding box center [0, 0] width 0 height 0
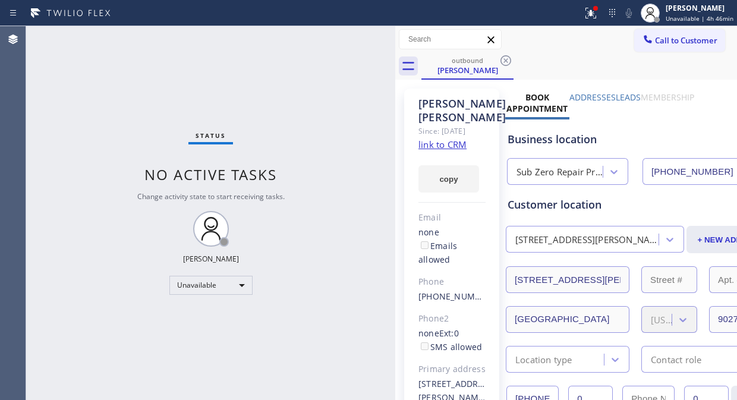
click at [505, 61] on icon at bounding box center [506, 60] width 11 height 11
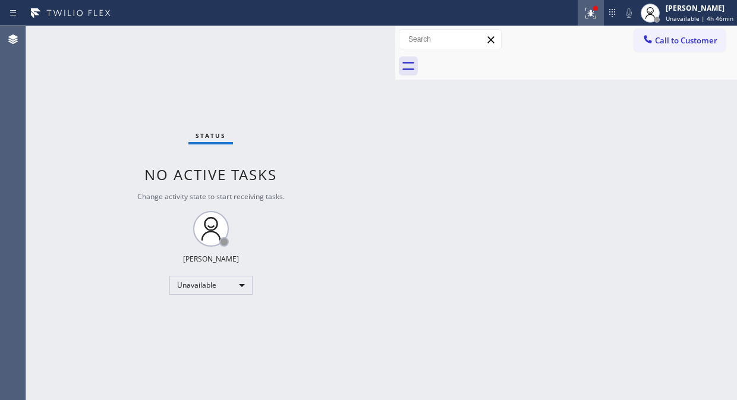
click at [586, 11] on div at bounding box center [591, 13] width 26 height 14
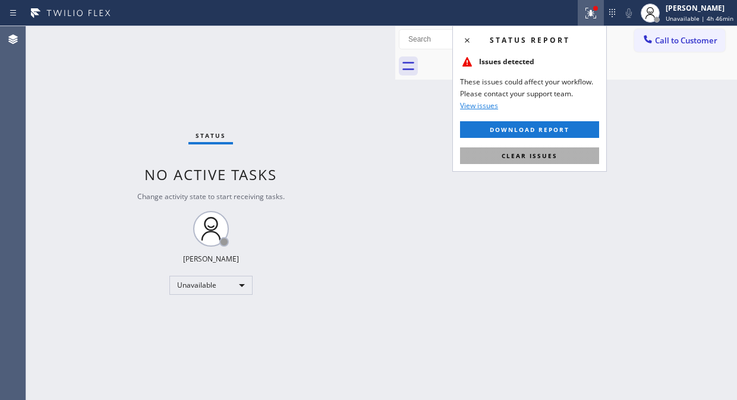
click at [552, 152] on span "Clear issues" at bounding box center [530, 156] width 56 height 8
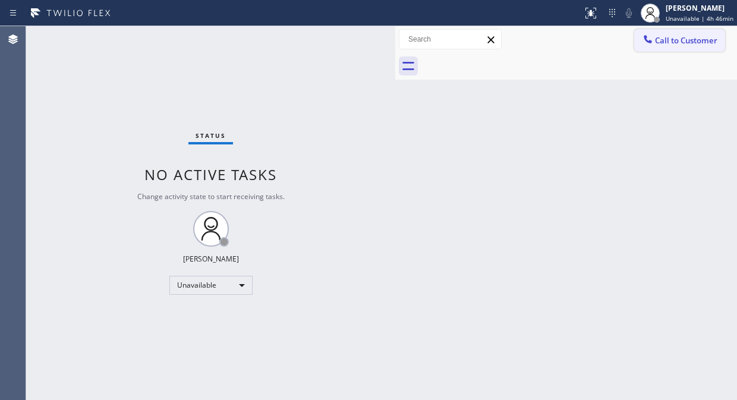
click at [661, 39] on span "Call to Customer" at bounding box center [686, 40] width 62 height 11
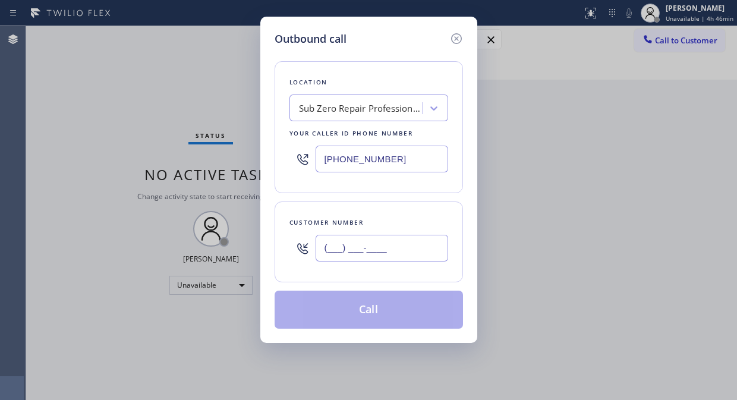
click at [403, 251] on input "(___) ___-____" at bounding box center [382, 248] width 133 height 27
paste input "480) 703-4000"
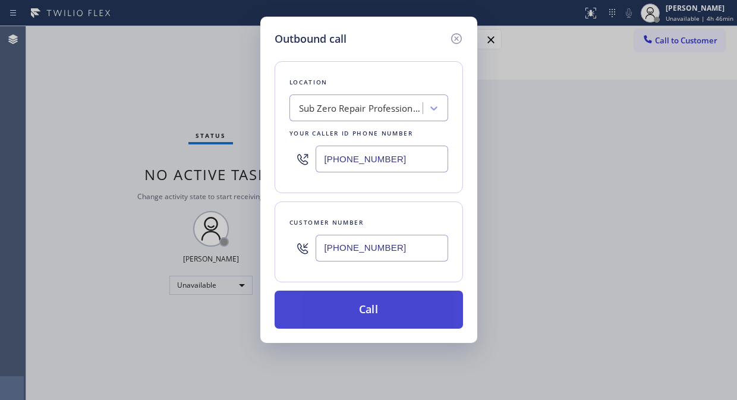
type input "[PHONE_NUMBER]"
click at [404, 317] on button "Call" at bounding box center [369, 310] width 188 height 38
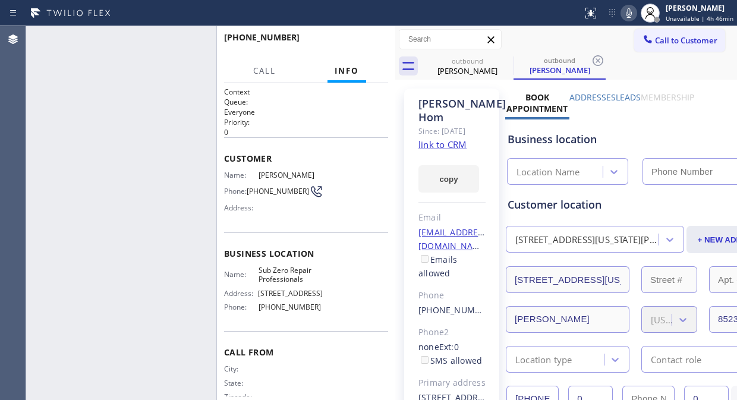
type input "[PHONE_NUMBER]"
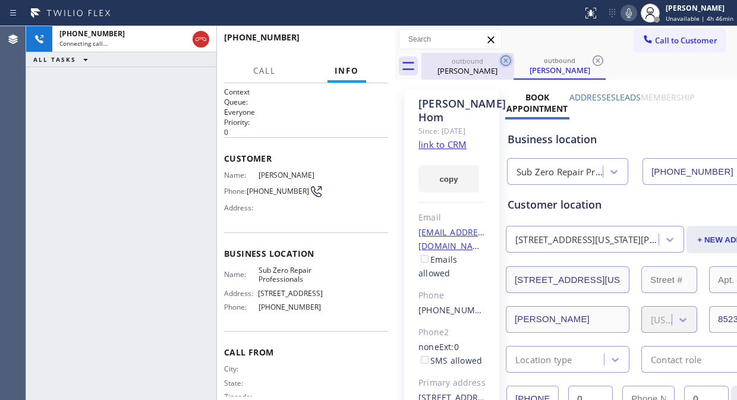
click at [501, 63] on icon at bounding box center [506, 60] width 11 height 11
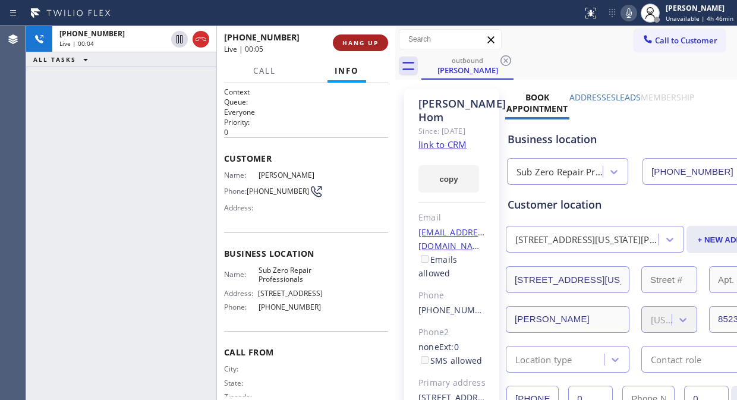
click at [367, 42] on span "HANG UP" at bounding box center [360, 43] width 36 height 8
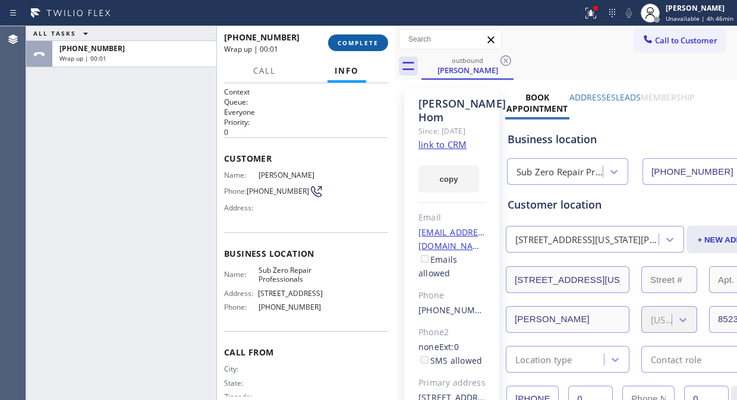
click at [367, 42] on span "COMPLETE" at bounding box center [358, 43] width 41 height 8
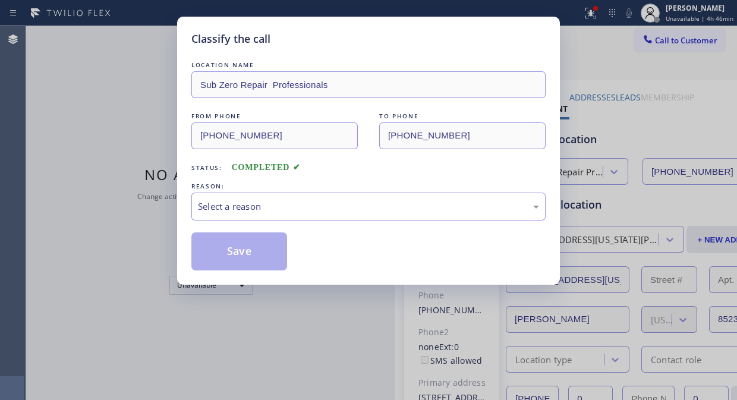
click at [367, 42] on div "Classify the call" at bounding box center [368, 39] width 354 height 16
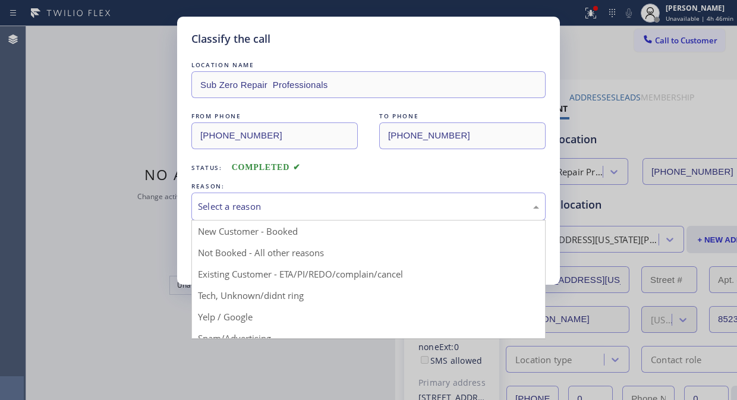
click at [393, 210] on div "Select a reason" at bounding box center [368, 207] width 341 height 14
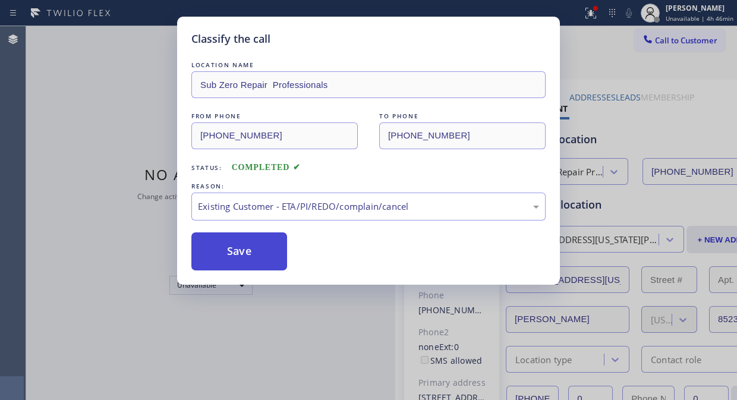
click at [240, 250] on button "Save" at bounding box center [239, 251] width 96 height 38
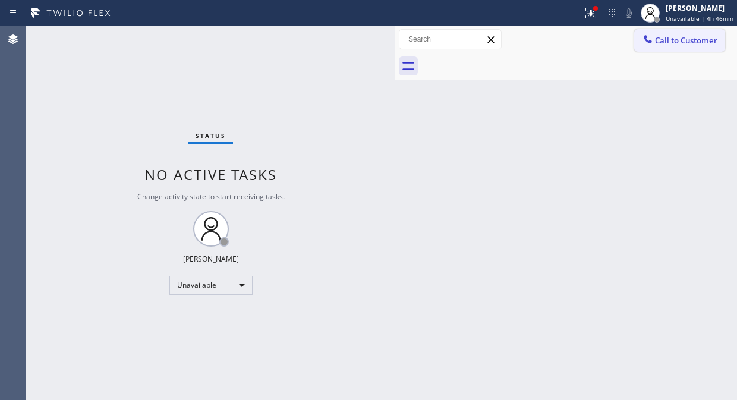
click at [672, 40] on span "Call to Customer" at bounding box center [686, 40] width 62 height 11
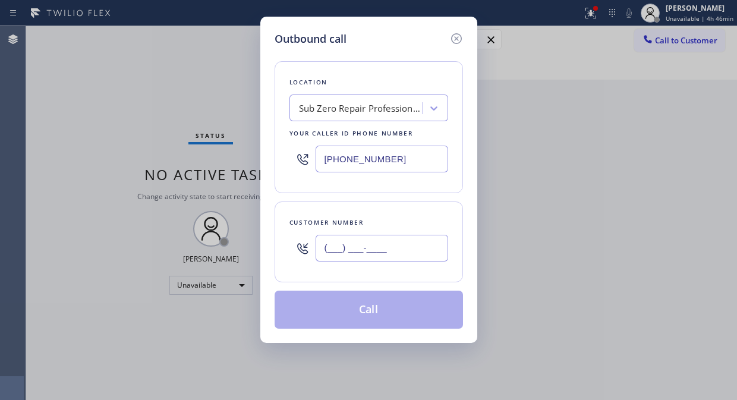
click at [326, 256] on input "(___) ___-____" at bounding box center [382, 248] width 133 height 27
paste input "714) 308-1760"
type input "[PHONE_NUMBER]"
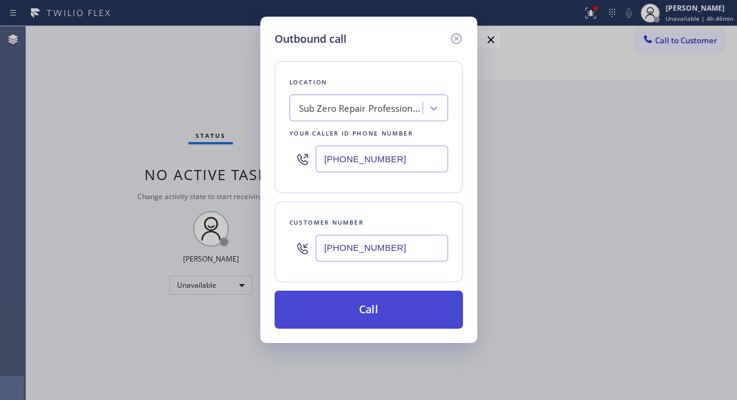
click at [379, 314] on button "Call" at bounding box center [369, 310] width 188 height 38
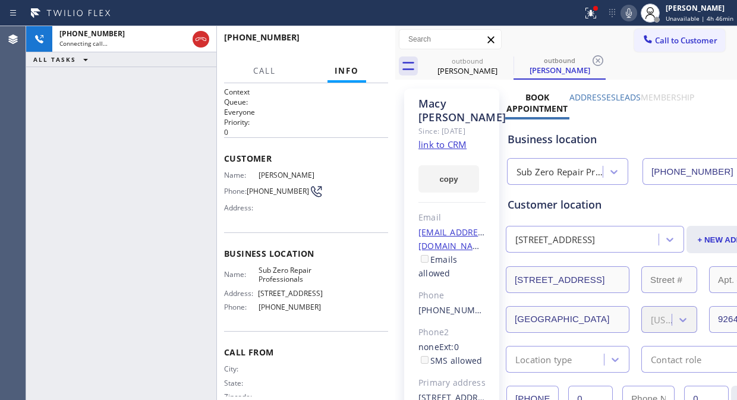
type input "[PHONE_NUMBER]"
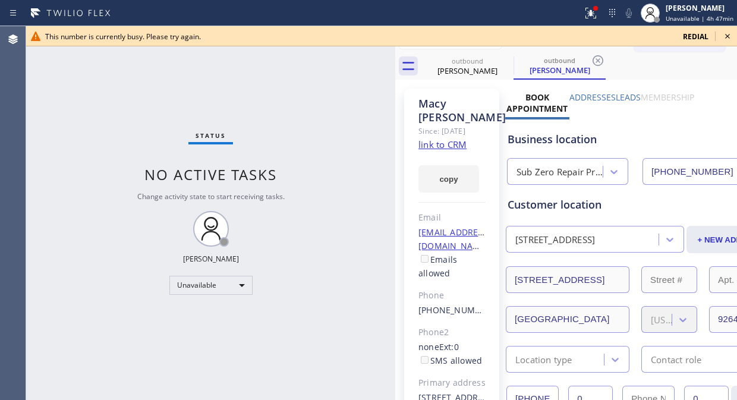
click at [730, 34] on icon at bounding box center [728, 36] width 14 height 14
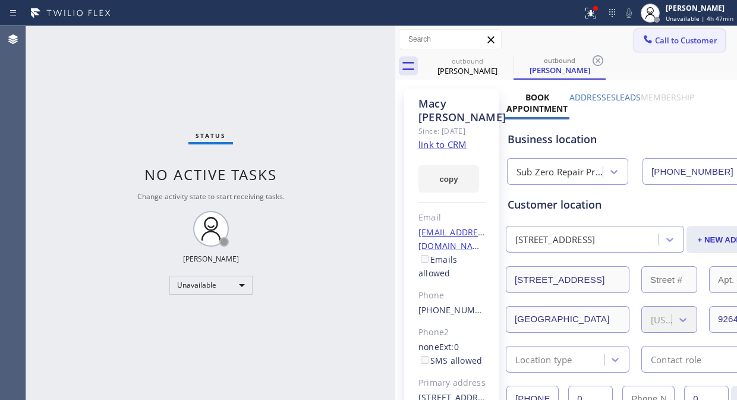
click at [693, 42] on span "Call to Customer" at bounding box center [686, 40] width 62 height 11
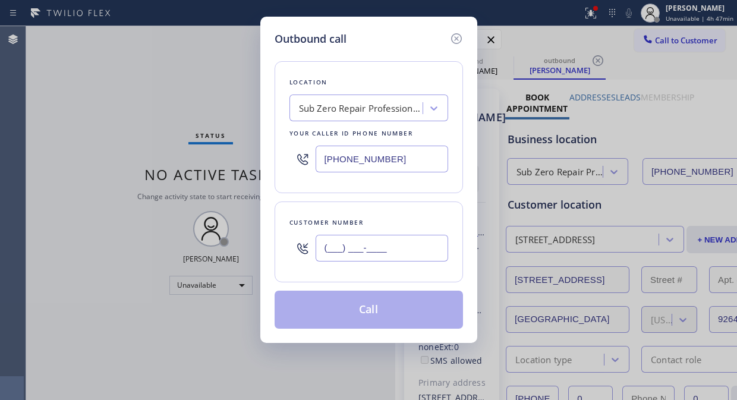
click at [337, 244] on input "(___) ___-____" at bounding box center [382, 248] width 133 height 27
paste input "409) 457-8803"
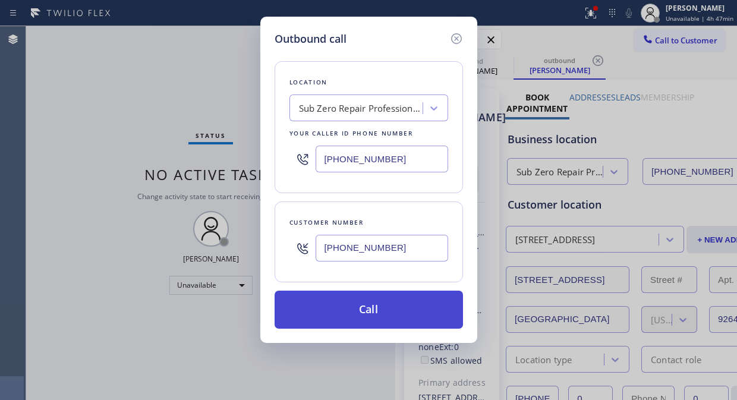
type input "[PHONE_NUMBER]"
click at [411, 312] on button "Call" at bounding box center [369, 310] width 188 height 38
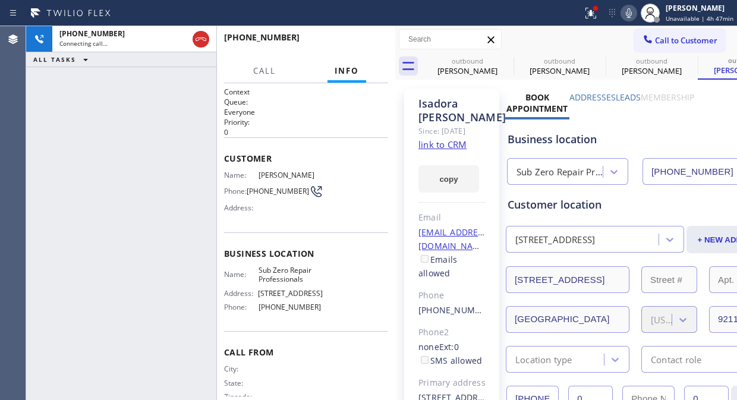
type input "[PHONE_NUMBER]"
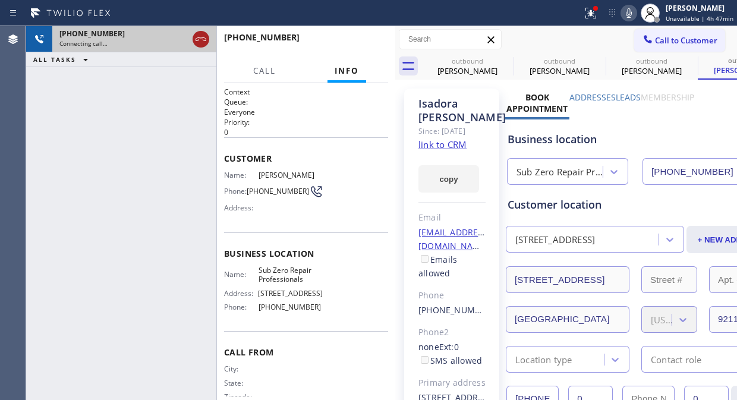
click at [203, 44] on icon at bounding box center [201, 39] width 14 height 14
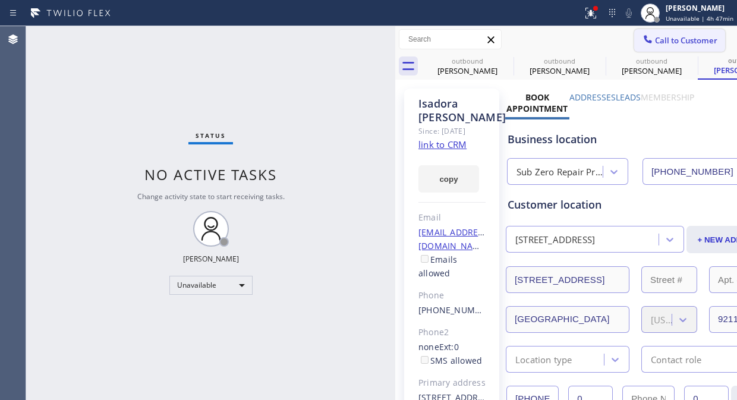
click at [691, 36] on span "Call to Customer" at bounding box center [686, 40] width 62 height 11
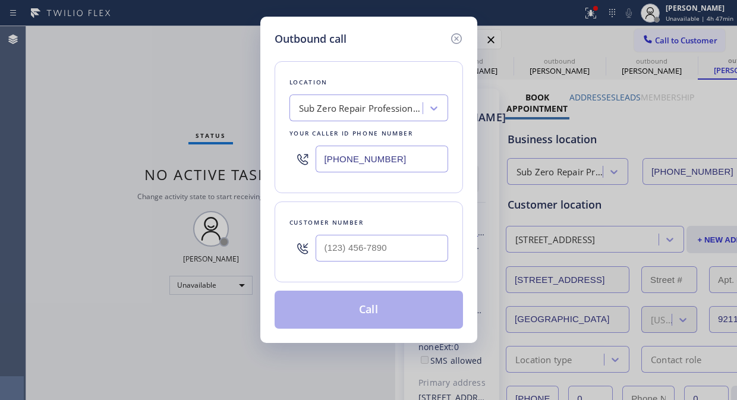
click at [370, 243] on input "text" at bounding box center [382, 248] width 133 height 27
paste input "323) 806-9492"
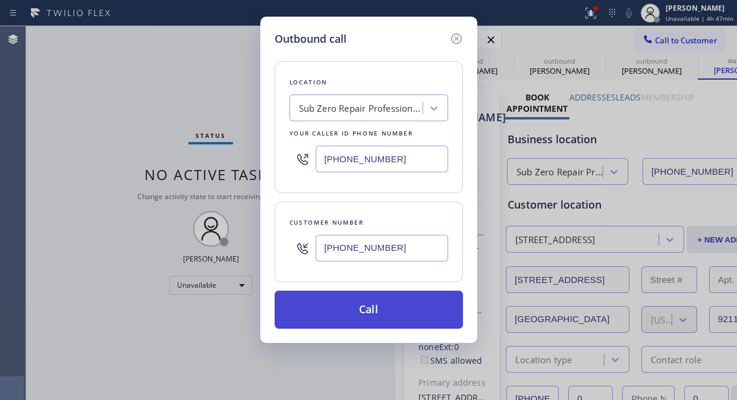
type input "[PHONE_NUMBER]"
click at [389, 313] on button "Call" at bounding box center [369, 310] width 188 height 38
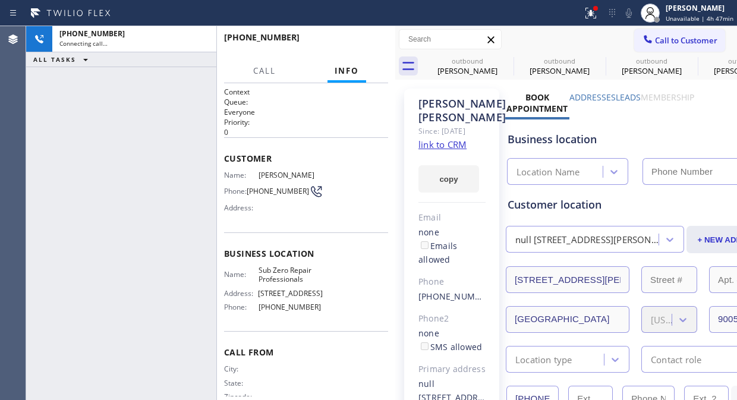
type input "[PHONE_NUMBER]"
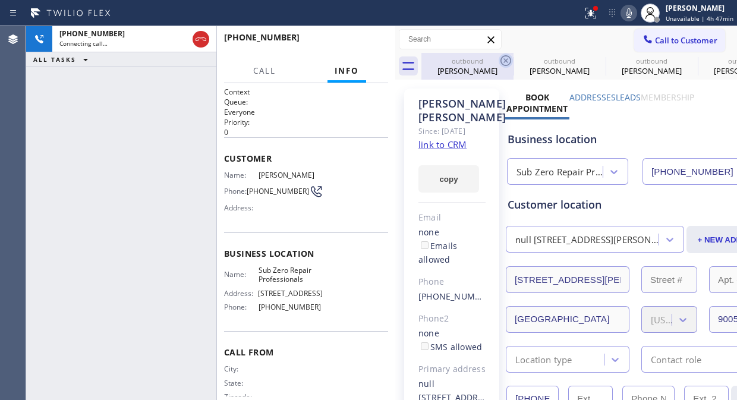
click at [507, 56] on icon at bounding box center [506, 61] width 14 height 14
click at [0, 0] on icon at bounding box center [0, 0] width 0 height 0
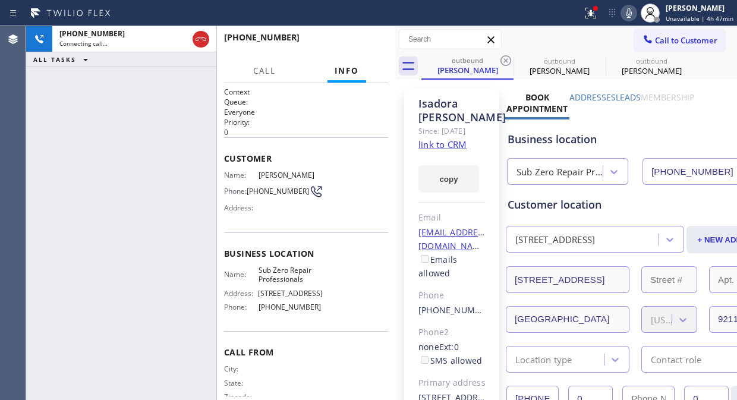
click at [507, 56] on icon at bounding box center [506, 61] width 14 height 14
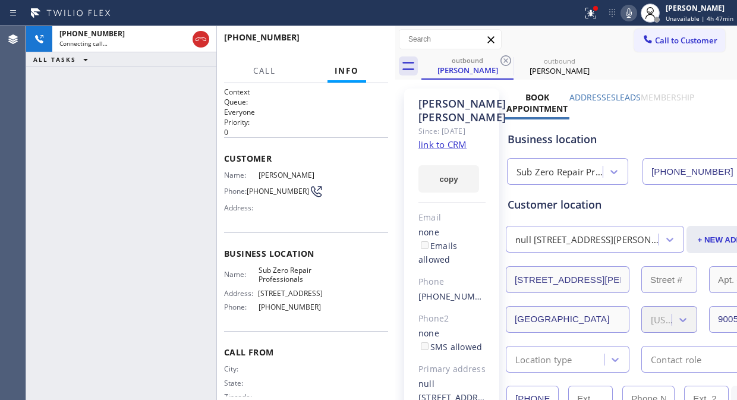
click at [507, 56] on icon at bounding box center [506, 61] width 14 height 14
click at [589, 12] on icon at bounding box center [591, 13] width 14 height 14
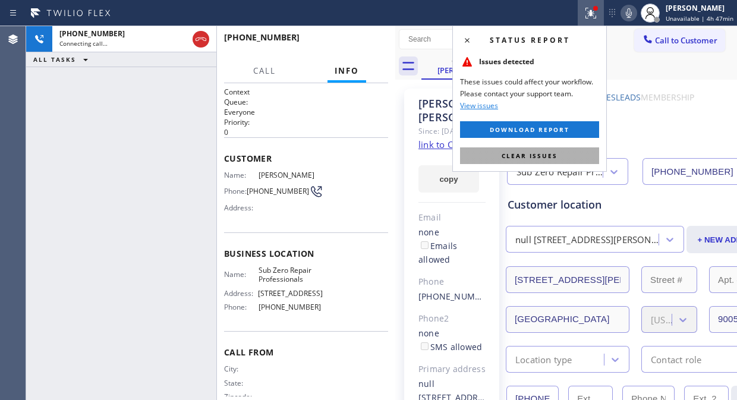
click at [560, 162] on button "Clear issues" at bounding box center [529, 155] width 139 height 17
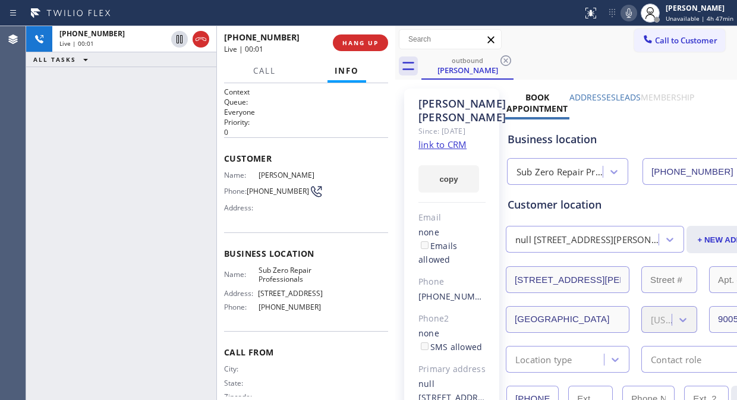
click at [86, 101] on div "[PHONE_NUMBER] Live | 00:01 ALL TASKS ALL TASKS ACTIVE TASKS TASKS IN WRAP UP" at bounding box center [121, 213] width 190 height 374
drag, startPoint x: 366, startPoint y: 43, endPoint x: 367, endPoint y: 125, distance: 82.1
click at [367, 125] on div "[PHONE_NUMBER] Live | 00:03 HANG UP Call Info [PHONE_NUMBER] Live Context Queue…" at bounding box center [306, 213] width 178 height 374
click at [448, 150] on link "link to CRM" at bounding box center [443, 145] width 48 height 12
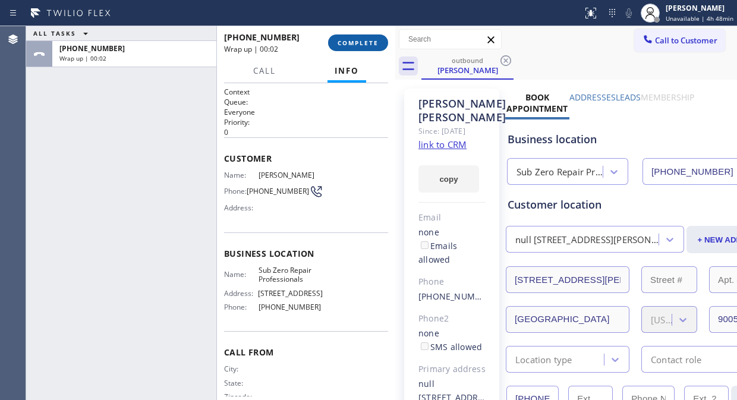
click at [351, 46] on span "COMPLETE" at bounding box center [358, 43] width 41 height 8
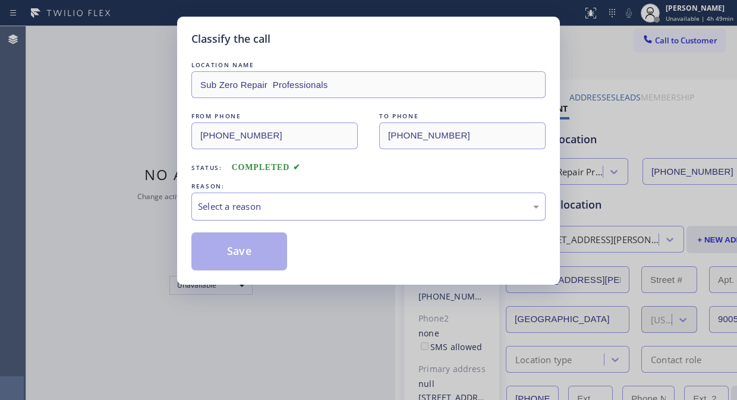
click at [300, 205] on div "Select a reason" at bounding box center [368, 207] width 341 height 14
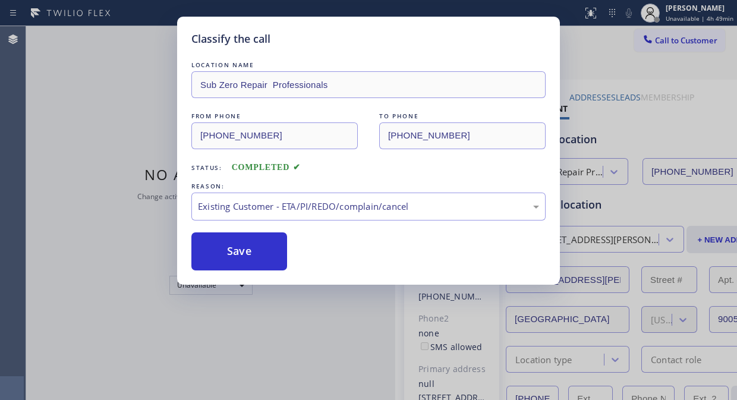
drag, startPoint x: 253, startPoint y: 253, endPoint x: 231, endPoint y: 187, distance: 69.8
click at [253, 252] on button "Save" at bounding box center [239, 251] width 96 height 38
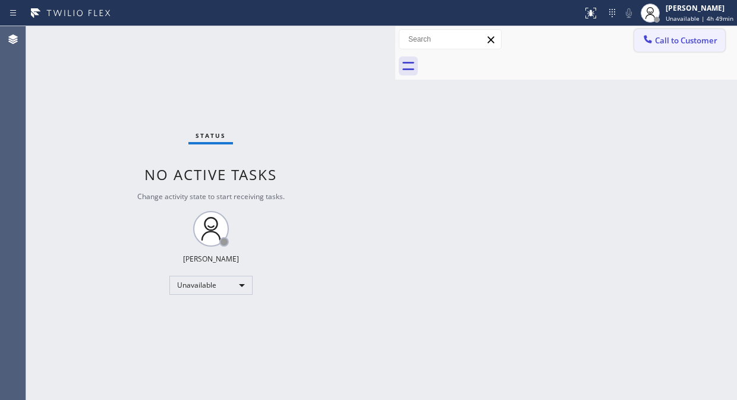
click at [658, 39] on span "Call to Customer" at bounding box center [686, 40] width 62 height 11
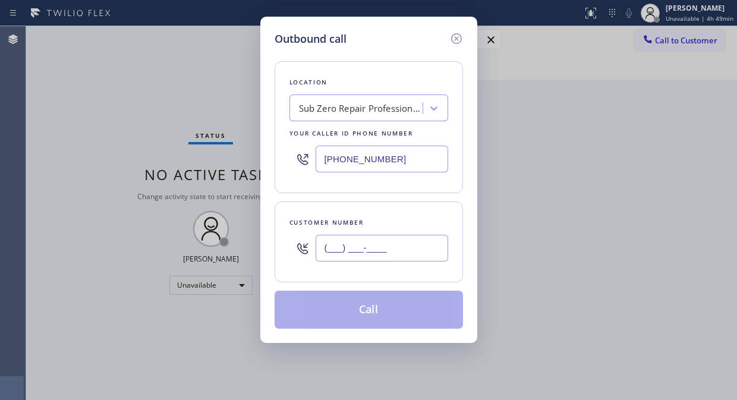
click at [355, 247] on input "(___) ___-____" at bounding box center [382, 248] width 133 height 27
paste input "818) 346-9496"
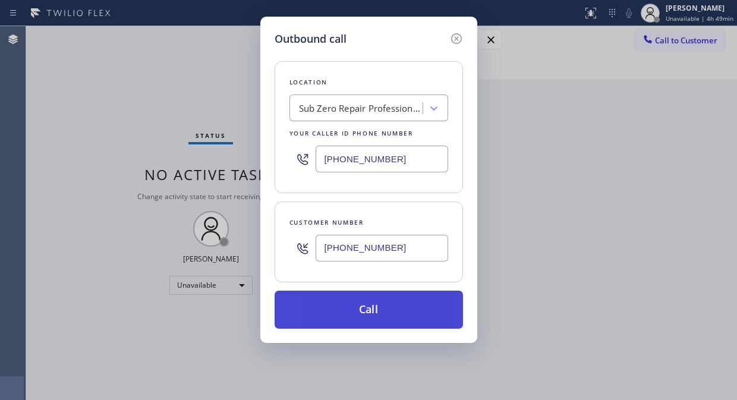
type input "[PHONE_NUMBER]"
click at [391, 324] on button "Call" at bounding box center [369, 310] width 188 height 38
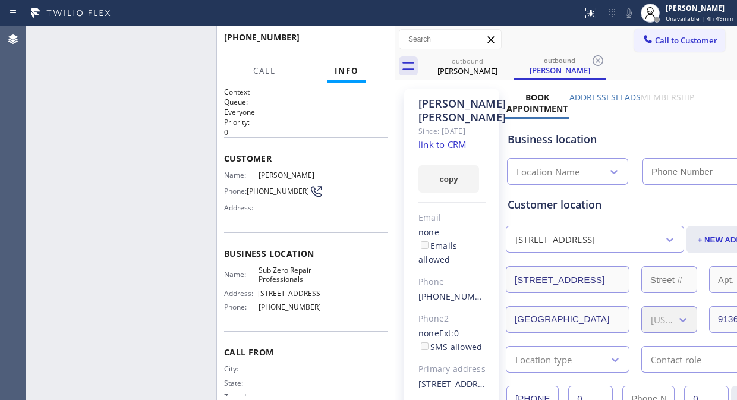
type input "[PHONE_NUMBER]"
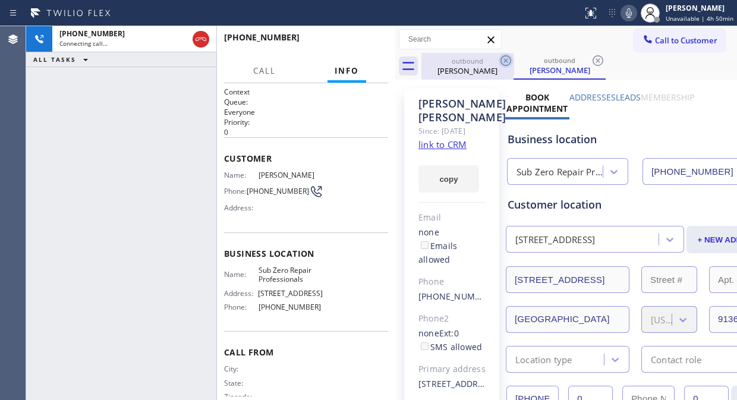
click at [504, 61] on icon at bounding box center [506, 61] width 14 height 14
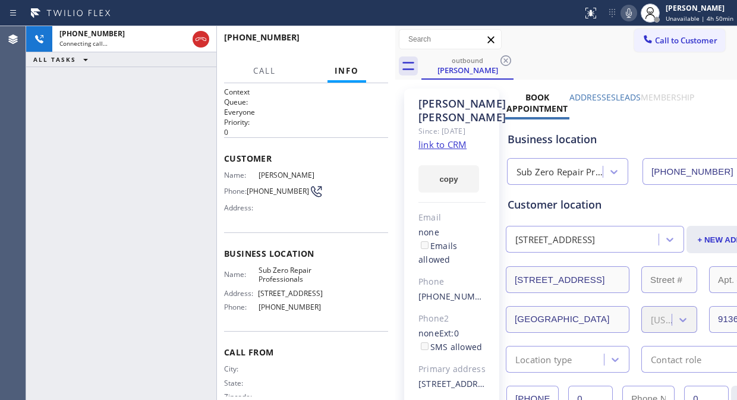
click at [81, 119] on div "[PHONE_NUMBER] Connecting call… ALL TASKS ALL TASKS ACTIVE TASKS TASKS IN WRAP …" at bounding box center [121, 213] width 190 height 374
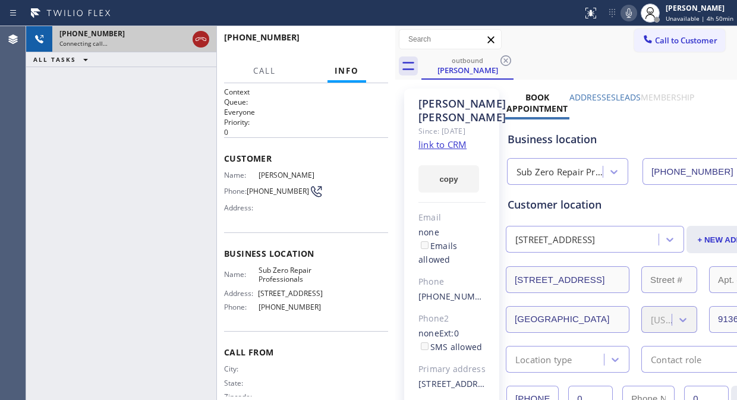
click at [199, 44] on icon at bounding box center [201, 39] width 14 height 14
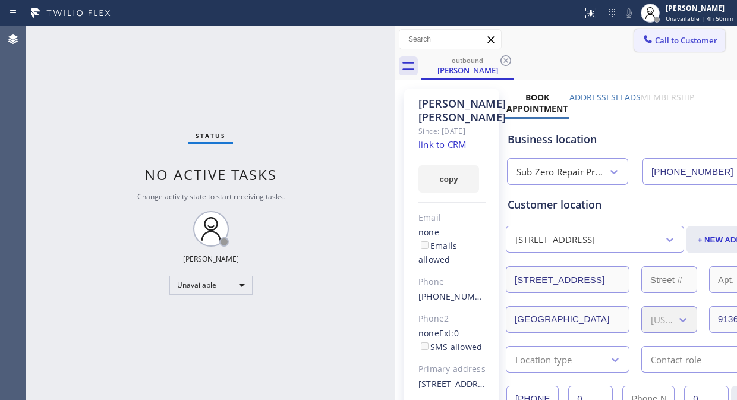
click at [702, 35] on span "Call to Customer" at bounding box center [686, 40] width 62 height 11
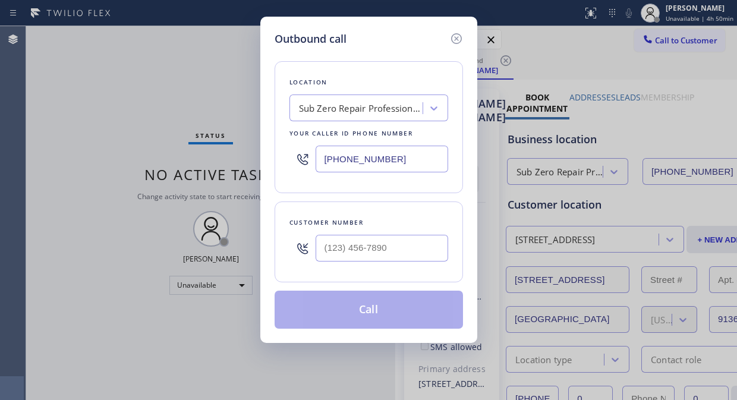
click at [351, 234] on div at bounding box center [382, 248] width 133 height 39
click at [346, 254] on input "(___) ___-____" at bounding box center [382, 248] width 133 height 27
click at [319, 249] on input "(___) ___-____" at bounding box center [382, 248] width 133 height 27
paste input "415) 753-2128"
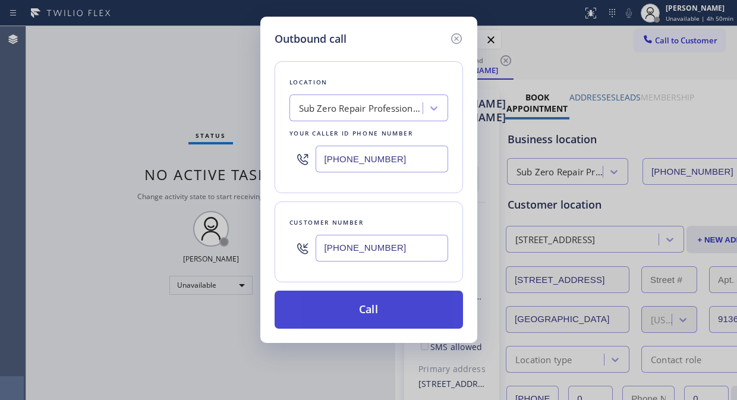
type input "[PHONE_NUMBER]"
click at [361, 319] on button "Call" at bounding box center [369, 310] width 188 height 38
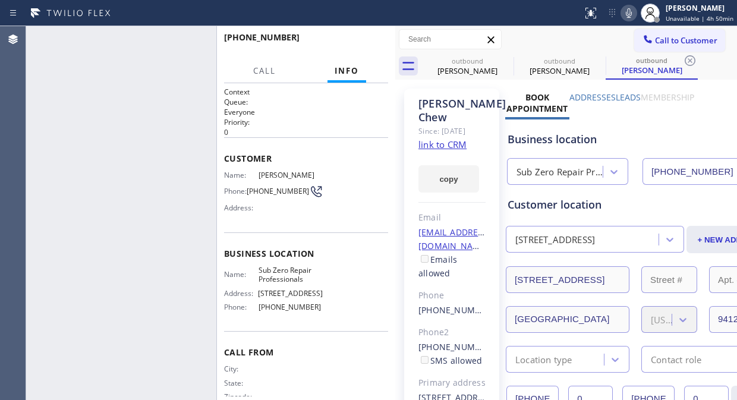
type input "[PHONE_NUMBER]"
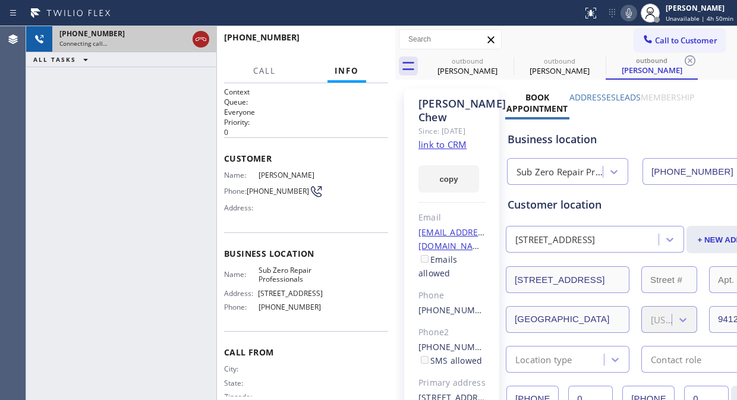
click at [199, 37] on icon at bounding box center [201, 39] width 14 height 14
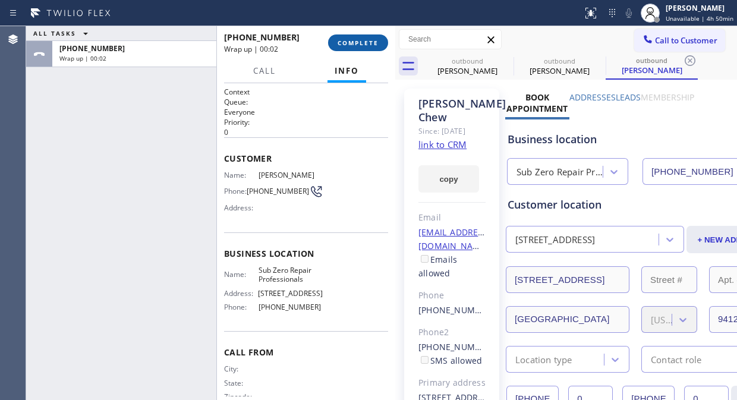
click at [373, 42] on span "COMPLETE" at bounding box center [358, 43] width 41 height 8
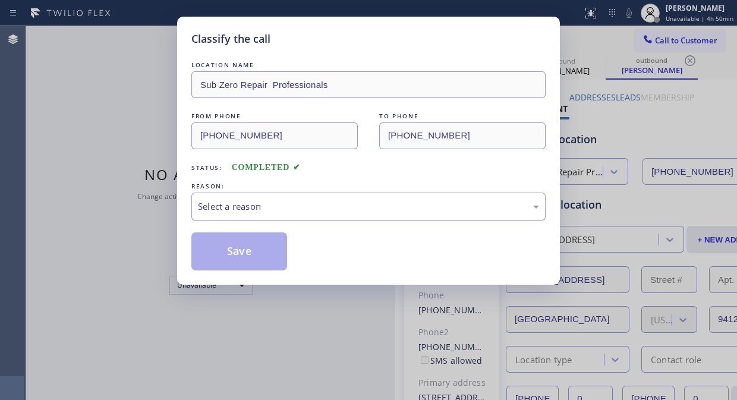
click at [360, 203] on div "Select a reason" at bounding box center [368, 207] width 341 height 14
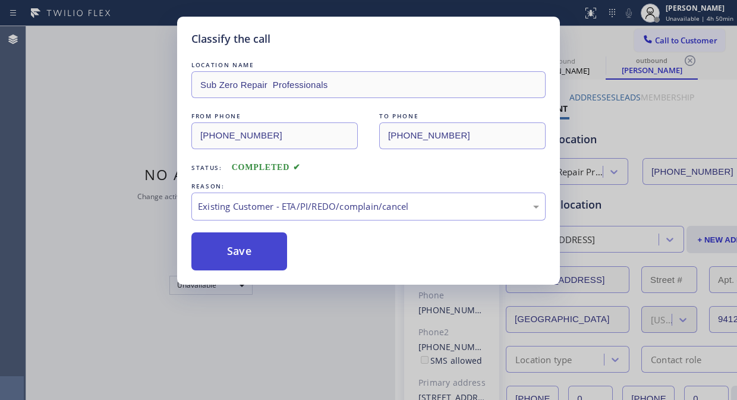
click at [250, 263] on button "Save" at bounding box center [239, 251] width 96 height 38
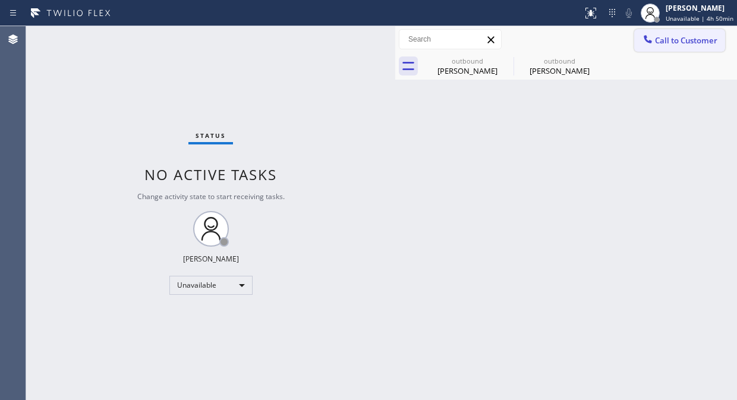
click at [670, 40] on span "Call to Customer" at bounding box center [686, 40] width 62 height 11
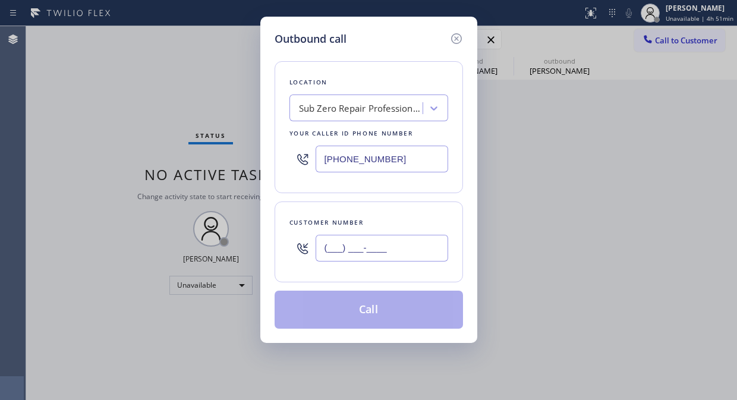
click at [360, 249] on input "(___) ___-____" at bounding box center [382, 248] width 133 height 27
paste input "310) 922-1627"
type input "[PHONE_NUMBER]"
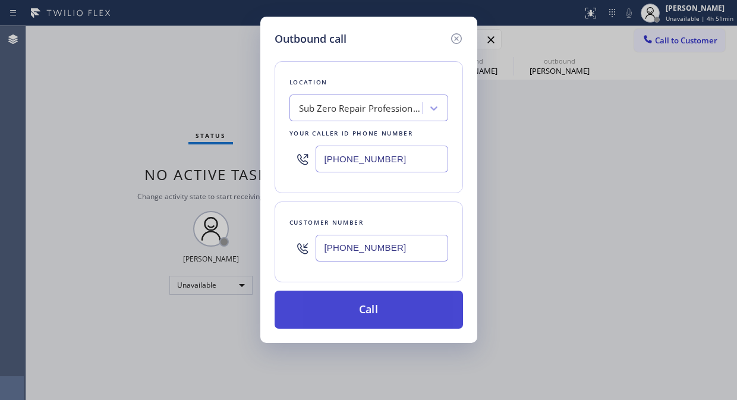
click at [370, 314] on button "Call" at bounding box center [369, 310] width 188 height 38
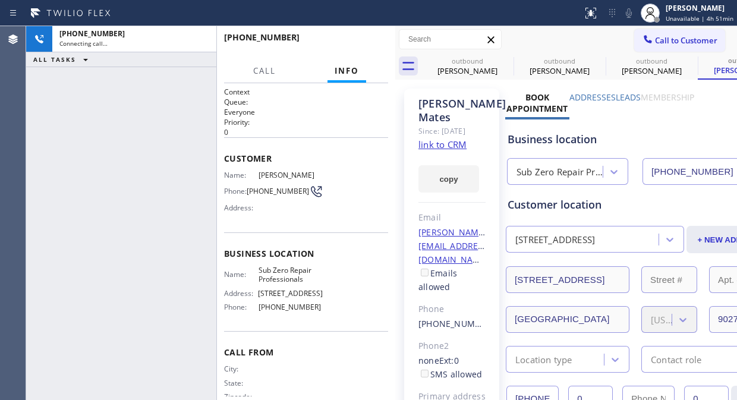
type input "[PHONE_NUMBER]"
click at [352, 40] on span "HANG UP" at bounding box center [360, 43] width 36 height 8
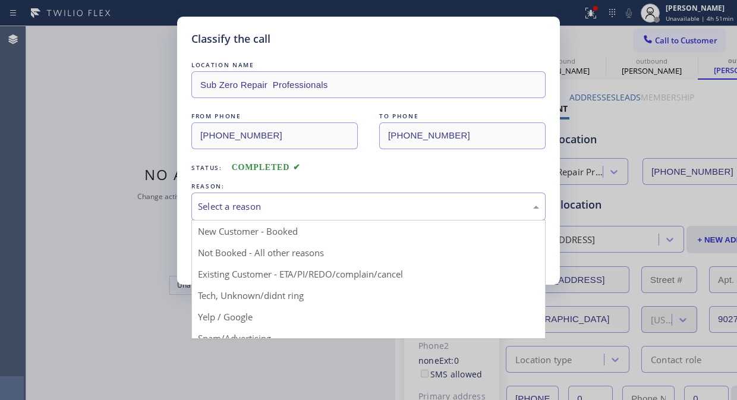
click at [361, 209] on div "Select a reason" at bounding box center [368, 207] width 341 height 14
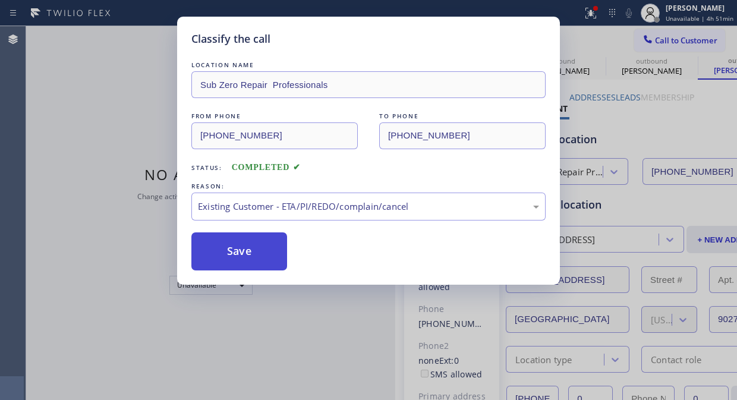
click at [272, 259] on button "Save" at bounding box center [239, 251] width 96 height 38
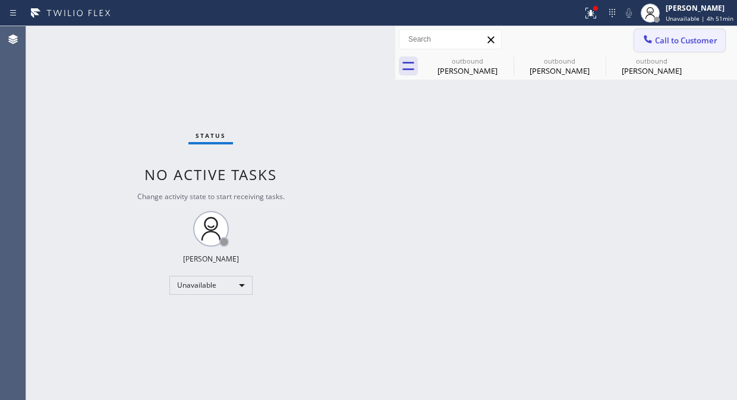
click at [670, 44] on span "Call to Customer" at bounding box center [686, 40] width 62 height 11
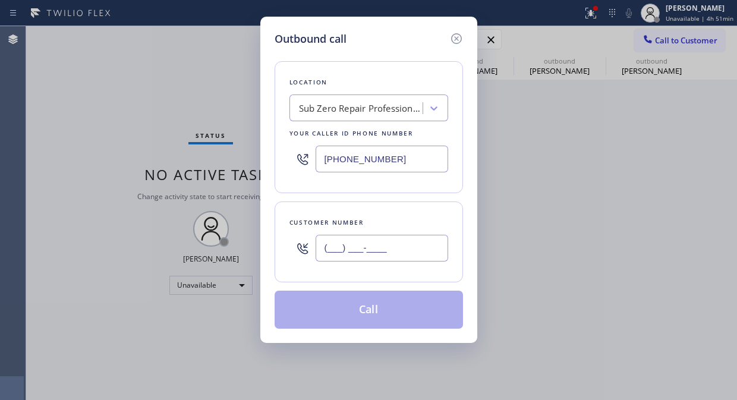
click at [375, 243] on input "(___) ___-____" at bounding box center [382, 248] width 133 height 27
paste input "415) 533-9084"
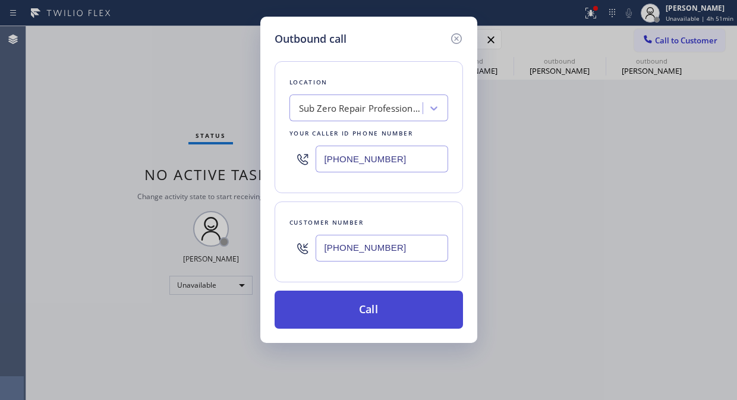
type input "[PHONE_NUMBER]"
click at [392, 309] on button "Call" at bounding box center [369, 310] width 188 height 38
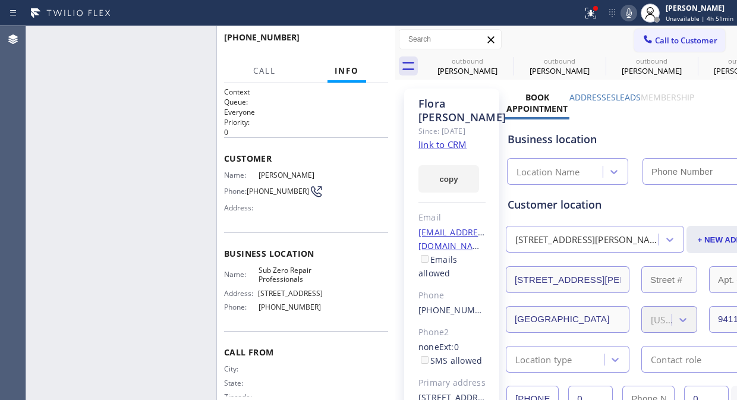
type input "[PHONE_NUMBER]"
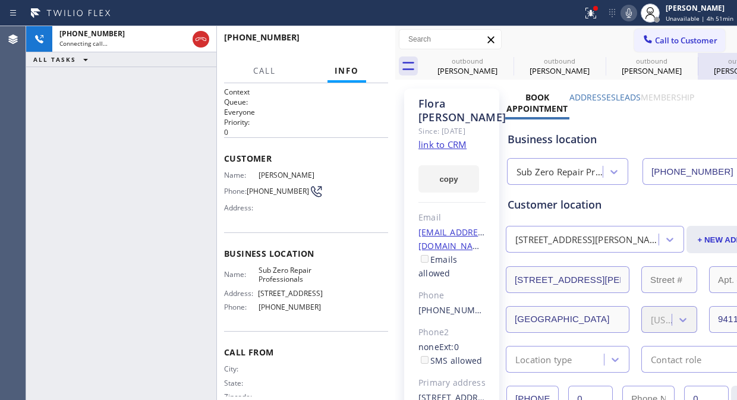
drag, startPoint x: 509, startPoint y: 61, endPoint x: 501, endPoint y: 59, distance: 7.9
click at [0, 0] on icon at bounding box center [0, 0] width 0 height 0
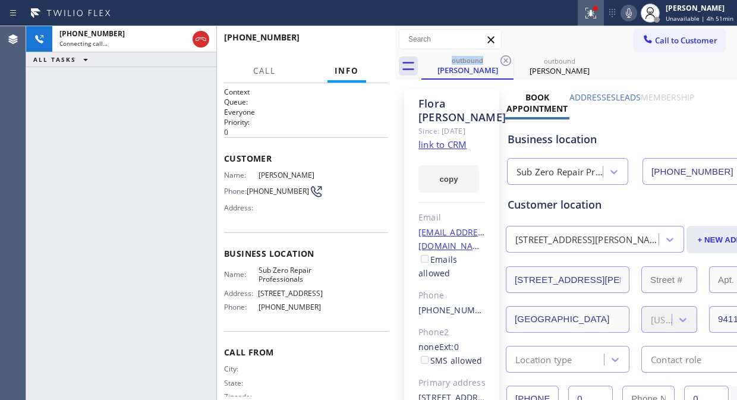
click at [589, 18] on icon at bounding box center [591, 13] width 11 height 11
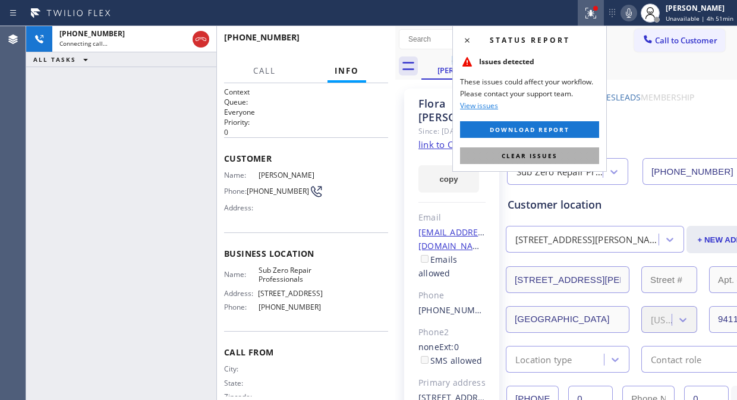
drag, startPoint x: 548, startPoint y: 158, endPoint x: 562, endPoint y: 259, distance: 101.4
click at [549, 159] on span "Clear issues" at bounding box center [530, 156] width 56 height 8
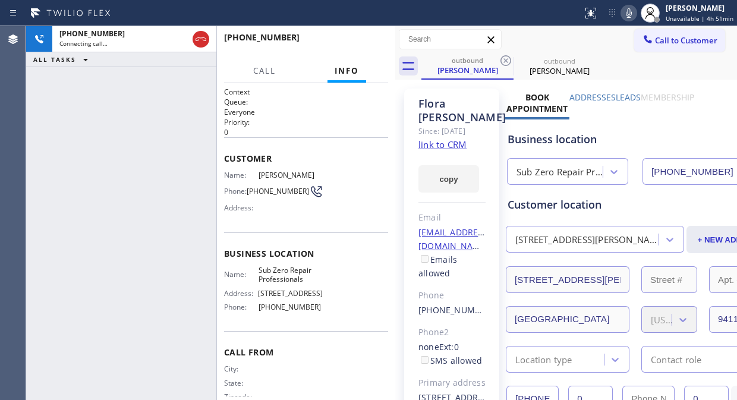
click at [566, 398] on div "[PHONE_NUMBER] 0 0" at bounding box center [618, 399] width 222 height 27
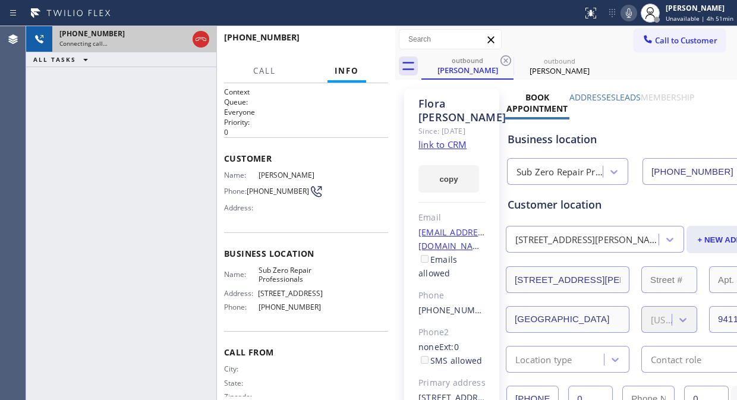
drag, startPoint x: 74, startPoint y: 86, endPoint x: 133, endPoint y: 50, distance: 69.1
click at [74, 86] on div "[PHONE_NUMBER] Connecting call… ALL TASKS ALL TASKS ACTIVE TASKS TASKS IN WRAP …" at bounding box center [121, 213] width 190 height 374
click at [197, 32] on icon at bounding box center [201, 39] width 14 height 14
click at [667, 27] on div "Call to Customer Outbound call Location Sub Zero Repair Professionals Your call…" at bounding box center [566, 39] width 342 height 27
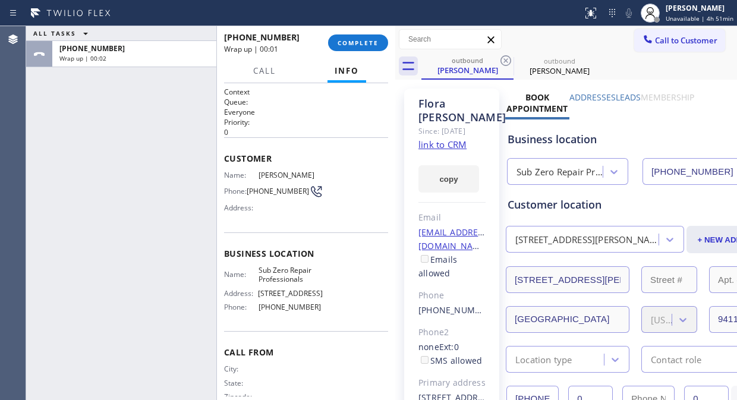
click at [378, 54] on div "[PHONE_NUMBER] Wrap up | 00:01 COMPLETE" at bounding box center [306, 42] width 164 height 31
click at [359, 40] on span "COMPLETE" at bounding box center [358, 43] width 41 height 8
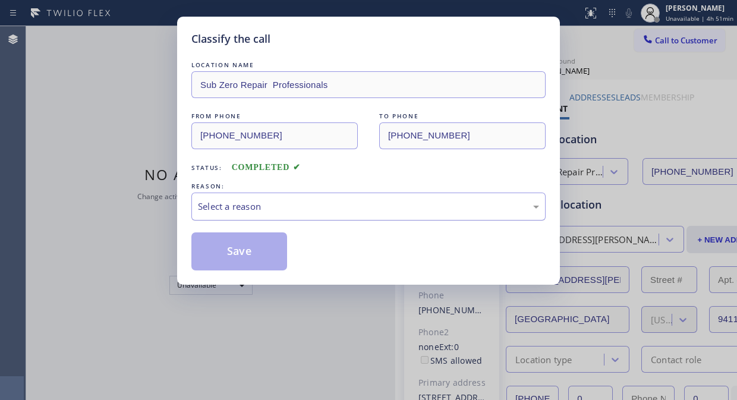
drag, startPoint x: 359, startPoint y: 207, endPoint x: 359, endPoint y: 215, distance: 7.8
click at [359, 211] on div "Select a reason" at bounding box center [368, 207] width 341 height 14
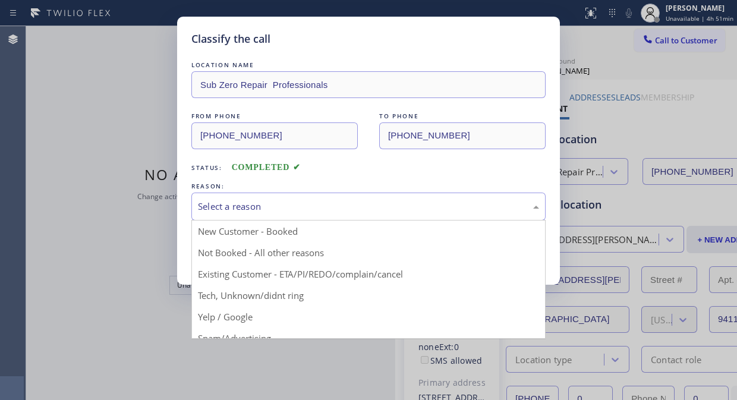
drag, startPoint x: 335, startPoint y: 268, endPoint x: 256, endPoint y: 263, distance: 79.8
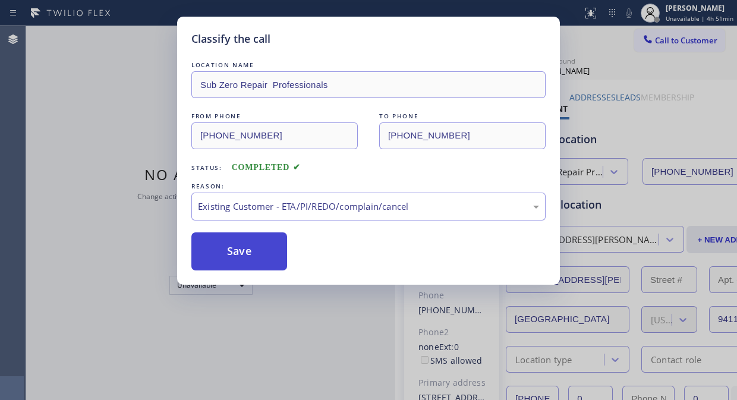
click at [256, 263] on button "Save" at bounding box center [239, 251] width 96 height 38
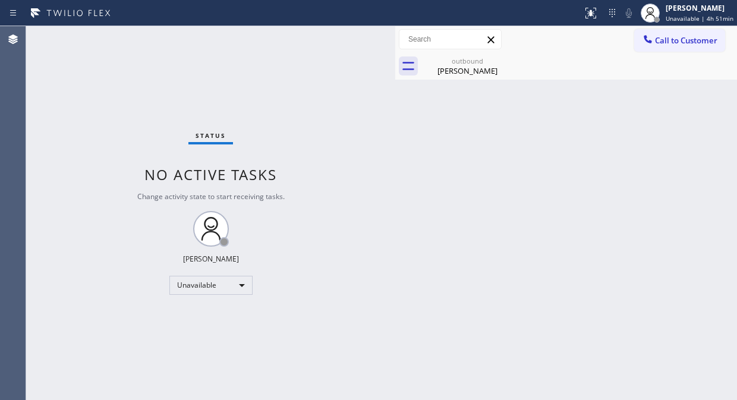
click at [658, 43] on span "Call to Customer" at bounding box center [686, 40] width 62 height 11
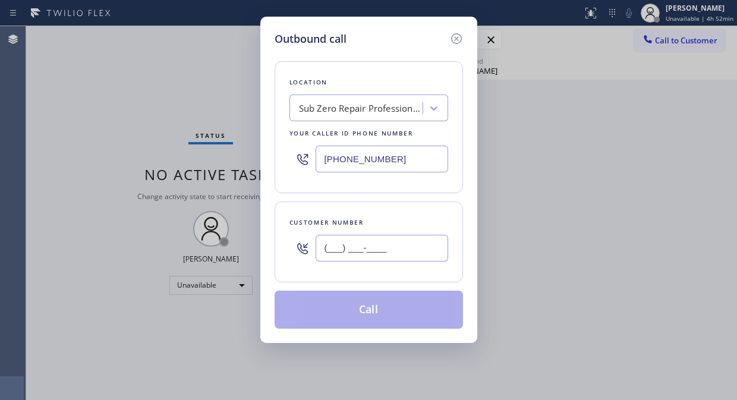
click at [392, 256] on input "(___) ___-____" at bounding box center [382, 248] width 133 height 27
paste input "310) 377-3729"
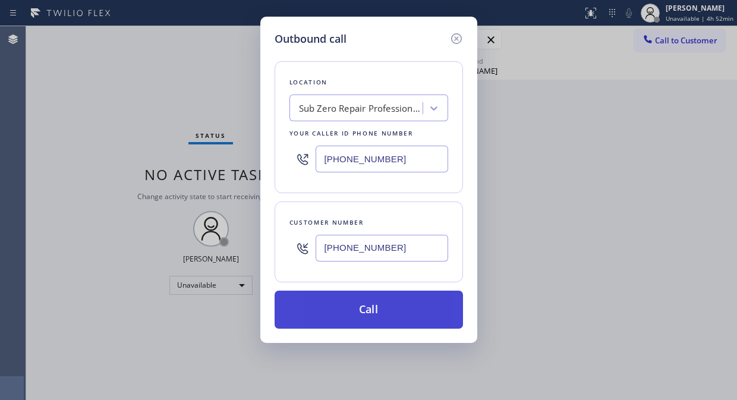
type input "[PHONE_NUMBER]"
click at [407, 324] on button "Call" at bounding box center [369, 310] width 188 height 38
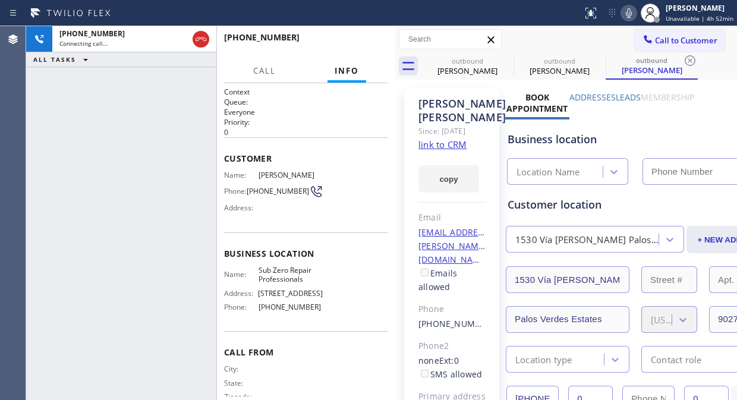
type input "[PHONE_NUMBER]"
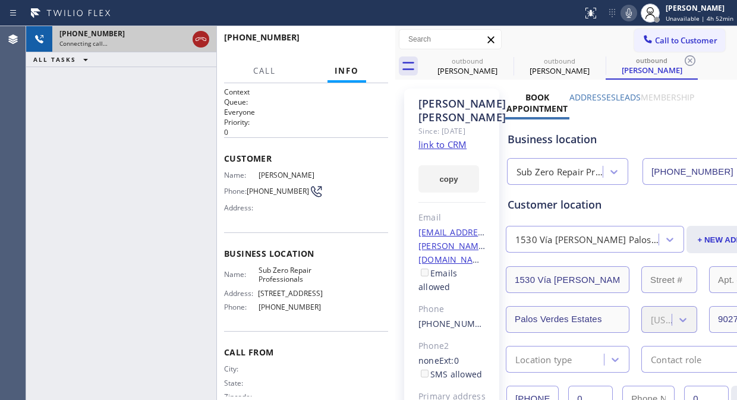
click at [205, 37] on icon at bounding box center [201, 39] width 14 height 14
click at [655, 39] on span "Call to Customer" at bounding box center [686, 40] width 62 height 11
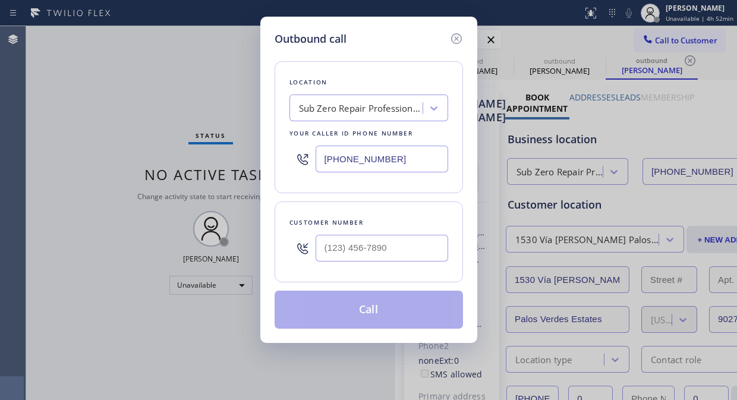
click at [342, 256] on input "text" at bounding box center [382, 248] width 133 height 27
paste input "301) 509-0431"
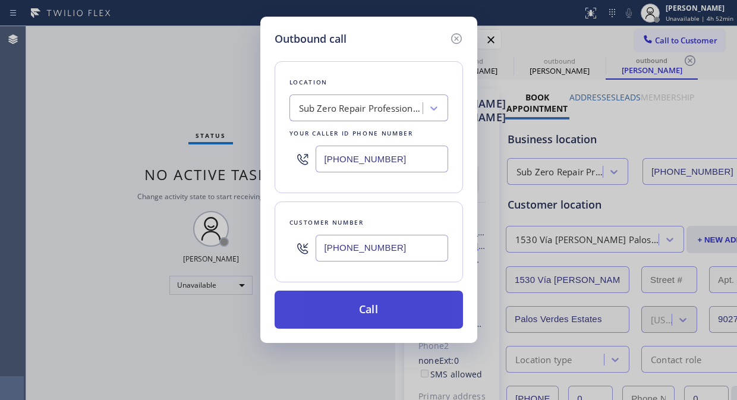
type input "[PHONE_NUMBER]"
click at [411, 313] on button "Call" at bounding box center [369, 310] width 188 height 38
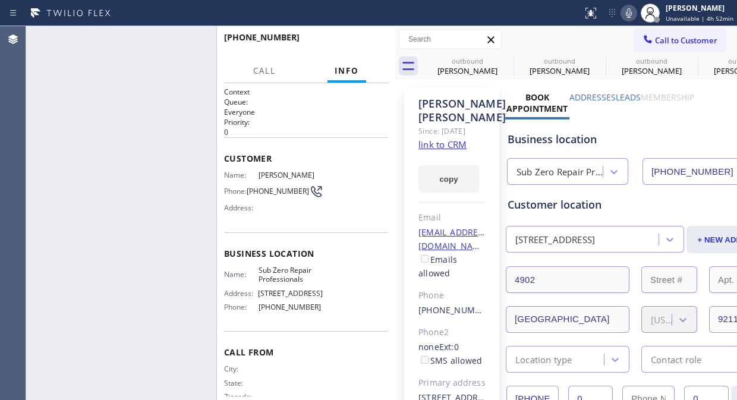
type input "[PHONE_NUMBER]"
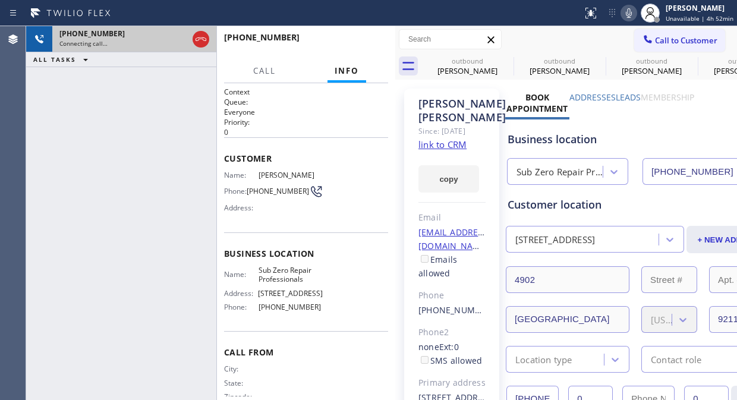
click at [200, 46] on icon at bounding box center [201, 39] width 14 height 14
click at [199, 45] on div "Connecting call…" at bounding box center [134, 43] width 150 height 8
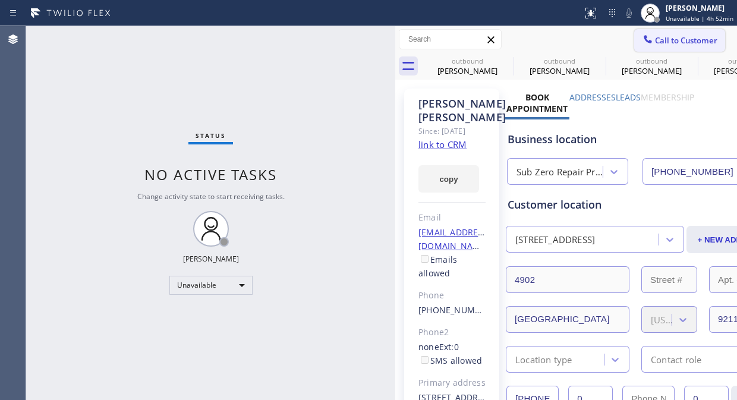
click at [655, 42] on span "Call to Customer" at bounding box center [686, 40] width 62 height 11
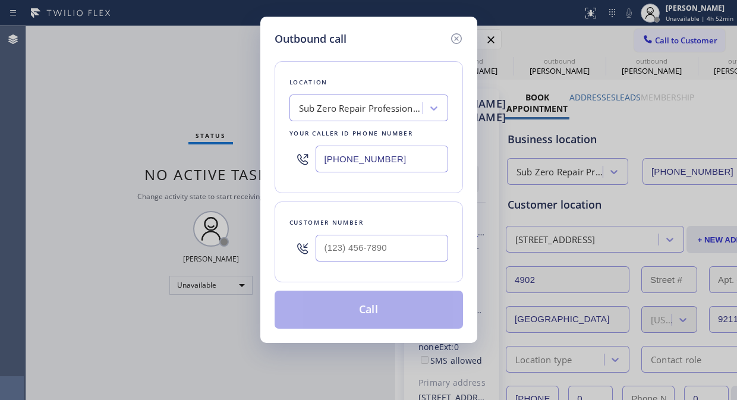
click at [375, 253] on input "text" at bounding box center [382, 248] width 133 height 27
click at [353, 263] on div at bounding box center [382, 248] width 133 height 39
click at [331, 251] on input "(___) ___-____" at bounding box center [382, 248] width 133 height 27
paste input "310) 459-8529"
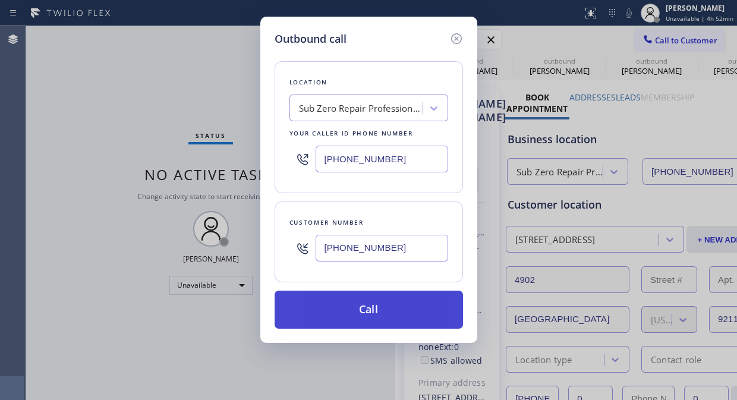
type input "[PHONE_NUMBER]"
click at [365, 316] on button "Call" at bounding box center [369, 310] width 188 height 38
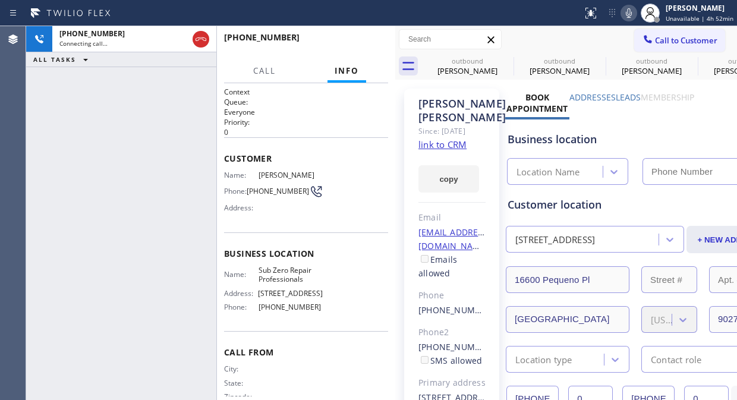
type input "[PHONE_NUMBER]"
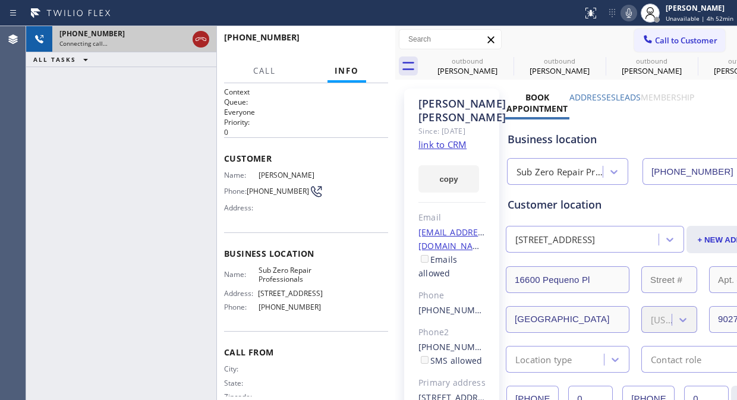
click at [199, 34] on icon at bounding box center [201, 39] width 14 height 14
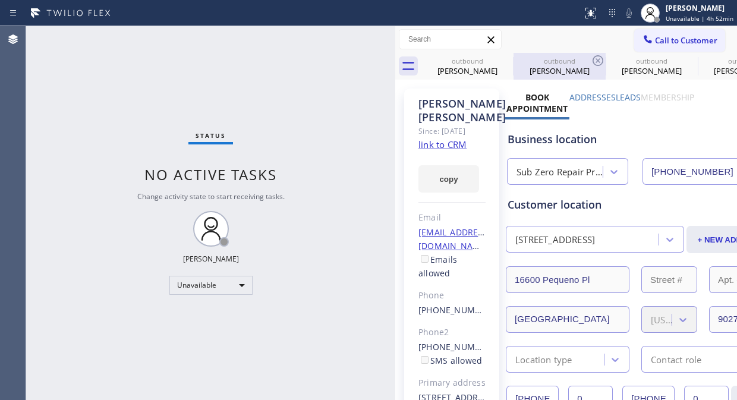
click at [494, 73] on div "[PERSON_NAME]" at bounding box center [468, 70] width 90 height 11
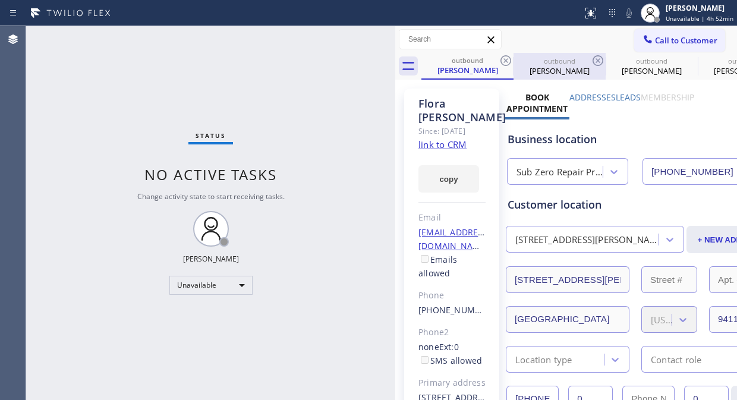
click at [514, 57] on div at bounding box center [514, 66] width 1 height 19
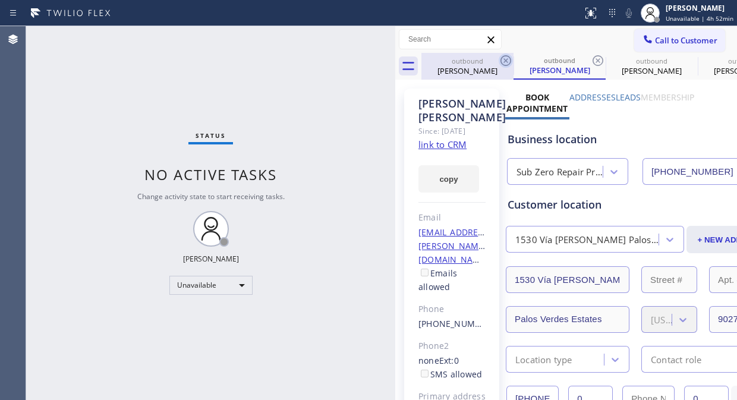
drag, startPoint x: 514, startPoint y: 56, endPoint x: 507, endPoint y: 61, distance: 7.8
click at [514, 56] on div at bounding box center [514, 65] width 1 height 18
click at [509, 58] on icon at bounding box center [506, 61] width 14 height 14
click at [0, 0] on icon at bounding box center [0, 0] width 0 height 0
click at [514, 61] on div "outbound [PERSON_NAME]" at bounding box center [560, 66] width 92 height 27
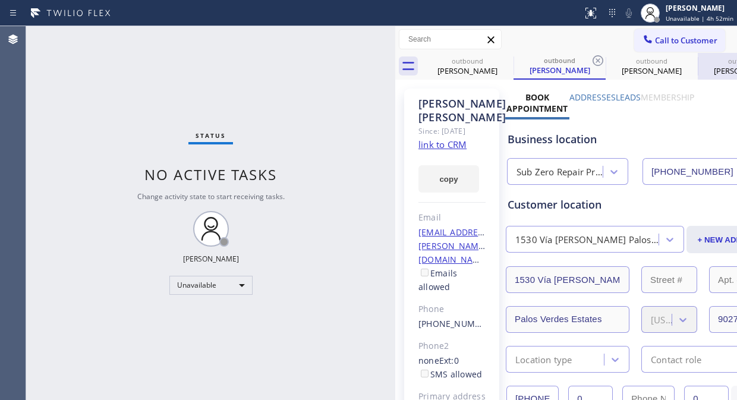
click at [591, 61] on icon at bounding box center [598, 61] width 14 height 14
click at [0, 0] on icon at bounding box center [0, 0] width 0 height 0
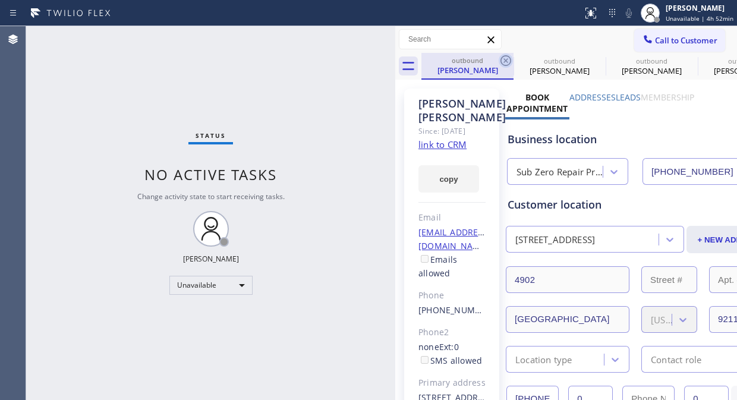
click at [510, 62] on icon at bounding box center [506, 60] width 11 height 11
click at [0, 0] on icon at bounding box center [0, 0] width 0 height 0
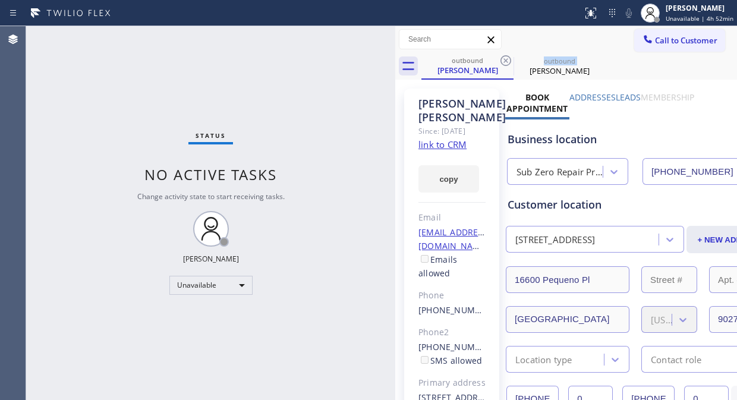
click at [510, 62] on icon at bounding box center [506, 60] width 11 height 11
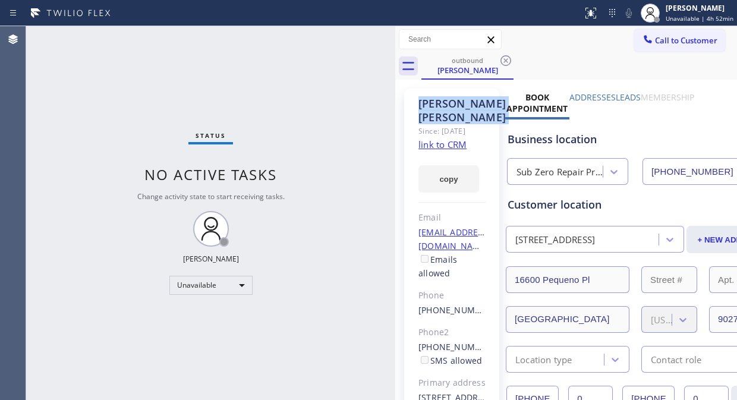
click at [510, 62] on icon at bounding box center [506, 60] width 11 height 11
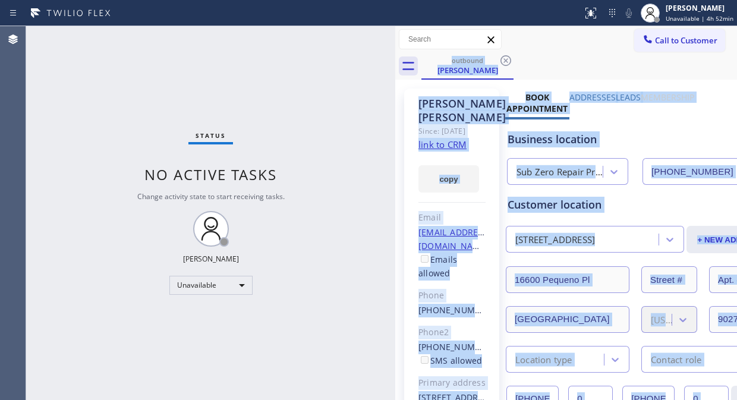
click at [510, 62] on div "outbound [PERSON_NAME]" at bounding box center [580, 66] width 316 height 27
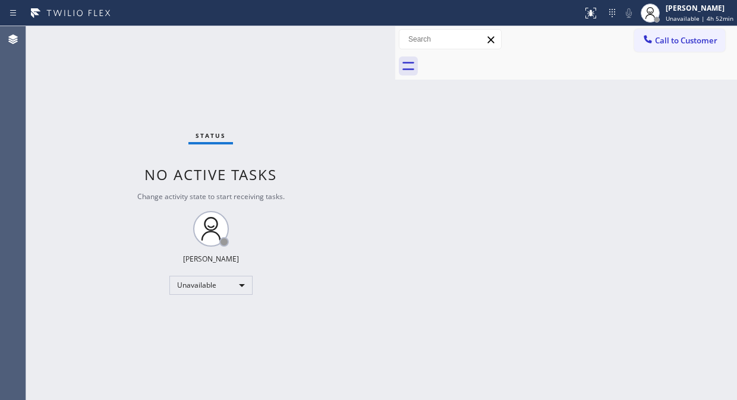
drag, startPoint x: 667, startPoint y: 46, endPoint x: 639, endPoint y: 56, distance: 30.3
click at [667, 46] on button "Call to Customer" at bounding box center [679, 40] width 91 height 23
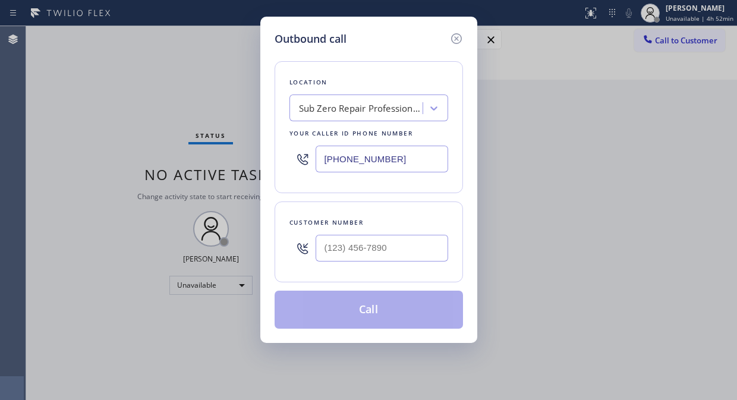
click at [318, 157] on input "[PHONE_NUMBER]" at bounding box center [382, 159] width 133 height 27
paste input "18) 574-5588"
type input "[PHONE_NUMBER]"
click at [90, 91] on div "Outbound call Location Air Duct Cleaning of [PERSON_NAME][GEOGRAPHIC_DATA] Your…" at bounding box center [368, 200] width 737 height 400
click at [341, 250] on input "(___) ___-____" at bounding box center [382, 248] width 133 height 27
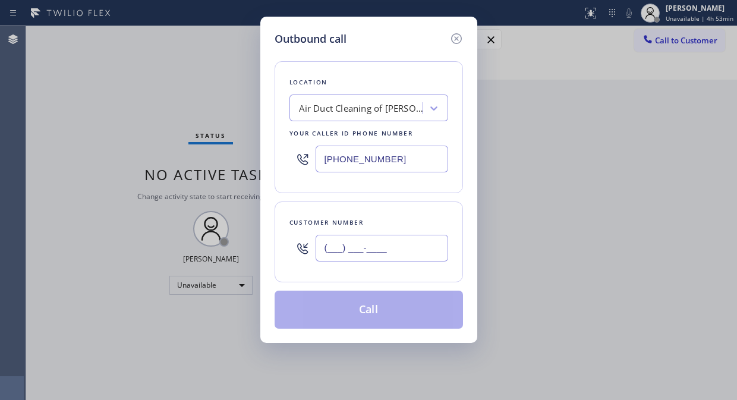
paste input "858) 342-3514"
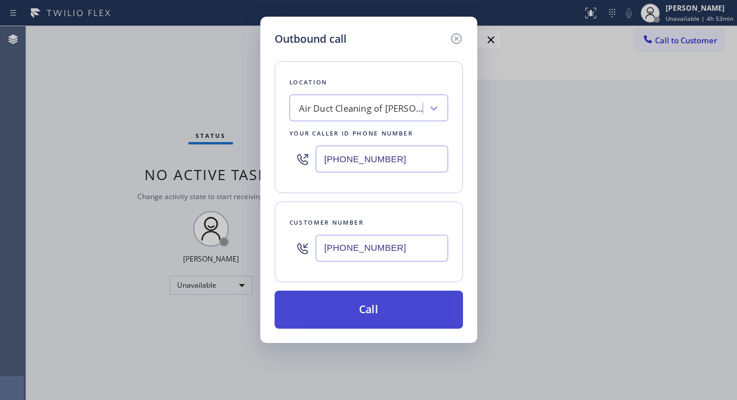
type input "[PHONE_NUMBER]"
click at [382, 321] on button "Call" at bounding box center [369, 310] width 188 height 38
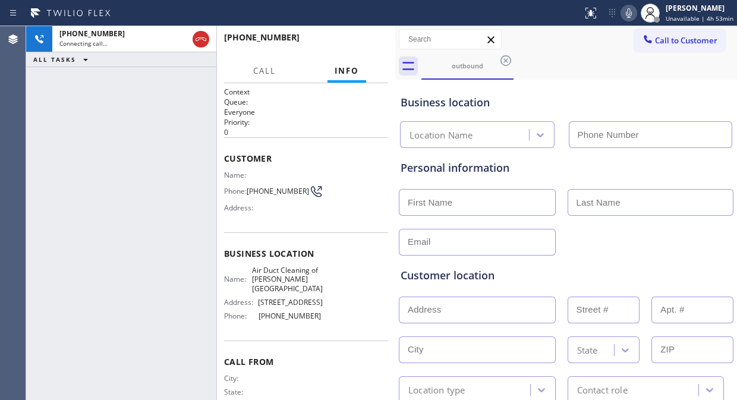
type input "[PHONE_NUMBER]"
drag, startPoint x: 313, startPoint y: 278, endPoint x: 266, endPoint y: 275, distance: 47.7
click at [266, 275] on span "Air Duct Cleaning of [PERSON_NAME][GEOGRAPHIC_DATA]" at bounding box center [287, 279] width 71 height 27
copy span "[PERSON_NAME][GEOGRAPHIC_DATA]"
click at [70, 99] on div "[PHONE_NUMBER] Connecting call… ALL TASKS ALL TASKS ACTIVE TASKS TASKS IN WRAP …" at bounding box center [121, 213] width 190 height 374
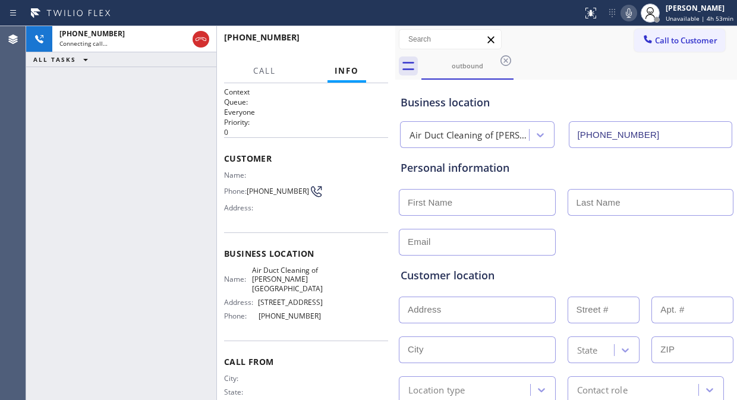
click at [436, 199] on input "text" at bounding box center [477, 202] width 157 height 27
paste input "[PERSON_NAME]"
click at [464, 199] on input "[PERSON_NAME]" at bounding box center [477, 202] width 157 height 27
drag, startPoint x: 471, startPoint y: 201, endPoint x: 439, endPoint y: 201, distance: 32.1
click at [439, 201] on input "[PERSON_NAME]" at bounding box center [477, 202] width 157 height 27
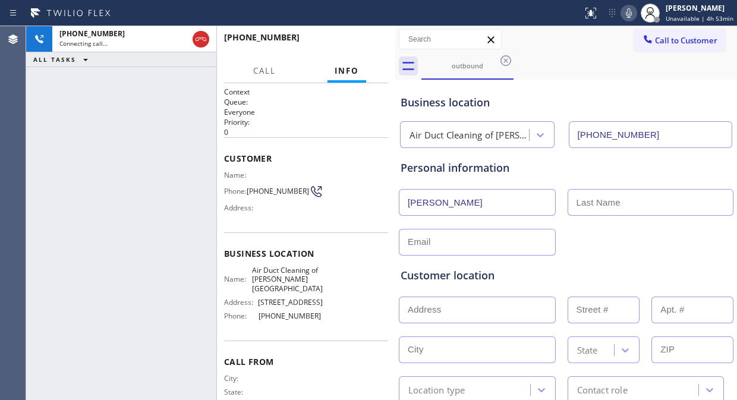
type input "[PERSON_NAME]"
click at [602, 197] on input "text" at bounding box center [651, 202] width 166 height 27
paste input "[PERSON_NAME]"
type input "[PERSON_NAME]"
click at [547, 209] on input "[PERSON_NAME]" at bounding box center [477, 202] width 157 height 27
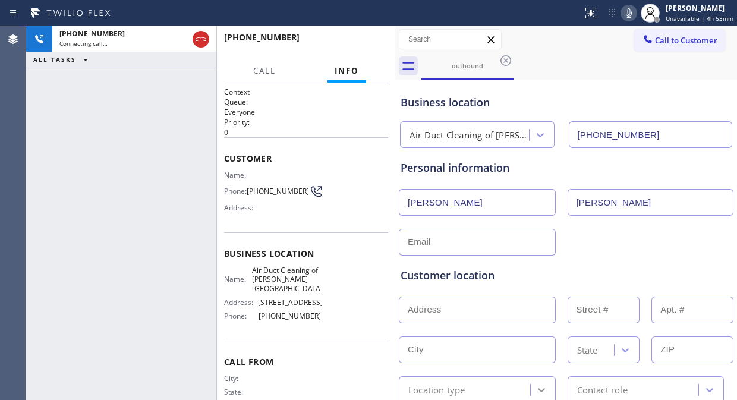
type input "[PERSON_NAME]"
drag, startPoint x: 70, startPoint y: 141, endPoint x: 435, endPoint y: 252, distance: 381.1
click at [71, 140] on div "[PHONE_NUMBER] Connecting call… ALL TASKS ALL TASKS ACTIVE TASKS TASKS IN WRAP …" at bounding box center [121, 213] width 190 height 374
click at [411, 248] on input "text" at bounding box center [477, 242] width 157 height 27
paste input "[EMAIL_ADDRESS][DOMAIN_NAME]"
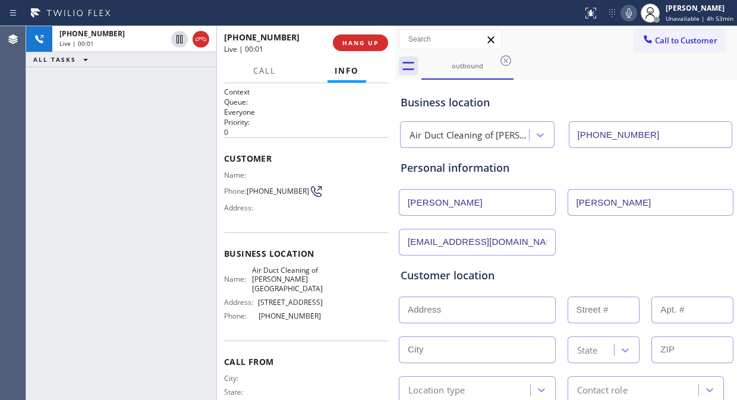
type input "[EMAIL_ADDRESS][DOMAIN_NAME]"
click at [605, 254] on div "Customer location >> ADD NEW ADDRESS << + NEW ADDRESS State Location type Conta…" at bounding box center [566, 327] width 336 height 152
drag, startPoint x: 301, startPoint y: 191, endPoint x: 234, endPoint y: 180, distance: 67.5
click at [234, 180] on div "Name: Phone: [PHONE_NUMBER] Address:" at bounding box center [273, 194] width 99 height 47
click at [266, 207] on div "Address:" at bounding box center [273, 207] width 99 height 9
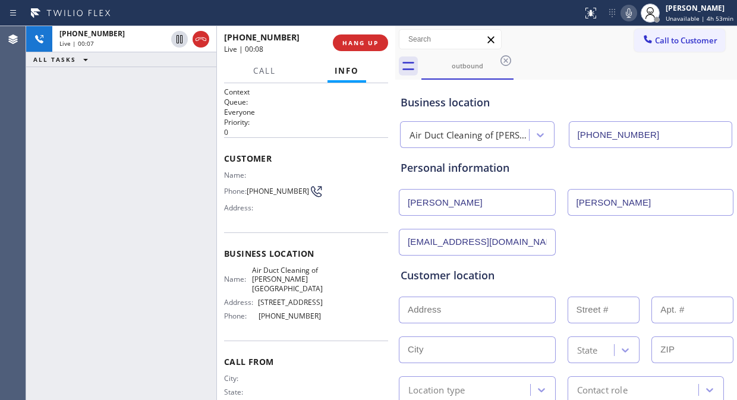
drag, startPoint x: 305, startPoint y: 188, endPoint x: 298, endPoint y: 191, distance: 7.0
click at [298, 191] on div "Phone: [PHONE_NUMBER]" at bounding box center [273, 191] width 99 height 14
click at [367, 44] on span "HANG UP" at bounding box center [360, 43] width 36 height 8
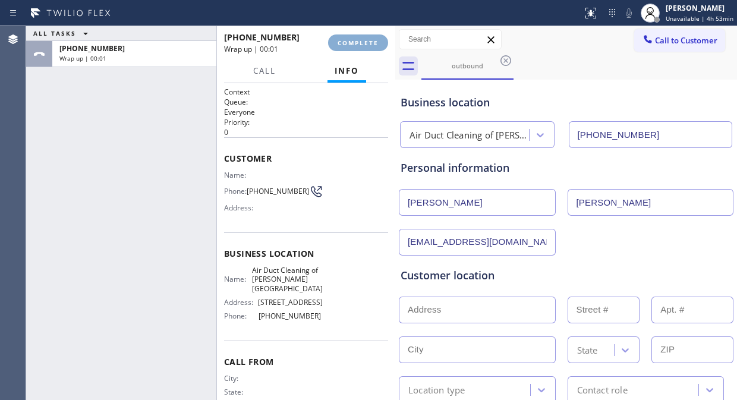
click at [367, 44] on span "COMPLETE" at bounding box center [358, 43] width 41 height 8
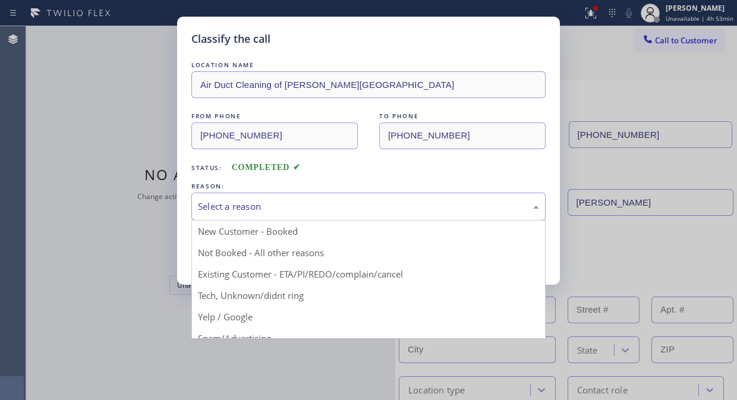
drag, startPoint x: 364, startPoint y: 208, endPoint x: 362, endPoint y: 268, distance: 60.1
click at [364, 209] on div "Select a reason" at bounding box center [368, 207] width 341 height 14
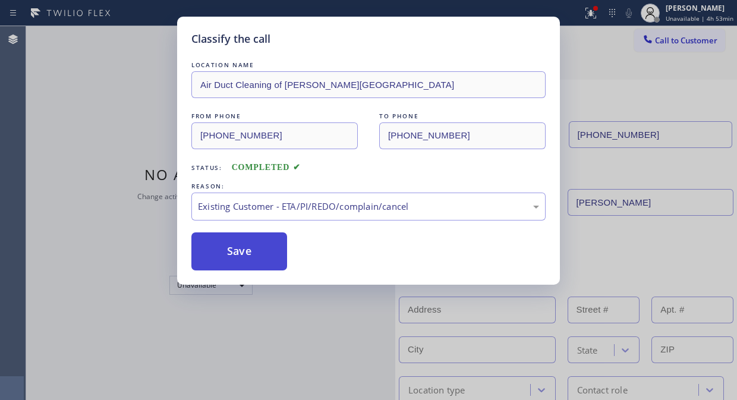
click at [276, 260] on button "Save" at bounding box center [239, 251] width 96 height 38
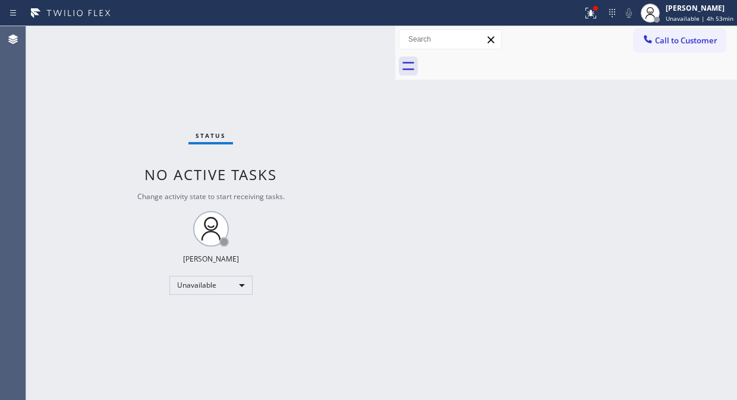
click at [664, 37] on span "Call to Customer" at bounding box center [686, 40] width 62 height 11
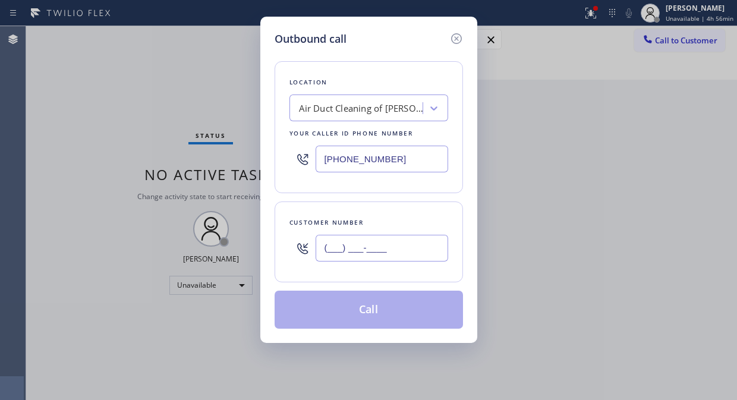
click at [323, 253] on input "(___) ___-____" at bounding box center [382, 248] width 133 height 27
paste input "858) 342-3514"
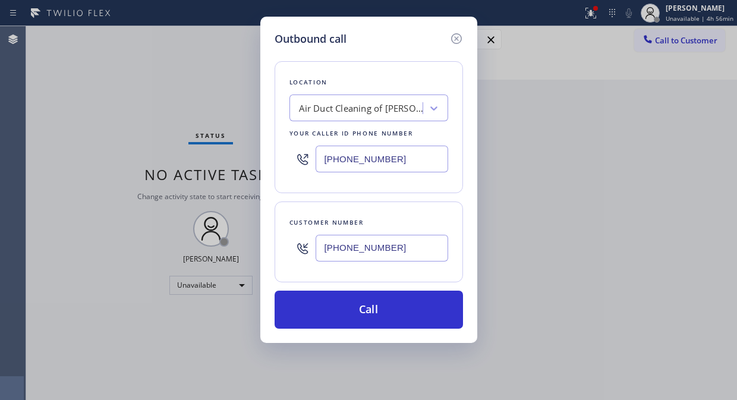
type input "[PHONE_NUMBER]"
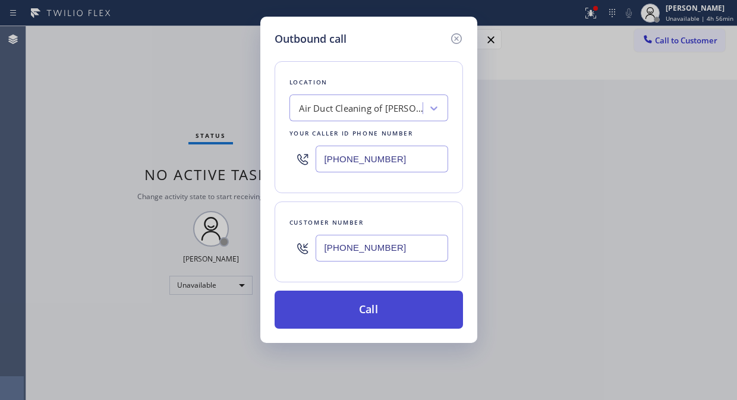
drag, startPoint x: 371, startPoint y: 304, endPoint x: 377, endPoint y: 310, distance: 8.8
click at [372, 304] on button "Call" at bounding box center [369, 310] width 188 height 38
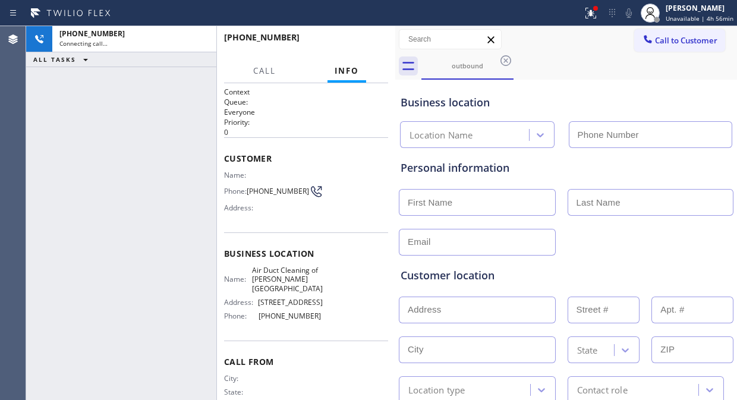
type input "[PHONE_NUMBER]"
click at [67, 118] on div "[PHONE_NUMBER] Connecting call… ALL TASKS ALL TASKS ACTIVE TASKS TASKS IN WRAP …" at bounding box center [121, 213] width 190 height 374
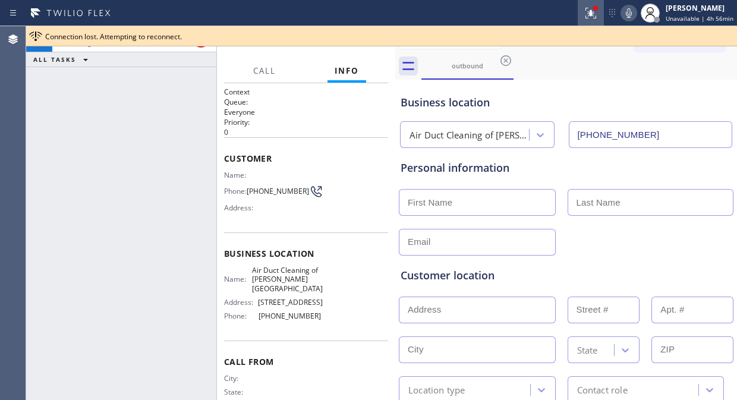
click at [596, 18] on icon at bounding box center [591, 13] width 11 height 11
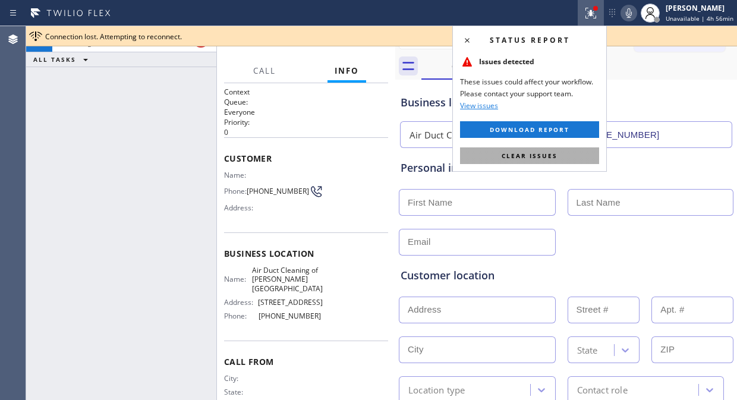
click at [540, 158] on span "Clear issues" at bounding box center [530, 156] width 56 height 8
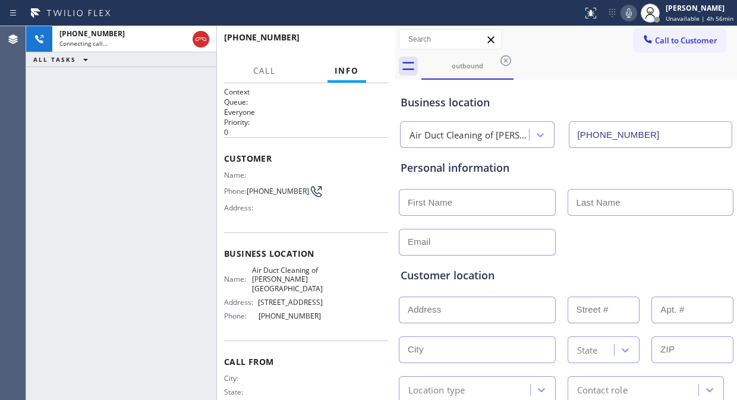
click at [45, 117] on div "[PHONE_NUMBER] Connecting call… ALL TASKS ALL TASKS ACTIVE TASKS TASKS IN WRAP …" at bounding box center [121, 213] width 190 height 374
click at [353, 52] on div "[PHONE_NUMBER] Live | 00:03 HANG UP" at bounding box center [306, 42] width 164 height 31
click at [355, 40] on span "HANG UP" at bounding box center [360, 43] width 36 height 8
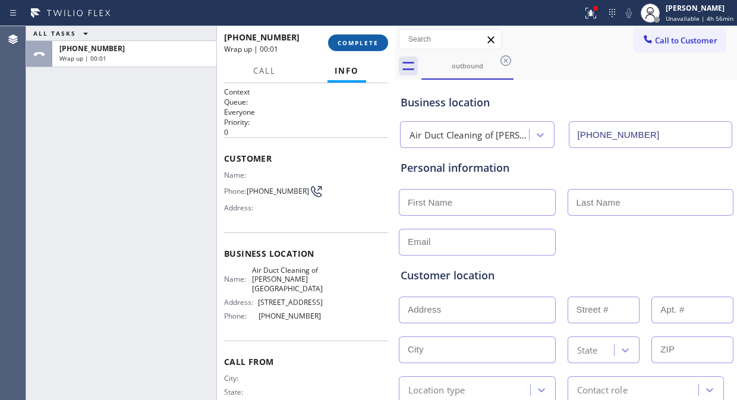
click at [357, 43] on span "COMPLETE" at bounding box center [358, 43] width 41 height 8
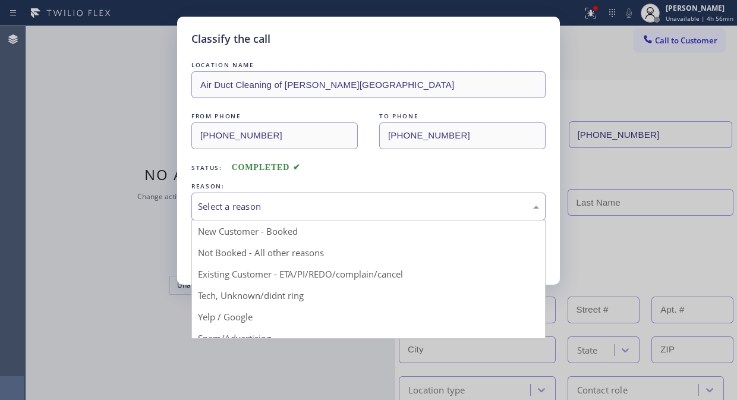
click at [366, 203] on div "Select a reason" at bounding box center [368, 207] width 341 height 14
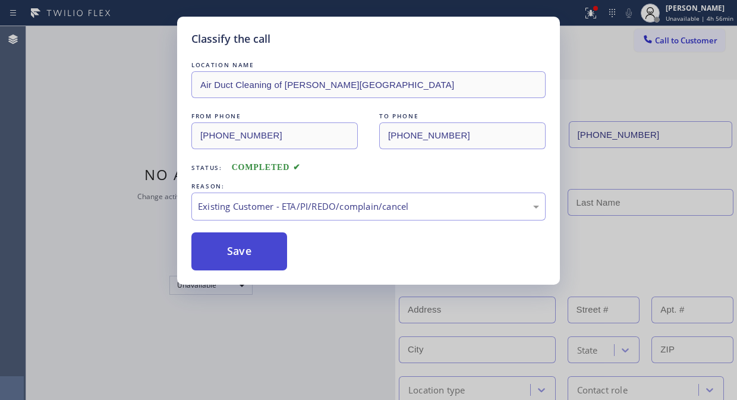
click at [269, 253] on button "Save" at bounding box center [239, 251] width 96 height 38
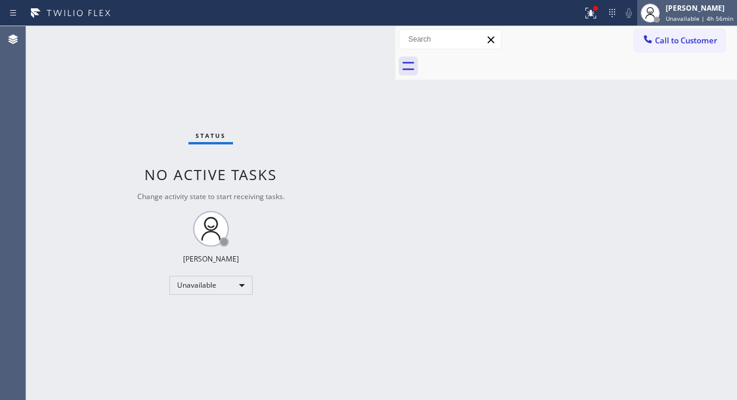
click at [697, 12] on div "[PERSON_NAME]" at bounding box center [700, 8] width 68 height 10
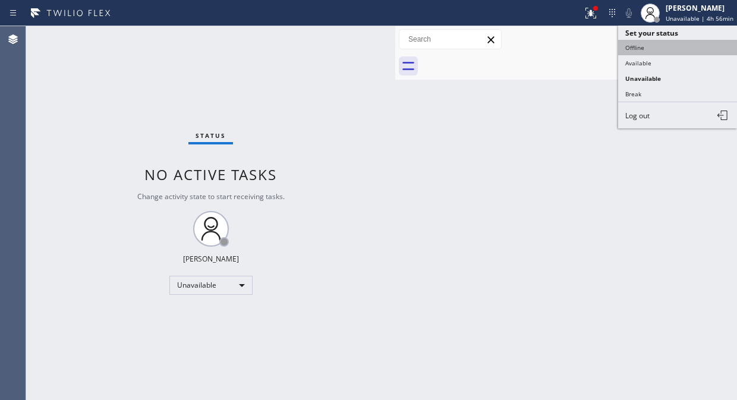
click at [624, 49] on button "Offline" at bounding box center [677, 47] width 119 height 15
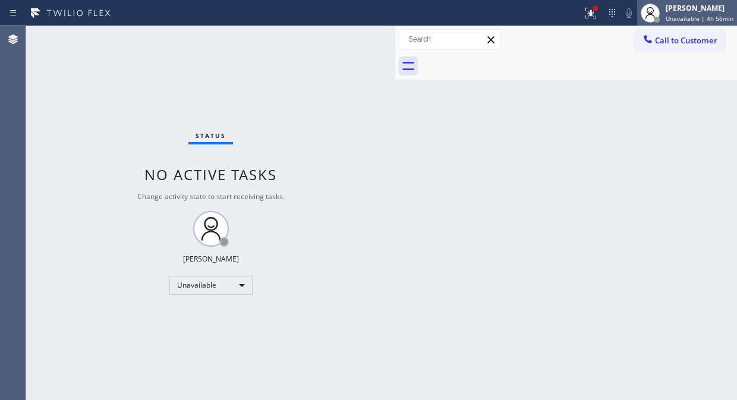
click at [703, 18] on span "Unavailable | 4h 56min" at bounding box center [700, 18] width 68 height 8
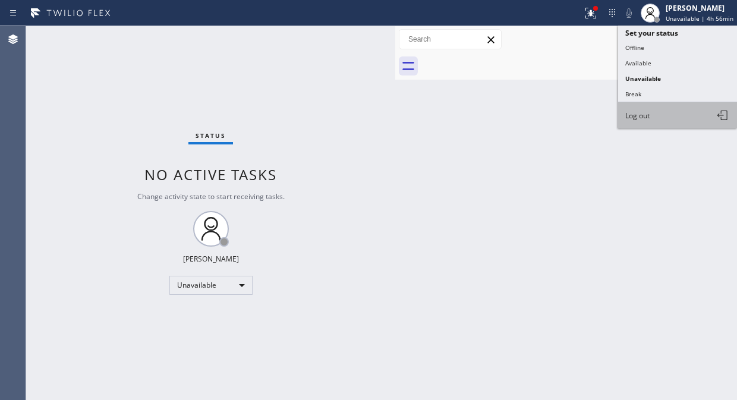
click at [651, 119] on button "Log out" at bounding box center [677, 115] width 119 height 26
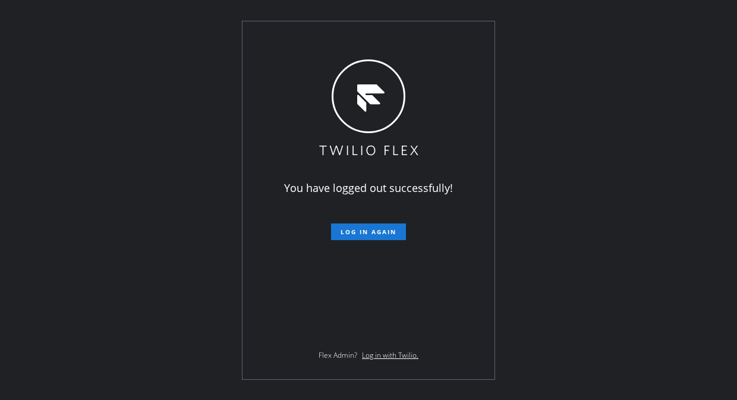
click at [136, 399] on div "You have logged out successfully! Log in again Flex Admin? Log in with Twilio." at bounding box center [368, 200] width 737 height 400
